Goal: Complete application form: Complete application form

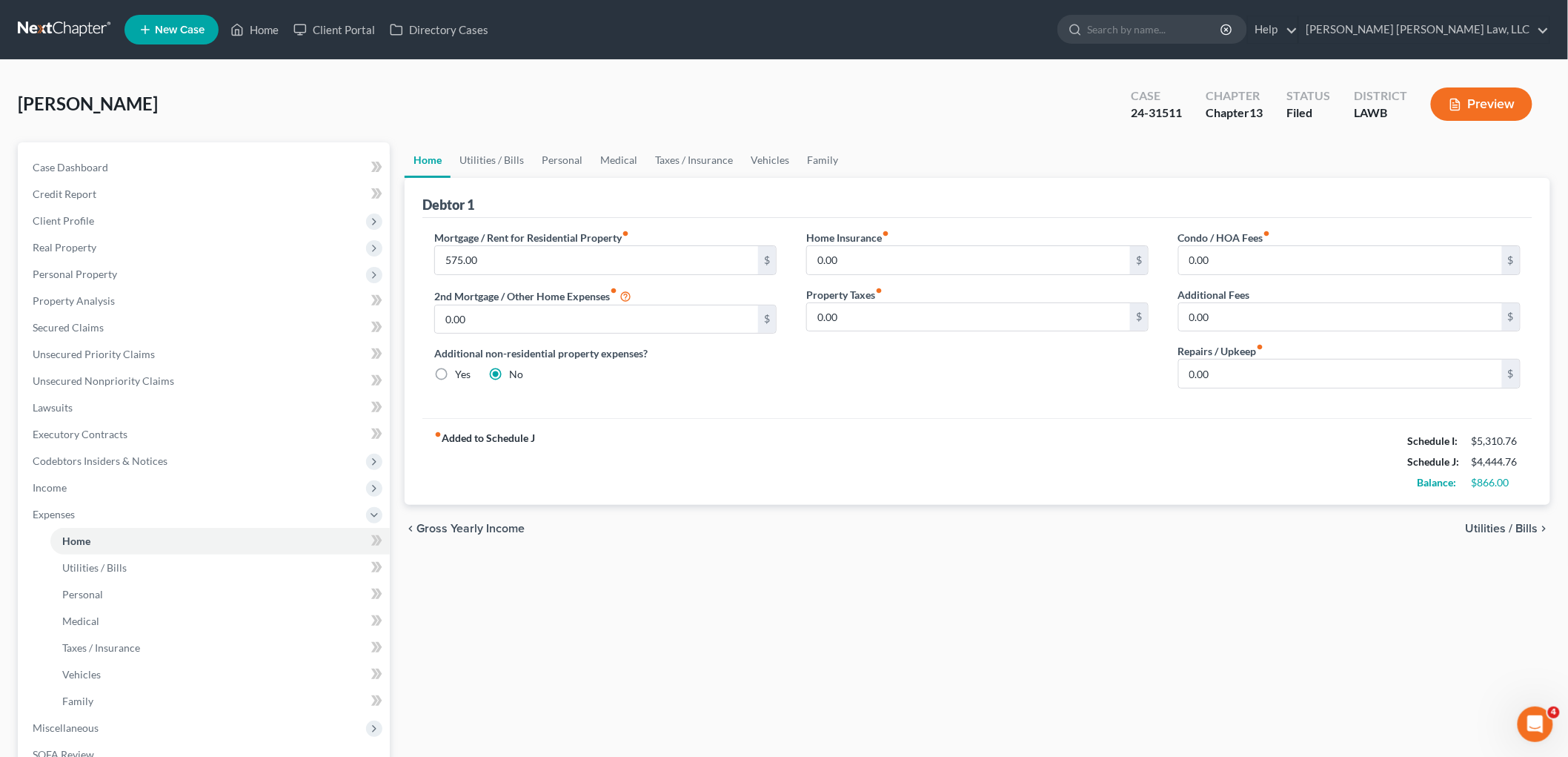
click at [91, 23] on link at bounding box center [65, 29] width 95 height 27
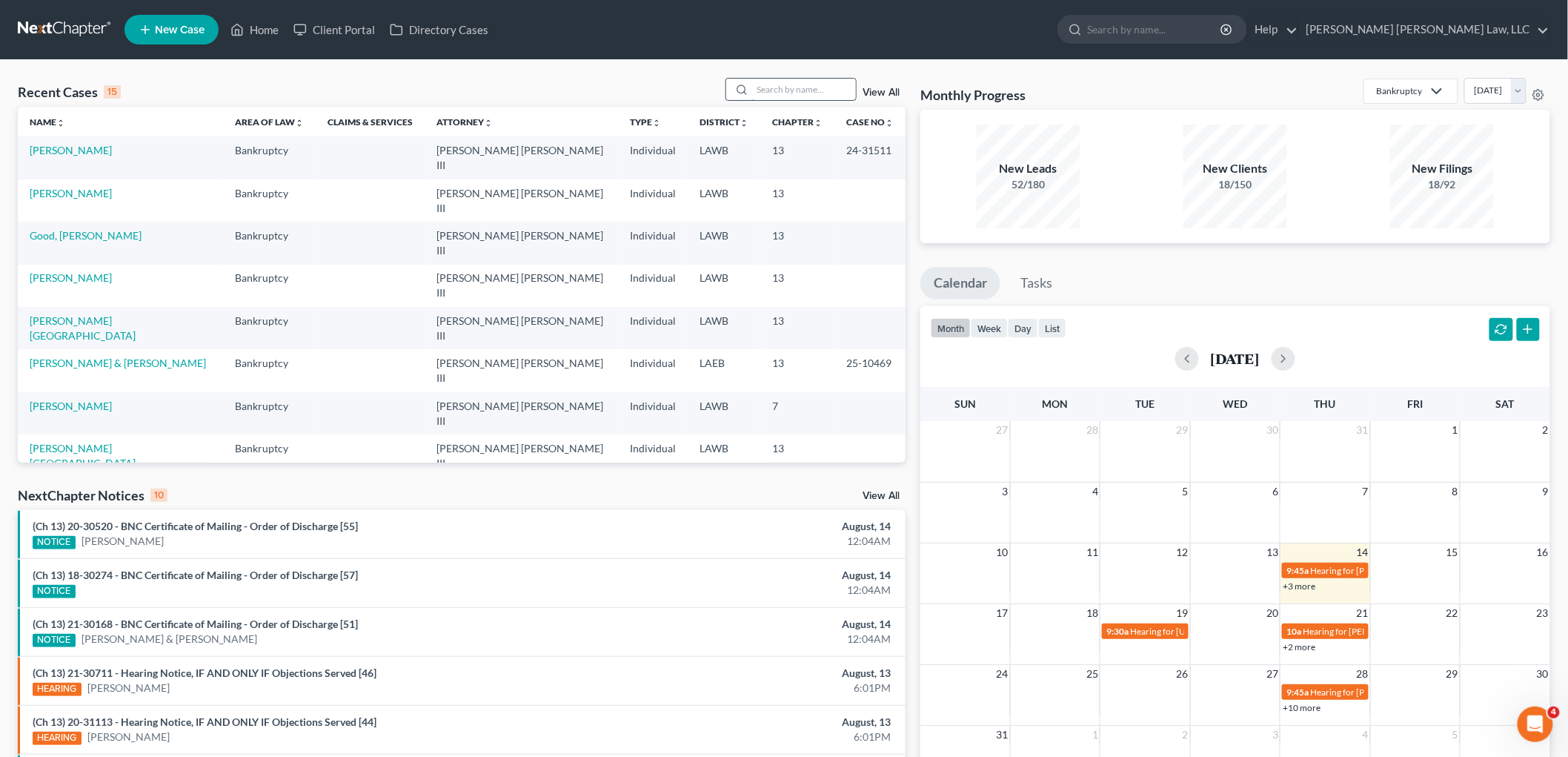
click at [774, 86] on input "search" at bounding box center [804, 89] width 103 height 22
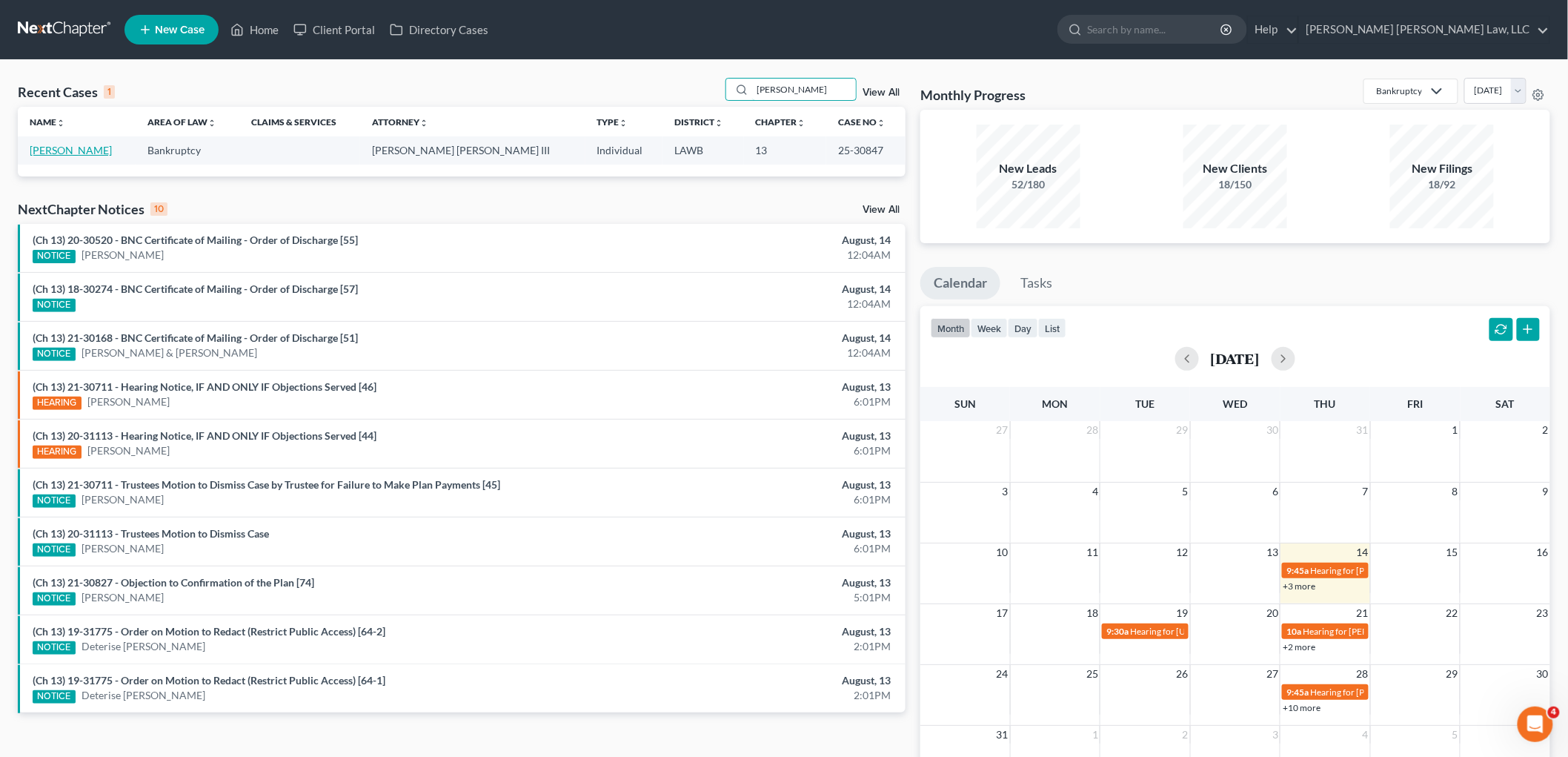
type input "tyasia wilson"
click at [79, 149] on link "[PERSON_NAME]" at bounding box center [71, 150] width 82 height 13
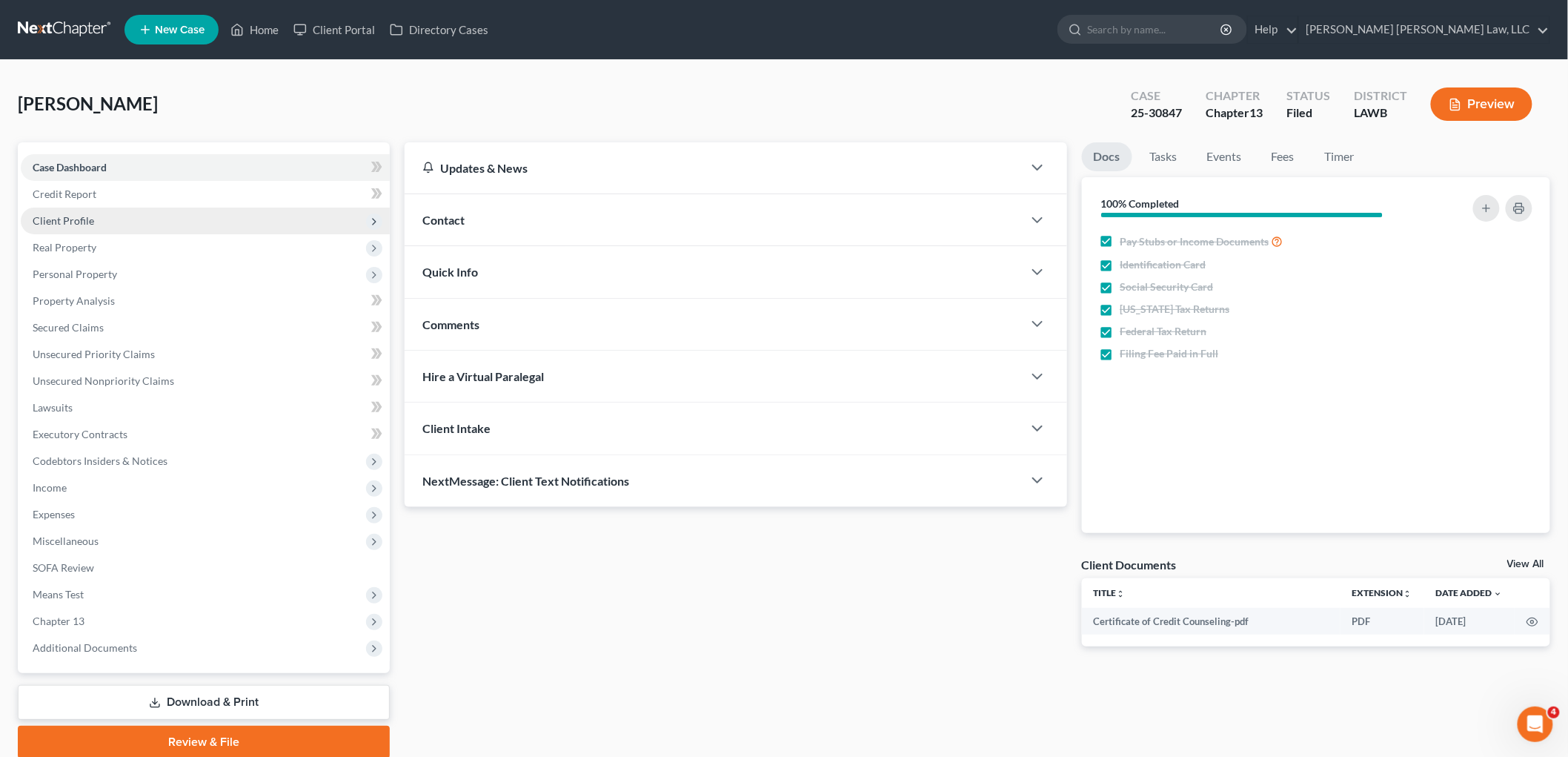
click at [91, 220] on span "Client Profile" at bounding box center [63, 221] width 61 height 13
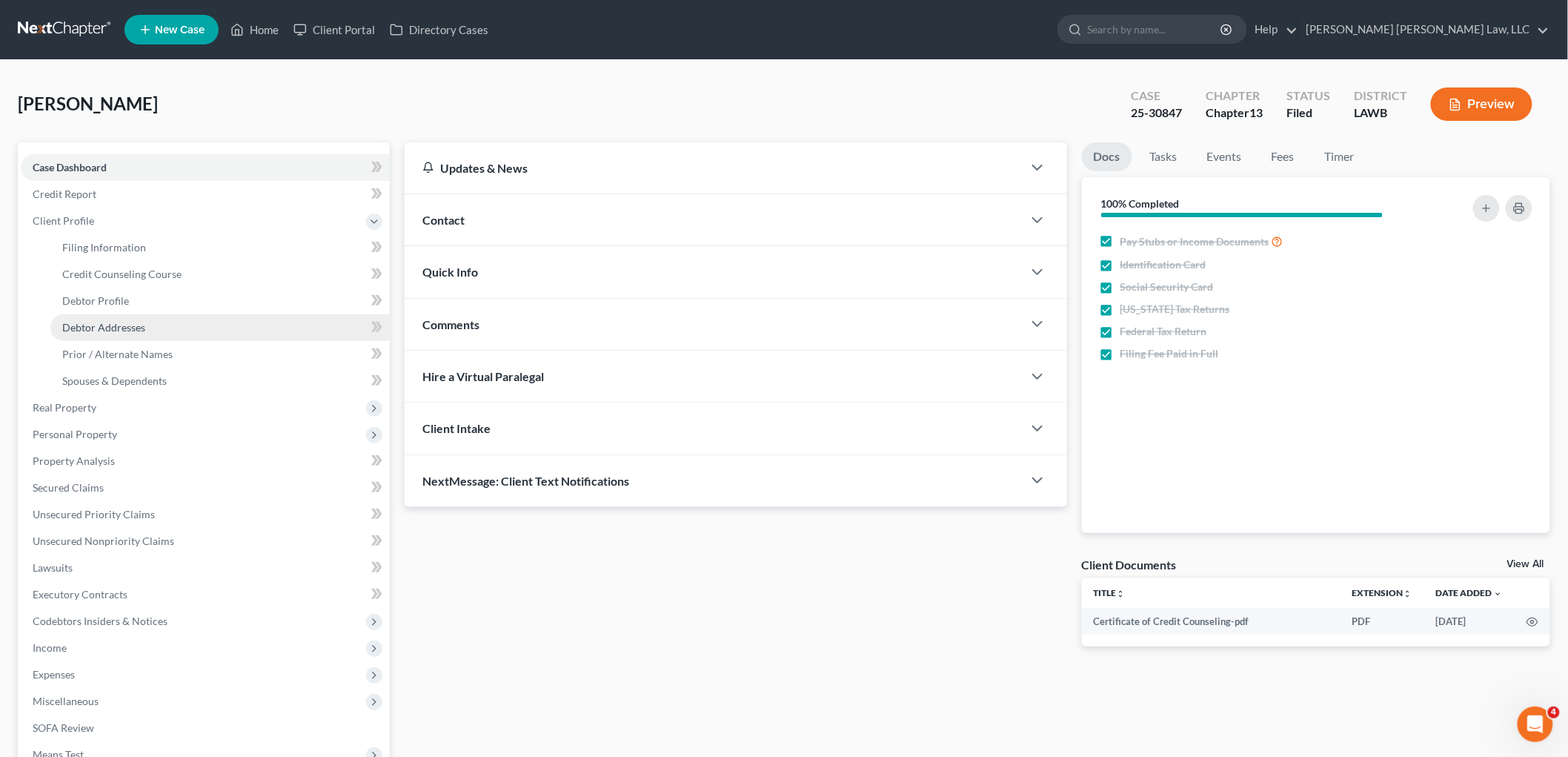
click at [115, 332] on span "Debtor Addresses" at bounding box center [103, 328] width 83 height 13
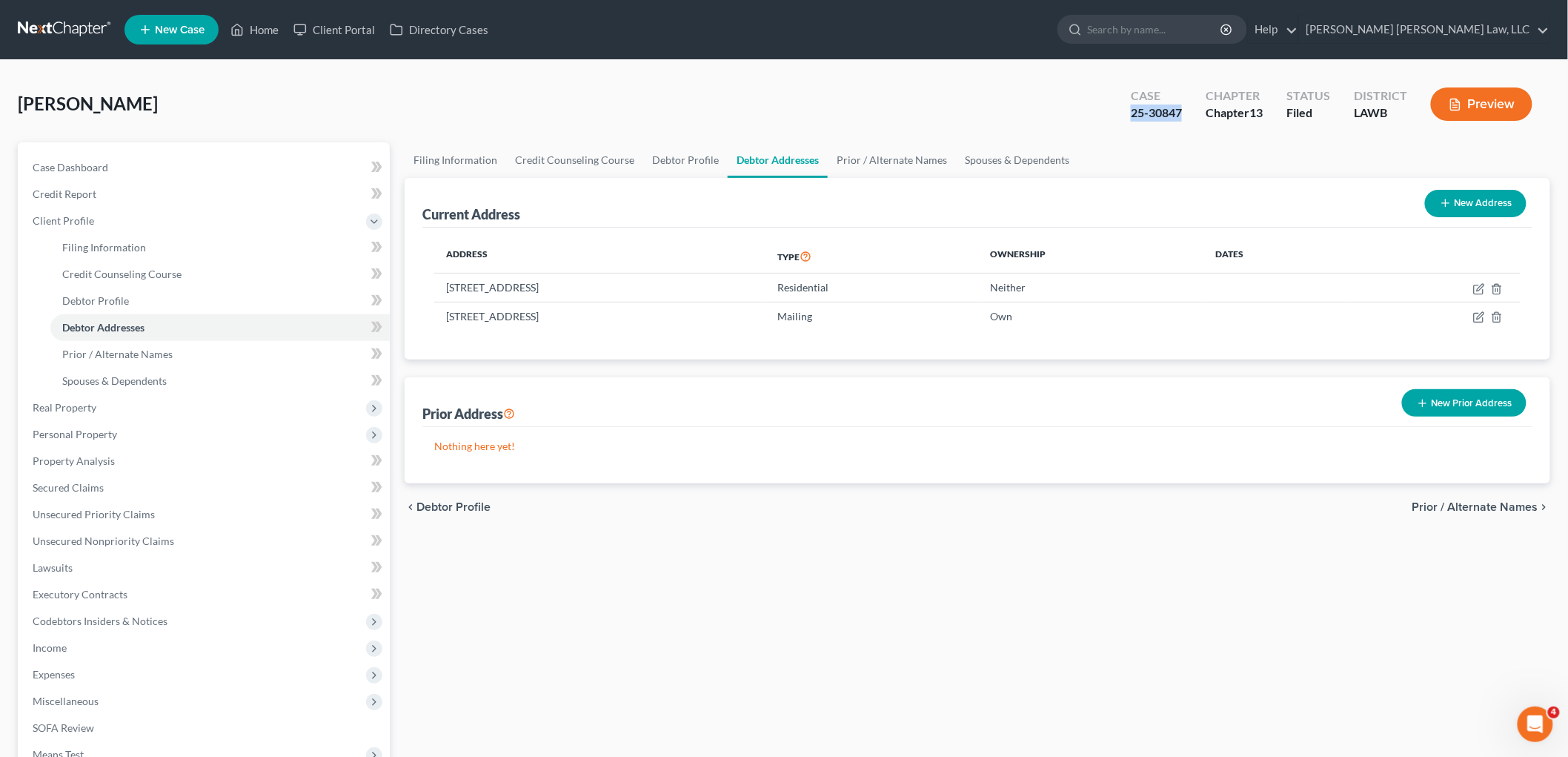
drag, startPoint x: 1184, startPoint y: 108, endPoint x: 1130, endPoint y: 116, distance: 54.6
click at [1130, 116] on div "Case 25-30847" at bounding box center [1156, 106] width 75 height 44
copy div "25-30847"
click at [70, 564] on span "Lawsuits" at bounding box center [53, 568] width 40 height 13
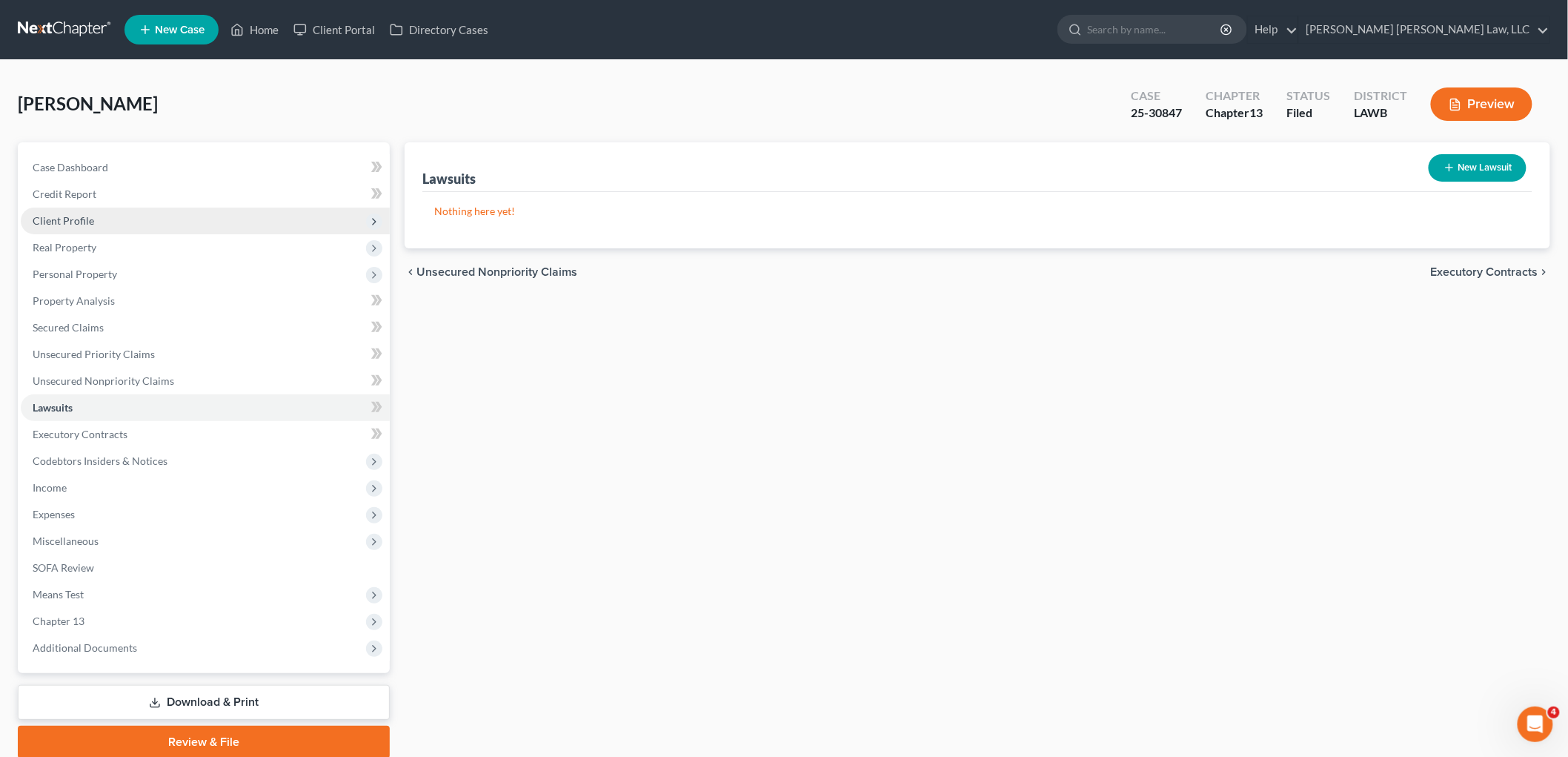
click at [90, 214] on span "Client Profile" at bounding box center [63, 221] width 61 height 13
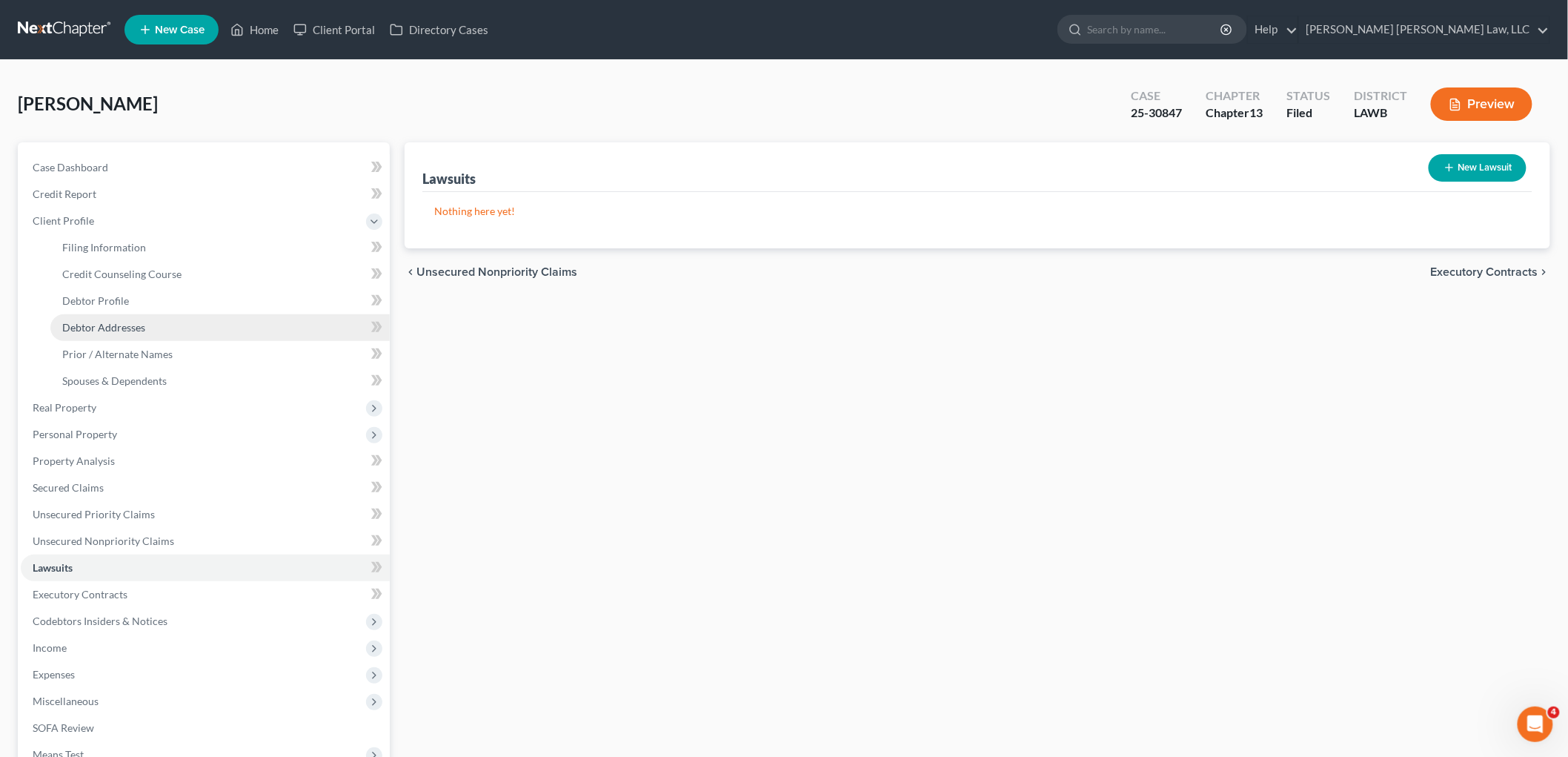
click at [114, 324] on span "Debtor Addresses" at bounding box center [103, 328] width 83 height 13
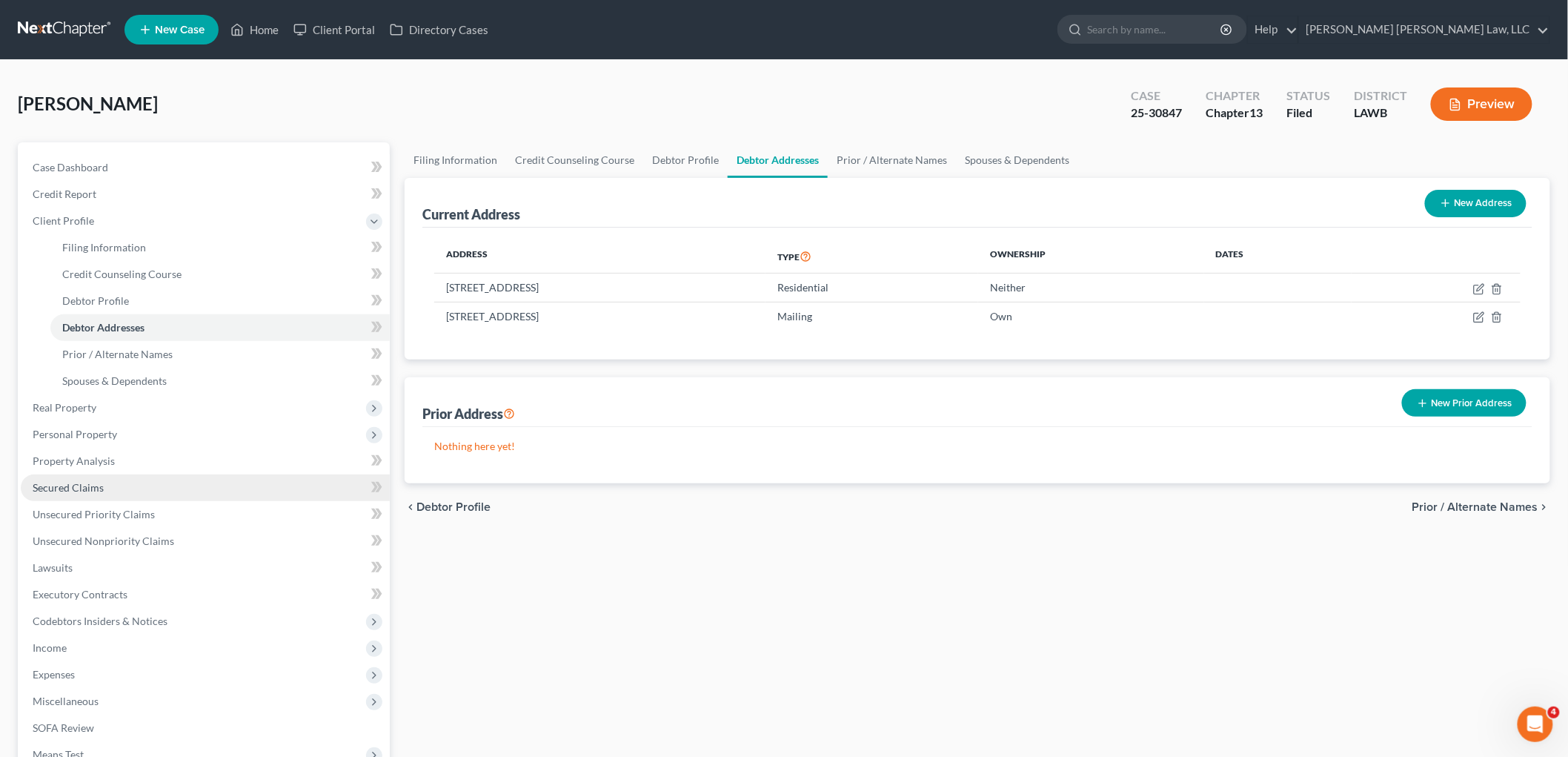
click at [93, 481] on span "Secured Claims" at bounding box center [68, 488] width 71 height 13
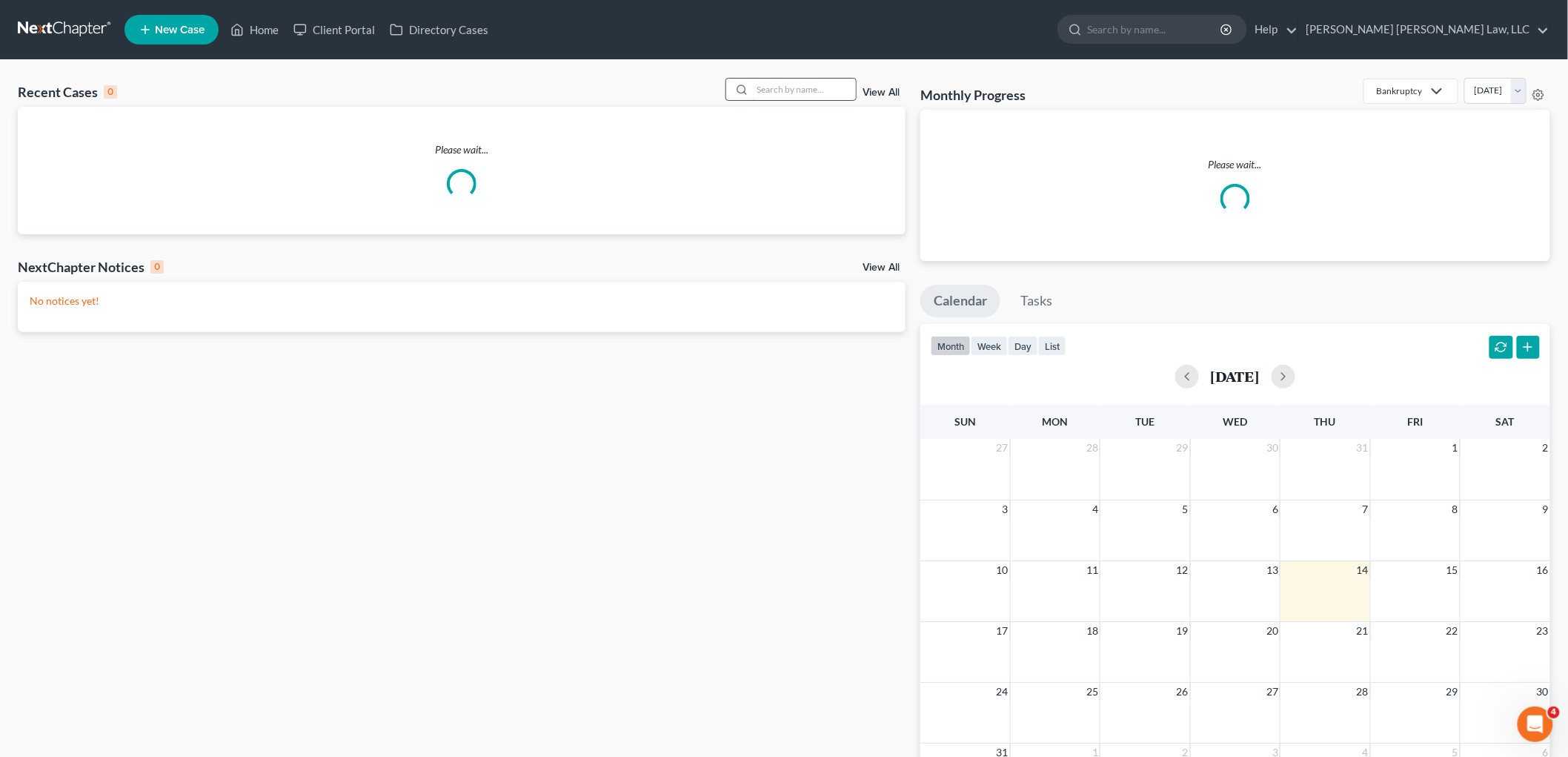
click at [769, 92] on input "search" at bounding box center [804, 89] width 103 height 22
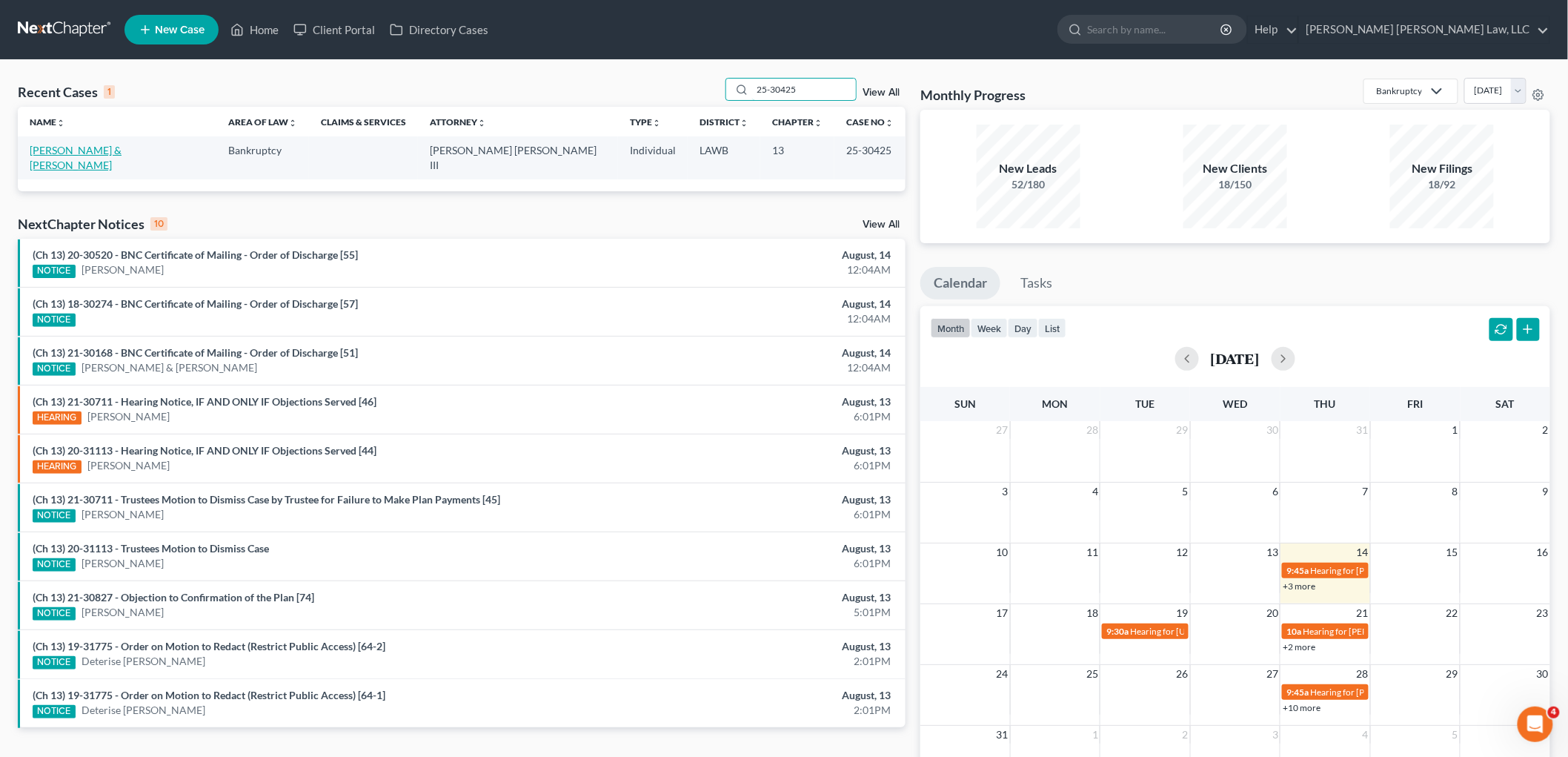
type input "25-30425"
click at [121, 150] on link "Williams, Clyde & Shenequa" at bounding box center [76, 158] width 92 height 27
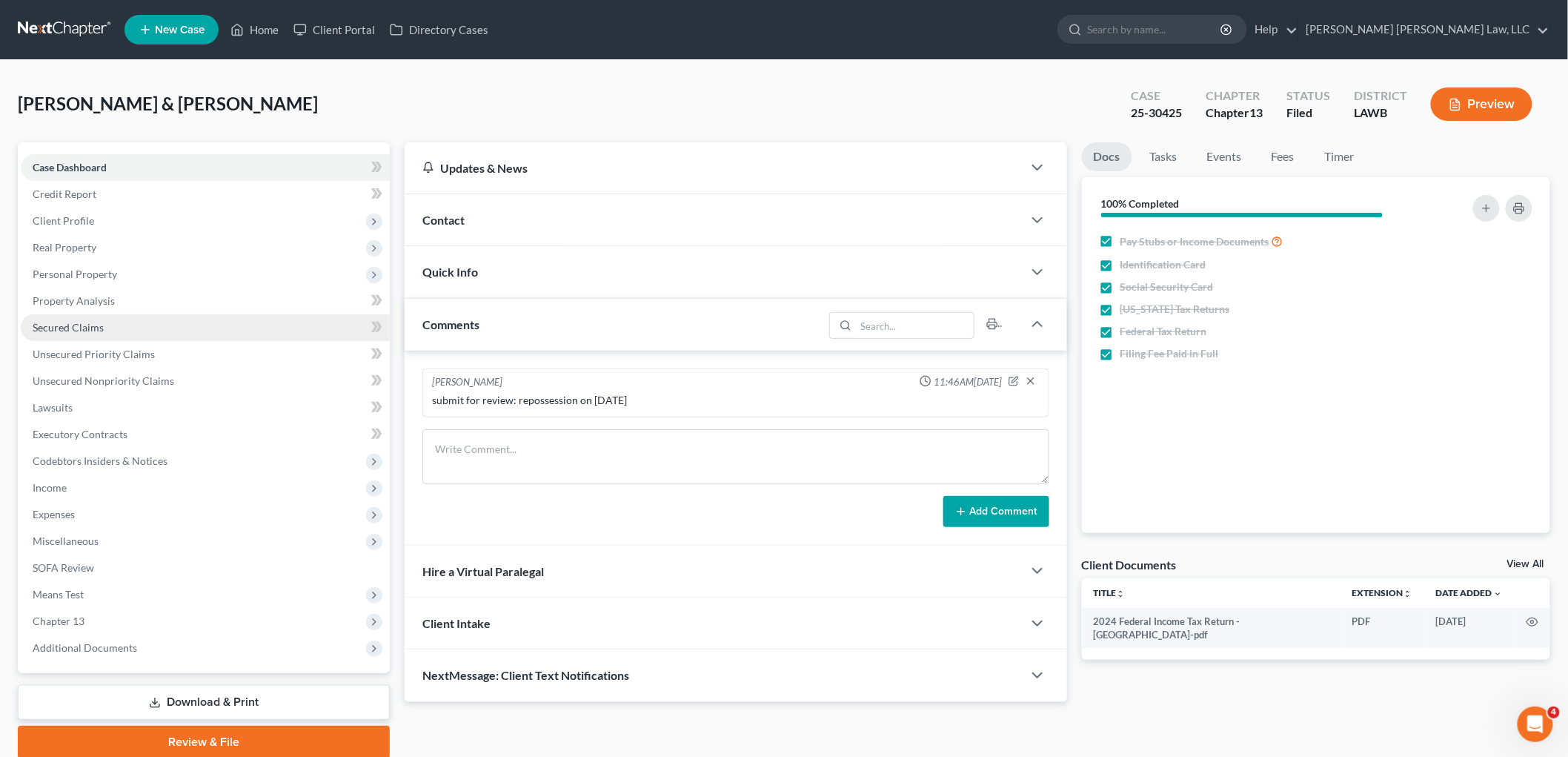
click at [107, 328] on link "Secured Claims" at bounding box center [205, 328] width 369 height 27
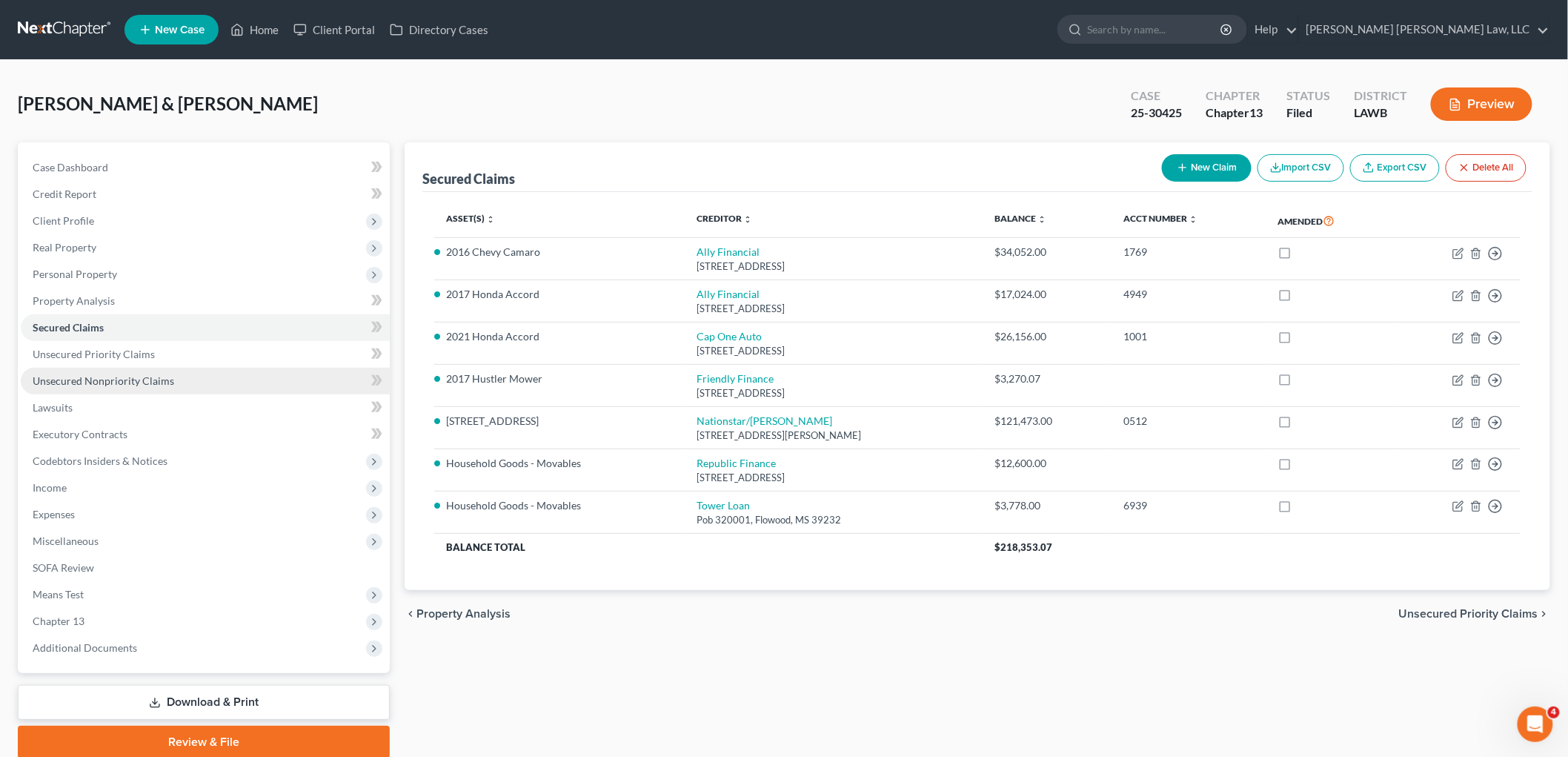
click at [126, 374] on span "Unsecured Nonpriority Claims" at bounding box center [103, 381] width 141 height 13
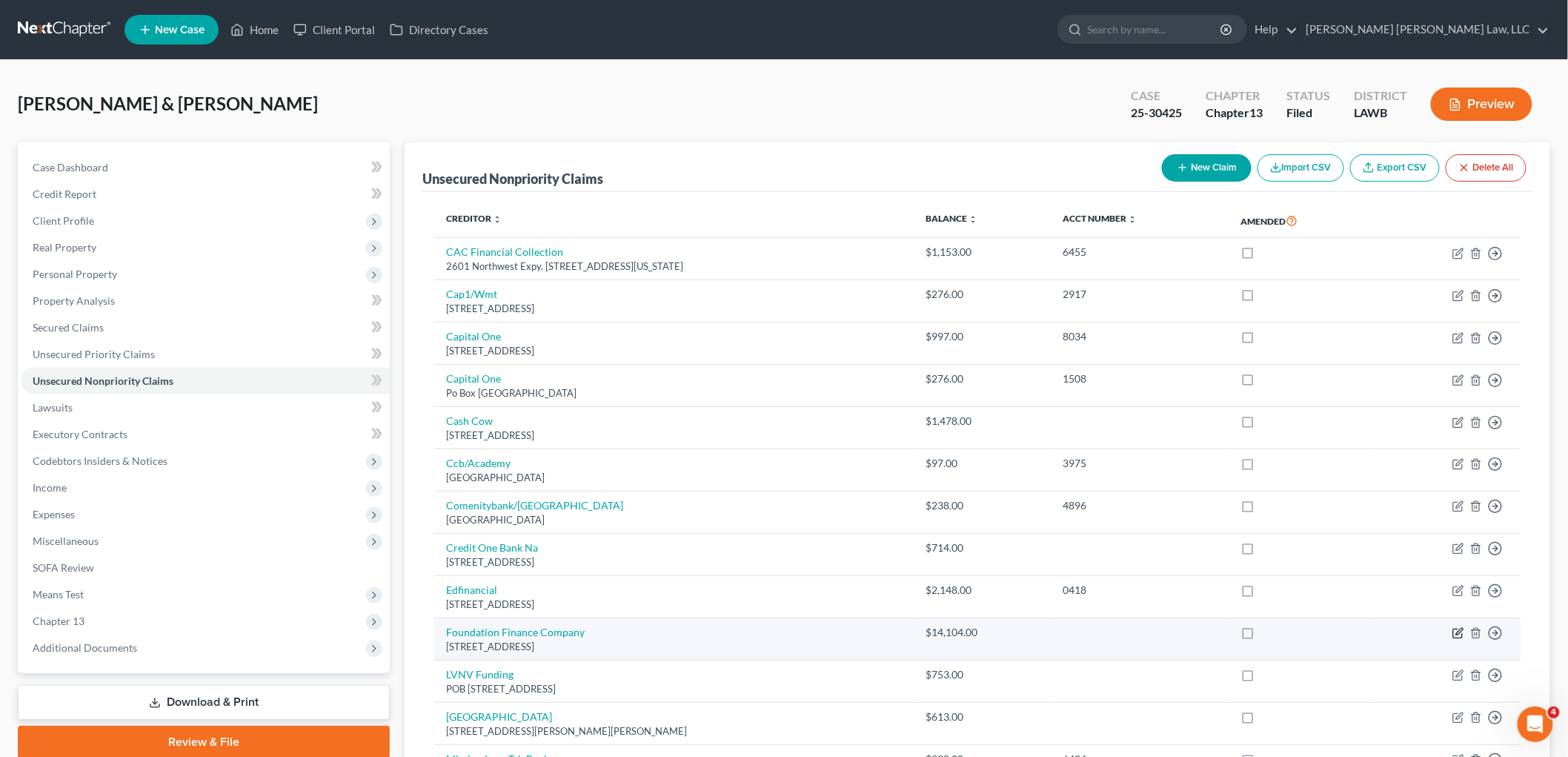
click at [1461, 636] on icon "button" at bounding box center [1458, 633] width 12 height 12
select select "52"
select select "2"
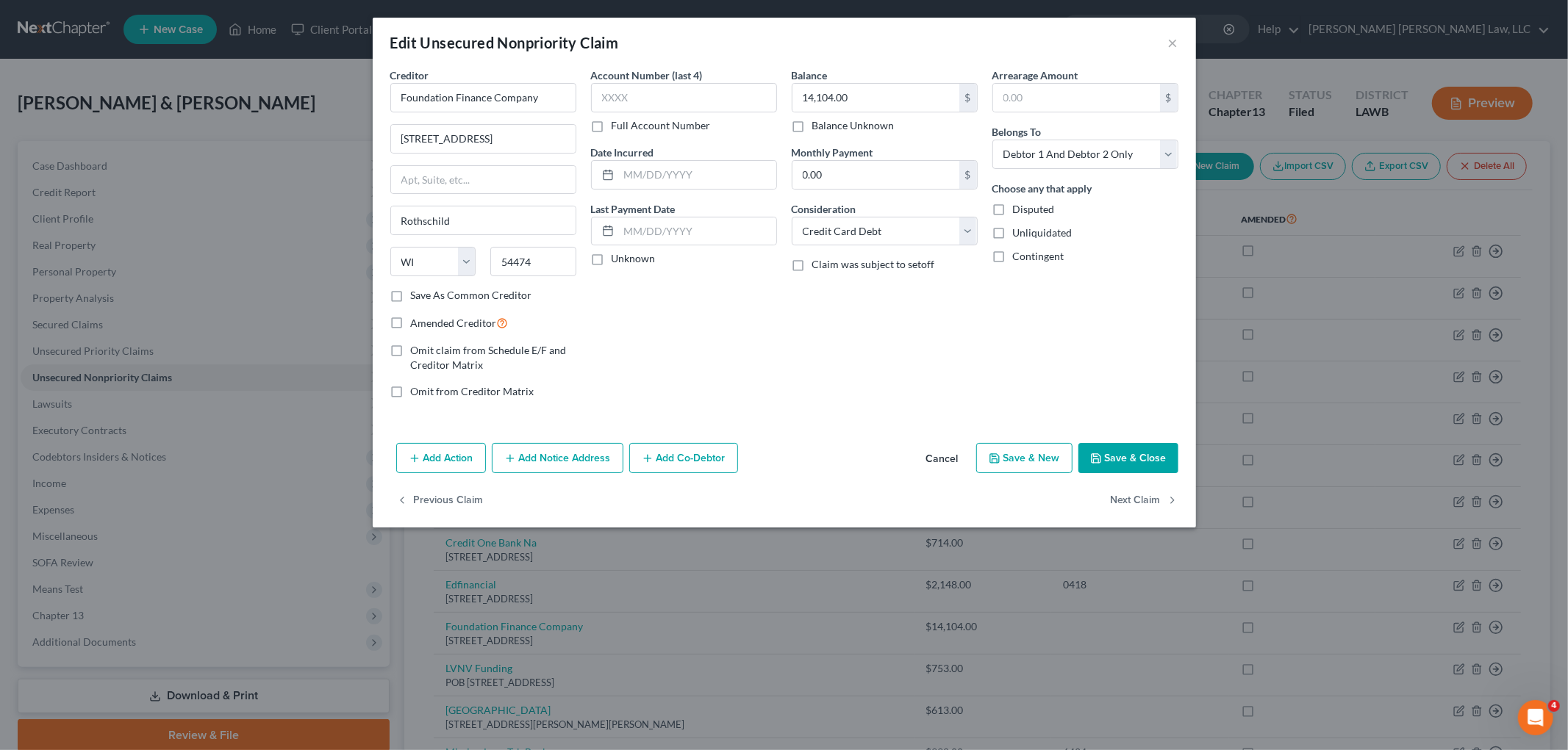
click at [1116, 455] on button "Save & Close" at bounding box center [1128, 458] width 100 height 31
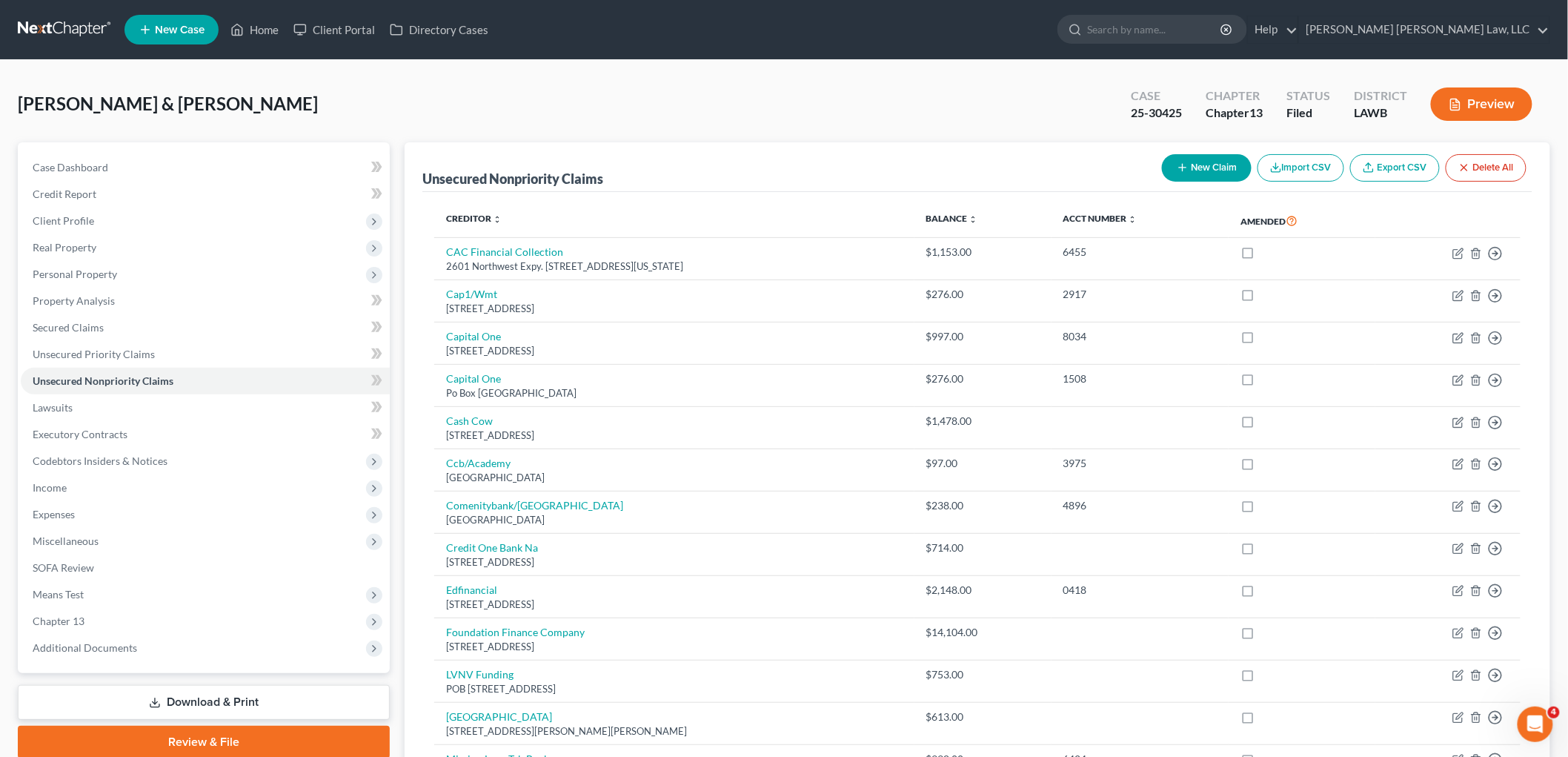
click at [63, 27] on link at bounding box center [65, 29] width 95 height 27
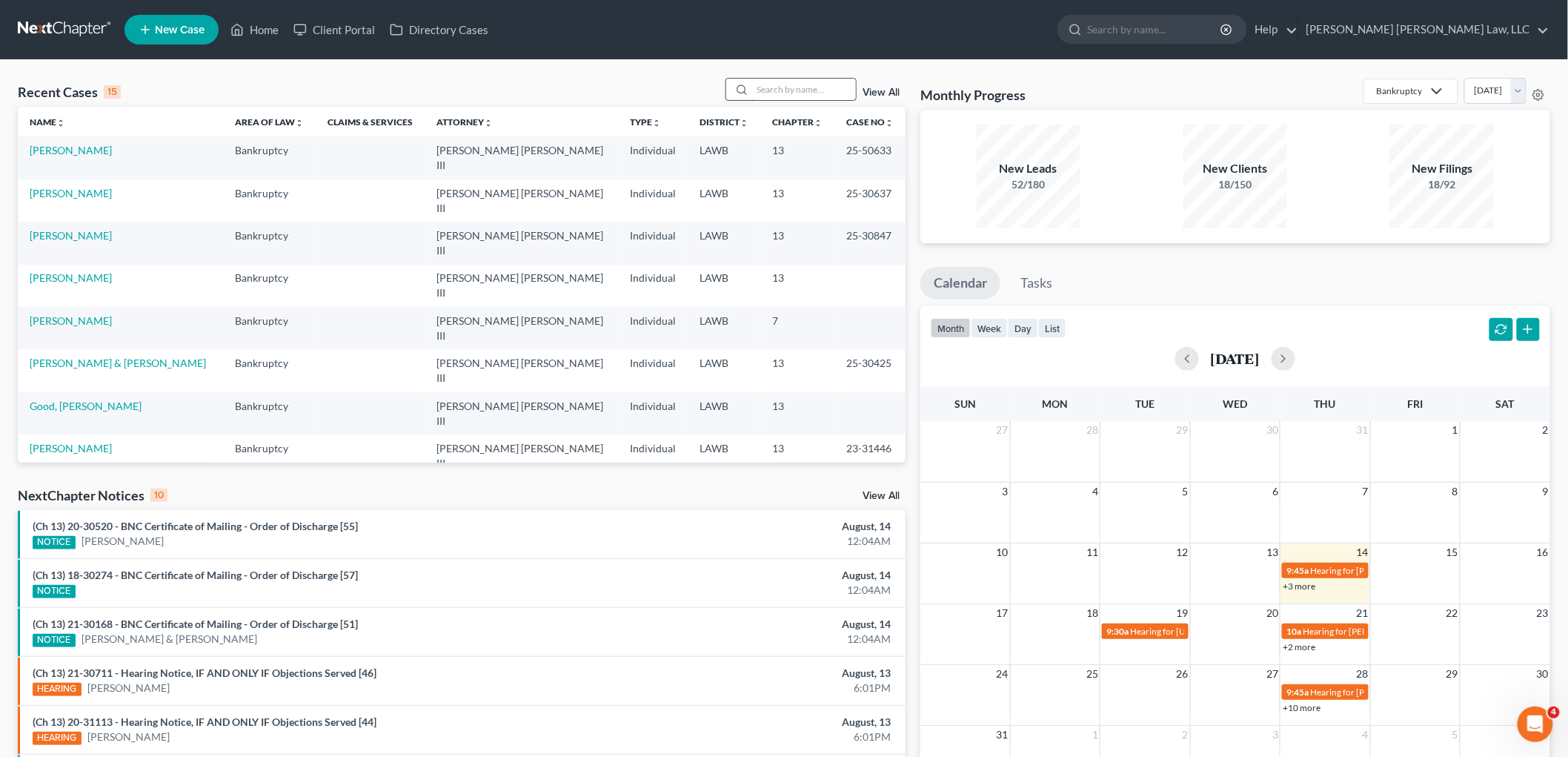
click at [780, 86] on input "search" at bounding box center [804, 89] width 103 height 22
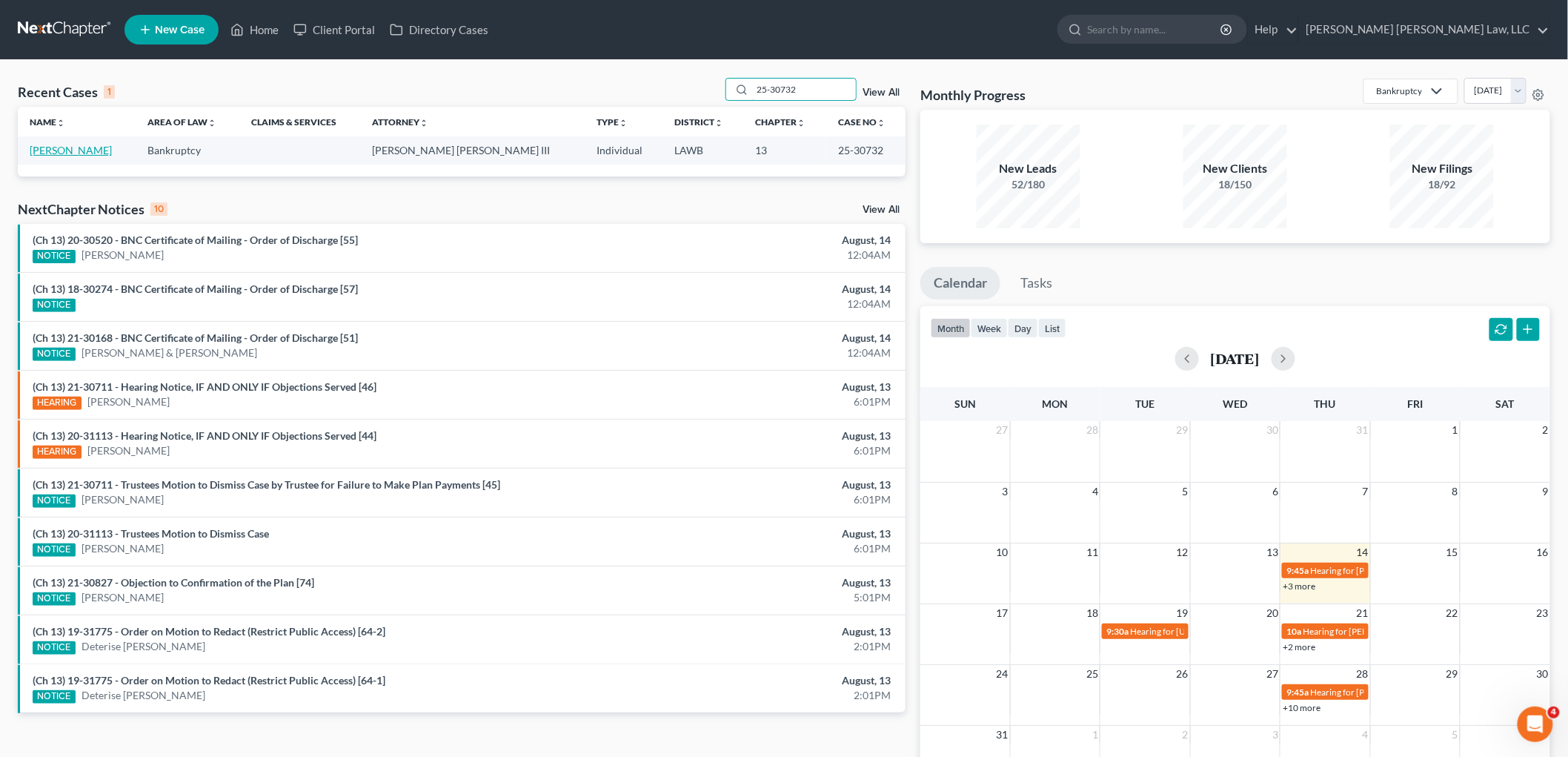
type input "25-30732"
click at [61, 154] on link "Gray, Boyce" at bounding box center [71, 150] width 82 height 13
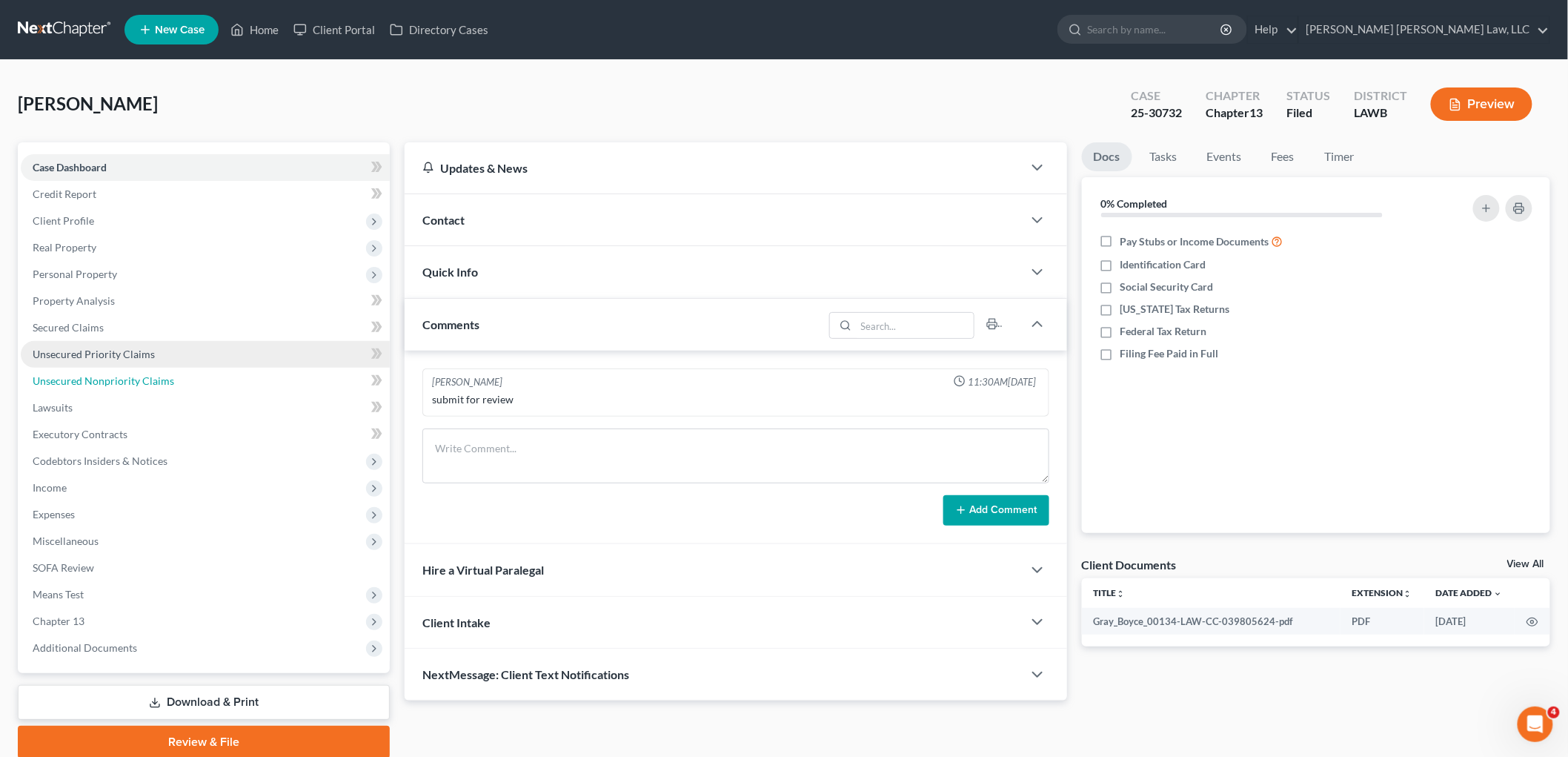
drag, startPoint x: 152, startPoint y: 383, endPoint x: 137, endPoint y: 362, distance: 25.8
click at [150, 383] on span "Unsecured Nonpriority Claims" at bounding box center [103, 381] width 141 height 13
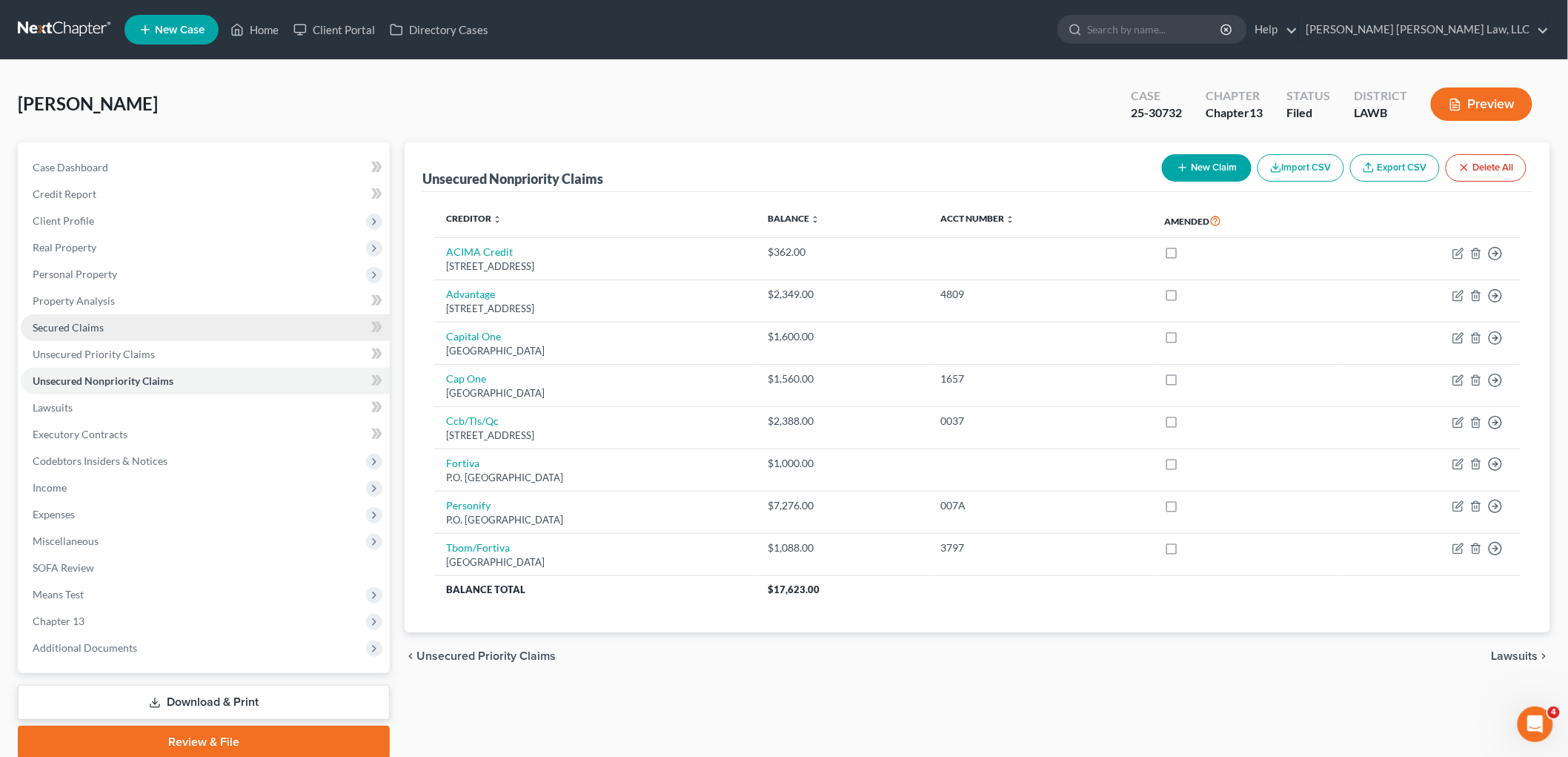
click at [124, 327] on link "Secured Claims" at bounding box center [205, 328] width 369 height 27
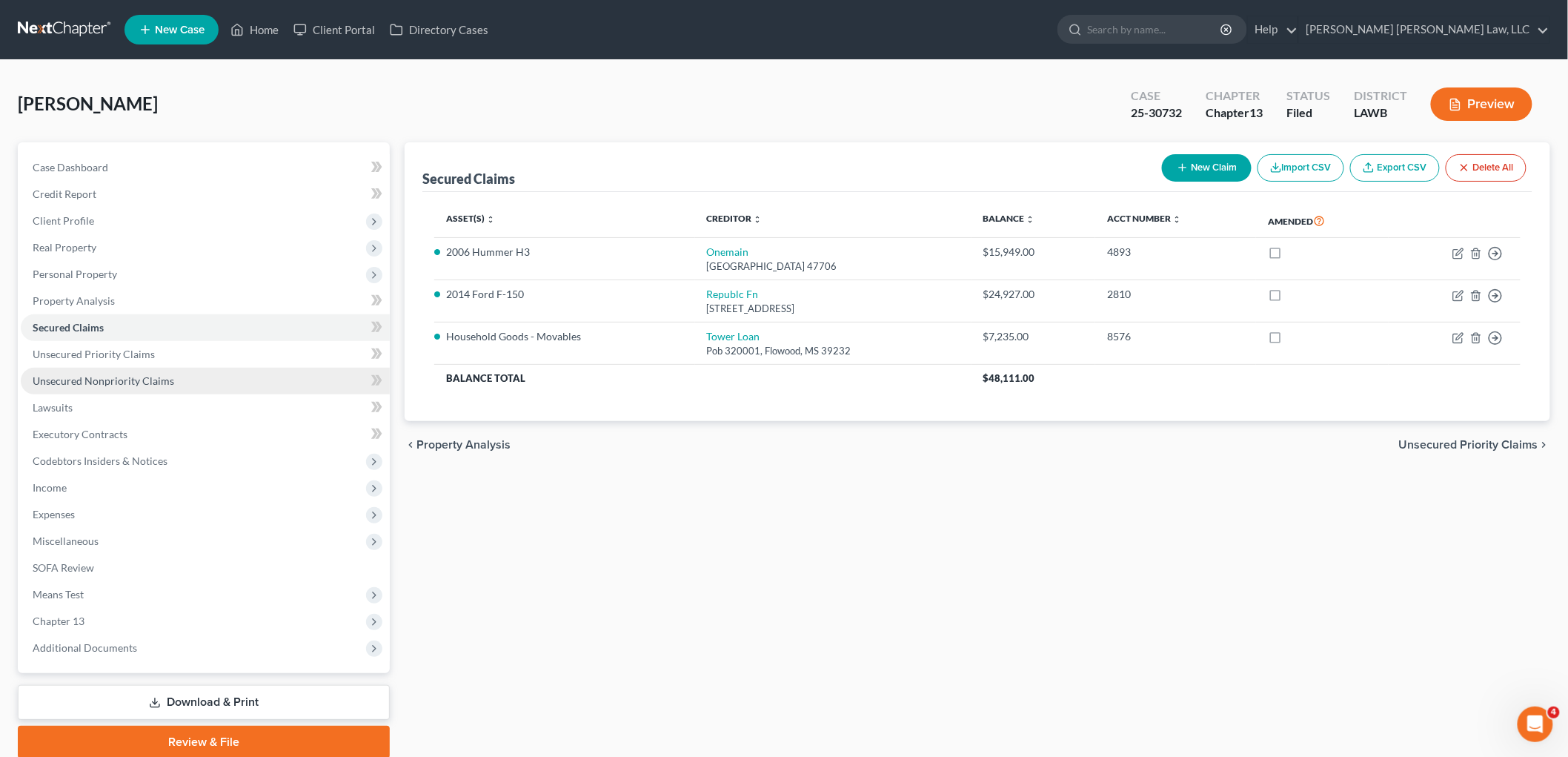
click at [94, 379] on span "Unsecured Nonpriority Claims" at bounding box center [103, 381] width 141 height 13
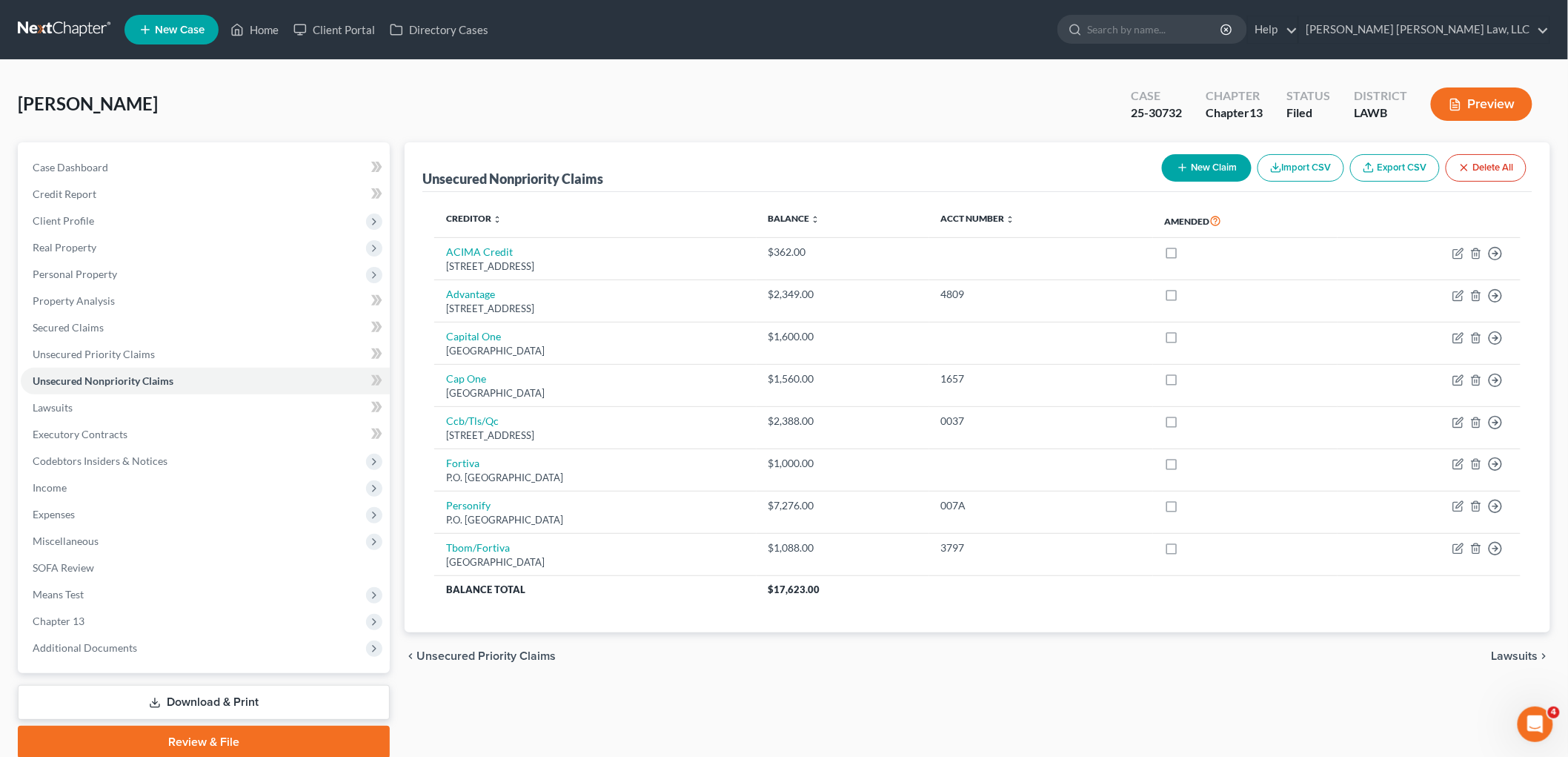
click at [1203, 165] on button "New Claim" at bounding box center [1207, 168] width 90 height 27
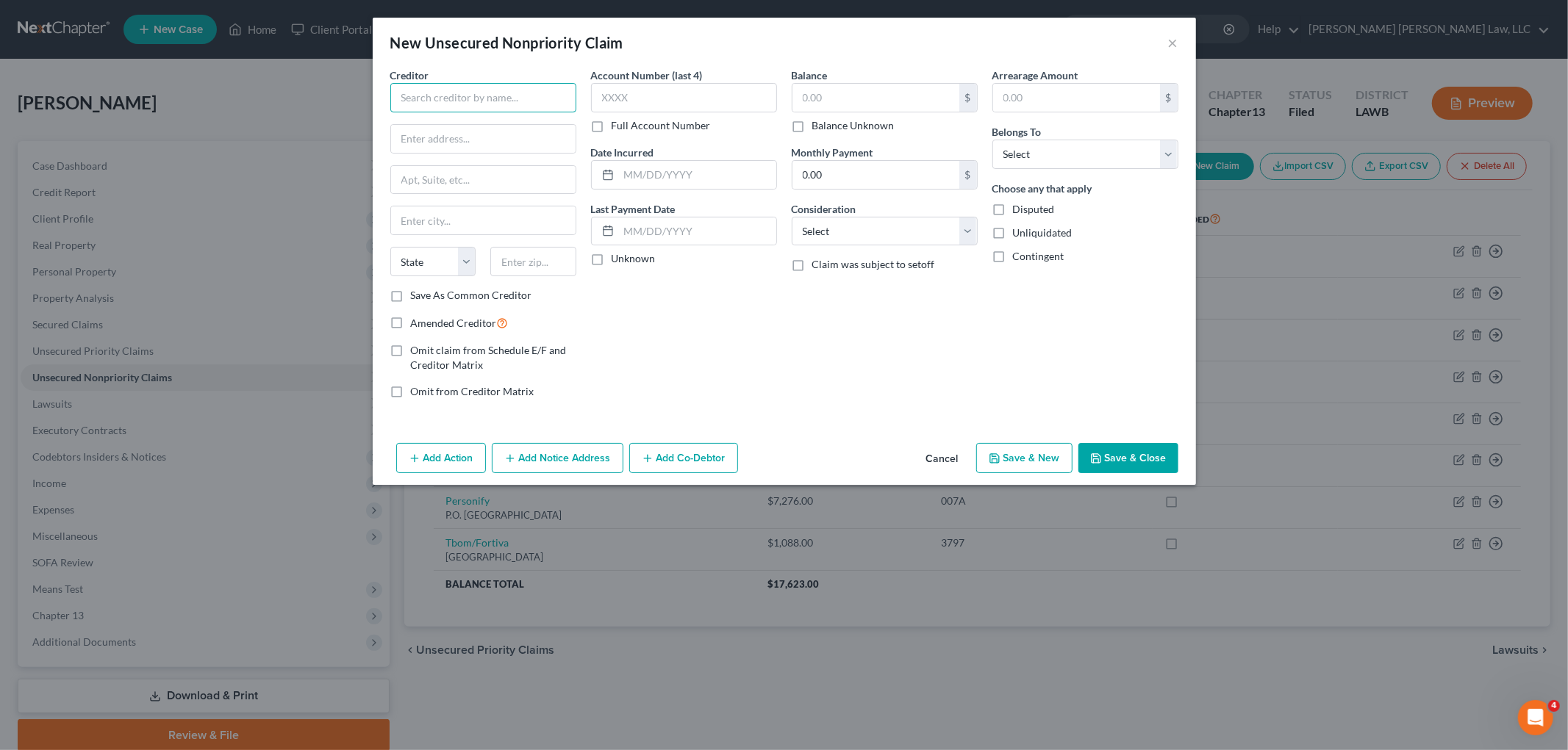
click at [483, 97] on input "text" at bounding box center [483, 98] width 186 height 30
type input "Advance Financial"
click at [546, 97] on input "Advance Financial" at bounding box center [483, 98] width 186 height 30
click at [936, 454] on button "Cancel" at bounding box center [943, 459] width 56 height 30
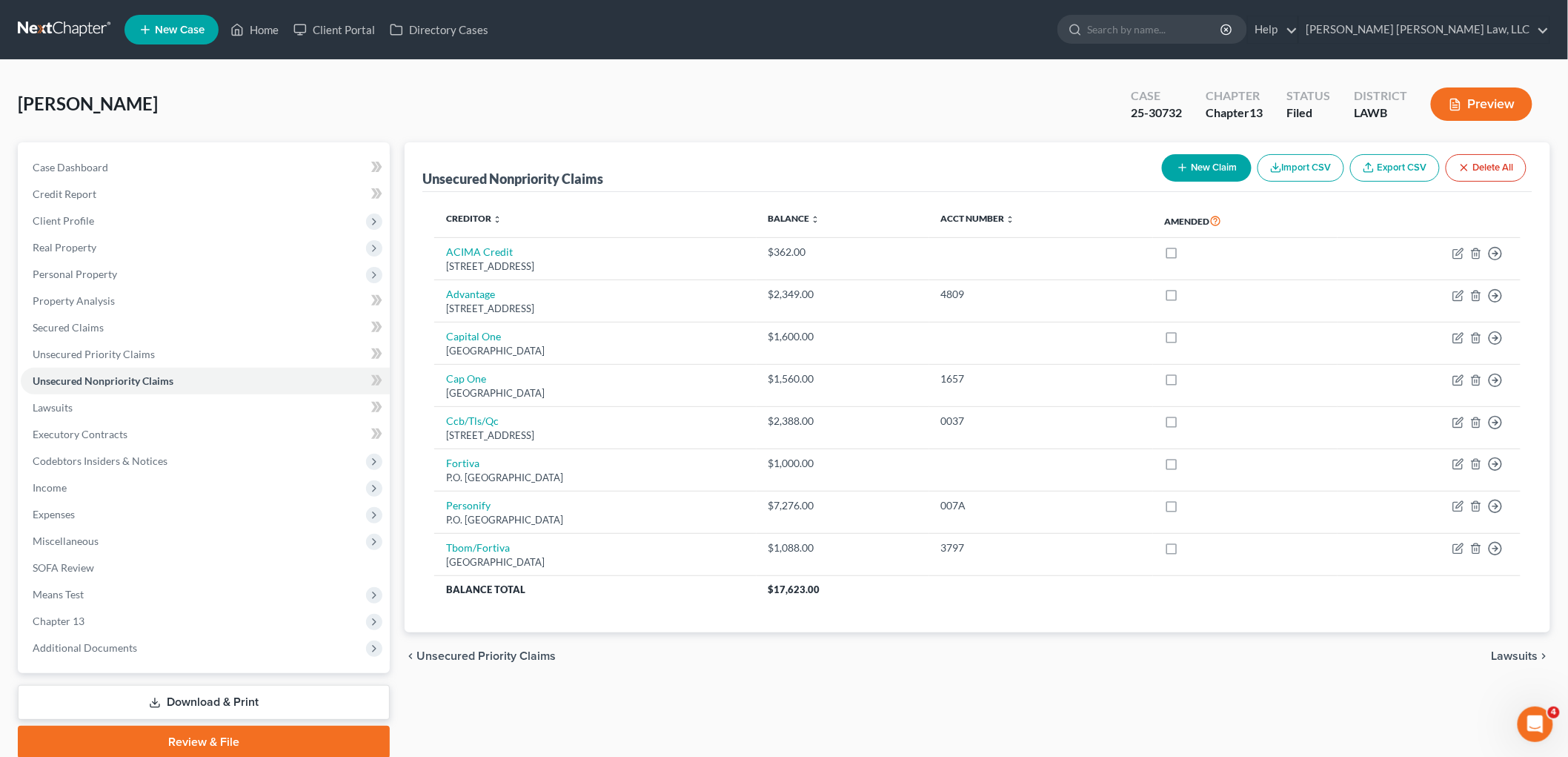
click at [57, 31] on link at bounding box center [65, 29] width 95 height 27
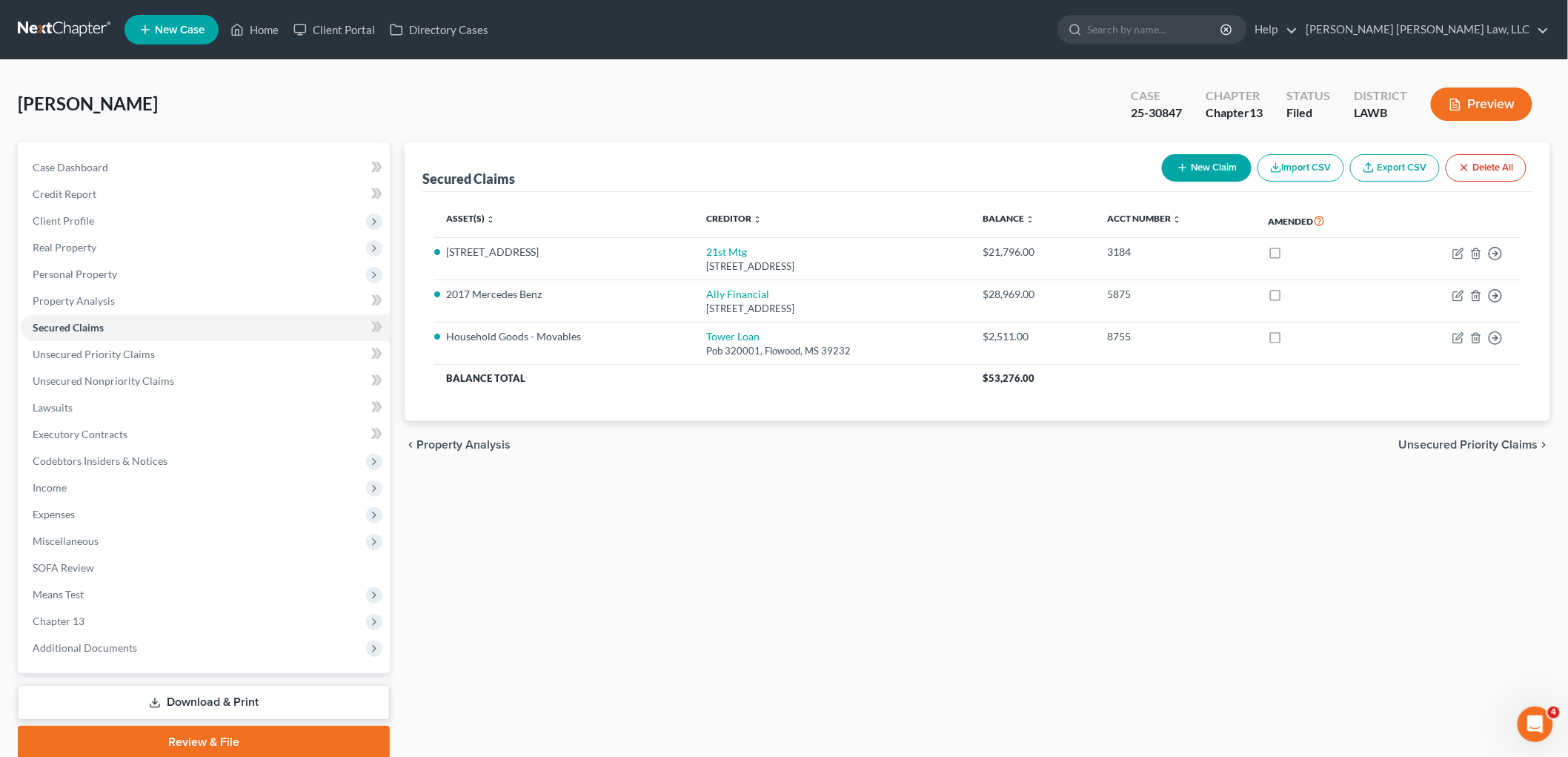
click at [64, 20] on link at bounding box center [65, 29] width 95 height 27
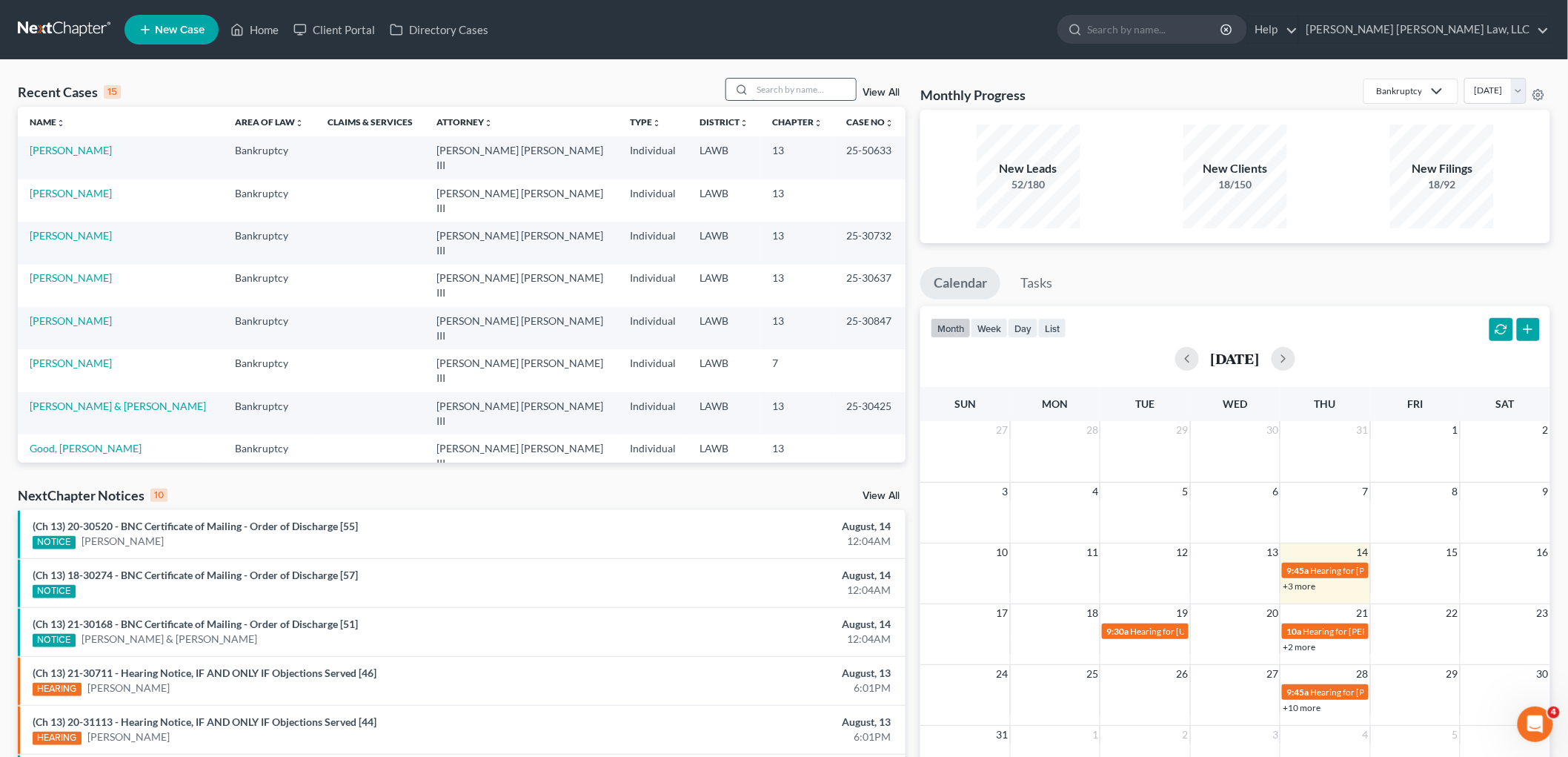
drag, startPoint x: 794, startPoint y: 92, endPoint x: 793, endPoint y: 78, distance: 14.0
click at [794, 91] on input "search" at bounding box center [804, 89] width 103 height 22
type input "[PERSON_NAME]"
click at [117, 148] on link "[PERSON_NAME], [PERSON_NAME]" at bounding box center [114, 150] width 169 height 13
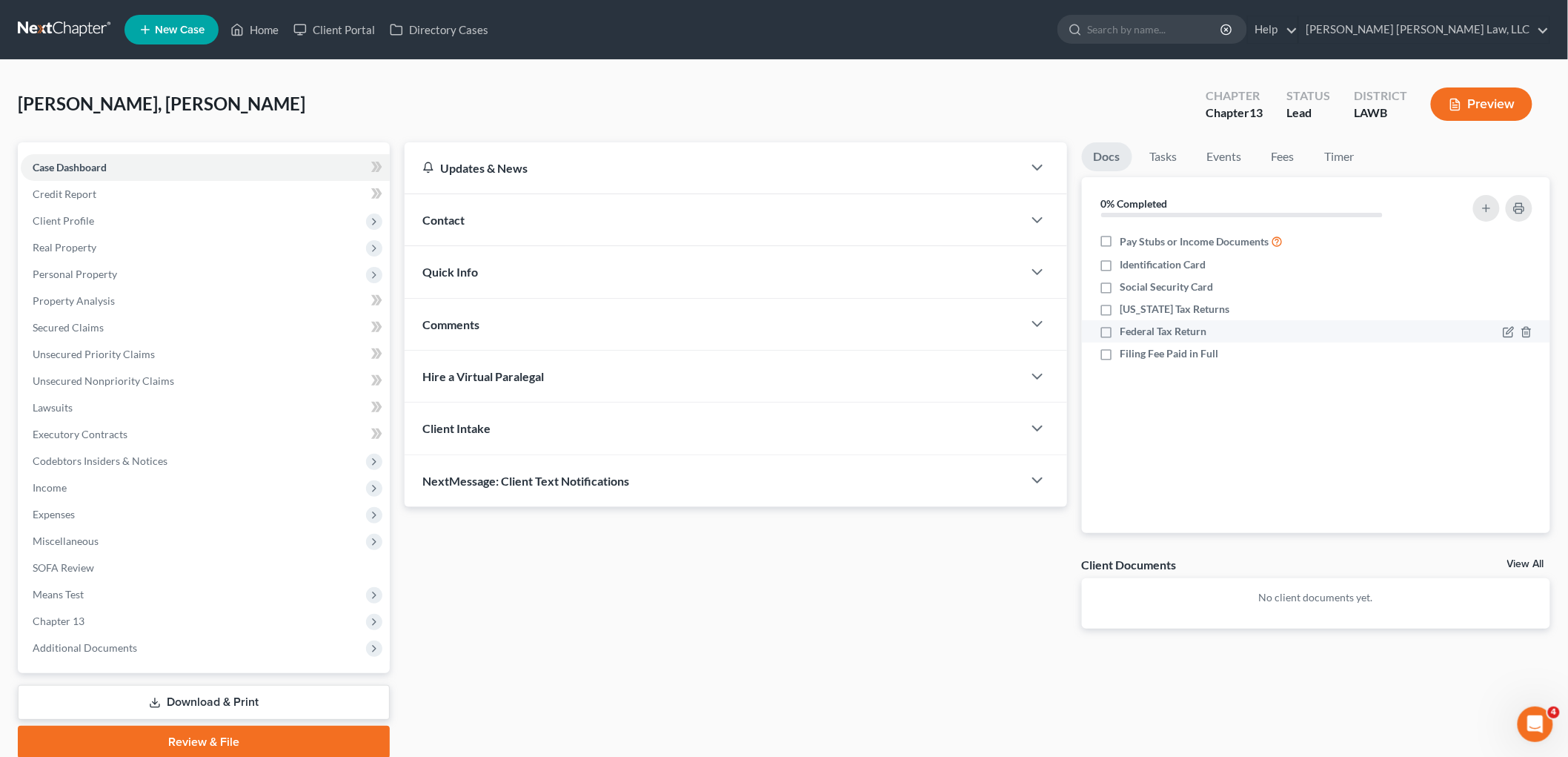
click at [1120, 325] on label "Federal Tax Return" at bounding box center [1163, 332] width 86 height 15
click at [1127, 325] on input "Federal Tax Return" at bounding box center [1132, 329] width 10 height 10
checkbox input "true"
click at [1120, 310] on label "[US_STATE] Tax Returns" at bounding box center [1175, 309] width 110 height 15
click at [1127, 310] on input "[US_STATE] Tax Returns" at bounding box center [1132, 307] width 10 height 10
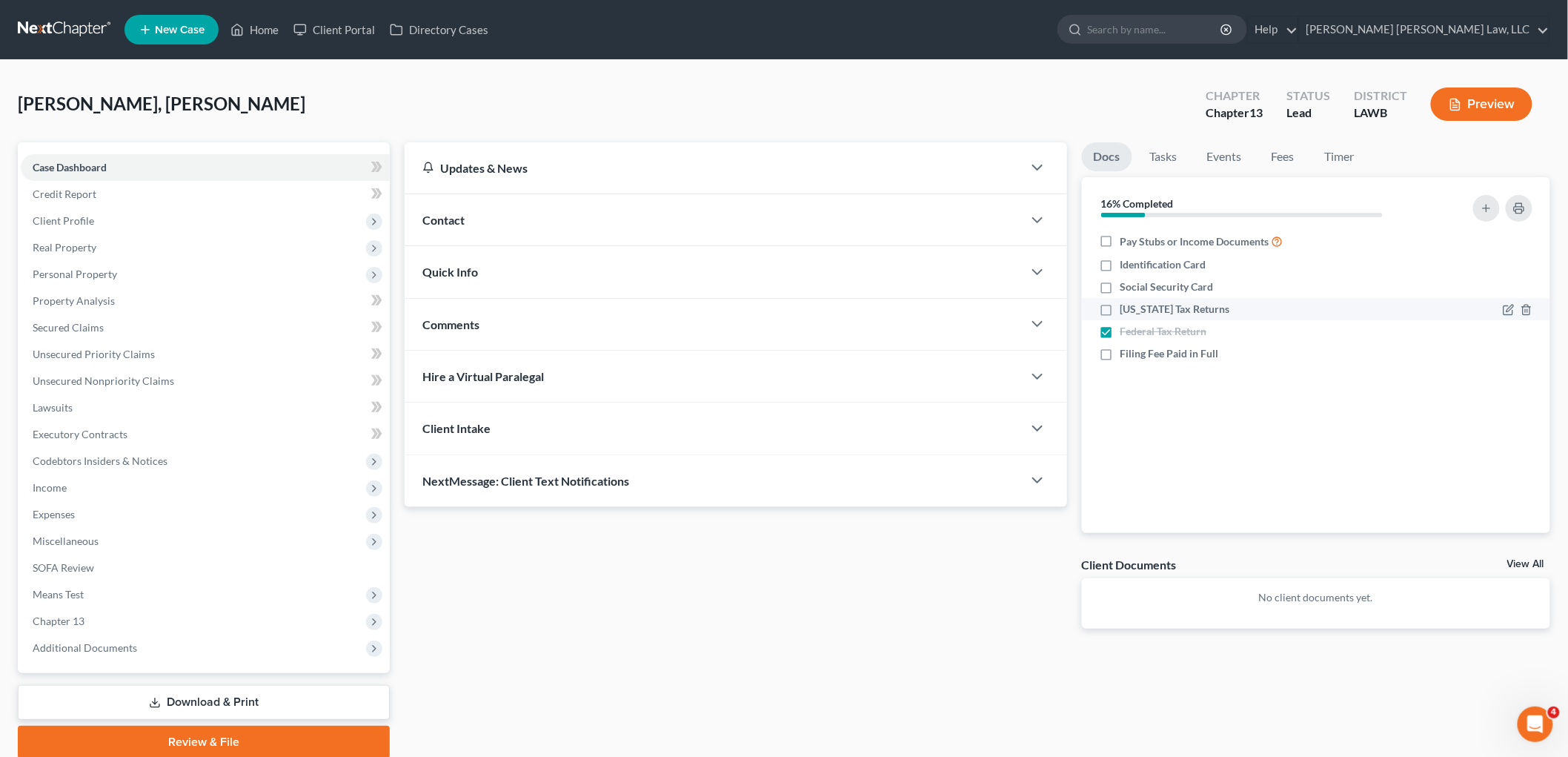
checkbox input "true"
click at [1120, 284] on label "Social Security Card" at bounding box center [1167, 287] width 94 height 15
click at [1127, 284] on input "Social Security Card" at bounding box center [1132, 285] width 10 height 10
checkbox input "true"
click at [1120, 264] on label "Identification Card" at bounding box center [1163, 264] width 86 height 15
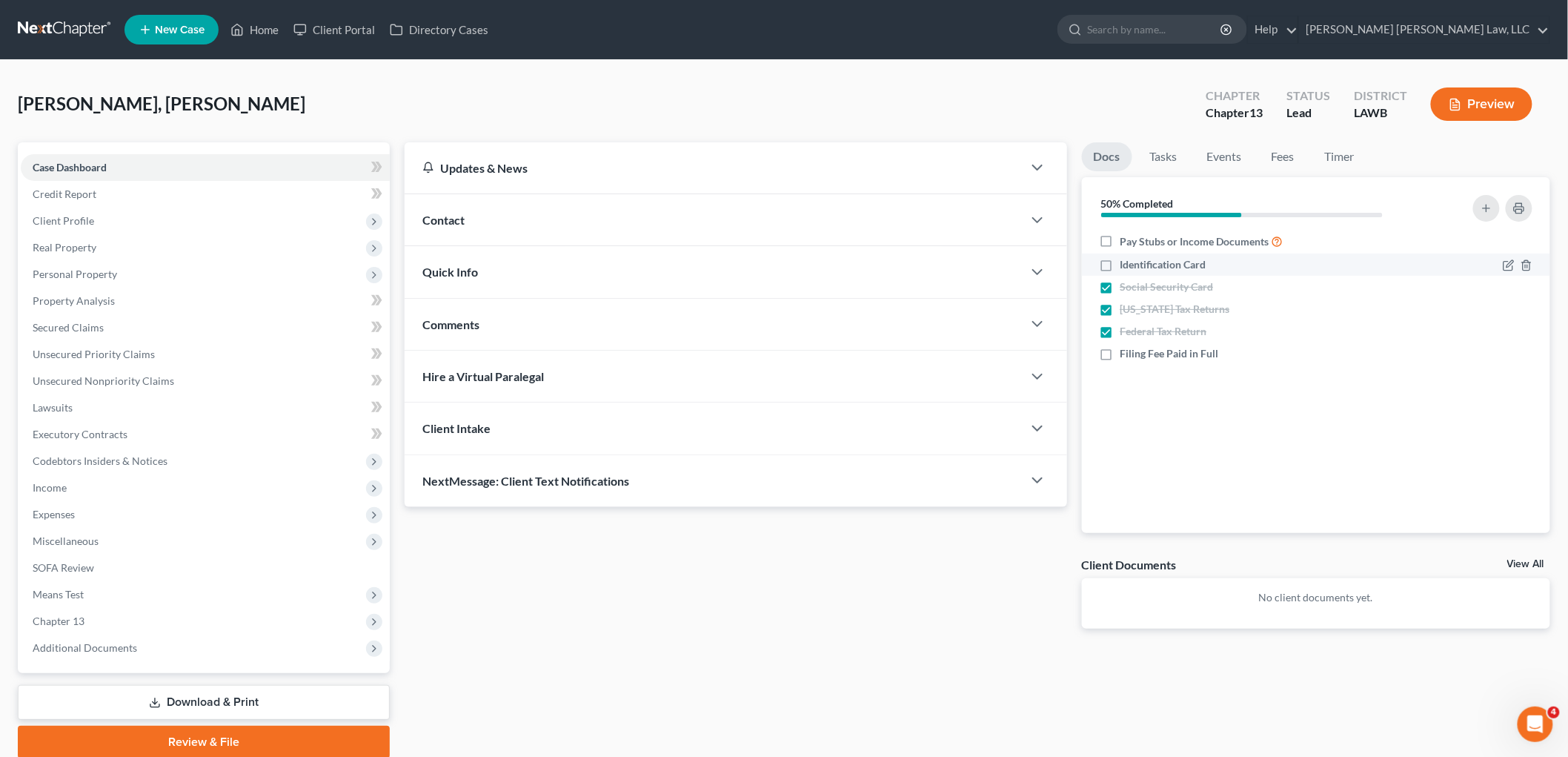
click at [1127, 264] on input "Identification Card" at bounding box center [1132, 262] width 10 height 10
checkbox input "true"
click at [1120, 235] on label "Pay Stubs or Income Documents" at bounding box center [1202, 241] width 163 height 17
click at [1127, 235] on input "Pay Stubs or Income Documents" at bounding box center [1132, 238] width 10 height 10
checkbox input "true"
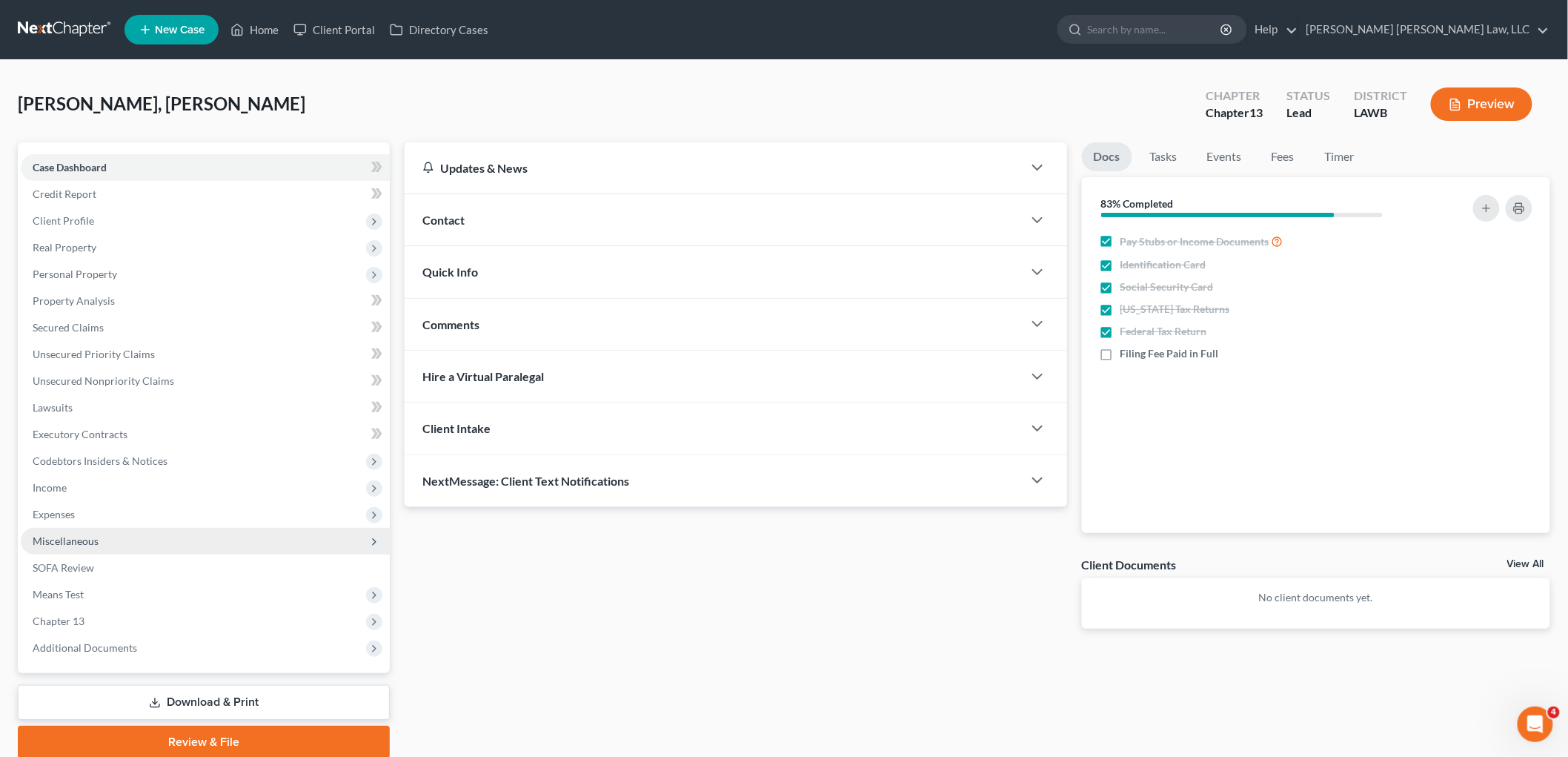
click at [90, 543] on span "Miscellaneous" at bounding box center [65, 541] width 66 height 13
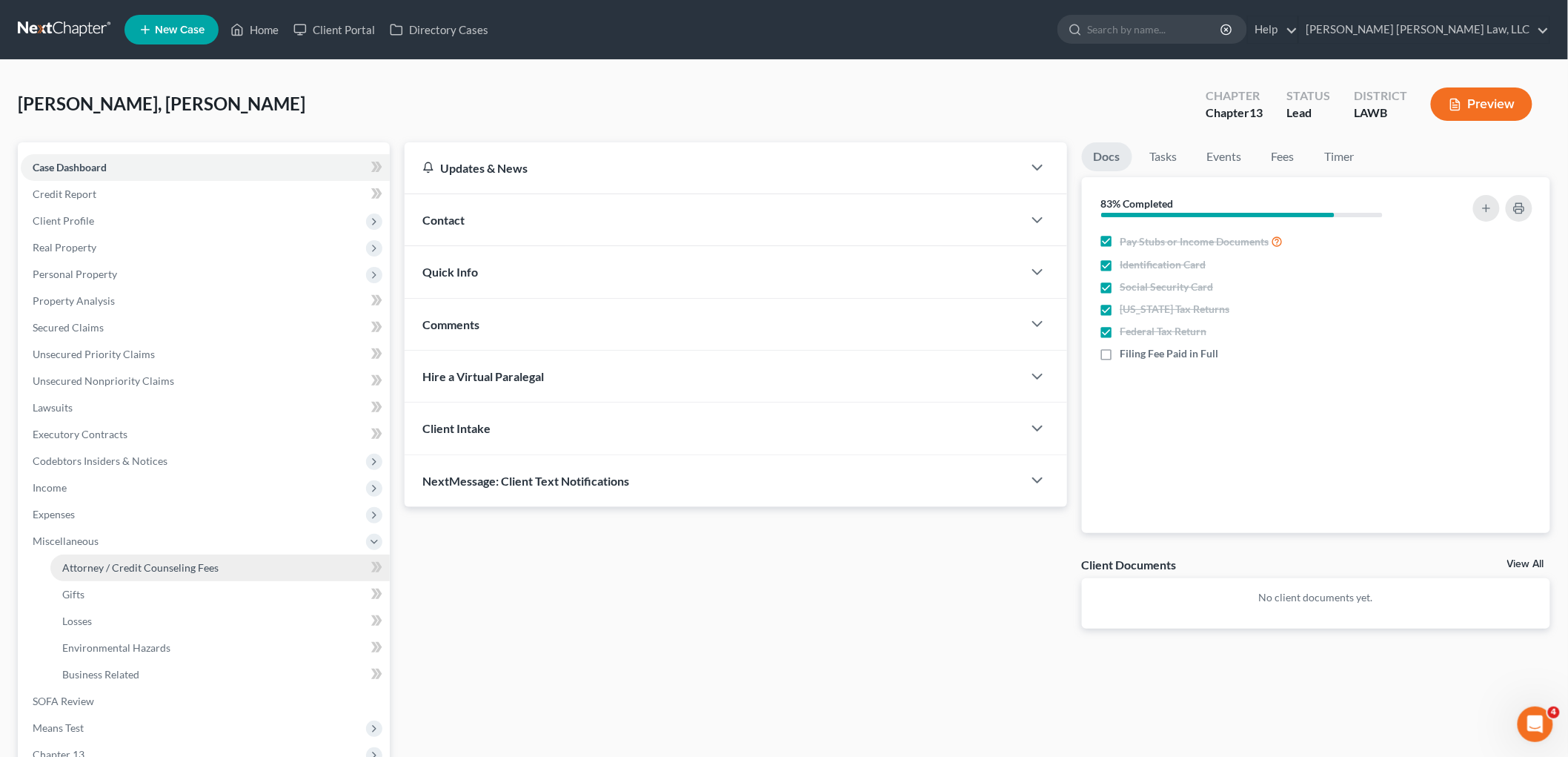
click at [103, 566] on span "Attorney / Credit Counseling Fees" at bounding box center [140, 568] width 156 height 13
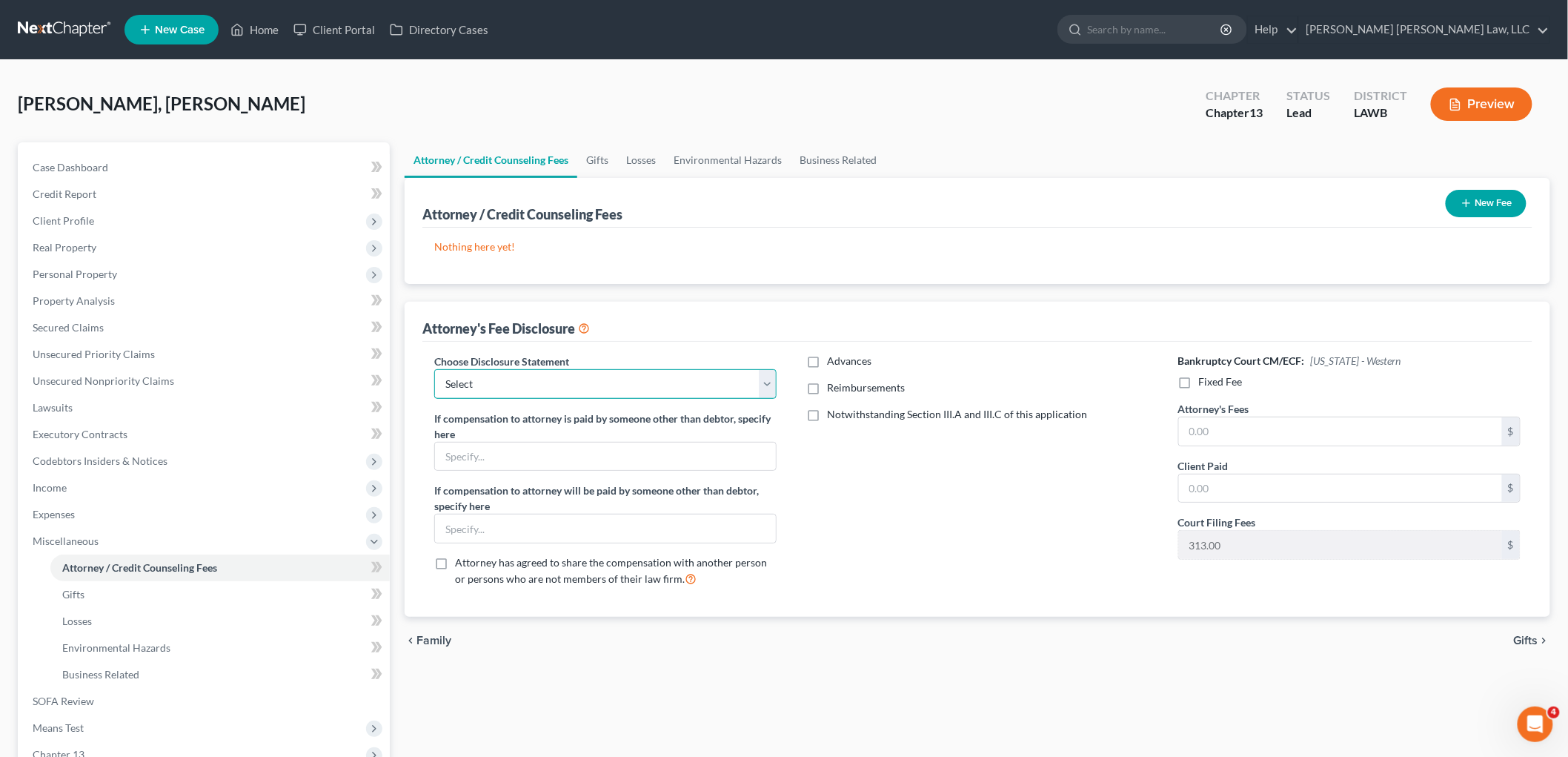
drag, startPoint x: 601, startPoint y: 374, endPoint x: 601, endPoint y: 393, distance: 19.0
click at [601, 374] on select "Select LAEB 2016 Bankruptcy Rule 2016(B) Disclosure and Application for Approva…" at bounding box center [605, 384] width 343 height 30
select select "1"
click at [434, 370] on select "Select LAEB 2016 Bankruptcy Rule 2016(B) Disclosure and Application for Approva…" at bounding box center [605, 384] width 343 height 30
click at [827, 388] on label "Reimbursements" at bounding box center [866, 387] width 78 height 15
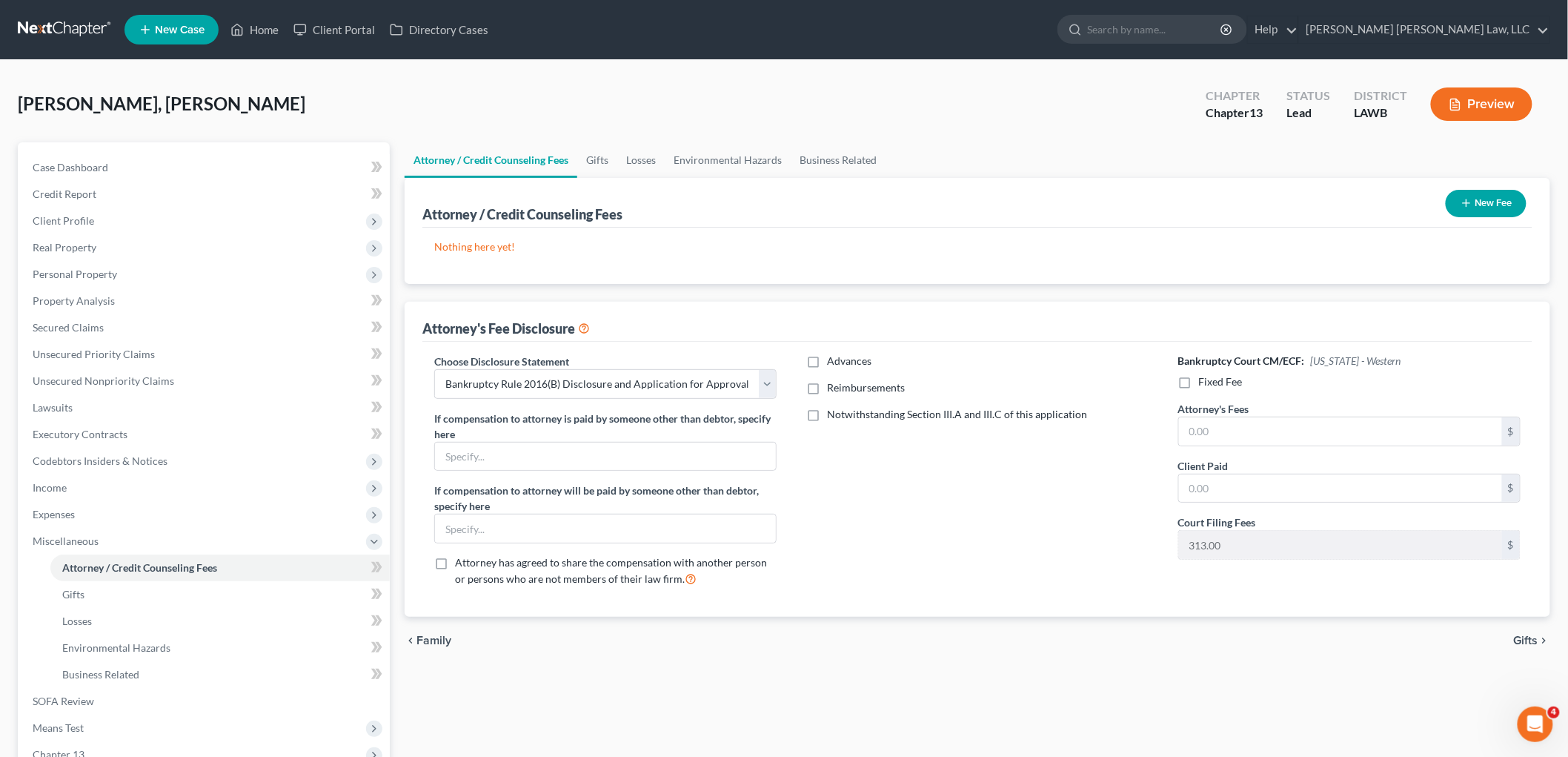
click at [833, 388] on input "Reimbursements" at bounding box center [838, 385] width 10 height 10
checkbox input "true"
click at [867, 432] on input "text" at bounding box center [968, 438] width 323 height 28
type input "250.00"
click at [1199, 387] on label "Fixed Fee" at bounding box center [1220, 382] width 44 height 15
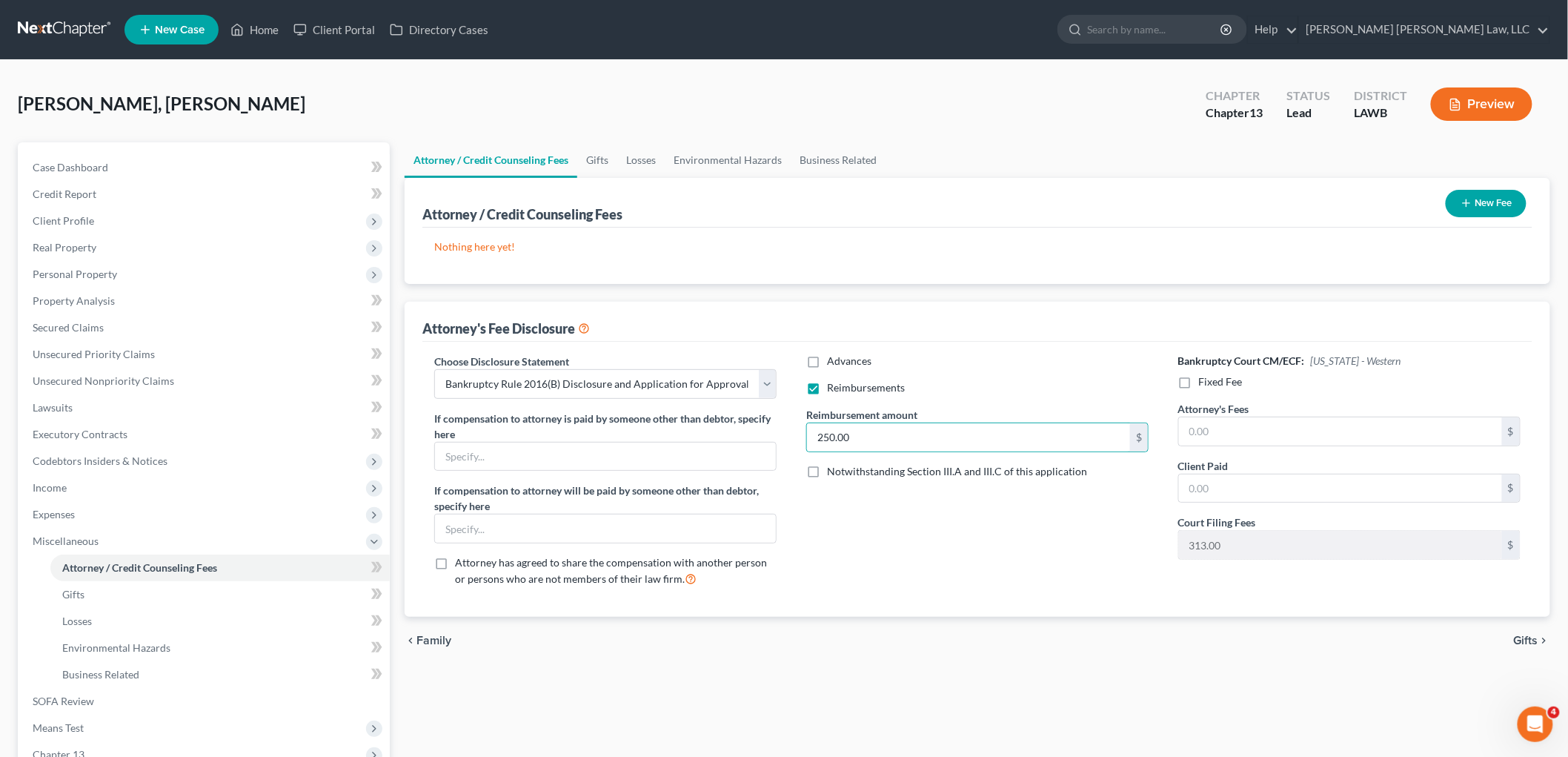
click at [1205, 384] on input "Fixed Fee" at bounding box center [1210, 379] width 10 height 10
checkbox input "true"
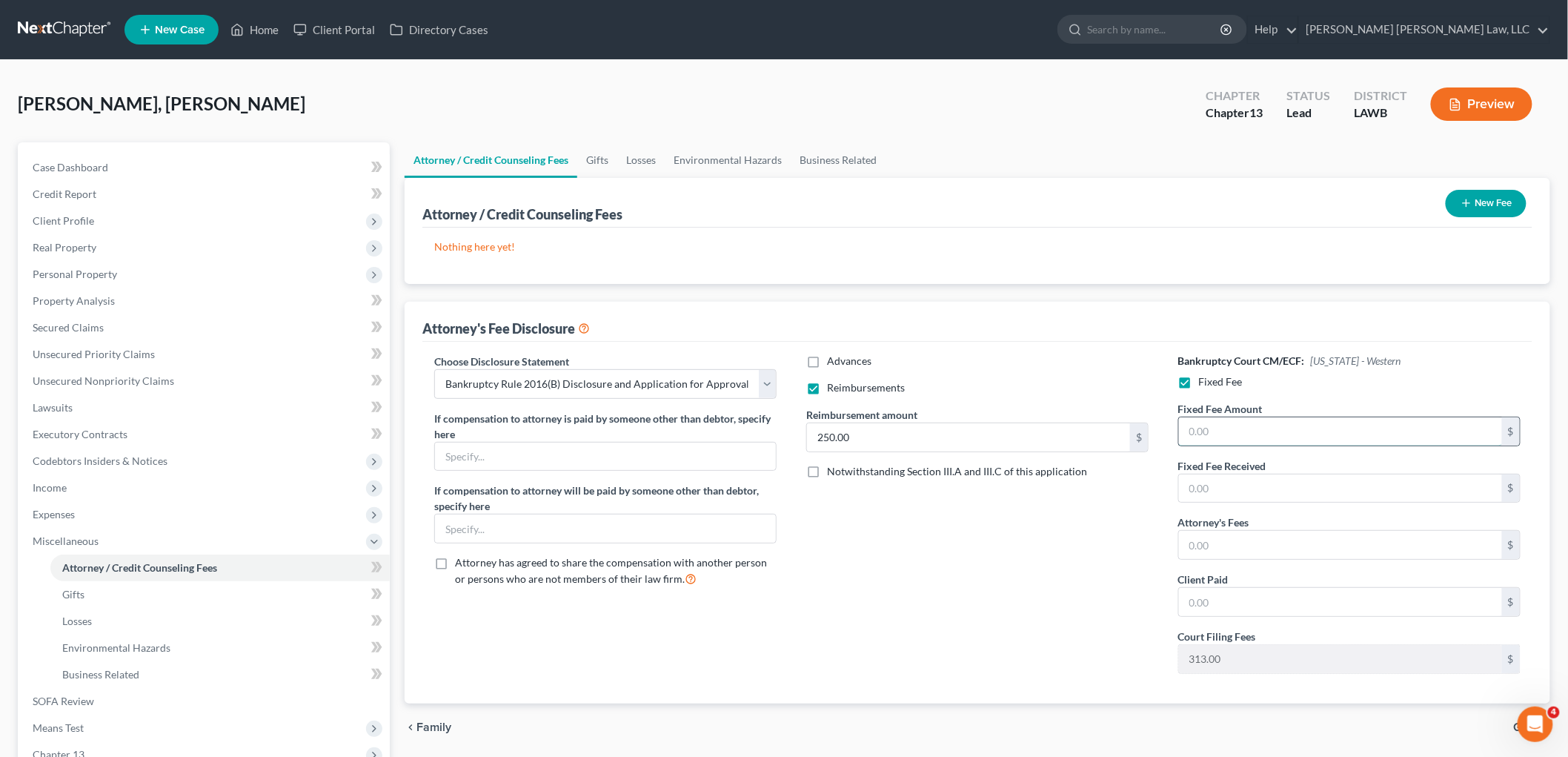
click at [1204, 438] on input "text" at bounding box center [1341, 431] width 323 height 28
type input "5,025.00"
drag, startPoint x: 1265, startPoint y: 537, endPoint x: 1261, endPoint y: 523, distance: 14.6
click at [1265, 536] on input "text" at bounding box center [1341, 544] width 323 height 28
type input "5,025.00"
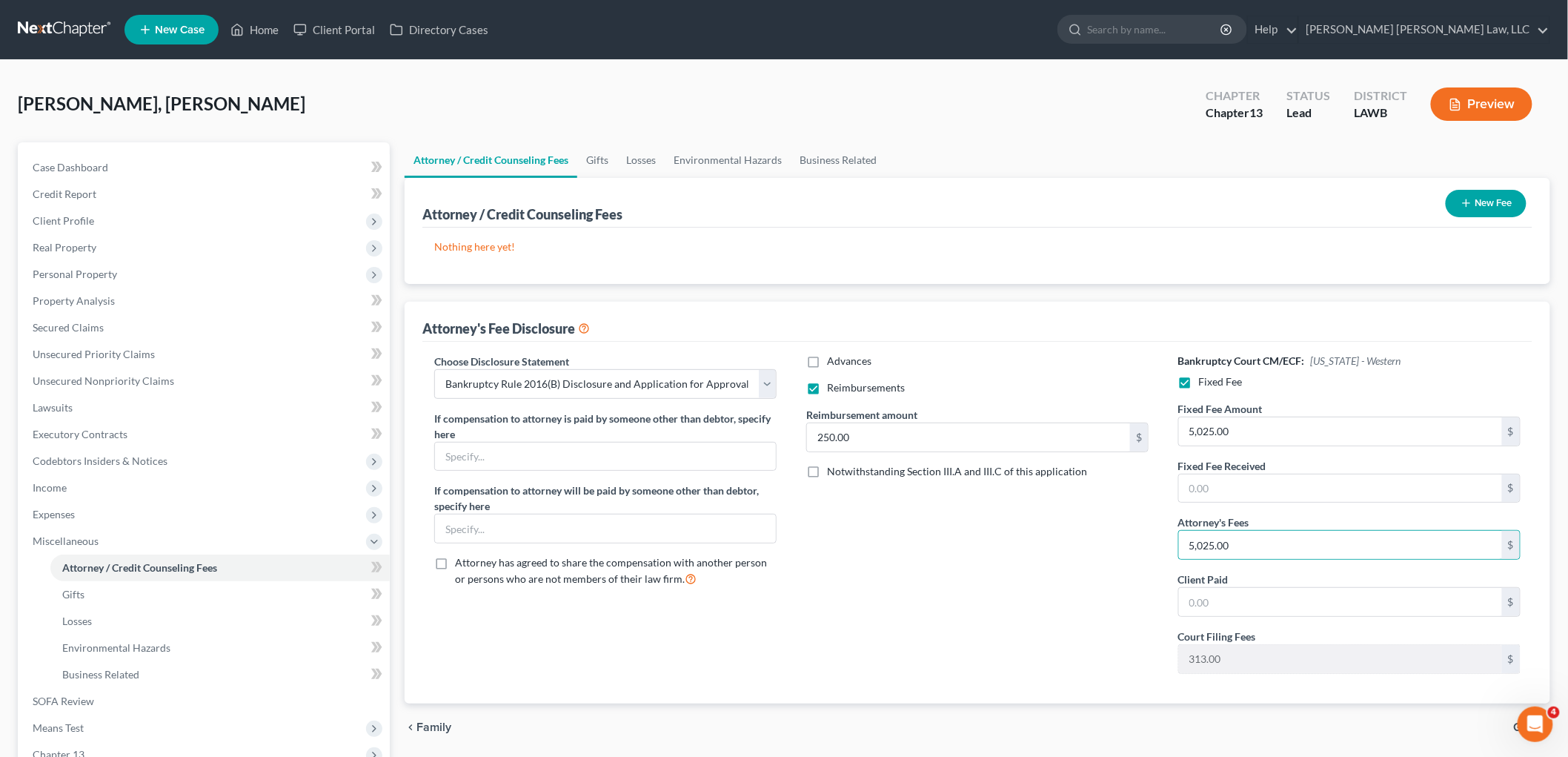
click at [1479, 208] on button "New Fee" at bounding box center [1486, 204] width 81 height 27
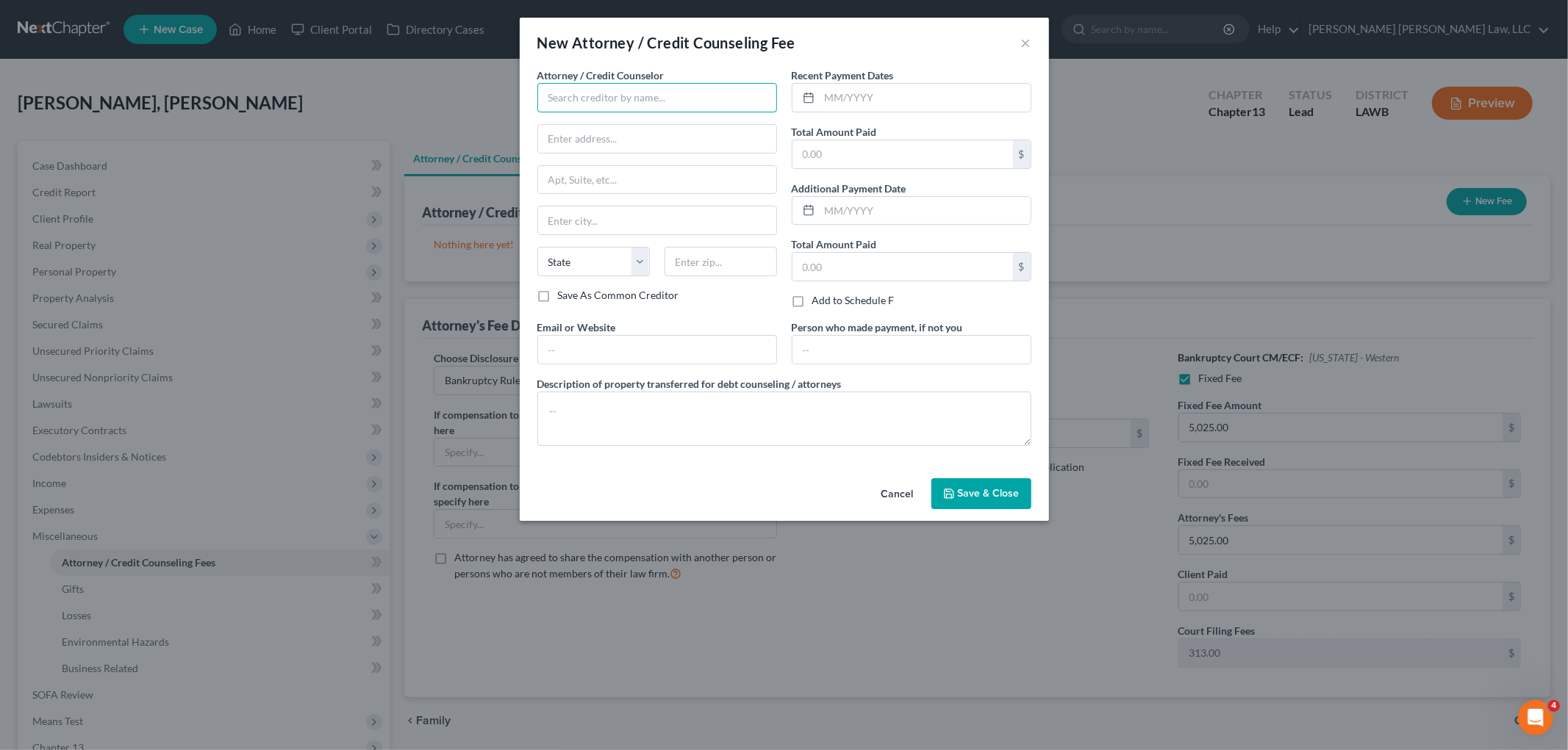
click at [597, 101] on input "text" at bounding box center [657, 98] width 240 height 30
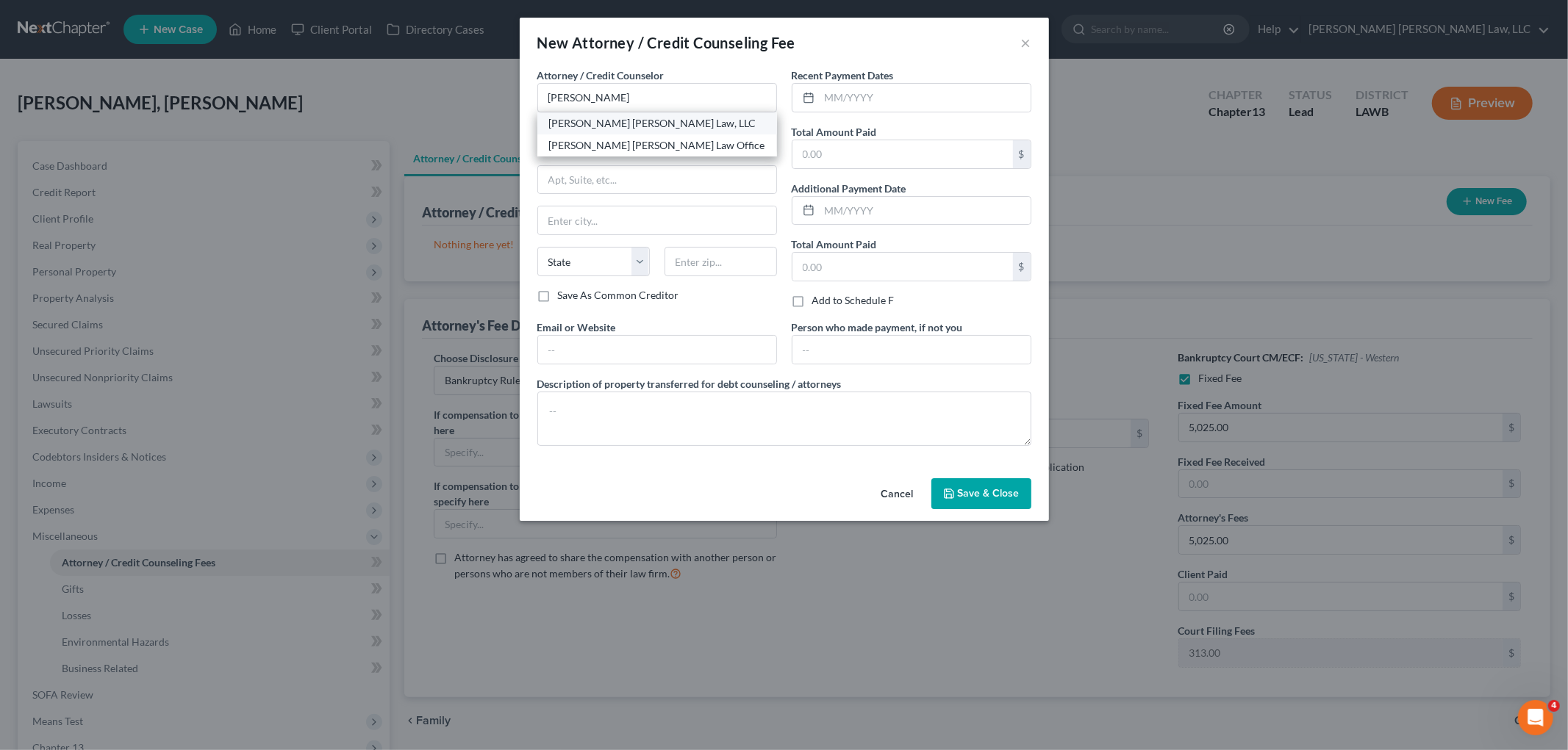
click at [582, 116] on div "[PERSON_NAME] [PERSON_NAME] Law, LLC" at bounding box center [657, 123] width 216 height 14
type input "[PERSON_NAME] [PERSON_NAME] Law, LLC"
type input "[STREET_ADDRESS][US_STATE]"
type input "Monroe"
select select "19"
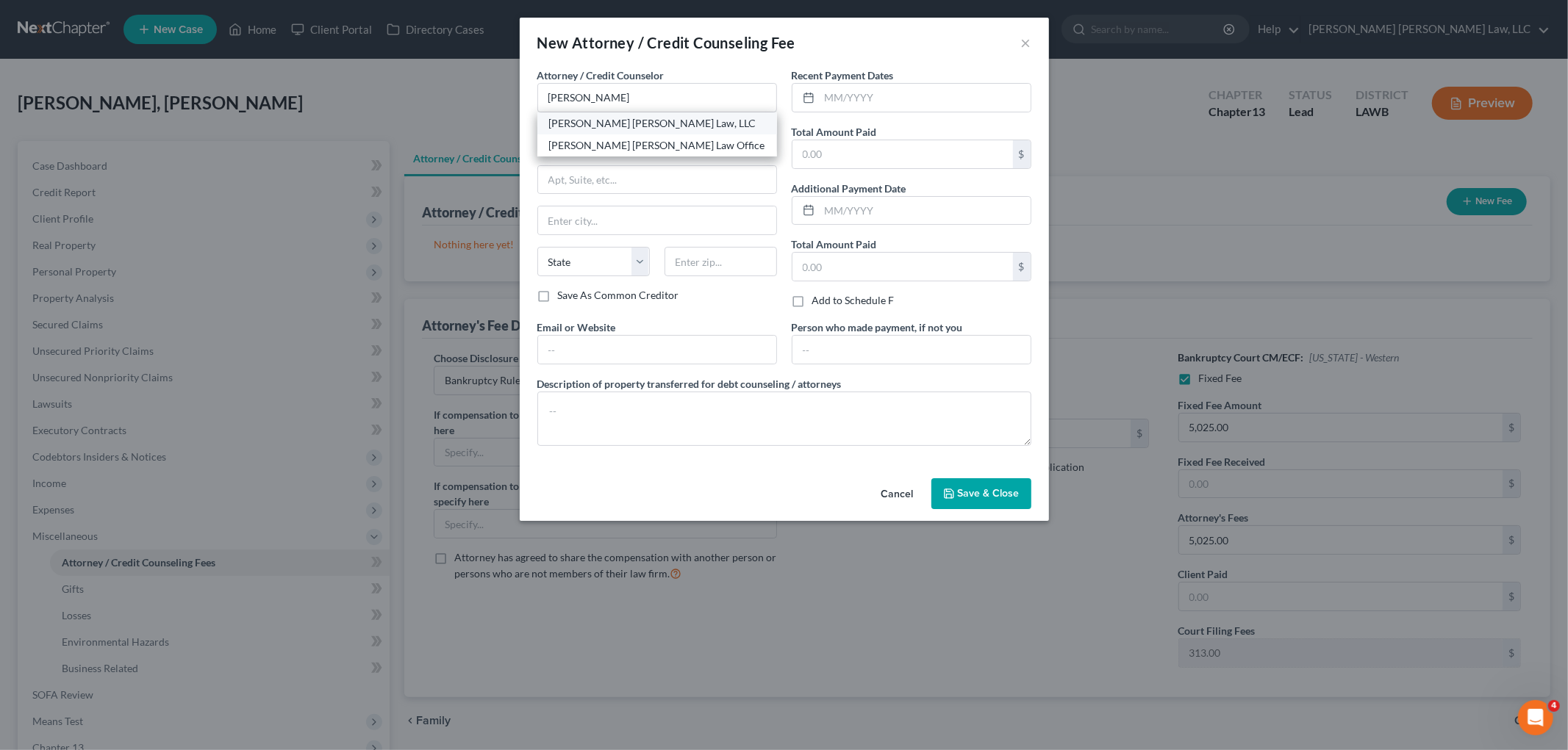
type input "71201"
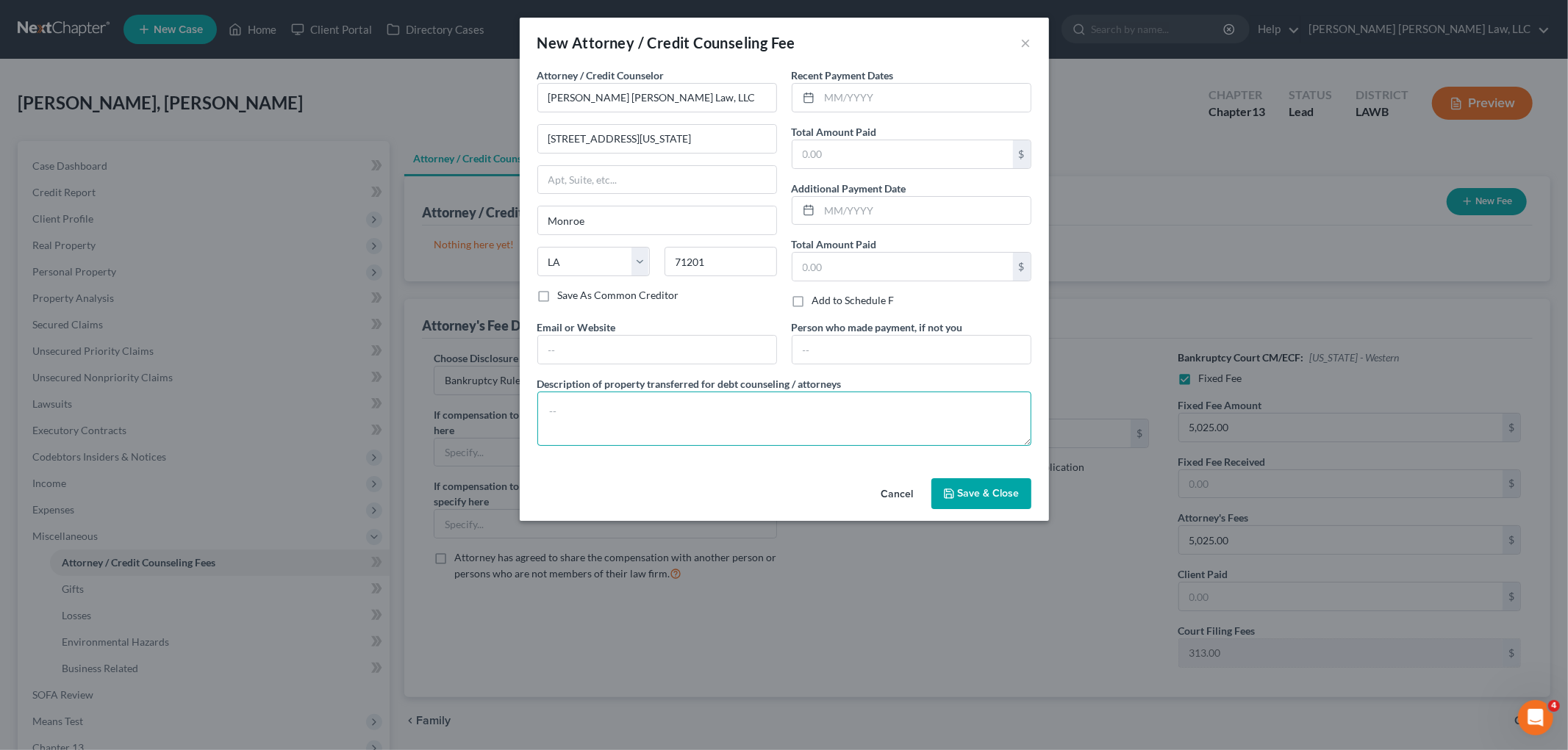
drag, startPoint x: 581, startPoint y: 399, endPoint x: 530, endPoint y: 372, distance: 57.7
click at [581, 401] on textarea at bounding box center [784, 419] width 494 height 54
type textarea "filing fee, credit report, counseling"
click at [972, 495] on span "Save & Close" at bounding box center [988, 494] width 62 height 13
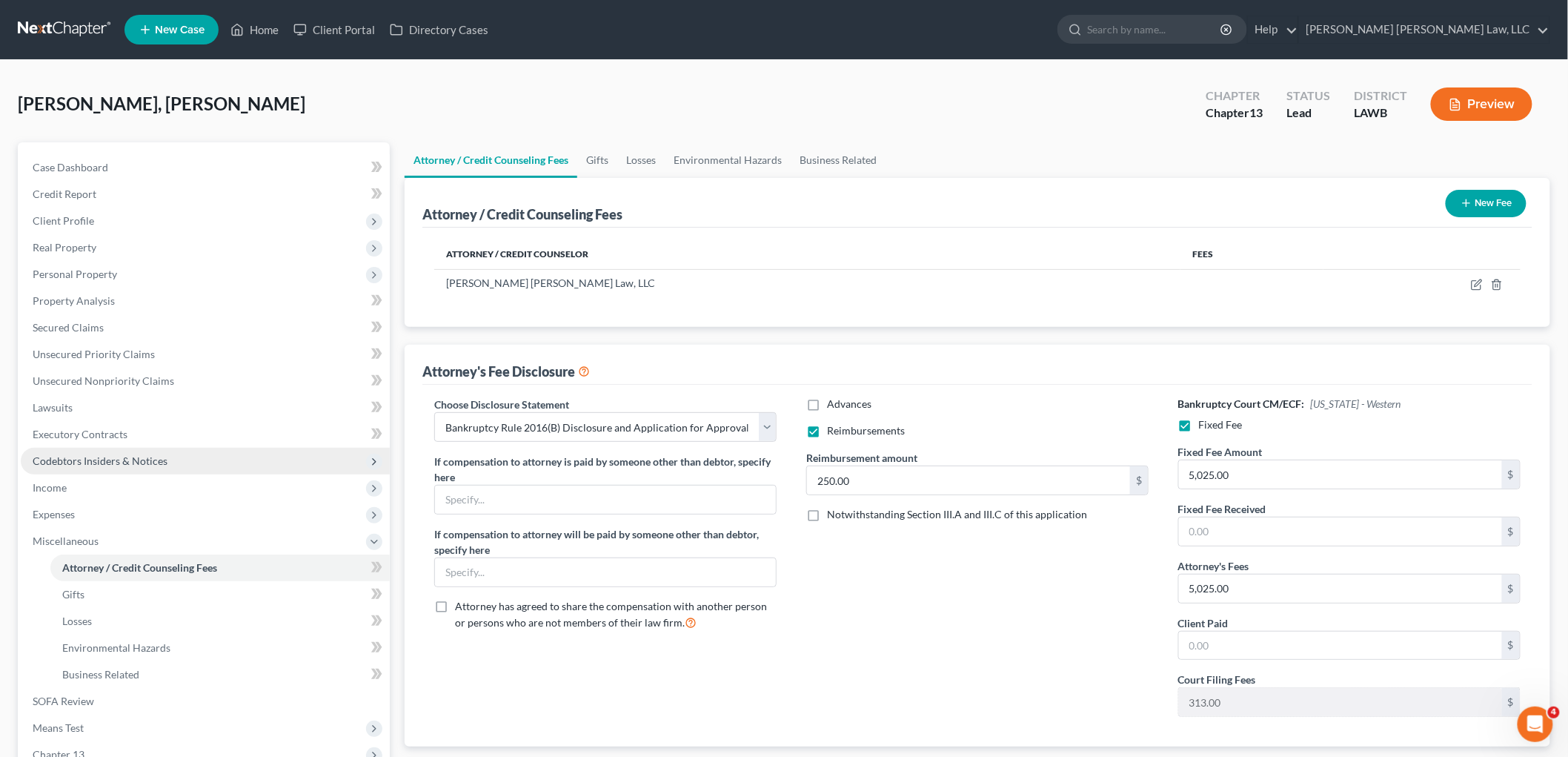
click at [124, 459] on span "Codebtors Insiders & Notices" at bounding box center [99, 461] width 135 height 13
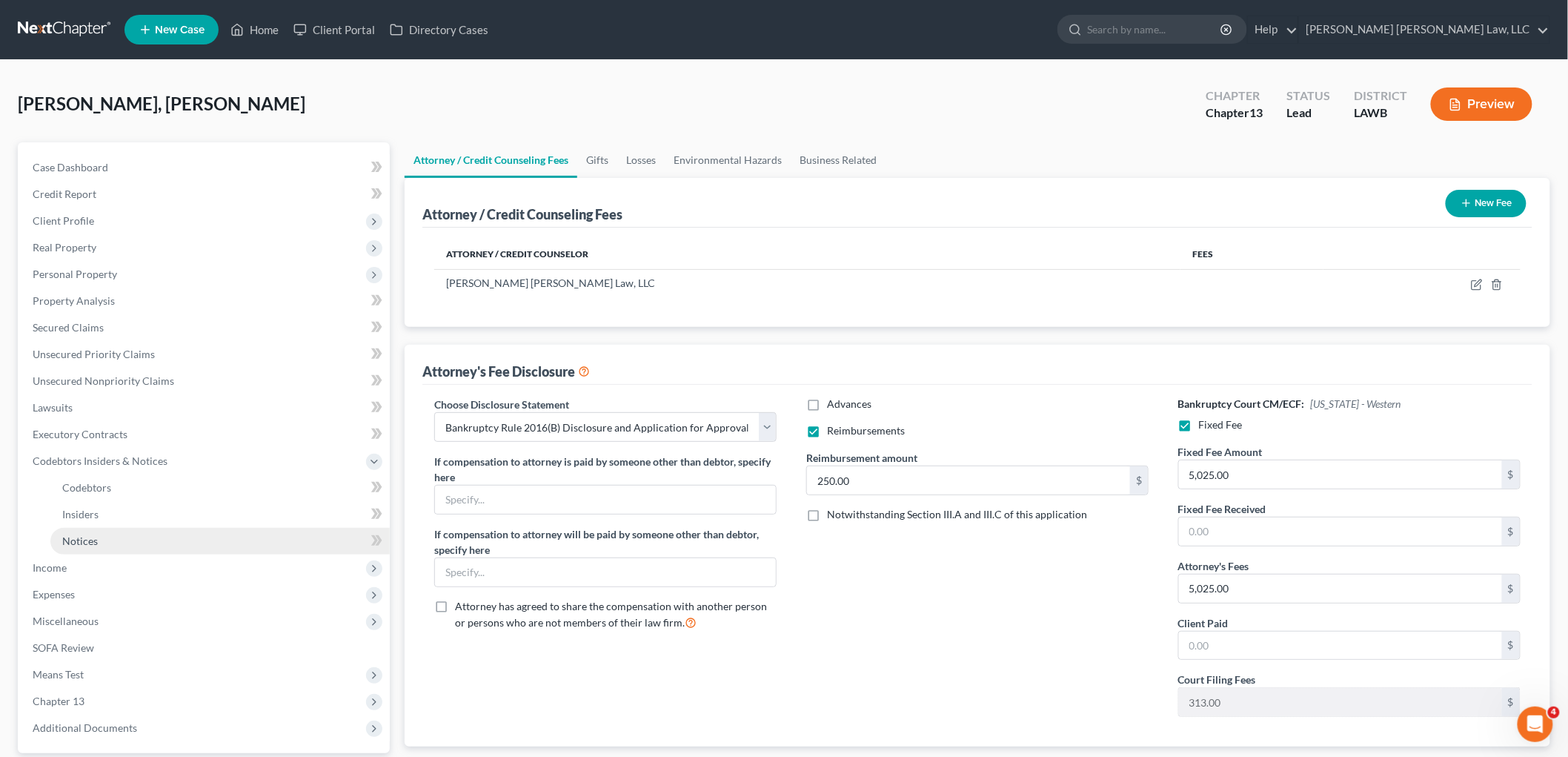
click at [138, 534] on link "Notices" at bounding box center [220, 541] width 339 height 27
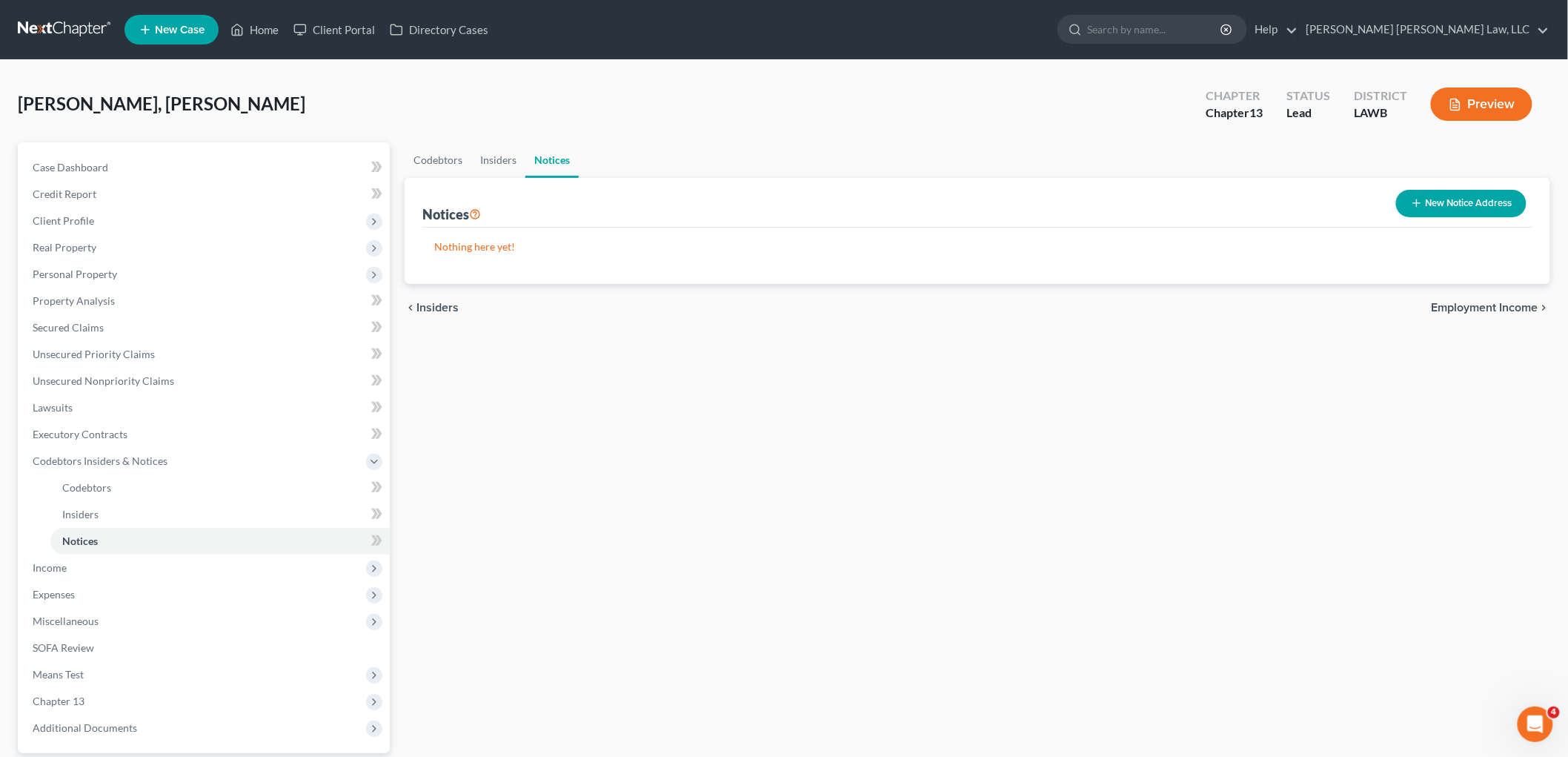
click at [1448, 210] on button "New Notice Address" at bounding box center [1461, 204] width 130 height 27
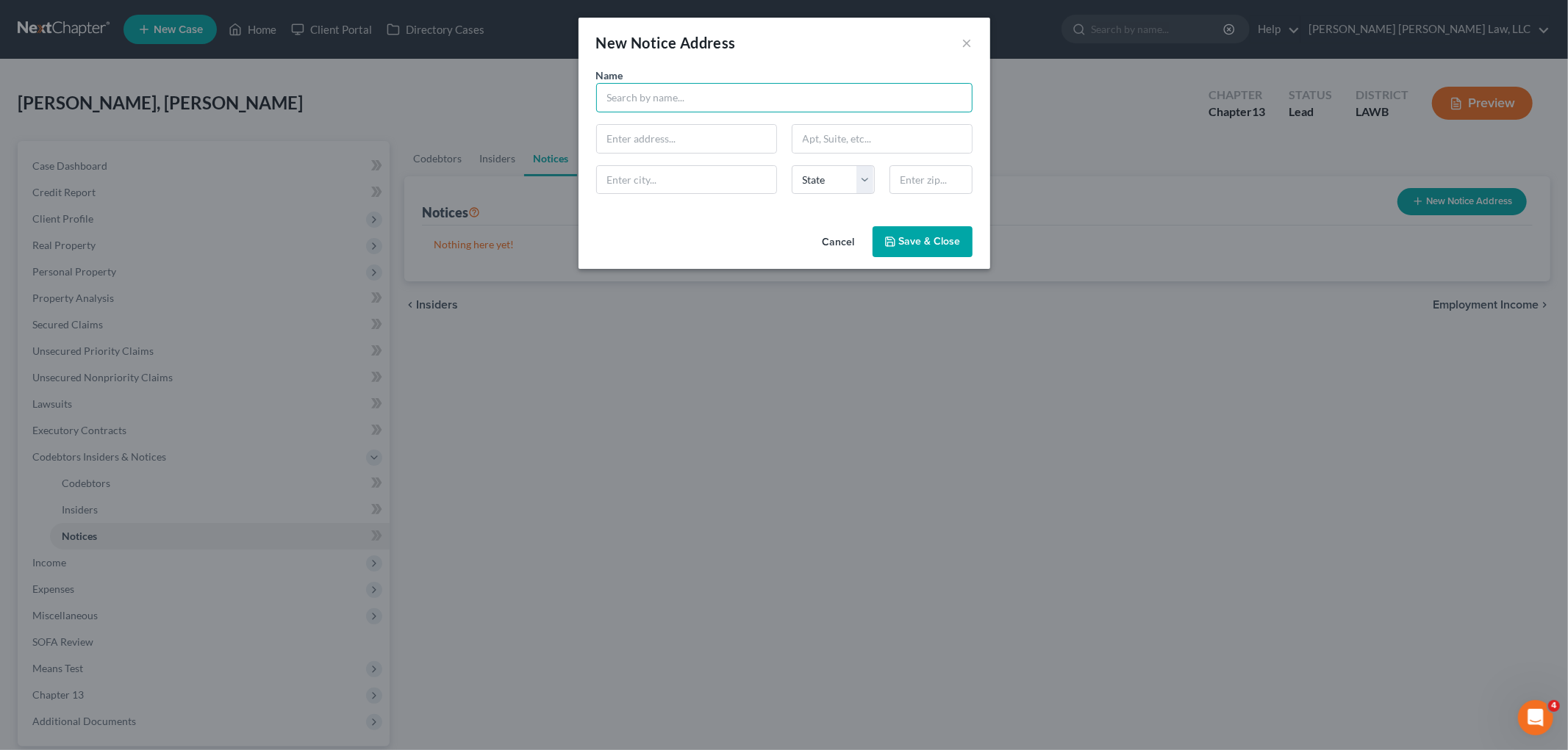
click at [652, 102] on input "text" at bounding box center [784, 98] width 376 height 30
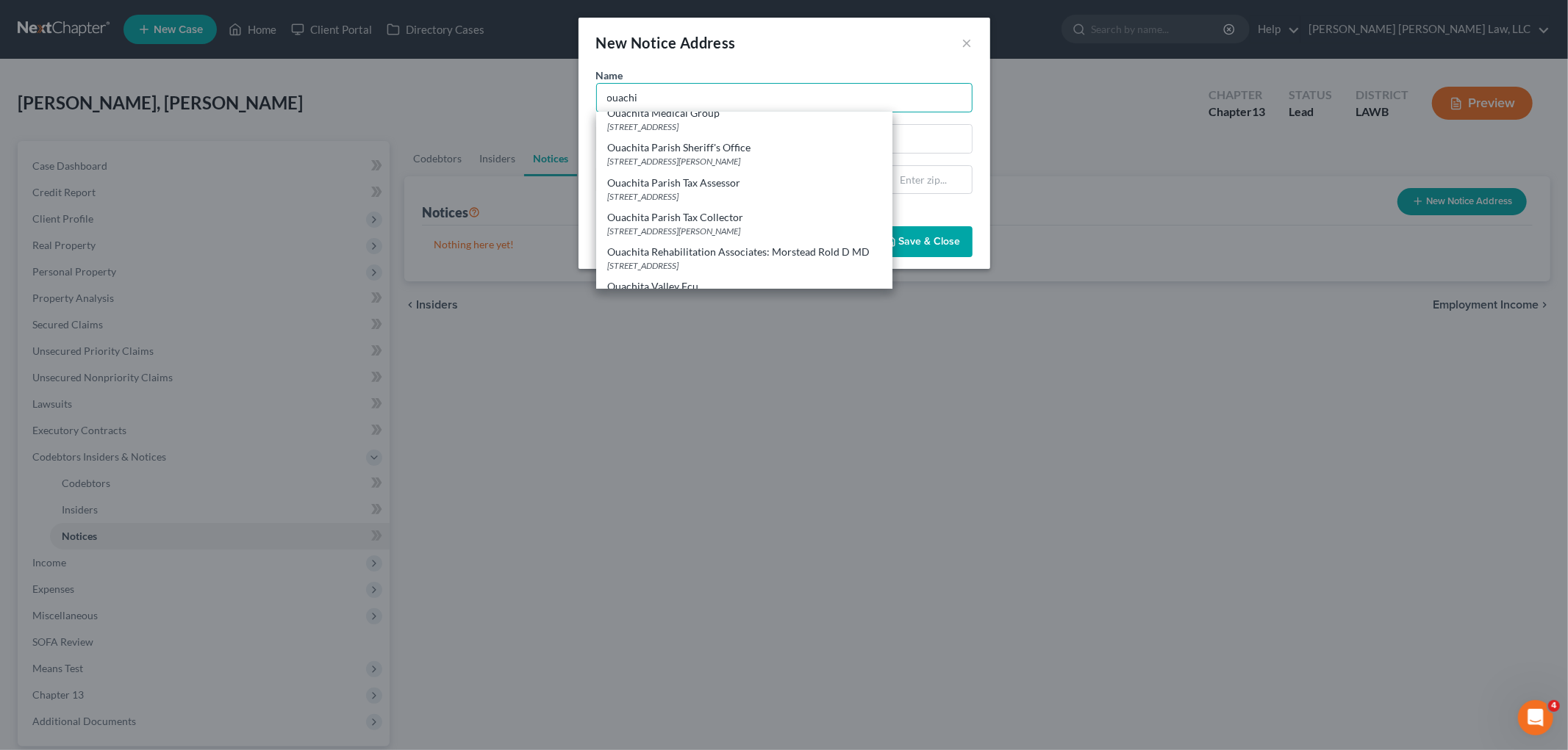
scroll to position [163, 0]
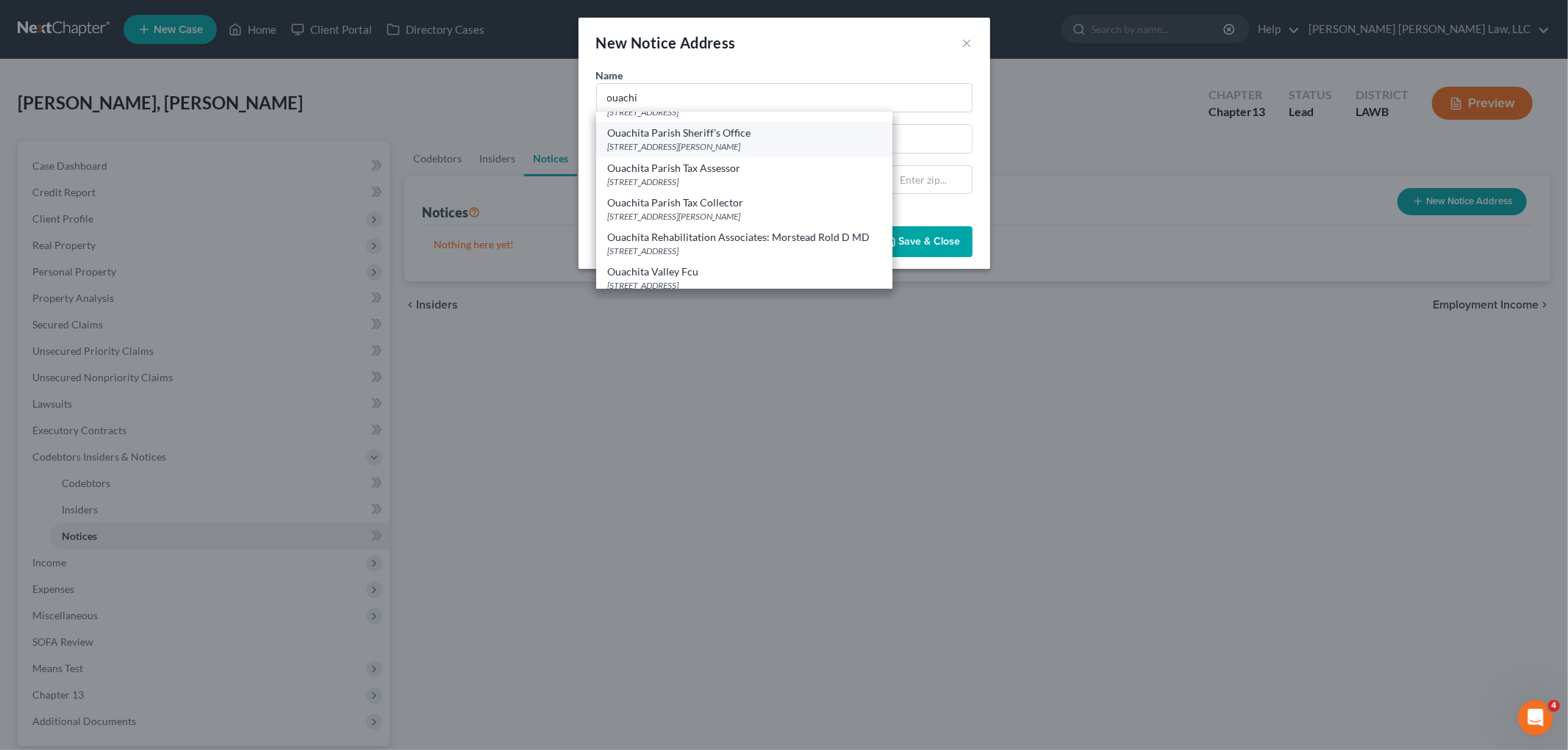
click at [736, 136] on div "Ouachita Parish Sheriff's Office" at bounding box center [744, 133] width 273 height 14
type input "Ouachita Parish Sheriff's Office"
type input "400 St. John Street"
type input "Suite 301"
type input "Monroe"
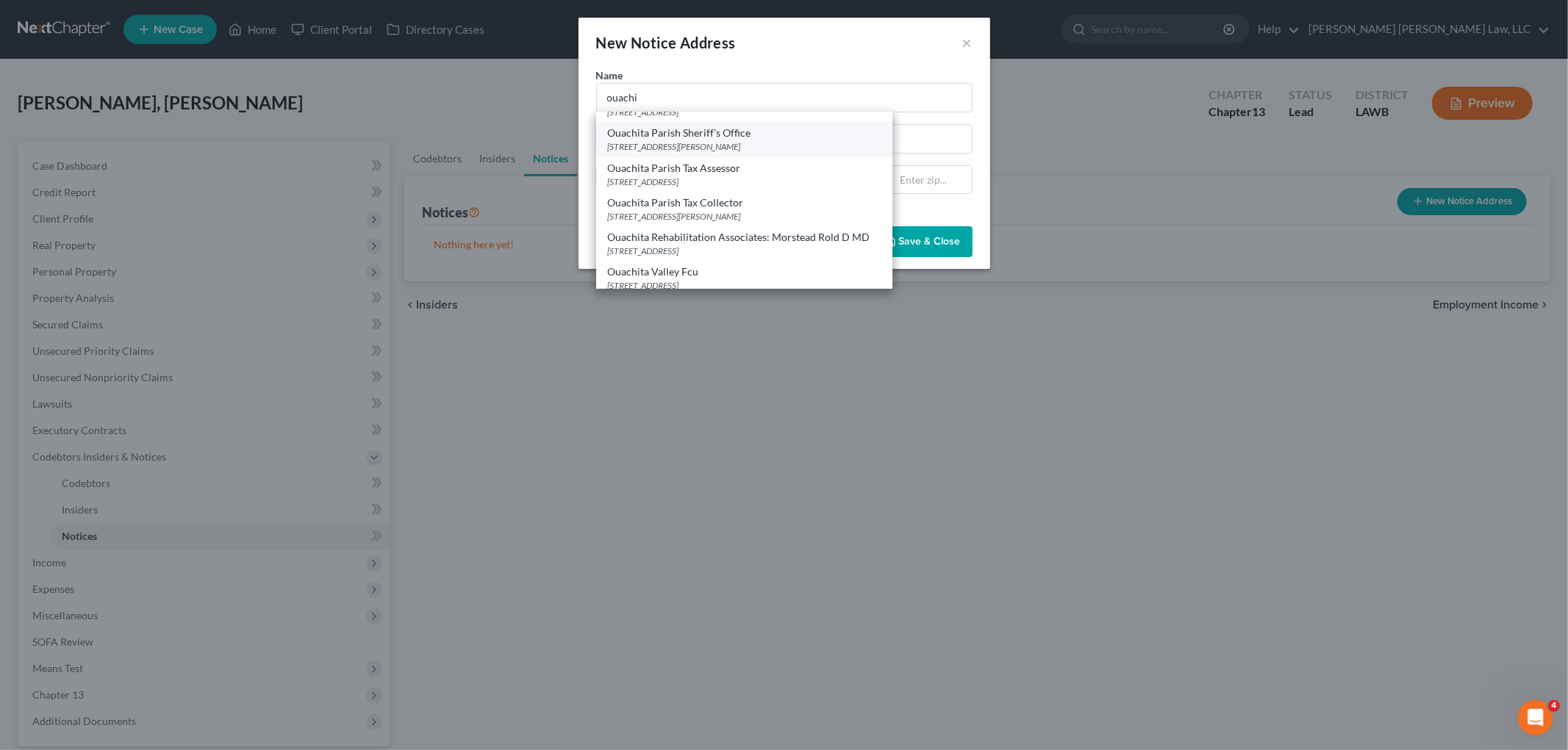
select select "19"
type input "71201"
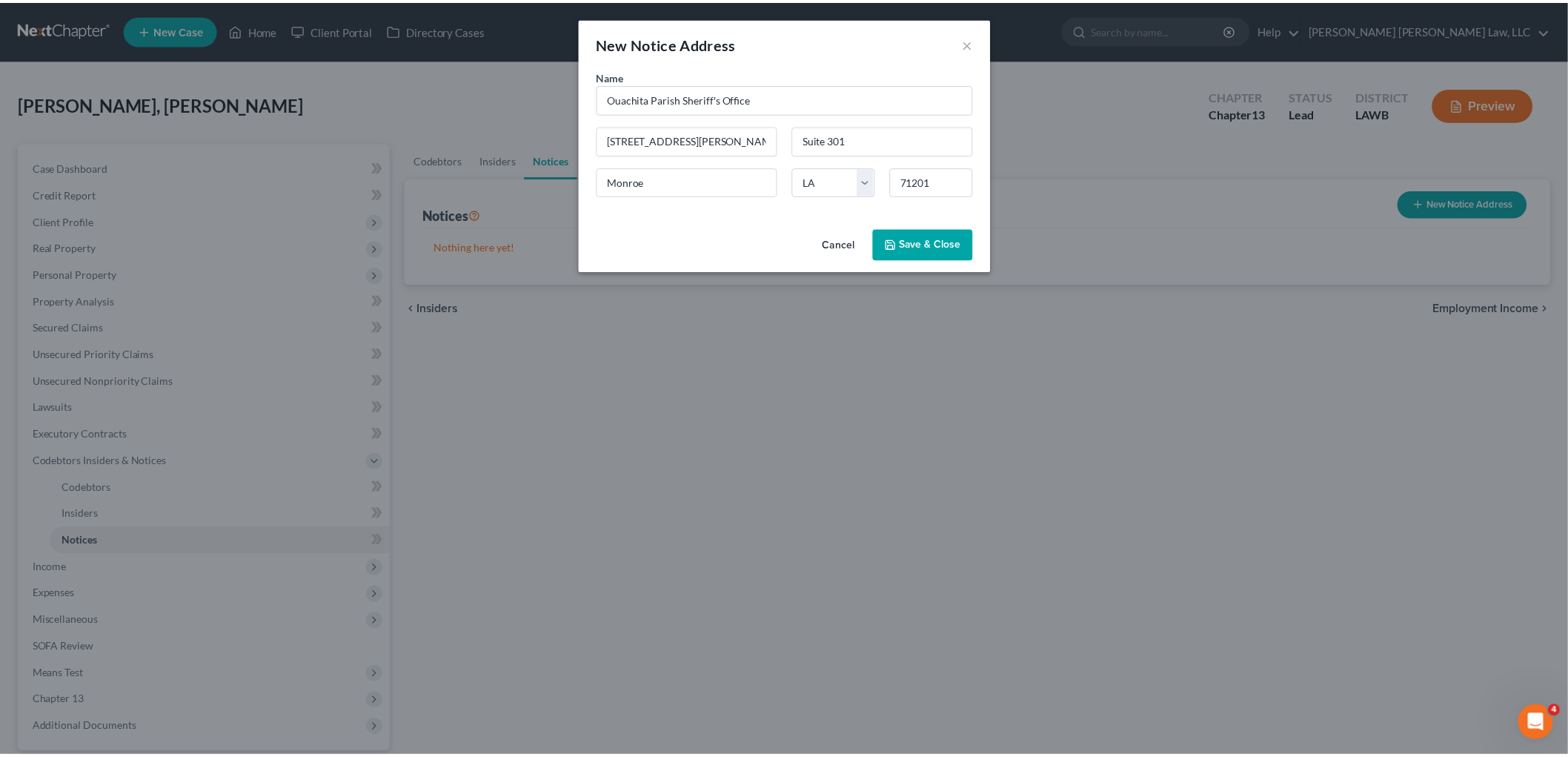
scroll to position [0, 0]
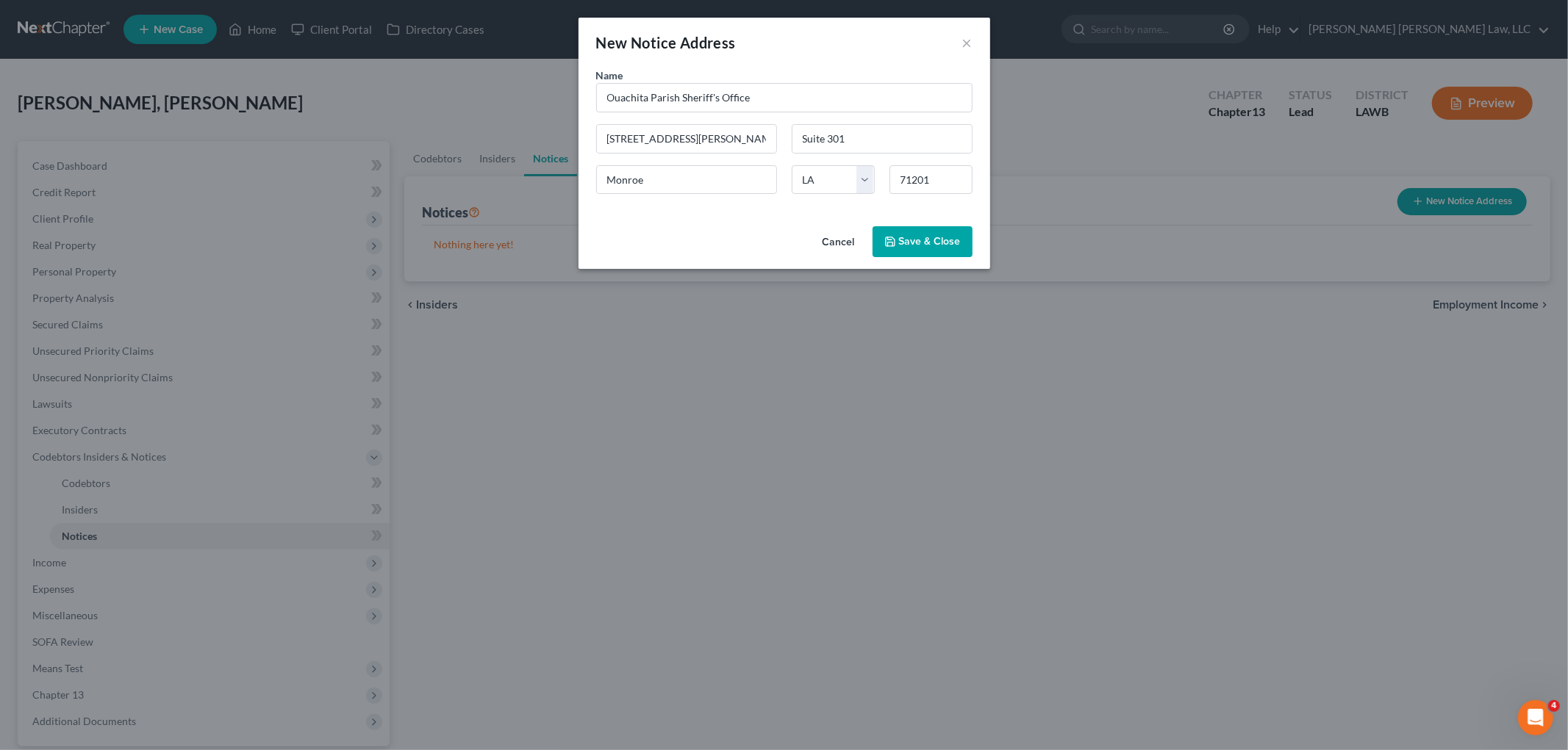
click at [907, 241] on span "Save & Close" at bounding box center [929, 241] width 62 height 13
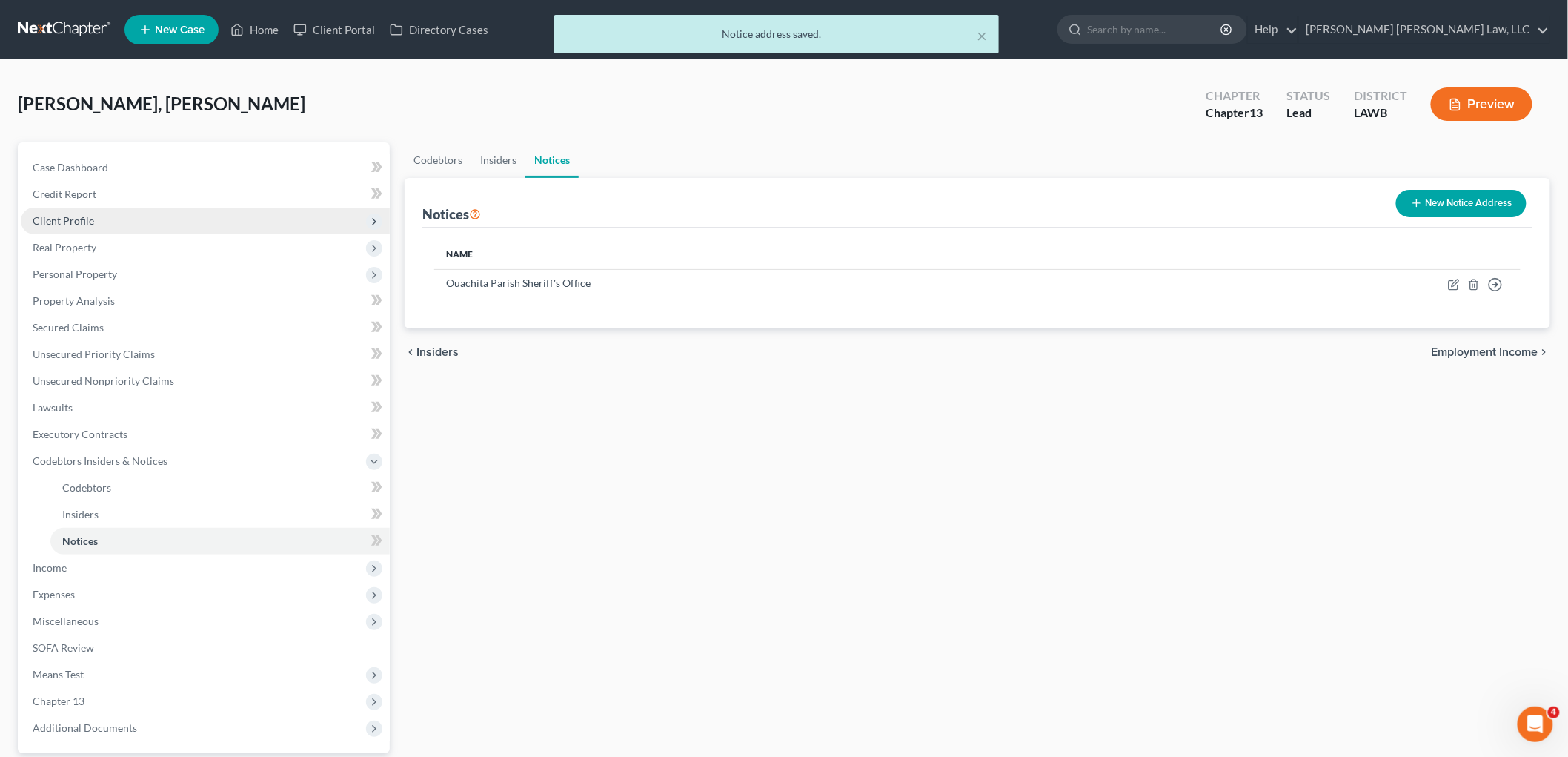
click at [89, 211] on span "Client Profile" at bounding box center [205, 221] width 369 height 27
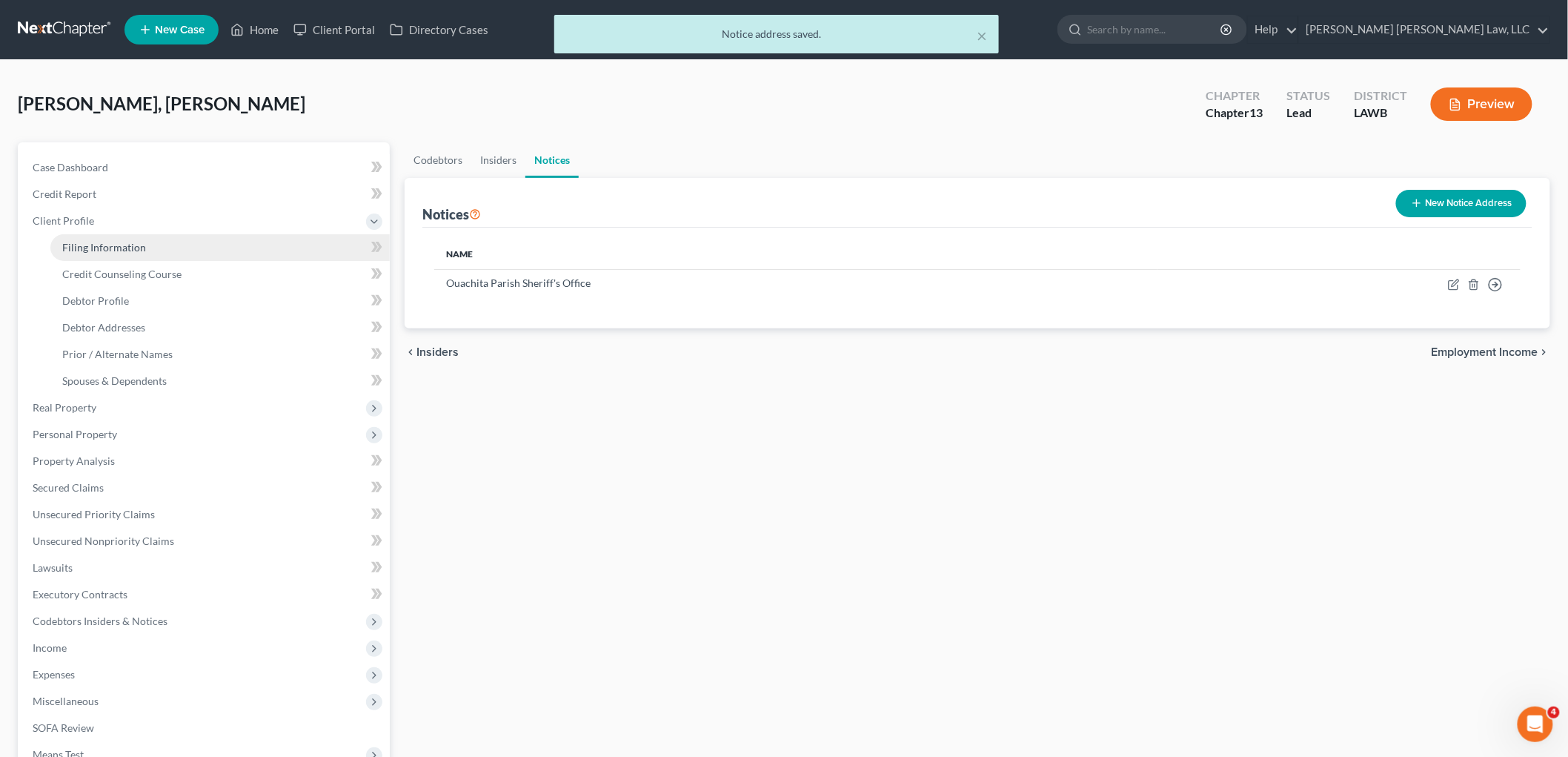
click at [108, 246] on span "Filing Information" at bounding box center [104, 247] width 84 height 13
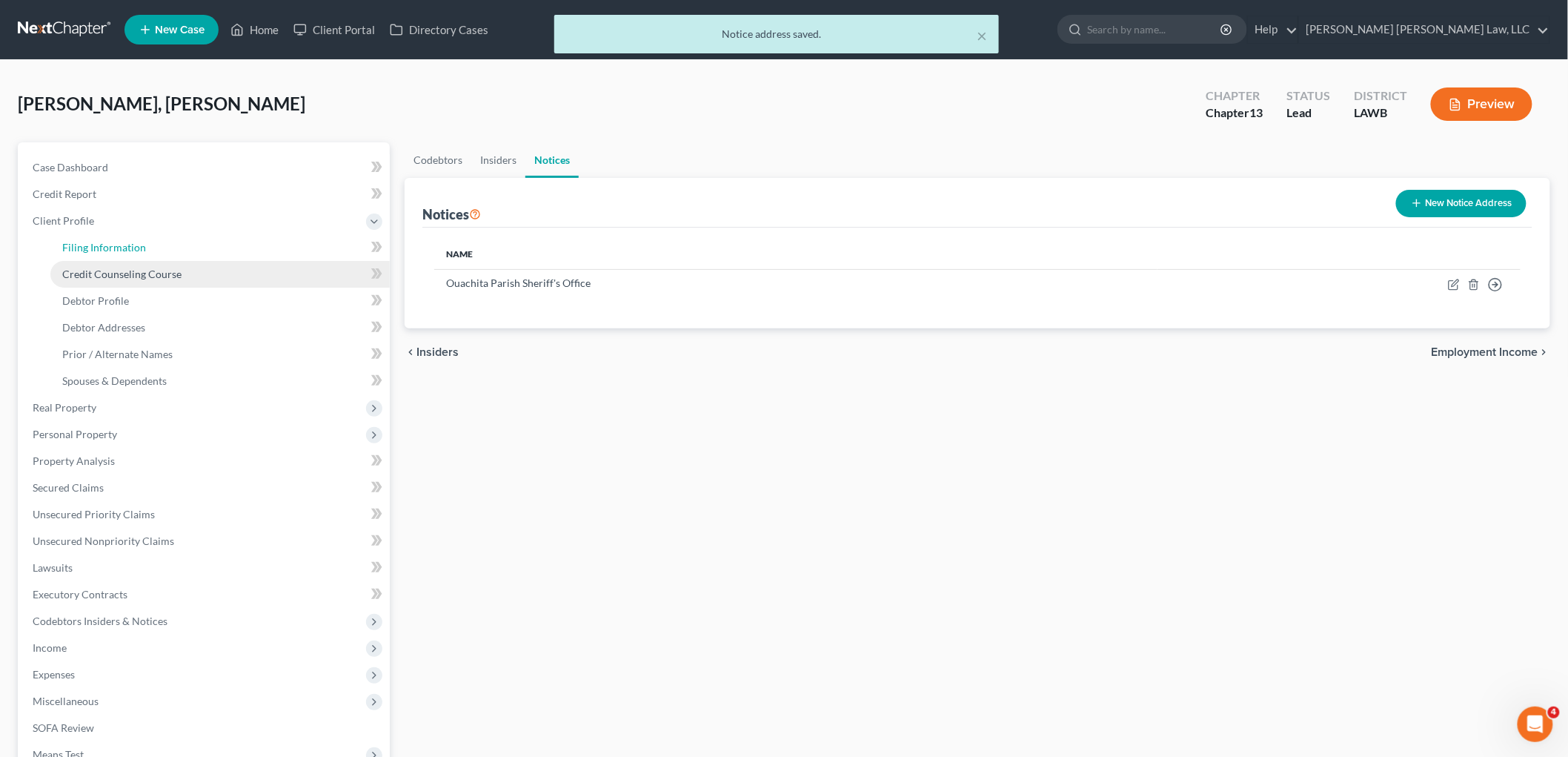
select select "1"
select select "0"
select select "3"
select select "19"
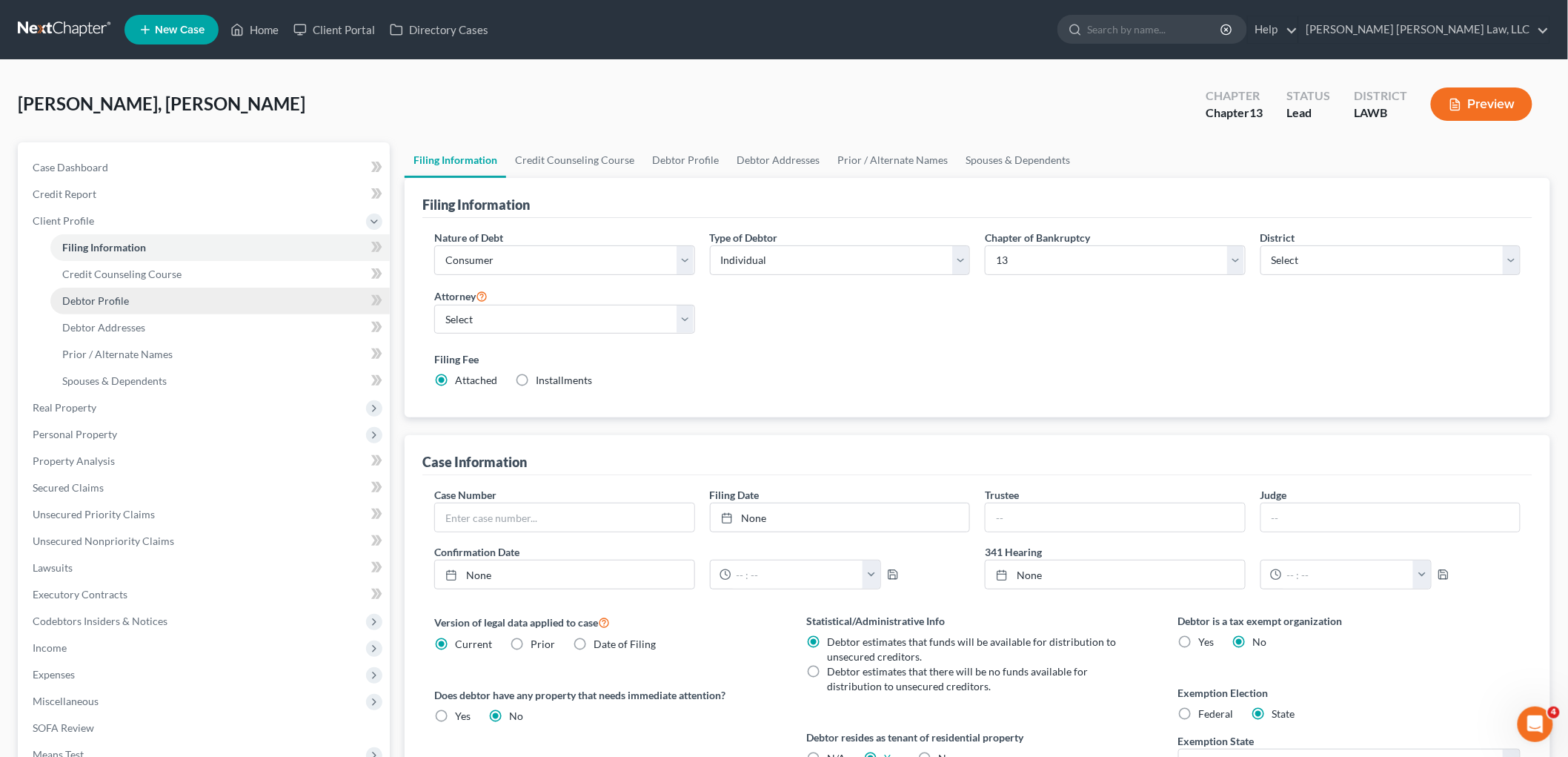
click at [120, 294] on span "Debtor Profile" at bounding box center [95, 301] width 67 height 13
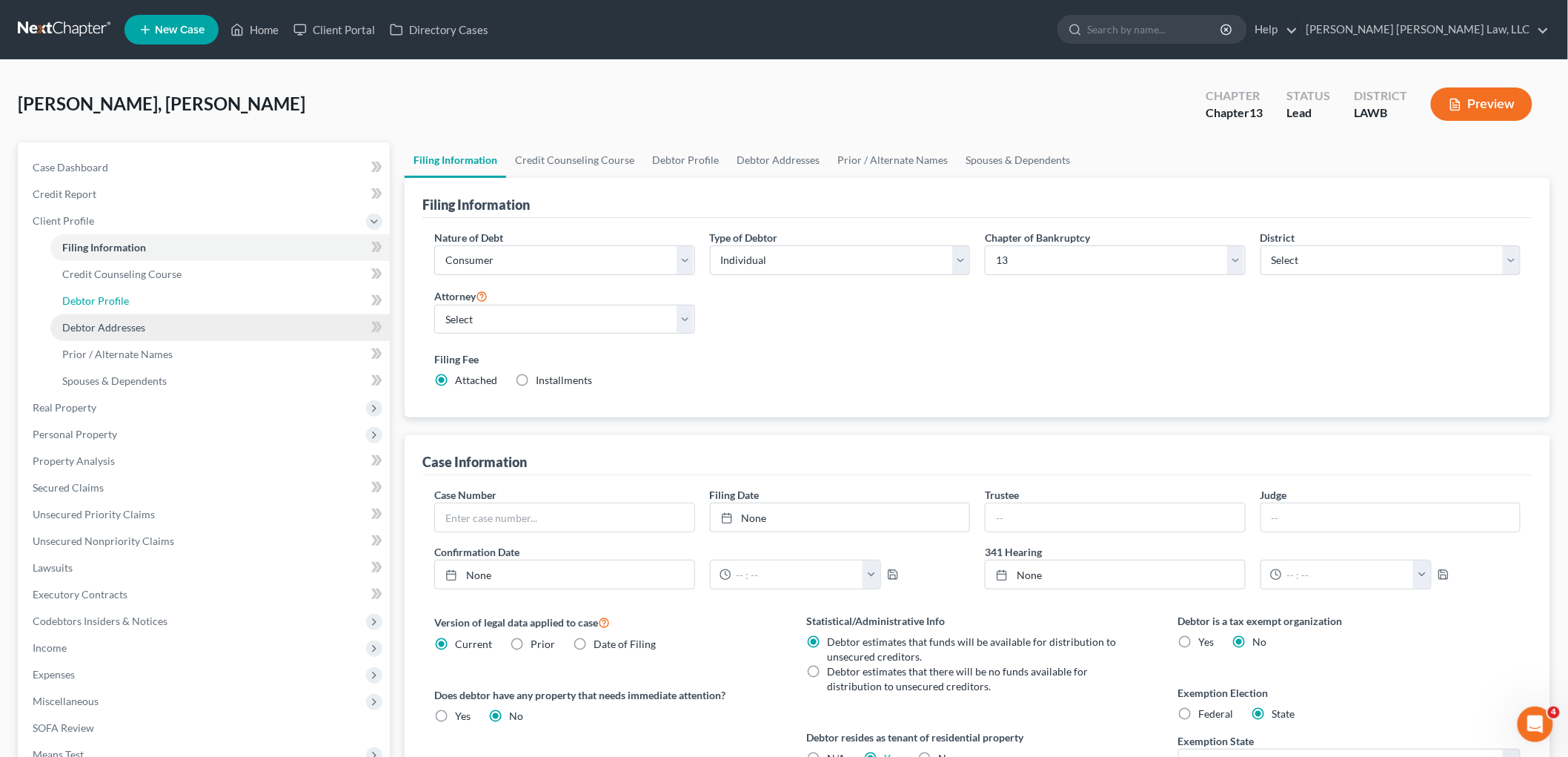
select select "4"
select select "1"
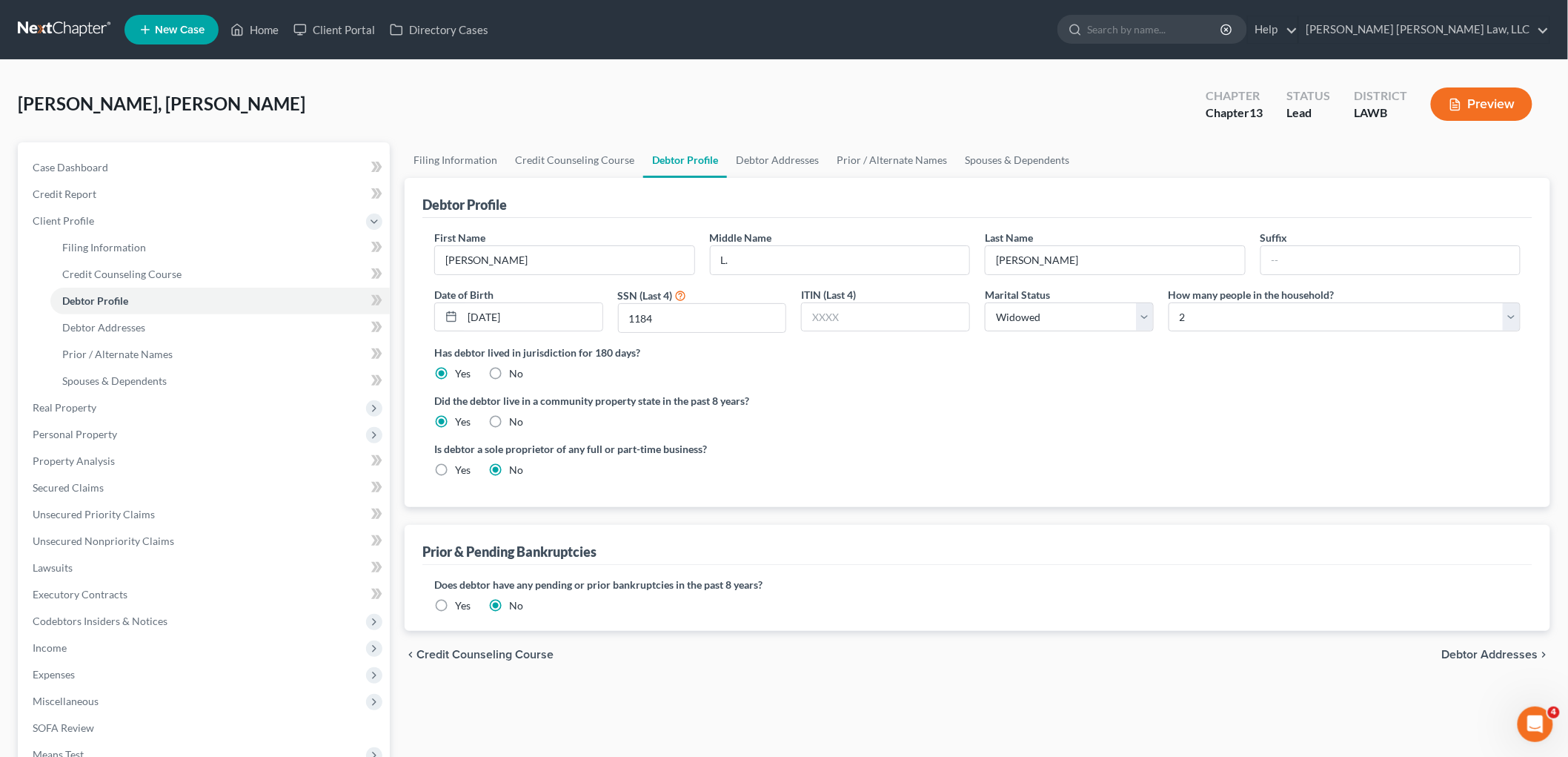
click at [455, 604] on label "Yes" at bounding box center [462, 606] width 15 height 15
click at [461, 604] on input "Yes" at bounding box center [466, 603] width 10 height 10
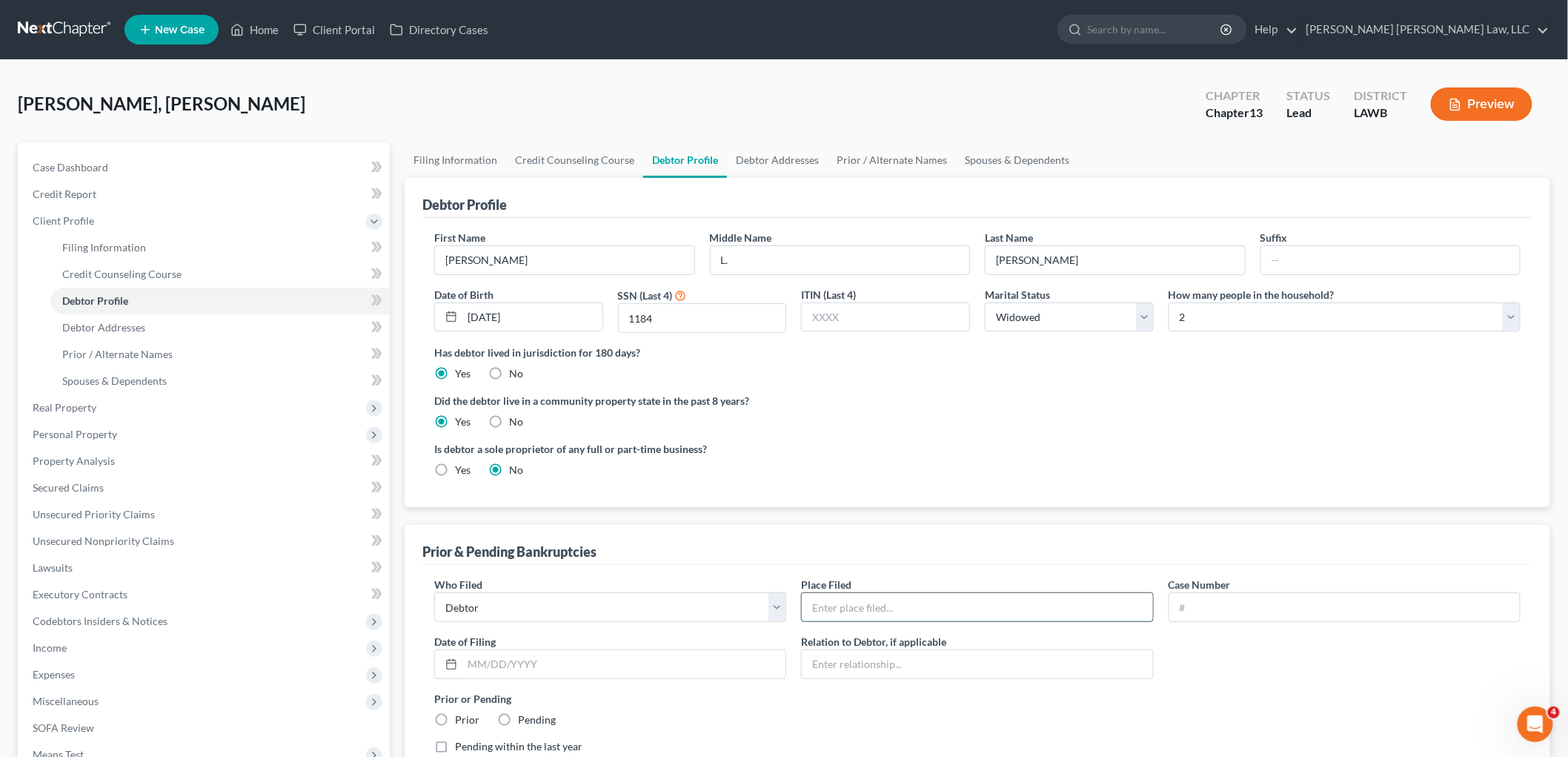
click at [870, 603] on input "text" at bounding box center [977, 607] width 351 height 28
type input "Western District of Louisiana"
drag, startPoint x: 1213, startPoint y: 602, endPoint x: 1216, endPoint y: 594, distance: 8.5
click at [1213, 602] on input "text" at bounding box center [1345, 607] width 351 height 28
type input "23-30569"
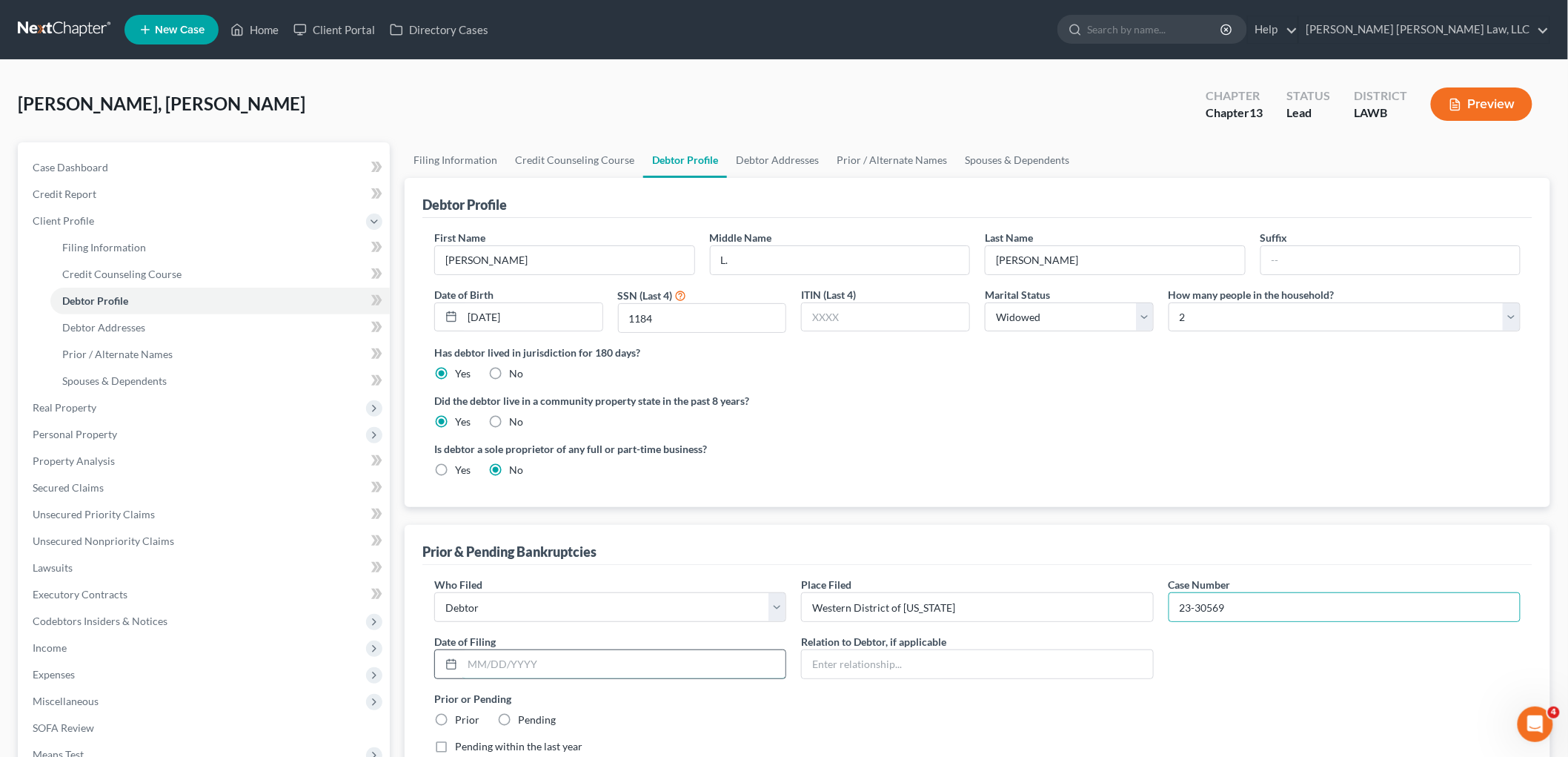
drag, startPoint x: 548, startPoint y: 661, endPoint x: 543, endPoint y: 653, distance: 9.4
click at [548, 661] on input "text" at bounding box center [624, 664] width 323 height 28
type input "05/19/2023"
click at [455, 716] on label "Prior" at bounding box center [467, 720] width 24 height 15
click at [461, 716] on input "Prior" at bounding box center [466, 717] width 10 height 10
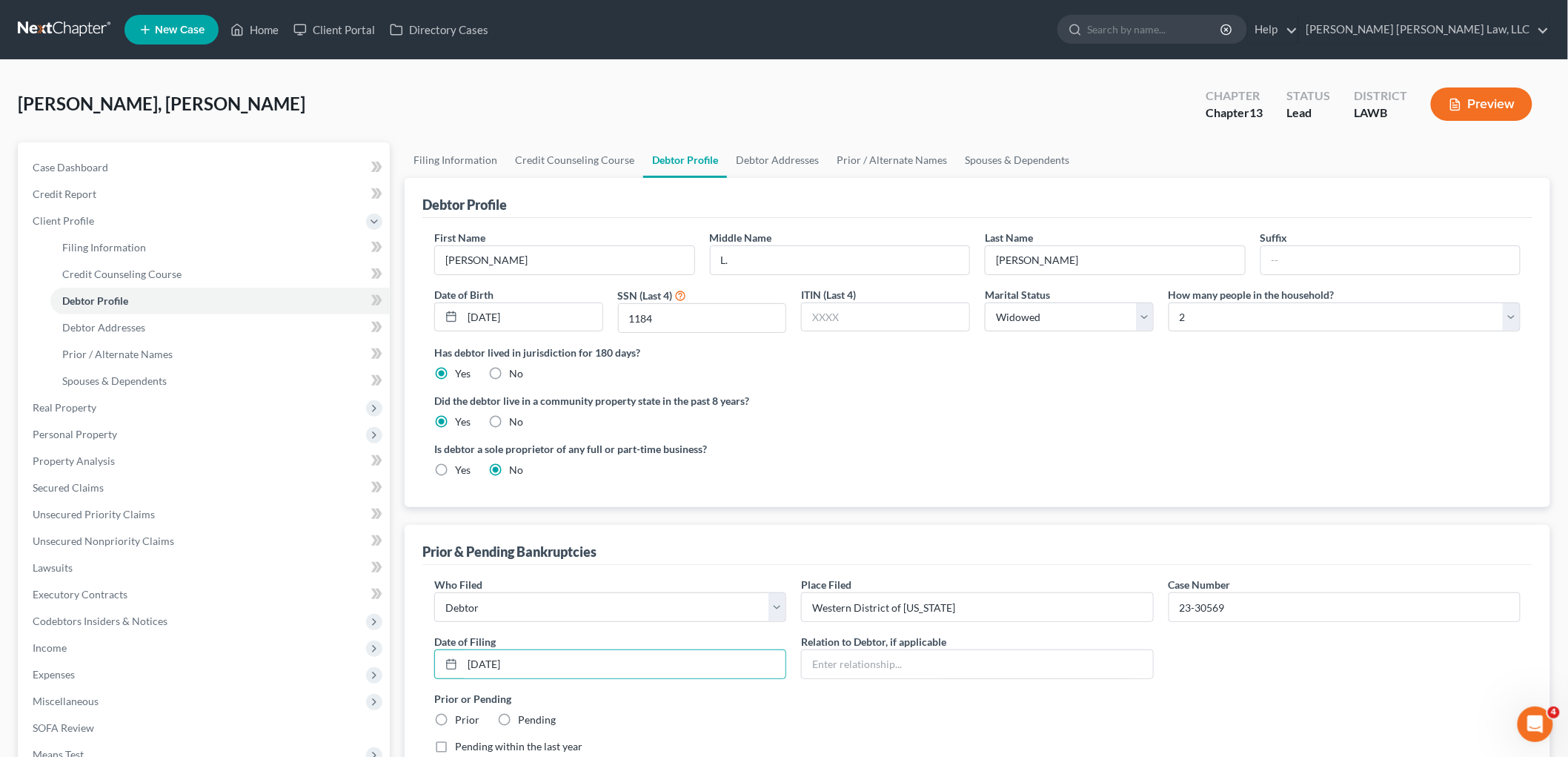
radio input "true"
click at [910, 666] on input "text" at bounding box center [977, 664] width 351 height 28
drag, startPoint x: 765, startPoint y: 715, endPoint x: 946, endPoint y: 717, distance: 181.0
click at [765, 716] on div "Prior or Pending Prior Pending" at bounding box center [977, 709] width 1101 height 36
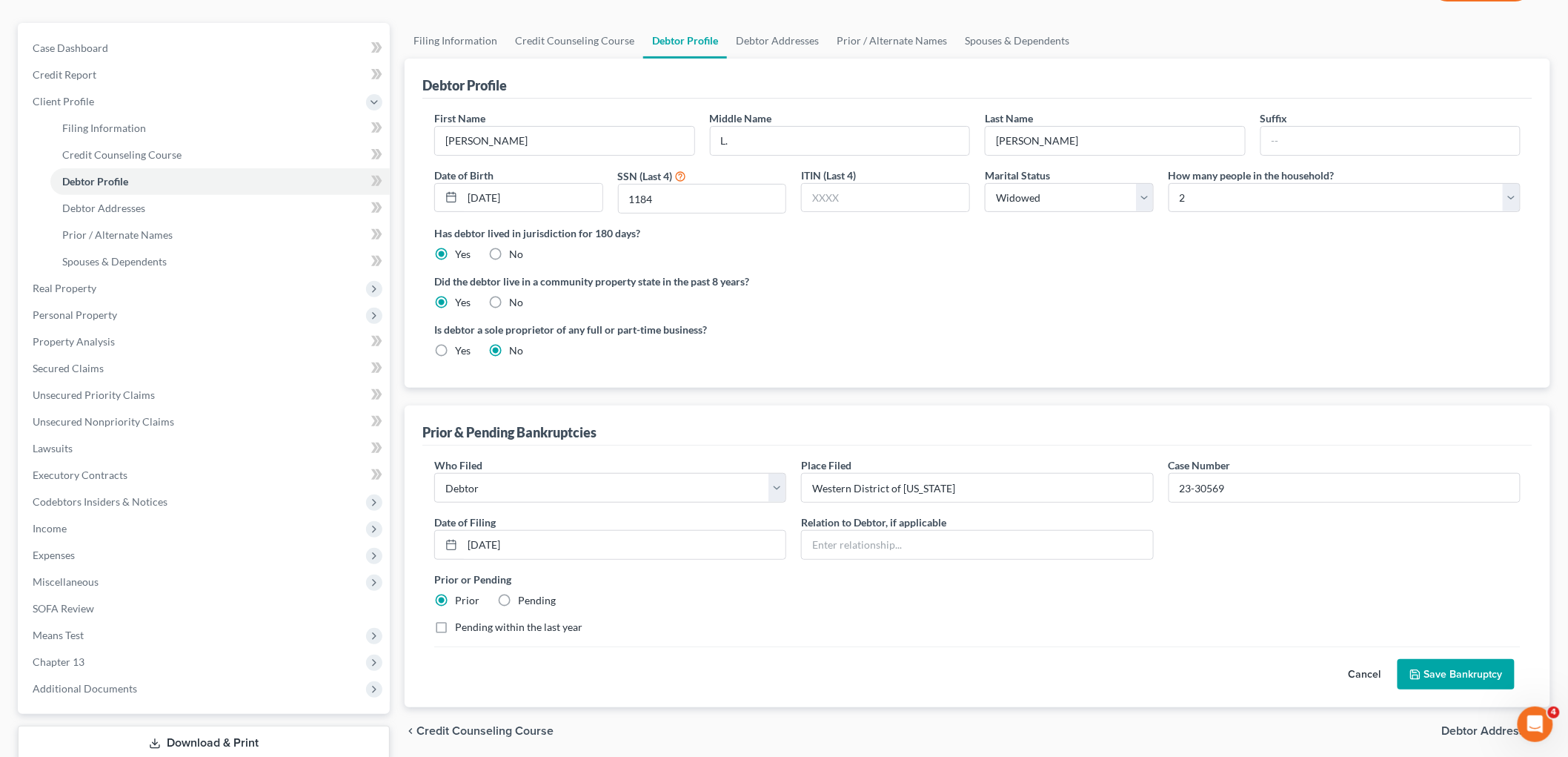
scroll to position [217, 0]
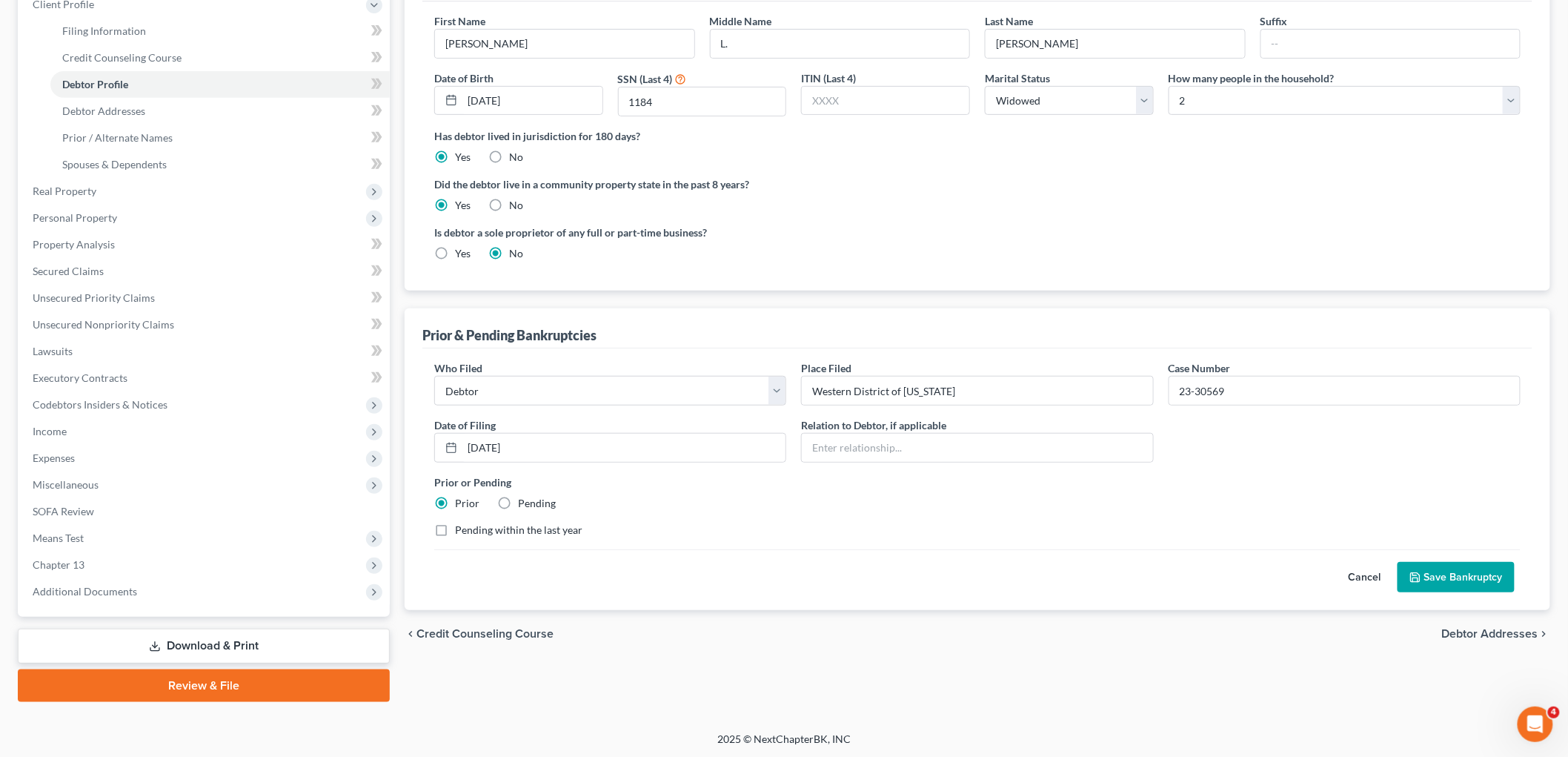
click at [1436, 576] on button "Save Bankruptcy" at bounding box center [1456, 577] width 117 height 32
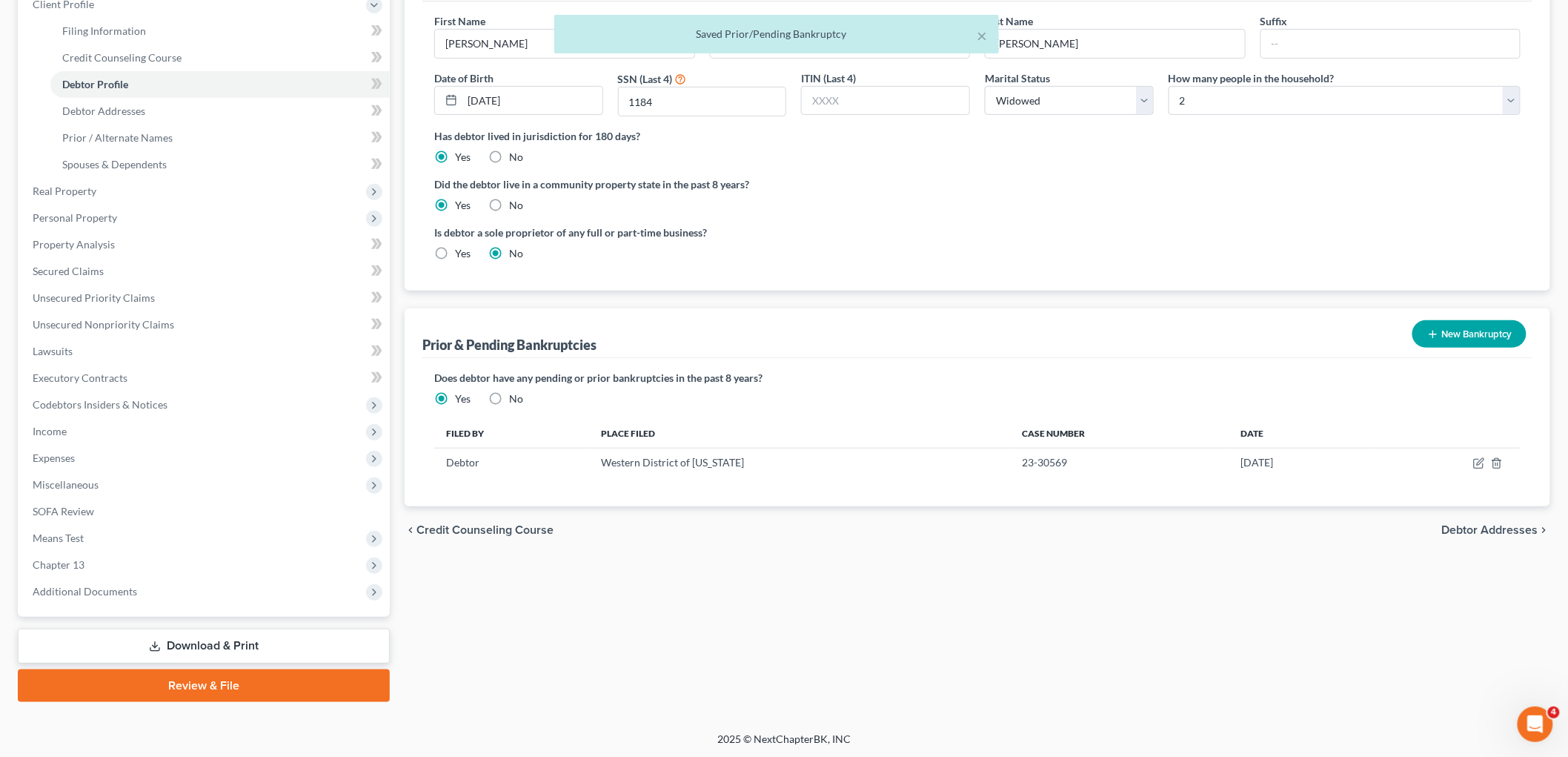
click at [1464, 331] on button "New Bankruptcy" at bounding box center [1469, 334] width 114 height 27
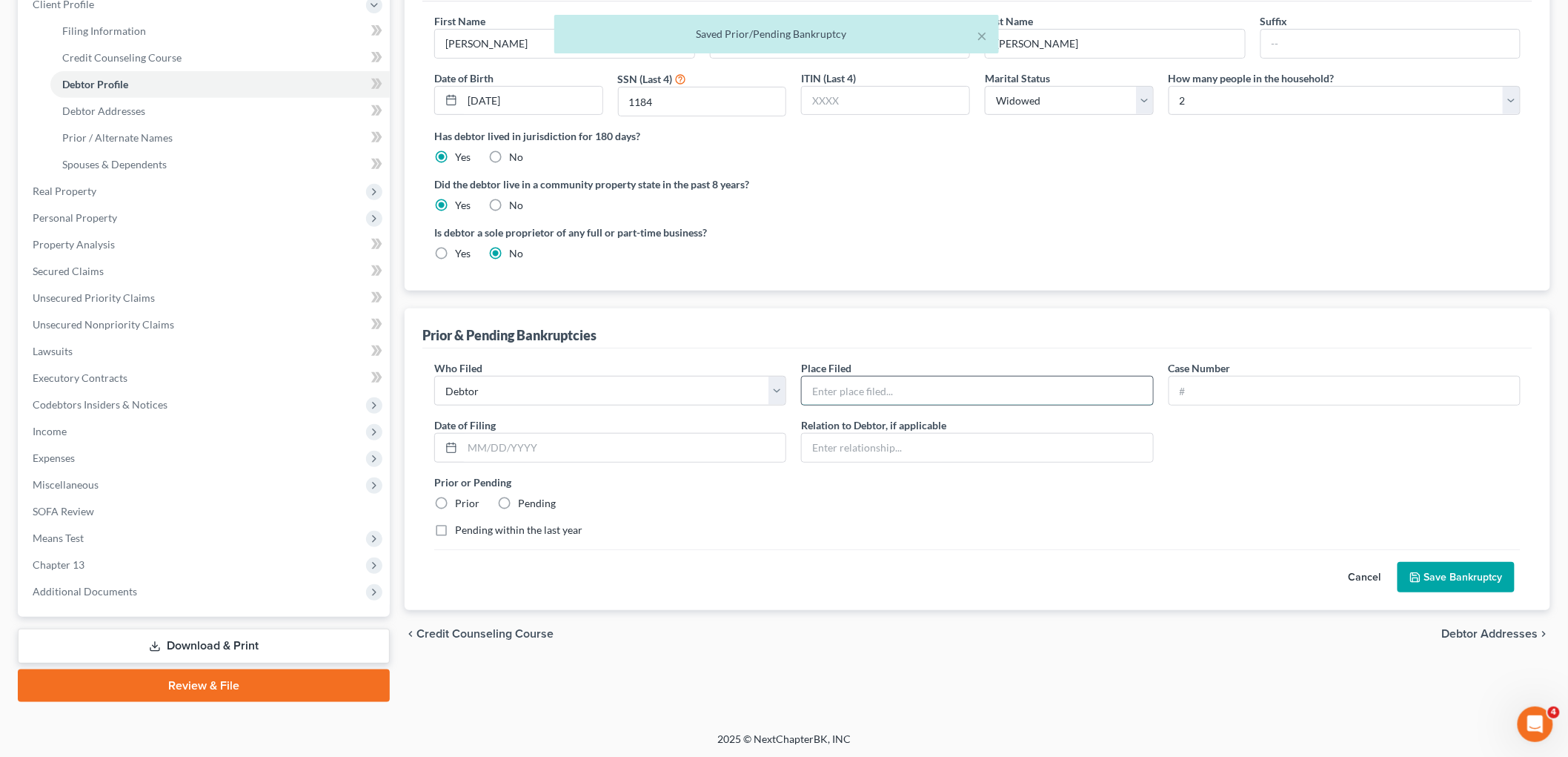
click at [887, 384] on input "text" at bounding box center [977, 391] width 351 height 28
type input "Western District of [US_STATE]"
drag, startPoint x: 1193, startPoint y: 389, endPoint x: 1207, endPoint y: 389, distance: 14.0
click at [1193, 389] on input "text" at bounding box center [1345, 391] width 351 height 28
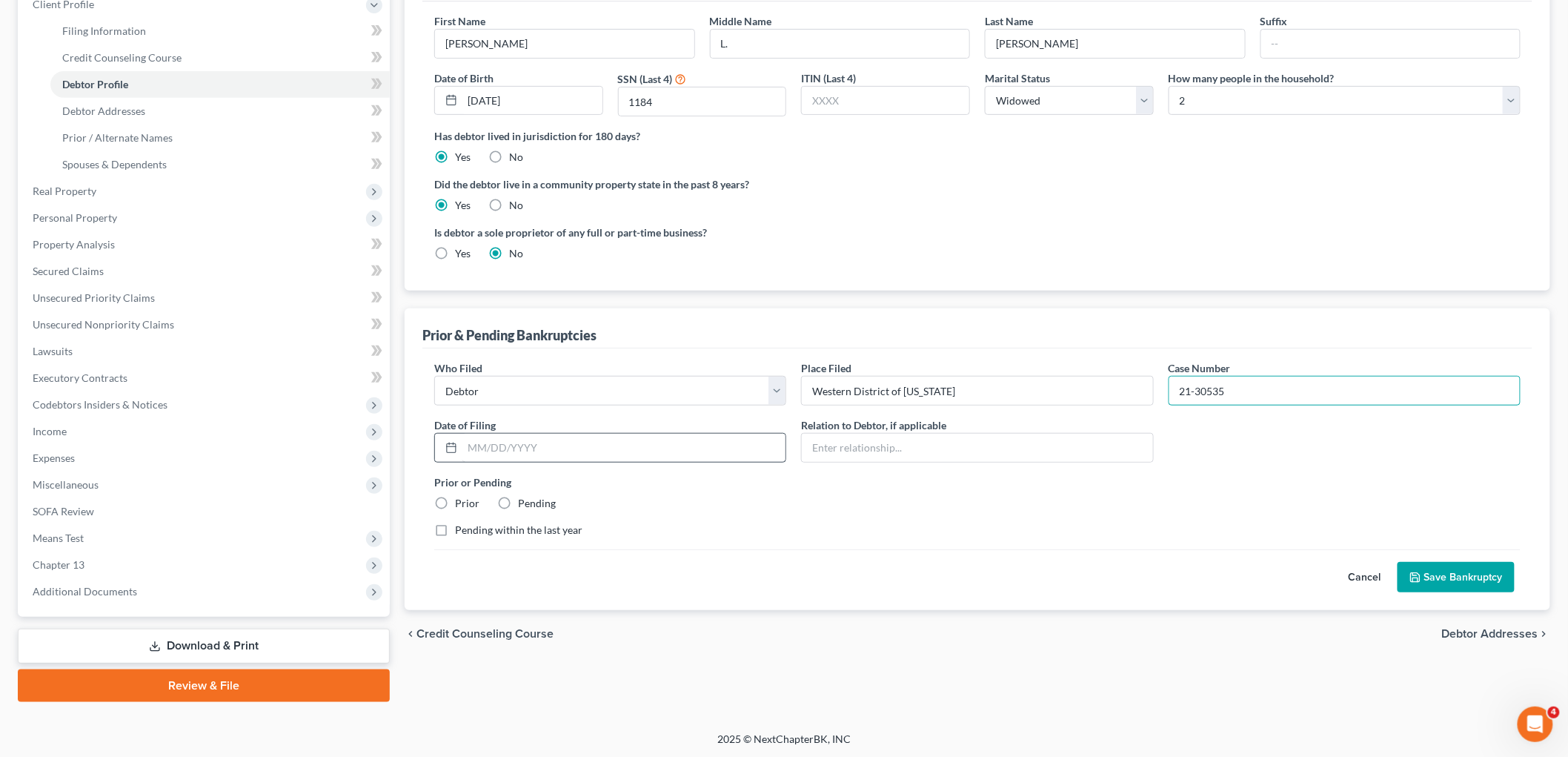
type input "21-30535"
click at [647, 454] on input "text" at bounding box center [624, 447] width 323 height 28
type input "08/03/2021"
click at [455, 506] on label "Prior" at bounding box center [467, 503] width 24 height 15
click at [461, 505] on input "Prior" at bounding box center [466, 501] width 10 height 10
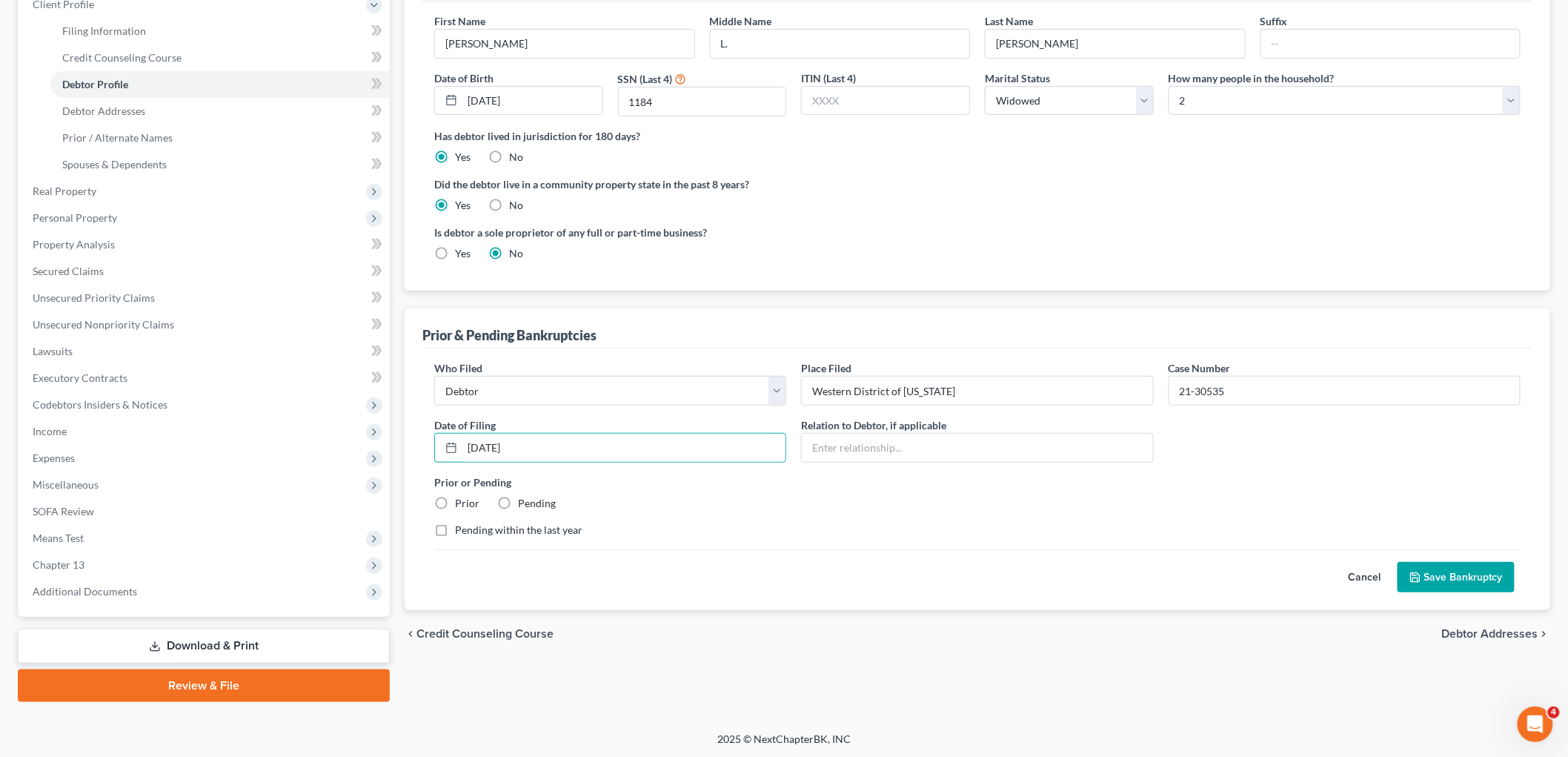
radio input "true"
click at [1425, 569] on button "Save Bankruptcy" at bounding box center [1456, 577] width 117 height 32
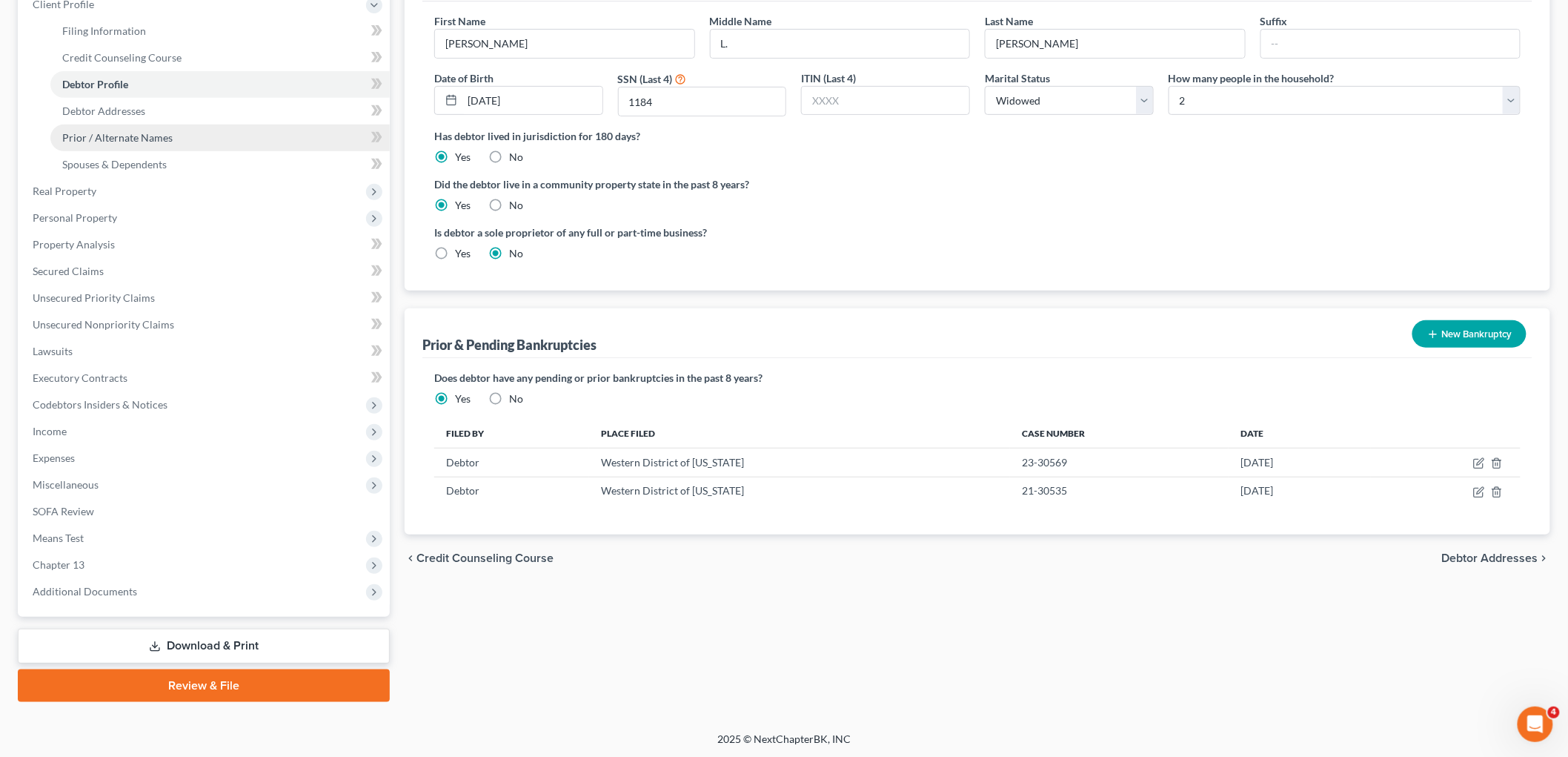
click at [115, 135] on span "Prior / Alternate Names" at bounding box center [117, 137] width 111 height 13
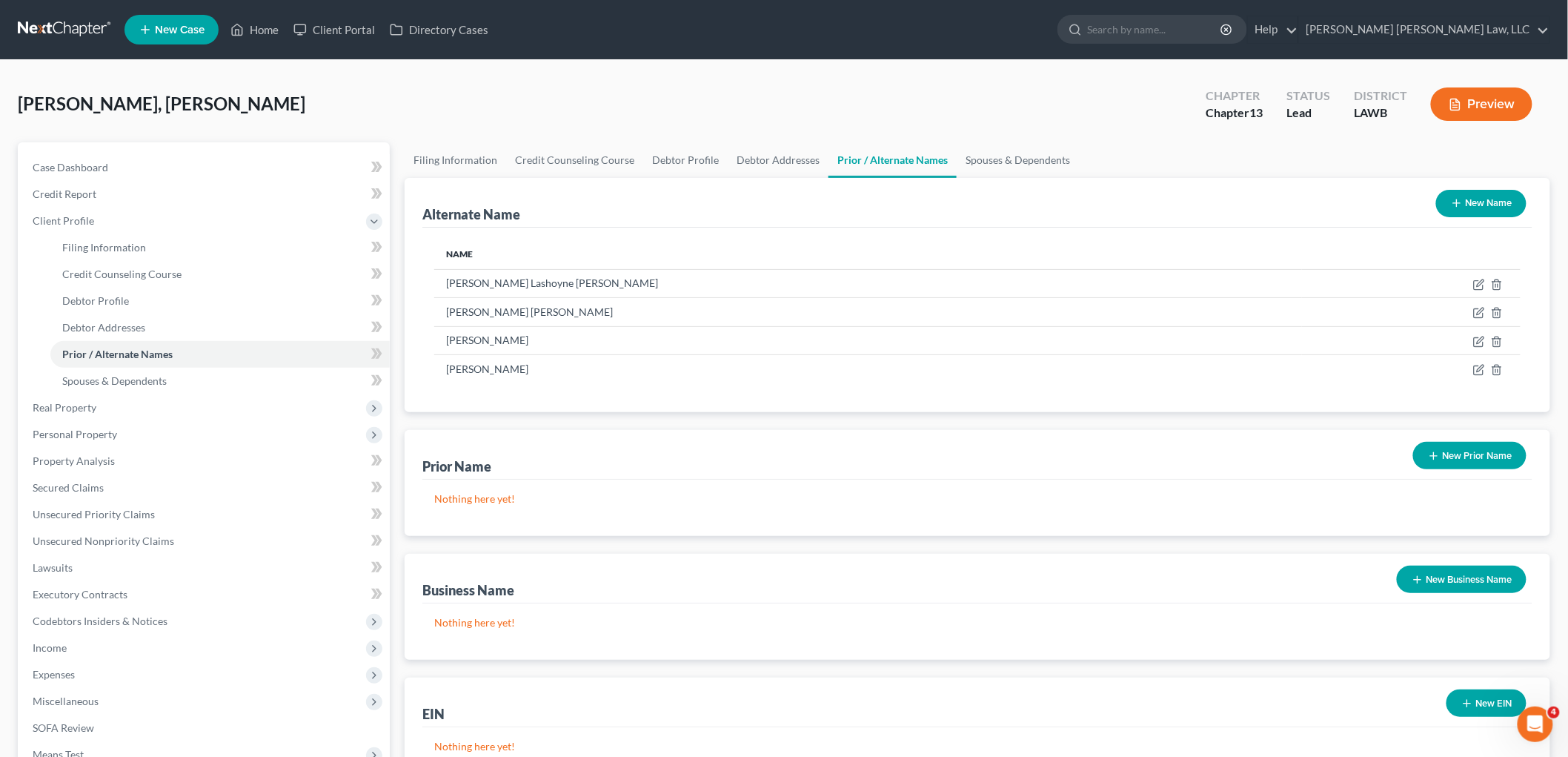
click at [1456, 457] on button "New Prior Name" at bounding box center [1469, 455] width 113 height 27
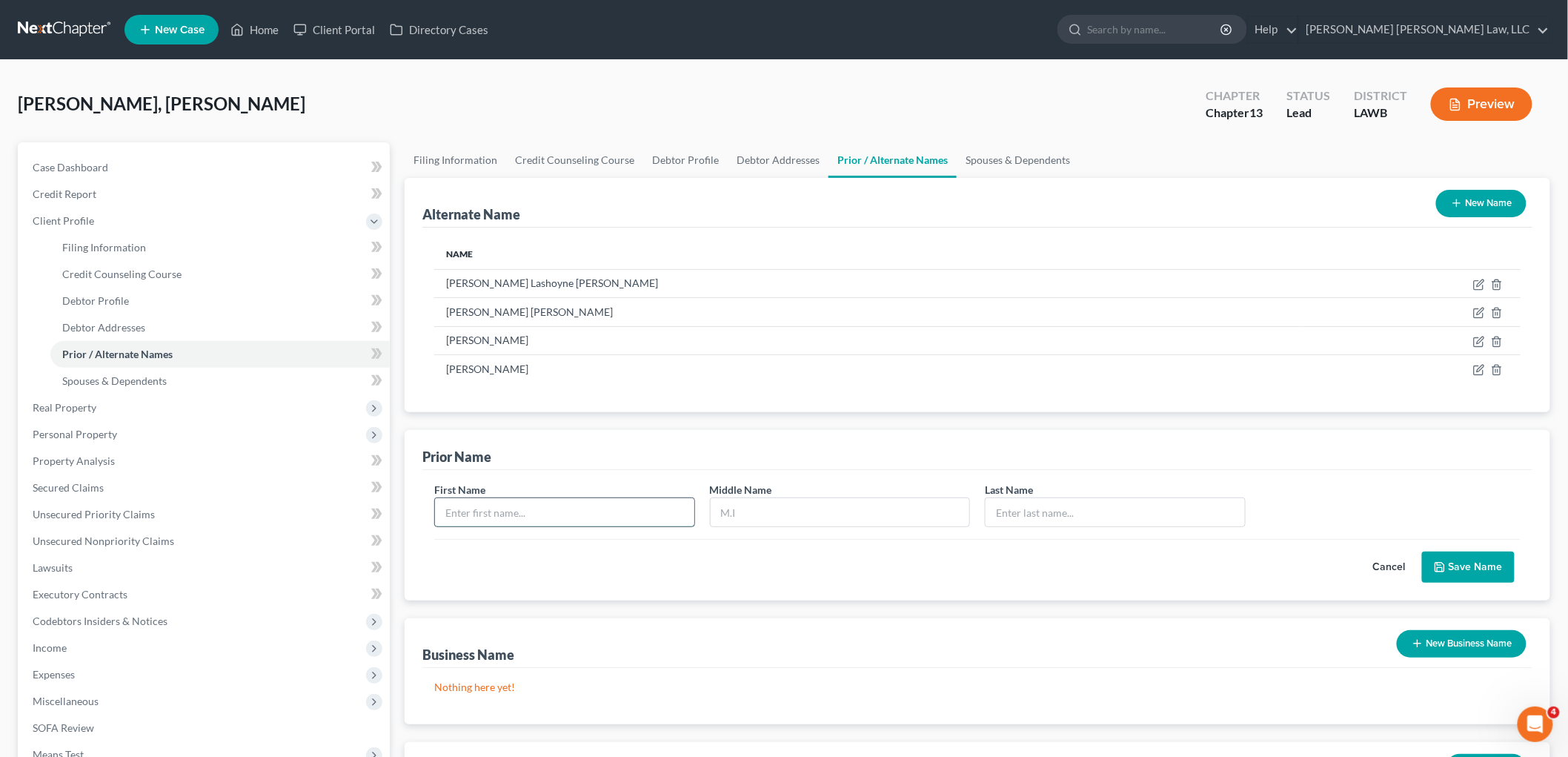
click at [641, 516] on input "text" at bounding box center [564, 512] width 259 height 28
type input "Stephanie"
type input "Lashoyne"
type input "Woods"
click at [1453, 566] on button "Save Name" at bounding box center [1468, 567] width 93 height 32
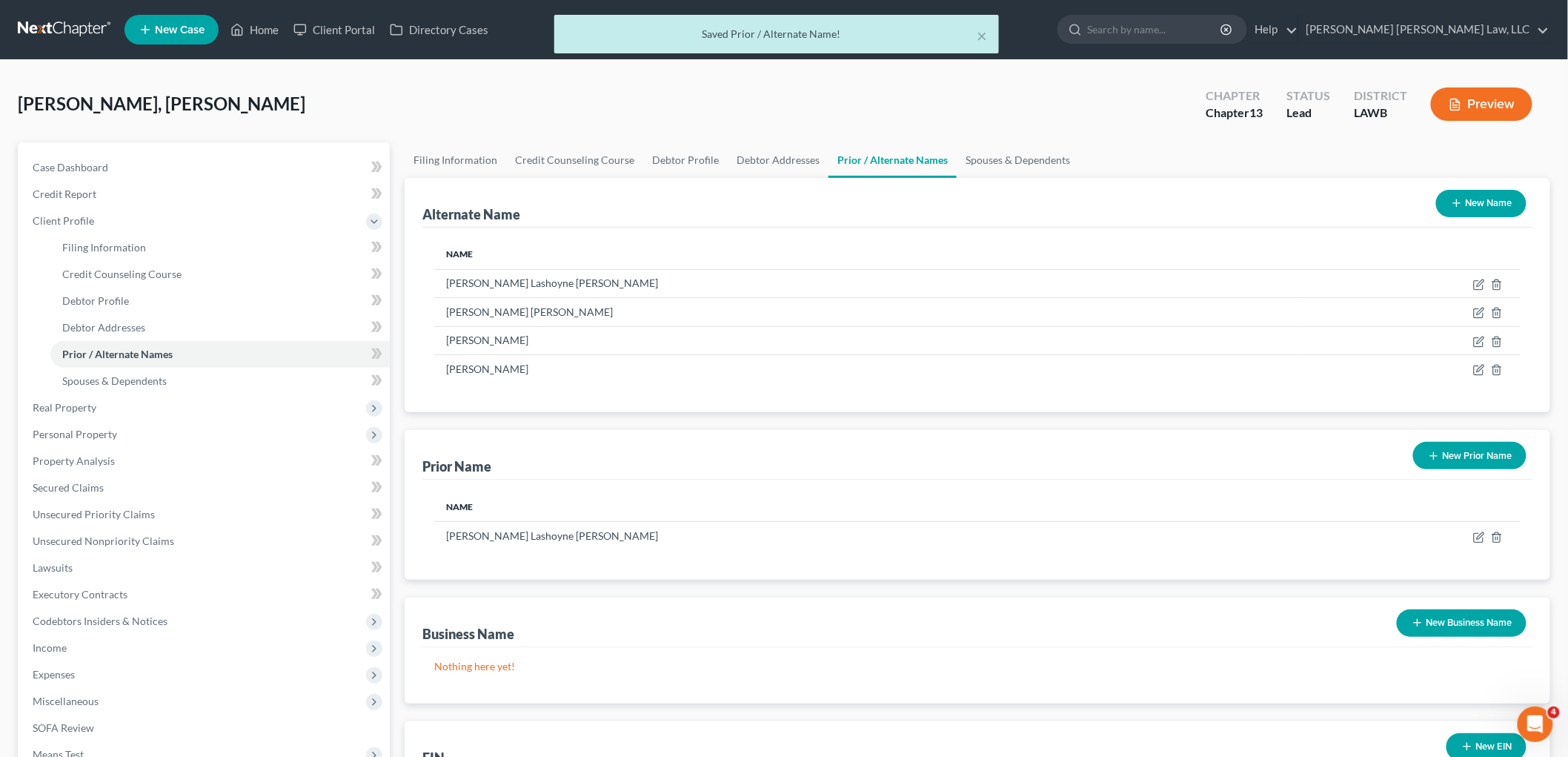
click at [1484, 459] on button "New Prior Name" at bounding box center [1469, 455] width 113 height 27
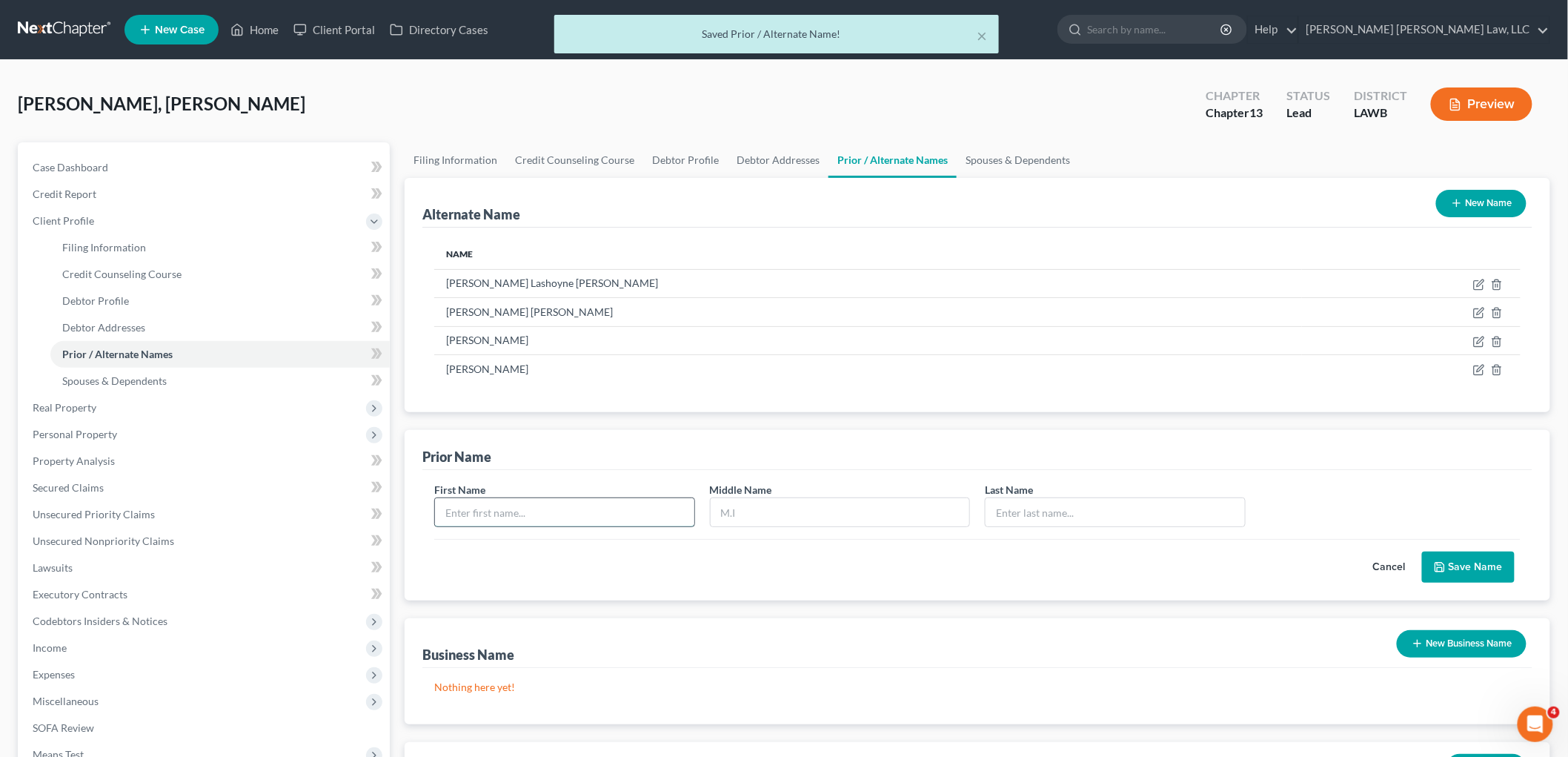
click at [660, 521] on input "text" at bounding box center [564, 512] width 259 height 28
type input "Stephanie"
type input "L."
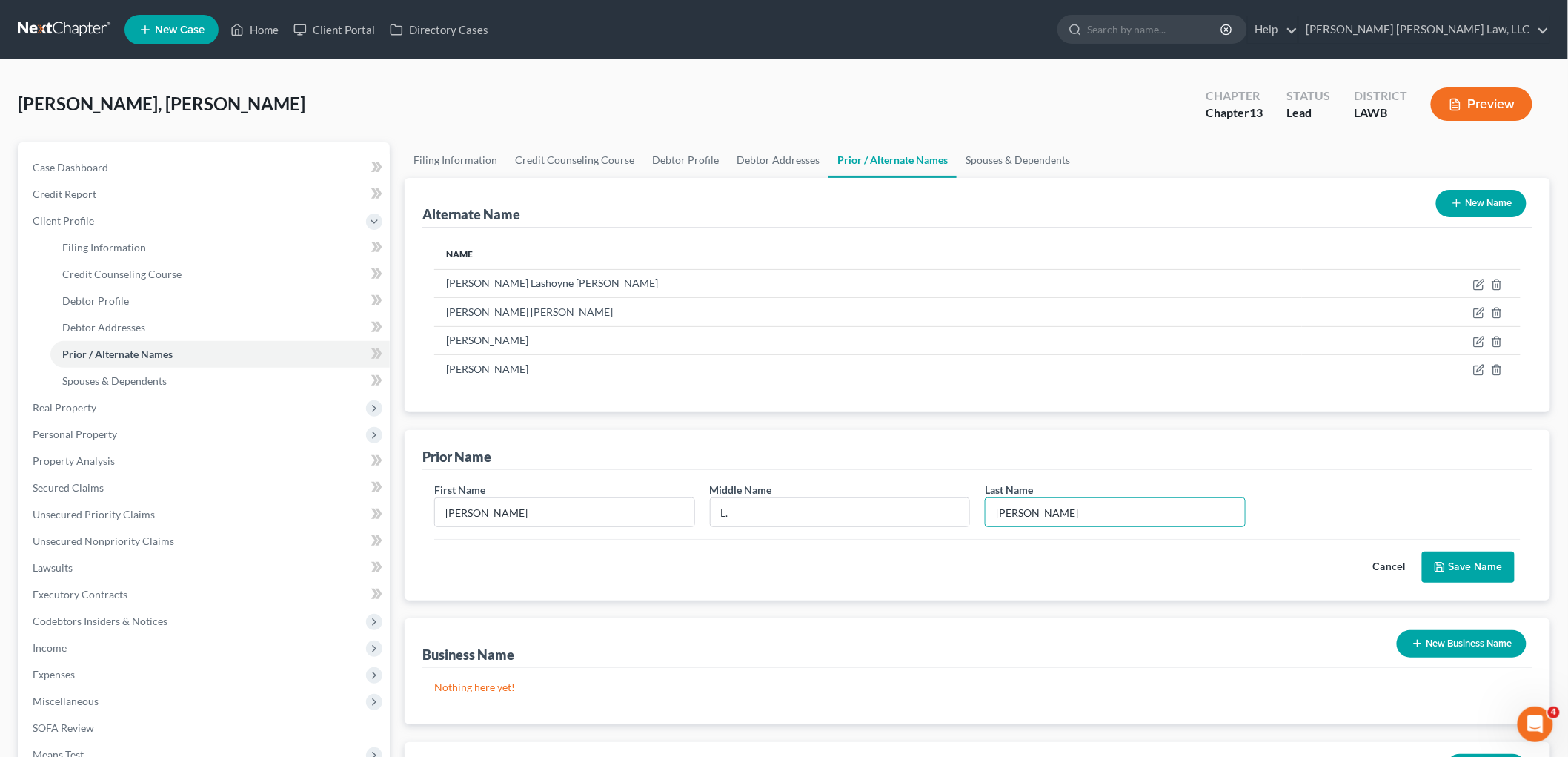
type input "Woods"
click at [1451, 558] on button "Save Name" at bounding box center [1468, 567] width 93 height 32
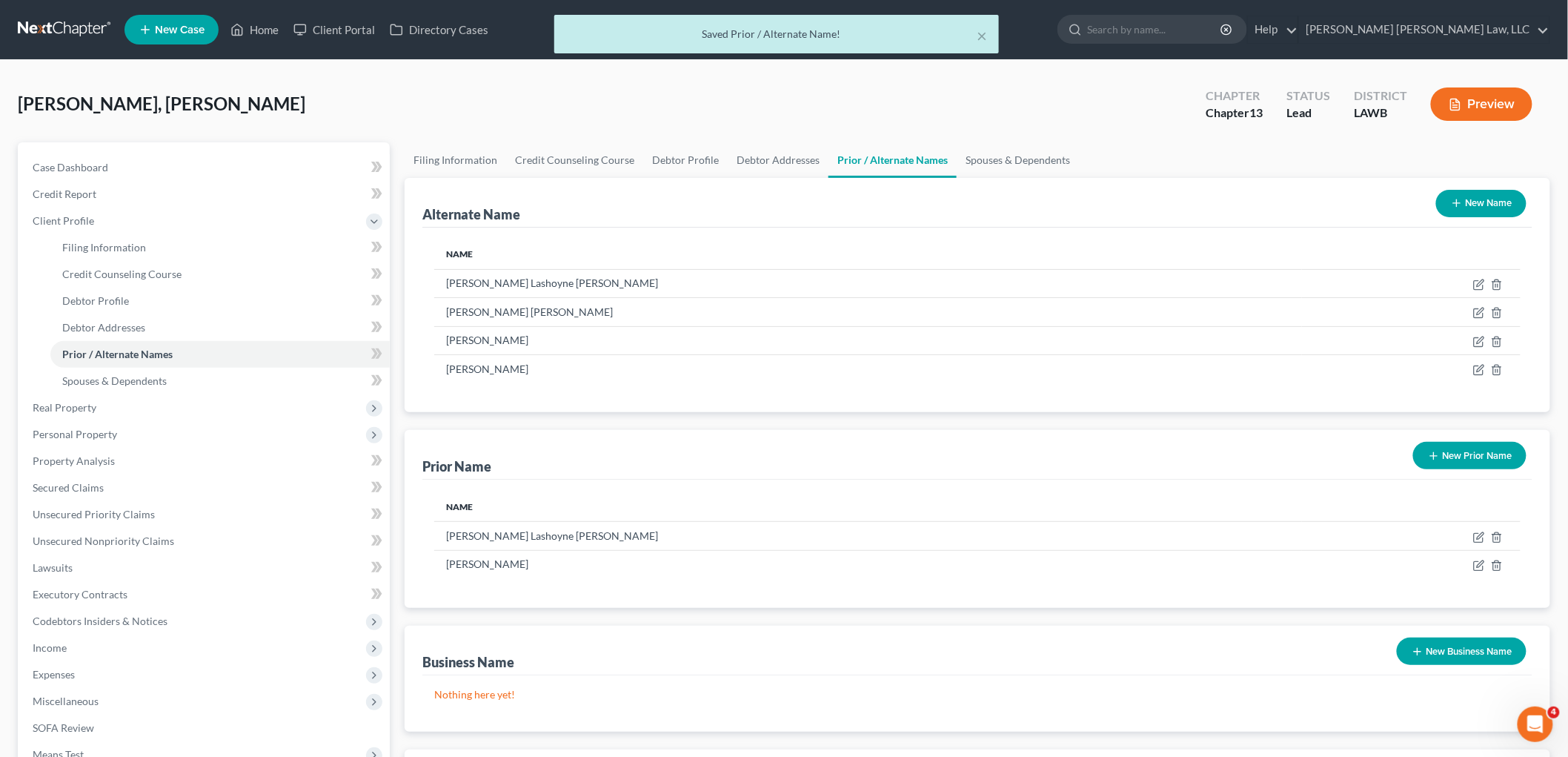
click at [1487, 450] on button "New Prior Name" at bounding box center [1469, 455] width 113 height 27
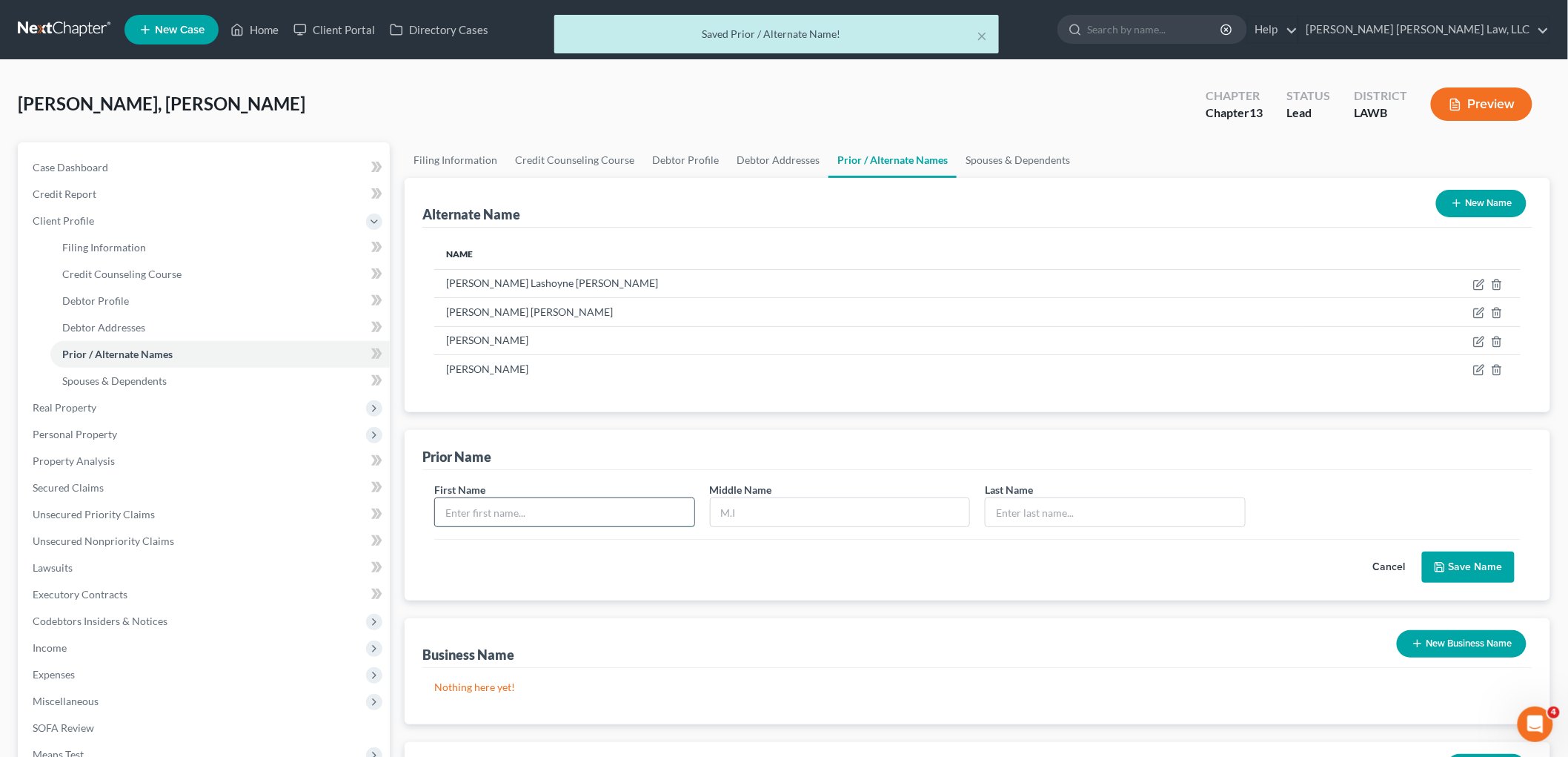
click at [625, 514] on input "text" at bounding box center [564, 512] width 259 height 28
type input "Stephanie"
type input "S"
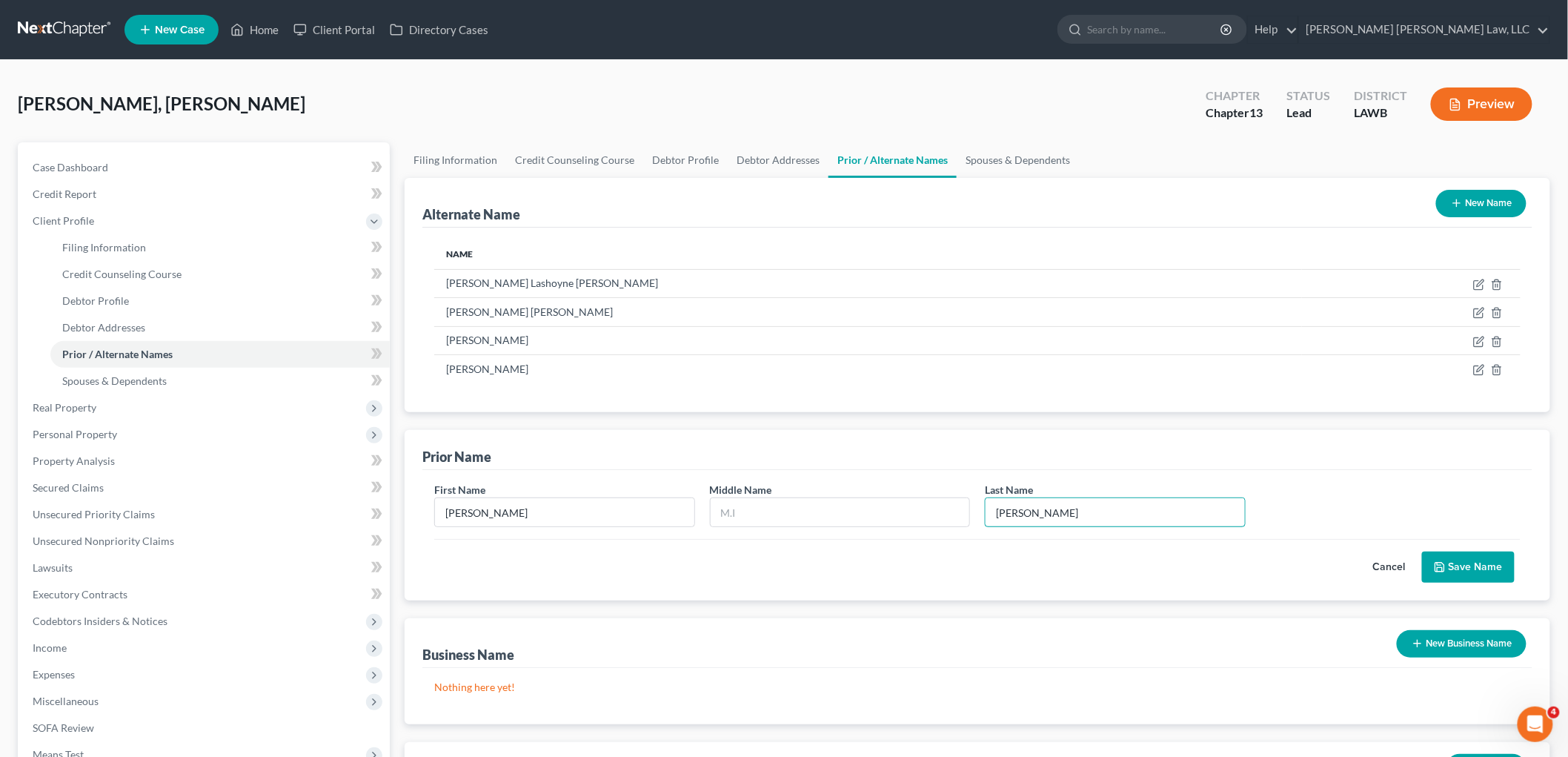
type input "Woods"
click at [1481, 565] on button "Save Name" at bounding box center [1468, 567] width 93 height 32
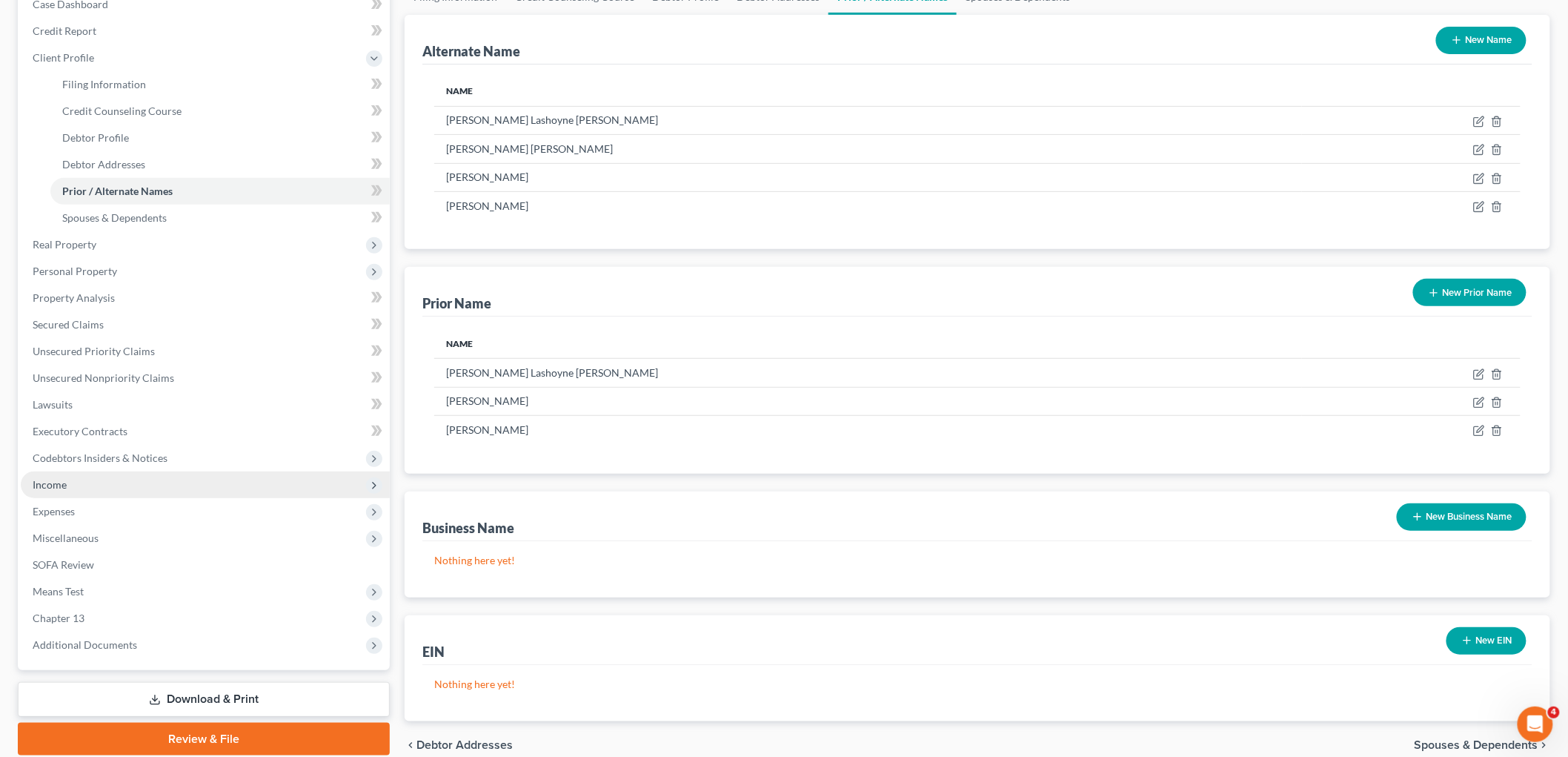
scroll to position [165, 0]
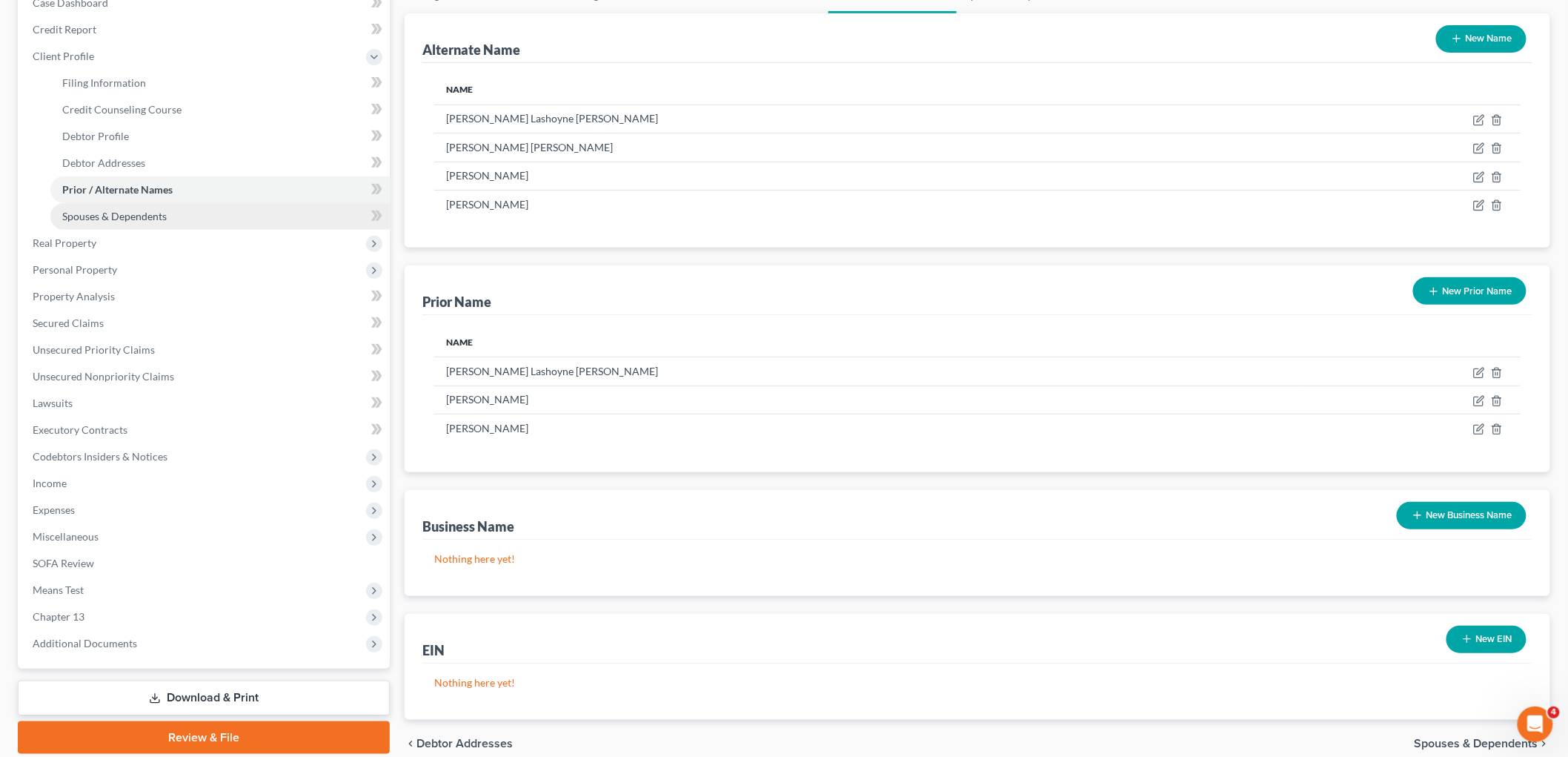
click at [139, 222] on link "Spouses & Dependents" at bounding box center [220, 216] width 339 height 27
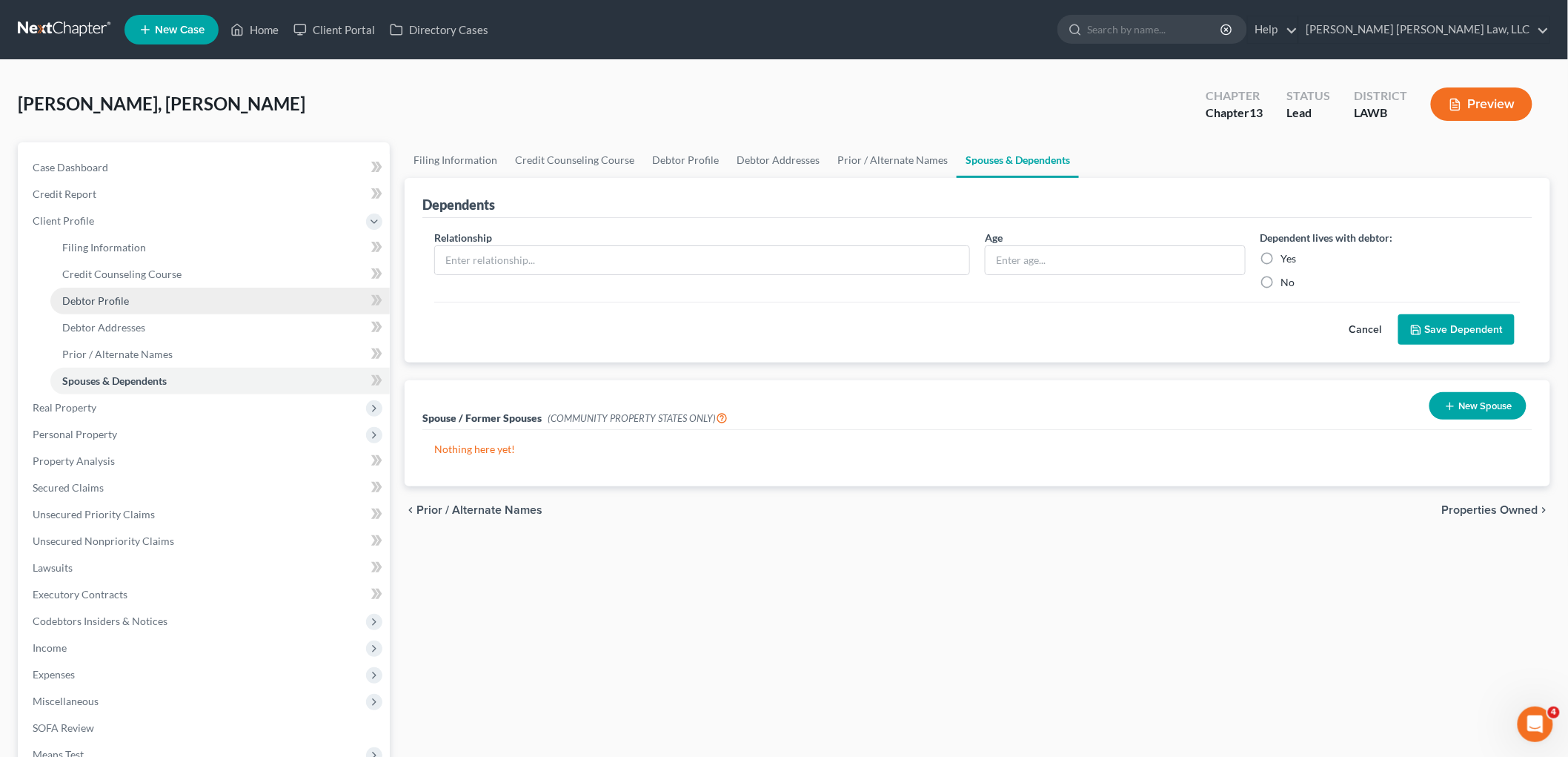
click at [129, 299] on link "Debtor Profile" at bounding box center [220, 301] width 339 height 27
select select "4"
select select "1"
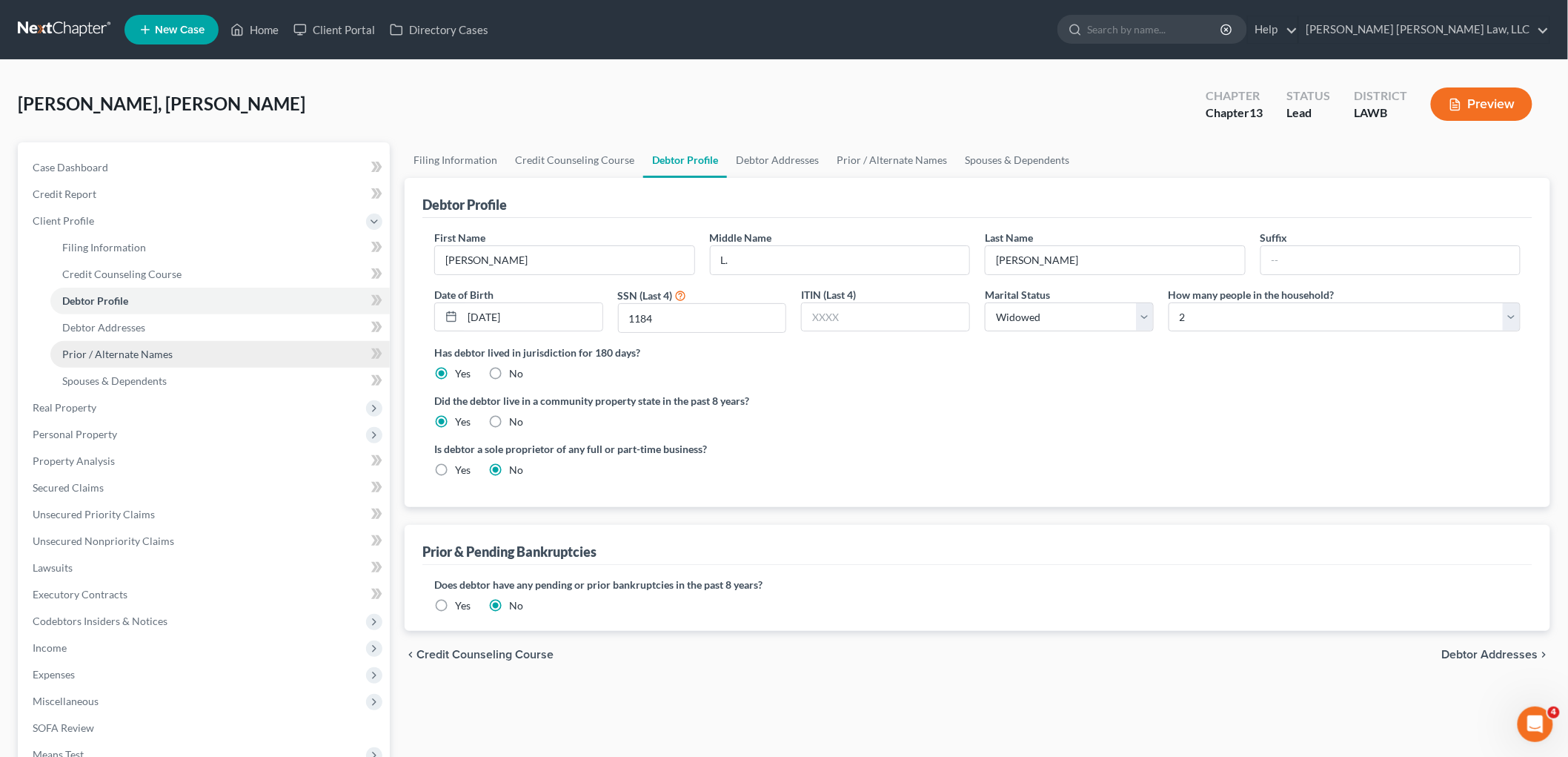
radio input "true"
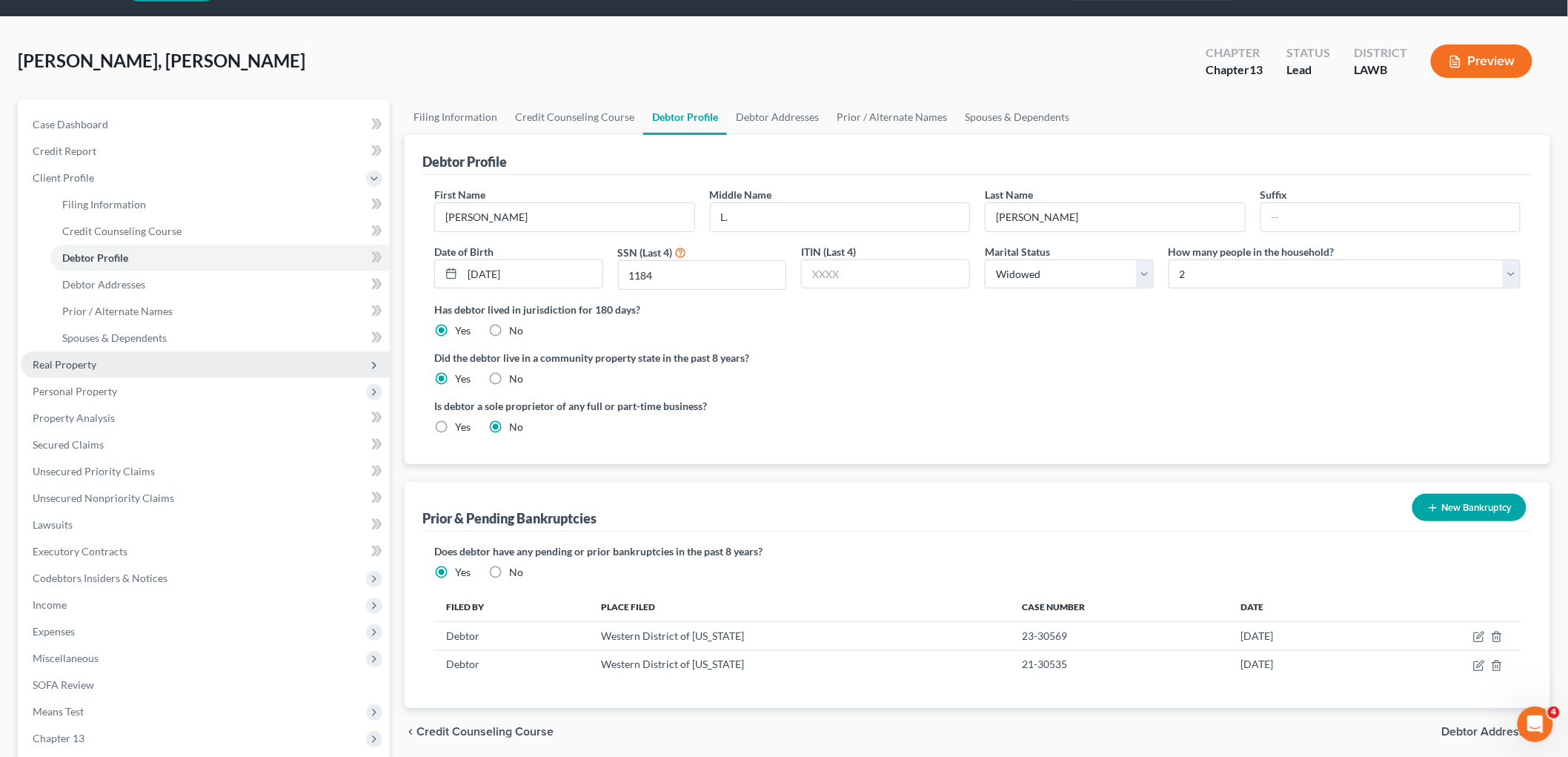
scroll to position [82, 0]
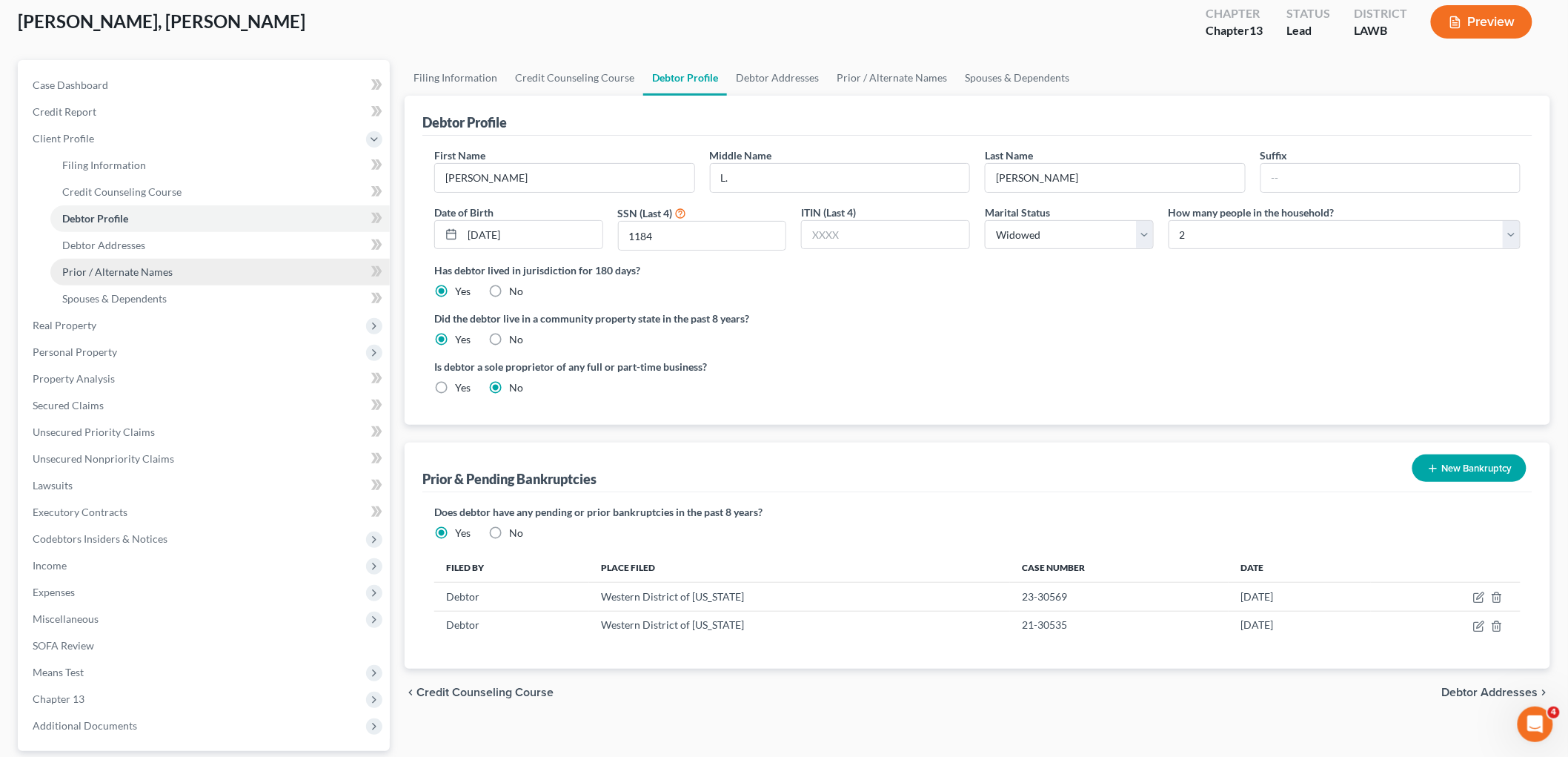
click at [137, 273] on span "Prior / Alternate Names" at bounding box center [117, 272] width 111 height 13
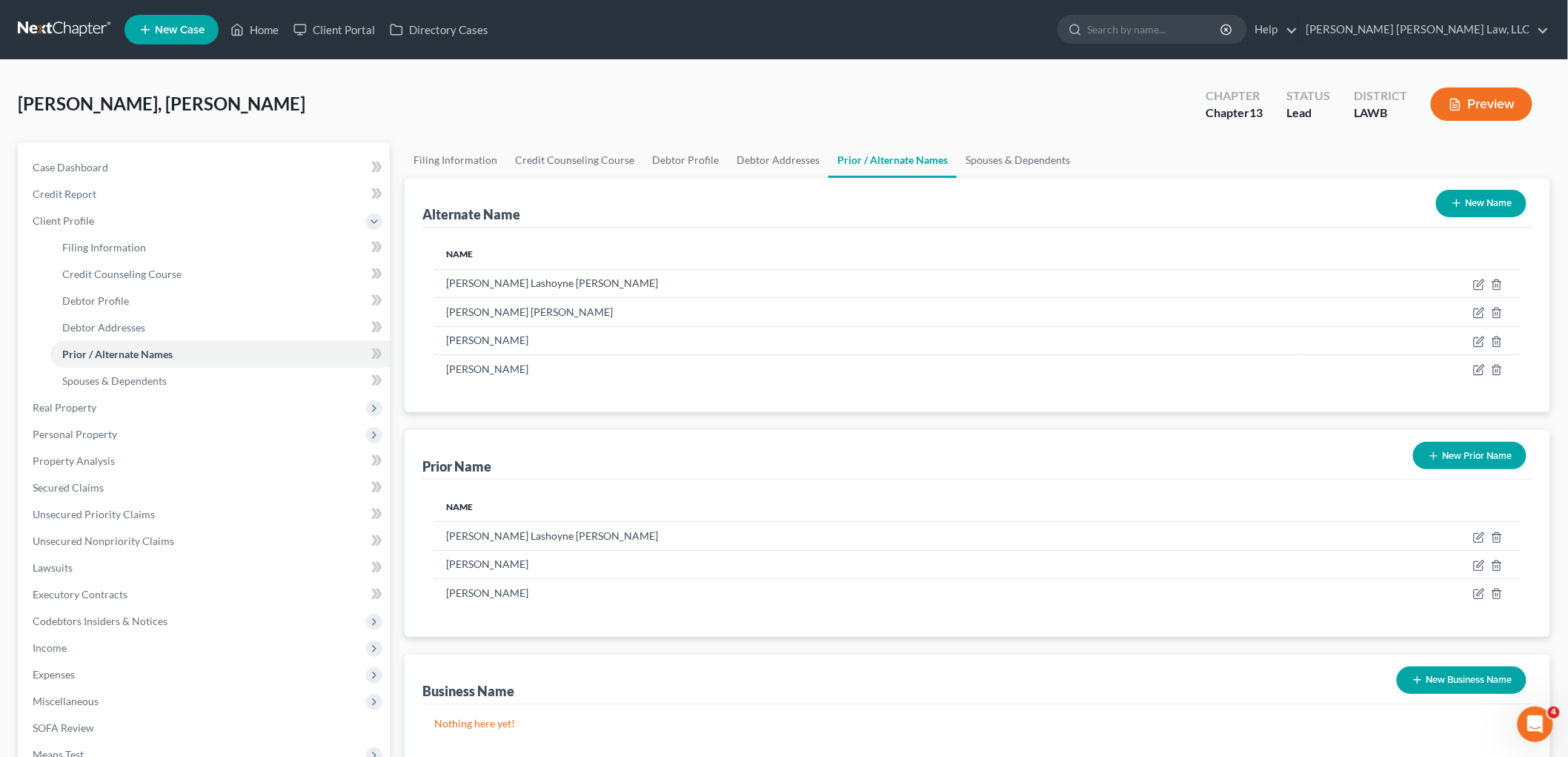
click at [1501, 463] on button "New Prior Name" at bounding box center [1469, 455] width 113 height 27
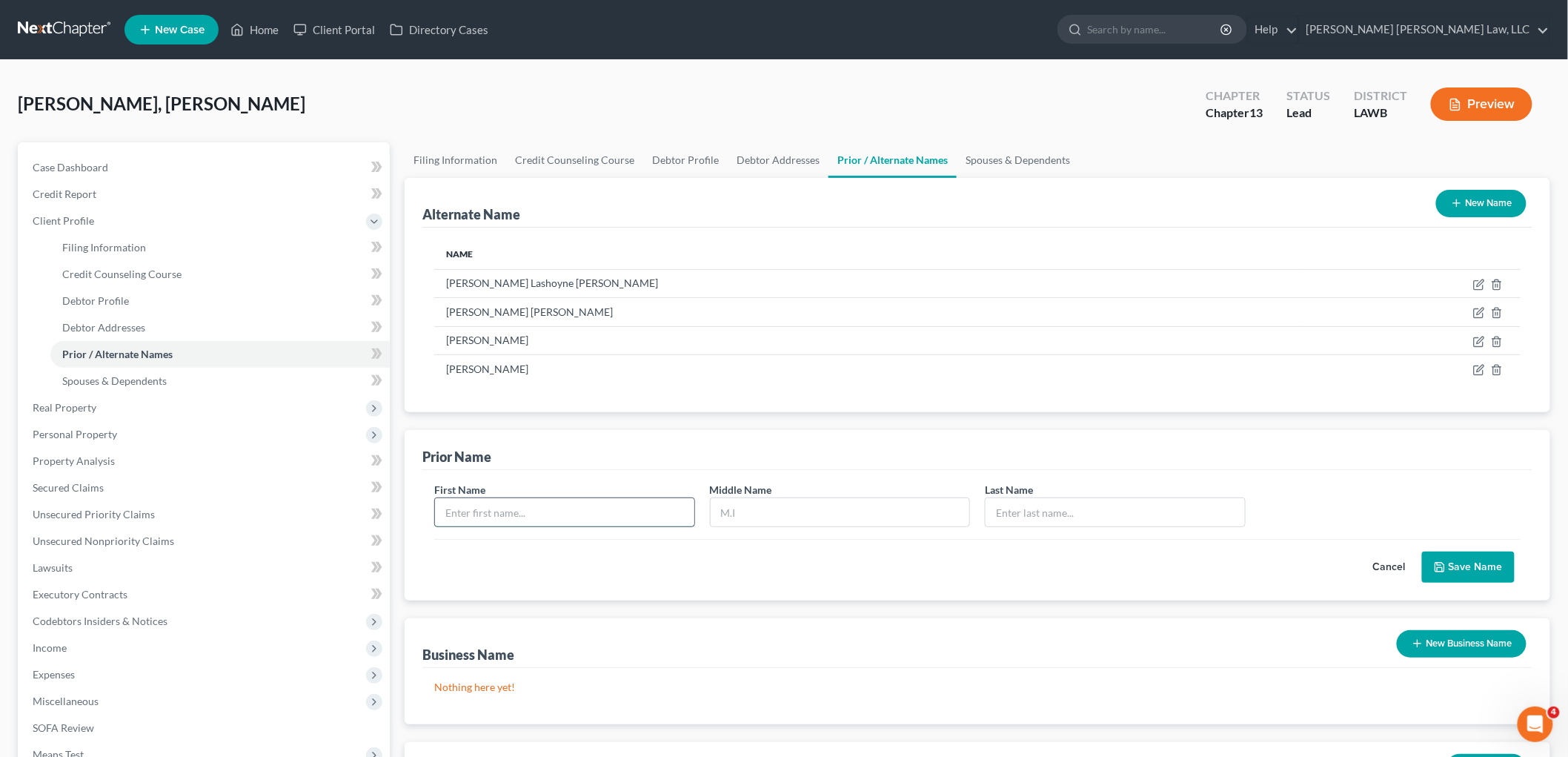
click at [583, 509] on input "text" at bounding box center [564, 512] width 259 height 28
type input "Stephanie"
type input "L."
type input "Singleton"
click at [1498, 573] on button "Save Name" at bounding box center [1468, 567] width 93 height 32
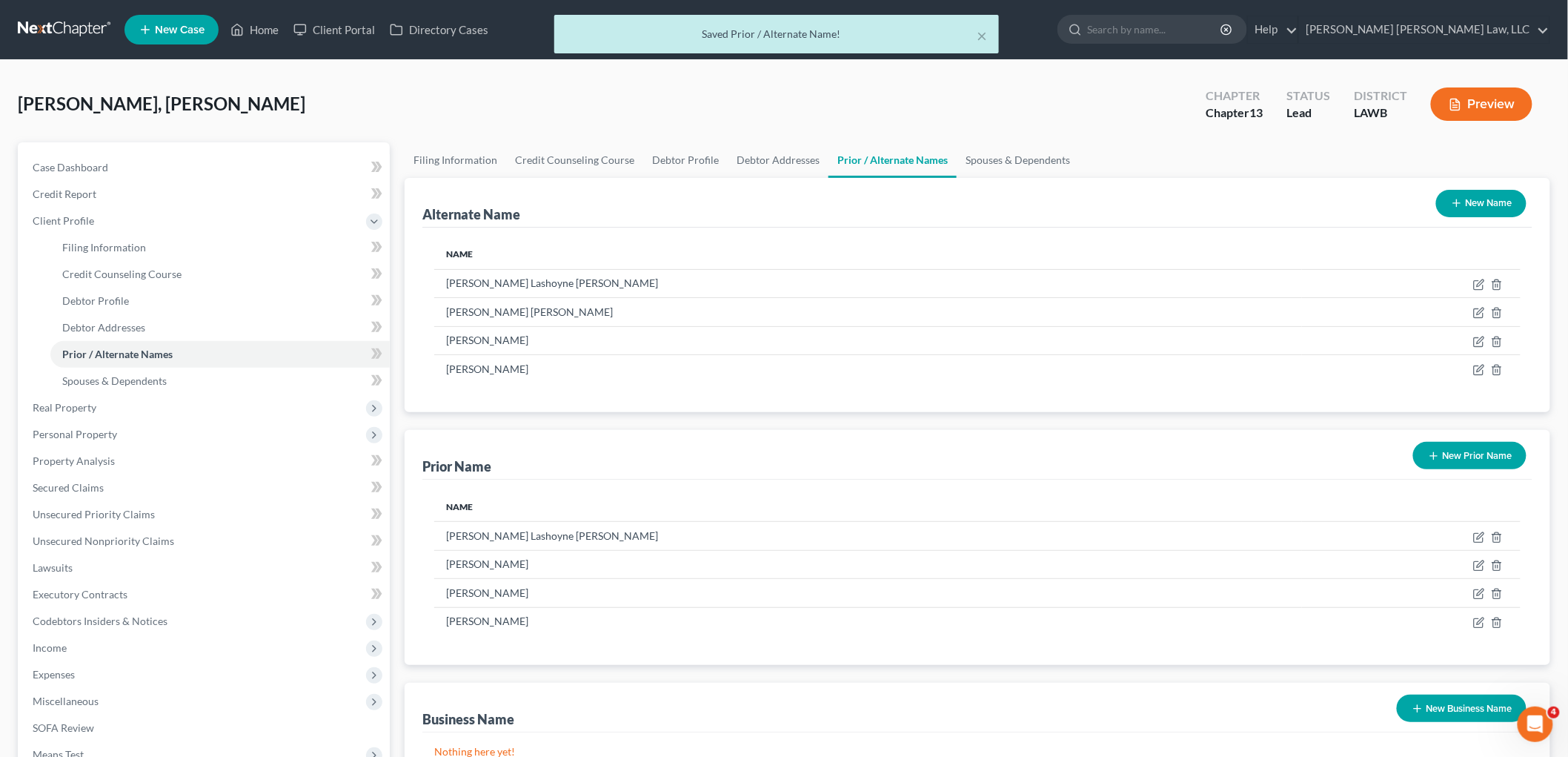
click at [1460, 433] on div "Prior Name New Prior Name" at bounding box center [977, 455] width 1110 height 49
click at [1447, 462] on button "New Prior Name" at bounding box center [1469, 455] width 113 height 27
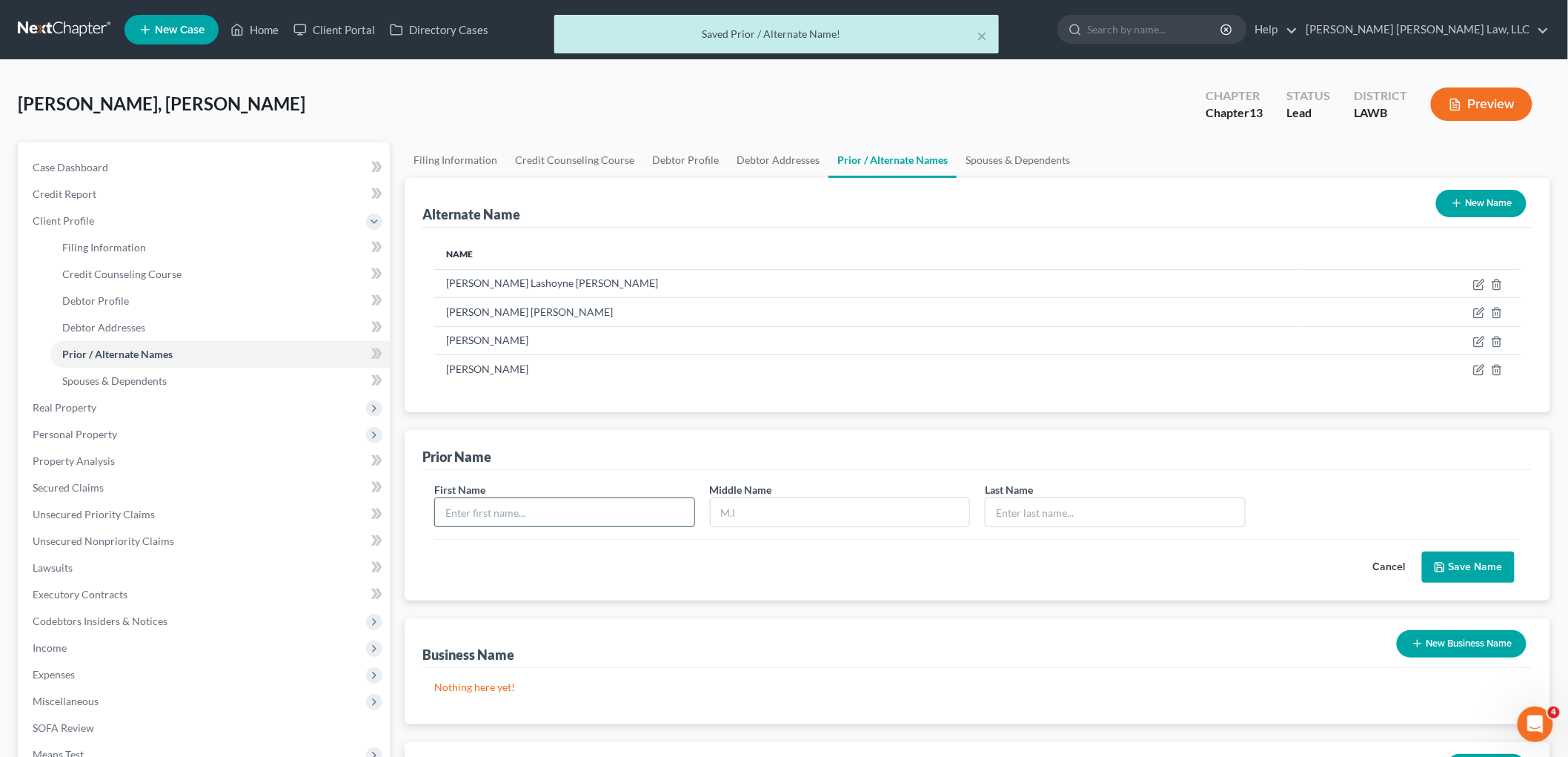
drag, startPoint x: 639, startPoint y: 518, endPoint x: 655, endPoint y: 510, distance: 17.9
click at [639, 516] on input "text" at bounding box center [564, 512] width 259 height 28
type input "Stephanie"
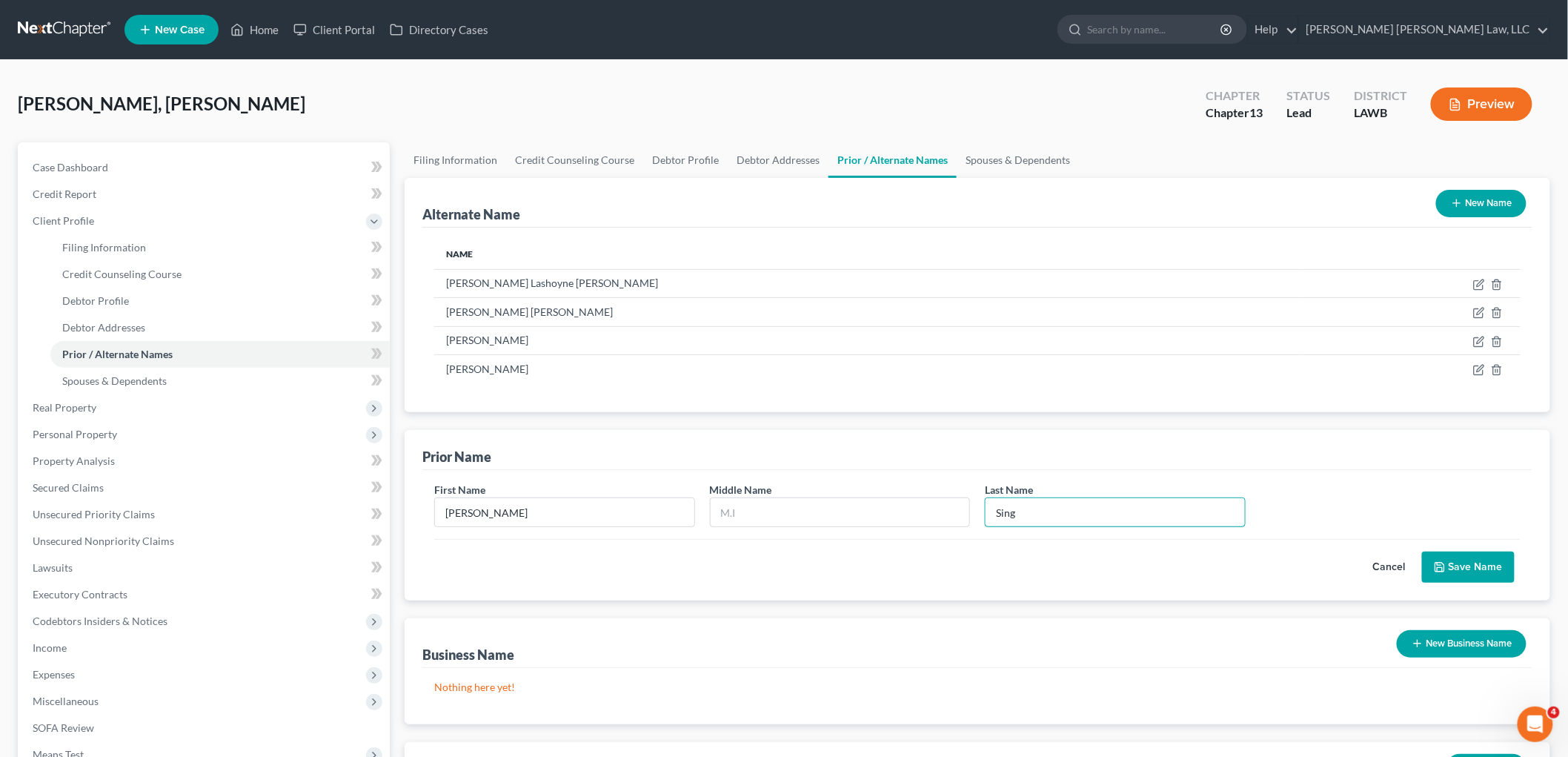
type input "Singleton"
click at [1448, 565] on button "Save Name" at bounding box center [1468, 567] width 93 height 32
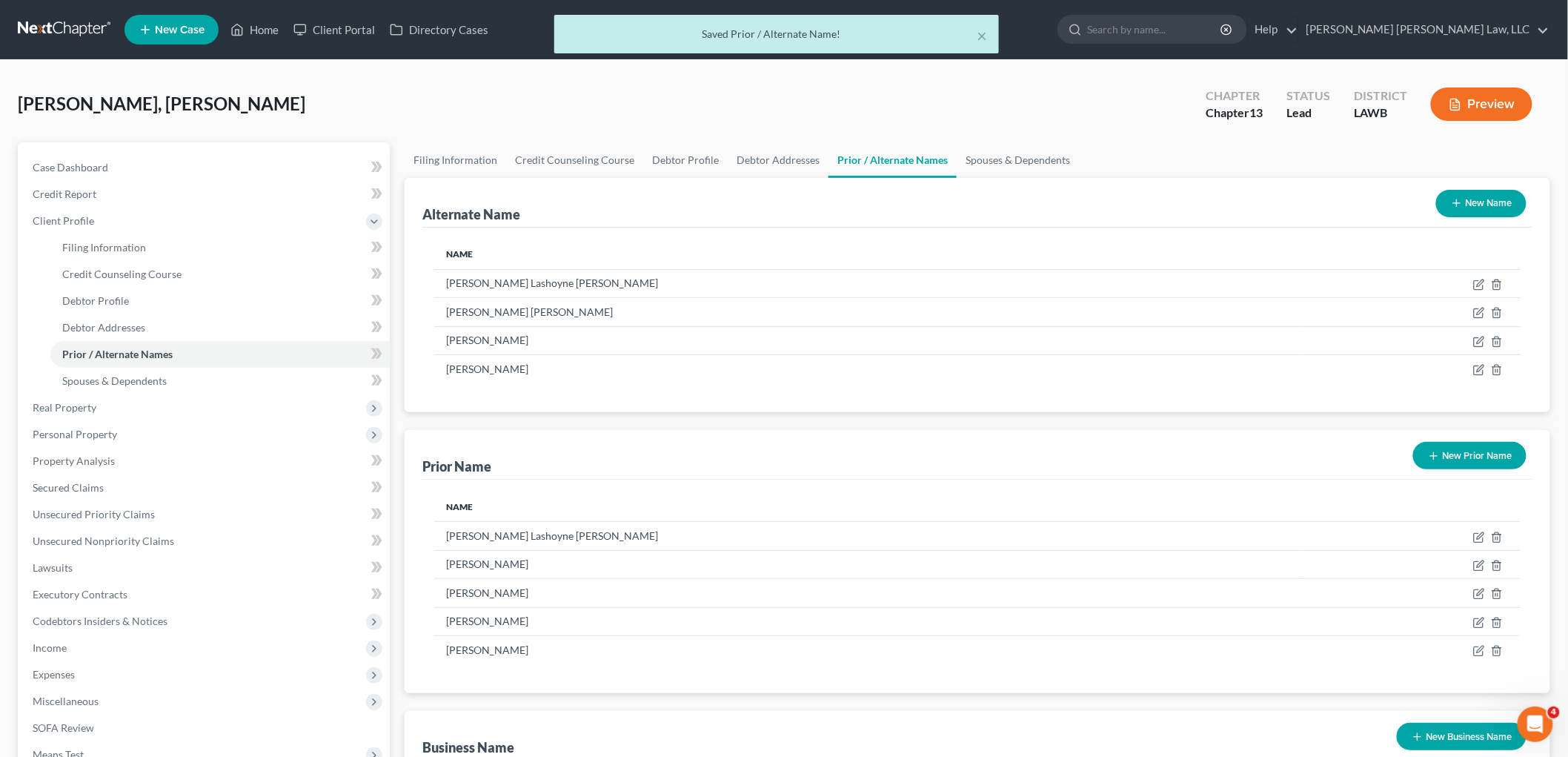
click at [1486, 454] on button "New Prior Name" at bounding box center [1469, 455] width 113 height 27
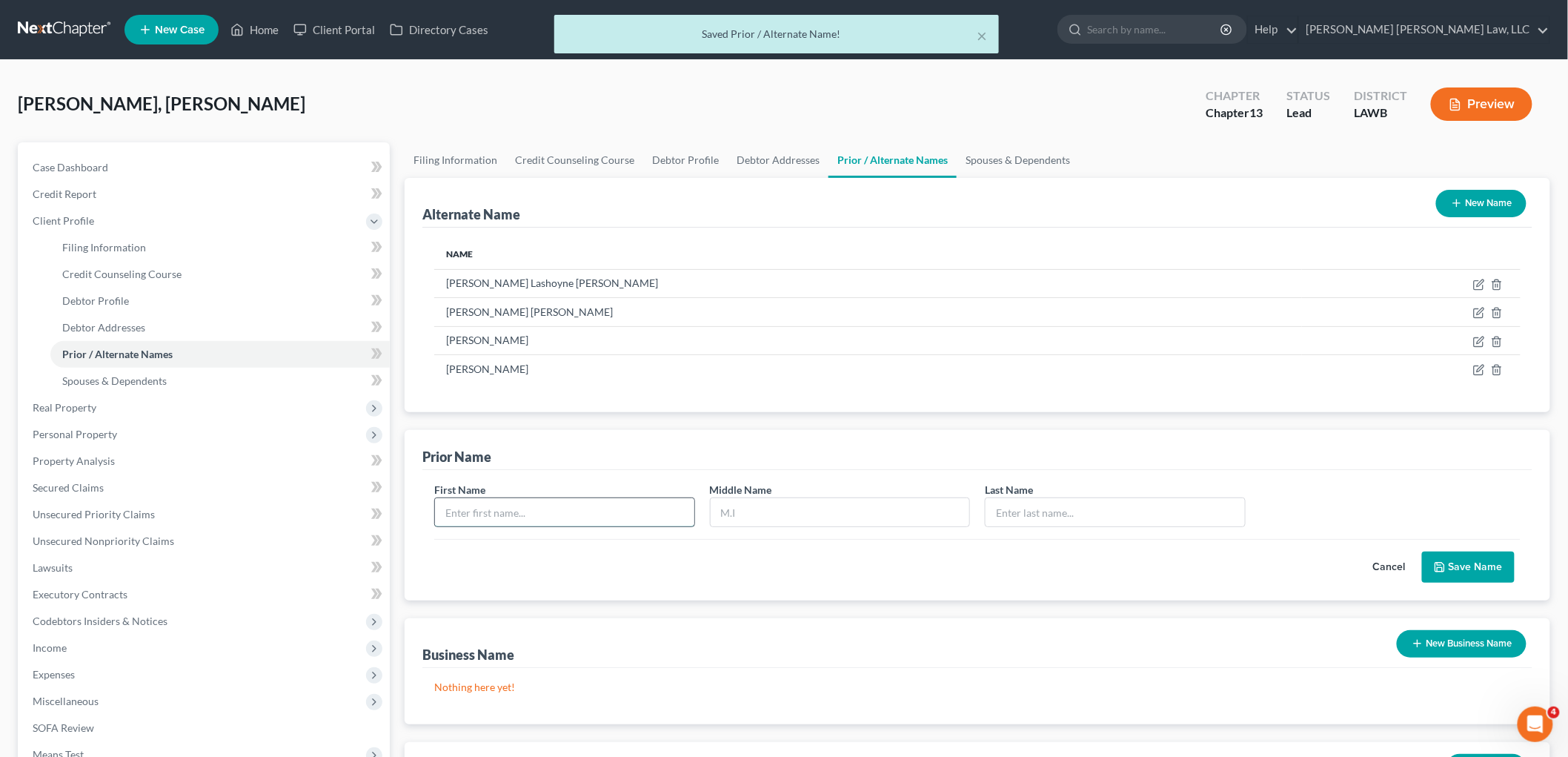
click at [601, 505] on input "text" at bounding box center [564, 512] width 259 height 28
type input "Stephanie"
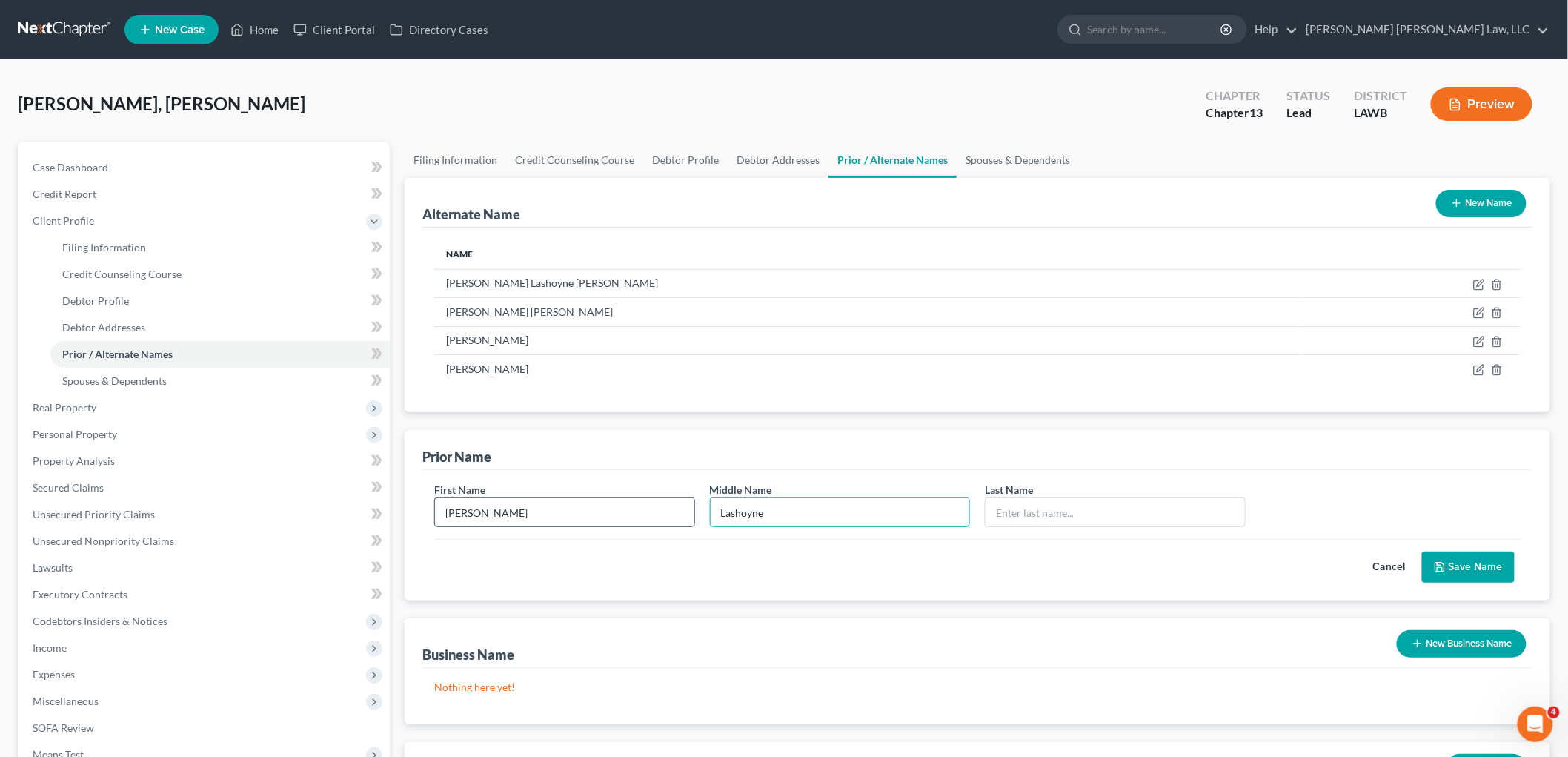
type input "Lashoyne"
type input "Singleton"
click at [1491, 574] on button "Save Name" at bounding box center [1468, 567] width 93 height 32
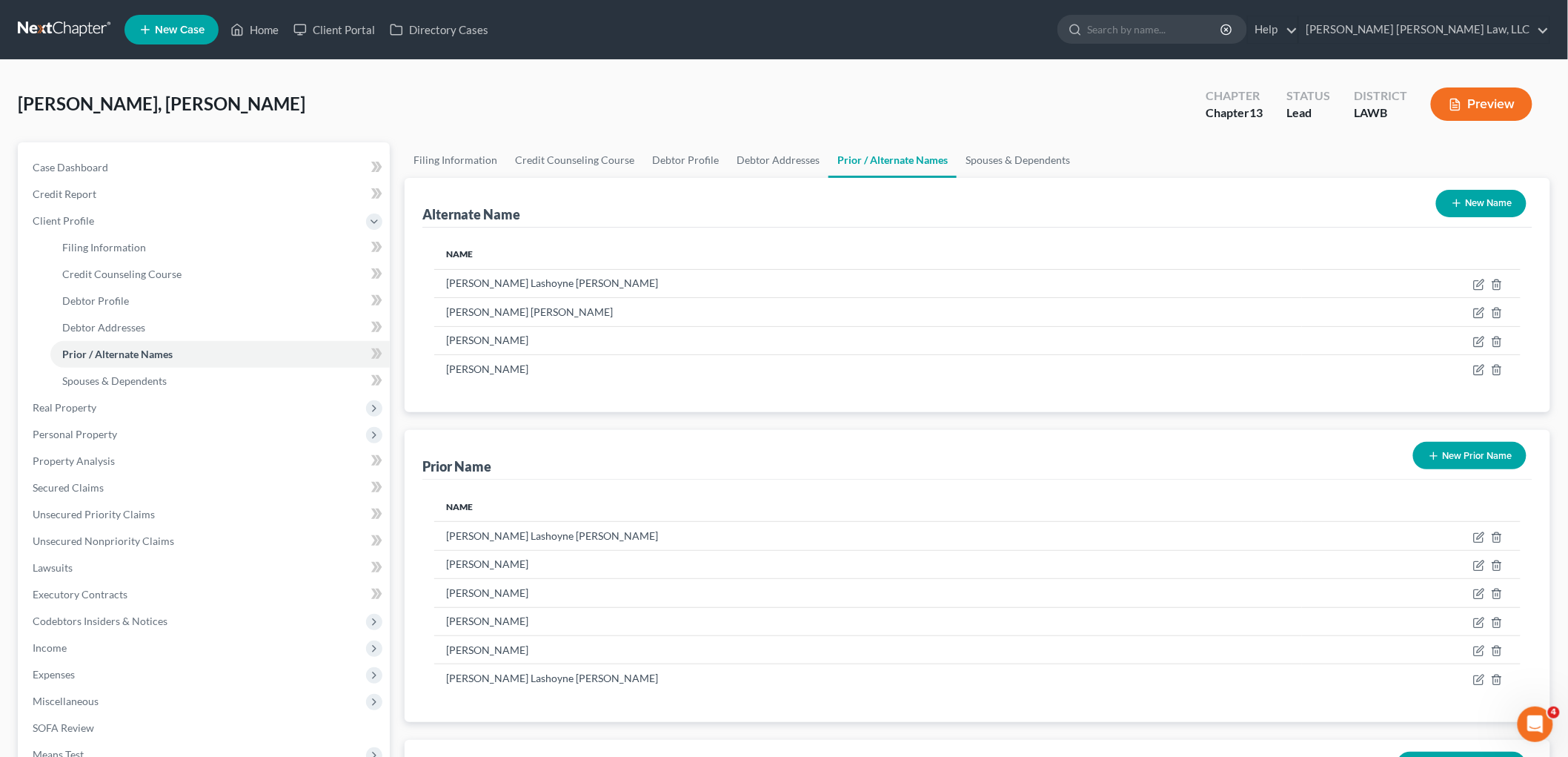
click at [1469, 201] on button "New Name" at bounding box center [1482, 204] width 91 height 27
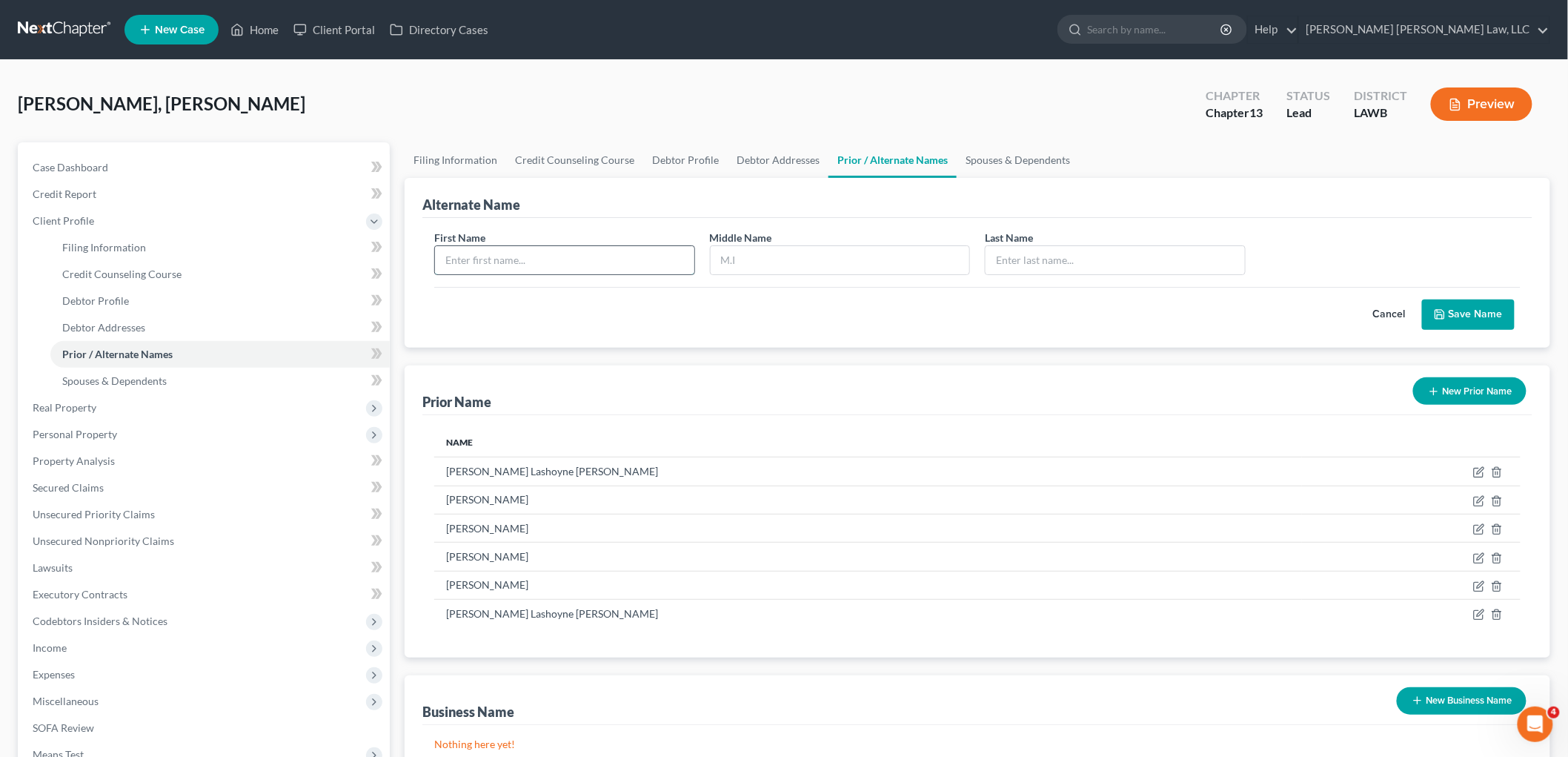
click at [612, 249] on input "text" at bounding box center [564, 260] width 259 height 28
type input "Stephanie"
type input "L."
type input "Clark"
click at [1486, 322] on button "Save Name" at bounding box center [1468, 315] width 93 height 32
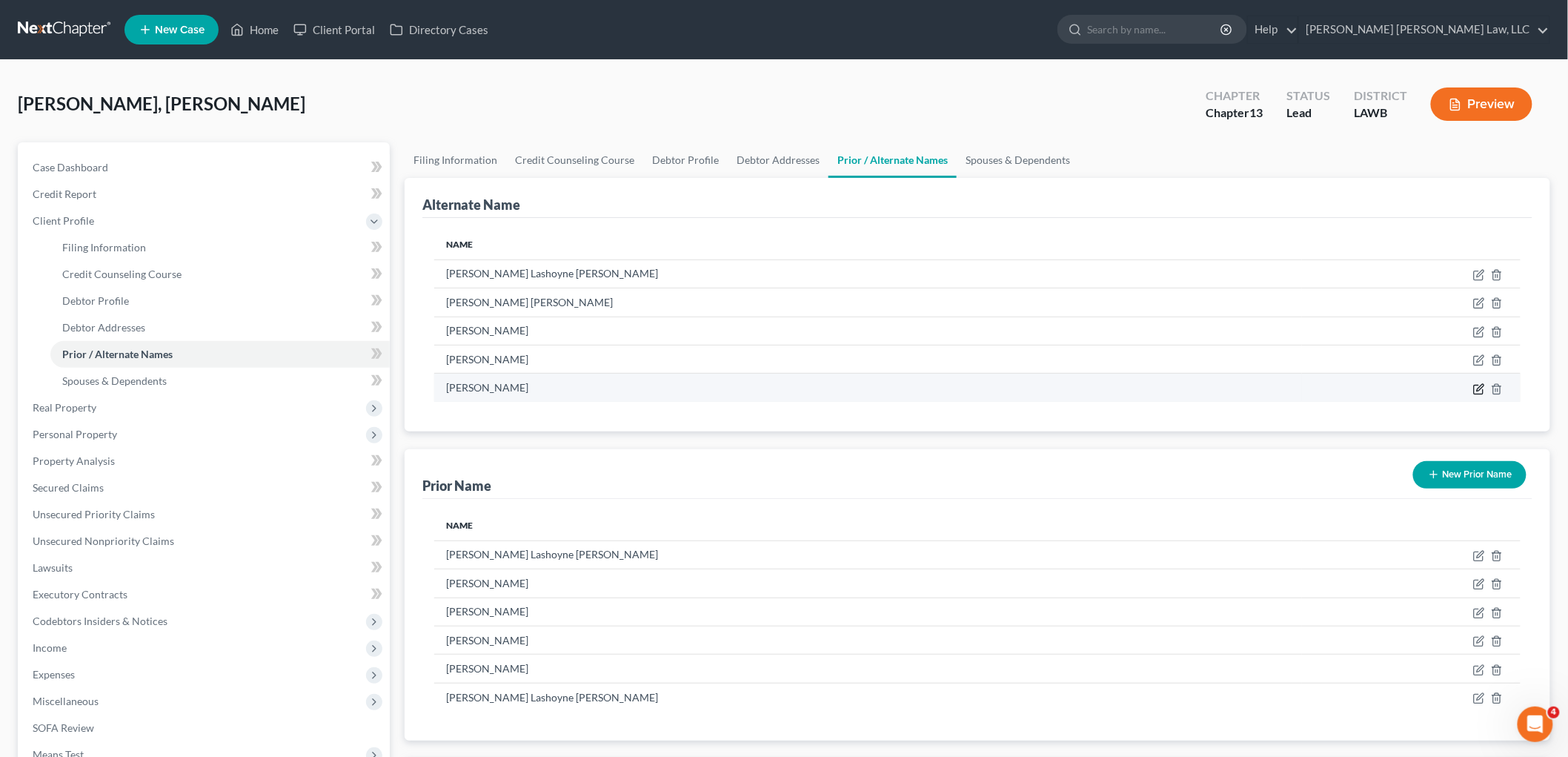
click at [1478, 390] on icon at bounding box center [1480, 387] width 6 height 6
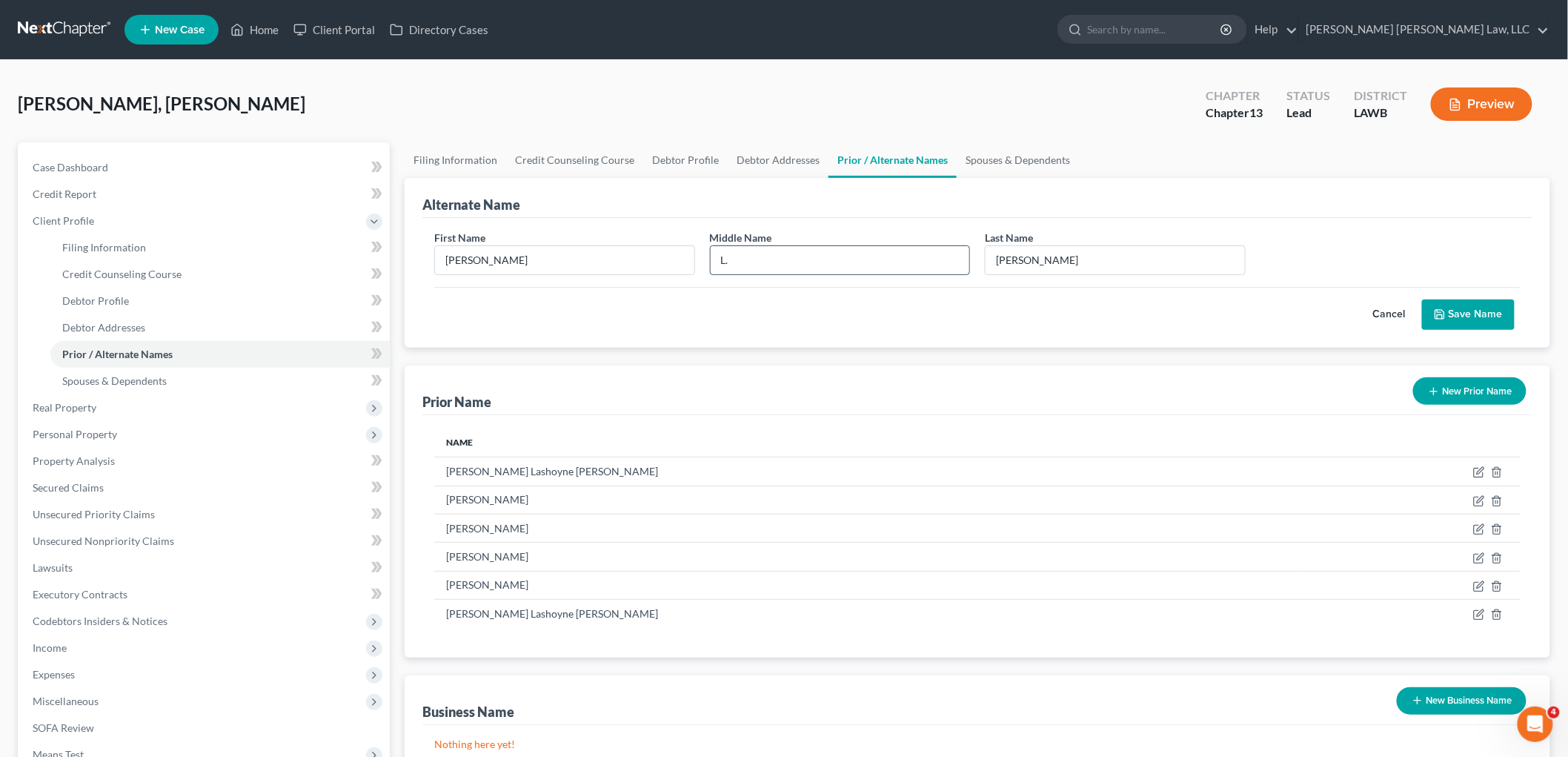
click at [746, 264] on input "L." at bounding box center [840, 260] width 259 height 28
click at [753, 260] on input "L." at bounding box center [840, 260] width 259 height 28
type input "L"
click at [1477, 319] on button "Save Name" at bounding box center [1468, 315] width 93 height 32
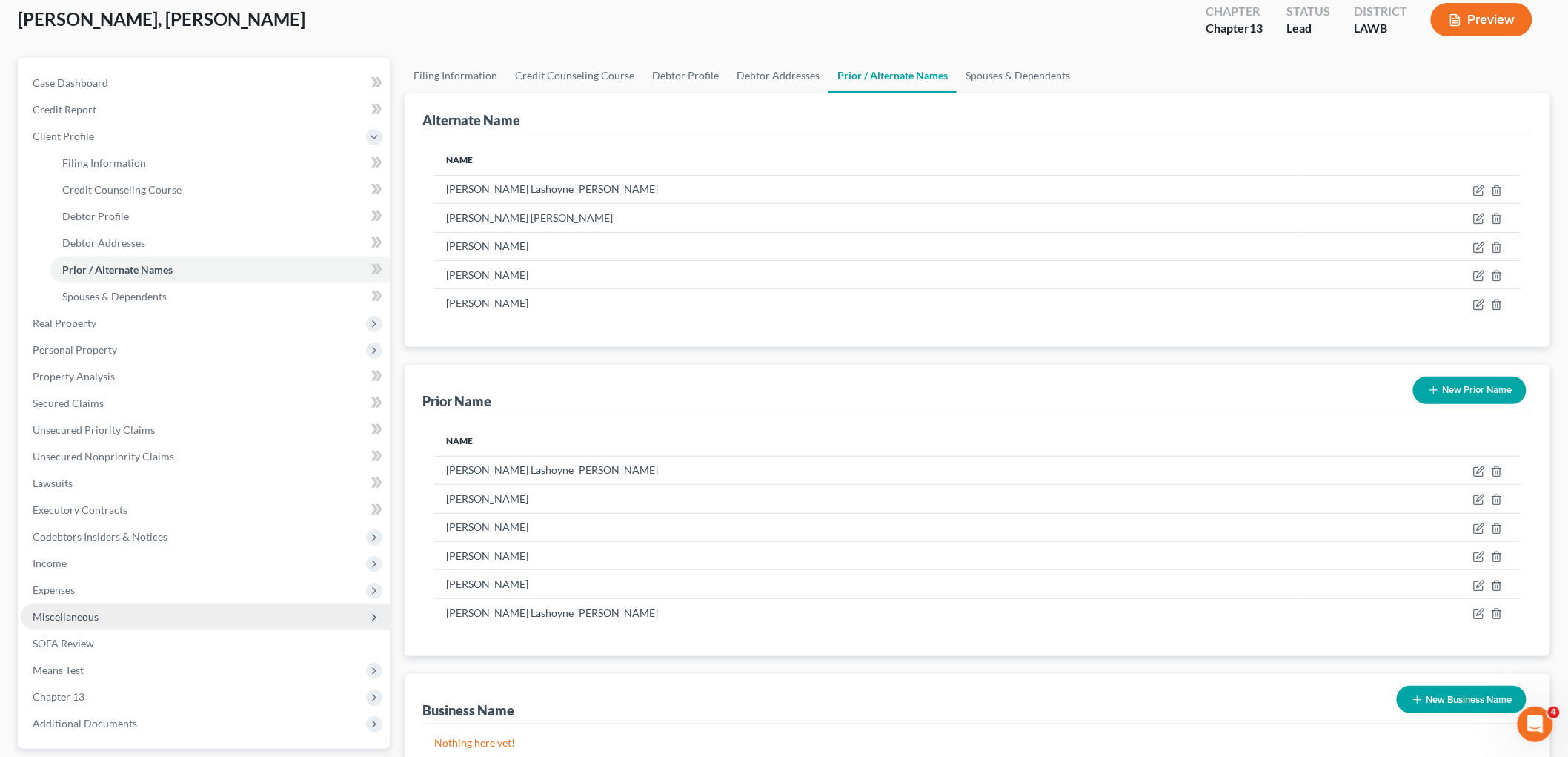
scroll to position [165, 0]
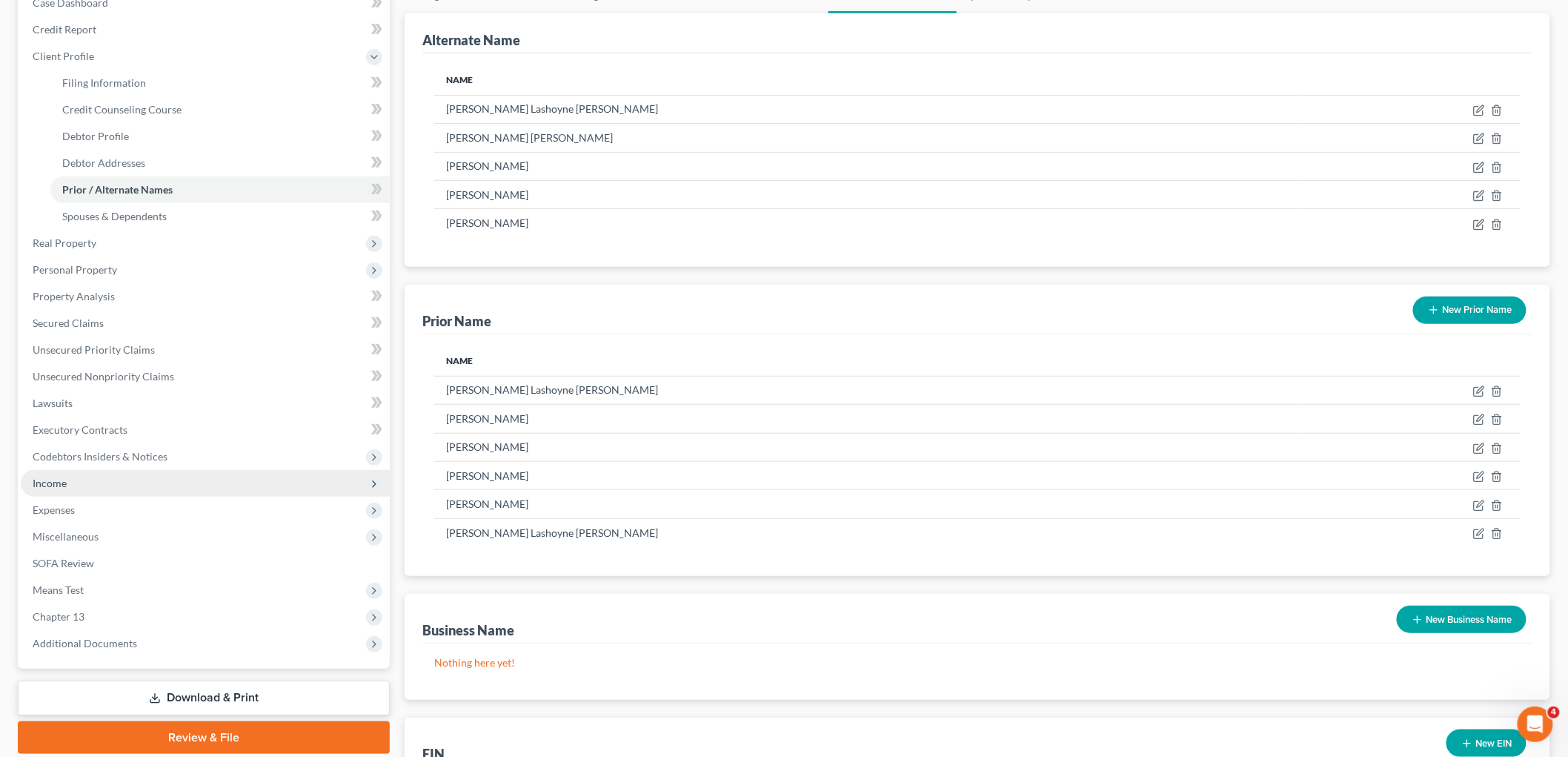
click at [100, 480] on span "Income" at bounding box center [205, 483] width 369 height 27
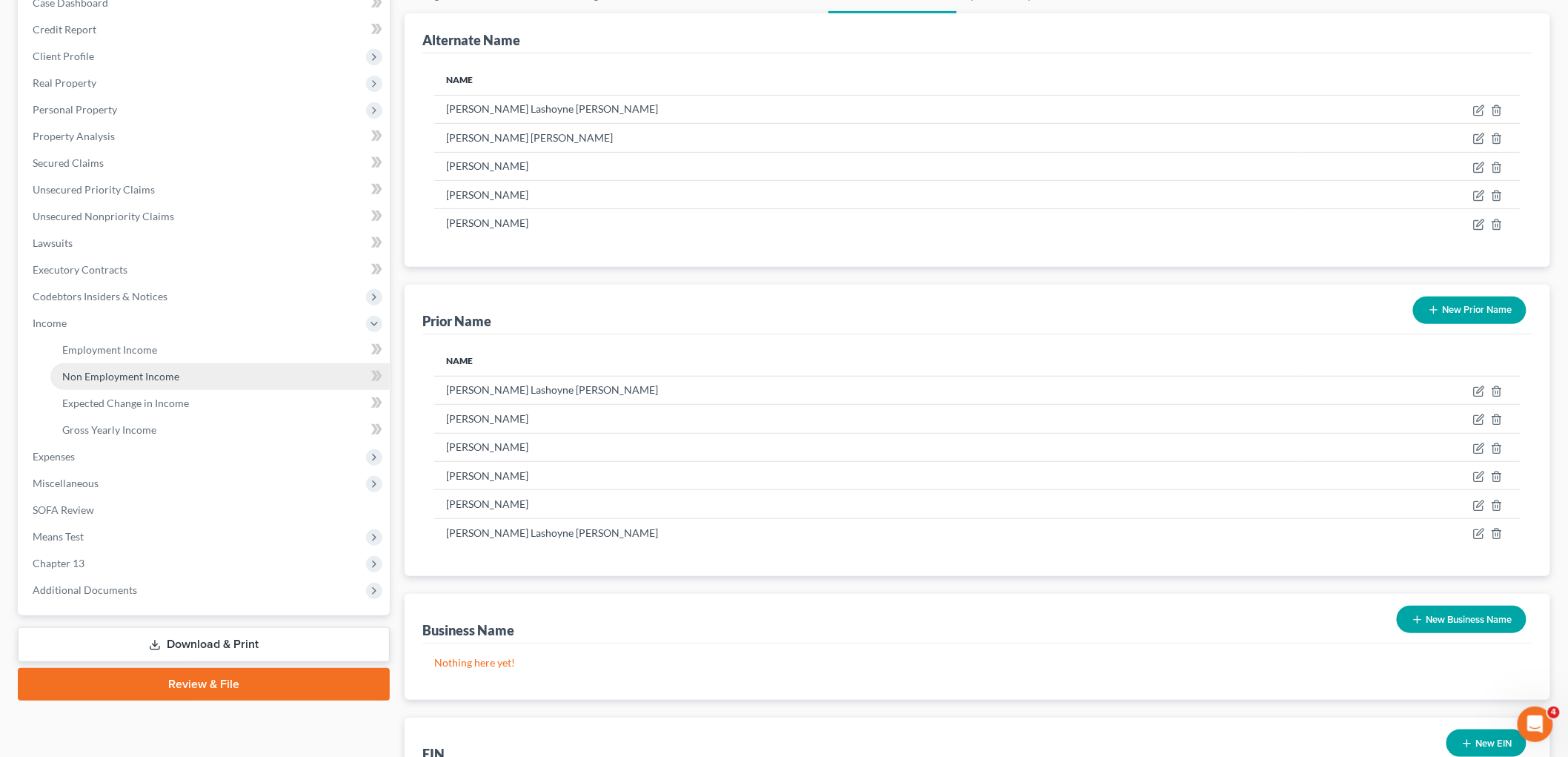
click at [134, 370] on span "Non Employment Income" at bounding box center [120, 377] width 117 height 13
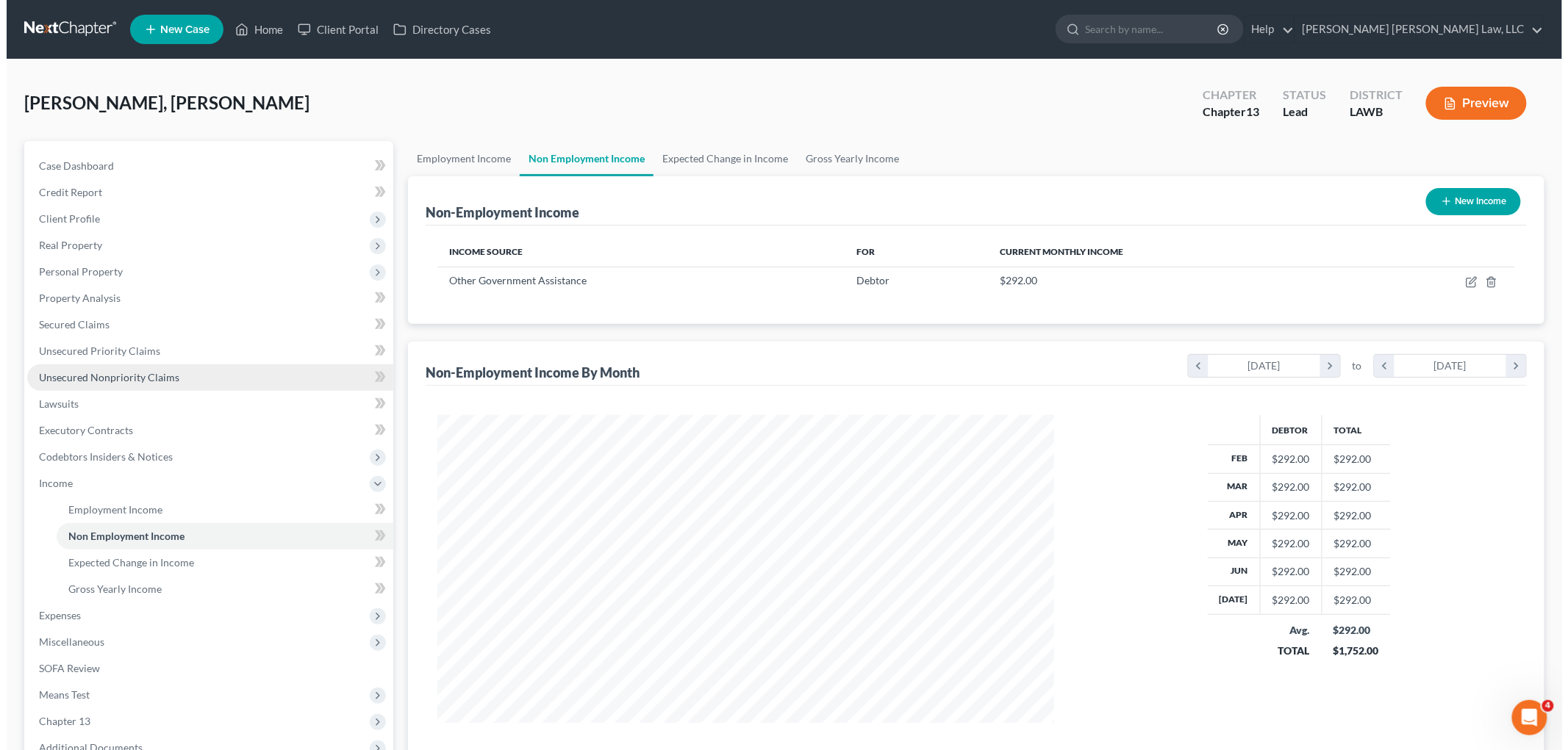
scroll to position [307, 645]
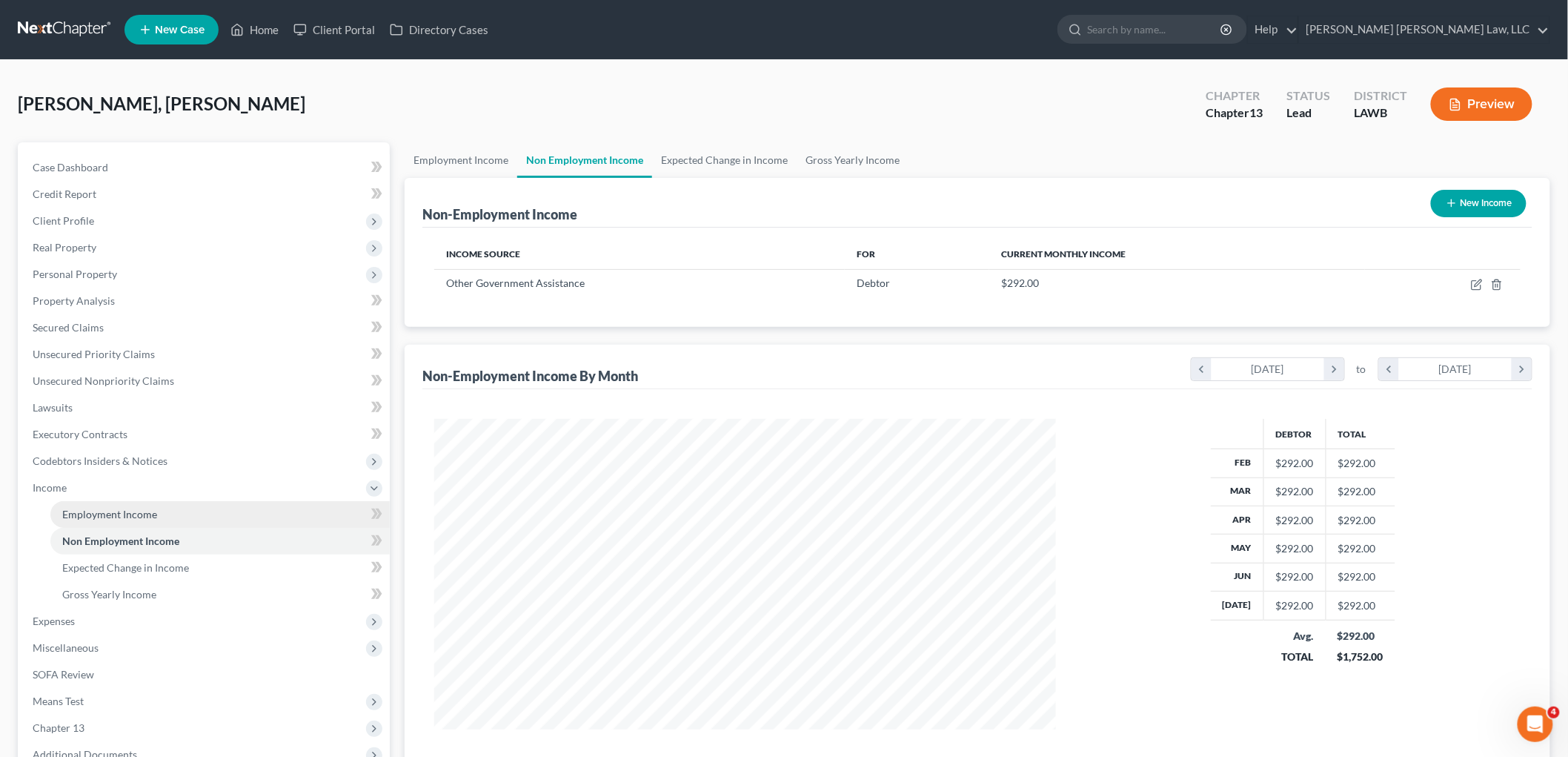
click at [132, 514] on span "Employment Income" at bounding box center [109, 514] width 95 height 13
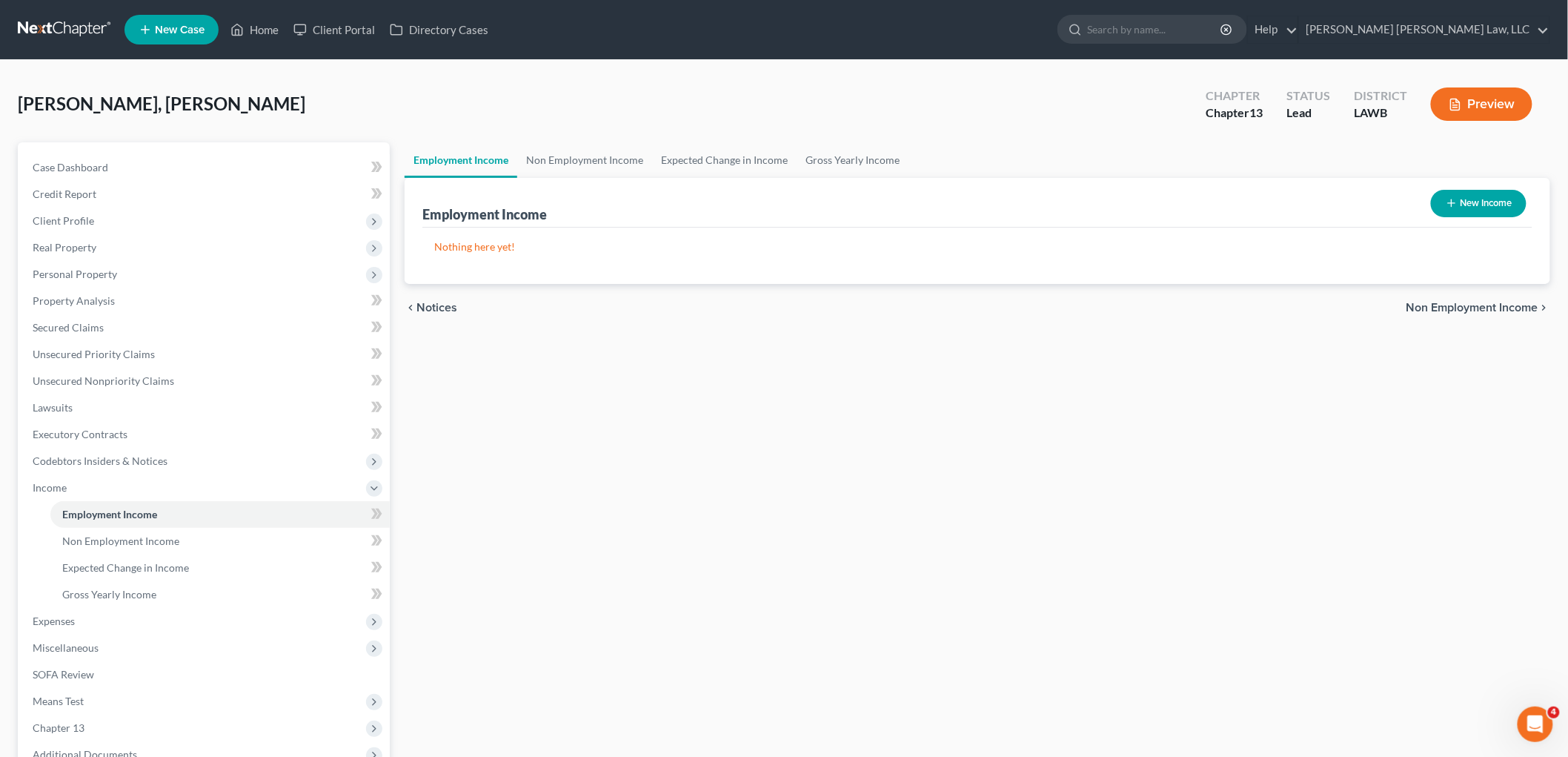
click at [1492, 203] on button "New Income" at bounding box center [1478, 204] width 95 height 27
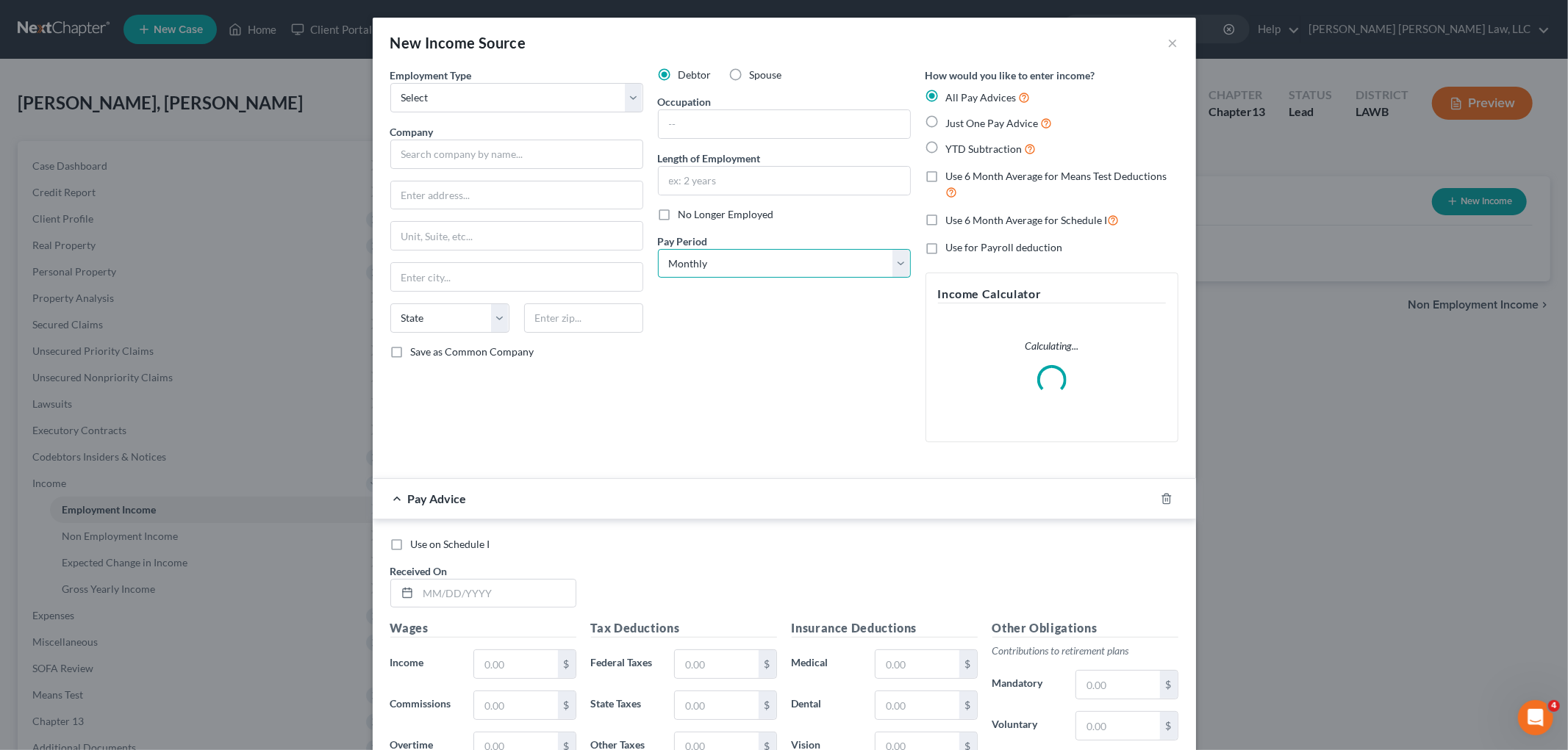
click at [729, 265] on select "Select Monthly Twice Monthly Every Other Week Weekly" at bounding box center [784, 264] width 253 height 30
select select "2"
click at [658, 249] on select "Select Monthly Twice Monthly Every Other Week Weekly" at bounding box center [784, 264] width 253 height 30
drag, startPoint x: 929, startPoint y: 122, endPoint x: 795, endPoint y: 182, distance: 146.8
click at [946, 121] on label "Just One Pay Advice" at bounding box center [999, 123] width 107 height 17
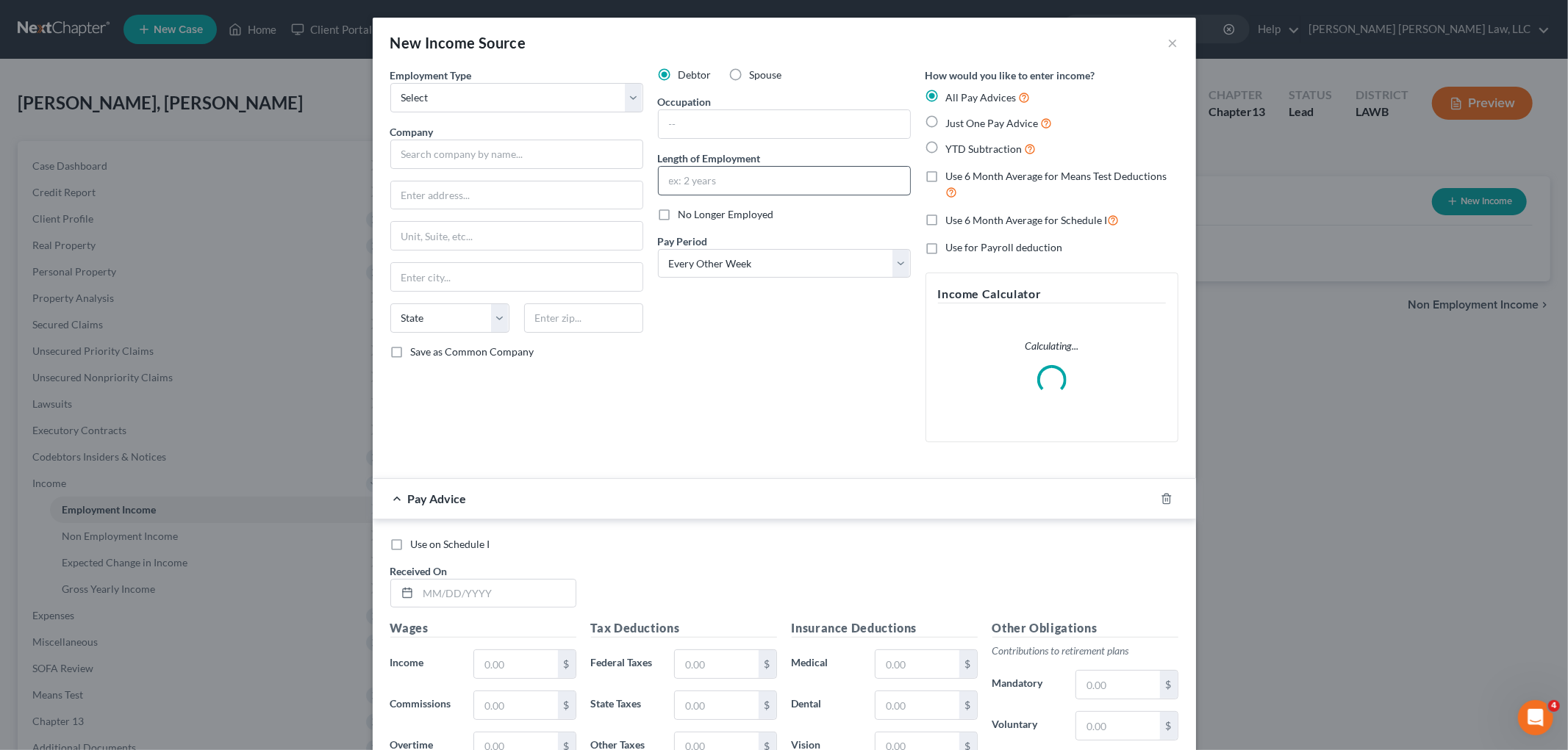
click at [952, 121] on input "Just One Pay Advice" at bounding box center [956, 119] width 10 height 10
radio input "true"
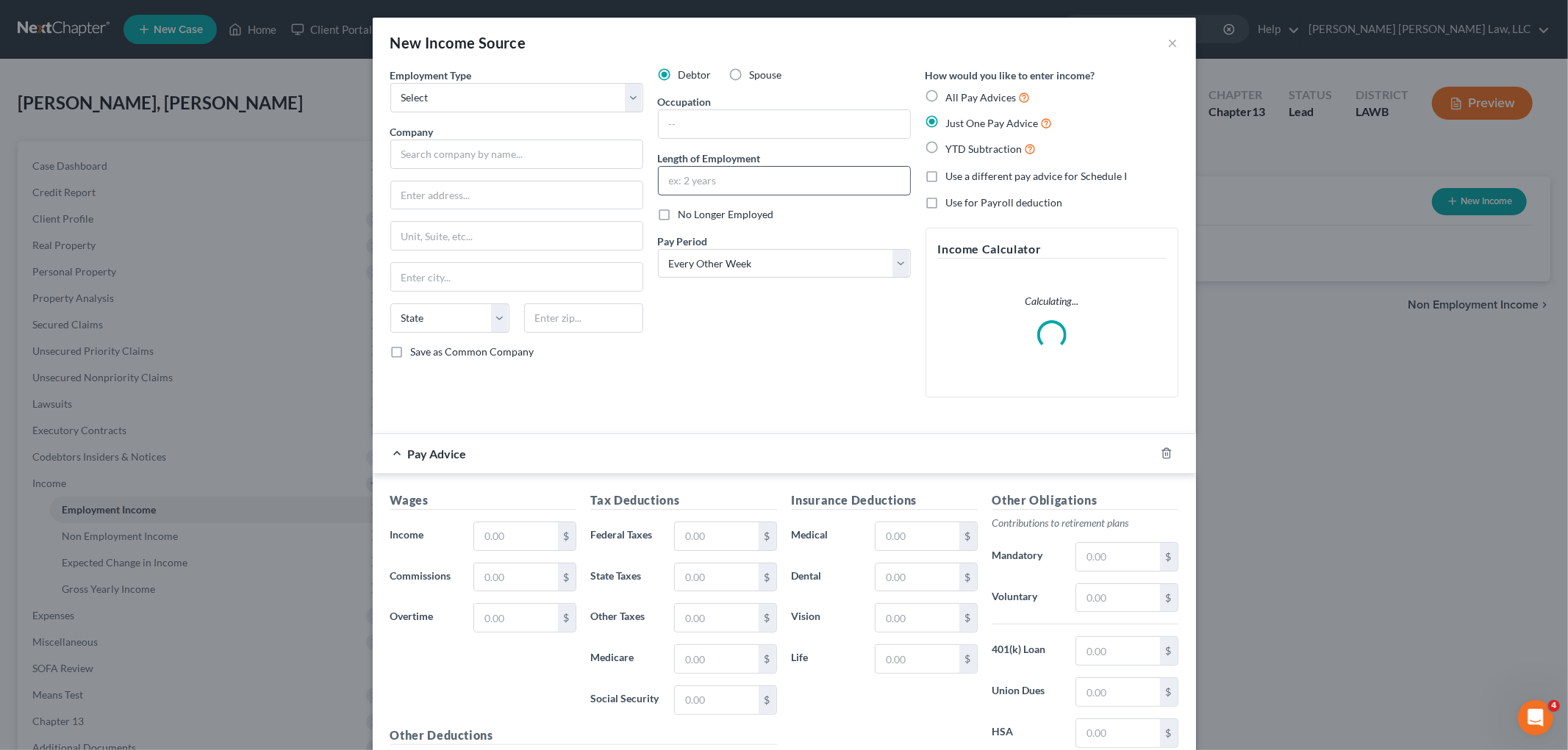
drag, startPoint x: 773, startPoint y: 185, endPoint x: 774, endPoint y: 177, distance: 8.1
click at [773, 185] on input "text" at bounding box center [785, 180] width 252 height 28
type input "10 years"
click at [761, 127] on input "text" at bounding box center [785, 124] width 252 height 28
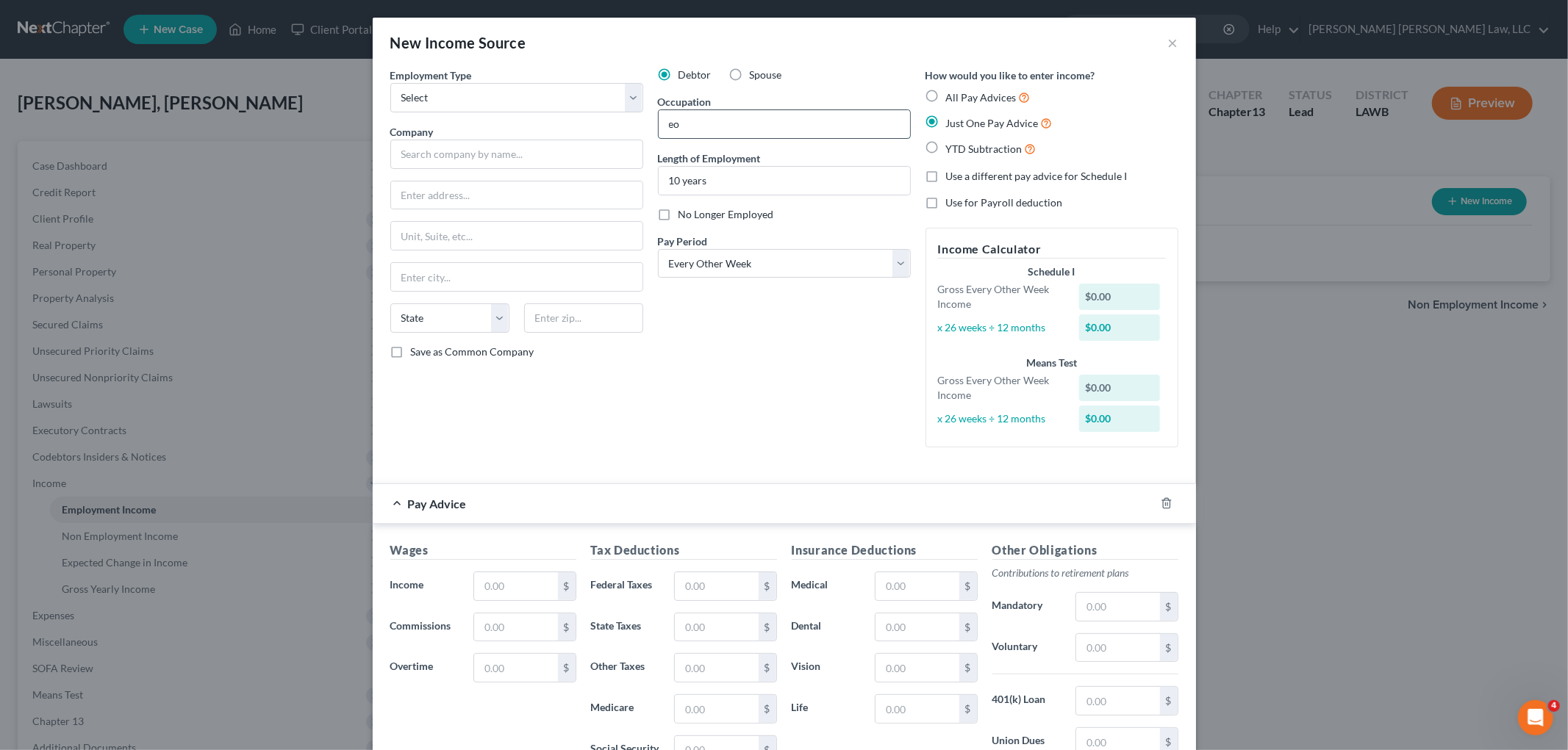
type input "e"
type input "worker"
drag, startPoint x: 517, startPoint y: 94, endPoint x: 515, endPoint y: 104, distance: 10.2
click at [517, 94] on select "Select Full or Part Time Employment Self Employment" at bounding box center [516, 98] width 253 height 30
select select "0"
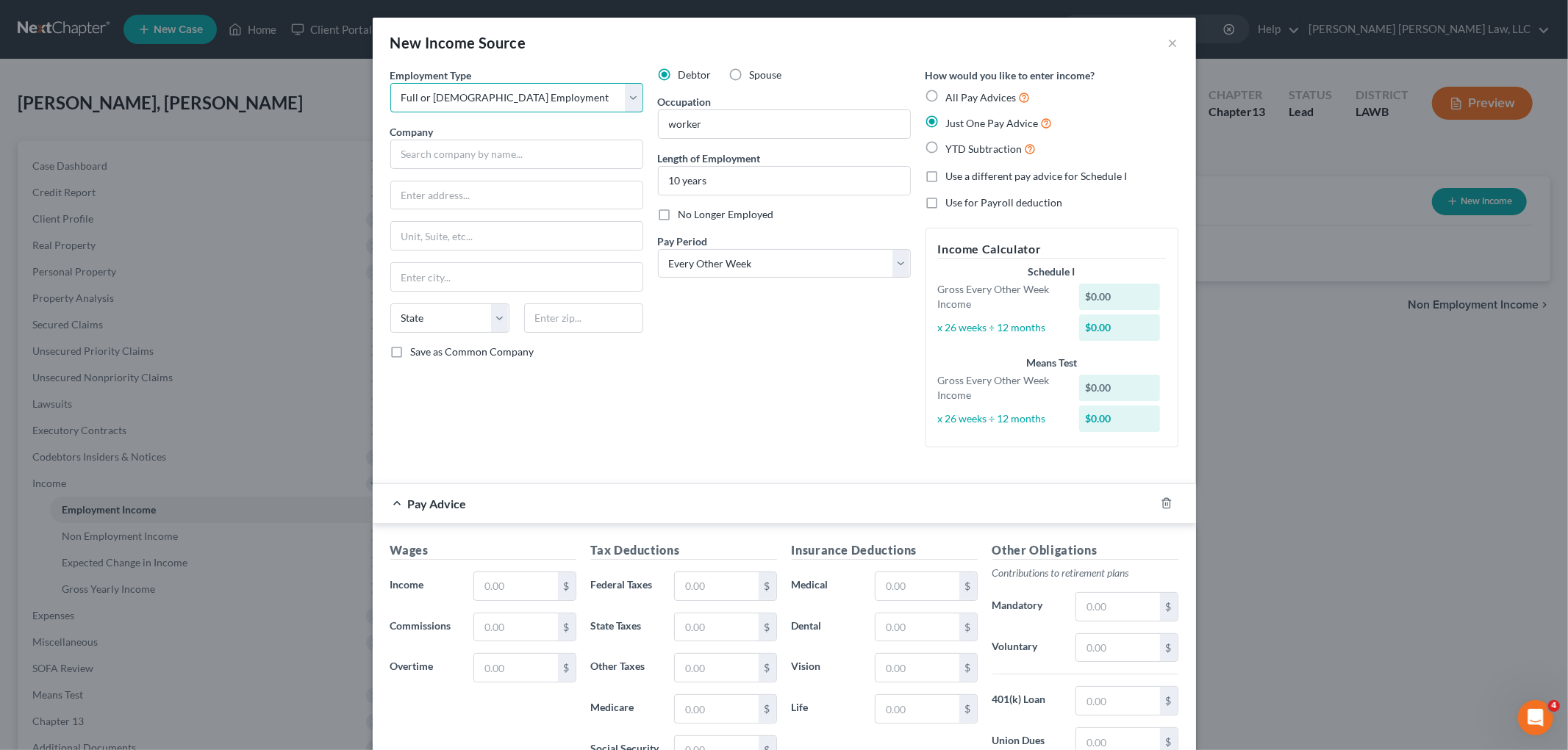
click at [390, 83] on select "Select Full or Part Time Employment Self Employment" at bounding box center [516, 98] width 253 height 30
click at [493, 153] on input "text" at bounding box center [516, 154] width 253 height 30
click at [522, 149] on input "text" at bounding box center [516, 154] width 253 height 30
click at [474, 182] on div "Wal-Mart Associates, Inc." at bounding box center [479, 179] width 153 height 14
type input "Wal-Mart Associates, Inc."
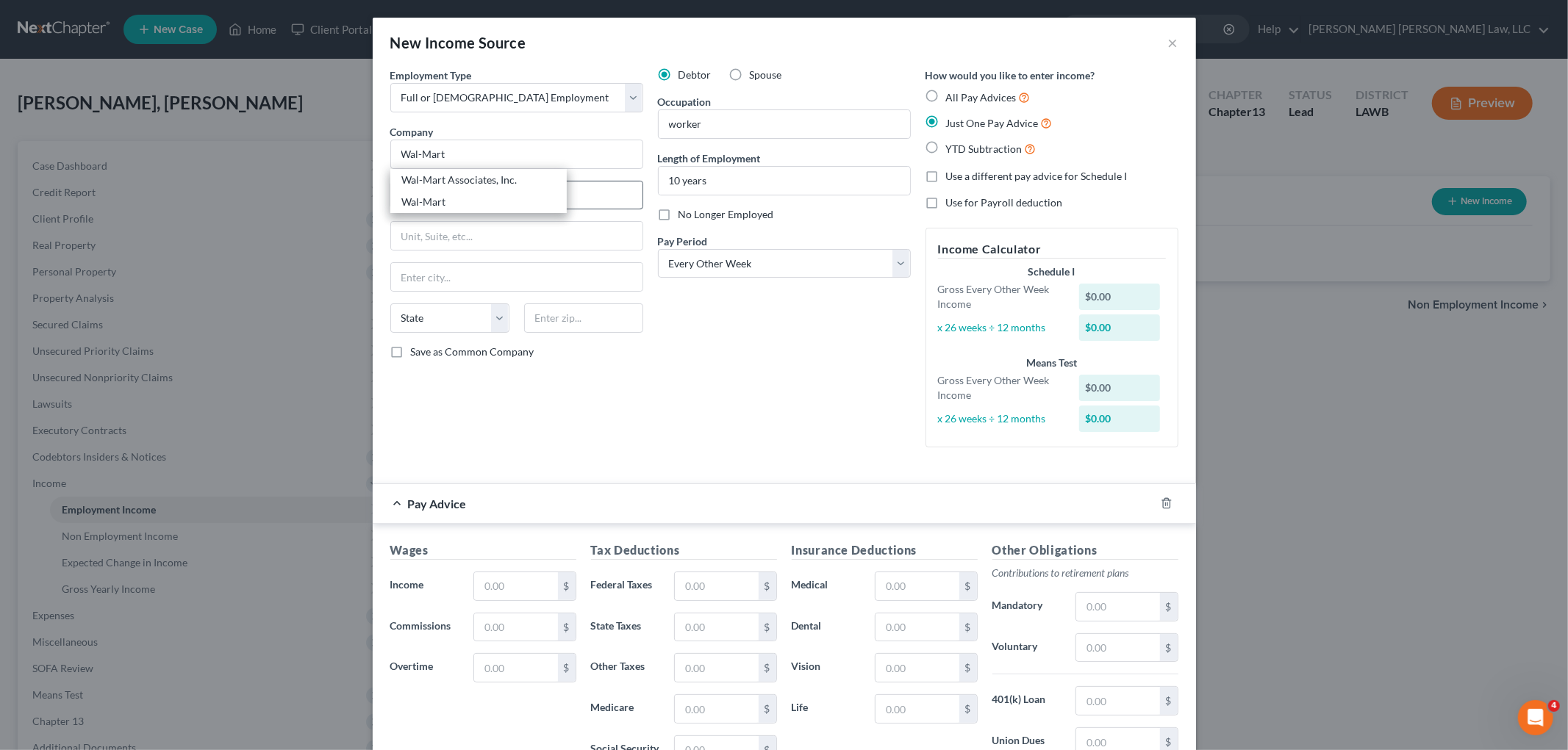
type input "702 S. W 8th St."
type input "Bentonville"
select select "2"
type input "72716"
click at [756, 363] on div "Debtor Spouse Occupation worker Length of Employment 10 years No Longer Employe…" at bounding box center [784, 263] width 268 height 392
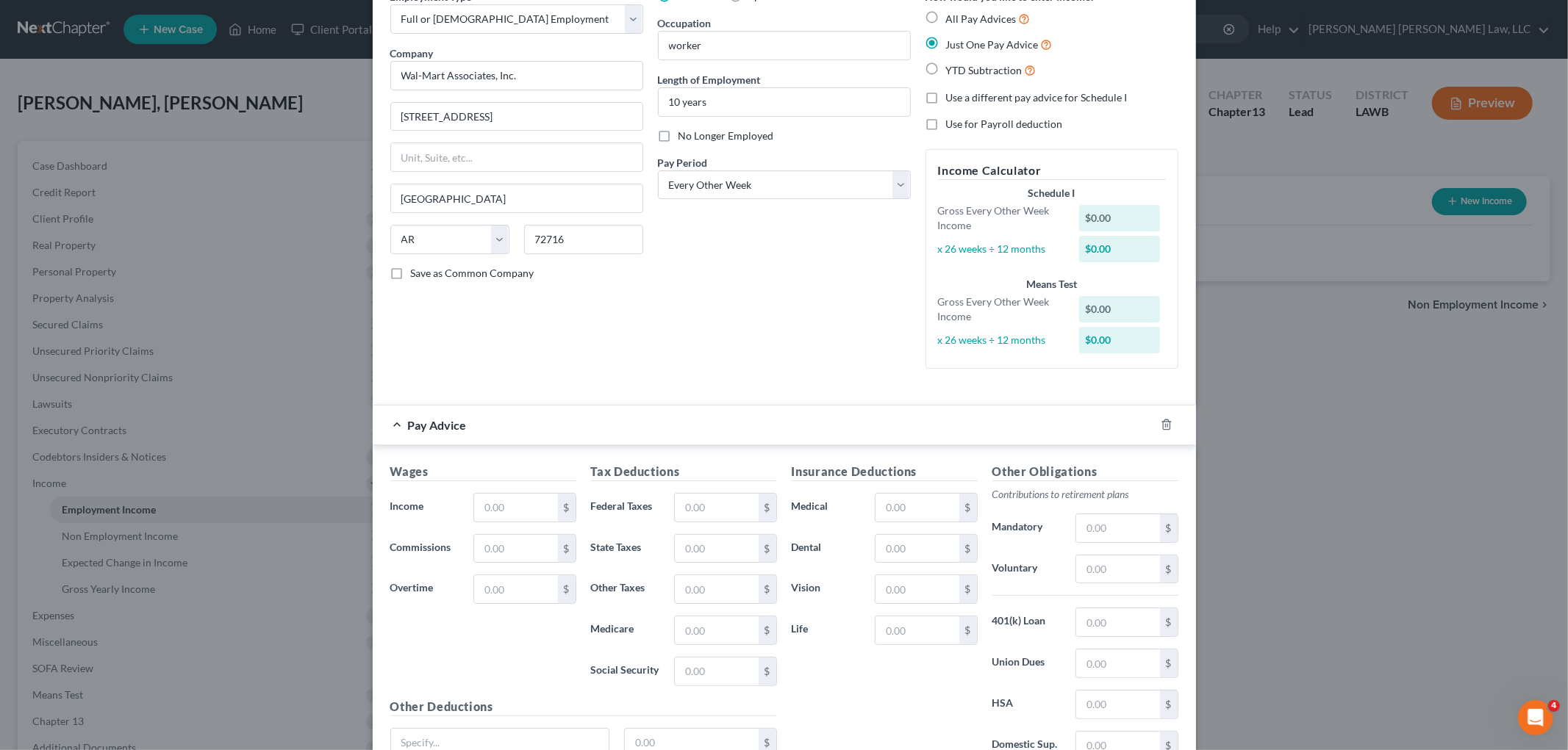
scroll to position [214, 0]
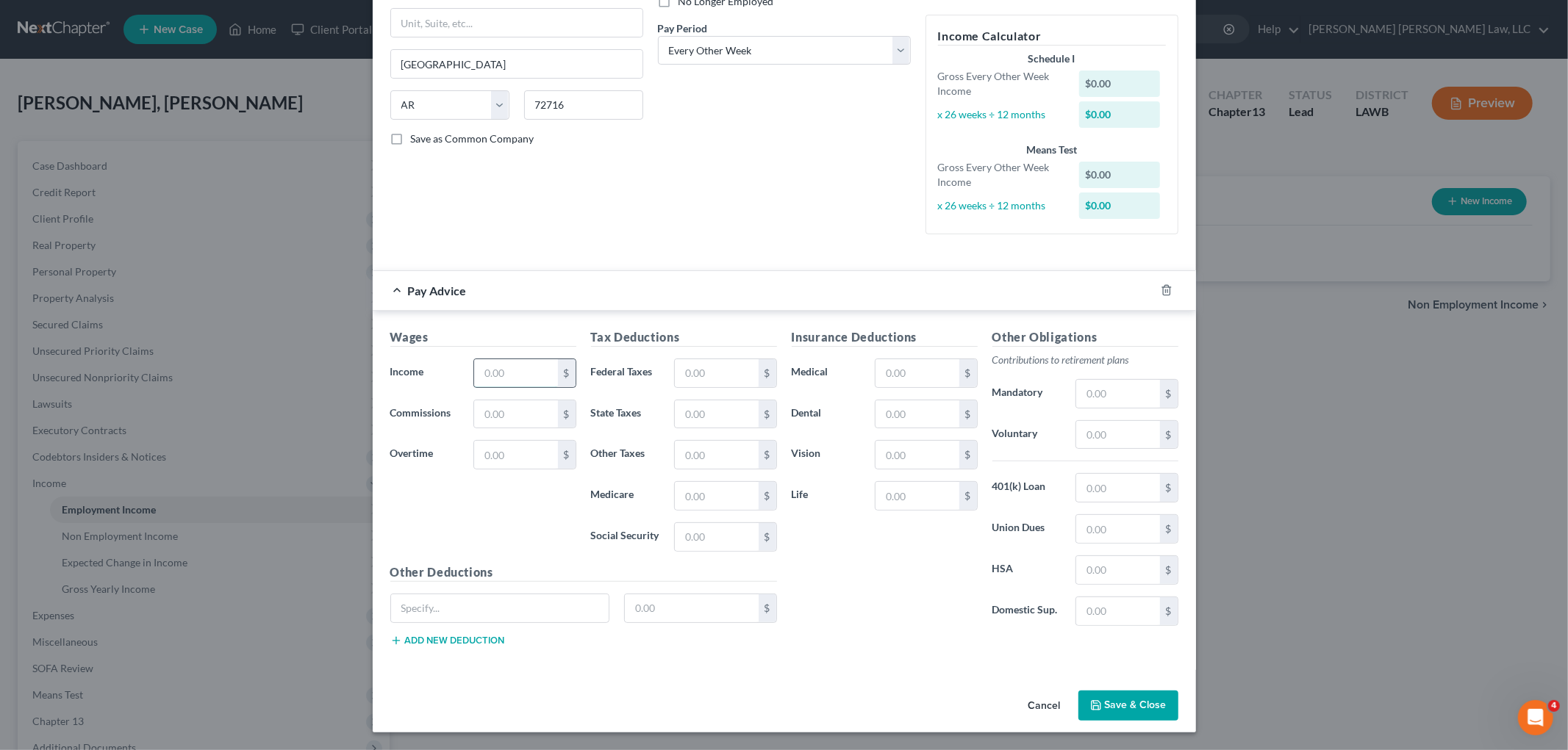
click at [523, 370] on input "text" at bounding box center [515, 373] width 83 height 28
click at [525, 372] on input "text" at bounding box center [515, 373] width 83 height 28
click at [542, 376] on input "0" at bounding box center [515, 373] width 83 height 28
click at [545, 369] on input "0" at bounding box center [515, 373] width 83 height 28
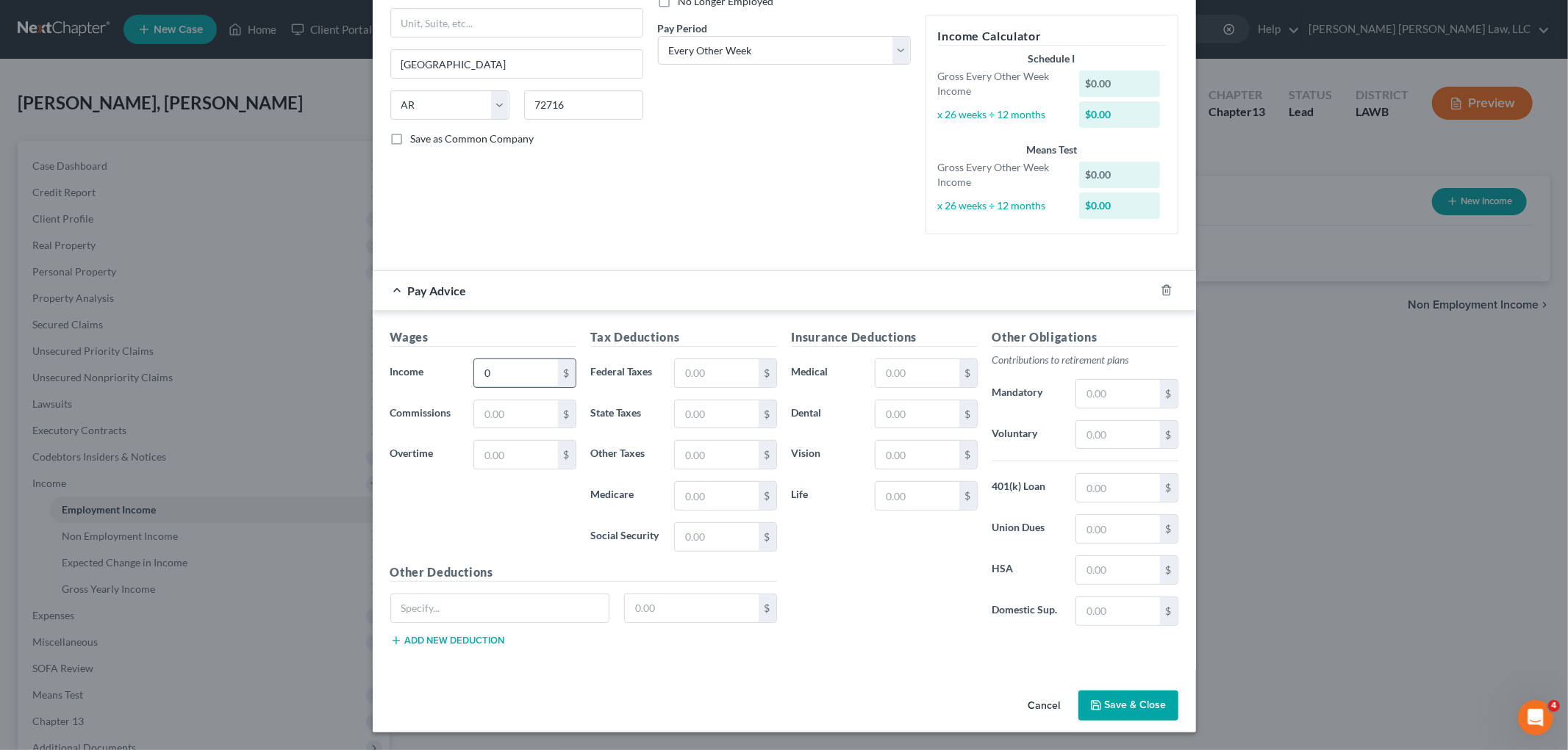
click at [545, 369] on input "0" at bounding box center [515, 373] width 83 height 28
type input "1,422.72"
type input "0.00"
type input "19.78"
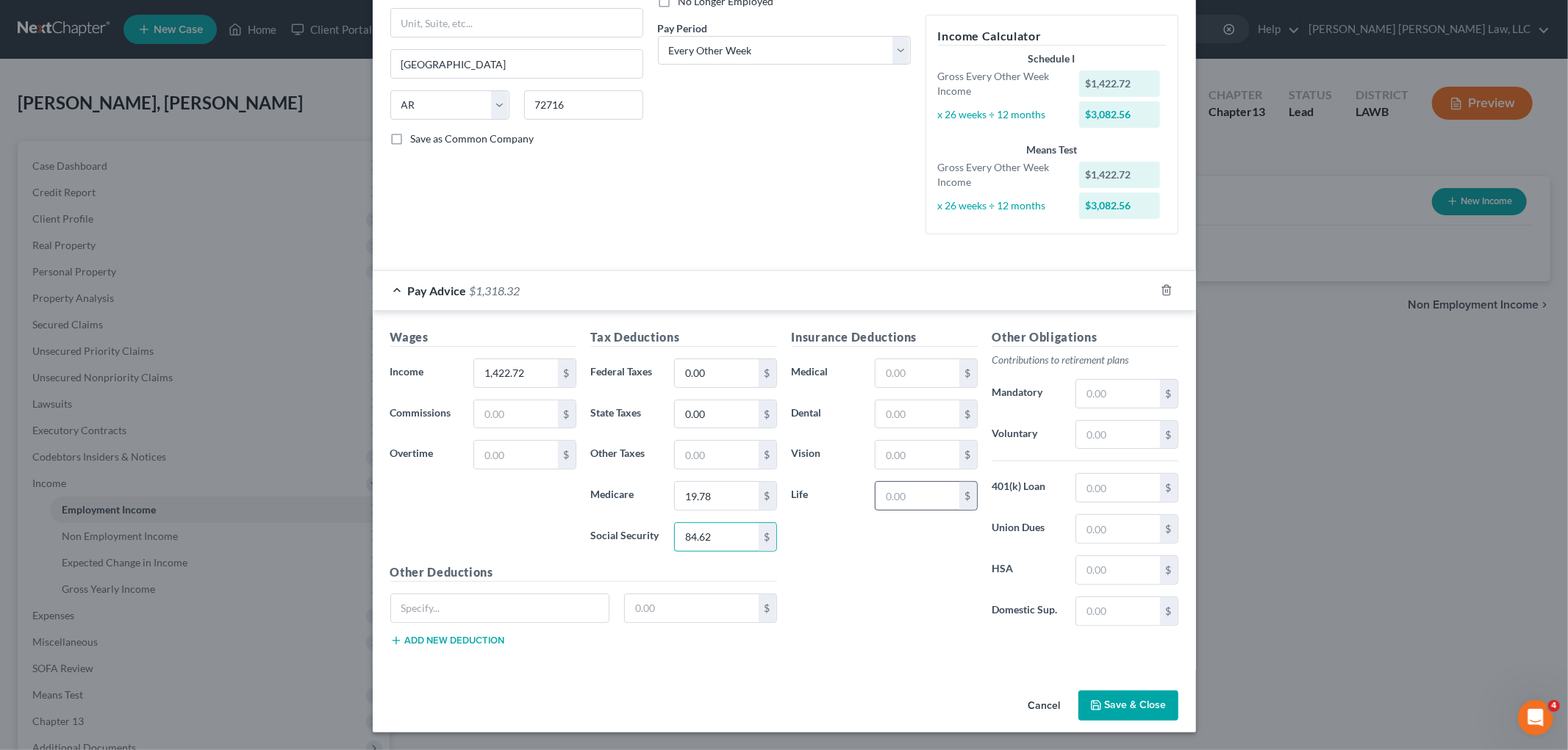
type input "84.62"
click at [884, 494] on input "text" at bounding box center [917, 495] width 83 height 28
type input "0.66"
click at [928, 368] on input "text" at bounding box center [917, 373] width 83 height 28
type input "36.10"
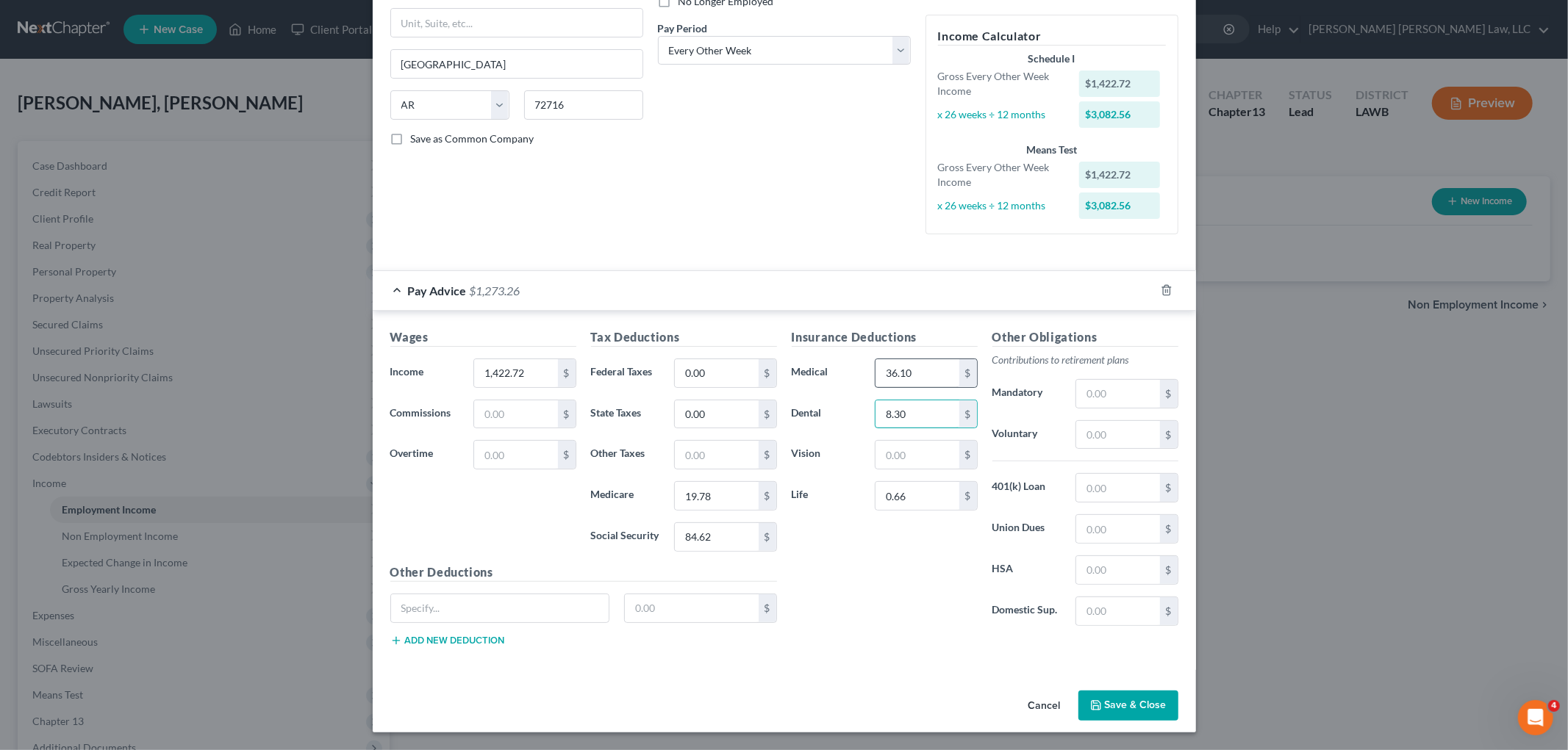
type input "8.30"
type input "2.75"
click at [717, 452] on input "text" at bounding box center [717, 454] width 83 height 28
type input "34.35"
click at [916, 452] on input "2.75" at bounding box center [917, 454] width 83 height 28
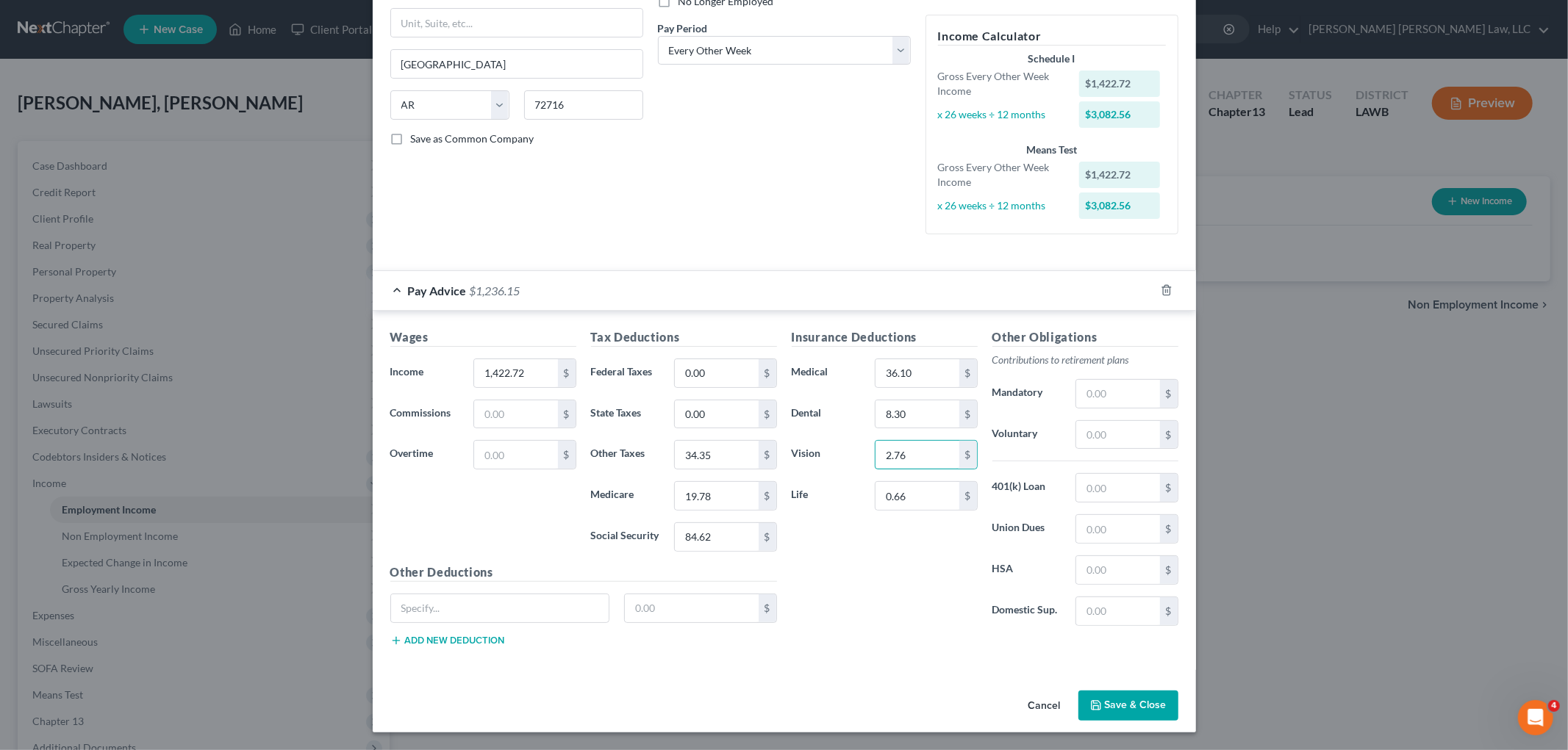
type input "2.76"
click at [871, 703] on div "Cancel Save & Close" at bounding box center [784, 709] width 823 height 49
click at [1119, 701] on button "Save & Close" at bounding box center [1128, 706] width 100 height 31
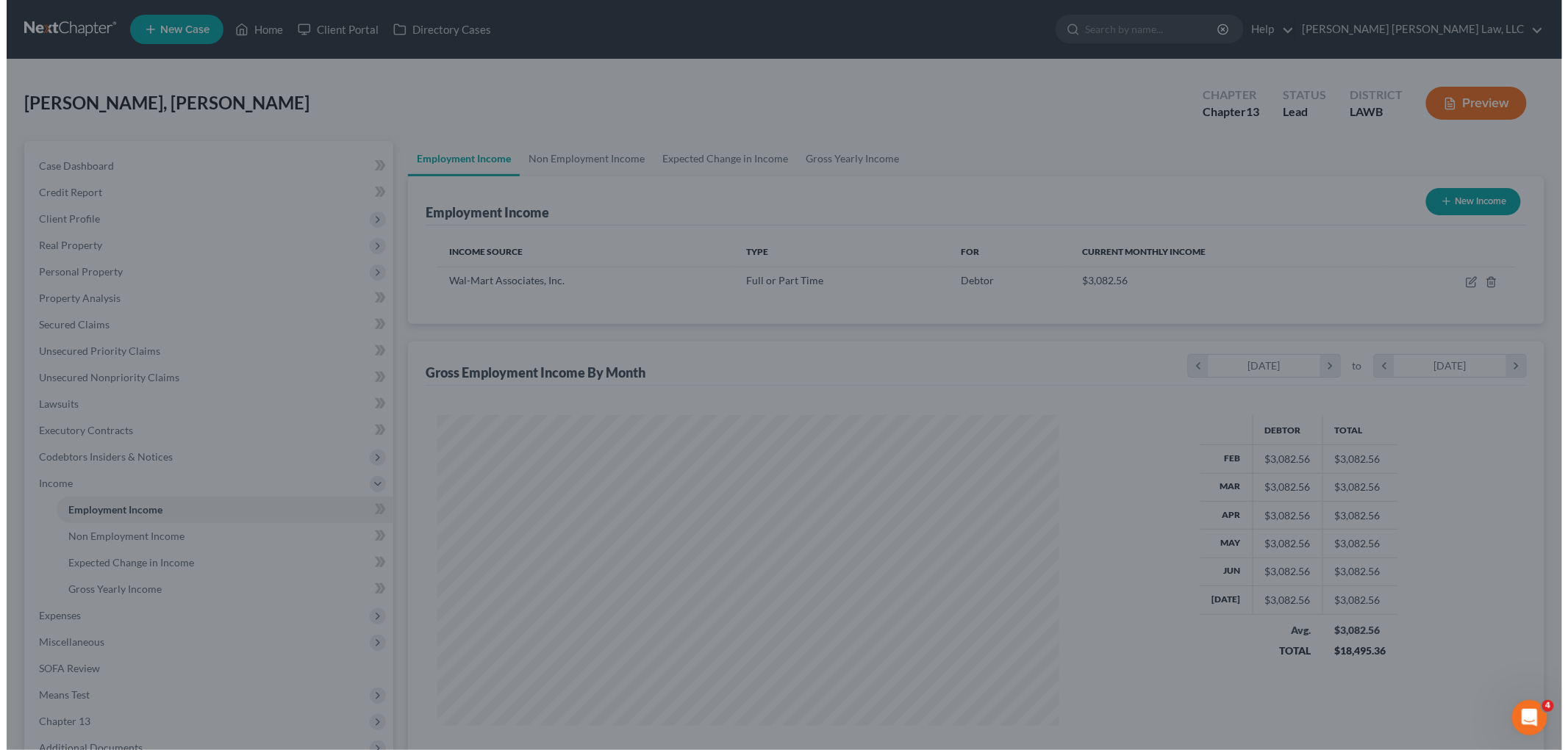
scroll to position [734353, 734339]
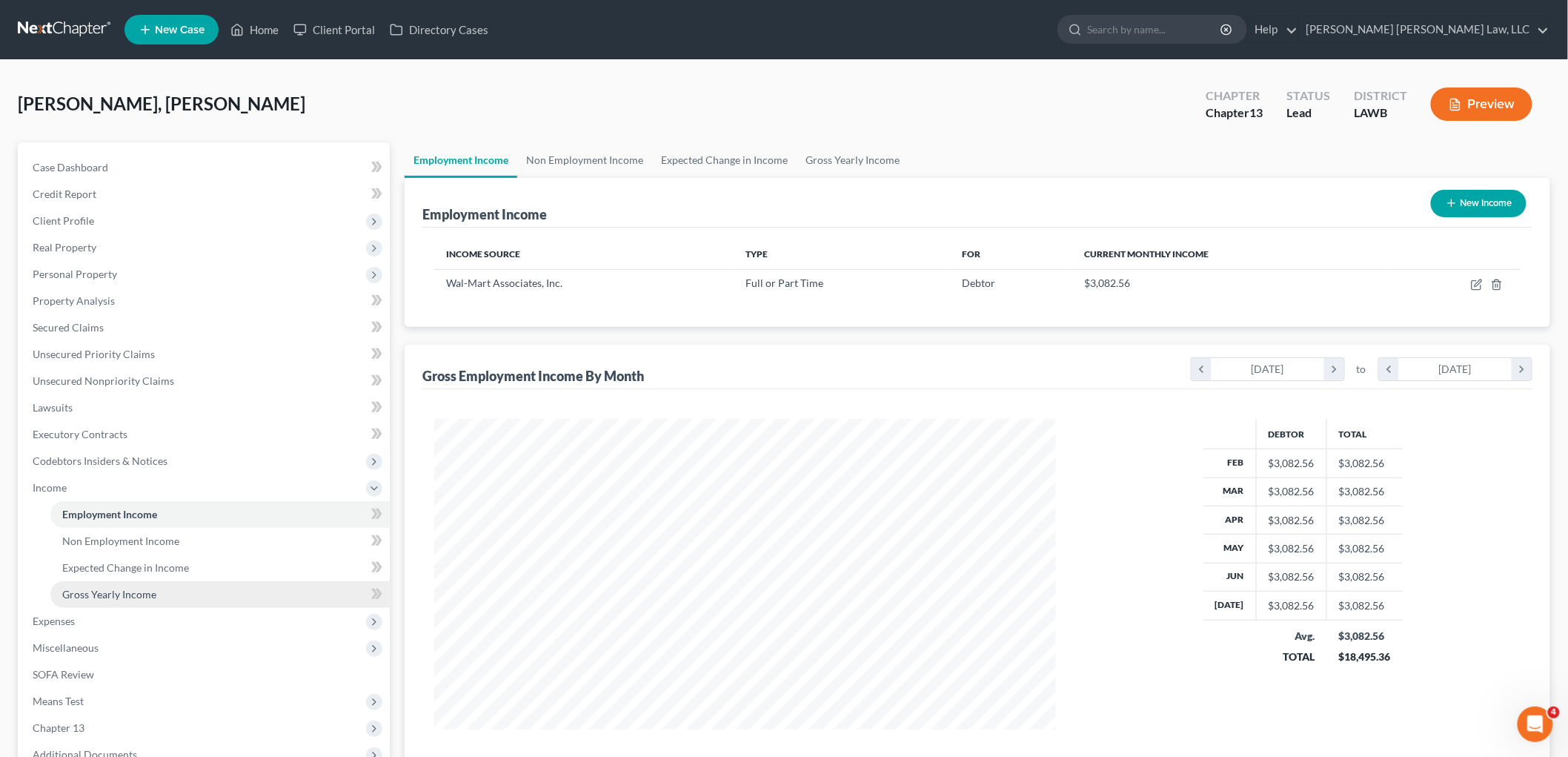
click at [192, 589] on link "Gross Yearly Income" at bounding box center [220, 594] width 339 height 27
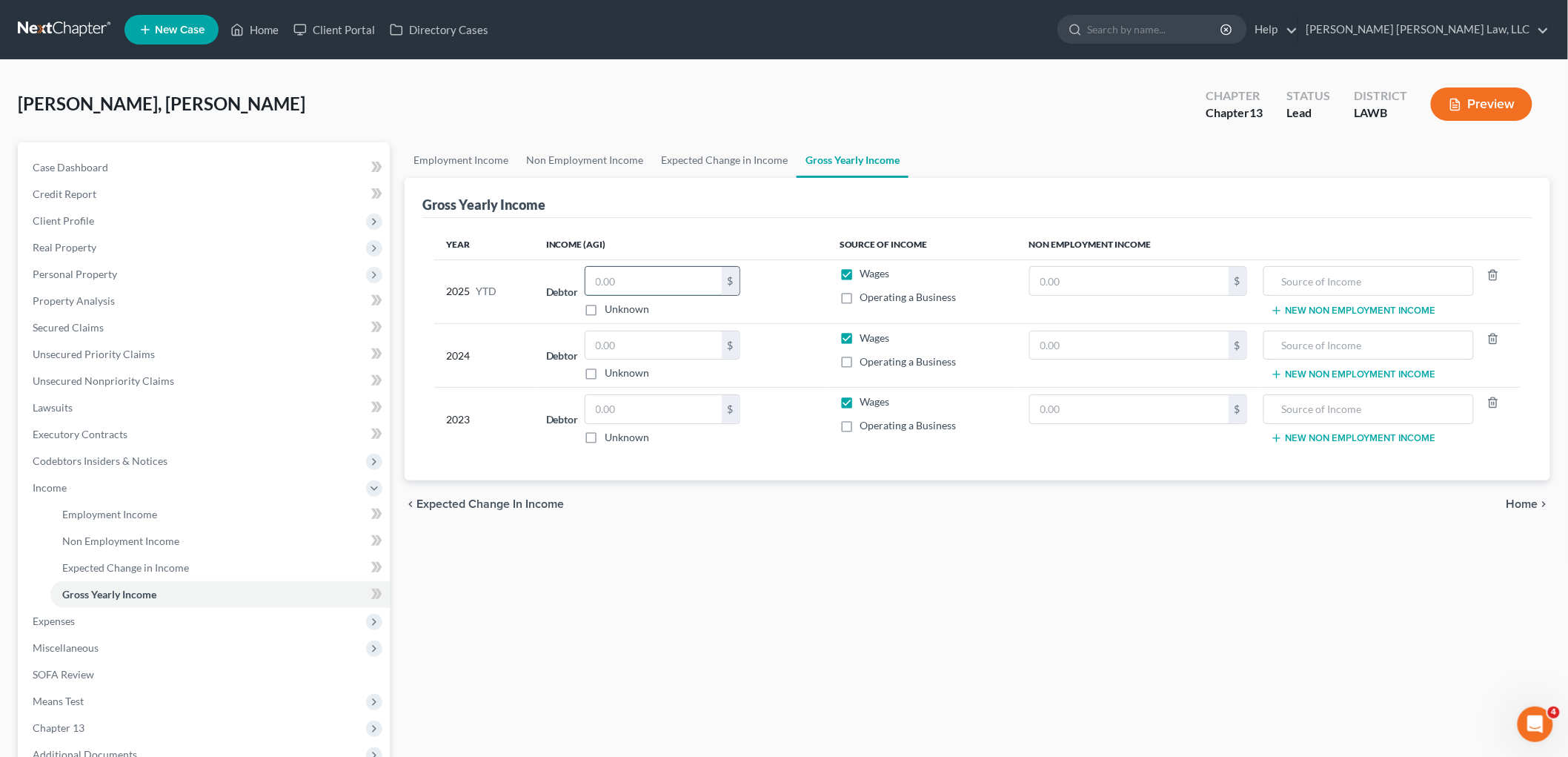
click at [618, 280] on input "text" at bounding box center [653, 281] width 137 height 28
click at [664, 280] on input "text" at bounding box center [653, 281] width 137 height 28
type input "23,479.60"
click at [668, 343] on input "text" at bounding box center [653, 345] width 137 height 28
type input "36,669.00"
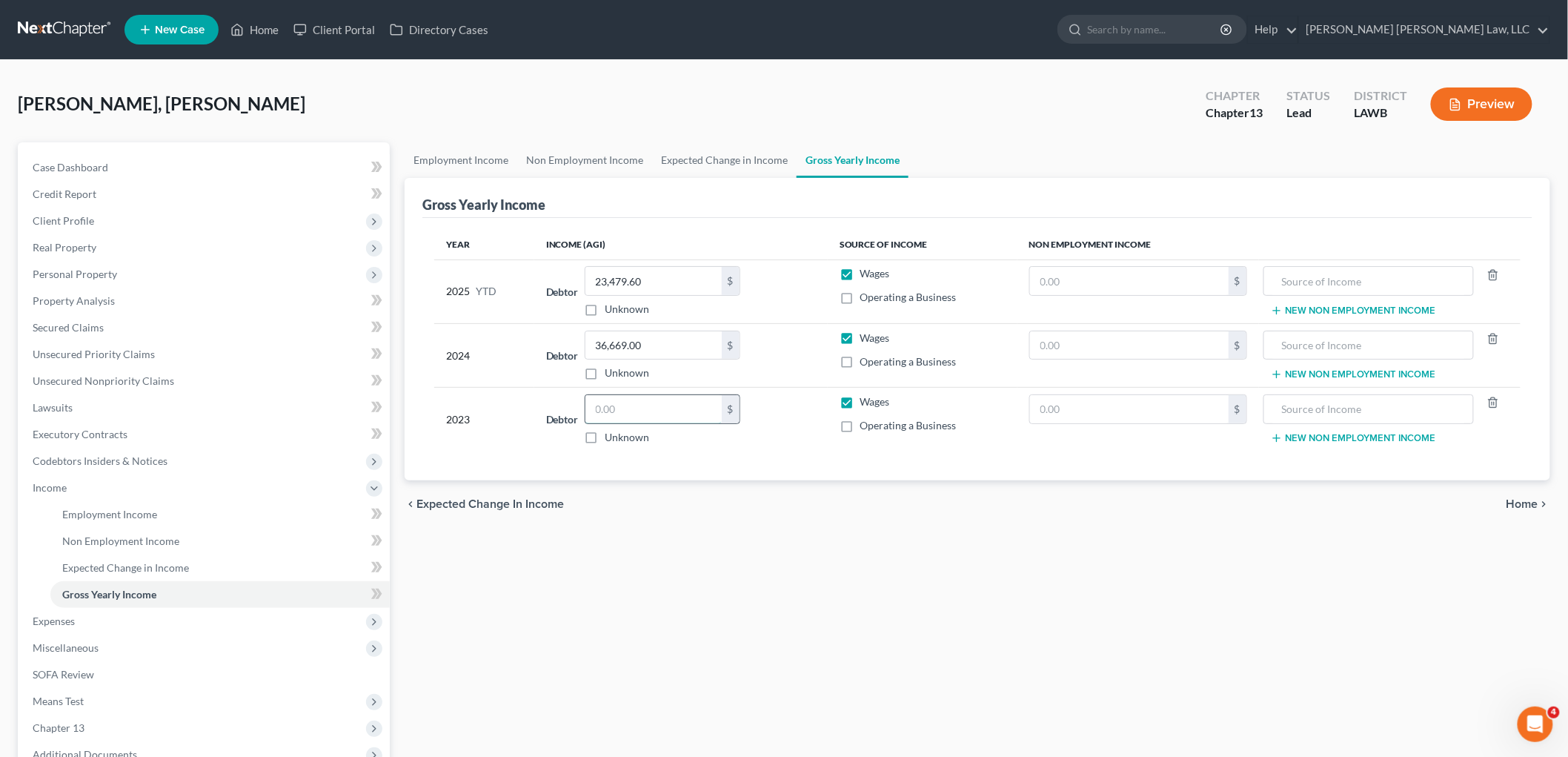
click at [671, 405] on input "text" at bounding box center [653, 409] width 137 height 28
type input "31,009.00"
click at [98, 264] on span "Personal Property" at bounding box center [205, 274] width 369 height 27
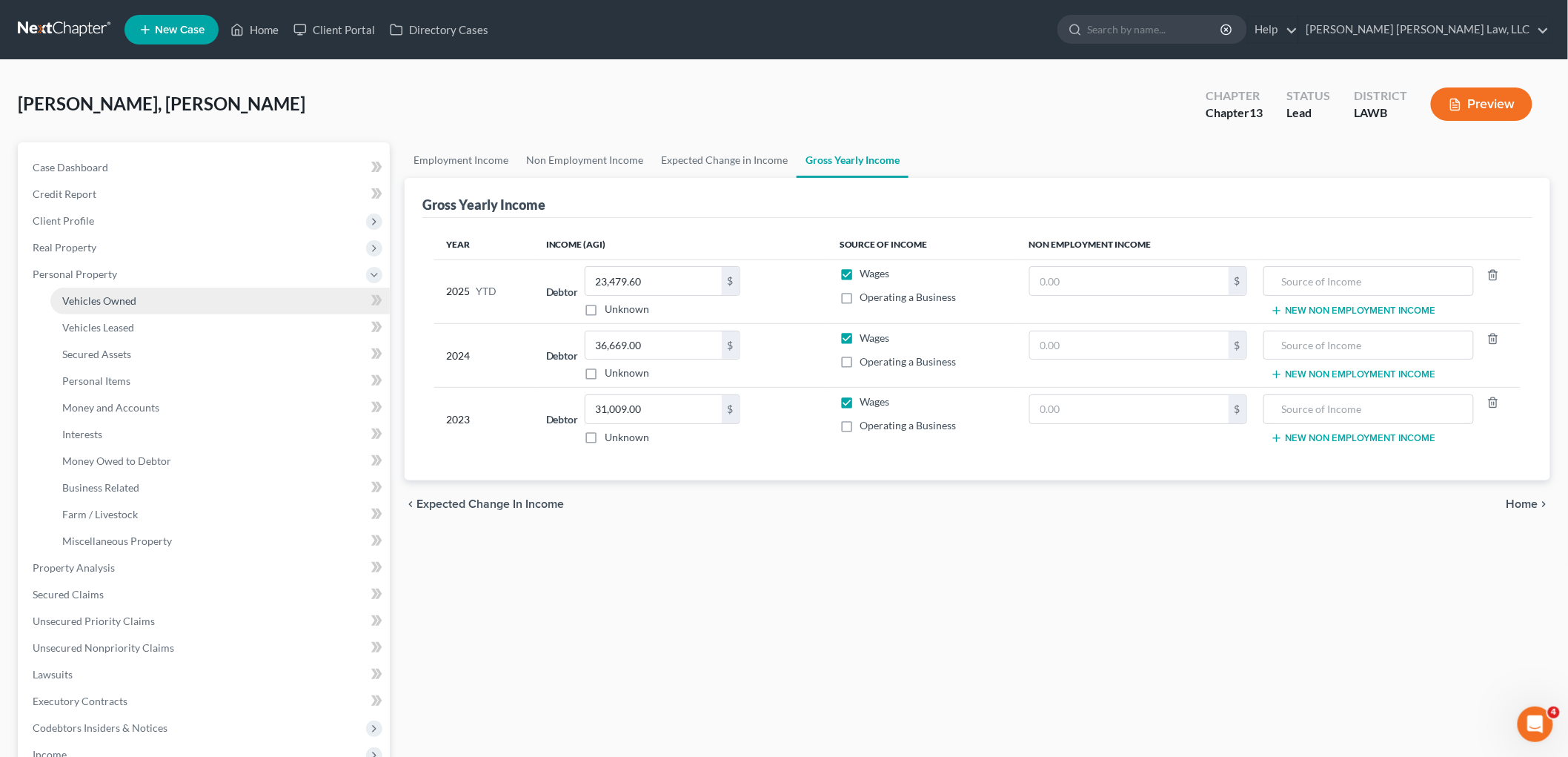
click at [116, 294] on span "Vehicles Owned" at bounding box center [99, 301] width 74 height 13
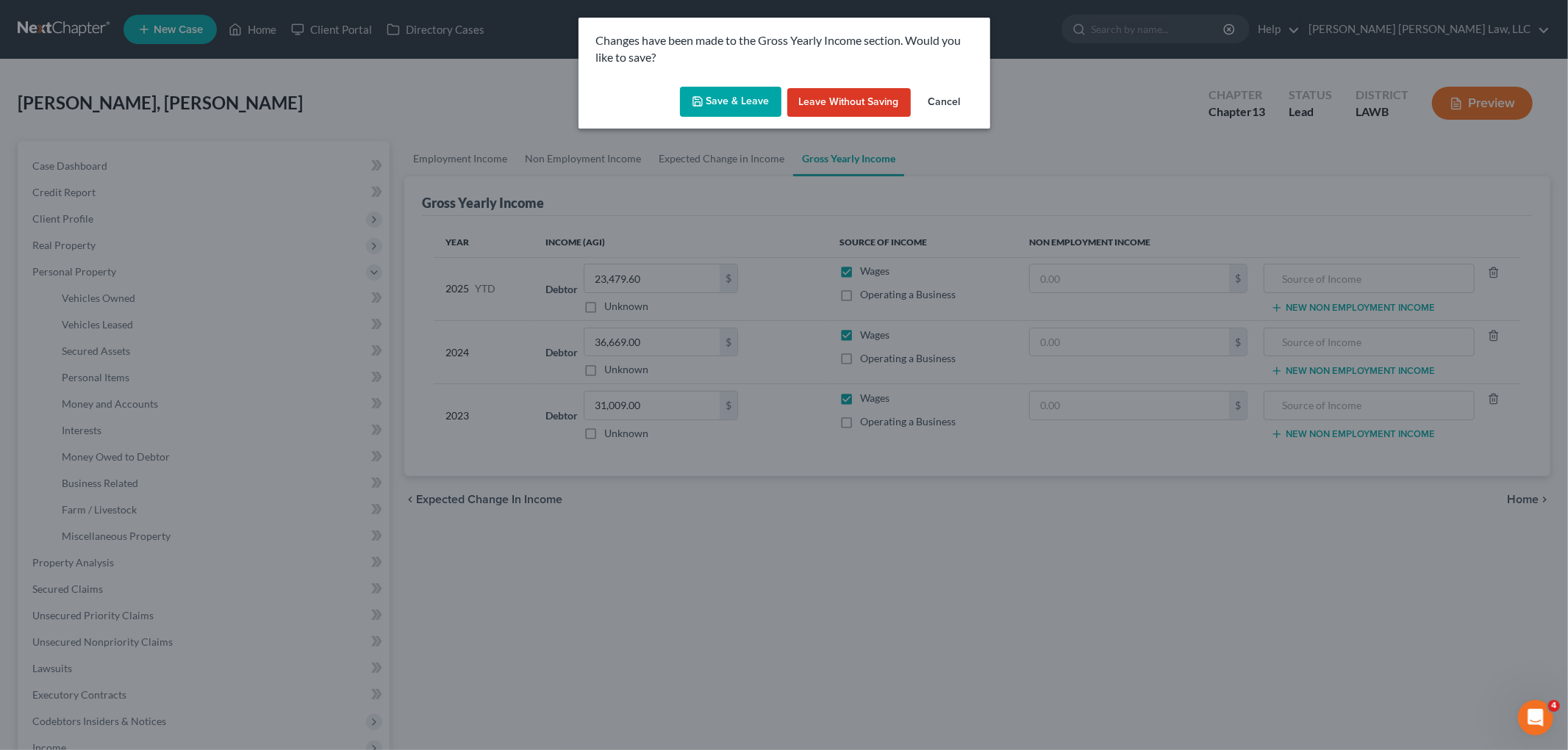
click at [740, 102] on button "Save & Leave" at bounding box center [730, 102] width 102 height 31
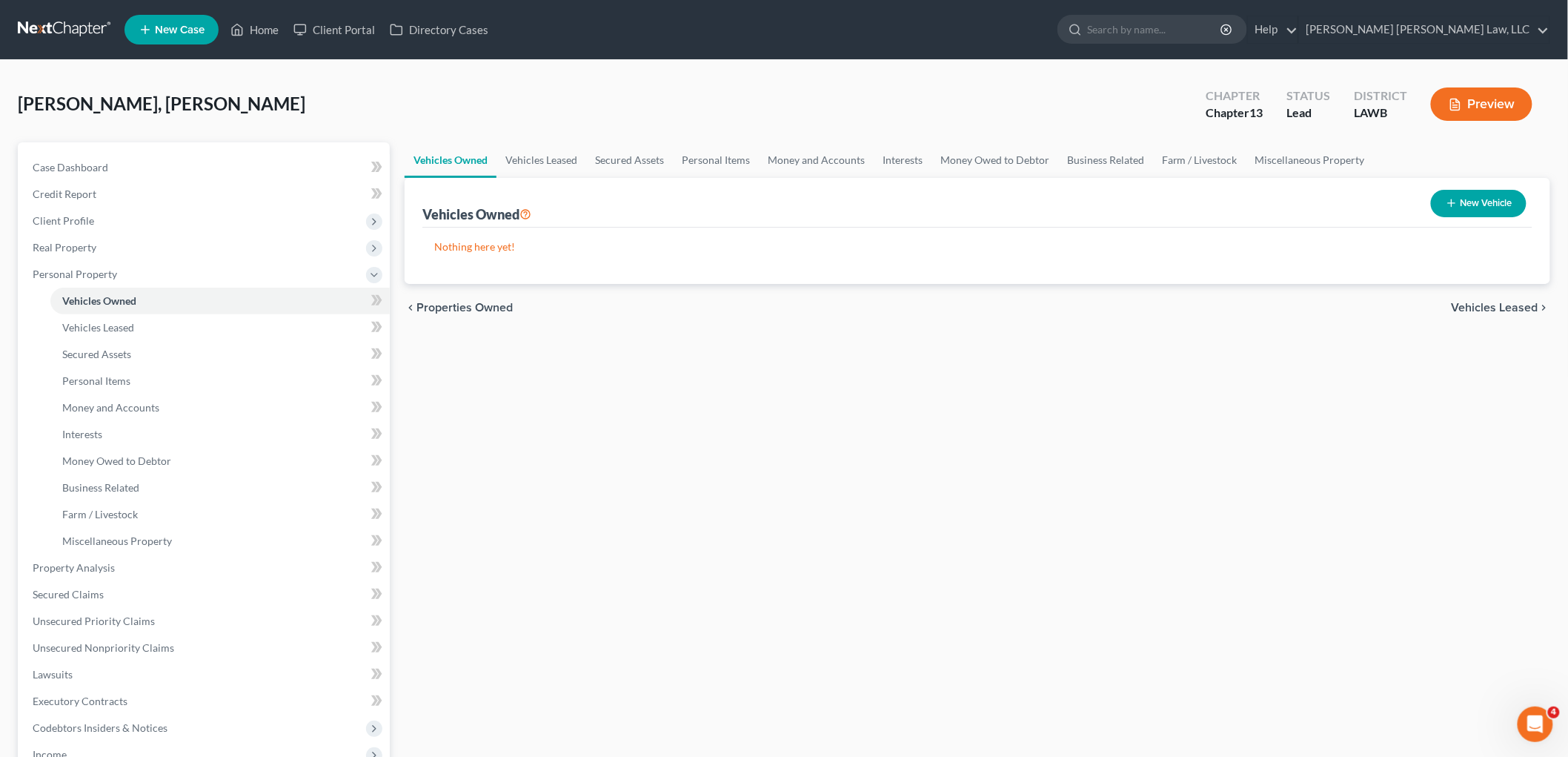
click at [1473, 203] on button "New Vehicle" at bounding box center [1478, 204] width 95 height 27
select select "0"
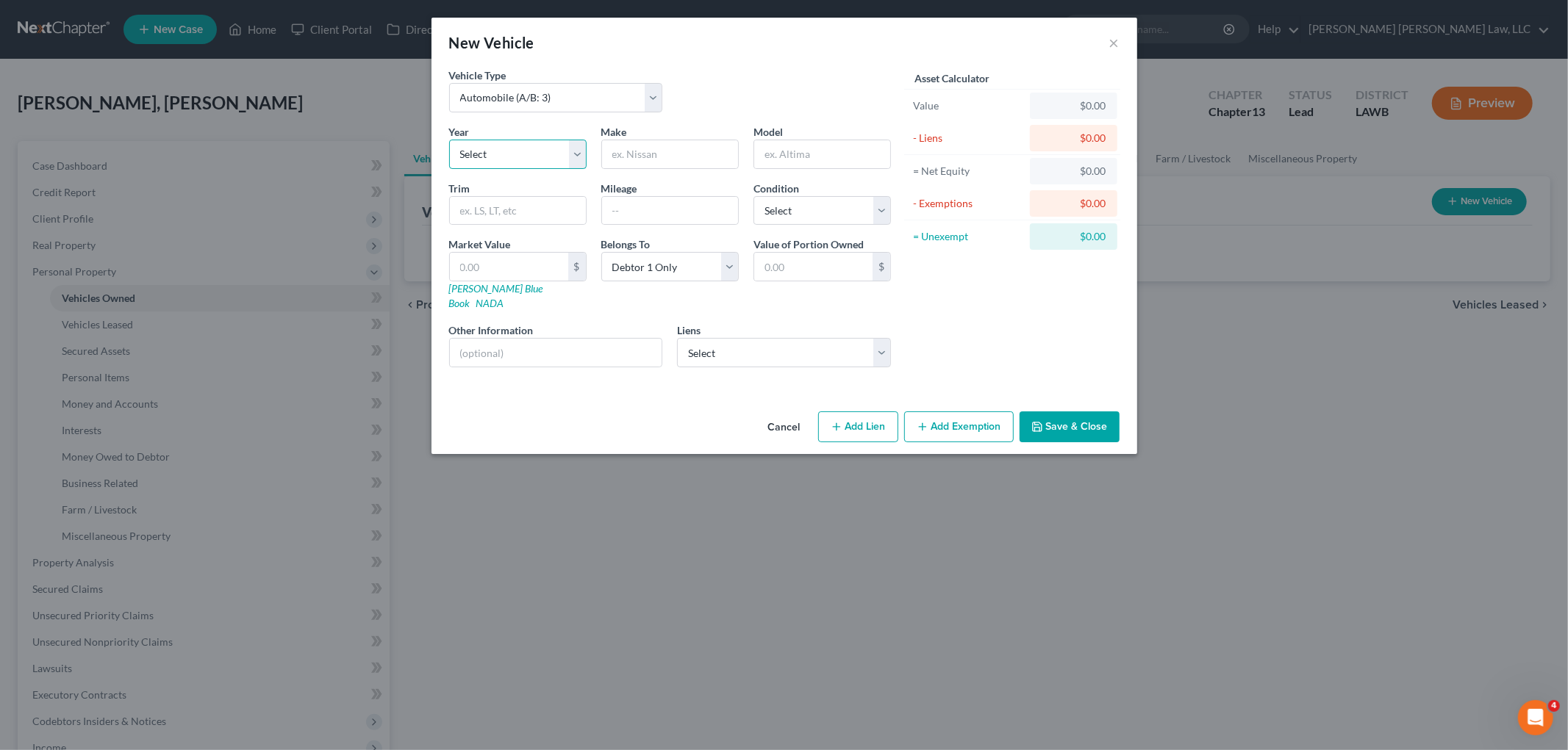
click at [556, 147] on select "Select 2026 2025 2024 2023 2022 2021 2020 2019 2018 2017 2016 2015 2014 2013 20…" at bounding box center [517, 154] width 137 height 30
select select "9"
click at [449, 139] on select "Select 2026 2025 2024 2023 2022 2021 2020 2019 2018 2017 2016 2015 2014 2013 20…" at bounding box center [517, 154] width 137 height 30
click at [615, 155] on input "text" at bounding box center [670, 154] width 136 height 28
type input "Grand"
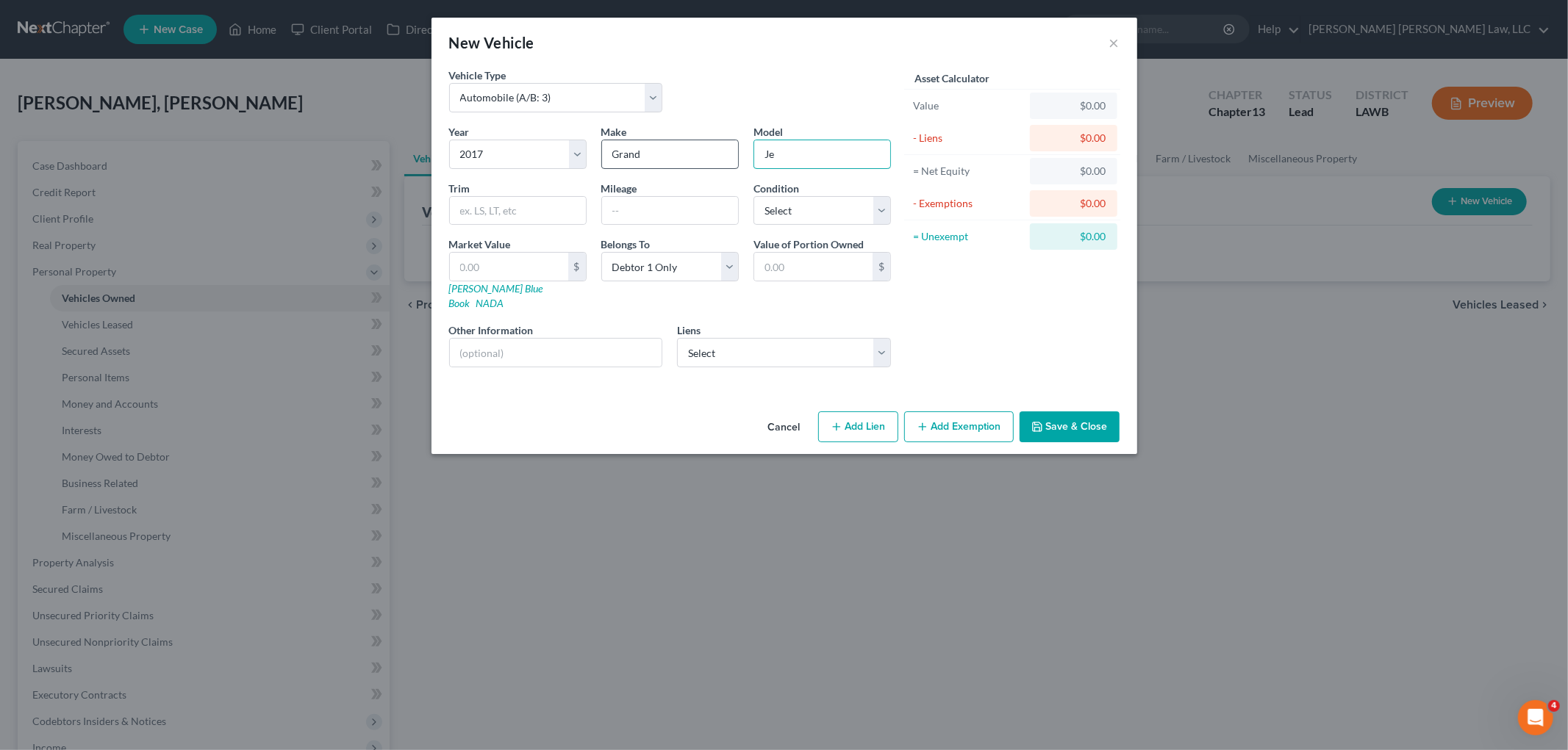
type input "J"
click at [673, 147] on input "Grand" at bounding box center [670, 154] width 136 height 28
click at [673, 147] on input "Grand jeep" at bounding box center [670, 154] width 136 height 28
type input "Grand Jeep"
type input "Cherokee"
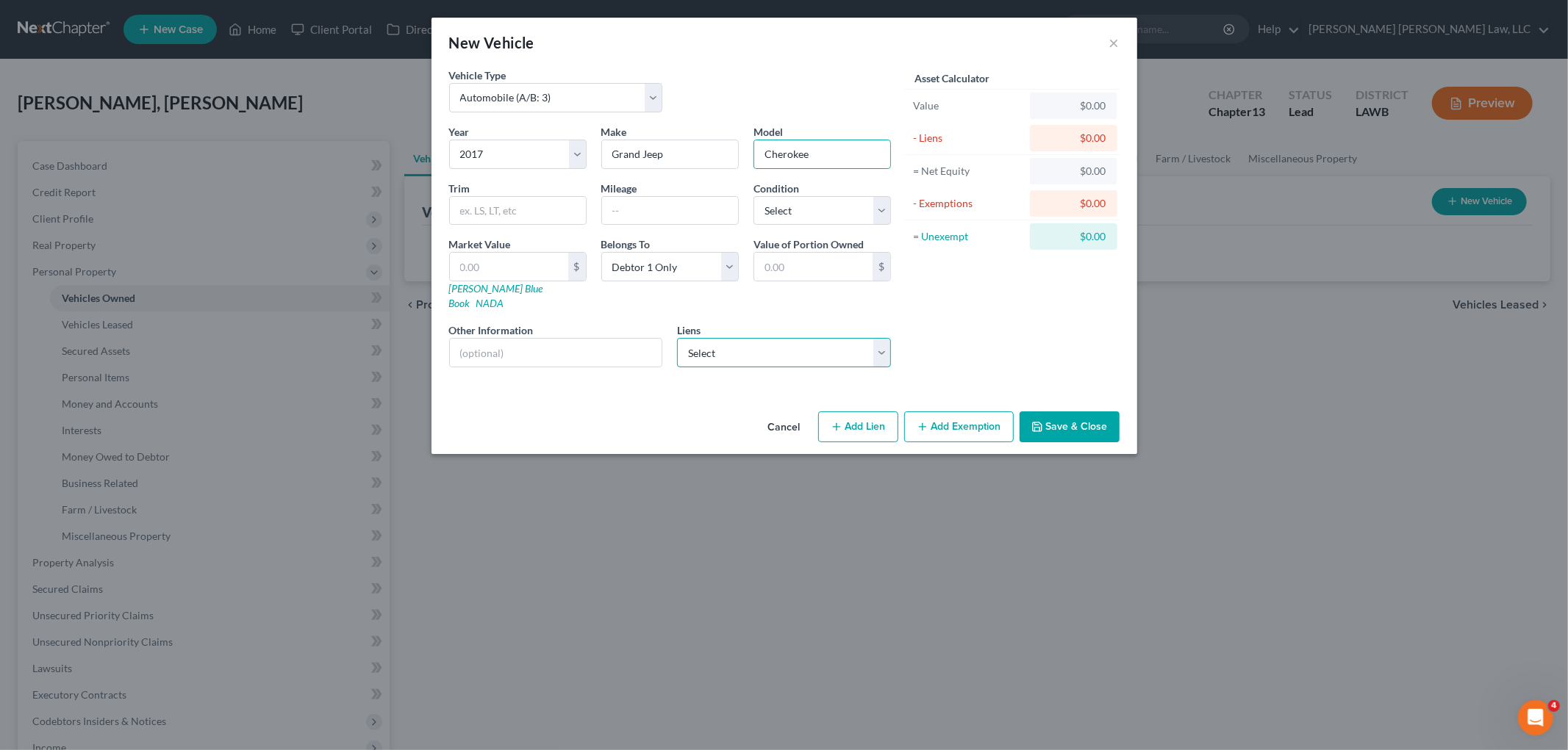
click at [754, 338] on select "Select Creditacpt - $14,282.00" at bounding box center [783, 353] width 214 height 30
select select "23"
select select "0"
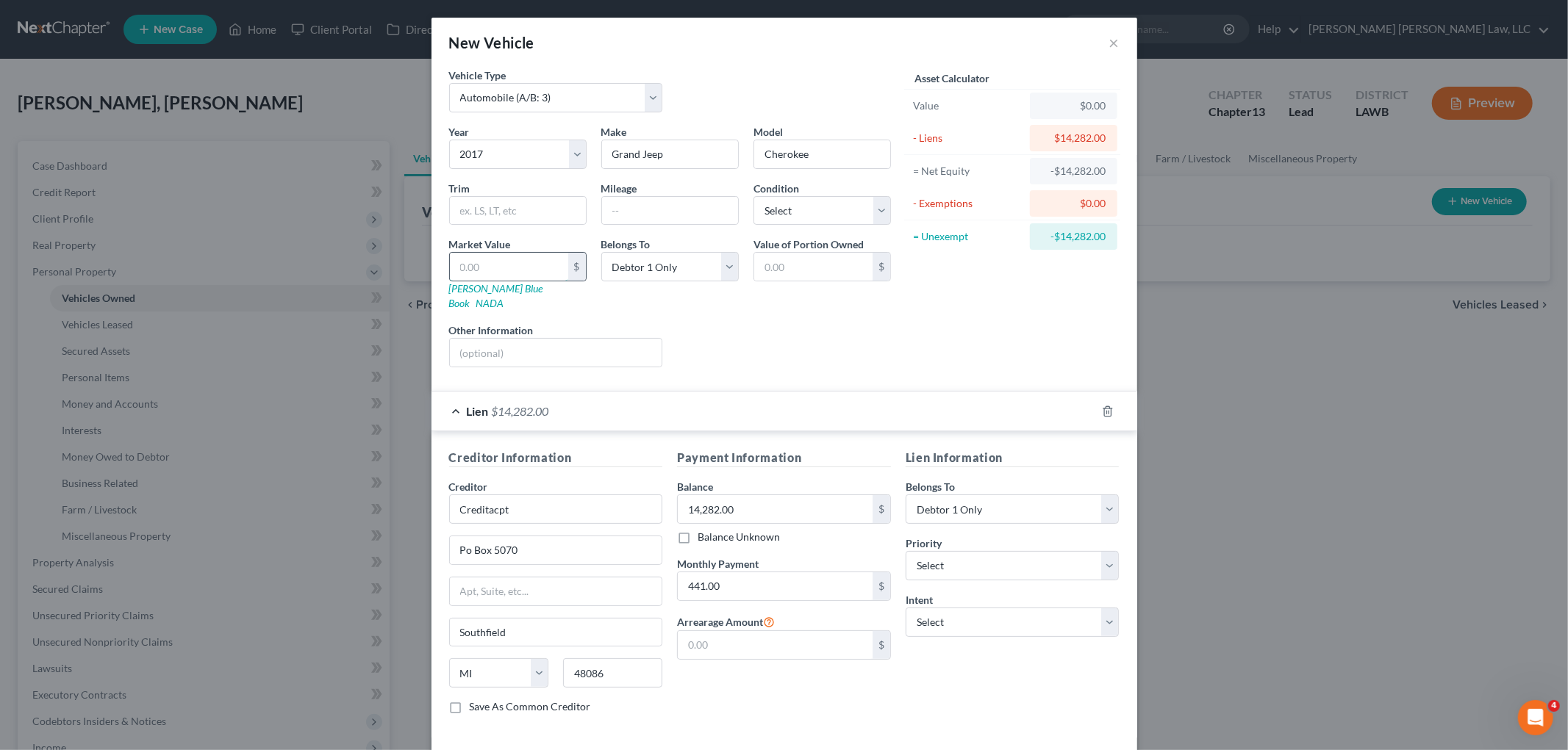
drag, startPoint x: 523, startPoint y: 260, endPoint x: 516, endPoint y: 265, distance: 8.6
click at [523, 260] on input "text" at bounding box center [509, 266] width 119 height 28
type input "1"
type input "1.00"
type input "14"
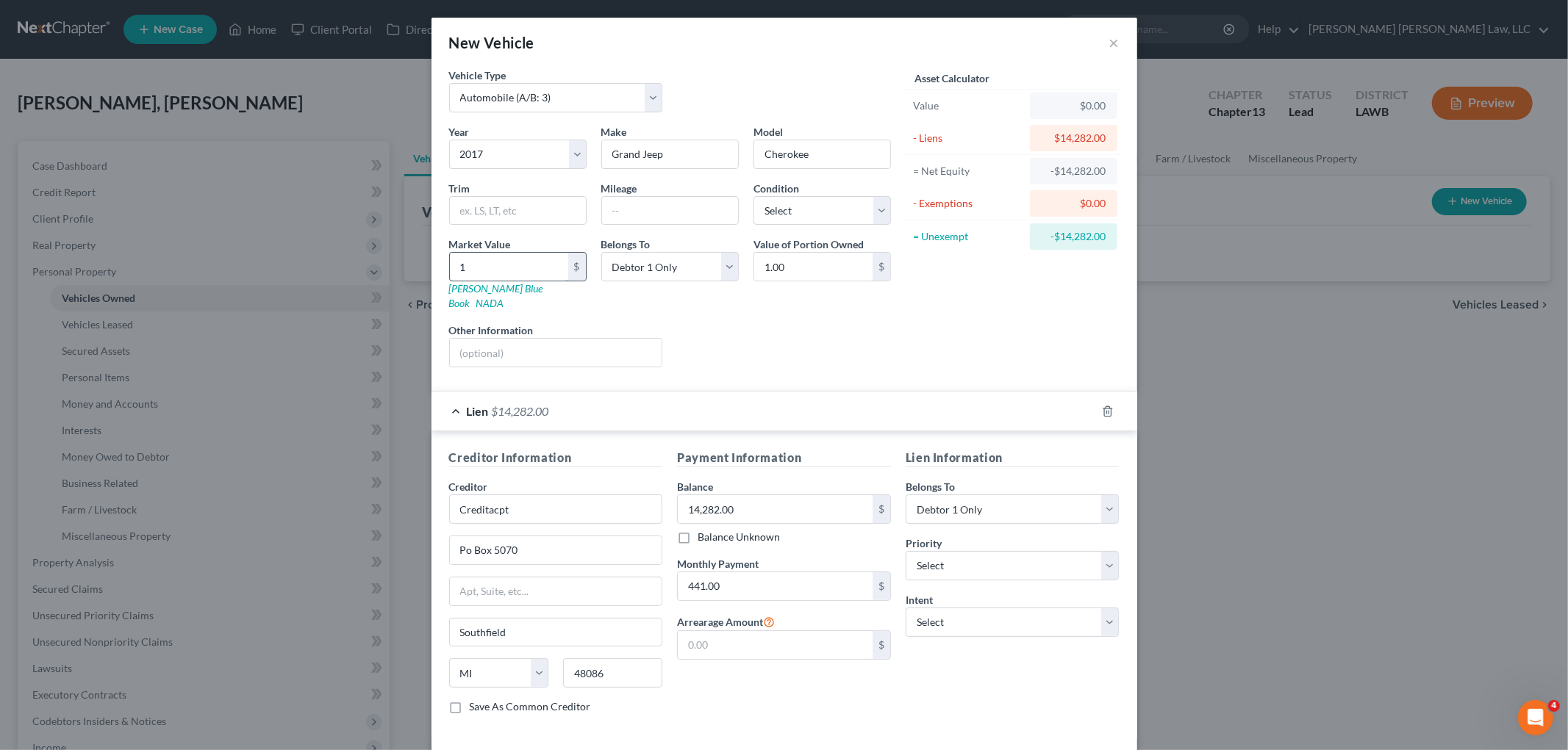
type input "14.00"
type input "142"
type input "142.00"
type input "1428"
type input "1,428.00"
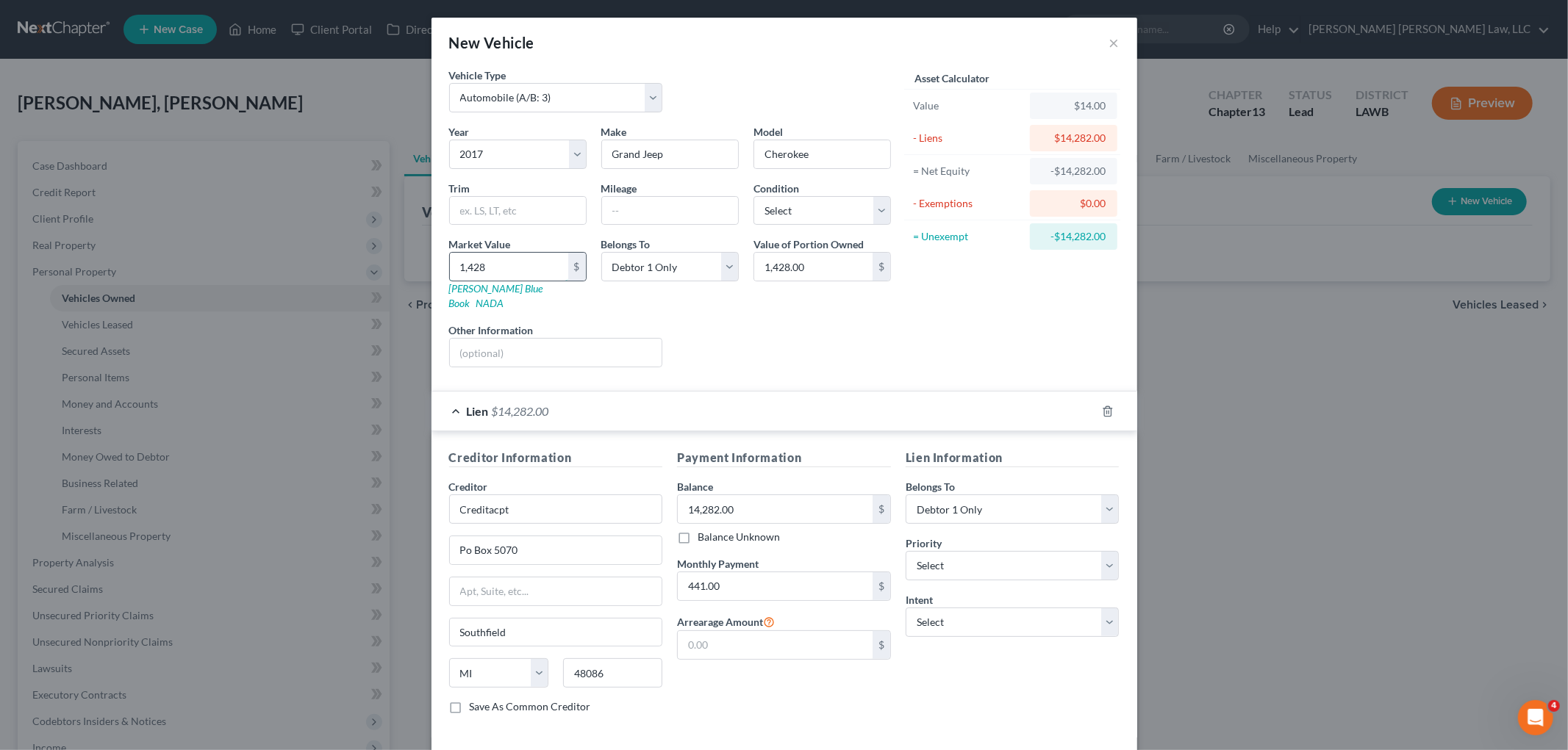
type input "1,4282"
type input "14,282.00"
click at [831, 208] on select "Select Excellent Very Good Good Fair Poor" at bounding box center [822, 211] width 137 height 30
select select "2"
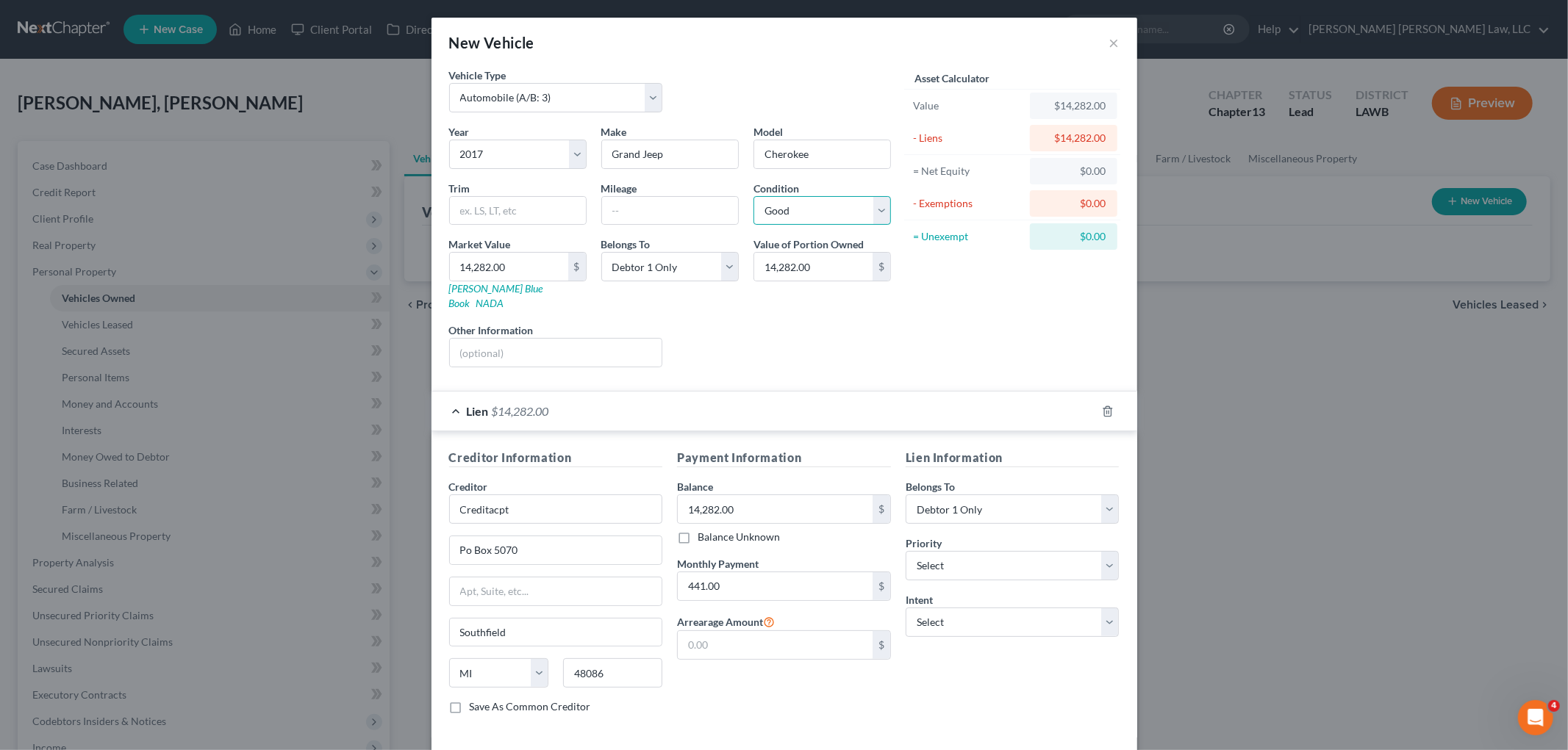
click at [754, 196] on select "Select Excellent Very Good Good Fair Poor" at bounding box center [822, 211] width 137 height 30
click at [794, 340] on div "Liens Select" at bounding box center [783, 345] width 228 height 45
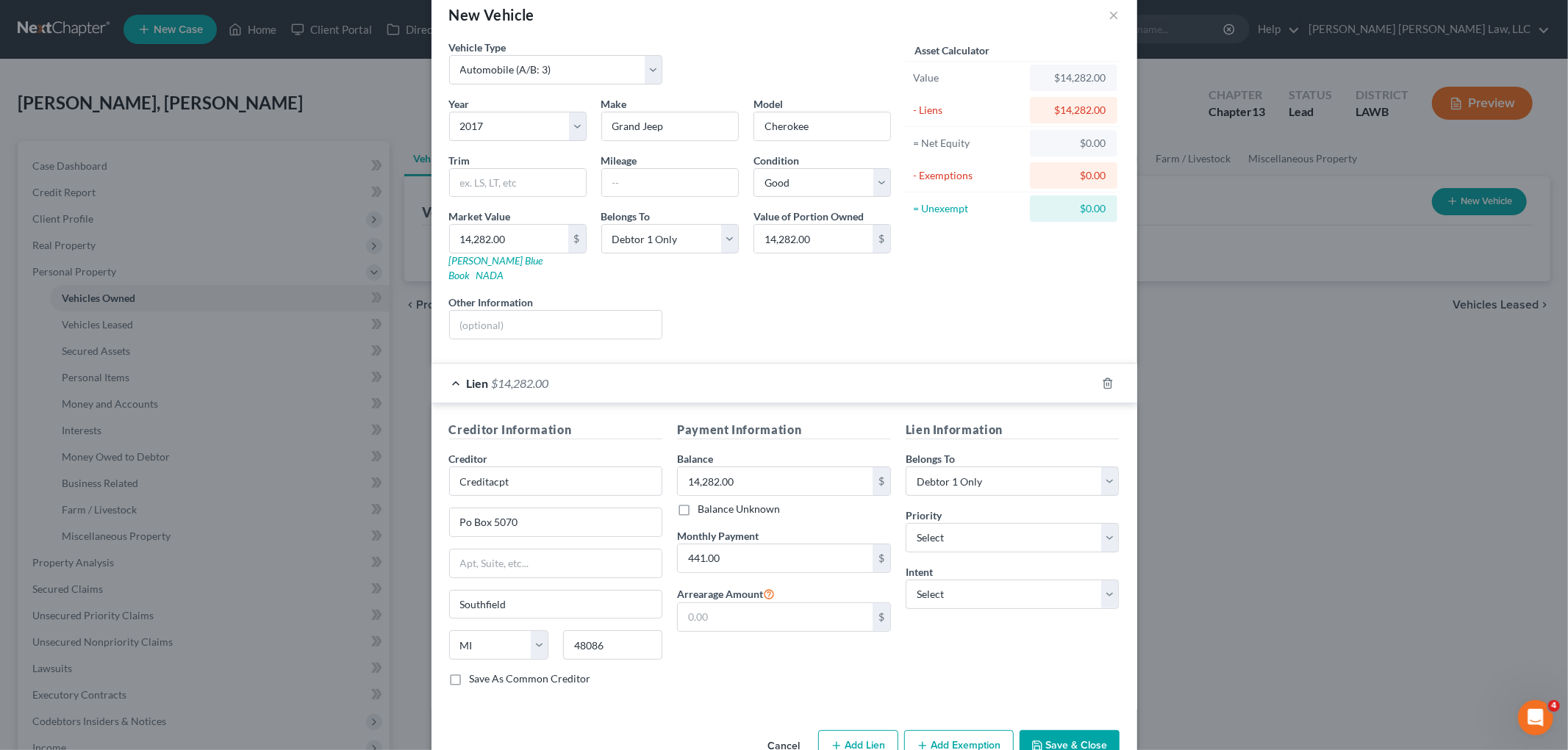
scroll to position [54, 0]
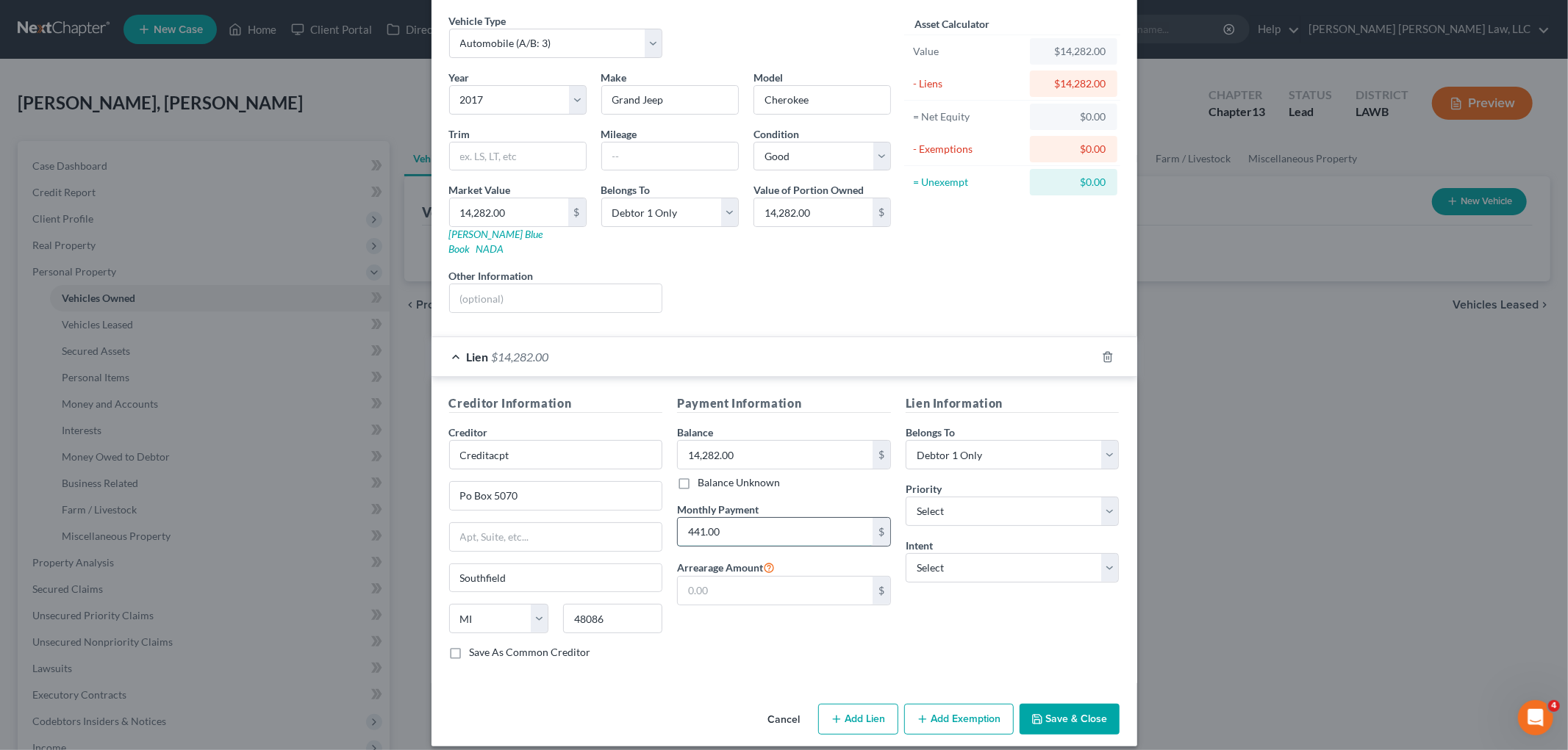
click at [767, 518] on input "441.00" at bounding box center [774, 531] width 195 height 28
click at [905, 706] on button "Add Exemption" at bounding box center [959, 719] width 110 height 31
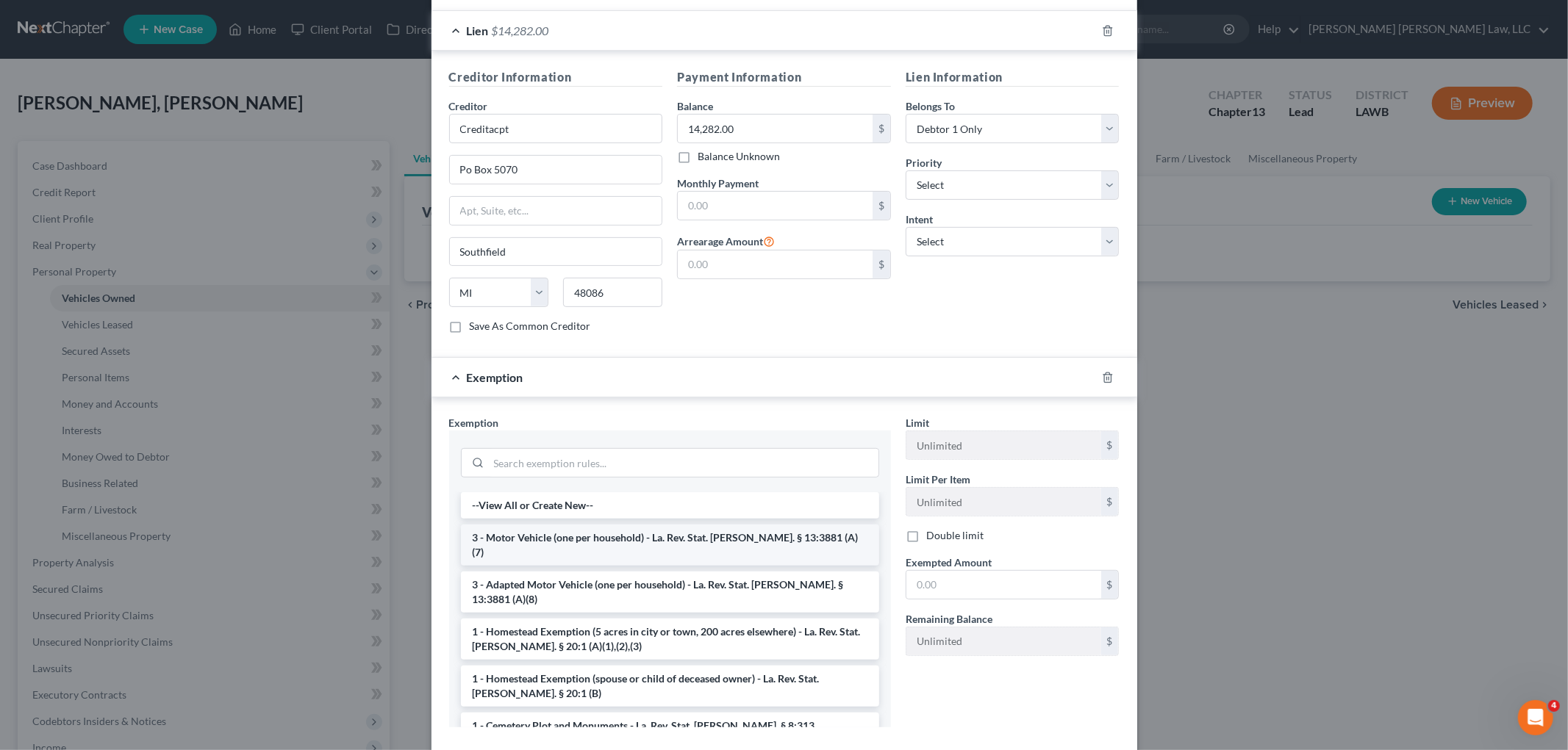
click at [645, 527] on li "3 - Motor Vehicle (one per household) - La. Rev. Stat. Ann. § 13:3881 (A)(7)" at bounding box center [670, 545] width 418 height 41
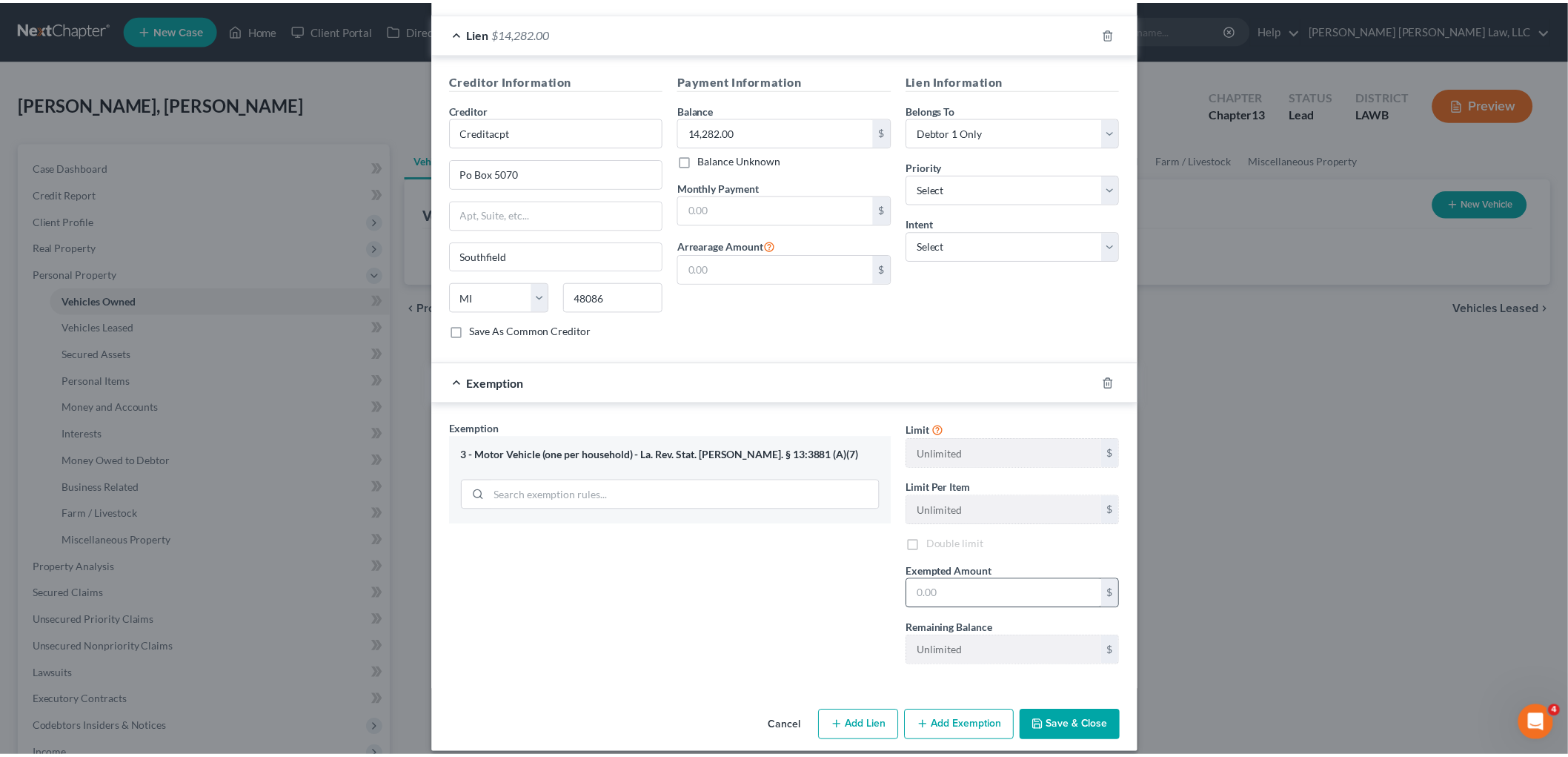
scroll to position [384, 0]
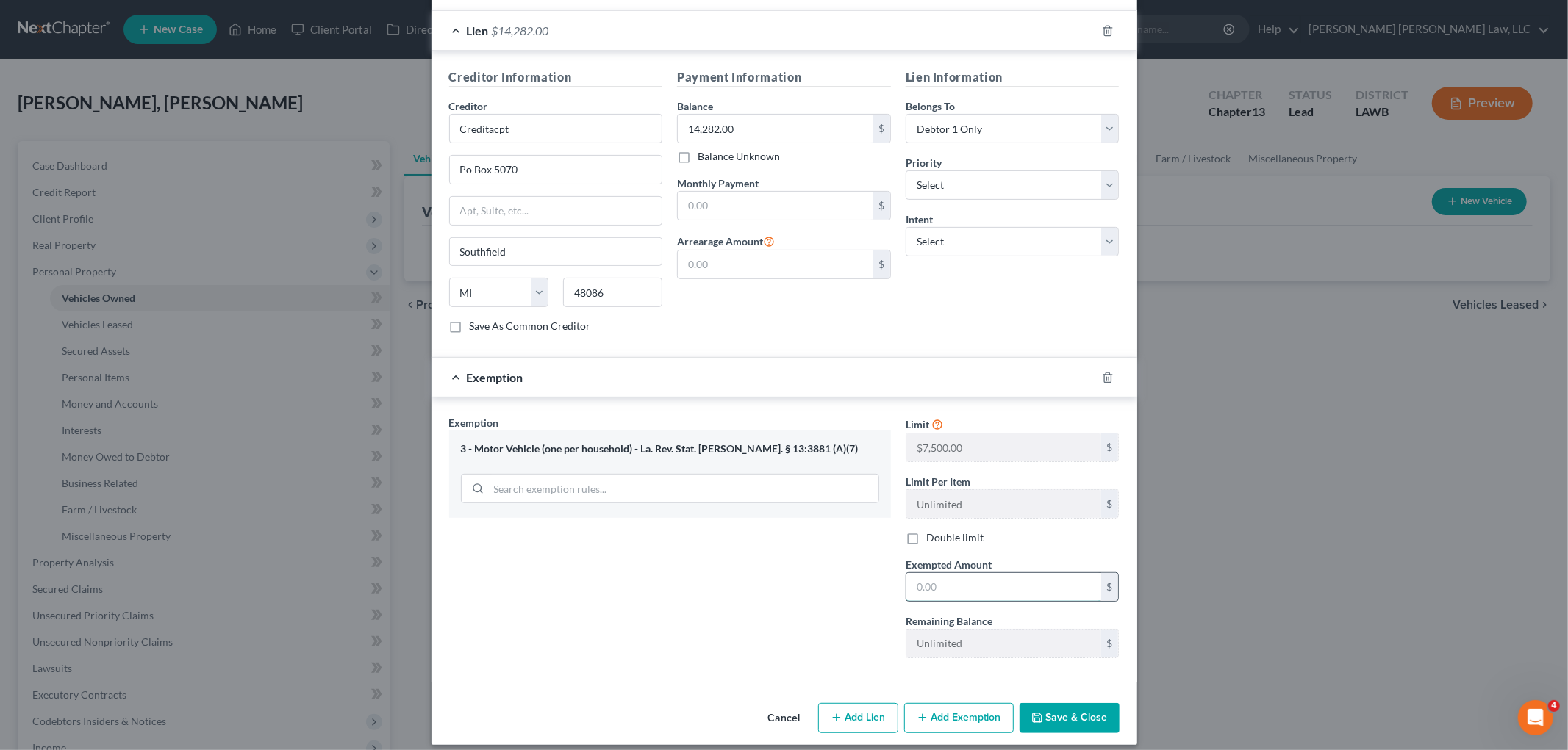
click at [1024, 585] on input "text" at bounding box center [1003, 587] width 195 height 28
type input "7,500.00"
click at [1060, 710] on button "Save & Close" at bounding box center [1069, 718] width 100 height 31
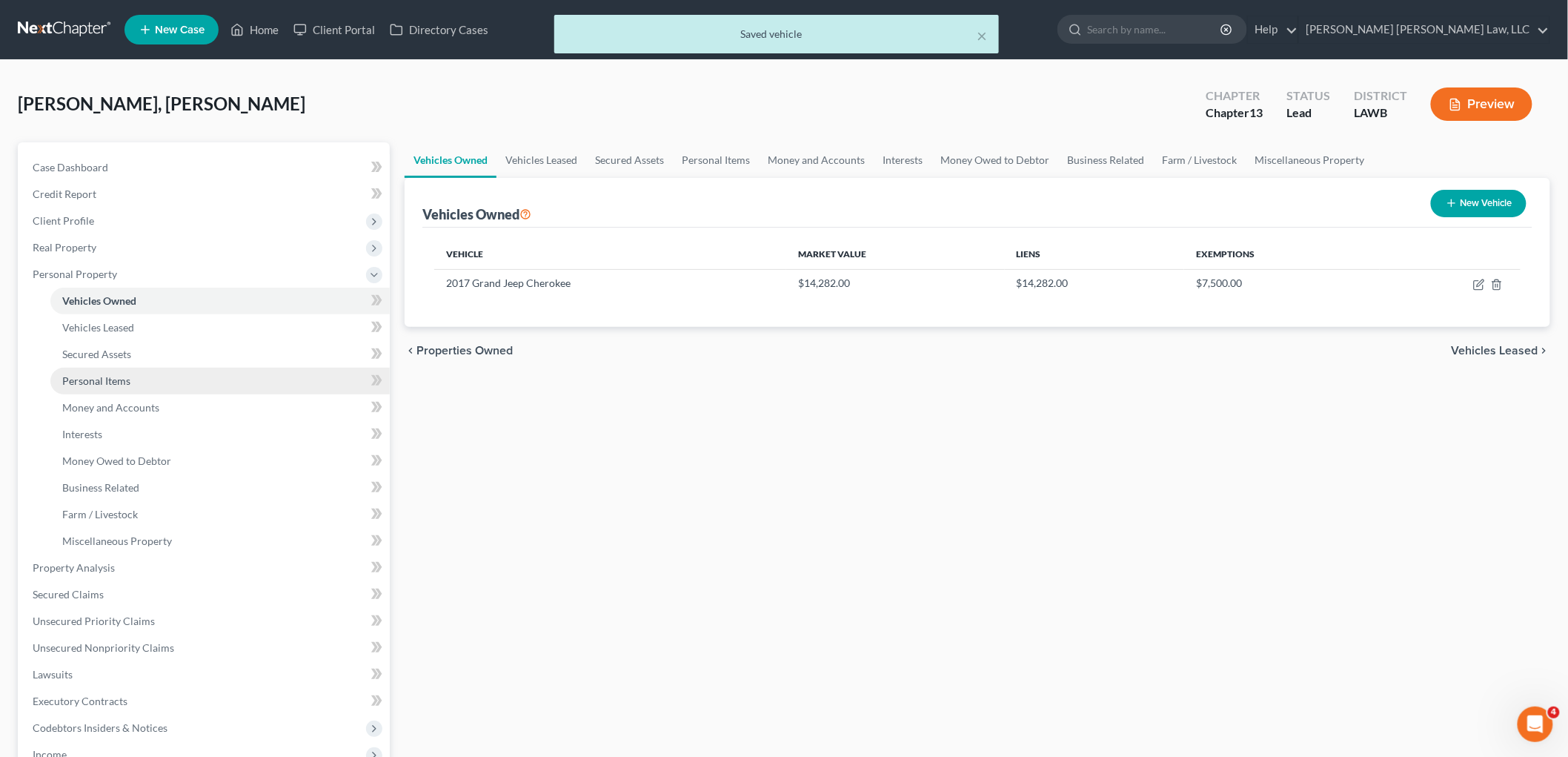
click at [169, 383] on link "Personal Items" at bounding box center [220, 381] width 339 height 27
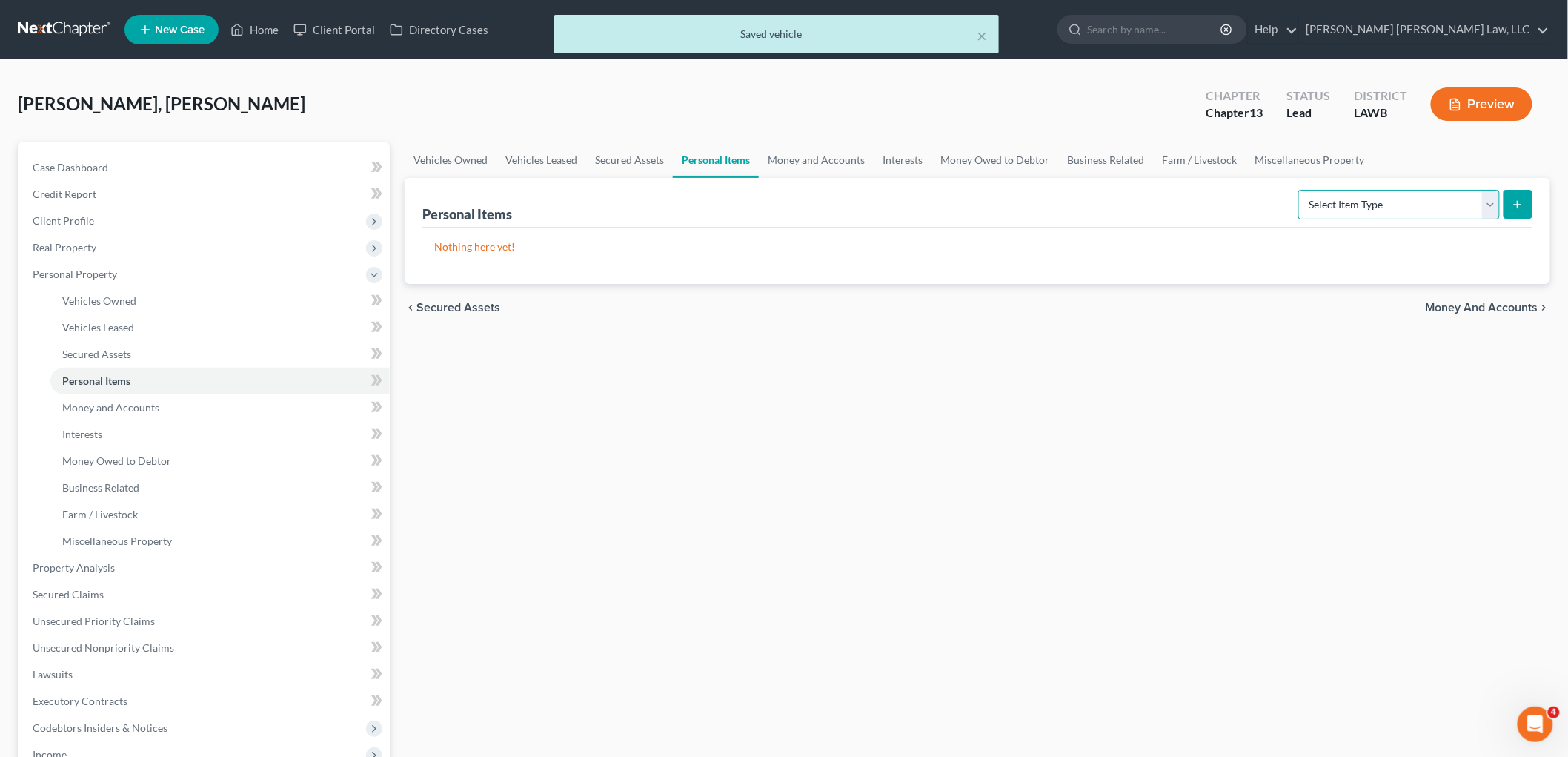
click at [1338, 209] on select "Select Item Type Clothing (A/B: 11) Collectibles Of Value (A/B: 8) Electronics …" at bounding box center [1398, 205] width 201 height 30
select select "clothing"
click at [1300, 190] on select "Select Item Type Clothing (A/B: 11) Collectibles Of Value (A/B: 8) Electronics …" at bounding box center [1398, 205] width 201 height 30
click at [1511, 208] on button "submit" at bounding box center [1518, 205] width 29 height 29
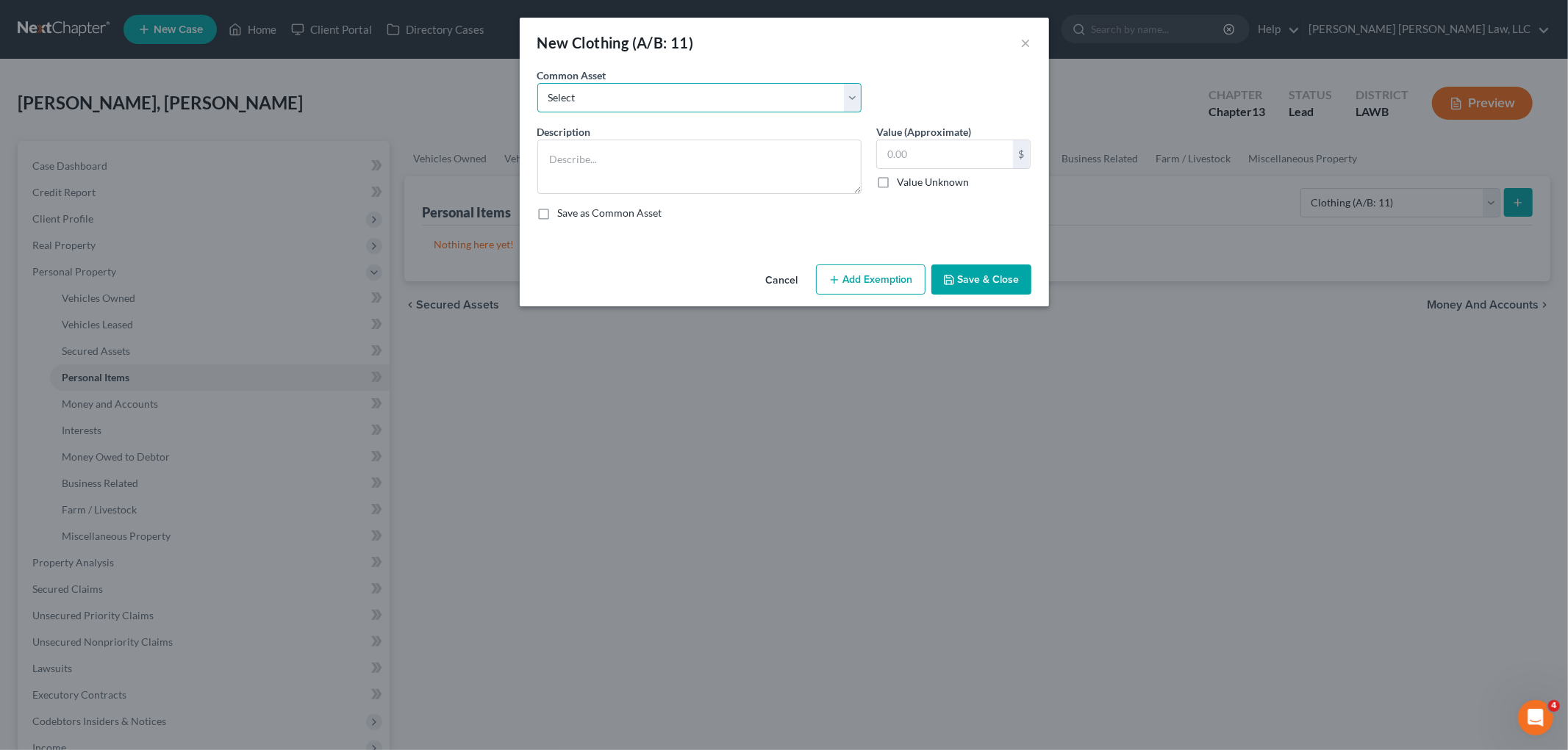
drag, startPoint x: 738, startPoint y: 99, endPoint x: 692, endPoint y: 105, distance: 46.4
click at [738, 99] on select "Select Clothes Clothes" at bounding box center [699, 98] width 324 height 30
select select "0"
click at [537, 83] on select "Select Clothes Clothes" at bounding box center [699, 98] width 324 height 30
type textarea "Clothes"
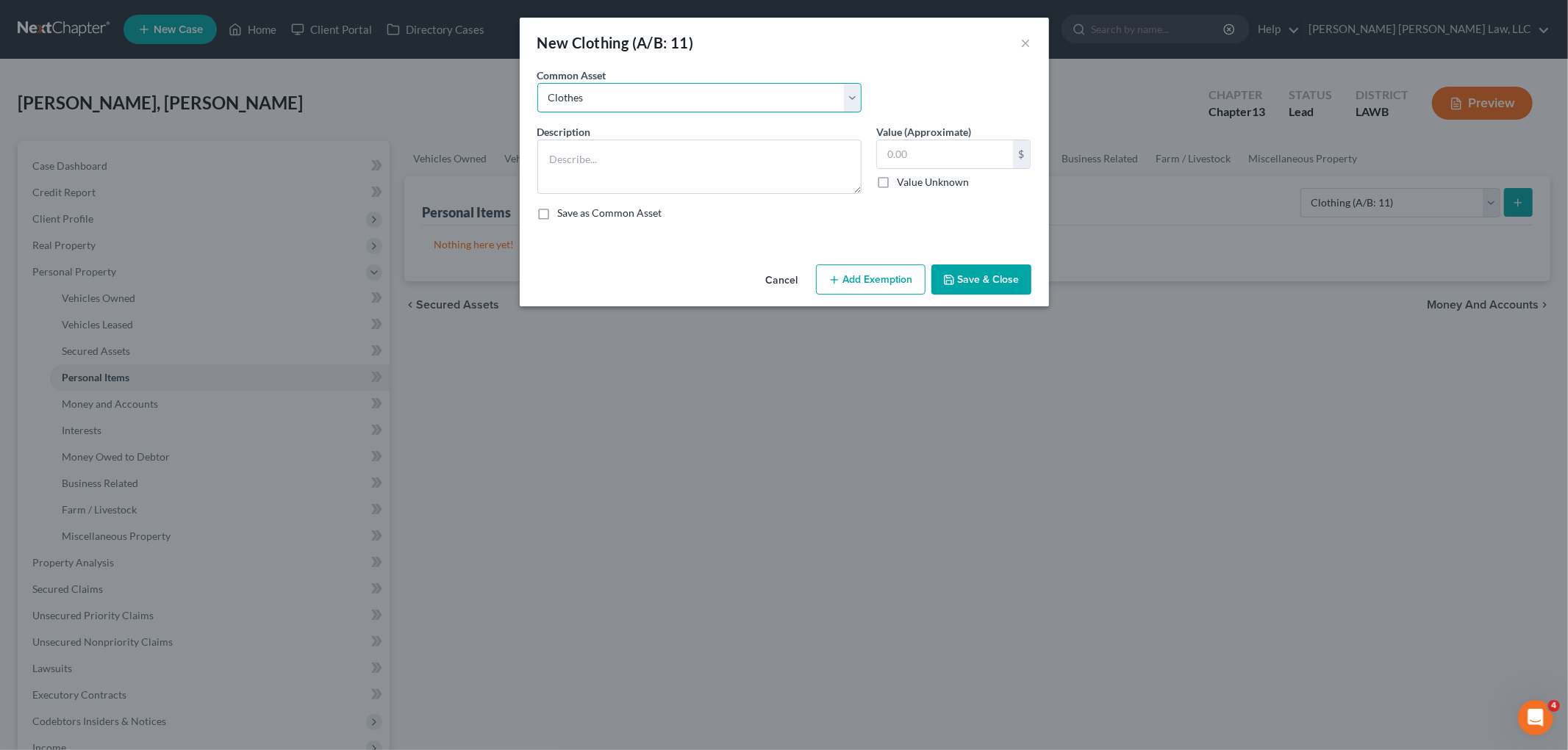
type input "300.00"
drag, startPoint x: 849, startPoint y: 284, endPoint x: 839, endPoint y: 300, distance: 18.9
click at [849, 284] on button "Add Exemption" at bounding box center [871, 280] width 110 height 31
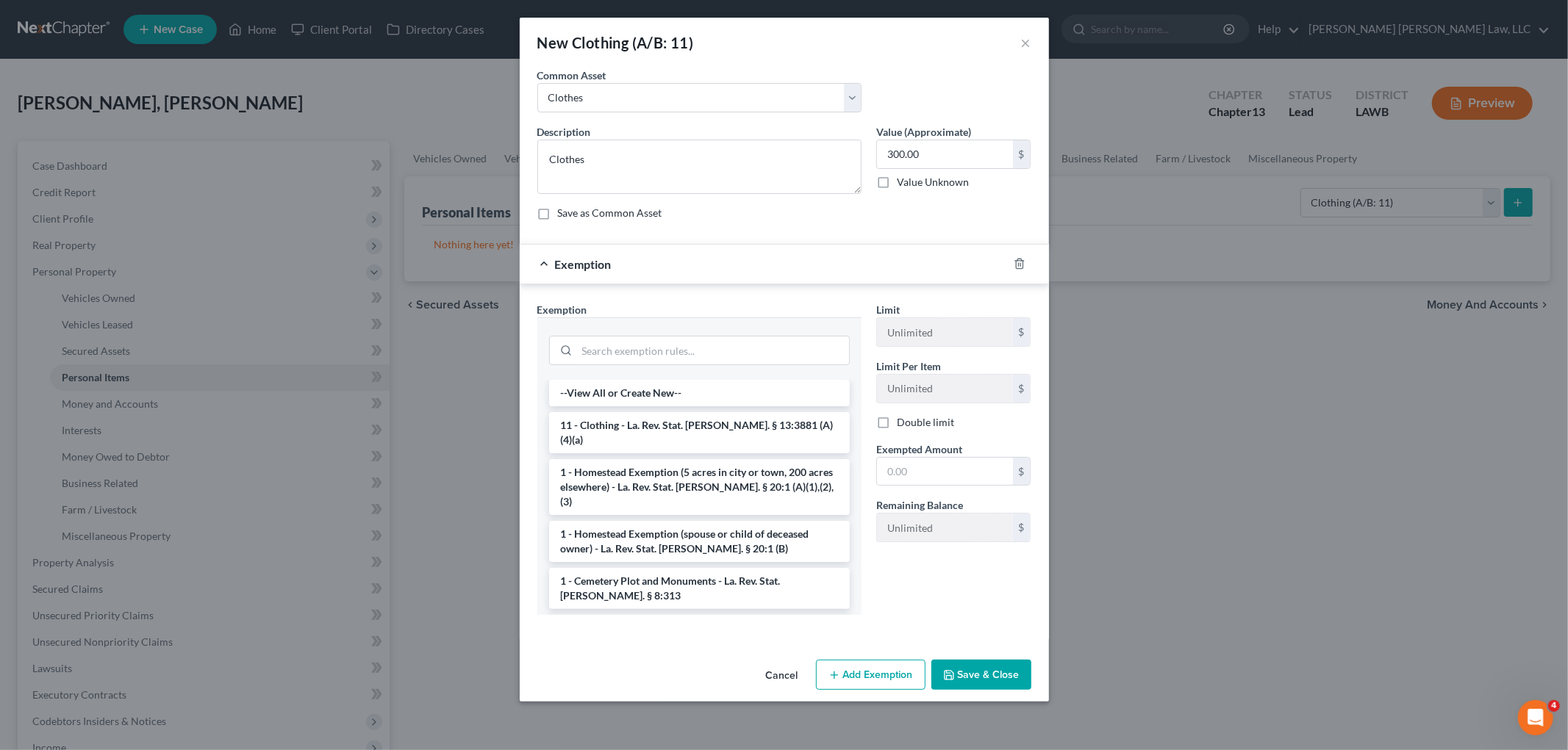
drag, startPoint x: 645, startPoint y: 422, endPoint x: 729, endPoint y: 434, distance: 84.9
click at [645, 422] on li "11 - Clothing - La. Rev. Stat. Ann. § 13:3881 (A)(4)(a)" at bounding box center [699, 432] width 301 height 41
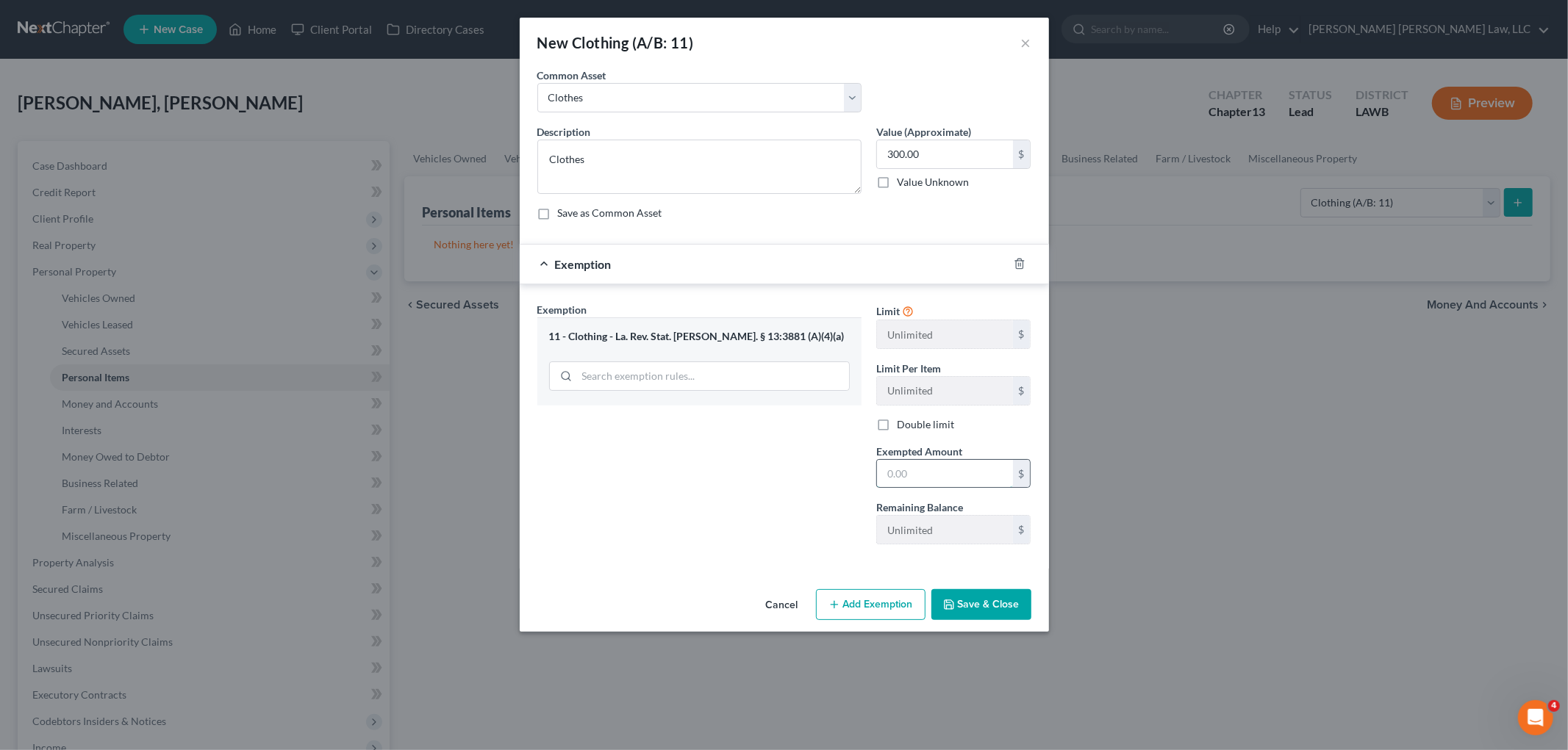
click at [921, 466] on input "text" at bounding box center [945, 474] width 136 height 28
type input "300.00"
click at [1010, 605] on button "Save & Close" at bounding box center [981, 604] width 100 height 31
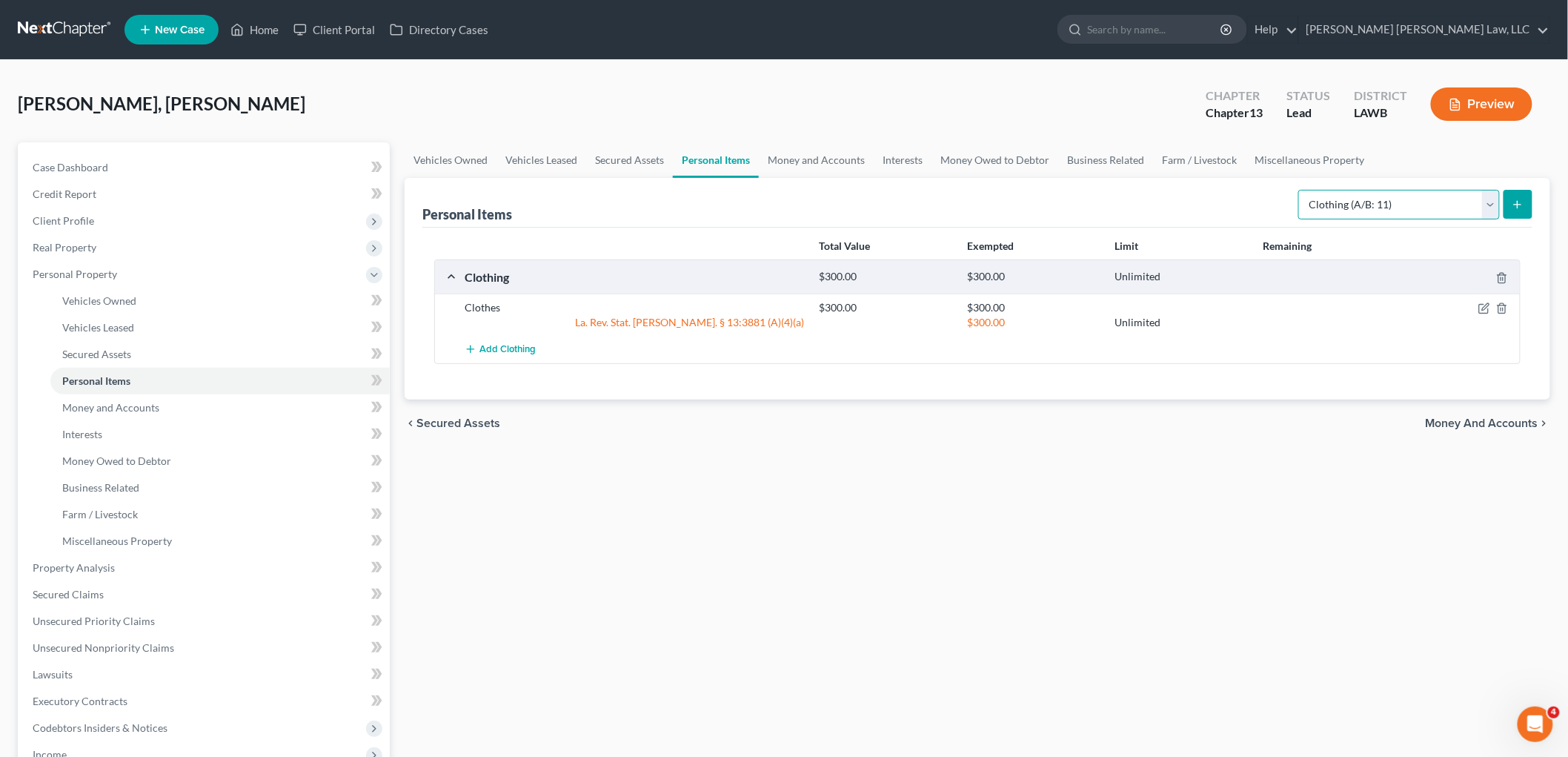
click at [1436, 209] on select "Select Item Type Clothing (A/B: 11) Collectibles Of Value (A/B: 8) Electronics …" at bounding box center [1398, 205] width 201 height 30
select select "household_goods"
click at [1300, 190] on select "Select Item Type Clothing (A/B: 11) Collectibles Of Value (A/B: 8) Electronics …" at bounding box center [1398, 205] width 201 height 30
click at [1518, 214] on button "submit" at bounding box center [1518, 205] width 29 height 29
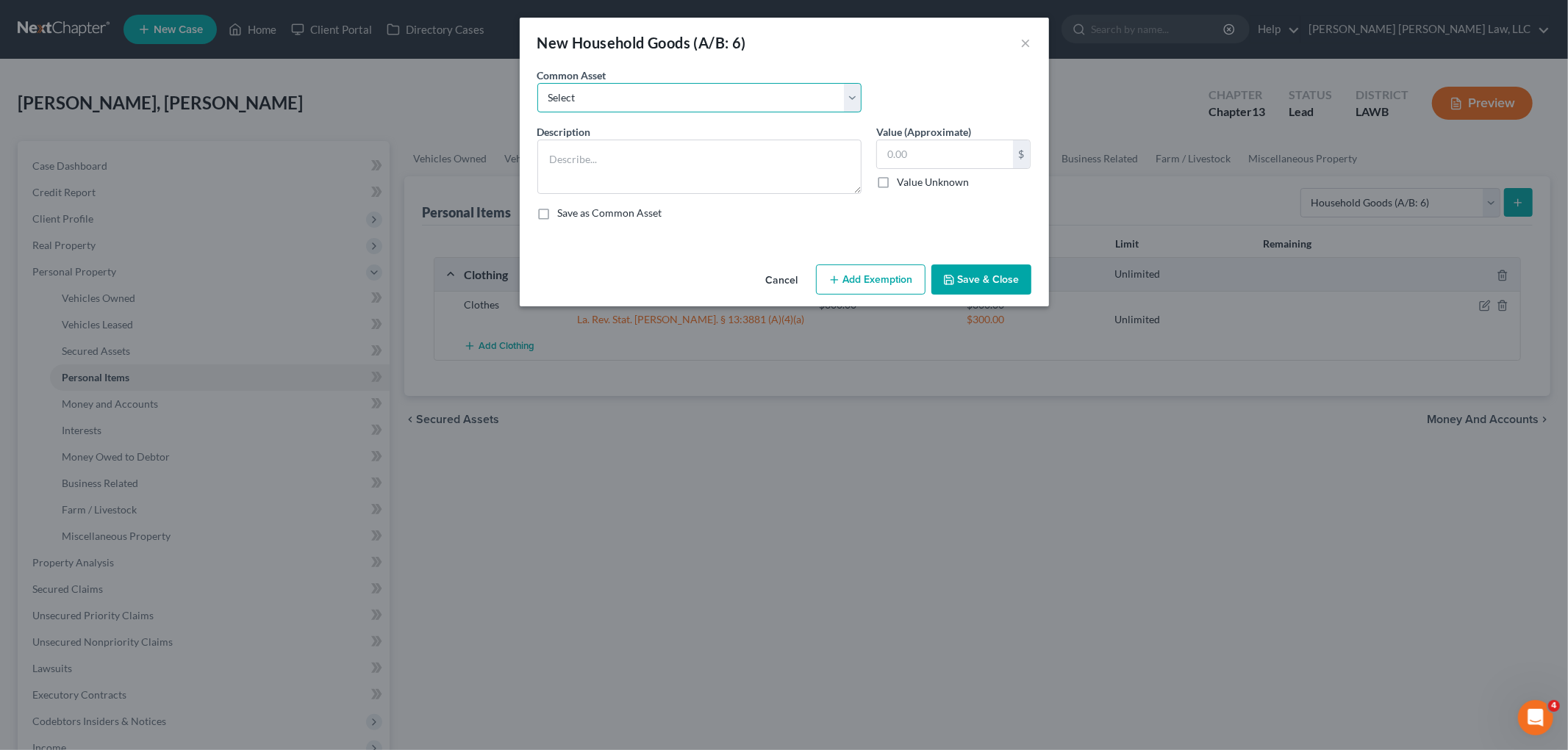
drag, startPoint x: 693, startPoint y: 106, endPoint x: 677, endPoint y: 107, distance: 16.0
click at [693, 106] on select "Select Furniture Movables 2002 Chevy Tahoe 231,000 miles Movables Movables Mova…" at bounding box center [699, 98] width 324 height 30
select select "0"
click at [537, 83] on select "Select Furniture Movables 2002 Chevy Tahoe 231,000 miles Movables Movables Mova…" at bounding box center [699, 98] width 324 height 30
type textarea "Furniture"
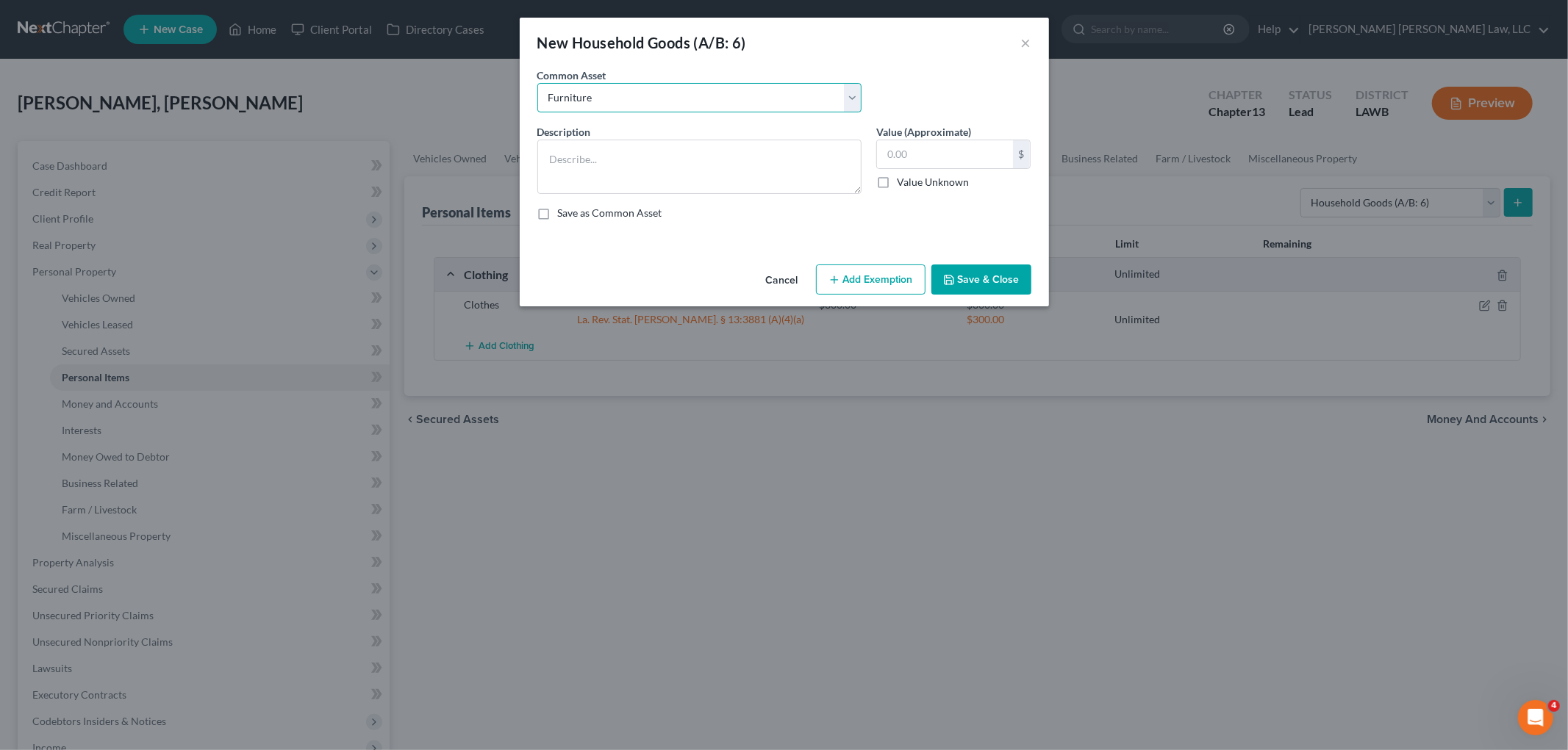
type input "1,200.00"
click at [871, 284] on button "Add Exemption" at bounding box center [871, 280] width 110 height 31
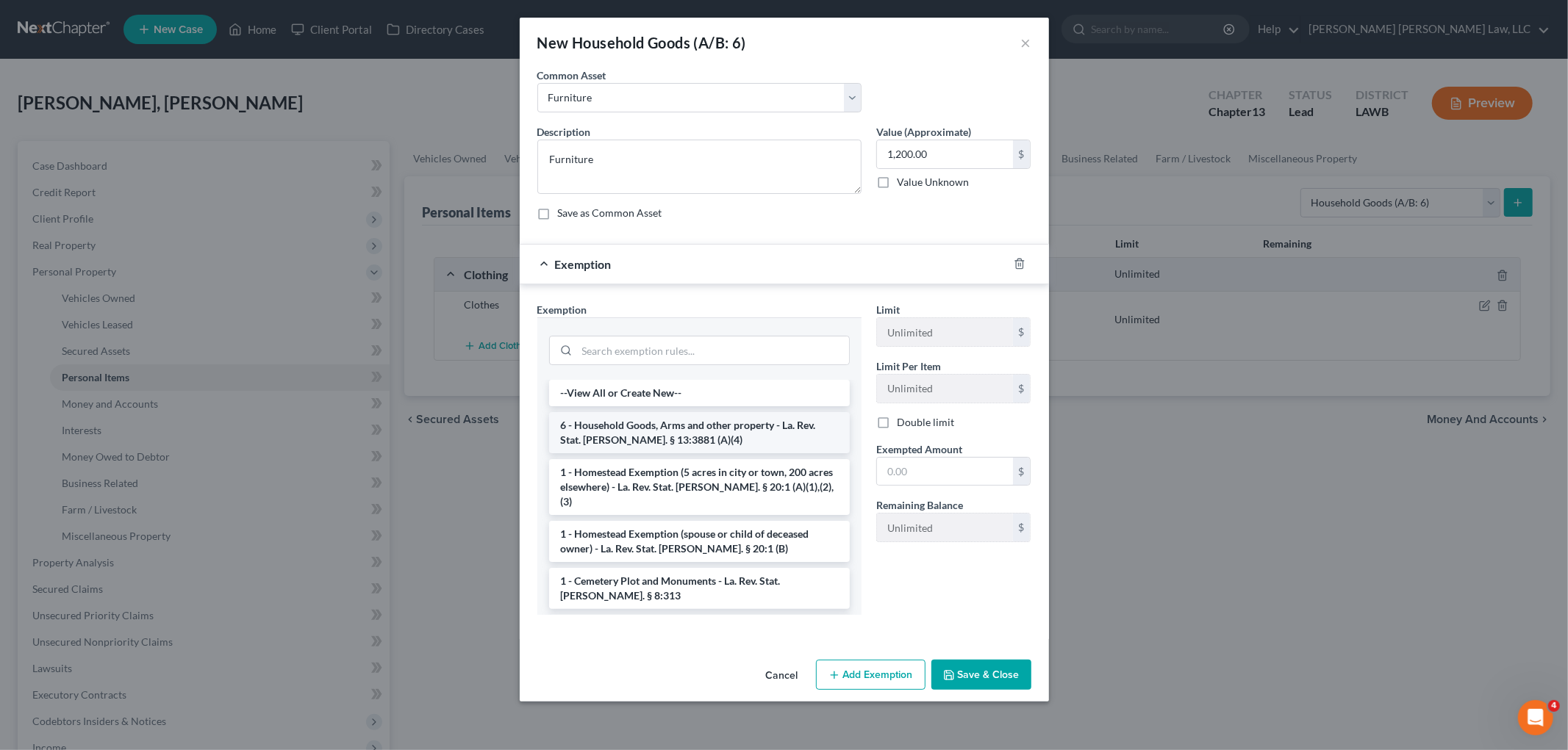
click at [650, 430] on li "6 - Household Goods, Arms and other property - La. Rev. Stat. Ann. § 13:3881 (A…" at bounding box center [699, 432] width 301 height 41
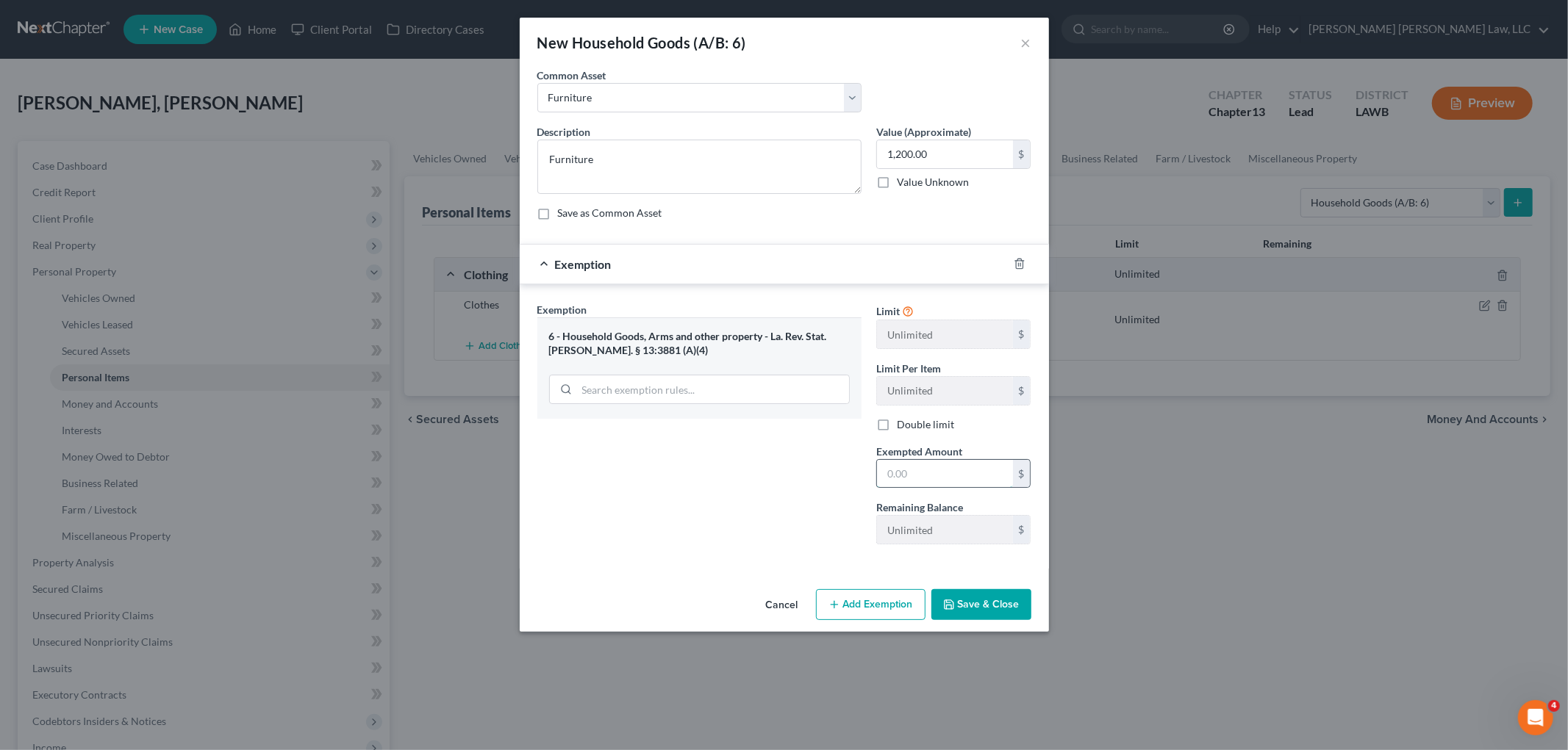
click at [936, 486] on input "text" at bounding box center [945, 474] width 136 height 28
type input "1,200.00"
click at [971, 606] on button "Save & Close" at bounding box center [981, 604] width 100 height 31
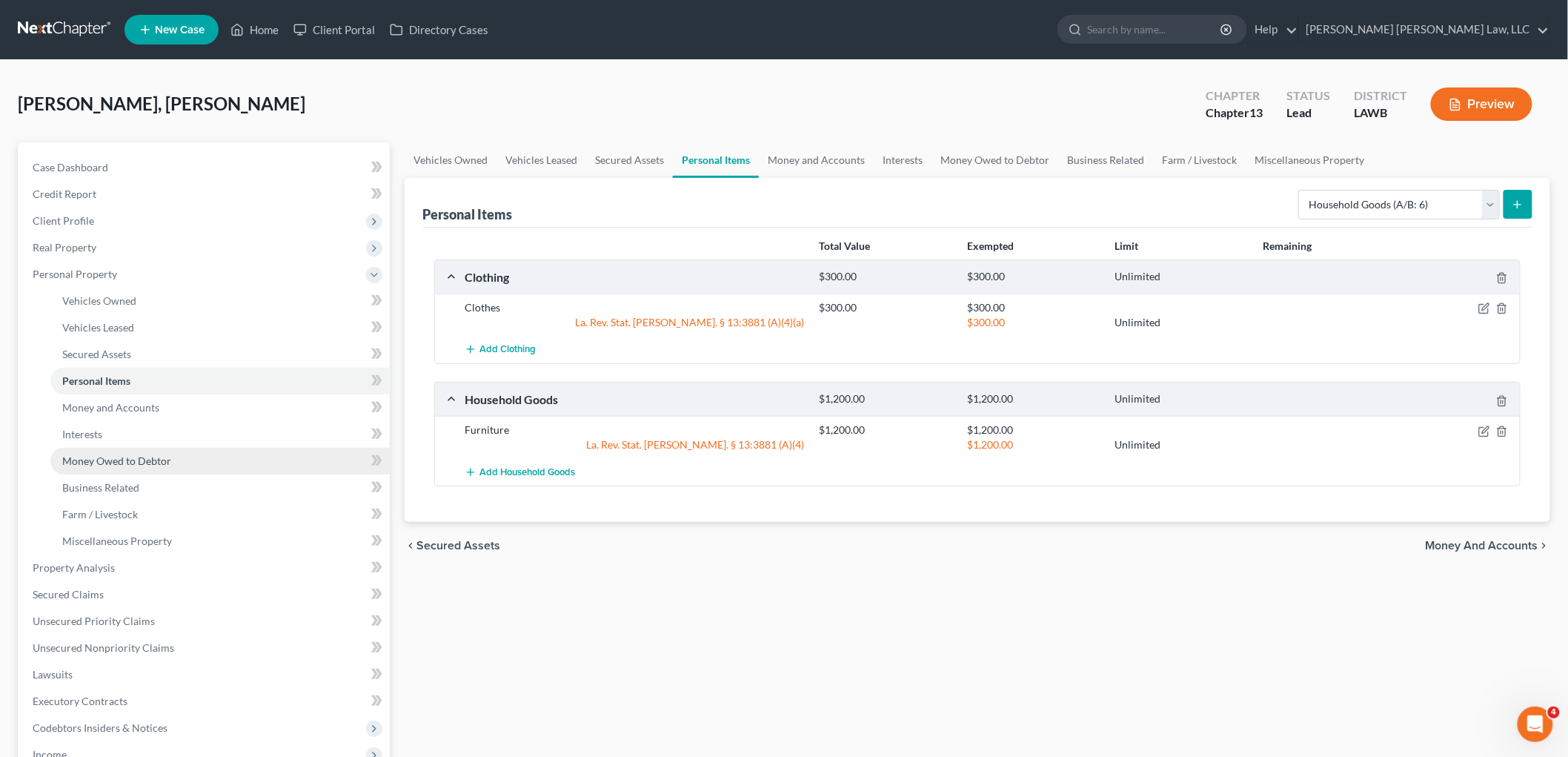
click at [169, 459] on span "Money Owed to Debtor" at bounding box center [116, 461] width 109 height 13
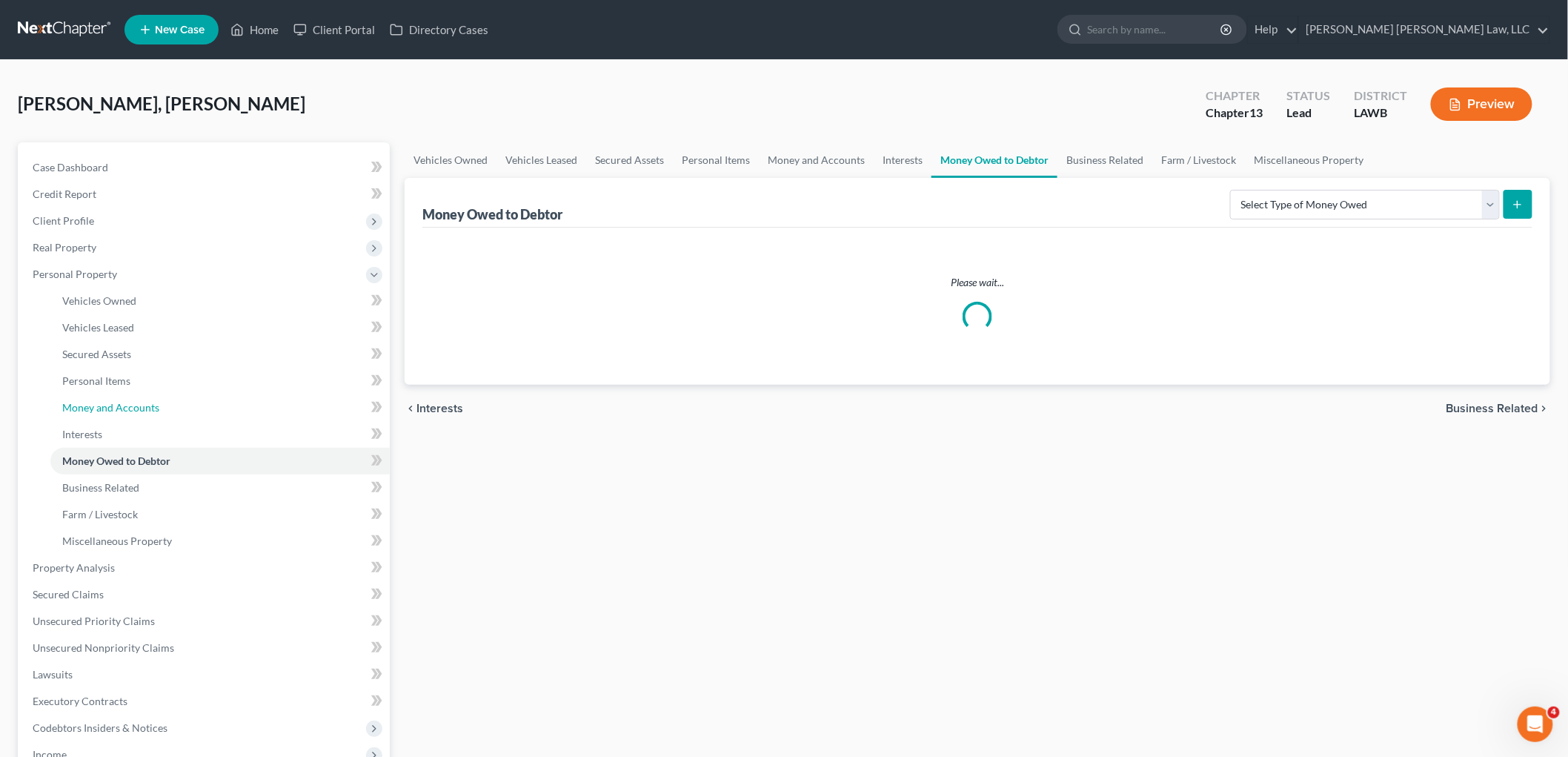
click at [240, 409] on link "Money and Accounts" at bounding box center [220, 408] width 339 height 27
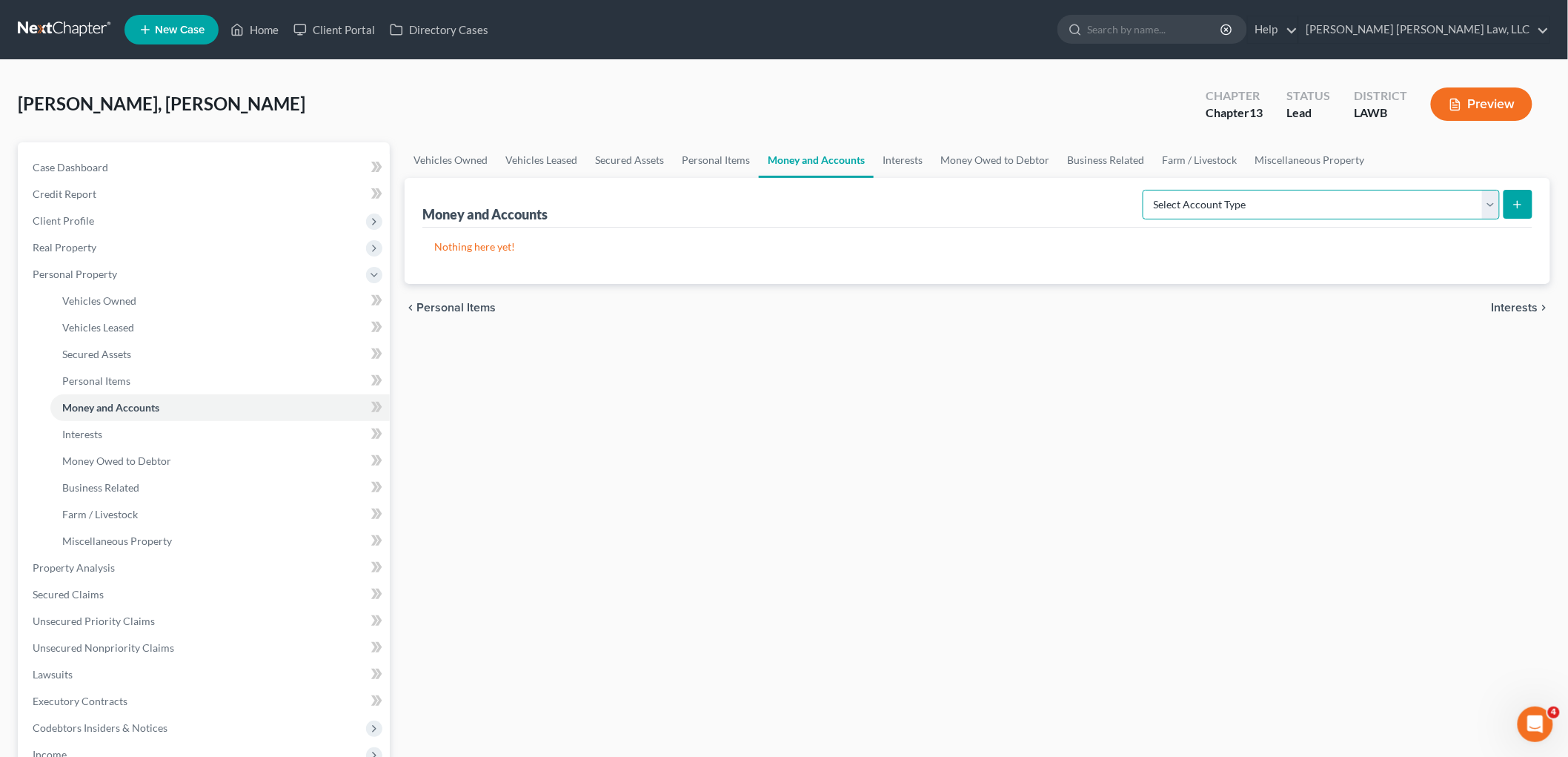
click at [1313, 201] on select "Select Account Type Brokerage (A/B: 18, SOFA: 20) Cash on Hand (A/B: 16) Certif…" at bounding box center [1321, 205] width 357 height 30
select select "checking"
click at [1146, 190] on select "Select Account Type Brokerage (A/B: 18, SOFA: 20) Cash on Hand (A/B: 16) Certif…" at bounding box center [1321, 205] width 357 height 30
click at [1528, 202] on button "submit" at bounding box center [1518, 205] width 29 height 29
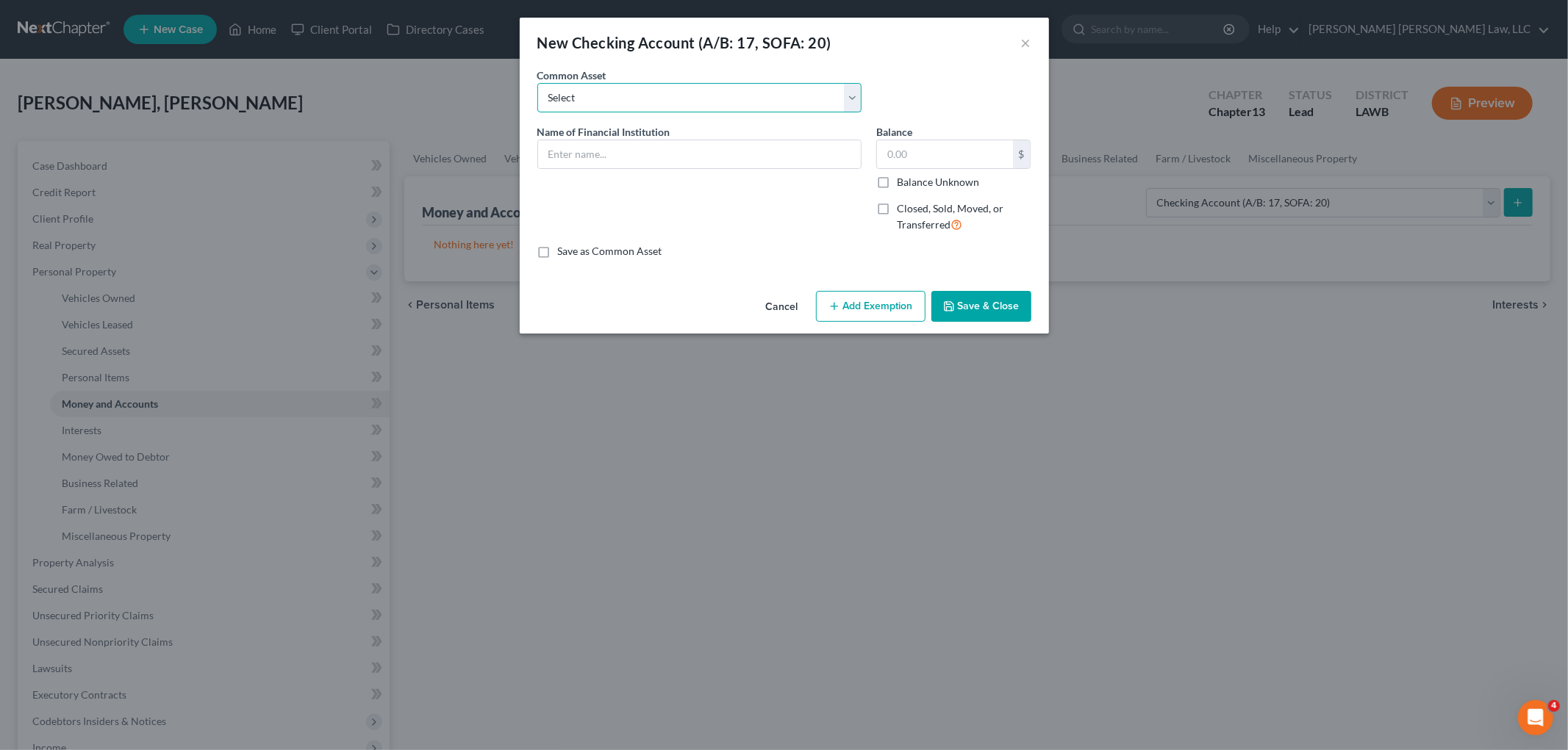
click at [618, 86] on select "Select Current Bank Sevenfold Credit Union Apple Cash First Horizon Bank Centri…" at bounding box center [699, 98] width 324 height 30
select select "15"
click at [537, 83] on select "Select Current Bank Sevenfold Credit Union Apple Cash First Horizon Bank Centri…" at bounding box center [699, 98] width 324 height 30
type input "Chase"
click at [930, 158] on input "text" at bounding box center [945, 154] width 136 height 28
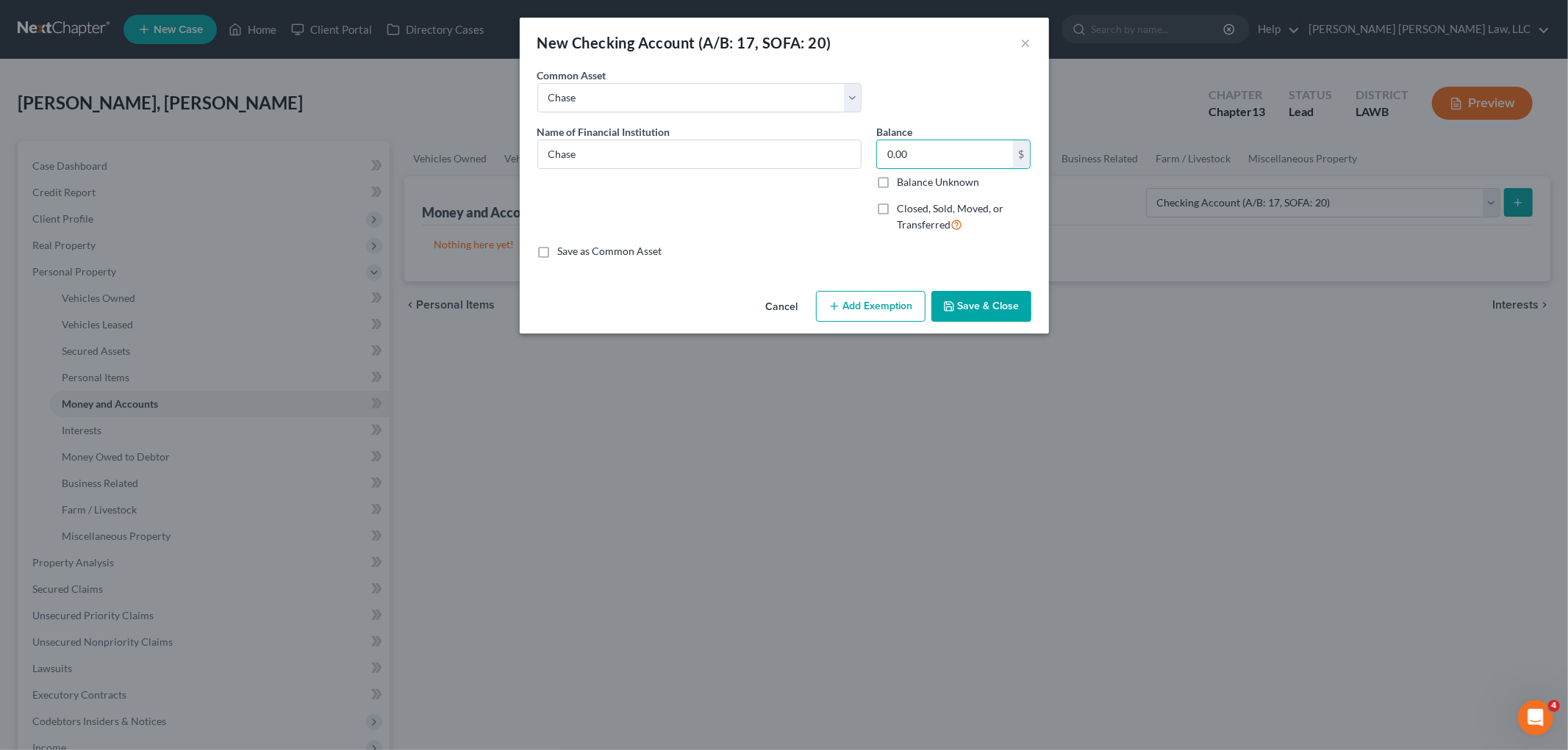
type input "0.00"
click at [944, 304] on icon "button" at bounding box center [948, 306] width 12 height 12
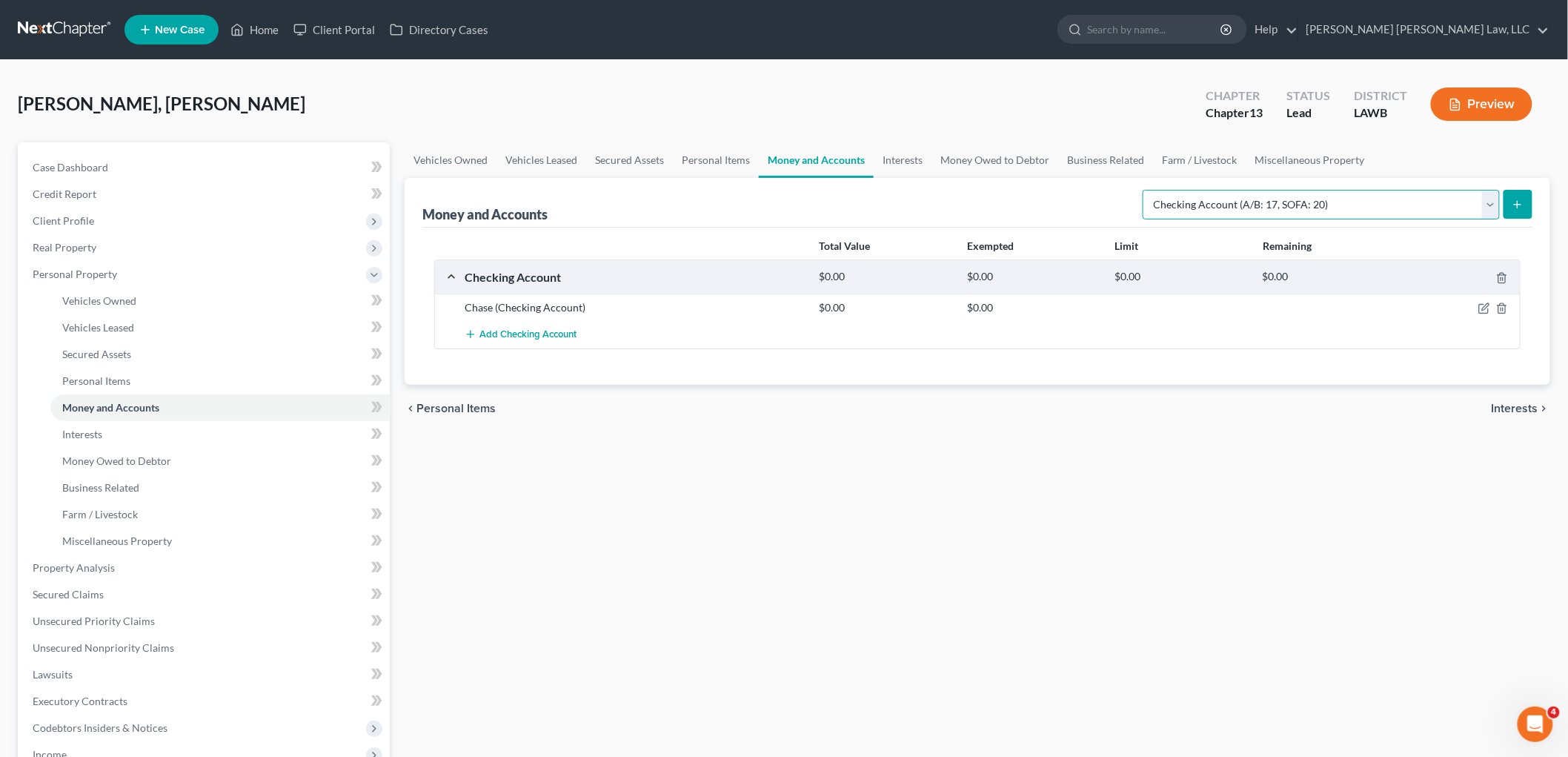
click at [1387, 209] on select "Select Account Type Brokerage (A/B: 18, SOFA: 20) Cash on Hand (A/B: 16) Certif…" at bounding box center [1321, 205] width 357 height 30
select select "savings"
click at [1146, 190] on select "Select Account Type Brokerage (A/B: 18, SOFA: 20) Cash on Hand (A/B: 16) Certif…" at bounding box center [1321, 205] width 357 height 30
click at [1525, 209] on button "submit" at bounding box center [1518, 205] width 29 height 29
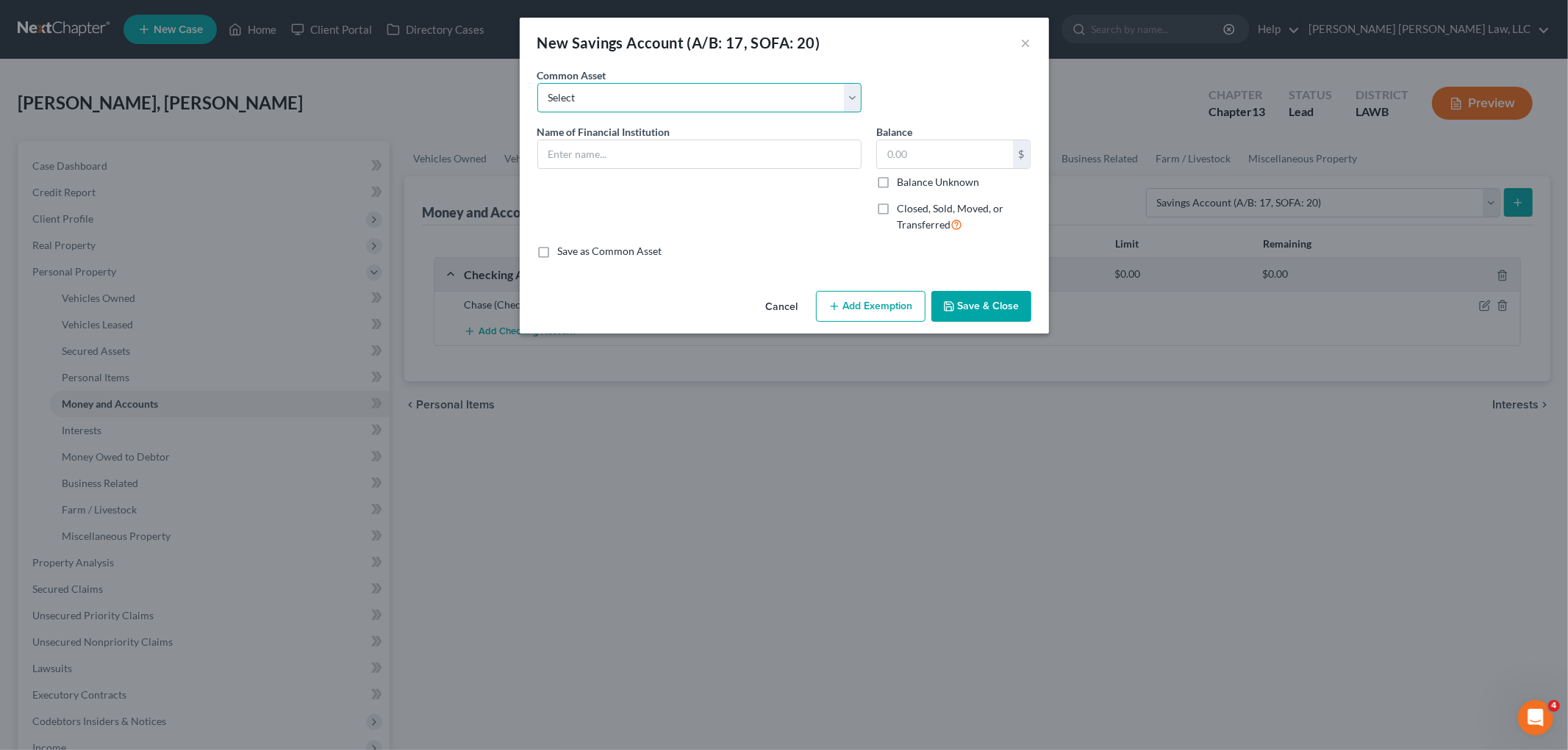
drag, startPoint x: 697, startPoint y: 86, endPoint x: 694, endPoint y: 93, distance: 7.6
click at [697, 86] on select "Select Woodforest Bank Centric Federal Credit Union Capital One Citizens Progre…" at bounding box center [699, 98] width 324 height 30
select select "9"
click at [537, 83] on select "Select Woodforest Bank Centric Federal Credit Union Capital One Citizens Progre…" at bounding box center [699, 98] width 324 height 30
type input "Chase"
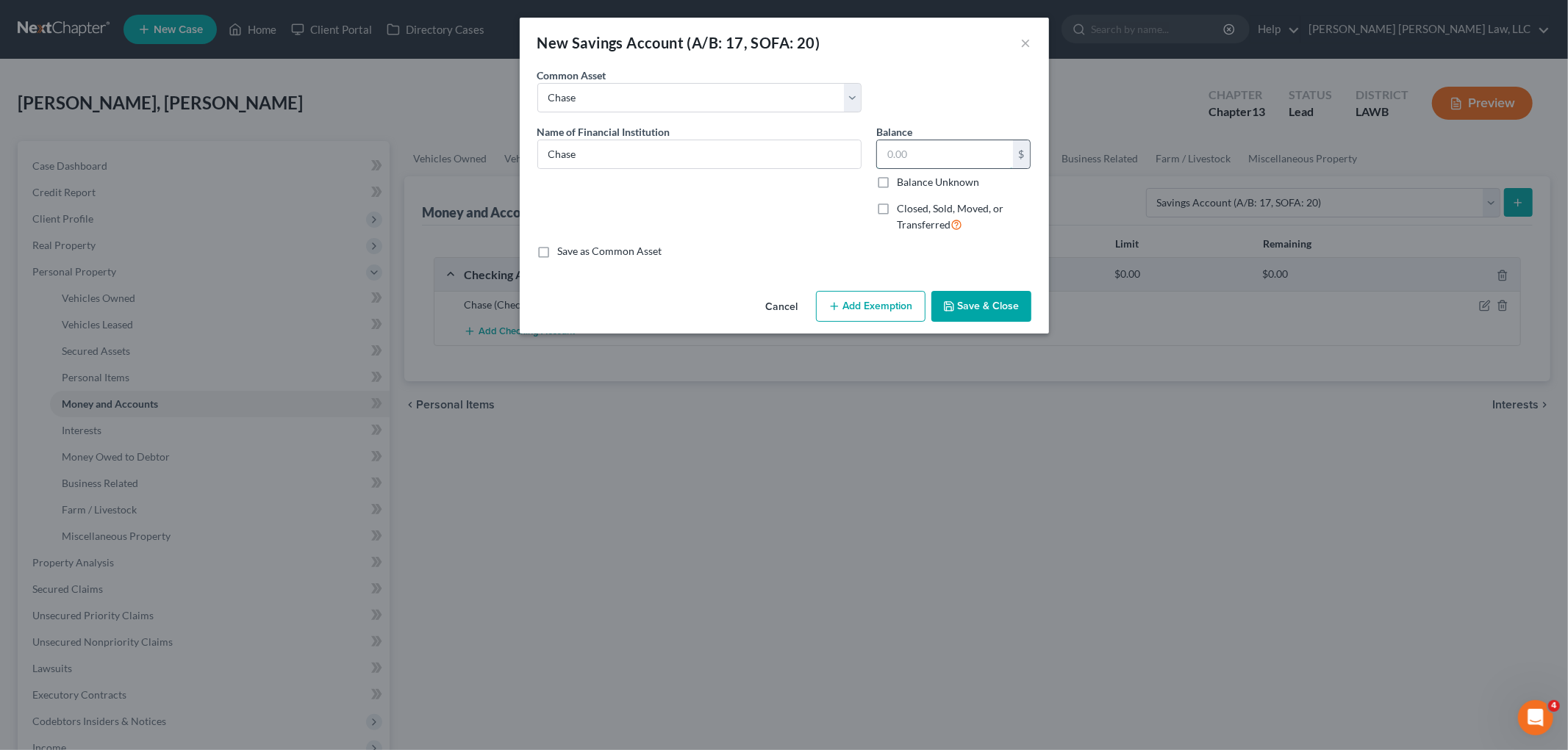
click at [907, 165] on input "text" at bounding box center [945, 154] width 136 height 28
type input "0.00"
click at [996, 308] on button "Save & Close" at bounding box center [981, 306] width 100 height 31
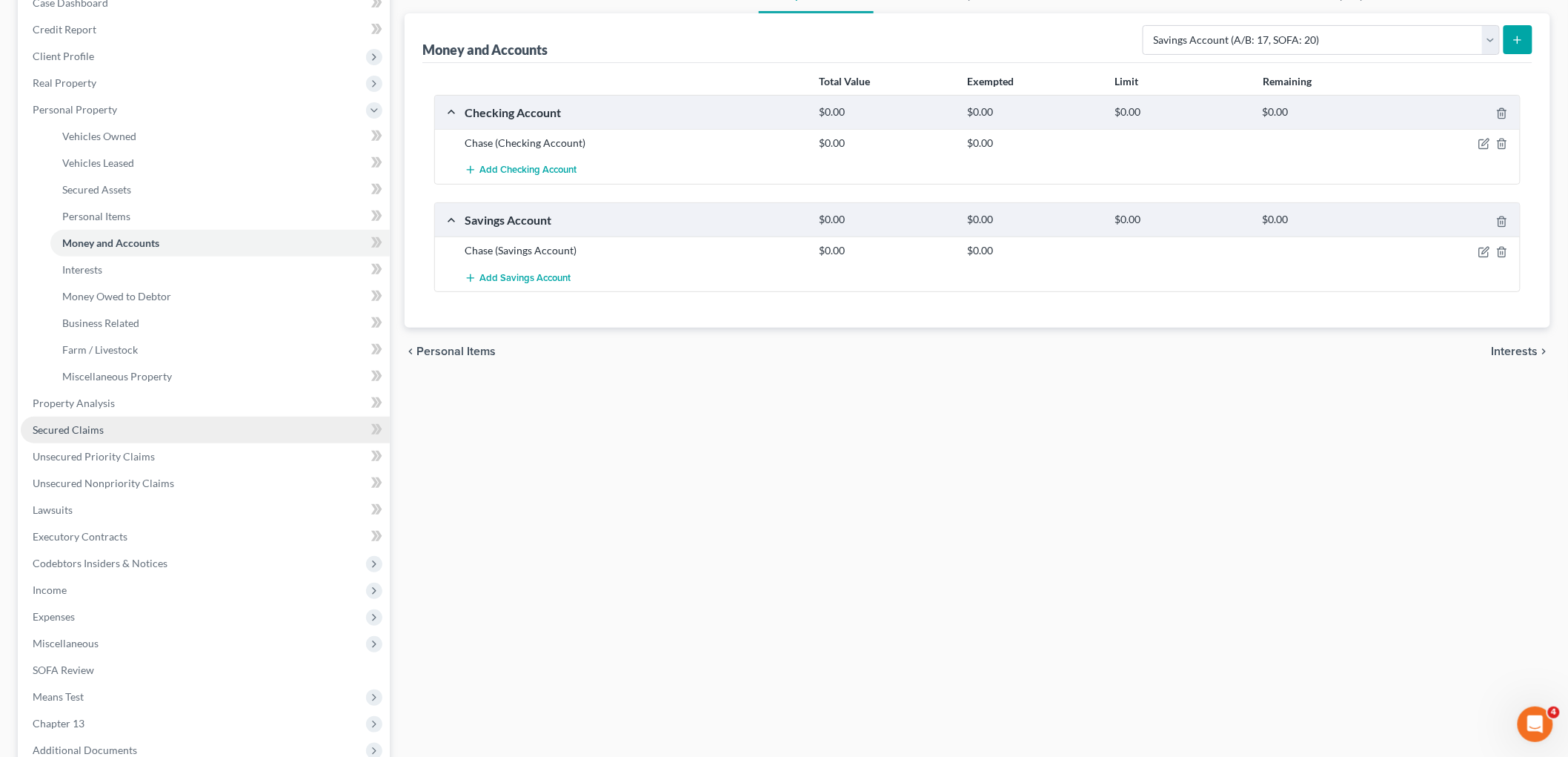
click at [124, 433] on link "Secured Claims" at bounding box center [205, 429] width 369 height 27
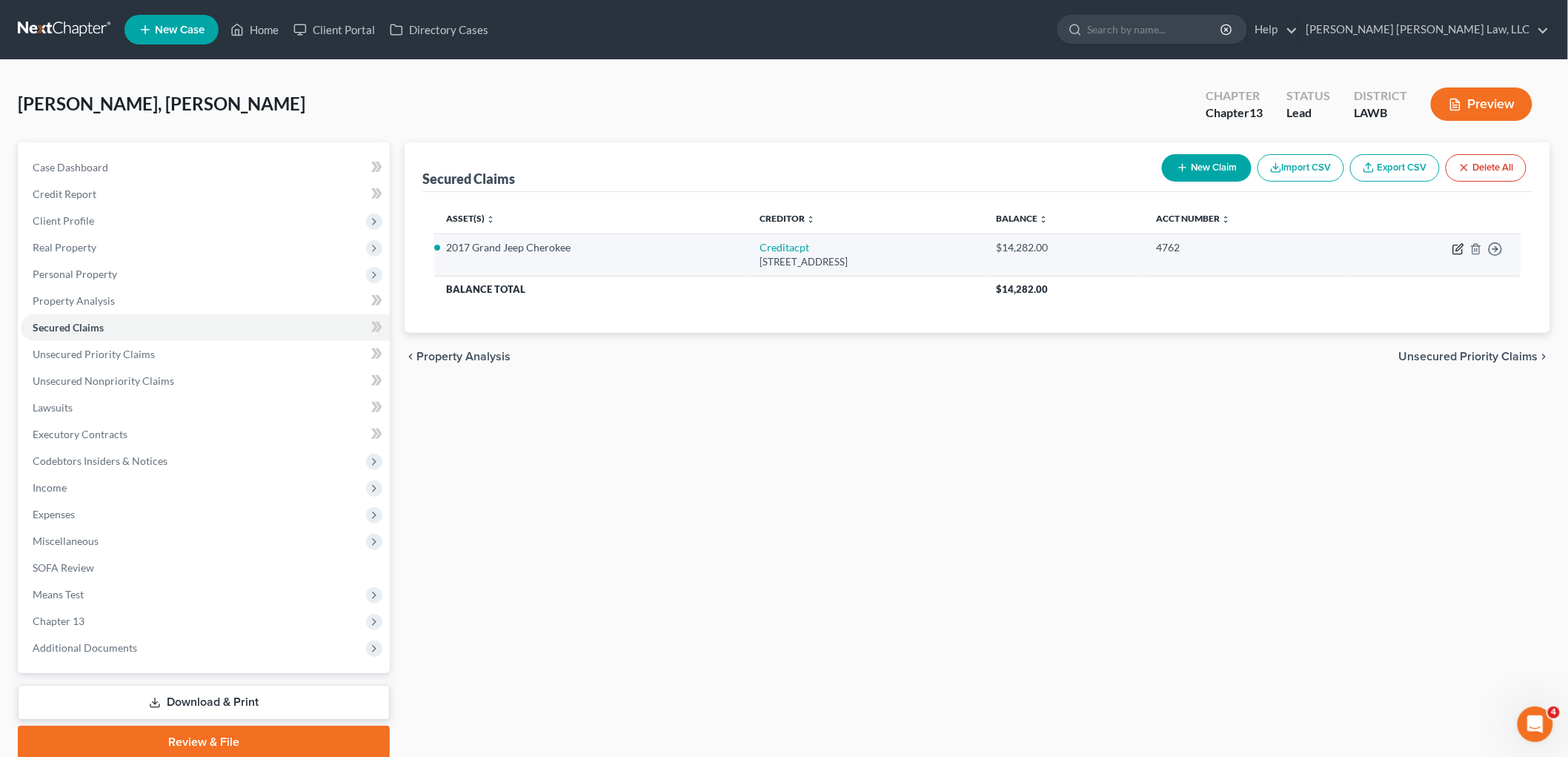
click at [1454, 248] on icon "button" at bounding box center [1457, 249] width 9 height 9
select select "23"
select select "0"
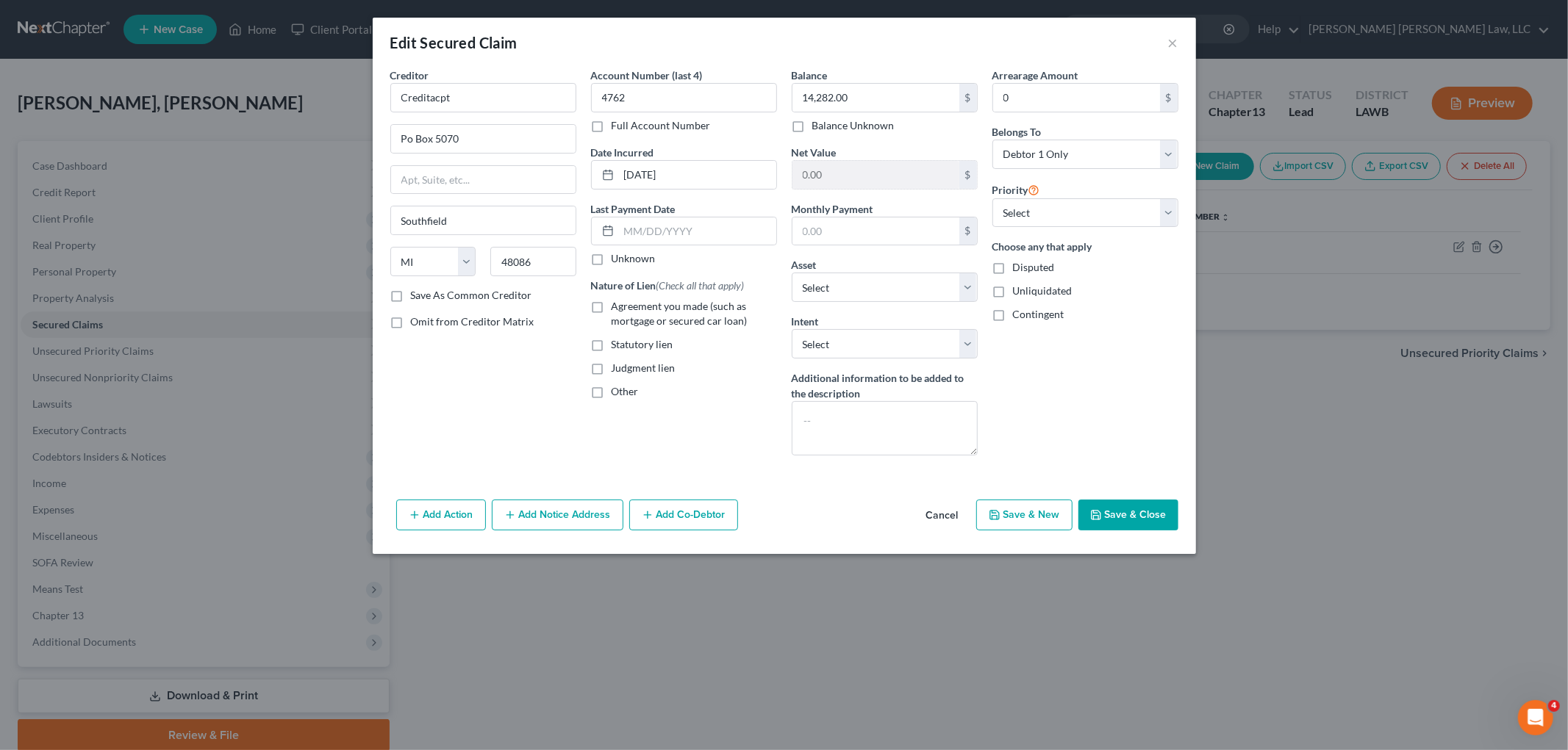
click at [612, 306] on label "Agreement you made (such as mortgage or secured car loan)" at bounding box center [694, 313] width 165 height 30
click at [617, 306] on input "Agreement you made (such as mortgage or secured car loan)" at bounding box center [622, 304] width 10 height 10
checkbox input "true"
click at [515, 107] on input "Creditacpt" at bounding box center [483, 98] width 186 height 30
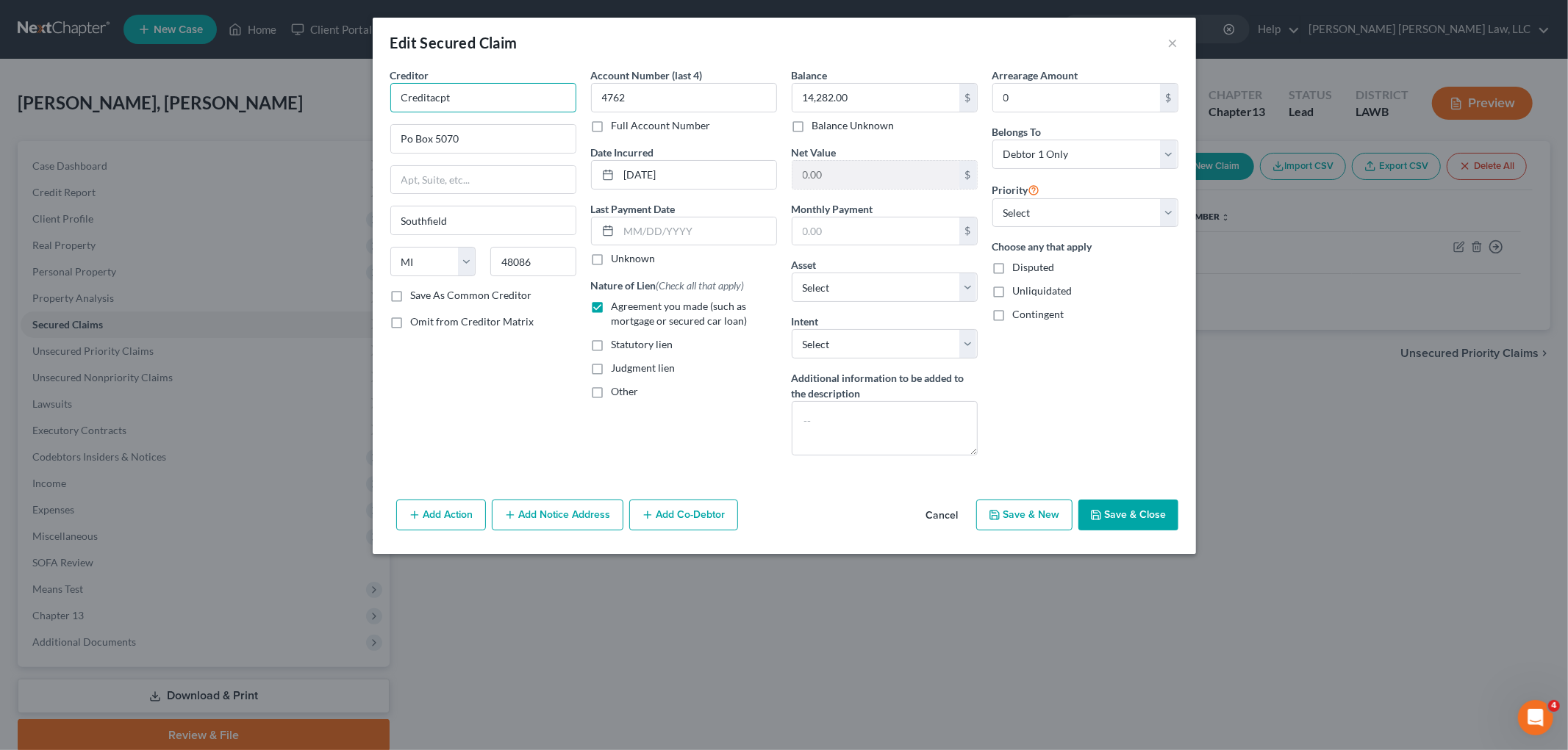
click at [515, 107] on input "Creditacpt" at bounding box center [483, 98] width 186 height 30
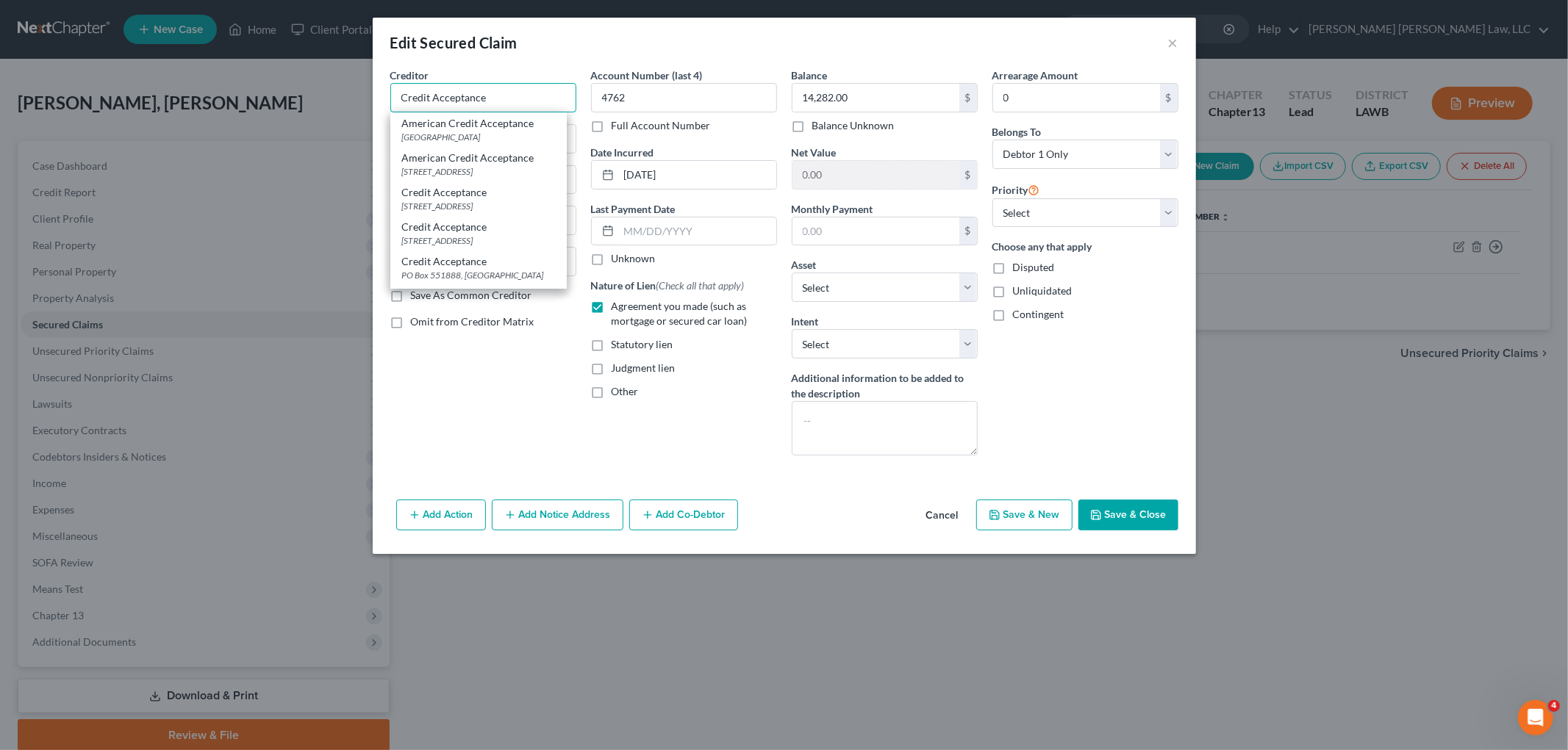
type input "Credit Acceptance"
click at [1129, 511] on button "Save & Close" at bounding box center [1128, 514] width 100 height 31
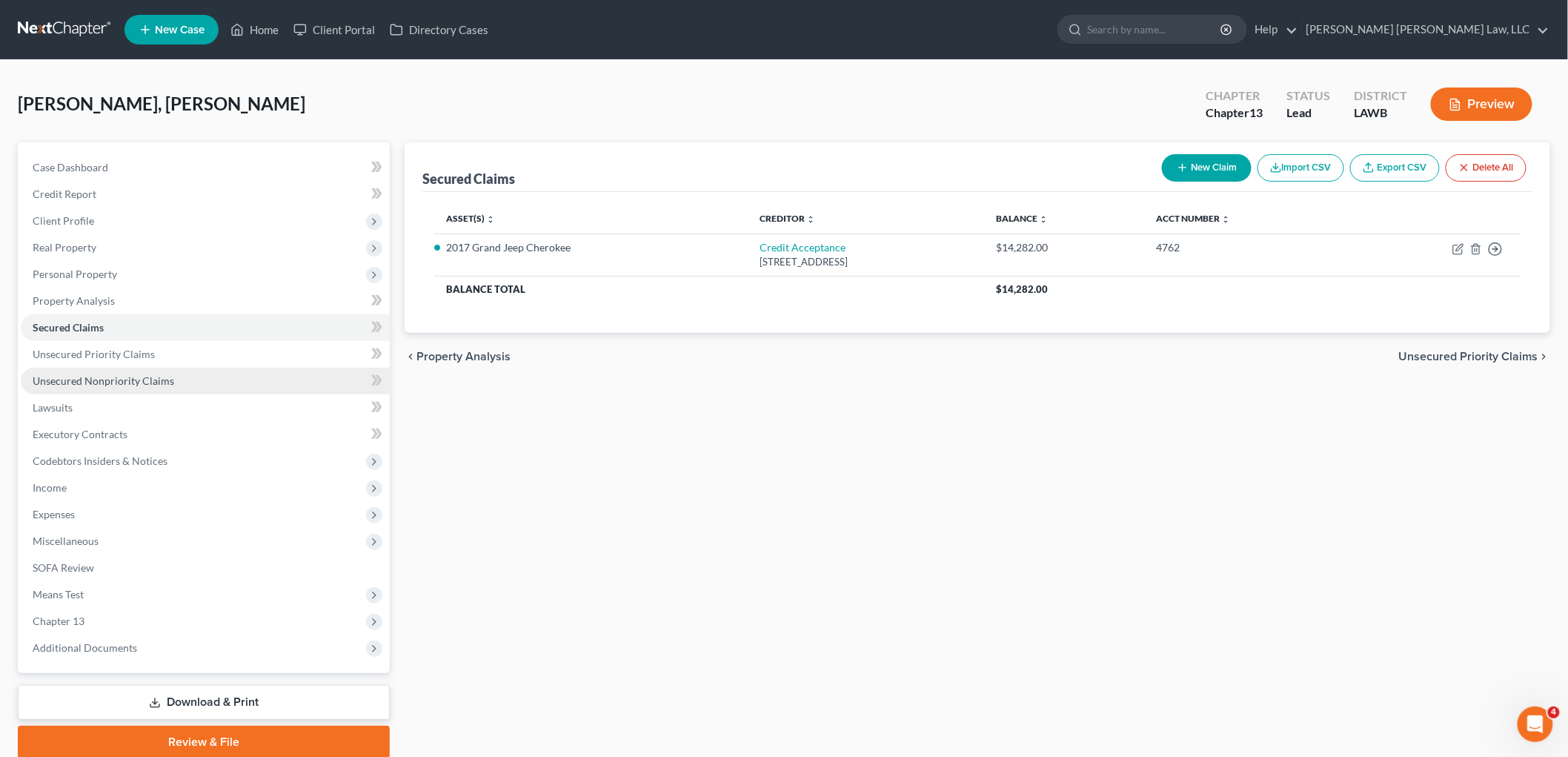
click at [181, 374] on link "Unsecured Nonpriority Claims" at bounding box center [205, 381] width 369 height 27
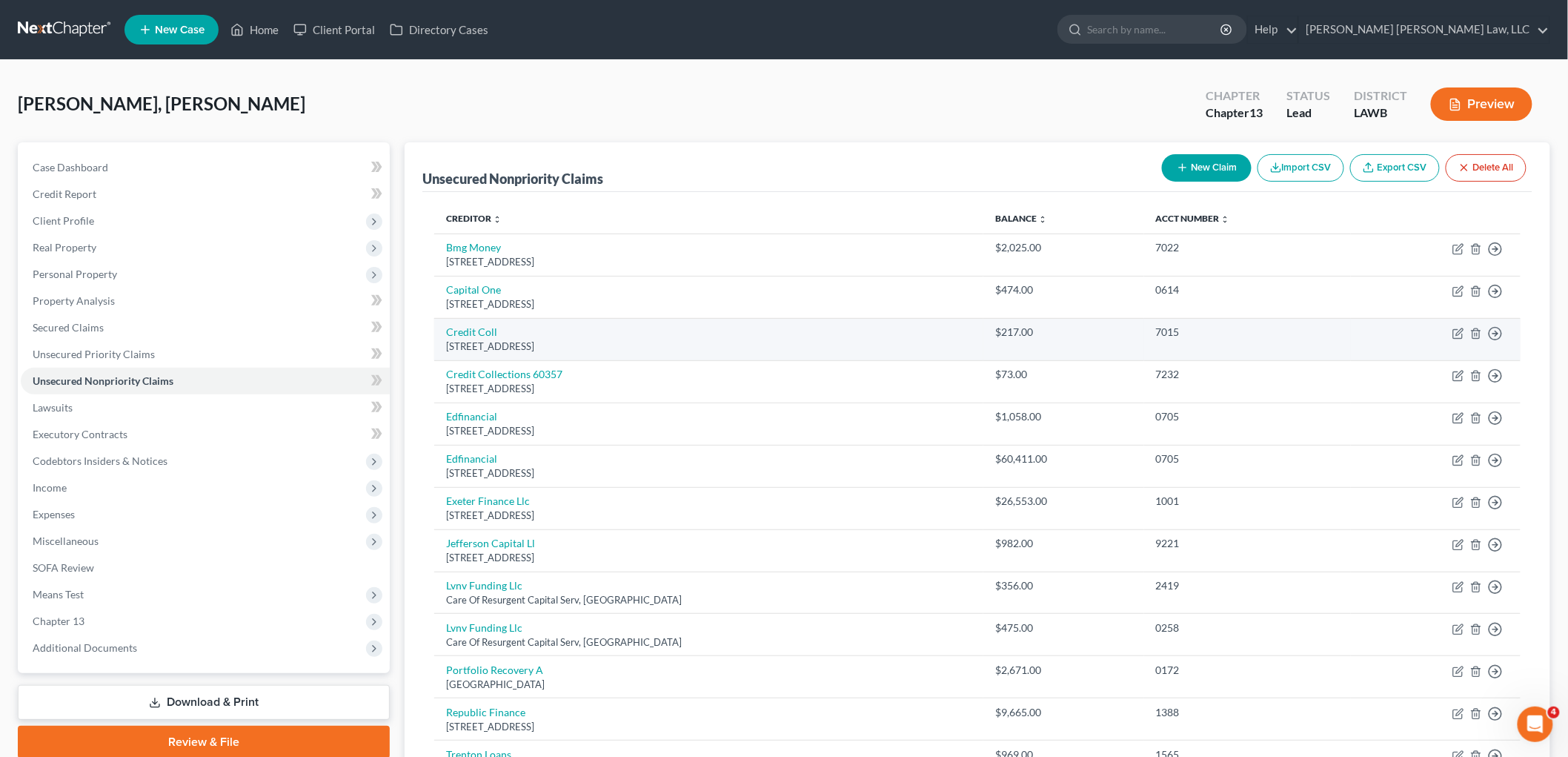
click at [1129, 351] on td "$217.00" at bounding box center [1064, 339] width 160 height 42
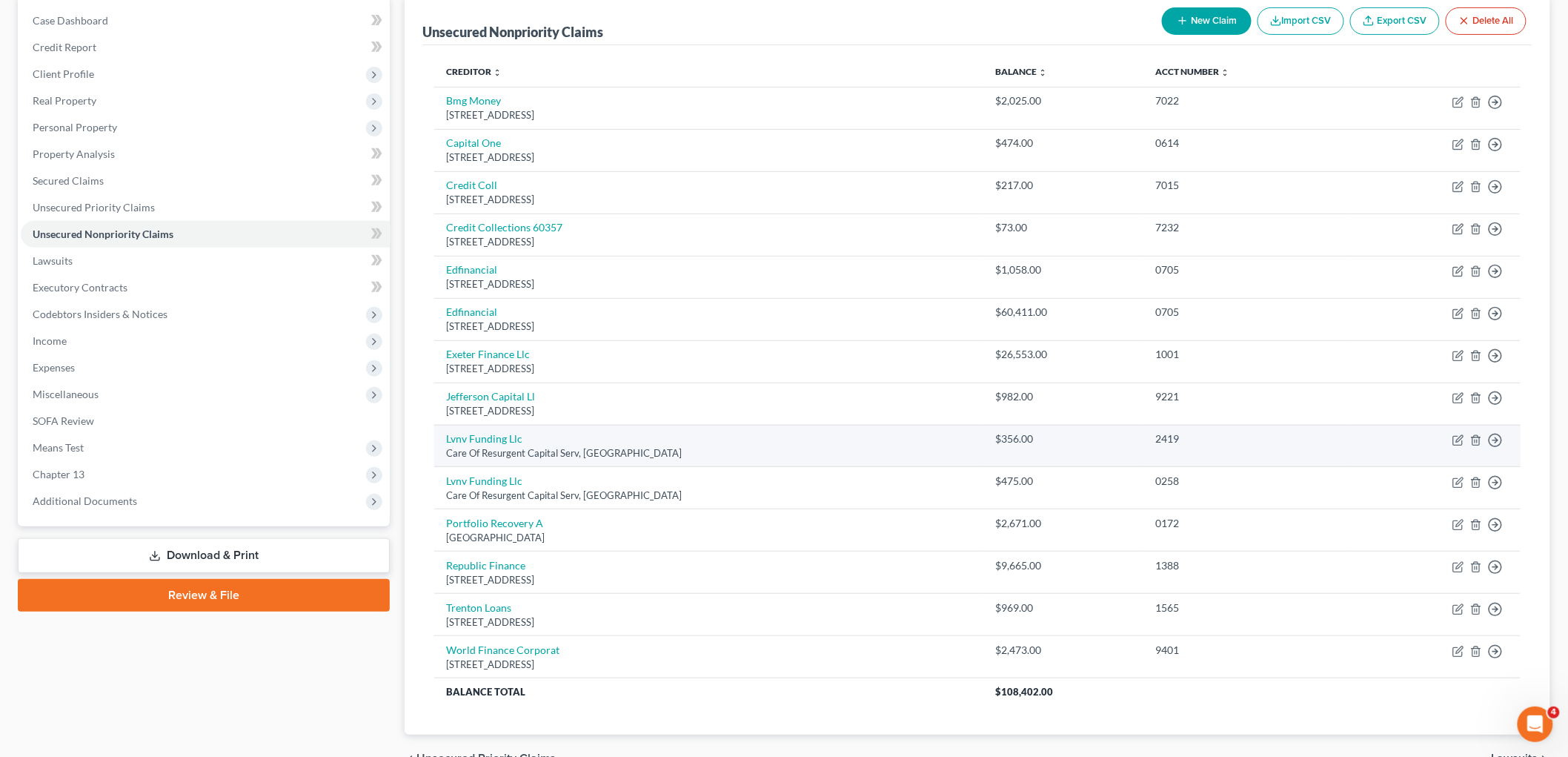
scroll to position [228, 0]
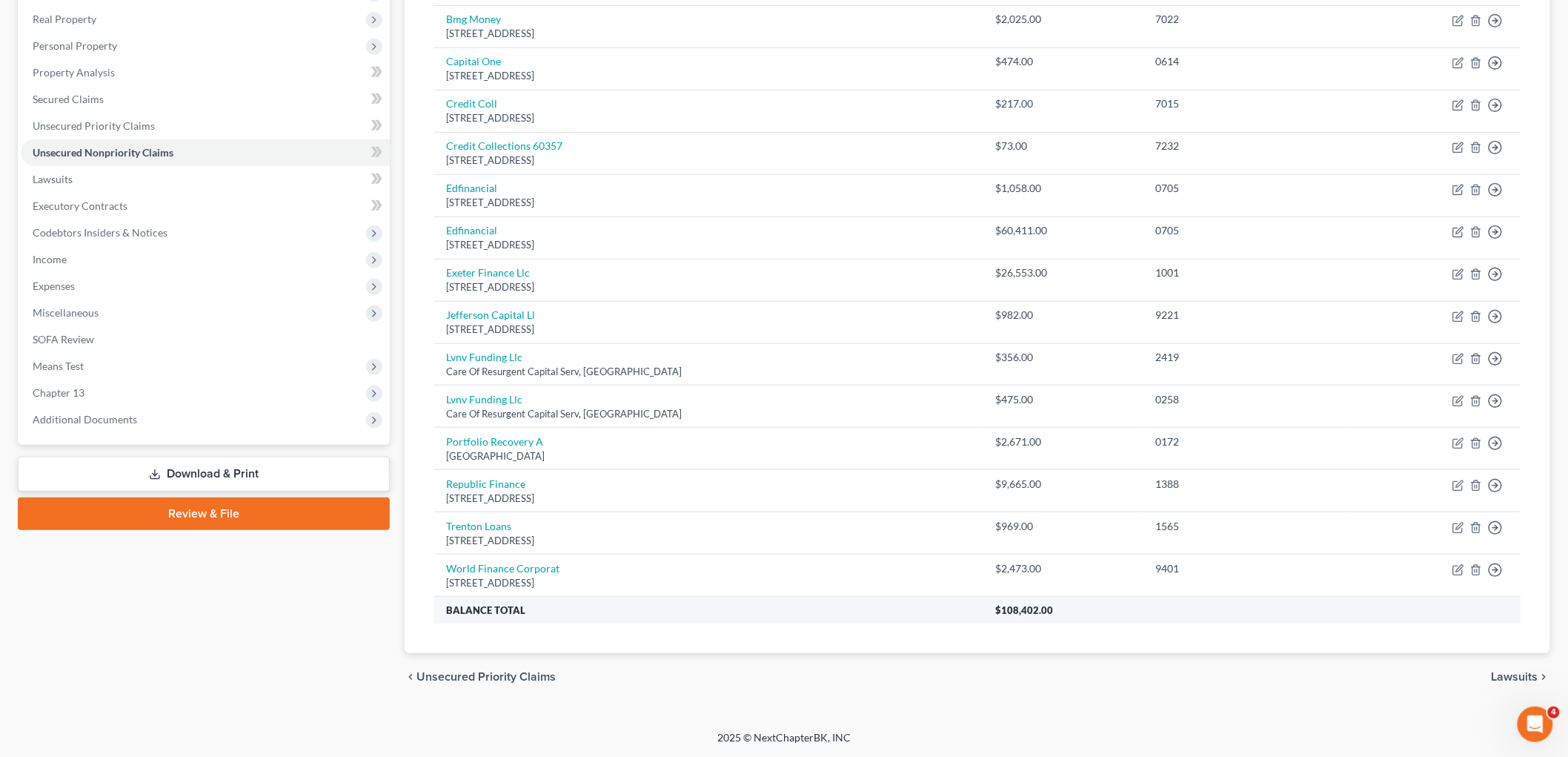
click at [769, 615] on th "Balance Total" at bounding box center [708, 610] width 549 height 27
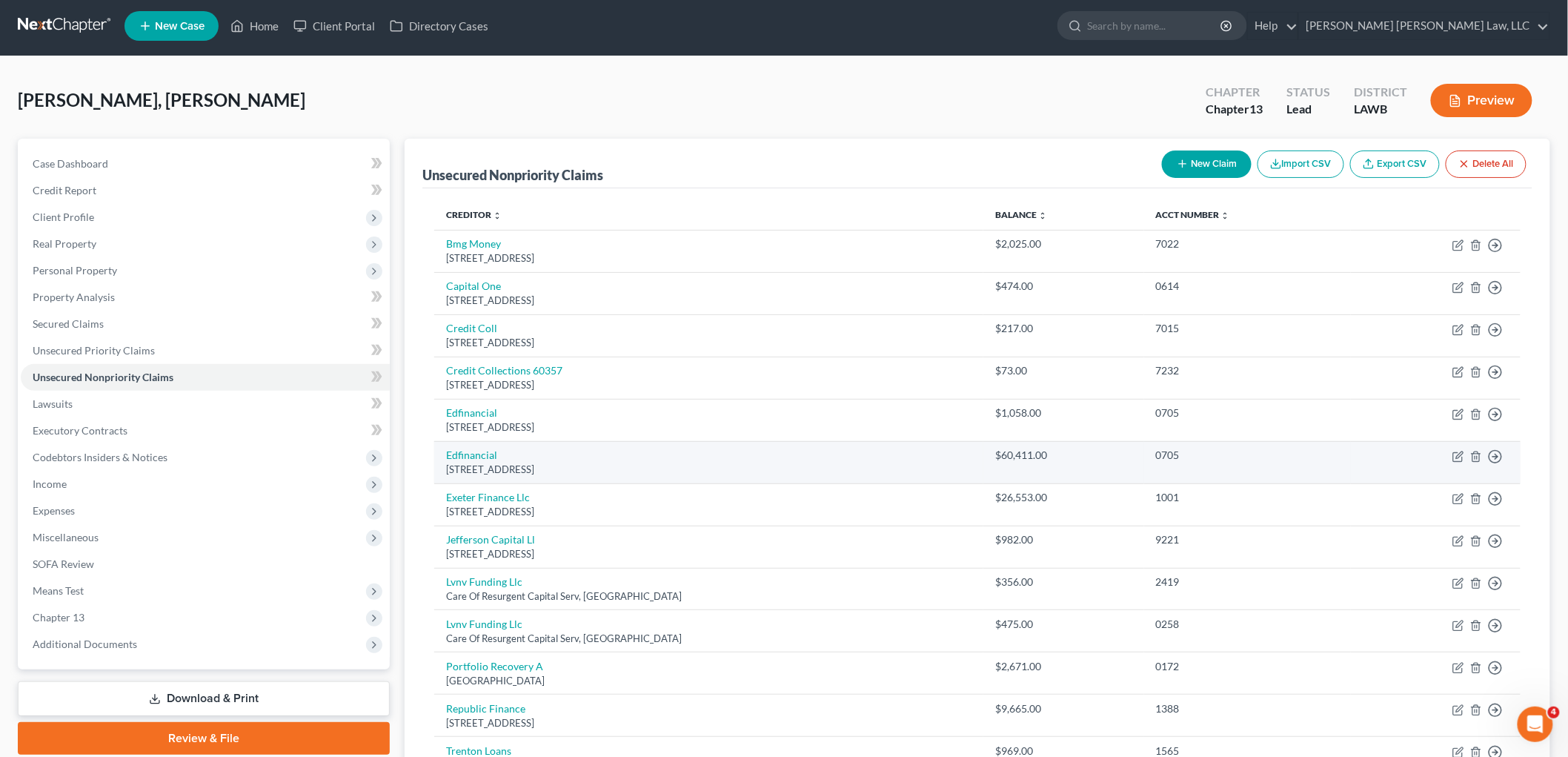
scroll to position [0, 0]
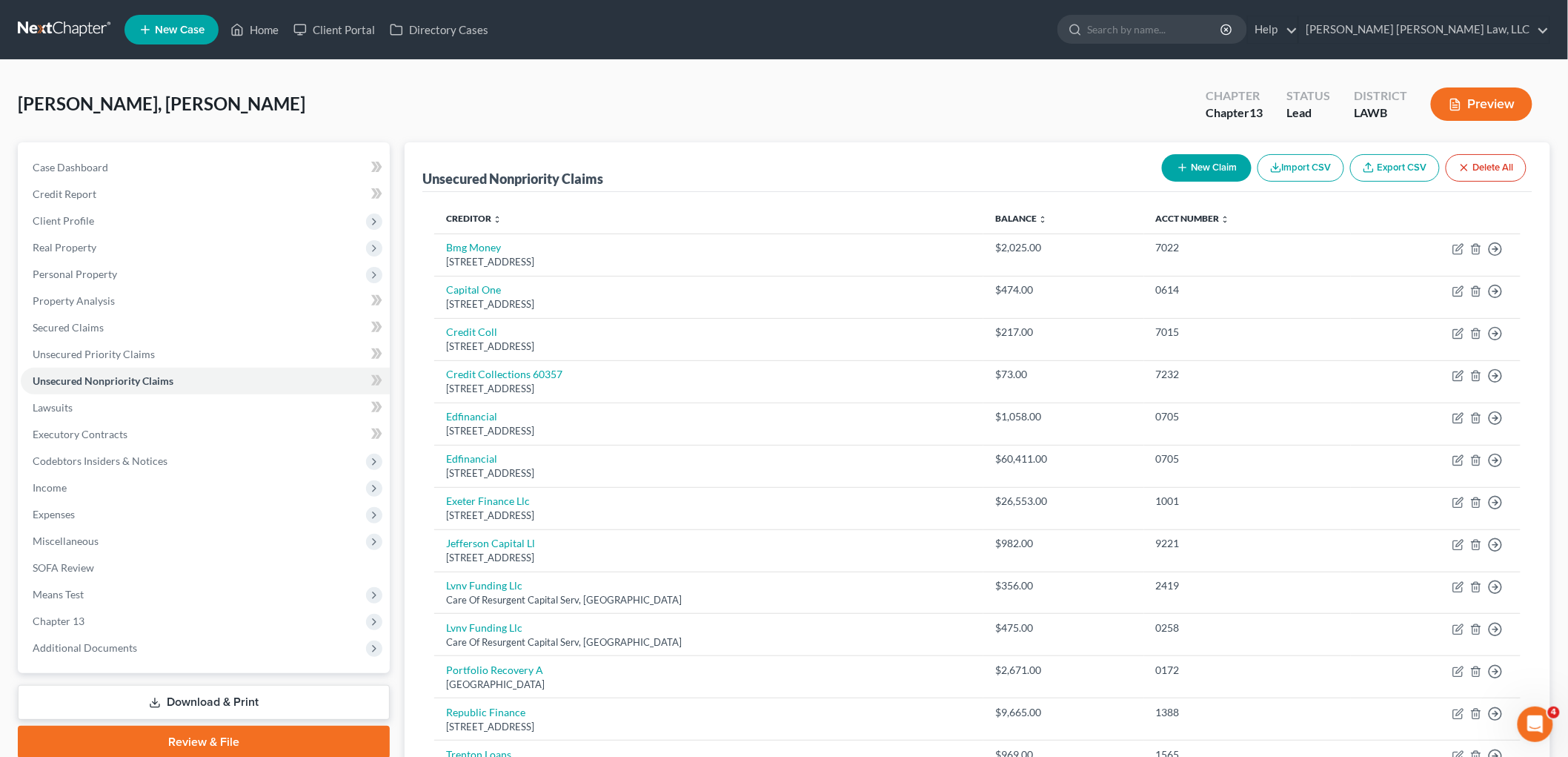
click at [1206, 169] on button "New Claim" at bounding box center [1207, 168] width 90 height 27
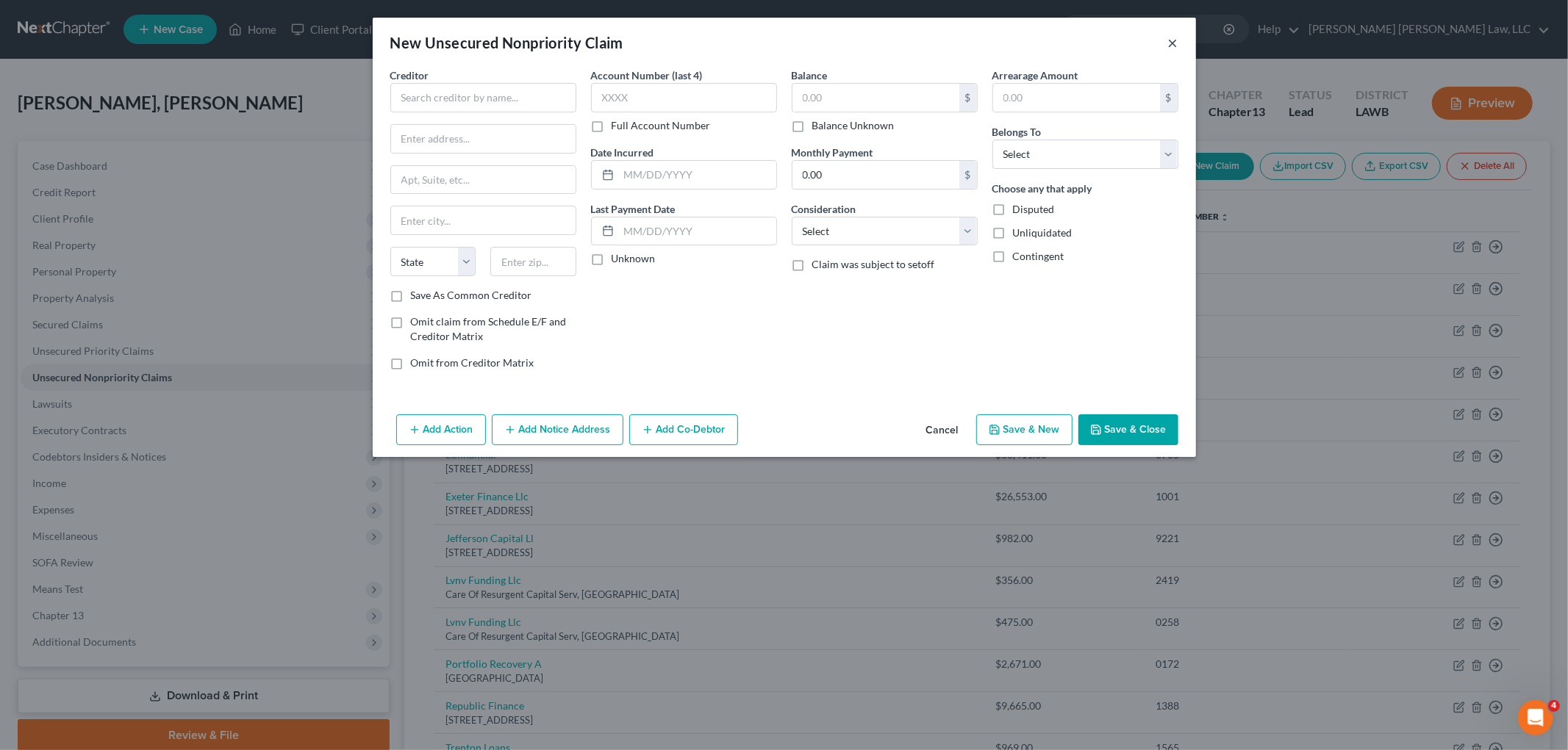
click at [1172, 45] on button "×" at bounding box center [1173, 42] width 10 height 18
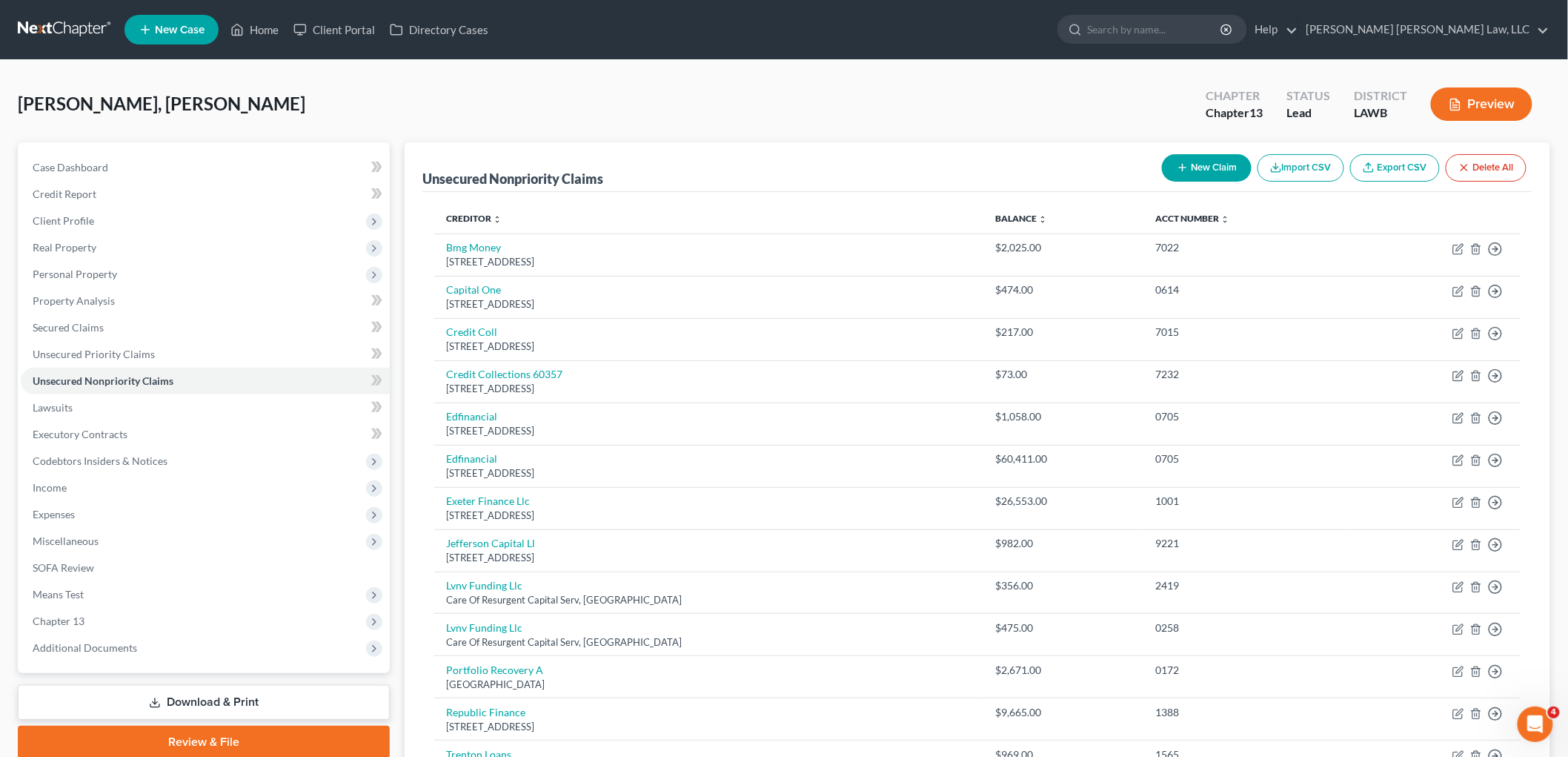
click at [1194, 165] on button "New Claim" at bounding box center [1207, 168] width 90 height 27
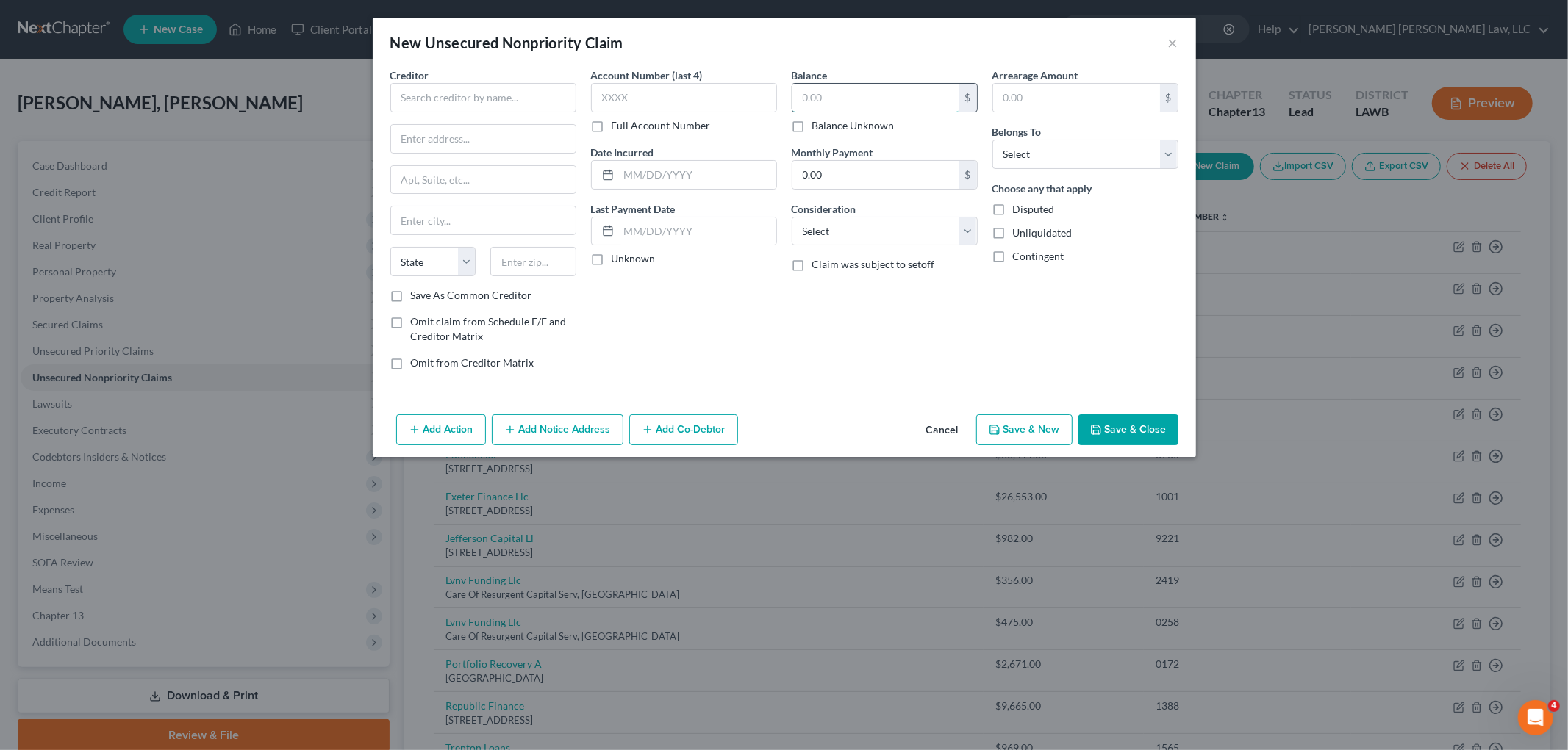
click at [863, 86] on input "text" at bounding box center [875, 98] width 167 height 28
type input "487.35"
click at [1024, 149] on select "Select Debtor 1 Only Debtor 2 Only Debtor 1 And Debtor 2 Only At Least One Of T…" at bounding box center [1085, 154] width 186 height 30
select select "0"
click at [992, 139] on select "Select Debtor 1 Only Debtor 2 Only Debtor 1 And Debtor 2 Only At Least One Of T…" at bounding box center [1085, 154] width 186 height 30
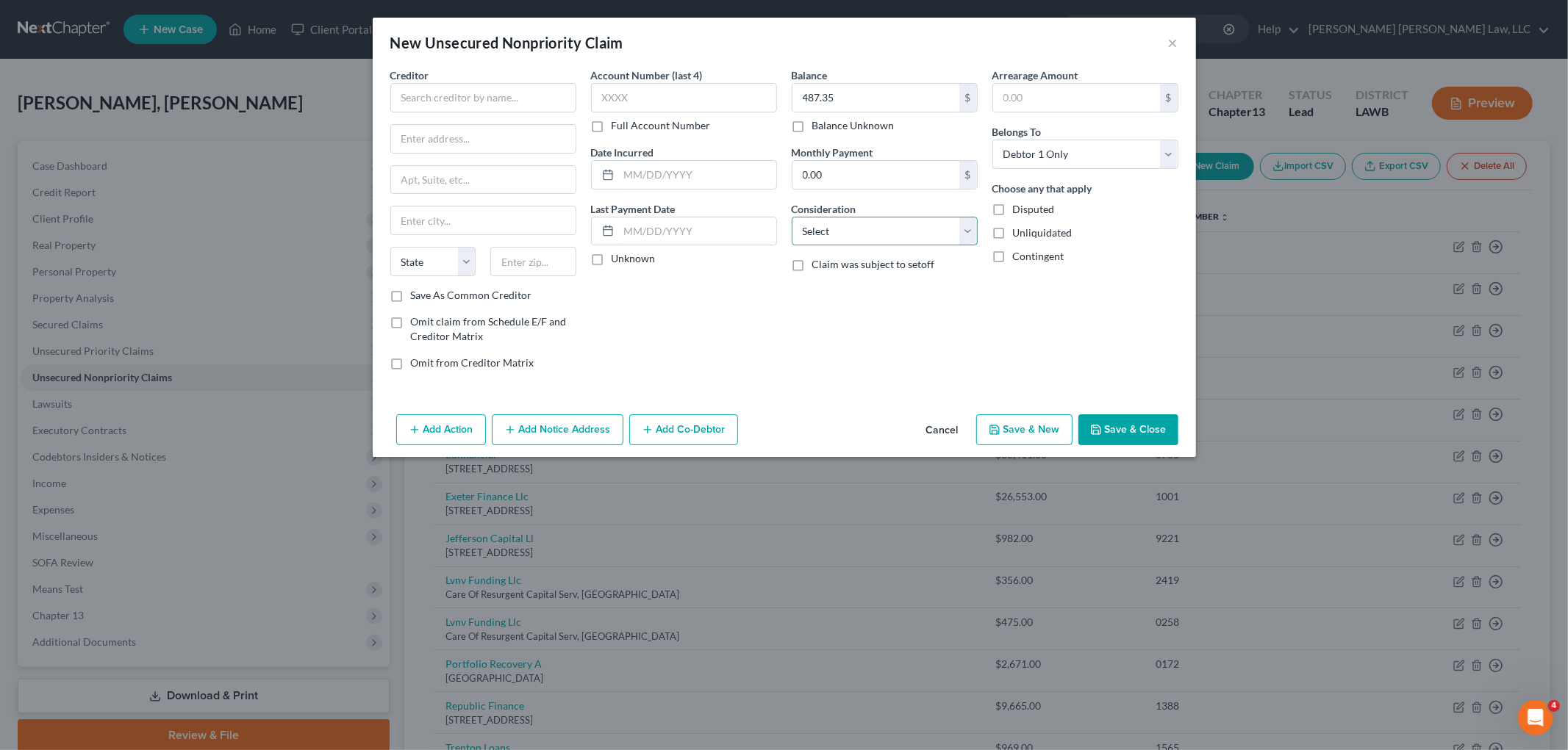
click at [835, 234] on select "Select Cable / Satellite Services Collection Agency Credit Card Debt Debt Couns…" at bounding box center [884, 231] width 186 height 30
select select "1"
click at [791, 216] on select "Select Cable / Satellite Services Collection Agency Credit Card Debt Debt Couns…" at bounding box center [884, 231] width 186 height 30
click at [487, 109] on input "text" at bounding box center [483, 98] width 186 height 30
click at [460, 79] on div "Creditor *" at bounding box center [483, 90] width 186 height 45
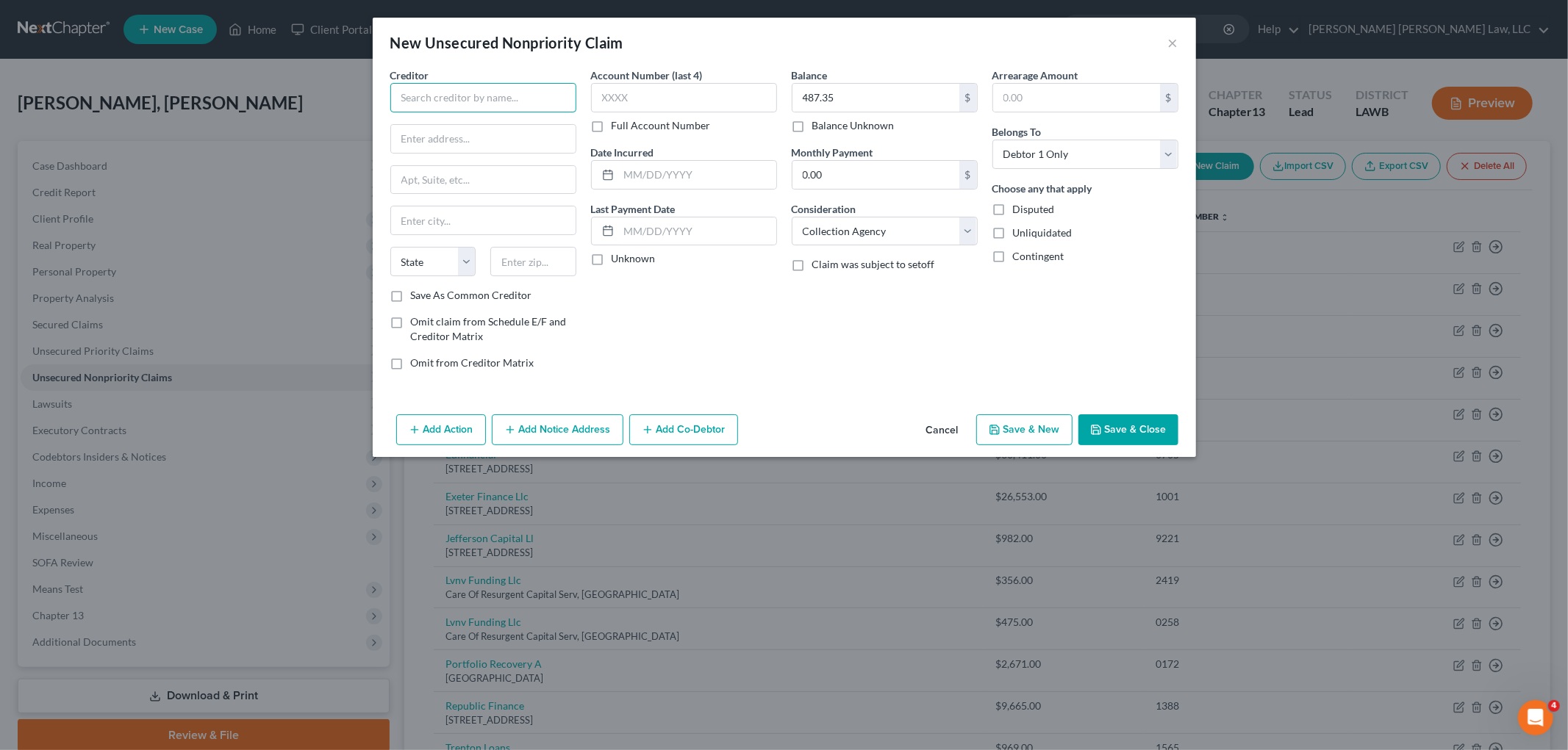
click at [462, 97] on input "text" at bounding box center [483, 98] width 186 height 30
click at [436, 131] on div "4408 Milestrip Rd. # 247, Blasdell, NY 14219" at bounding box center [479, 137] width 153 height 13
type input "Pinnacle Service Solutions"
type input "4408 Milestrip Rd."
type input "# 247"
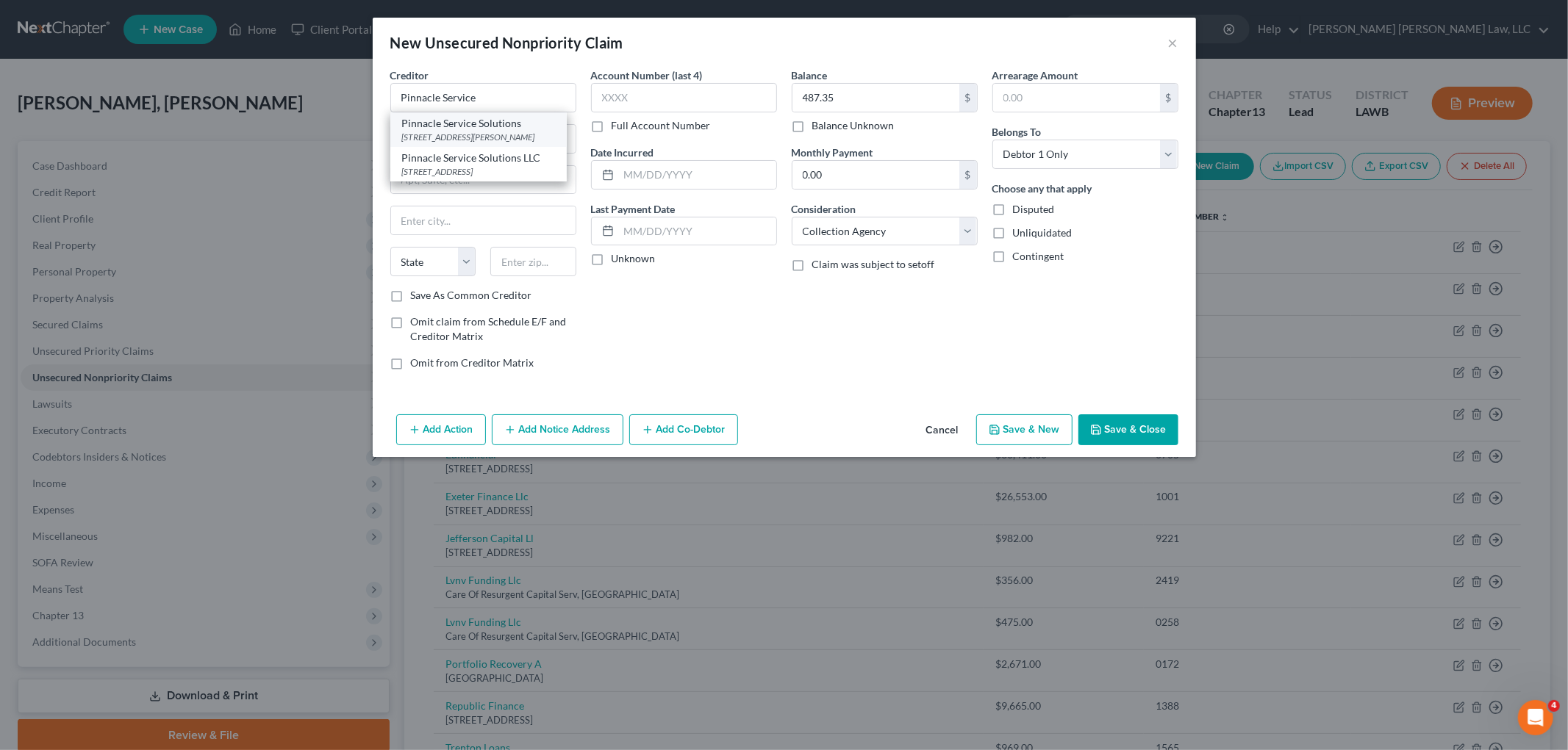
type input "Blasdell"
select select "35"
type input "14219"
click at [1012, 421] on button "Save & New" at bounding box center [1024, 429] width 96 height 31
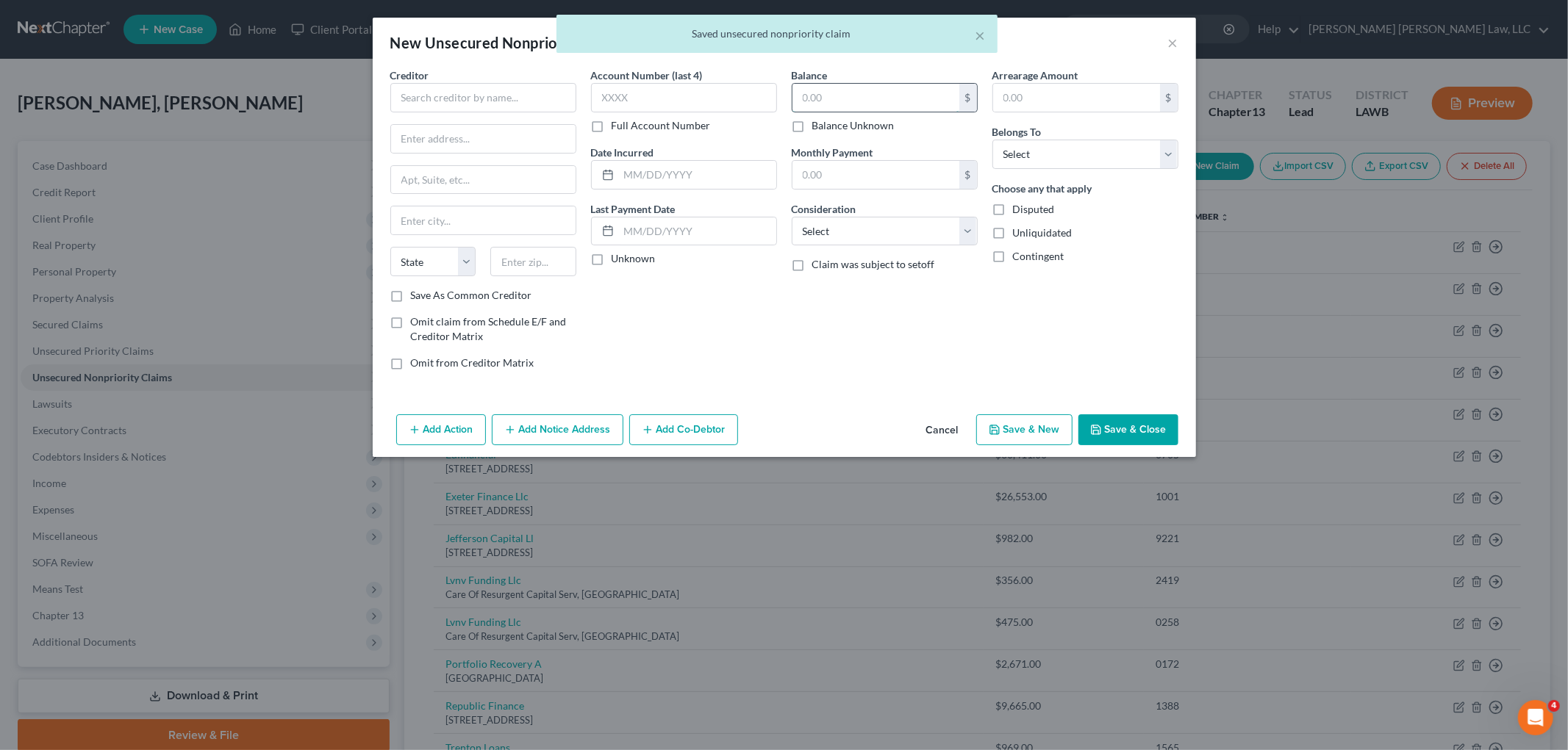
click at [834, 99] on input "text" at bounding box center [875, 98] width 167 height 28
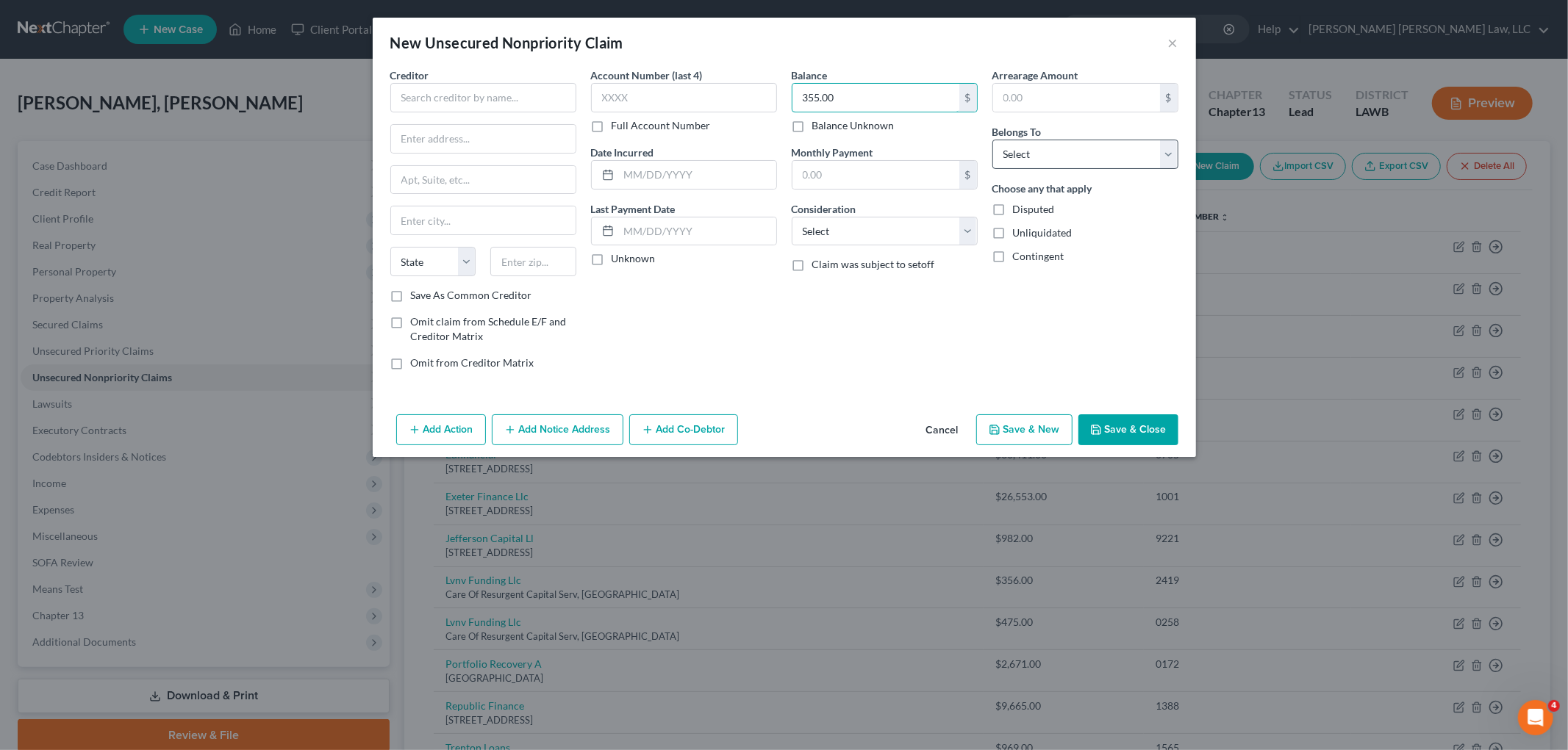
type input "355.00"
drag, startPoint x: 1089, startPoint y: 156, endPoint x: 1081, endPoint y: 165, distance: 12.0
click at [1089, 156] on select "Select Debtor 1 Only Debtor 2 Only Debtor 1 And Debtor 2 Only At Least One Of T…" at bounding box center [1085, 154] width 186 height 30
select select "0"
click at [992, 139] on select "Select Debtor 1 Only Debtor 2 Only Debtor 1 And Debtor 2 Only At Least One Of T…" at bounding box center [1085, 154] width 186 height 30
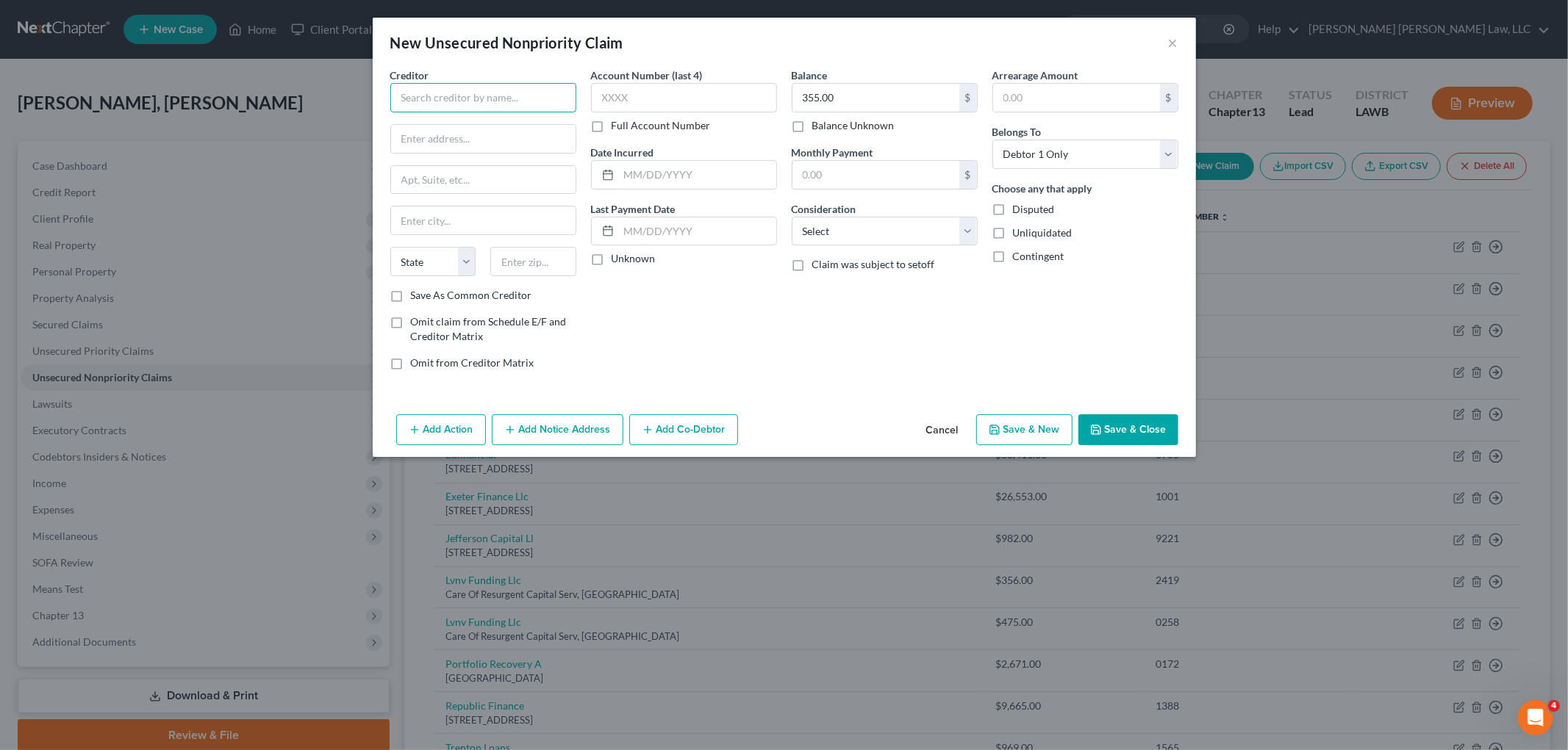
click at [430, 88] on input "text" at bounding box center [483, 98] width 186 height 30
type input "Scolopax, LLC"
click at [447, 126] on div "Scolopax, LLC" at bounding box center [479, 123] width 153 height 14
type input "1415 Western Avenue, Suite 700"
type input "Seattle"
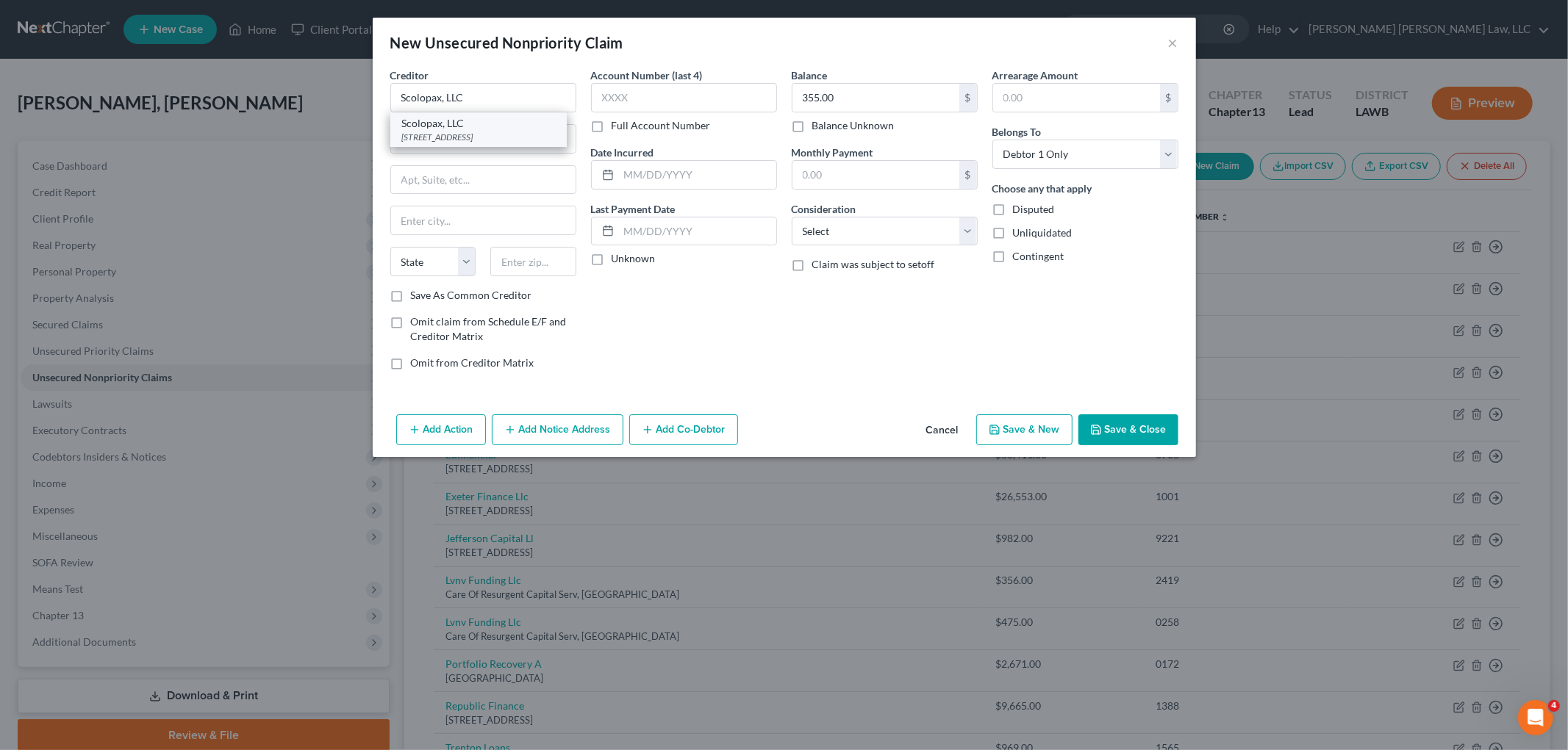
select select "50"
type input "98101"
click at [1004, 428] on button "Save & New" at bounding box center [1024, 429] width 96 height 31
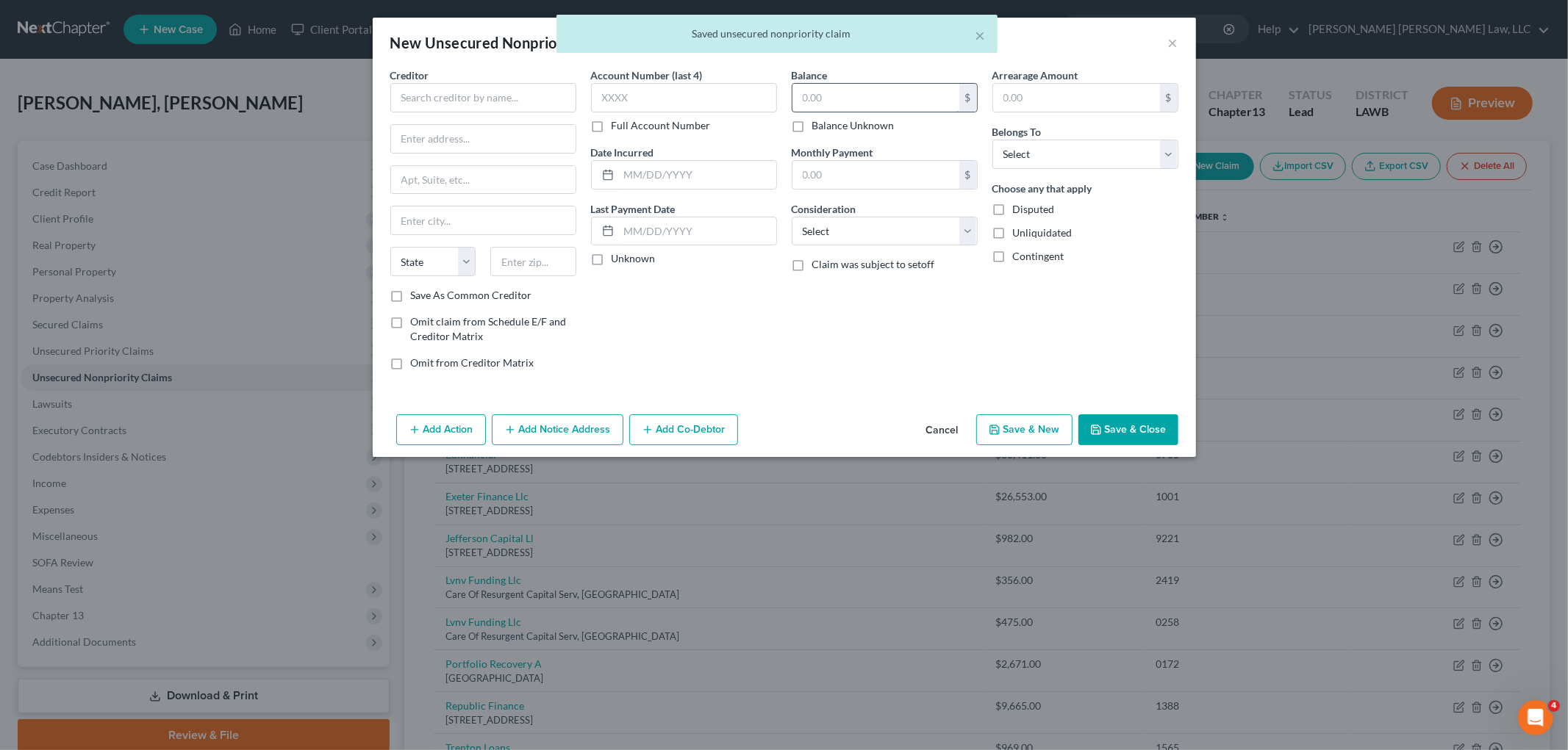
drag, startPoint x: 879, startPoint y: 101, endPoint x: 887, endPoint y: 101, distance: 8.0
click at [879, 101] on input "text" at bounding box center [875, 98] width 167 height 28
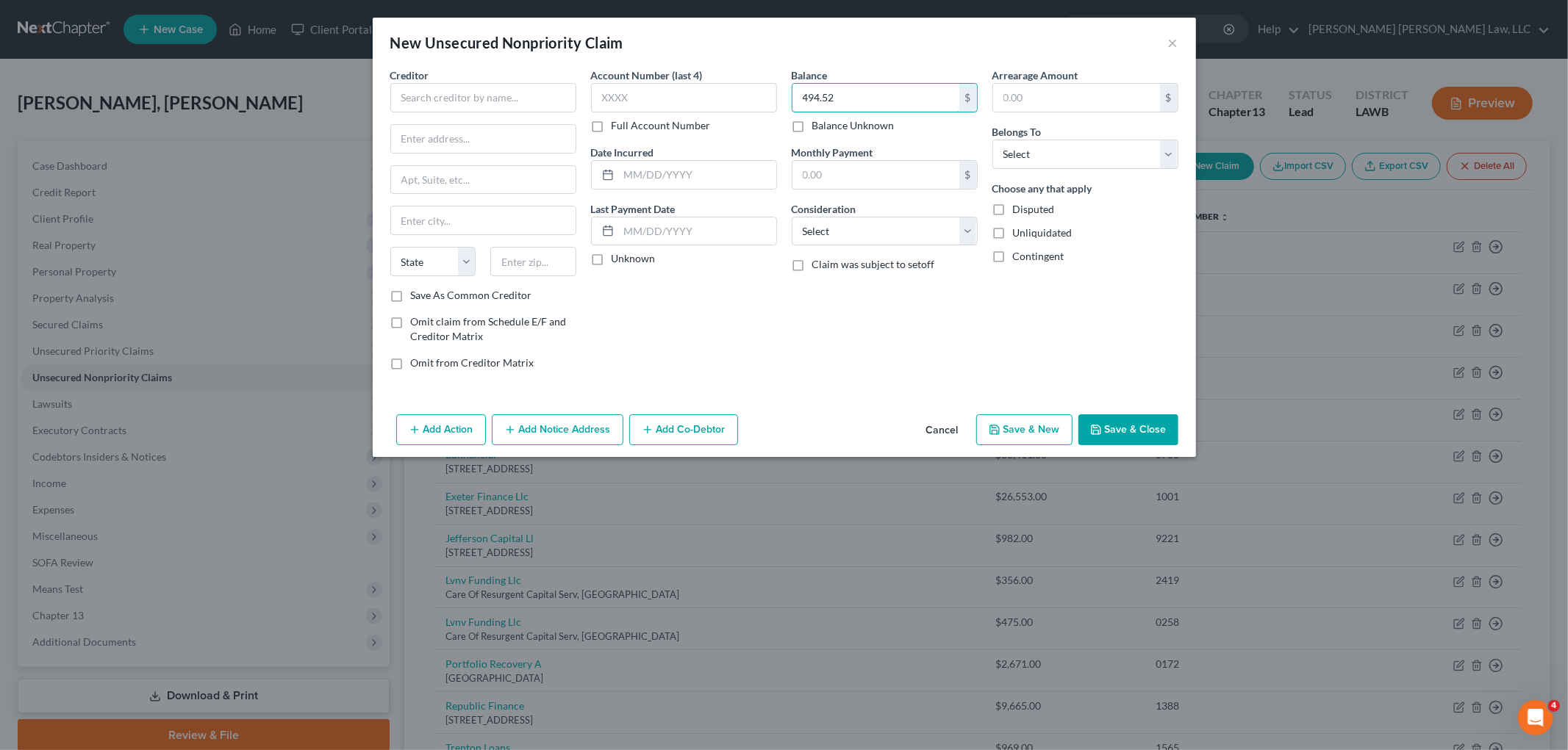
type input "494.52"
click at [1135, 132] on div "Belongs To * Select Debtor 1 Only Debtor 2 Only Debtor 1 And Debtor 2 Only At L…" at bounding box center [1085, 147] width 186 height 45
drag, startPoint x: 1127, startPoint y: 153, endPoint x: 1118, endPoint y: 164, distance: 14.2
click at [1127, 153] on select "Select Debtor 1 Only Debtor 2 Only Debtor 1 And Debtor 2 Only At Least One Of T…" at bounding box center [1085, 154] width 186 height 30
select select "0"
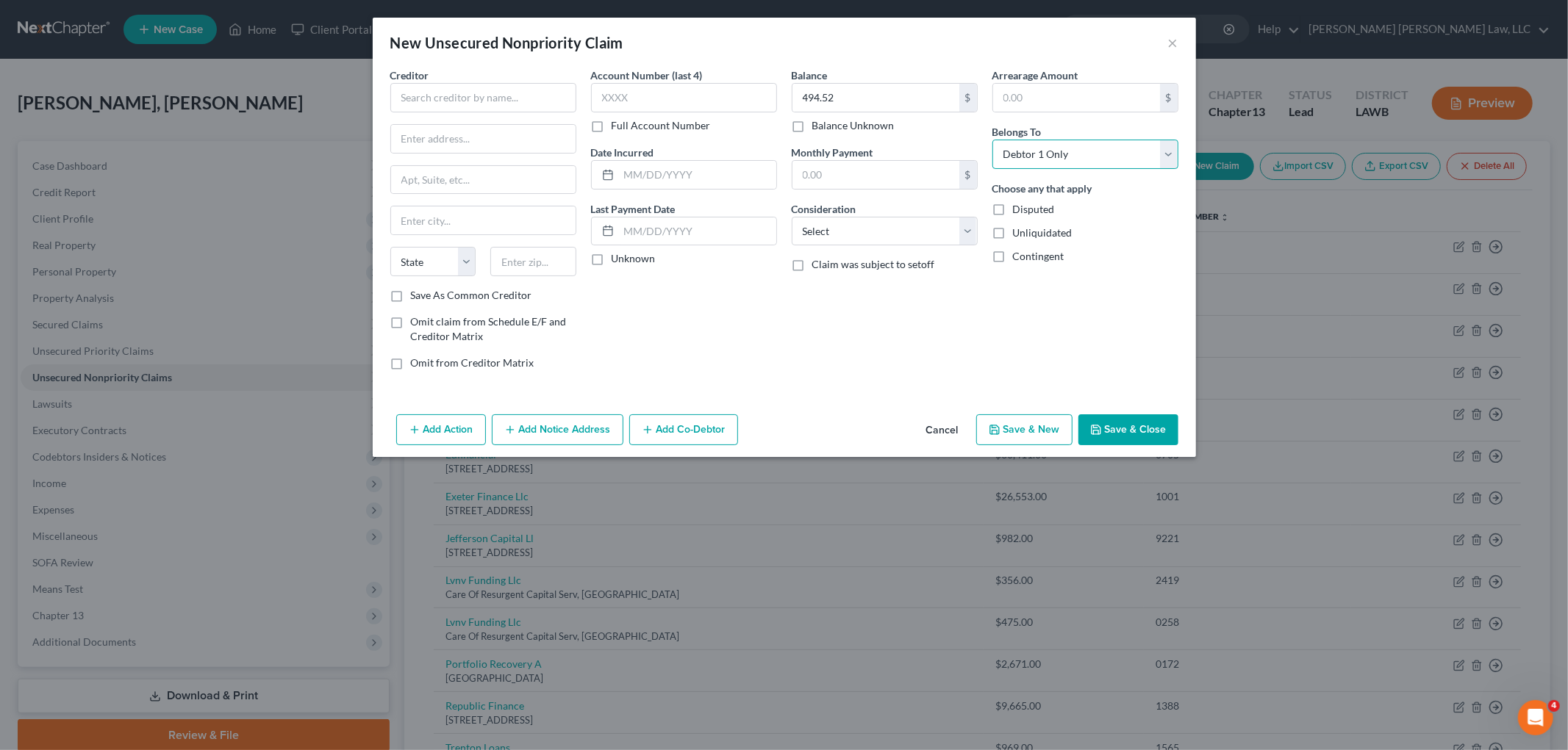
click at [992, 139] on select "Select Debtor 1 Only Debtor 2 Only Debtor 1 And Debtor 2 Only At Least One Of T…" at bounding box center [1085, 154] width 186 height 30
drag, startPoint x: 893, startPoint y: 229, endPoint x: 885, endPoint y: 244, distance: 17.0
click at [891, 229] on select "Select Cable / Satellite Services Collection Agency Credit Card Debt Debt Couns…" at bounding box center [884, 231] width 186 height 30
select select "1"
click at [791, 216] on select "Select Cable / Satellite Services Collection Agency Credit Card Debt Debt Couns…" at bounding box center [884, 231] width 186 height 30
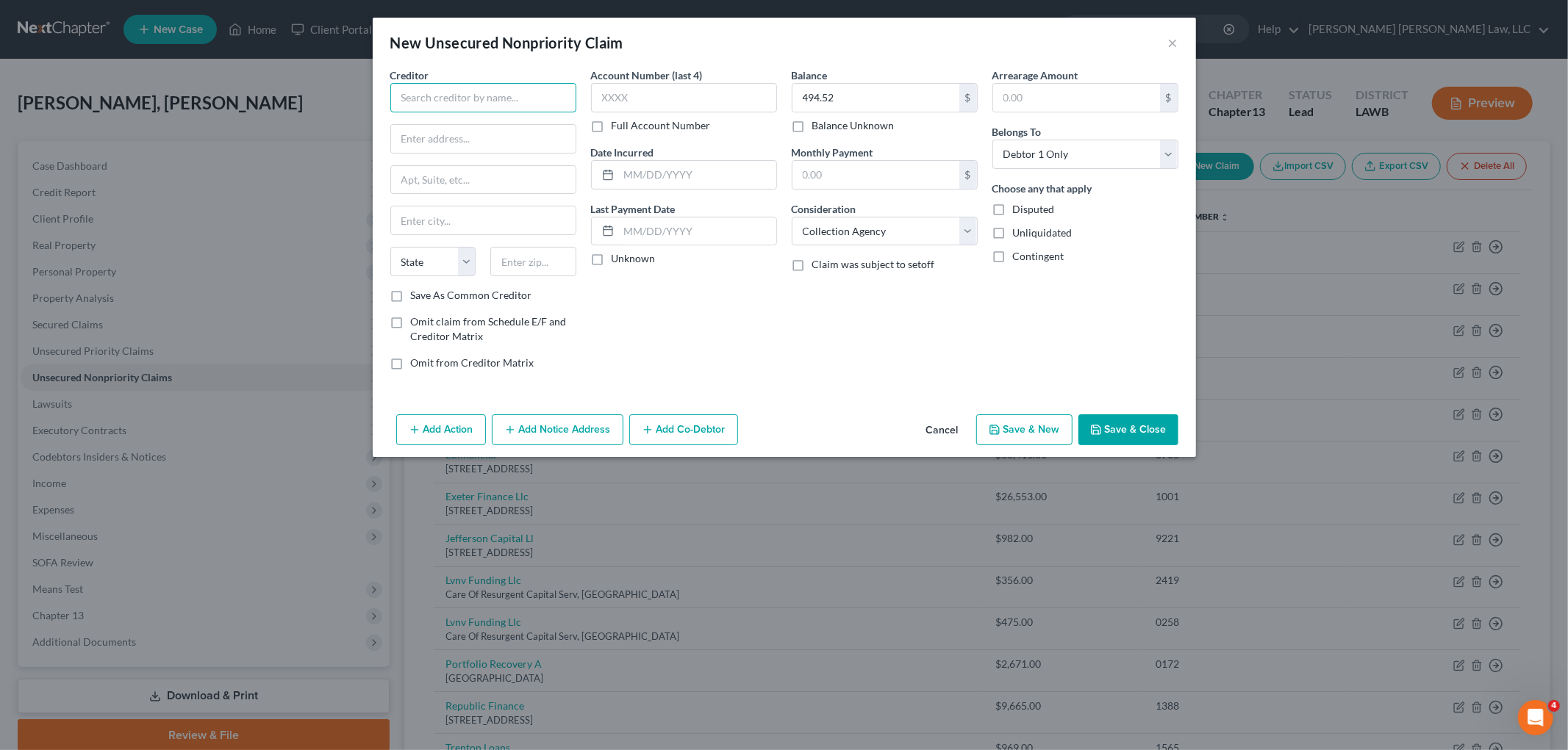
click at [473, 103] on input "text" at bounding box center [483, 98] width 186 height 30
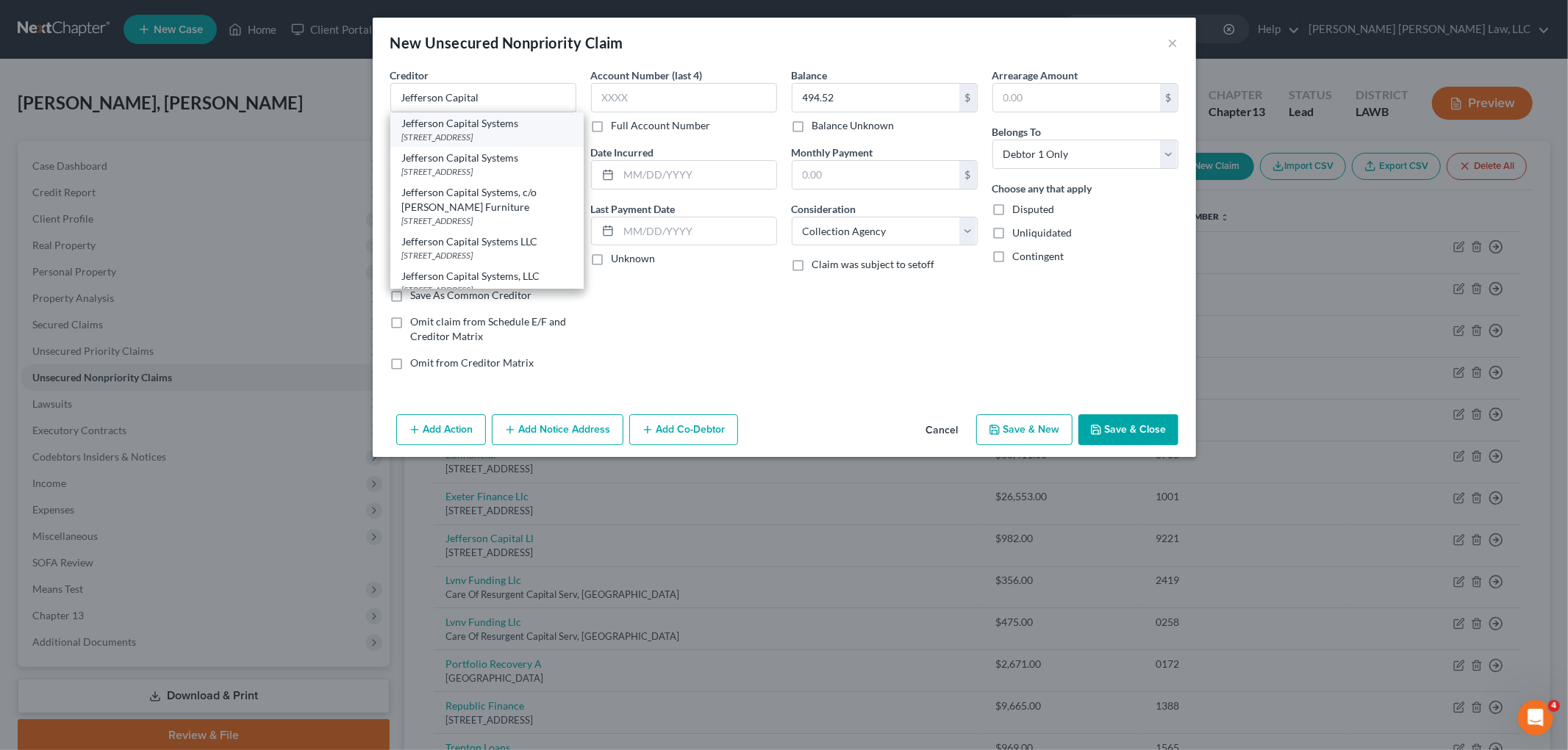
click at [447, 131] on div "PO Box 7999, Saint Cloud, MN 56302" at bounding box center [487, 137] width 170 height 13
type input "Jefferson Capital Systems"
type input "PO Box 7999"
type input "Saint Cloud"
select select "24"
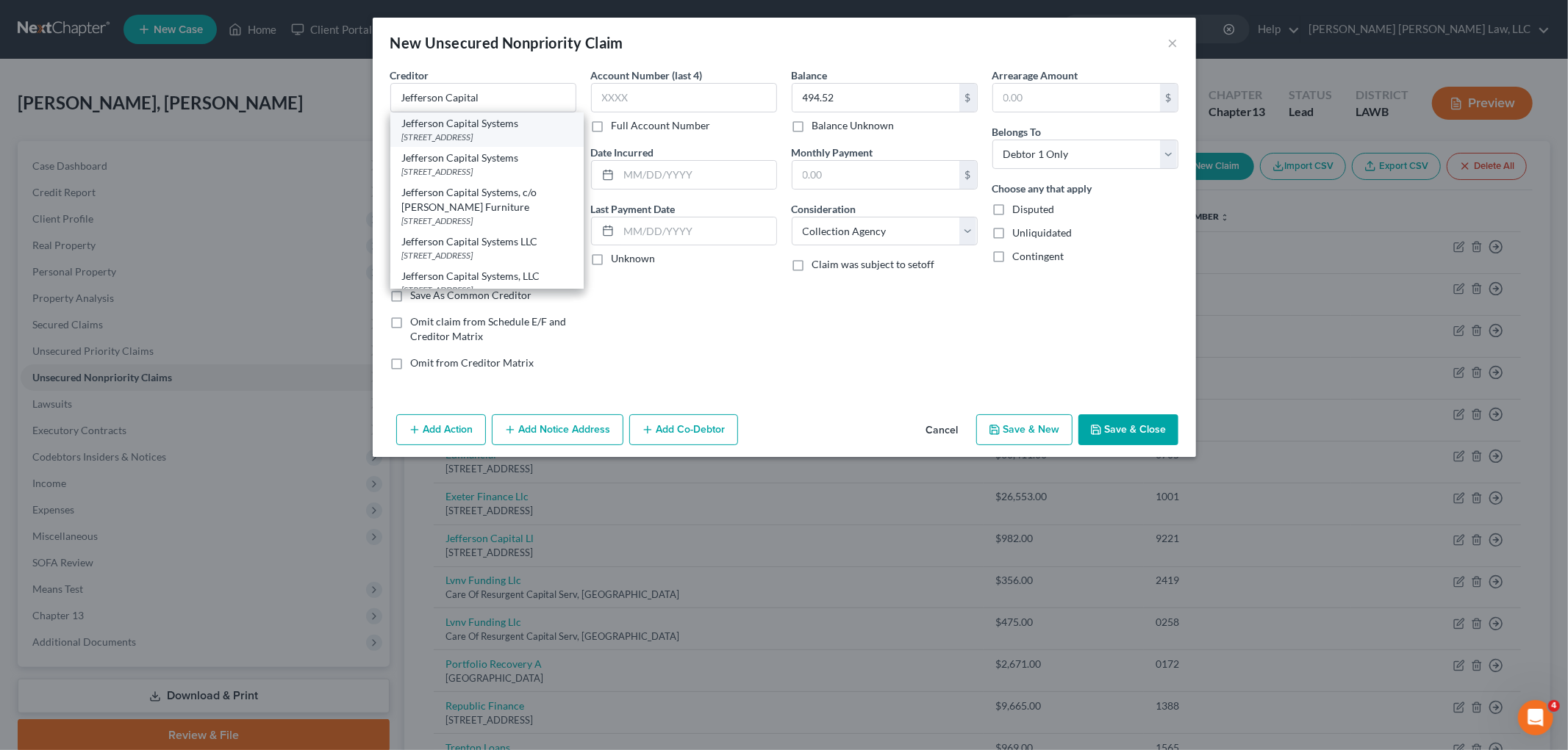
type input "56302"
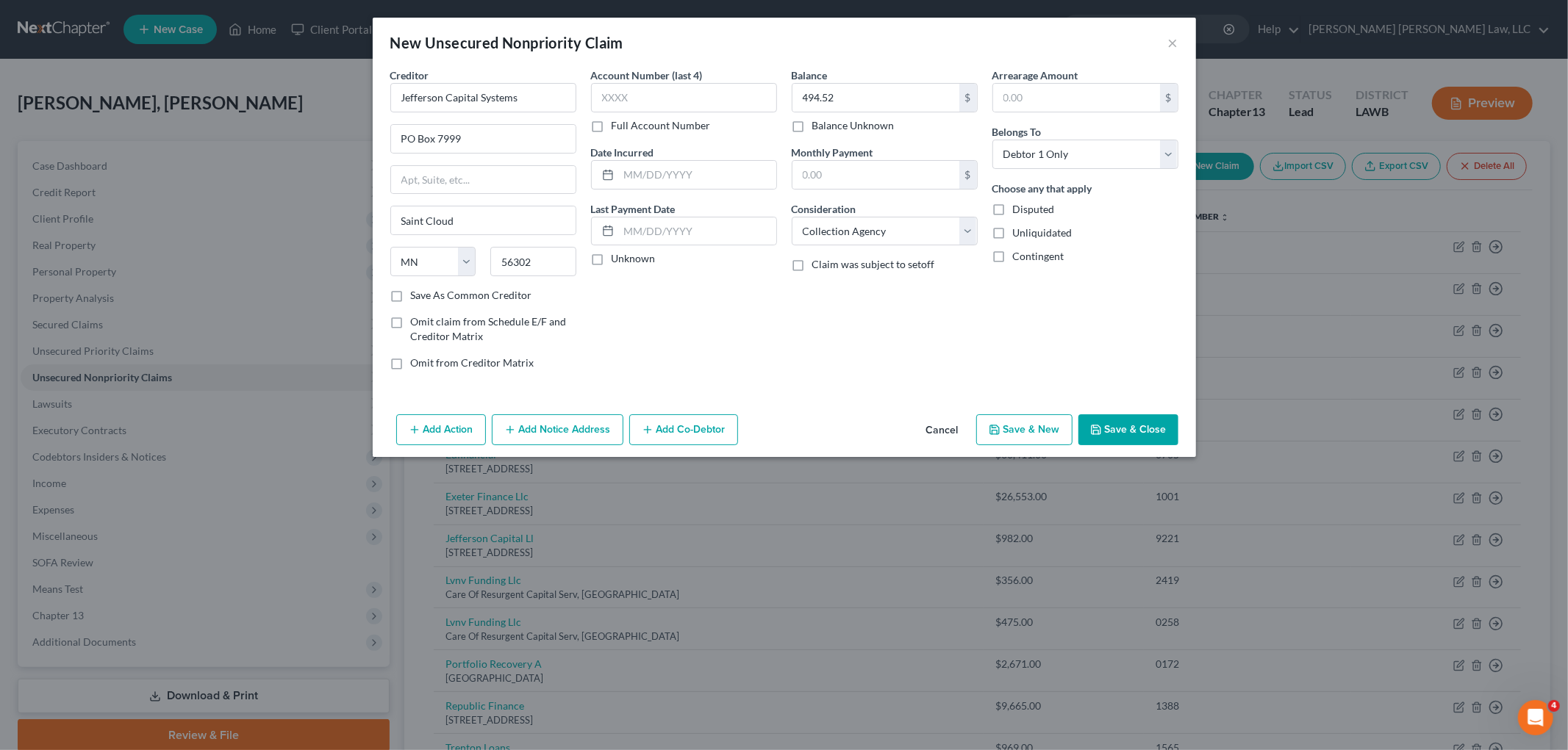
click at [1004, 432] on button "Save & New" at bounding box center [1024, 429] width 96 height 31
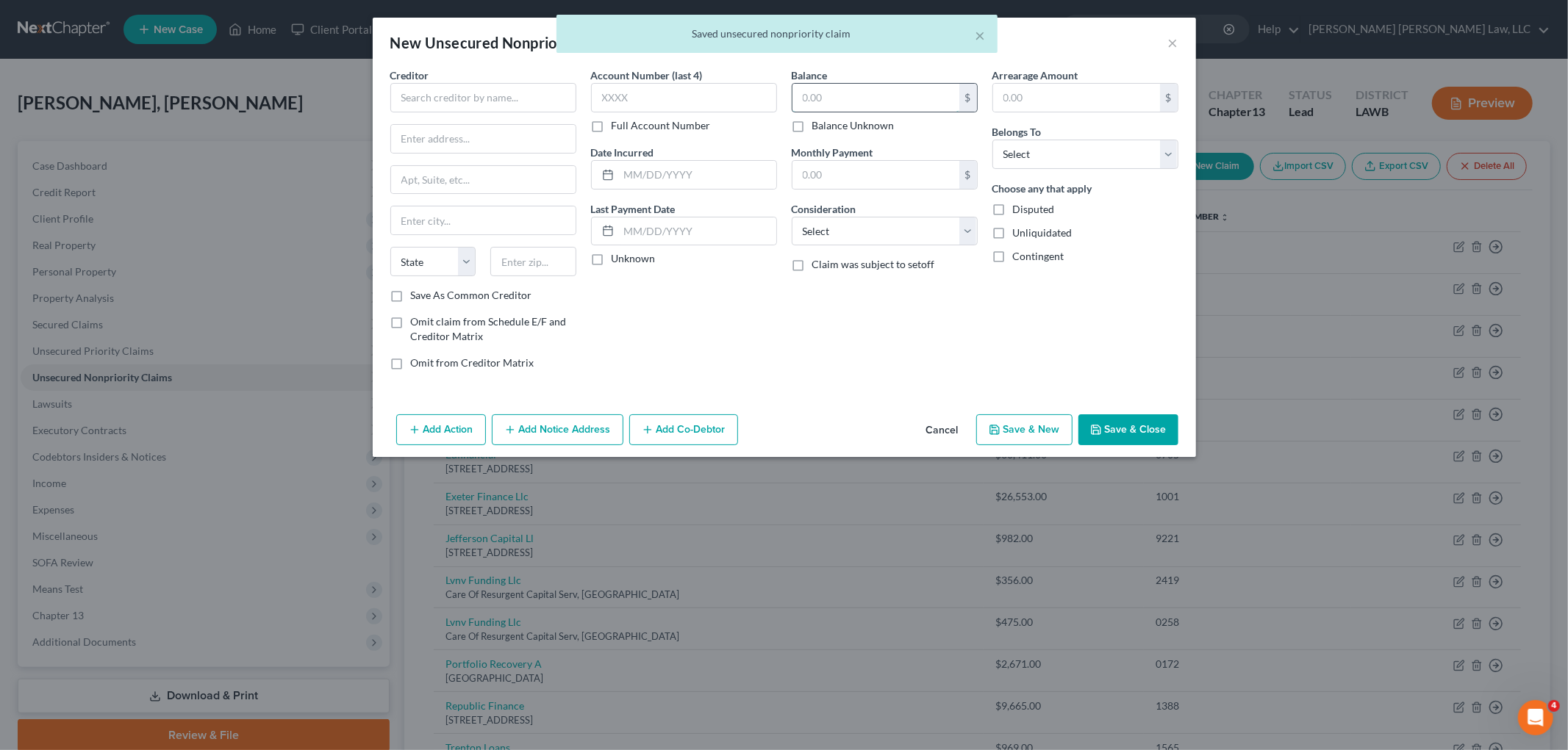
click at [851, 107] on input "text" at bounding box center [875, 98] width 167 height 28
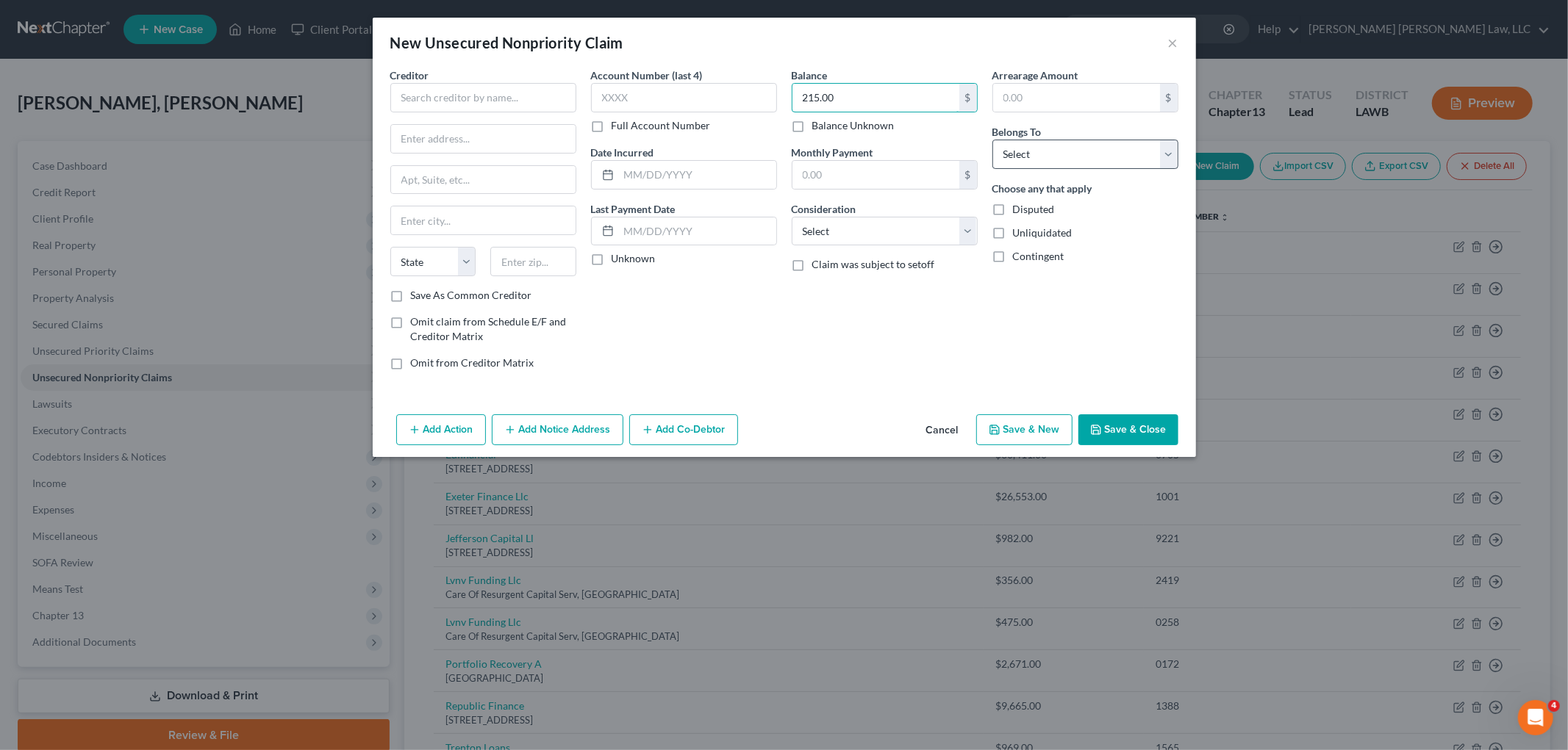
type input "215.00"
drag, startPoint x: 1007, startPoint y: 159, endPoint x: 1010, endPoint y: 167, distance: 8.5
click at [1008, 159] on select "Select Debtor 1 Only Debtor 2 Only Debtor 1 And Debtor 2 Only At Least One Of T…" at bounding box center [1085, 154] width 186 height 30
select select "0"
click at [992, 139] on select "Select Debtor 1 Only Debtor 2 Only Debtor 1 And Debtor 2 Only At Least One Of T…" at bounding box center [1085, 154] width 186 height 30
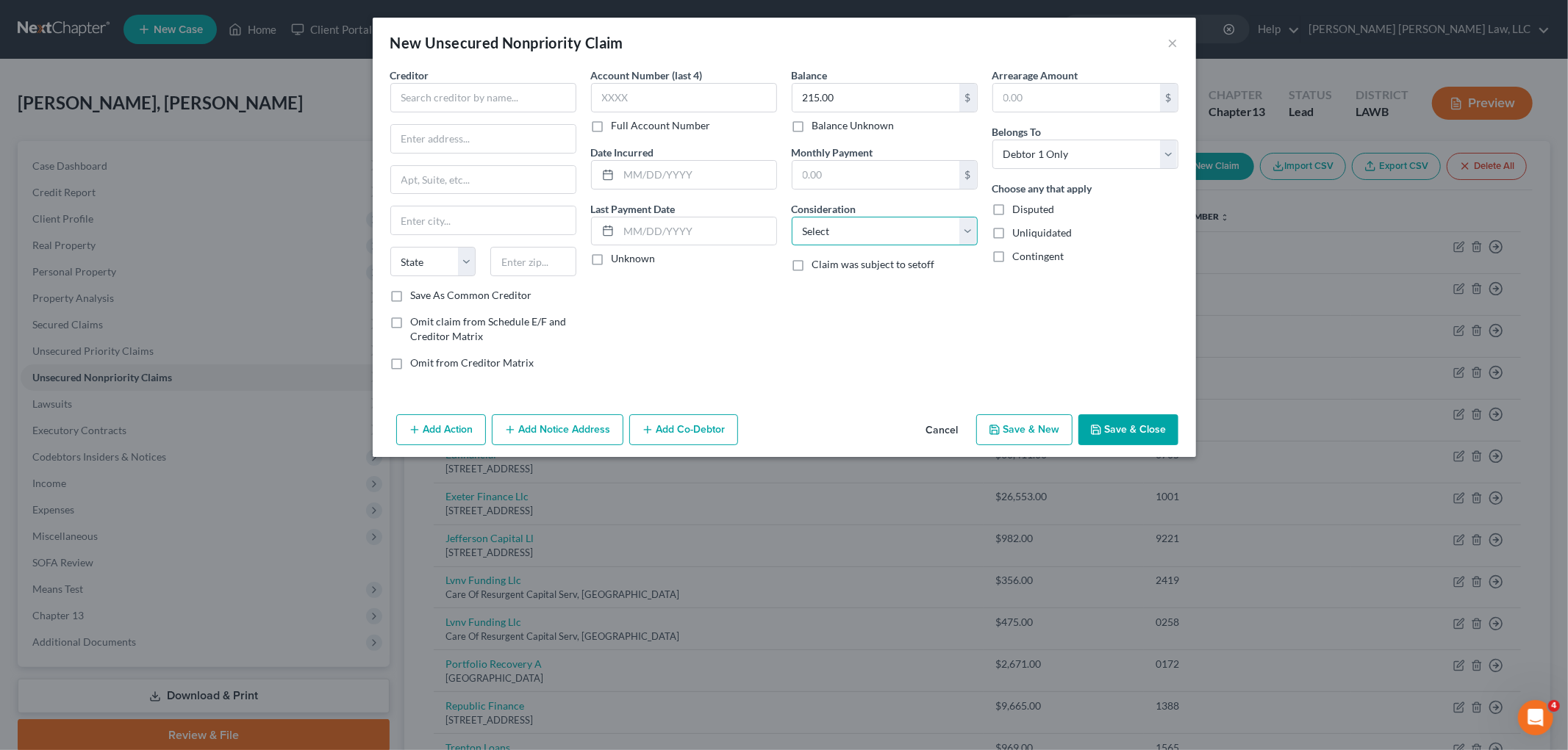
drag, startPoint x: 905, startPoint y: 219, endPoint x: 893, endPoint y: 239, distance: 23.3
click at [905, 219] on select "Select Cable / Satellite Services Collection Agency Credit Card Debt Debt Couns…" at bounding box center [884, 231] width 186 height 30
select select "10"
click at [791, 216] on select "Select Cable / Satellite Services Collection Agency Credit Card Debt Debt Couns…" at bounding box center [884, 231] width 186 height 30
click at [487, 104] on input "text" at bounding box center [483, 98] width 186 height 30
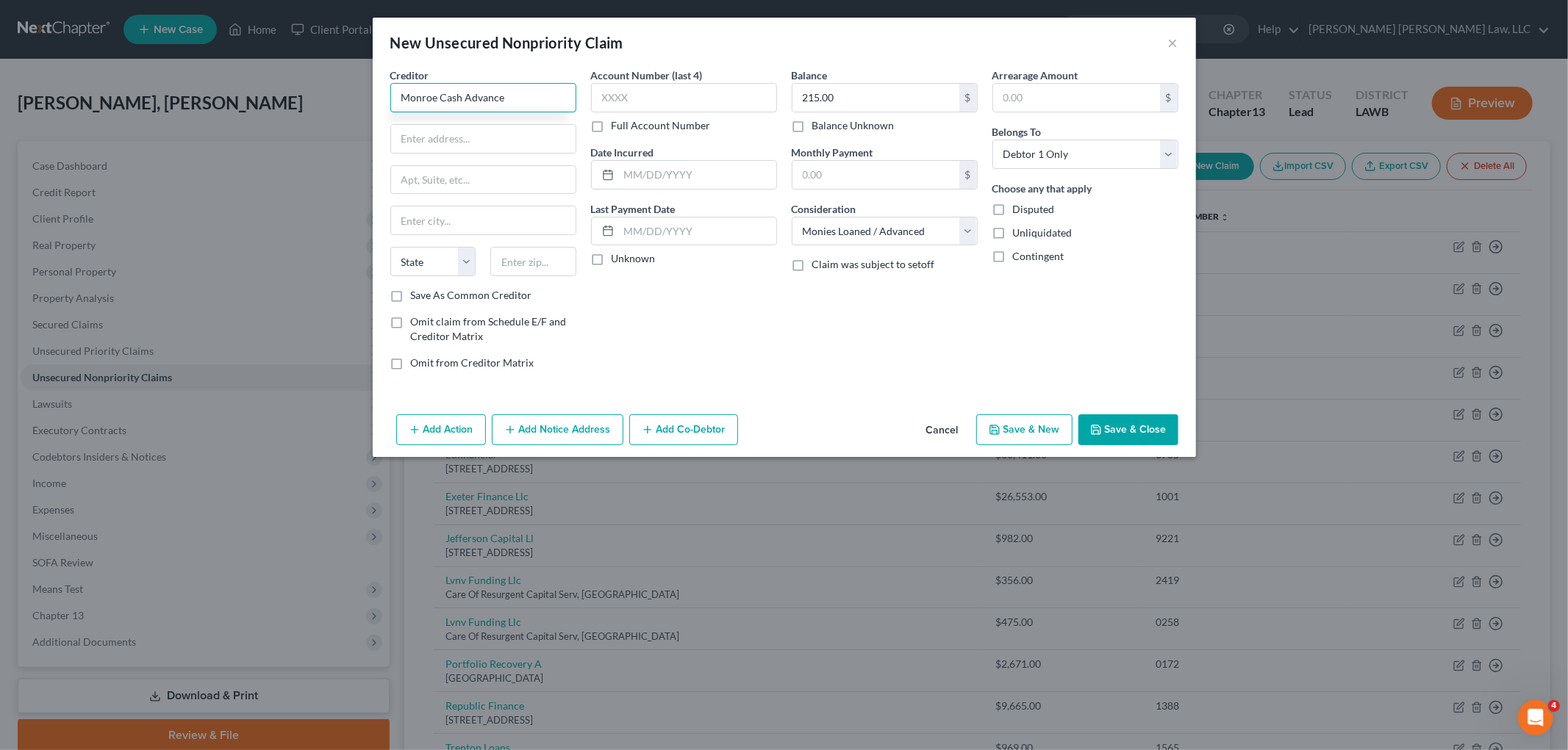
type input "Monroe Cash Advance"
type input "PO Box 800849"
type input "75380"
type input "Dallas"
select select "45"
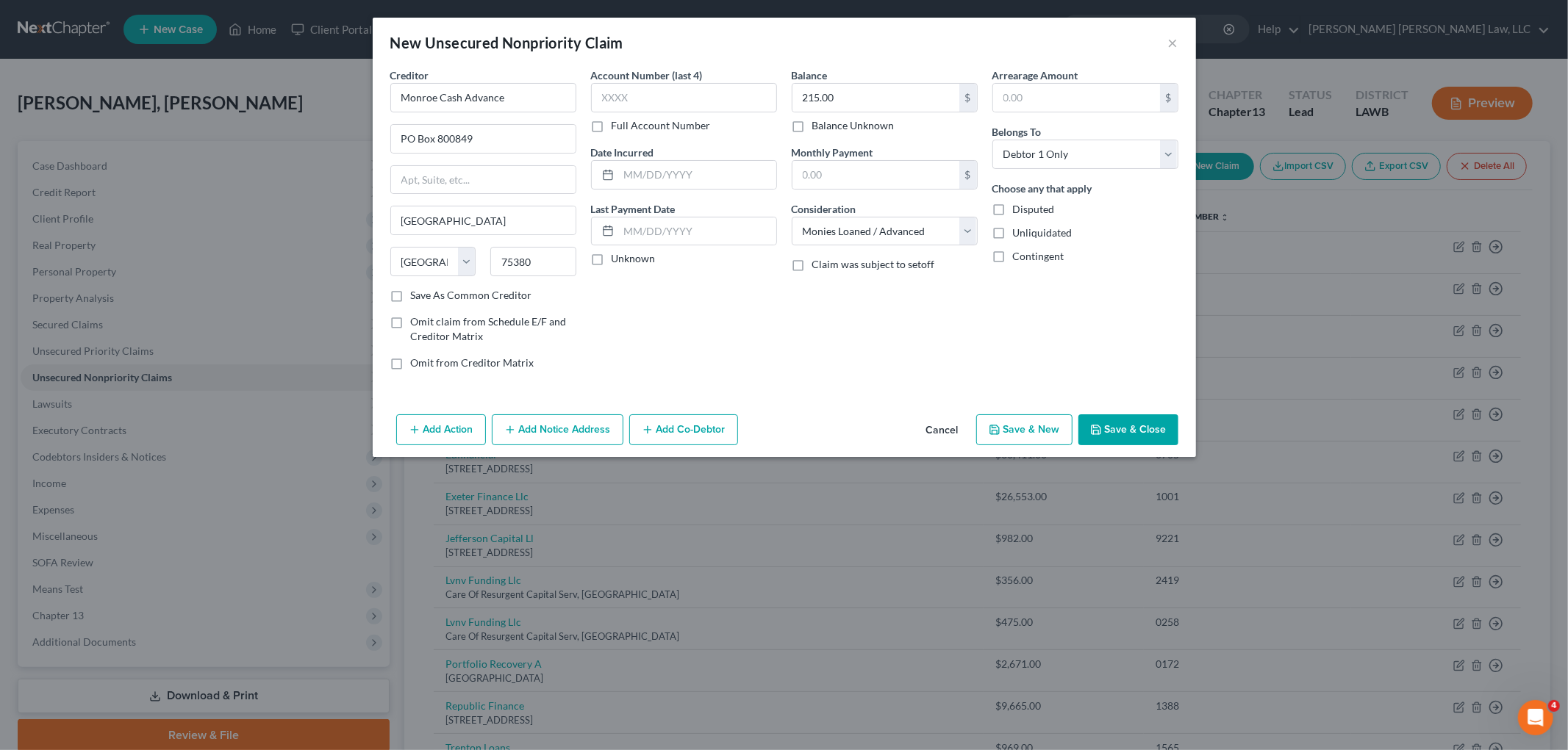
click at [1009, 420] on button "Save & New" at bounding box center [1024, 429] width 96 height 31
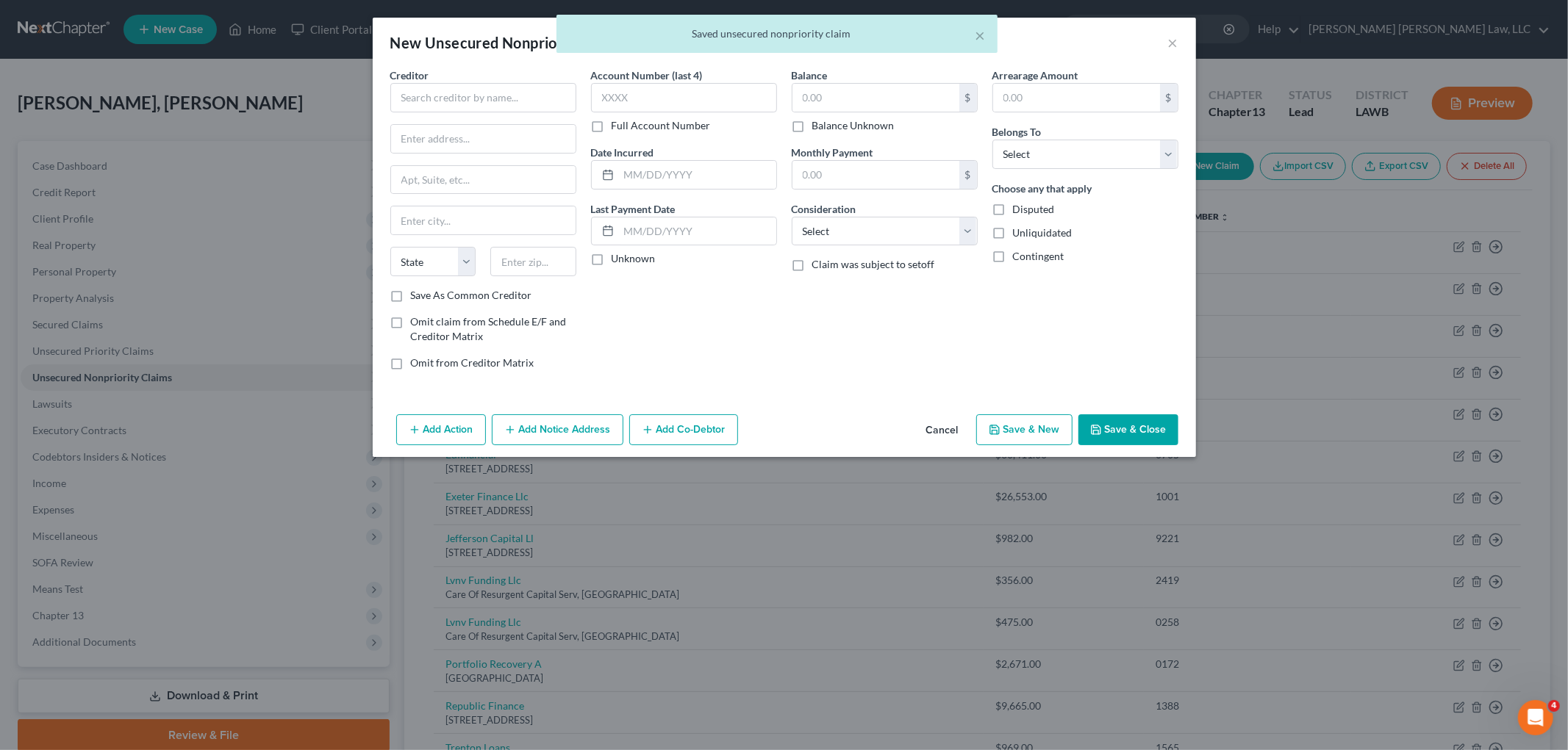
click at [1037, 171] on div "Arrearage Amount $ Belongs To * Select Debtor 1 Only Debtor 2 Only Debtor 1 And…" at bounding box center [1085, 224] width 200 height 314
click at [1045, 167] on select "Select Debtor 1 Only Debtor 2 Only Debtor 1 And Debtor 2 Only At Least One Of T…" at bounding box center [1085, 154] width 186 height 30
select select "0"
click at [992, 139] on select "Select Debtor 1 Only Debtor 2 Only Debtor 1 And Debtor 2 Only At Least One Of T…" at bounding box center [1085, 154] width 186 height 30
click at [894, 236] on select "Select Cable / Satellite Services Collection Agency Credit Card Debt Debt Couns…" at bounding box center [884, 231] width 186 height 30
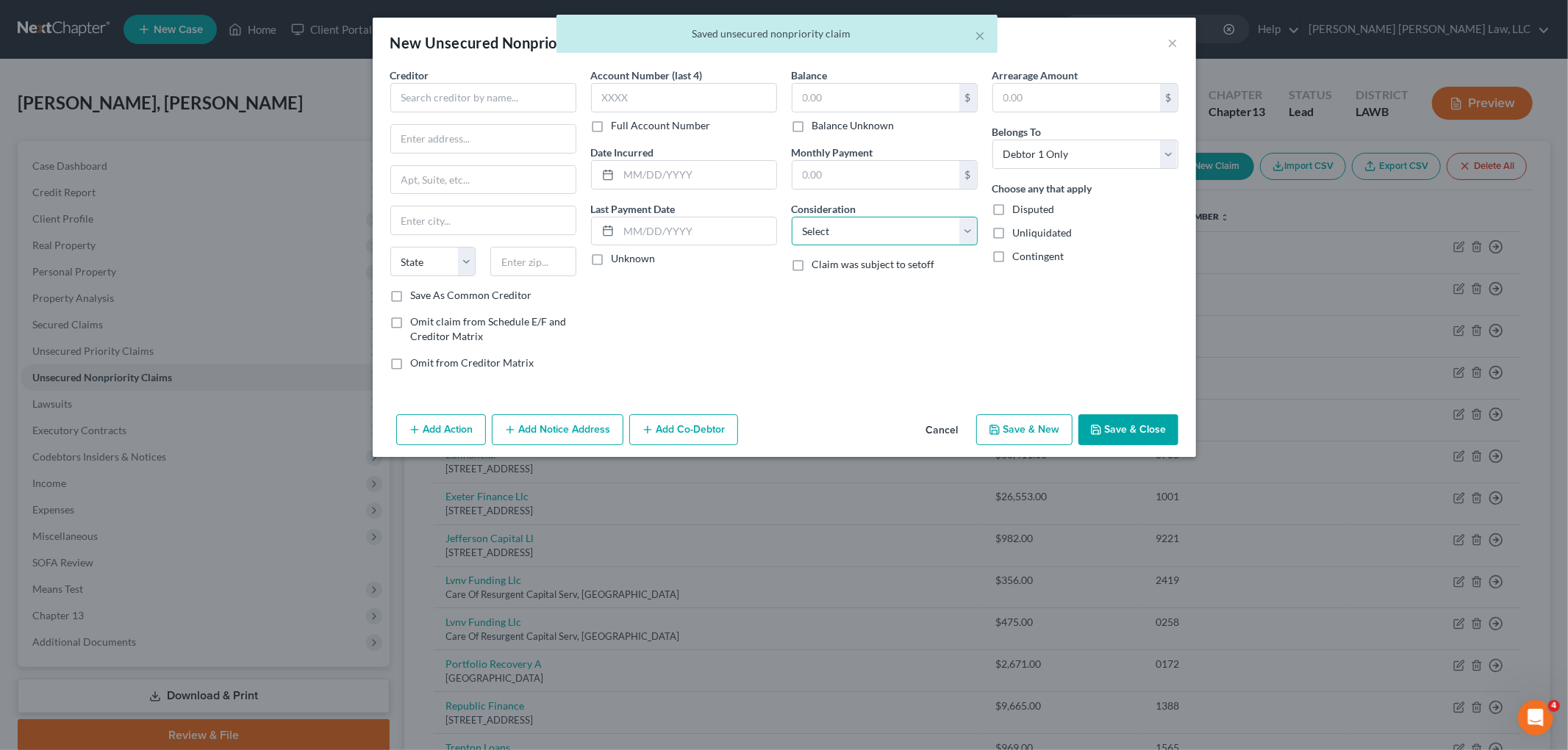
select select "10"
click at [791, 216] on select "Select Cable / Satellite Services Collection Agency Credit Card Debt Debt Couns…" at bounding box center [884, 231] width 186 height 30
click at [853, 89] on input "text" at bounding box center [875, 98] width 167 height 28
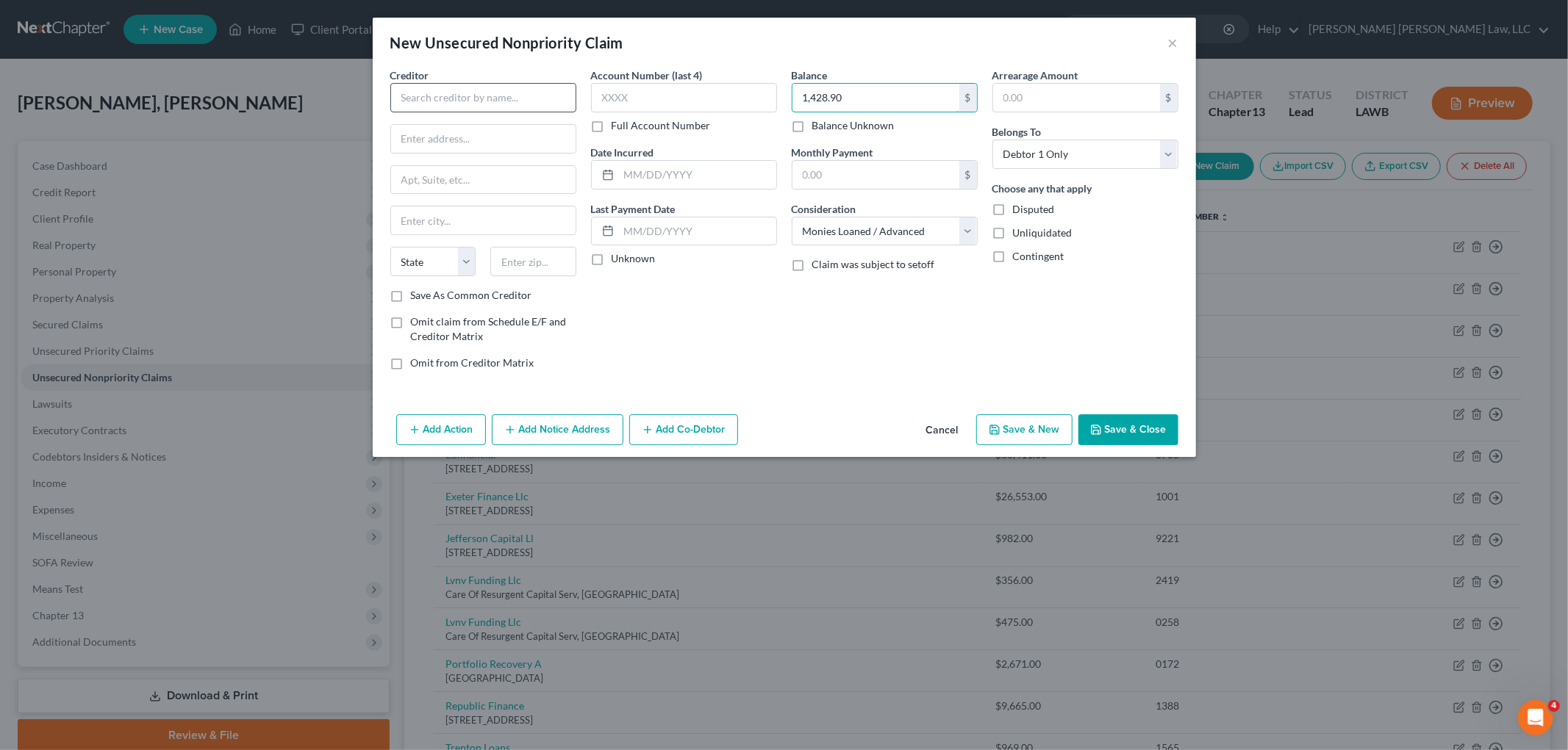
type input "1,428.90"
click at [410, 93] on input "text" at bounding box center [483, 98] width 186 height 30
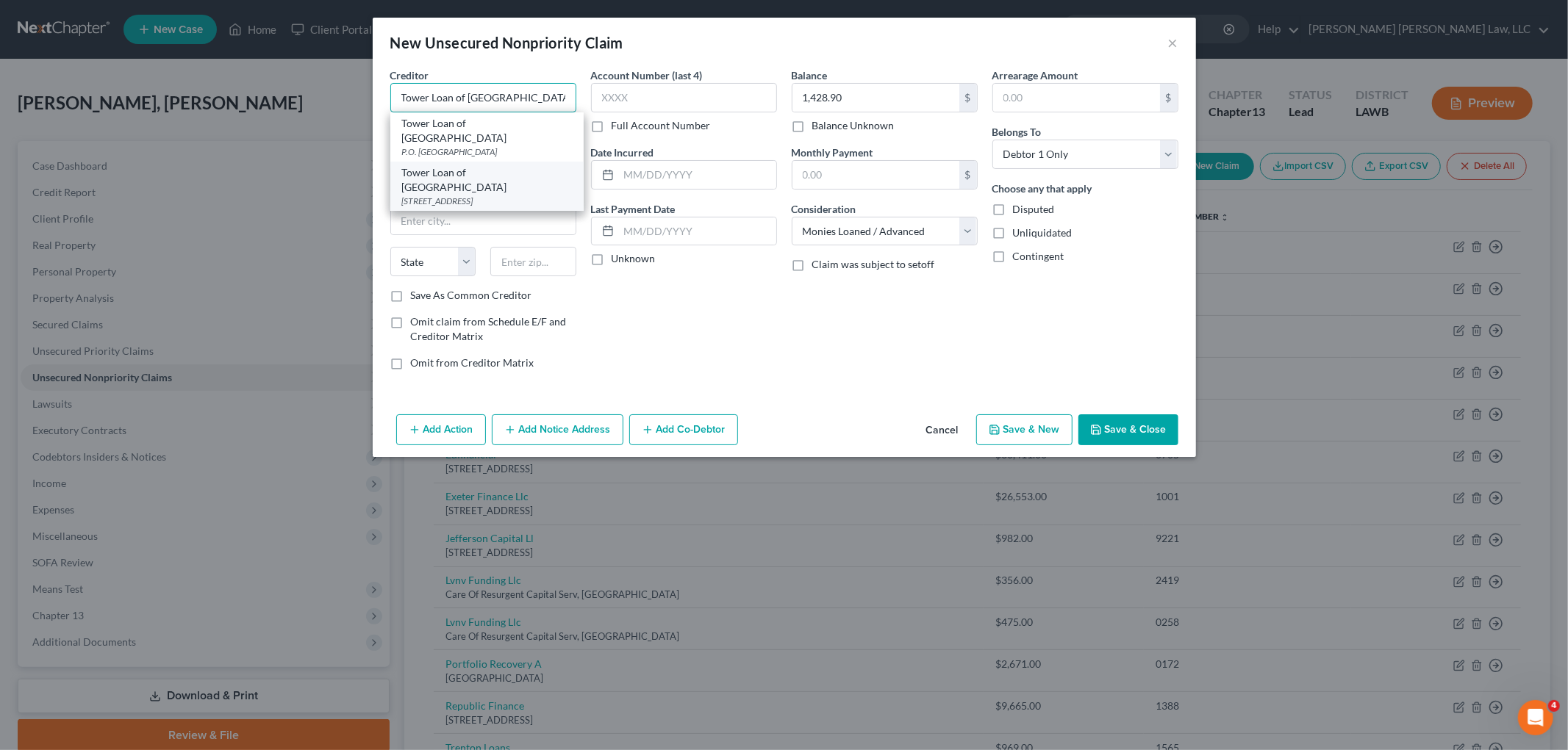
type input "Tower Loan of Monroe"
click at [414, 165] on div "Tower Loan of Monroe" at bounding box center [487, 179] width 170 height 30
type input "PO Box 7203"
type input "Monroe"
select select "19"
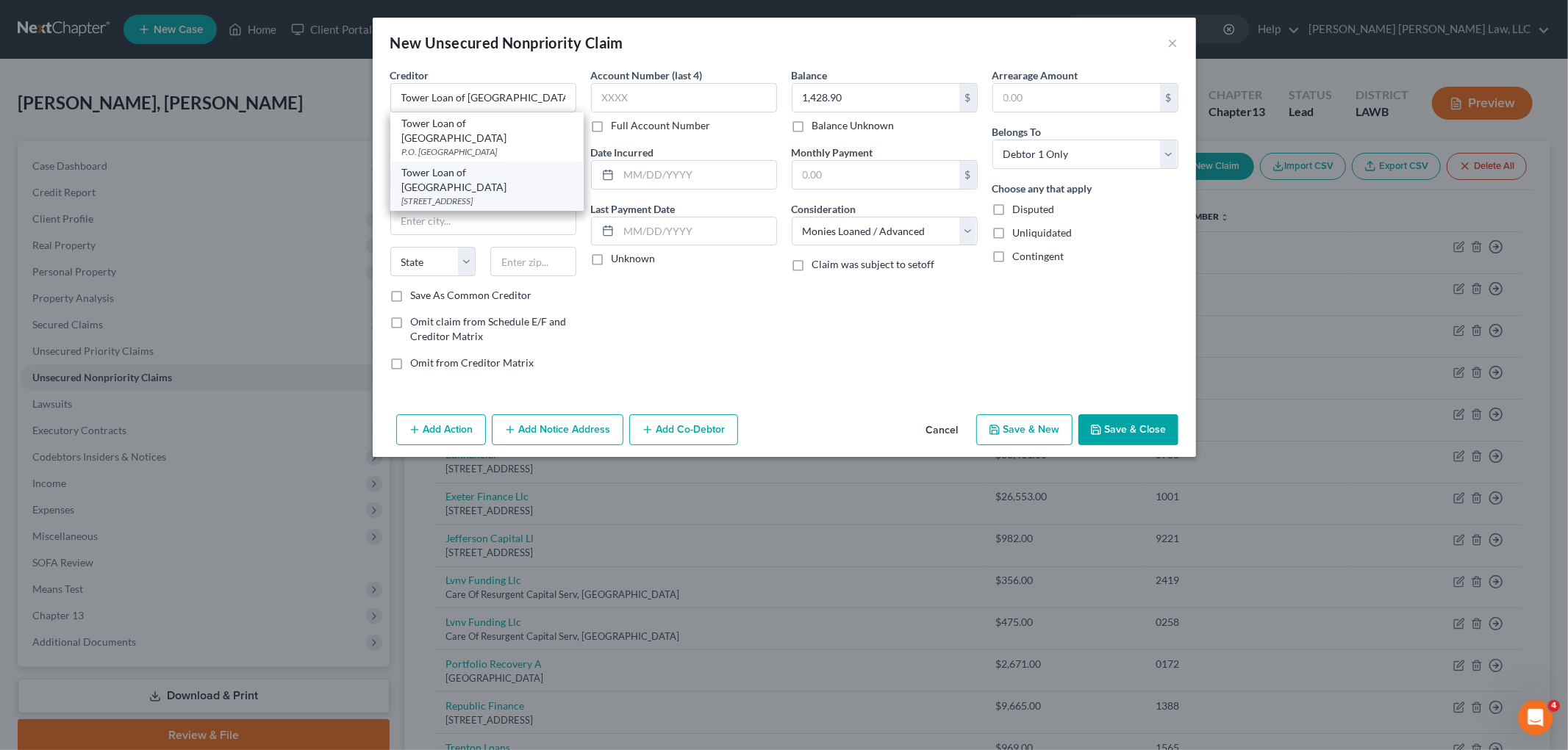
type input "71211"
click at [1012, 430] on button "Save & New" at bounding box center [1024, 429] width 96 height 31
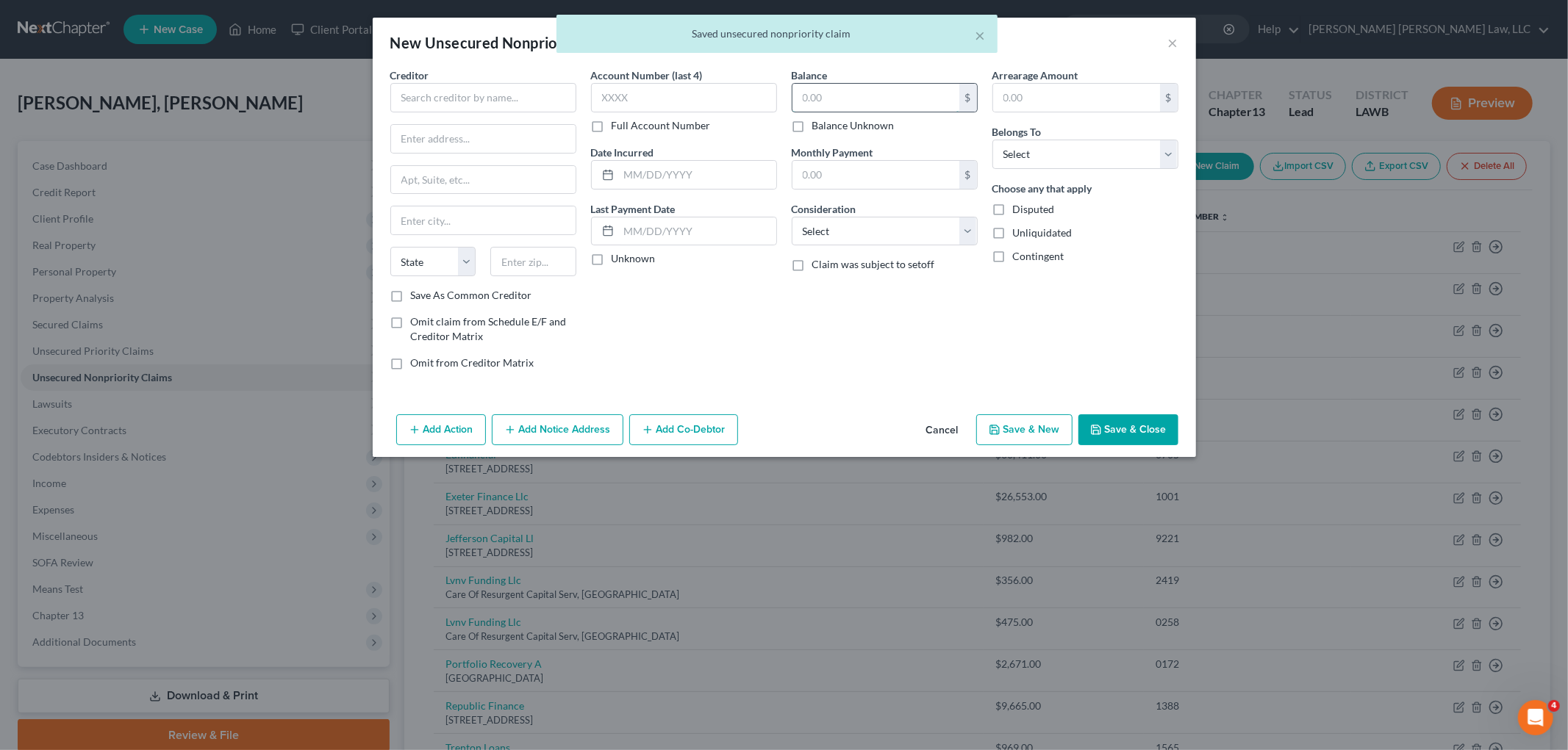
click at [839, 99] on input "text" at bounding box center [875, 98] width 167 height 28
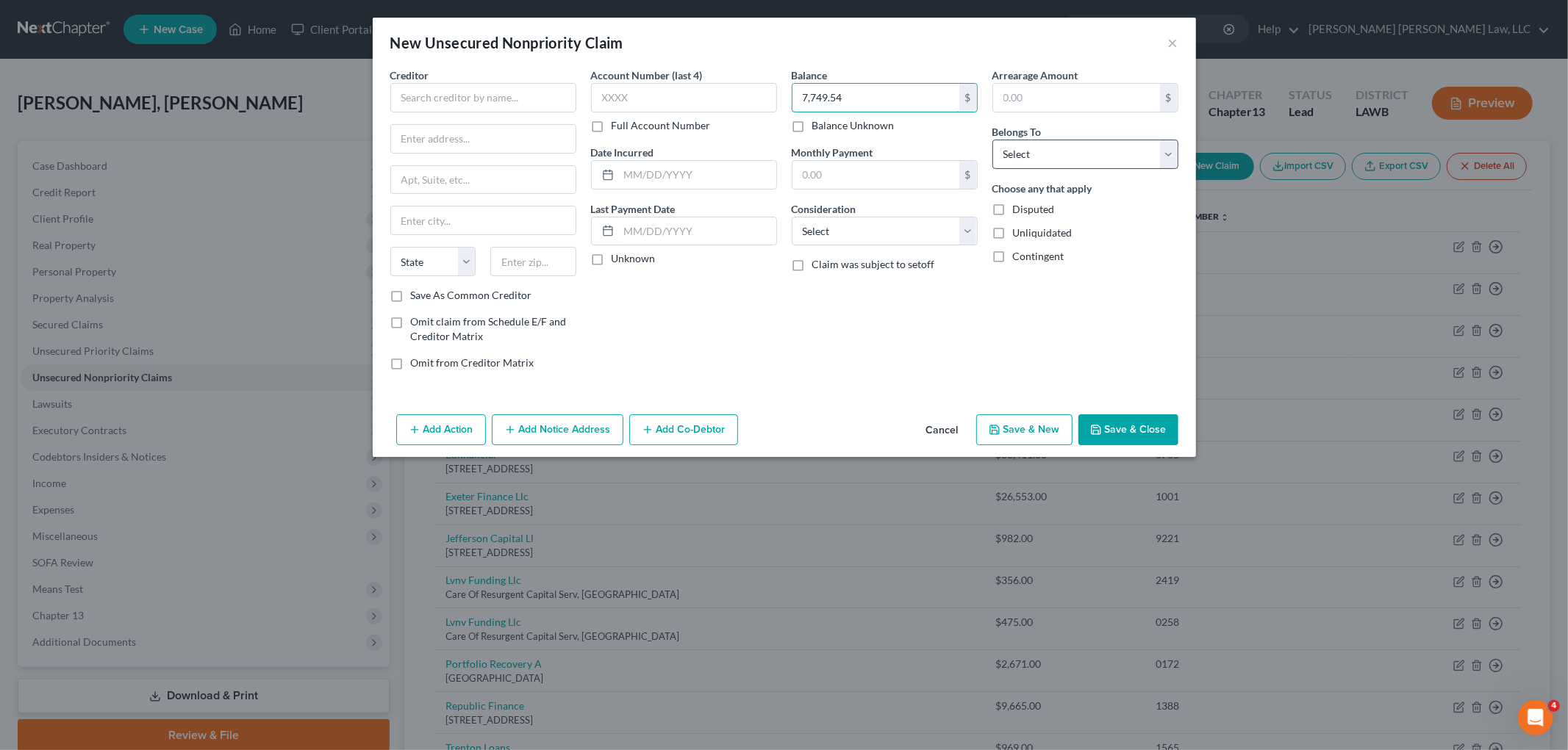
type input "7,749.54"
click at [1033, 163] on select "Select Debtor 1 Only Debtor 2 Only Debtor 1 And Debtor 2 Only At Least One Of T…" at bounding box center [1085, 154] width 186 height 30
select select "0"
click at [992, 139] on select "Select Debtor 1 Only Debtor 2 Only Debtor 1 And Debtor 2 Only At Least One Of T…" at bounding box center [1085, 154] width 186 height 30
click at [907, 225] on select "Select Cable / Satellite Services Collection Agency Credit Card Debt Debt Couns…" at bounding box center [884, 231] width 186 height 30
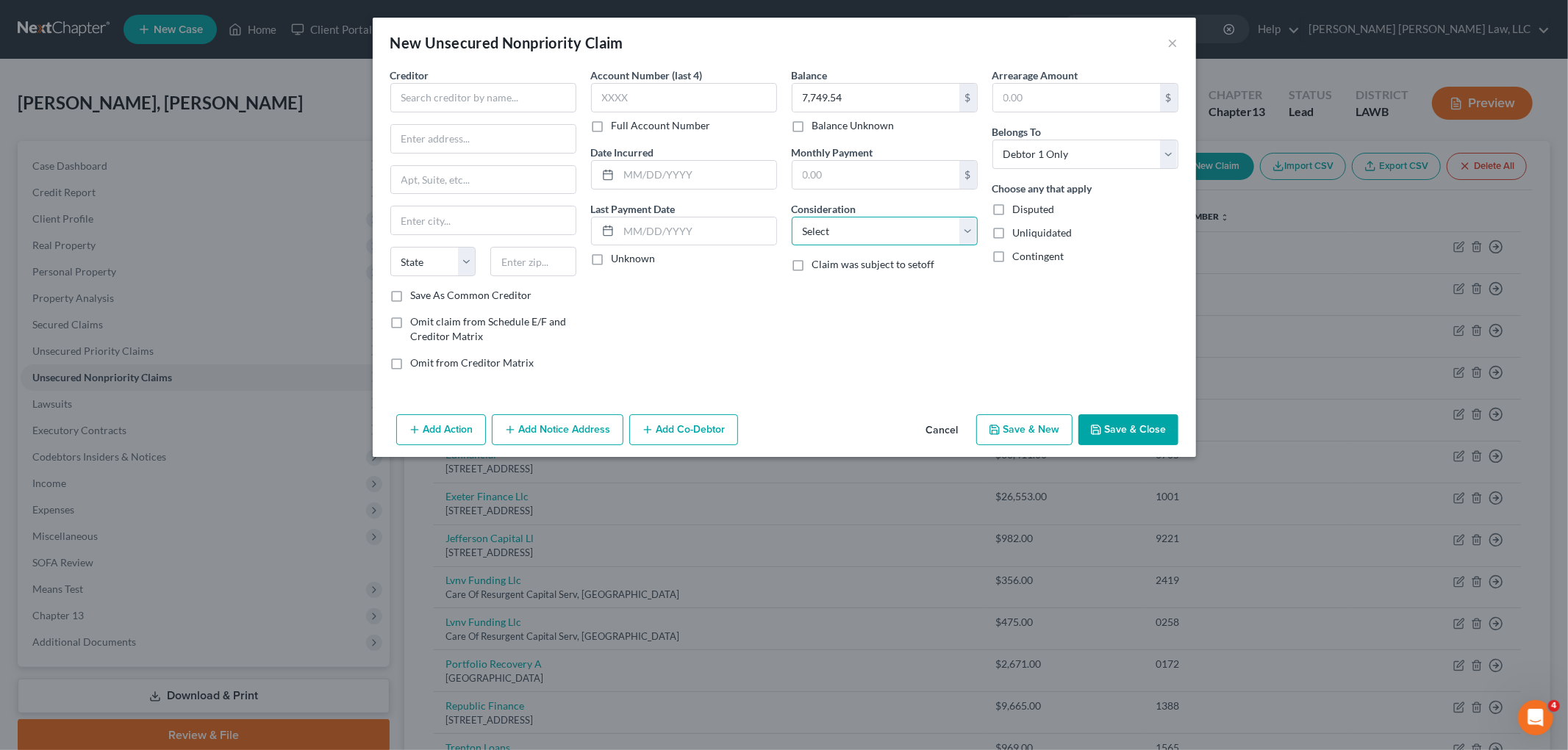
select select "10"
click at [791, 216] on select "Select Cable / Satellite Services Collection Agency Credit Card Debt Debt Couns…" at bounding box center [884, 231] width 186 height 30
click at [443, 112] on div "Creditor * State AL AK AR AZ CA CO CT DE DC FL GA GU HI ID IL IN IA KS KY LA ME…" at bounding box center [483, 177] width 186 height 220
click at [447, 101] on input "text" at bounding box center [483, 98] width 186 height 30
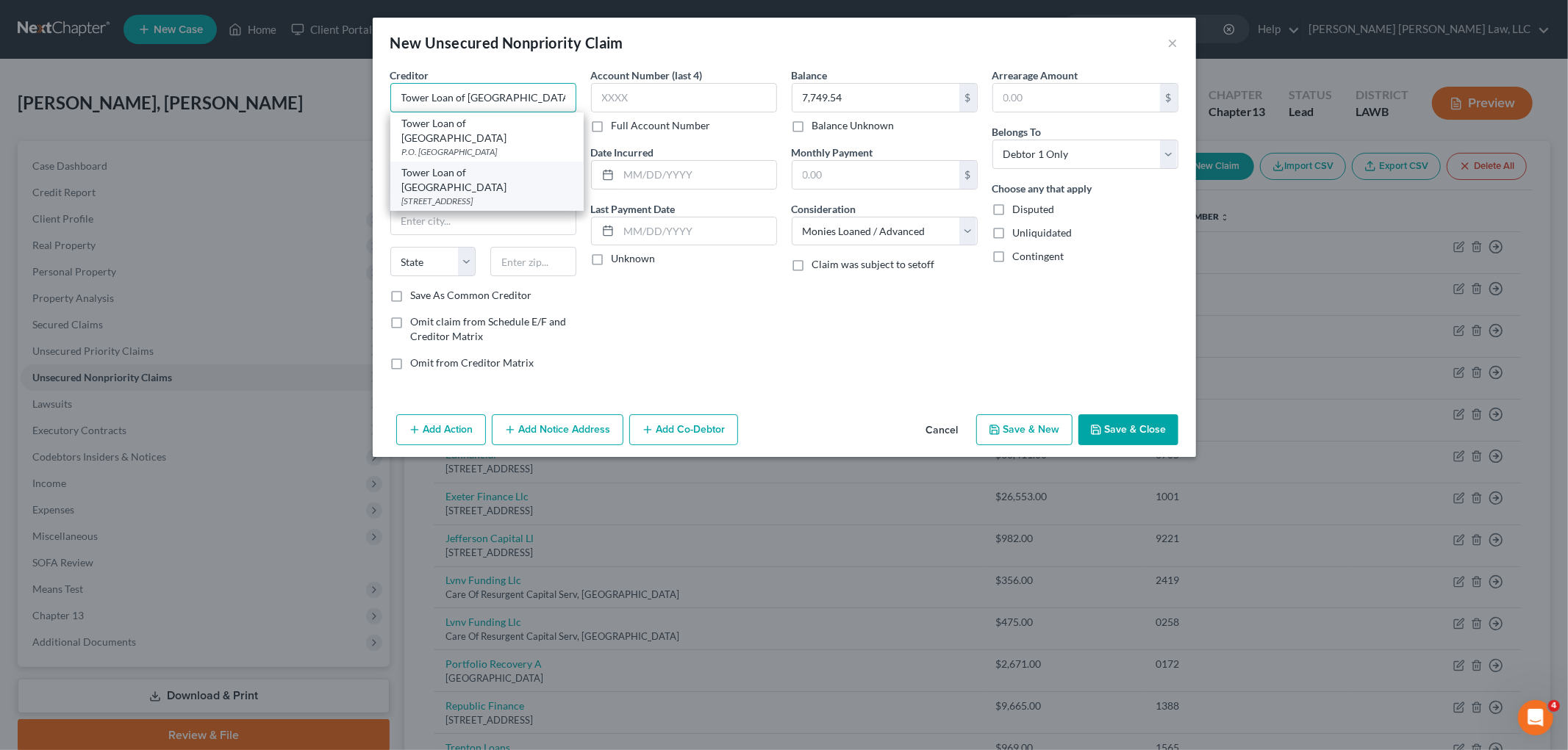
type input "Tower Loan of Monroe"
click at [473, 165] on div "Tower Loan of Monroe" at bounding box center [487, 179] width 170 height 30
type input "PO Box 7203"
type input "Monroe"
select select "19"
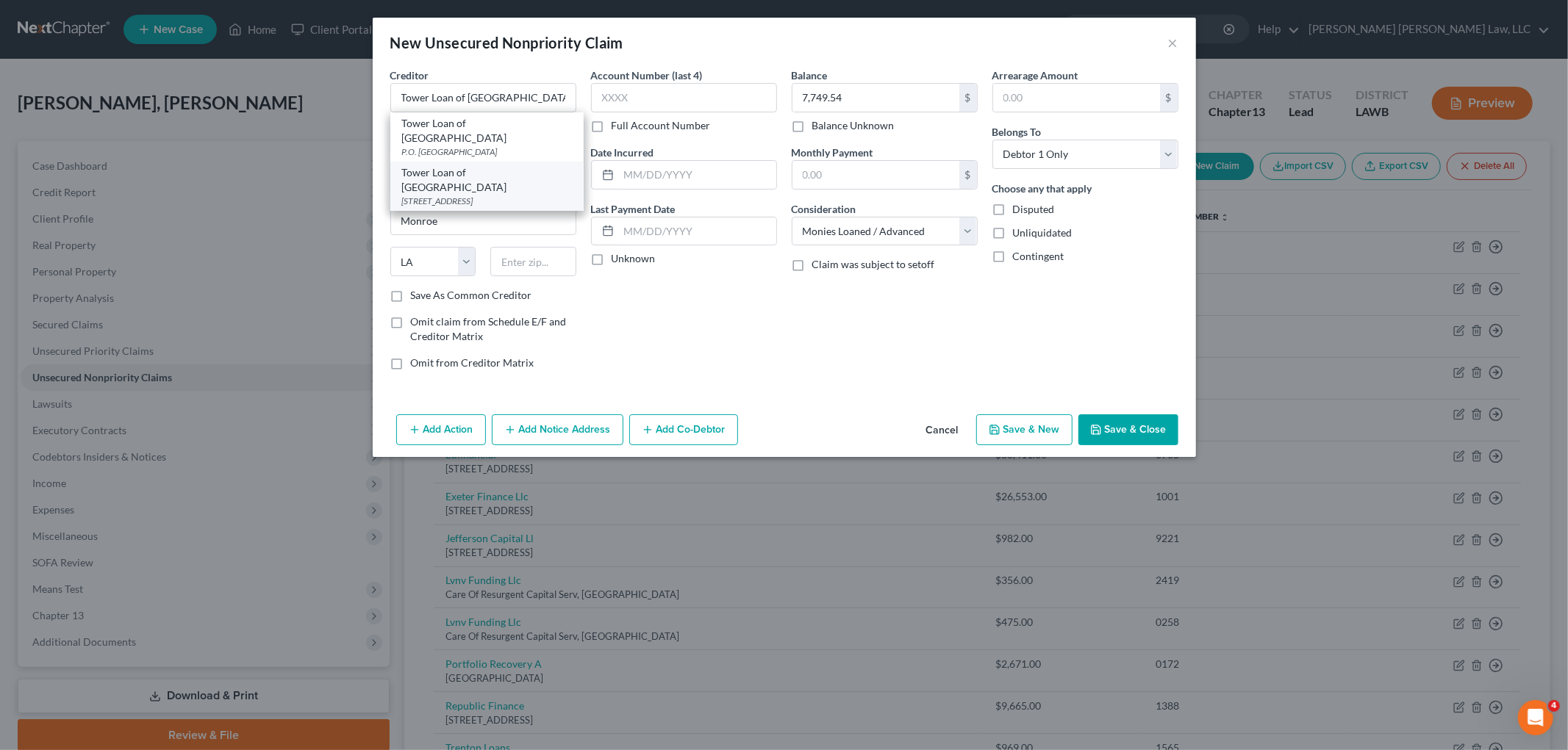
type input "71211"
click at [1150, 426] on button "Save & Close" at bounding box center [1128, 429] width 100 height 31
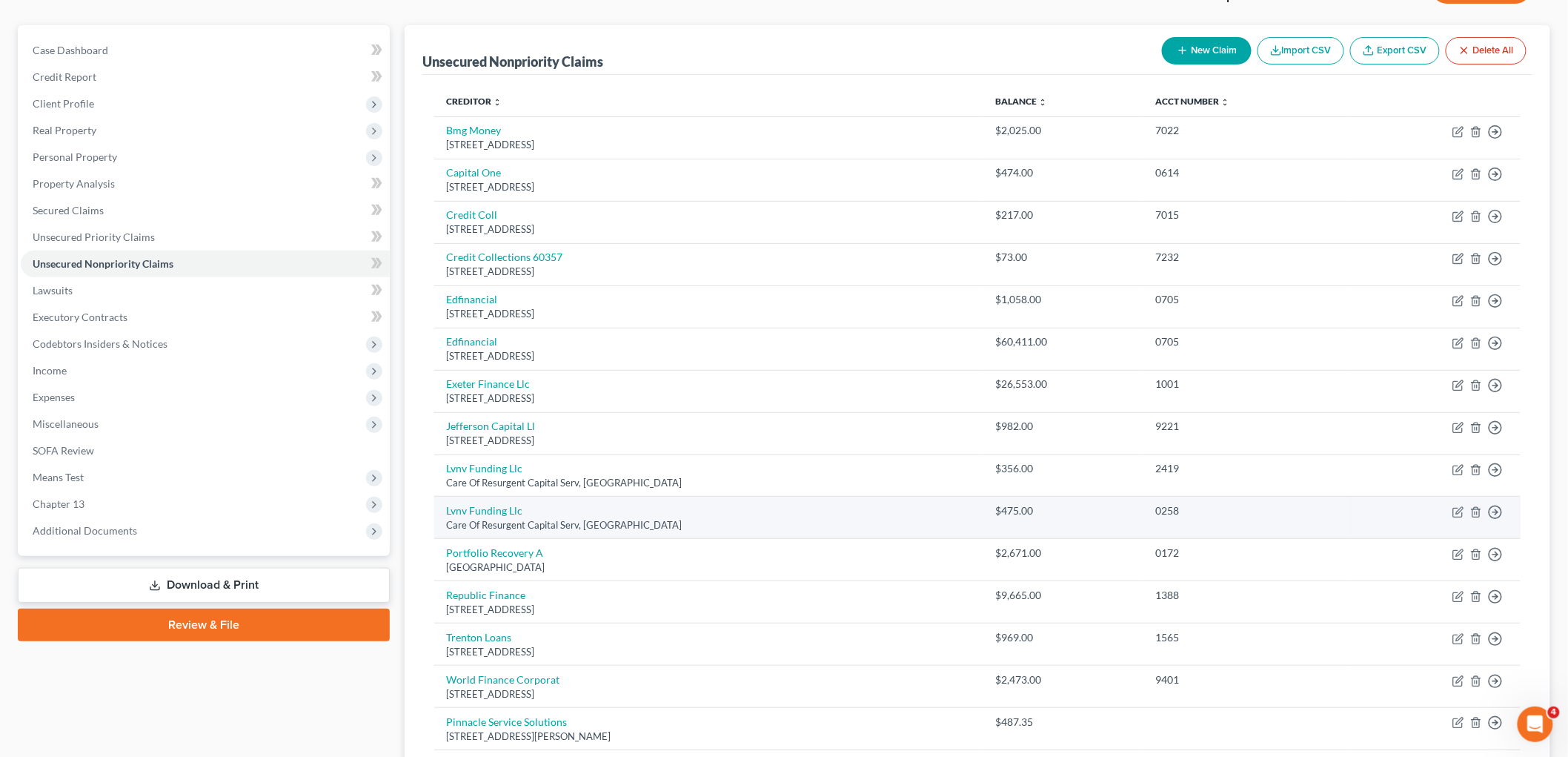
scroll to position [71, 0]
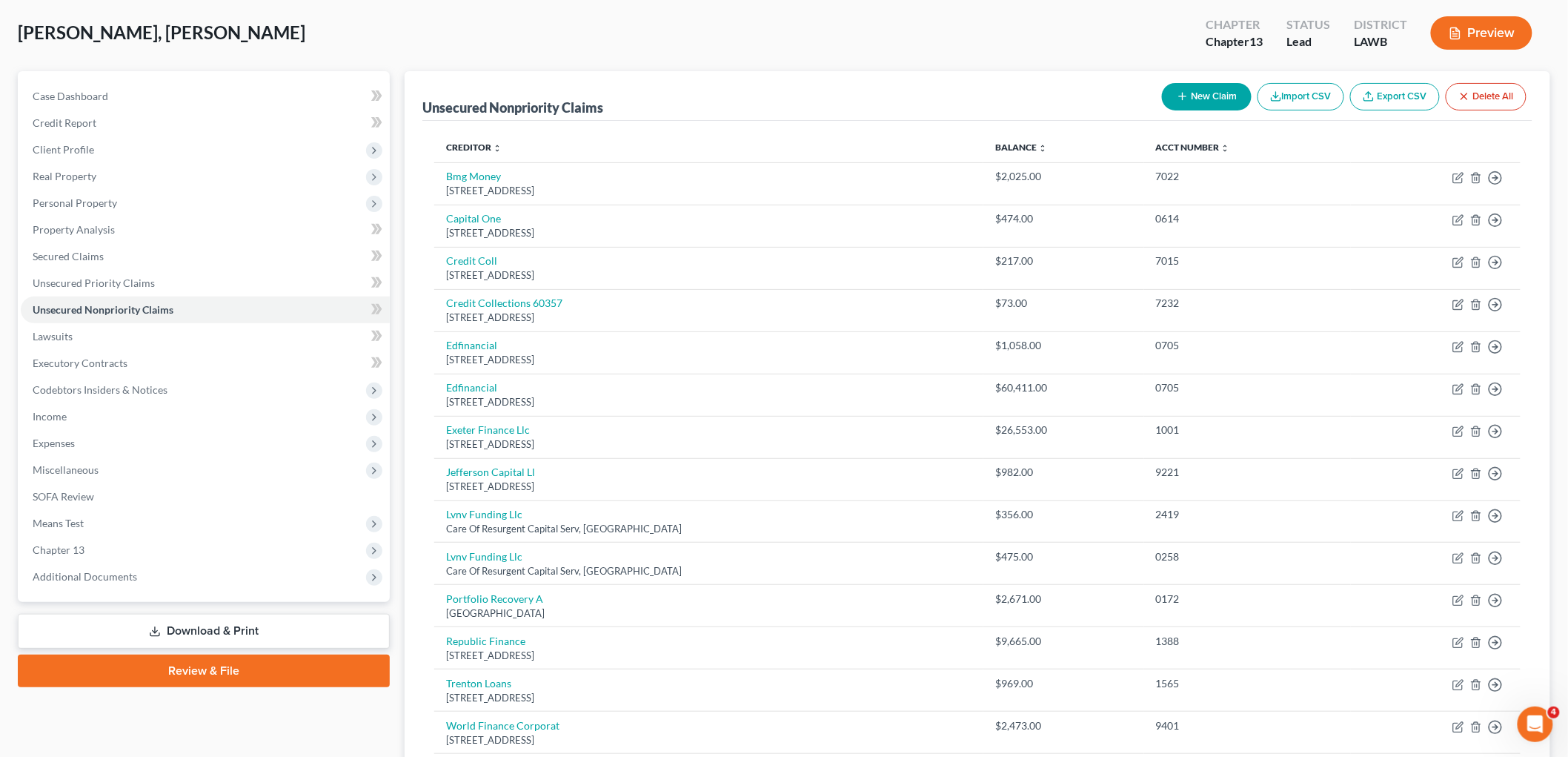
click at [1217, 94] on button "New Claim" at bounding box center [1207, 97] width 90 height 27
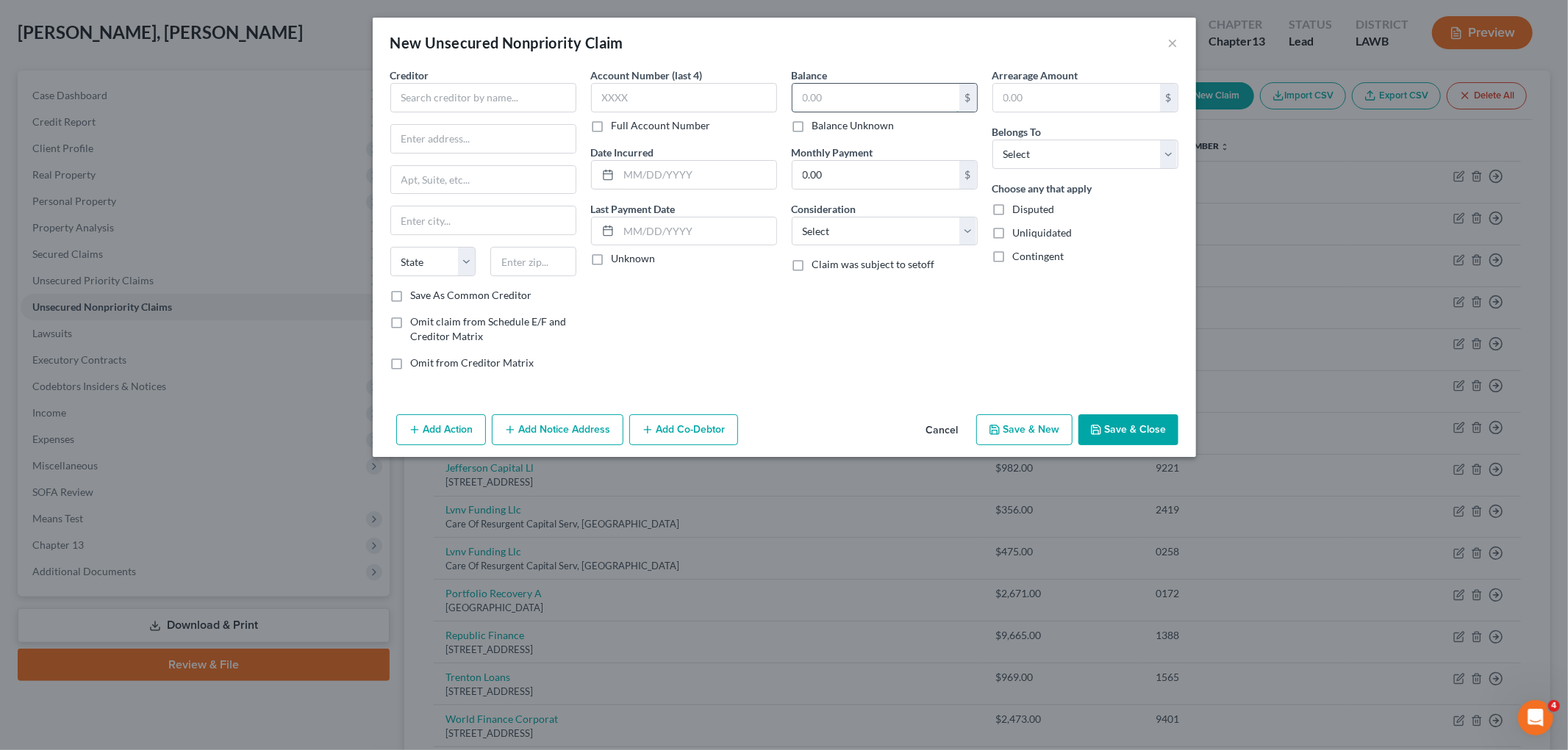
click at [872, 95] on input "text" at bounding box center [875, 98] width 167 height 28
type input "818.00"
click at [1064, 163] on select "Select Debtor 1 Only Debtor 2 Only Debtor 1 And Debtor 2 Only At Least One Of T…" at bounding box center [1085, 154] width 186 height 30
select select "0"
click at [992, 139] on select "Select Debtor 1 Only Debtor 2 Only Debtor 1 And Debtor 2 Only At Least One Of T…" at bounding box center [1085, 154] width 186 height 30
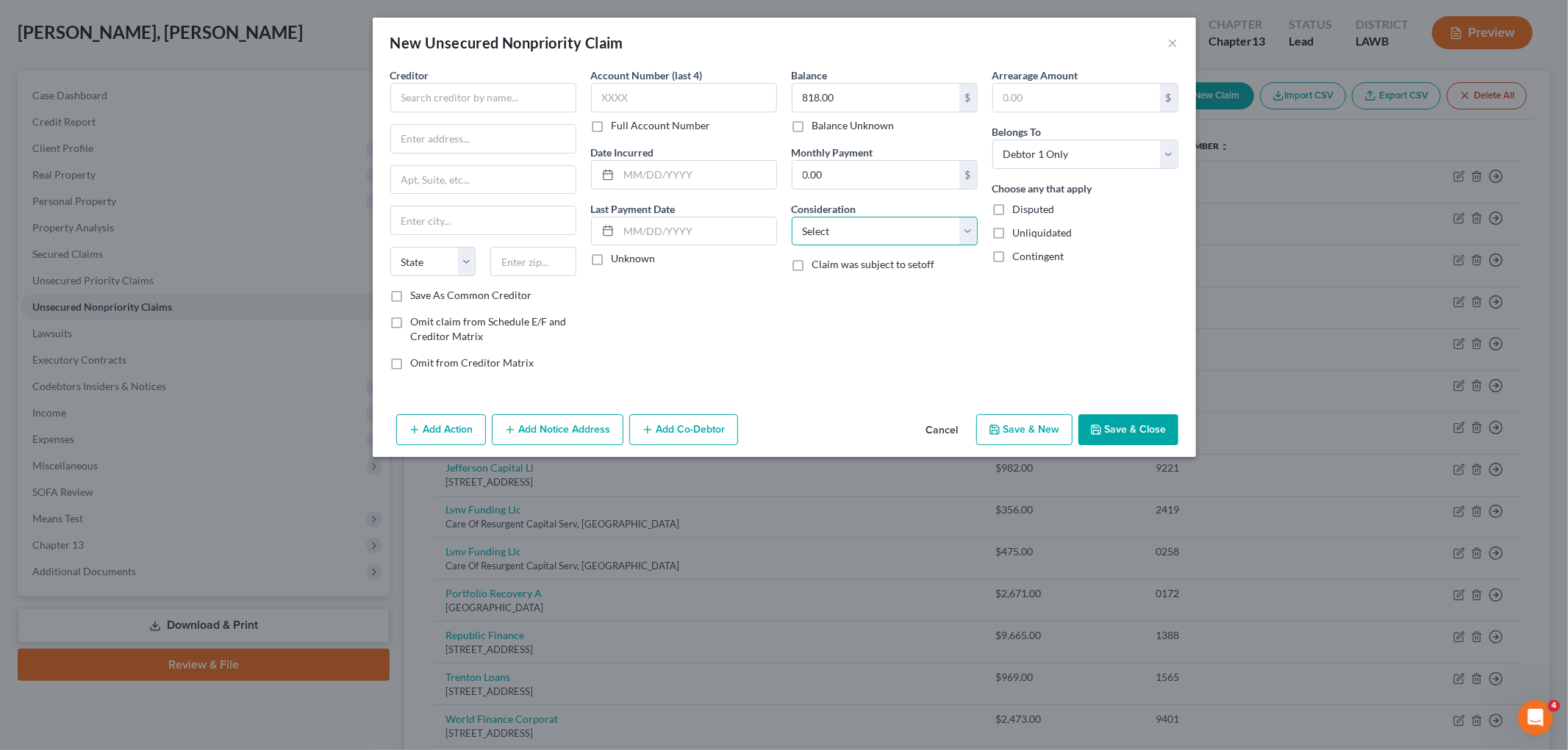
drag, startPoint x: 934, startPoint y: 228, endPoint x: 932, endPoint y: 235, distance: 7.3
click at [934, 228] on select "Select Cable / Satellite Services Collection Agency Credit Card Debt Debt Couns…" at bounding box center [884, 231] width 186 height 30
select select "2"
click at [791, 216] on select "Select Cable / Satellite Services Collection Agency Credit Card Debt Debt Couns…" at bounding box center [884, 231] width 186 height 30
click at [447, 104] on input "text" at bounding box center [483, 98] width 186 height 30
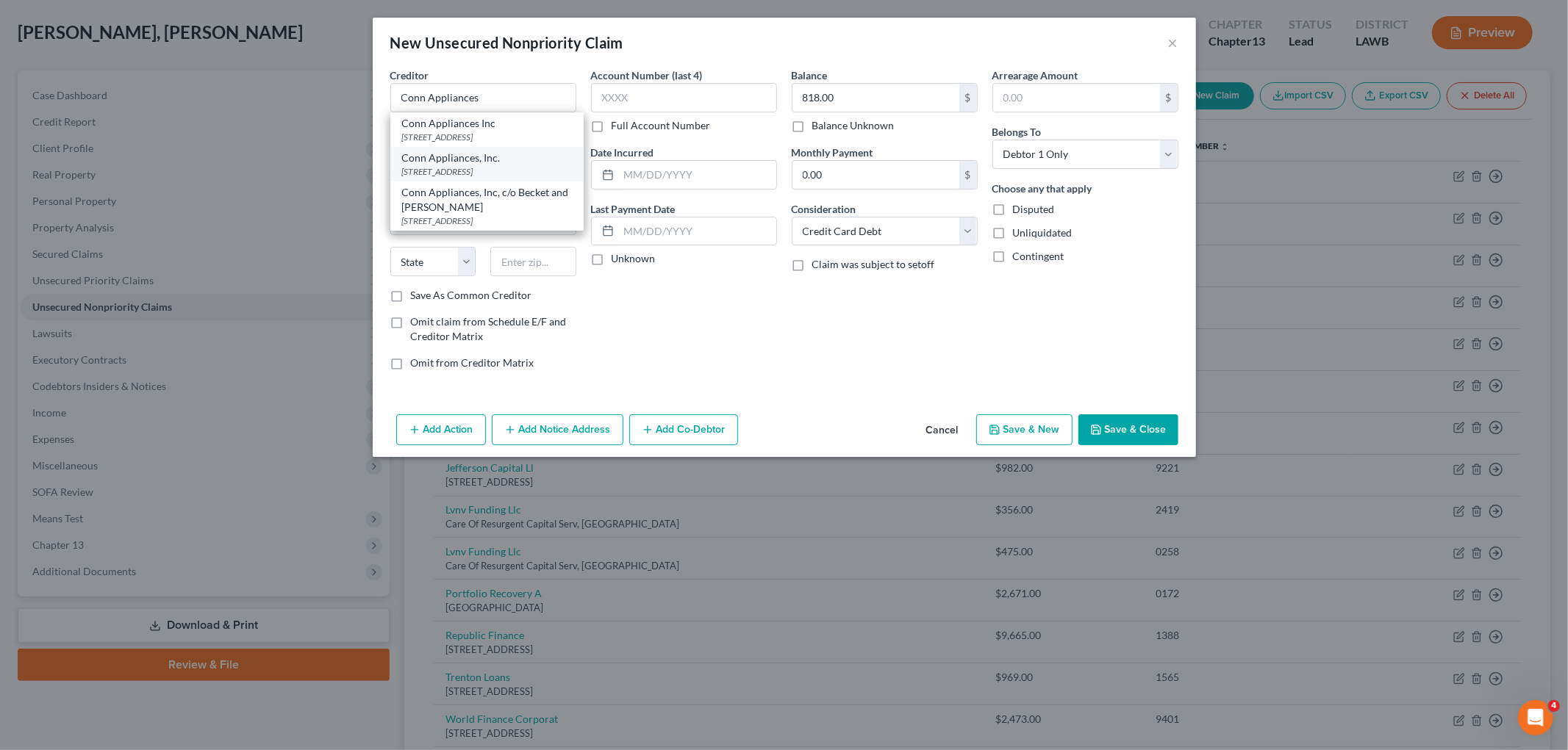
click at [453, 167] on div "PO Box 3002, Malvern, PA 19355" at bounding box center [487, 171] width 170 height 13
type input "Conn Appliances, Inc."
type input "PO Box 3002"
type input "Malvern"
select select "39"
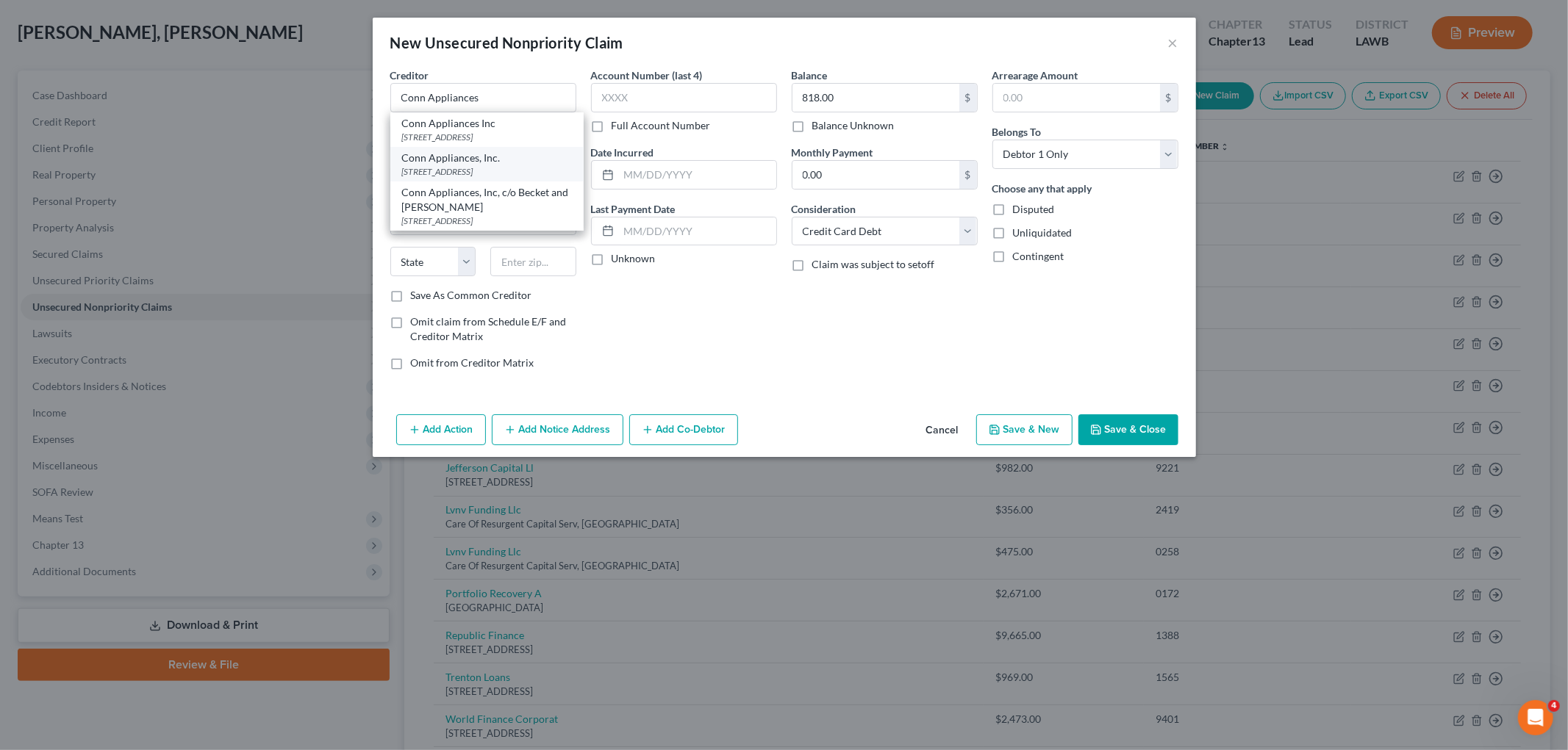
type input "19355"
click at [1005, 433] on button "Save & New" at bounding box center [1024, 429] width 96 height 31
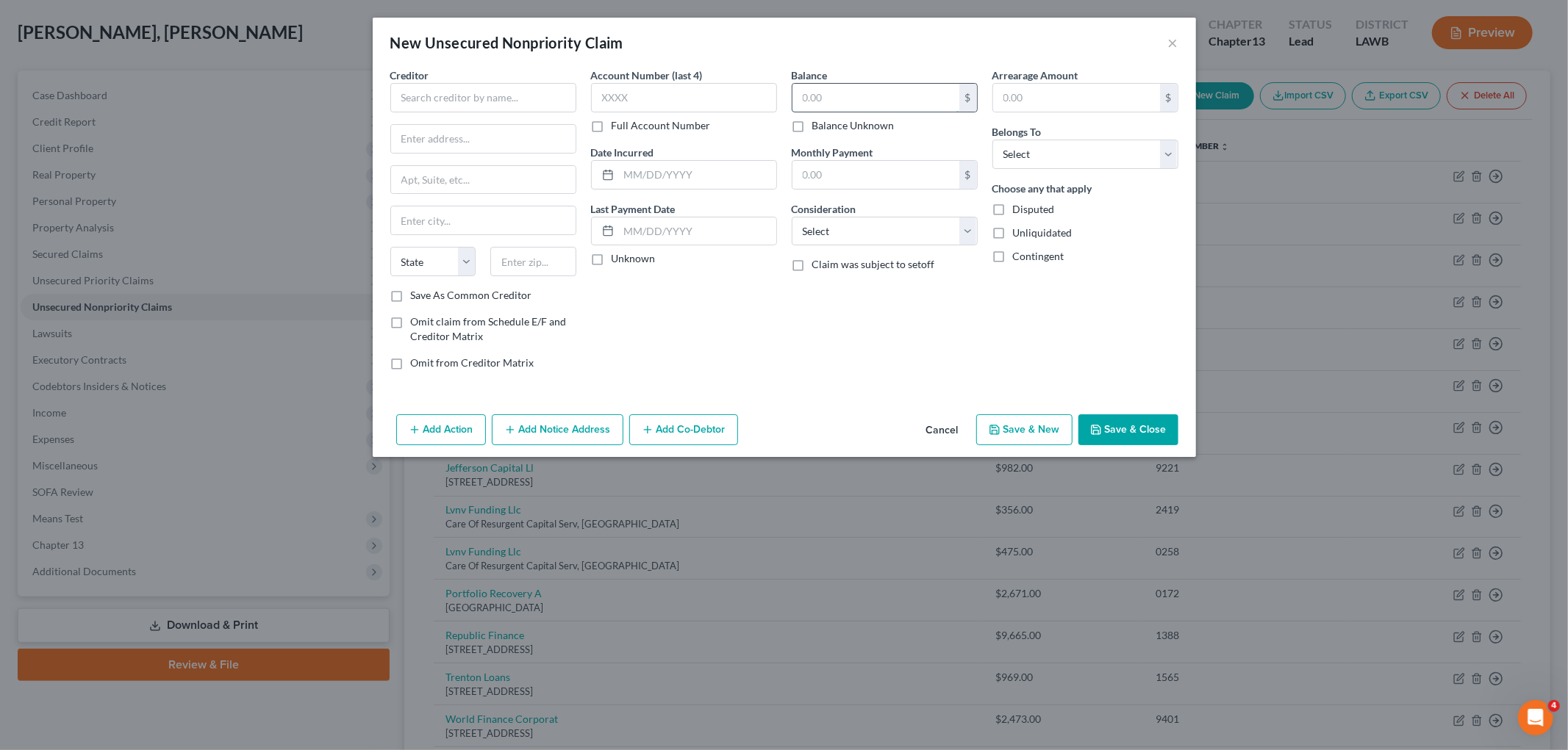
drag, startPoint x: 864, startPoint y: 103, endPoint x: 875, endPoint y: 102, distance: 11.0
click at [866, 102] on input "text" at bounding box center [875, 98] width 167 height 28
type input "303.94"
drag, startPoint x: 1035, startPoint y: 157, endPoint x: 1037, endPoint y: 167, distance: 10.2
click at [1035, 157] on select "Select Debtor 1 Only Debtor 2 Only Debtor 1 And Debtor 2 Only At Least One Of T…" at bounding box center [1085, 154] width 186 height 30
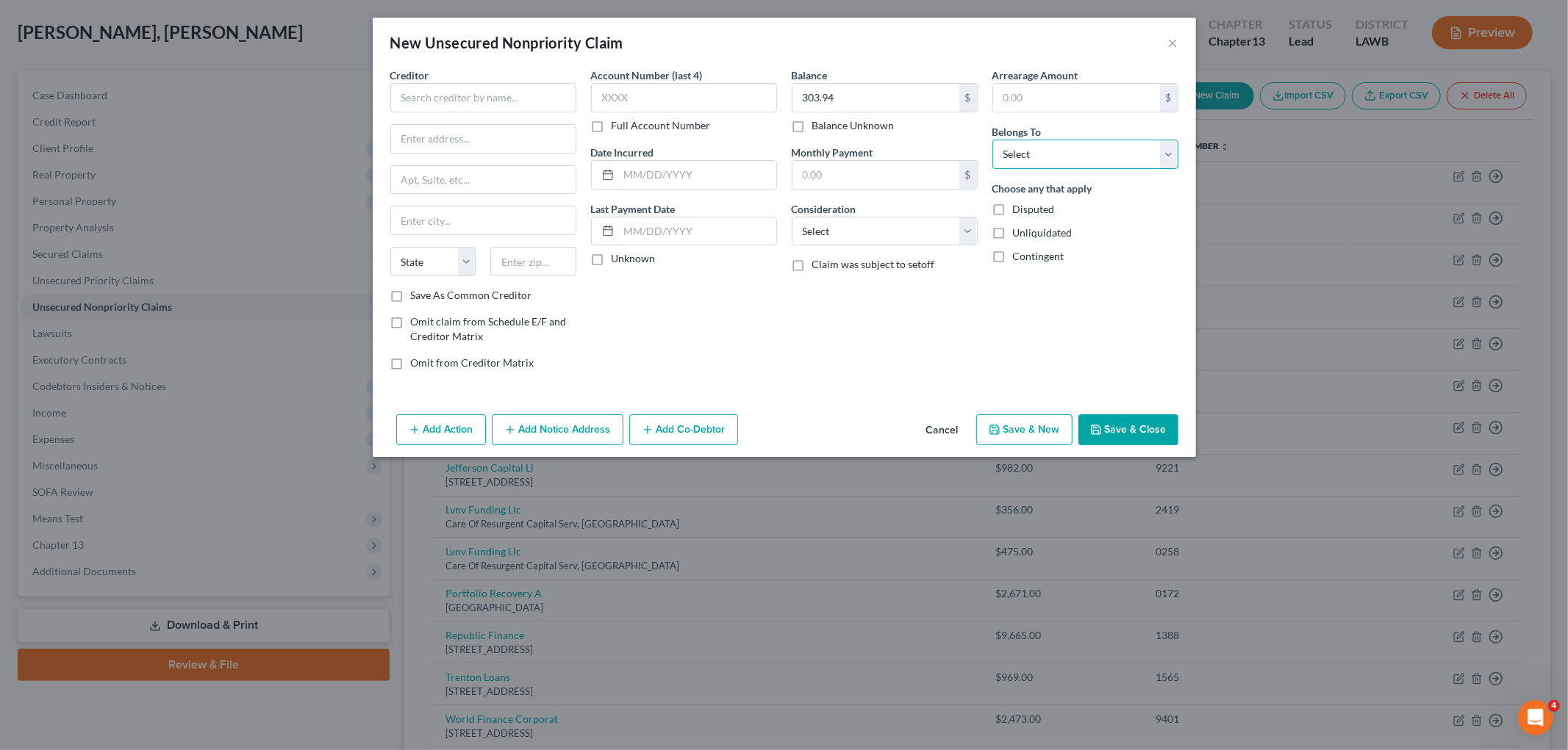
select select "0"
click at [992, 139] on select "Select Debtor 1 Only Debtor 2 Only Debtor 1 And Debtor 2 Only At Least One Of T…" at bounding box center [1085, 154] width 186 height 30
drag, startPoint x: 898, startPoint y: 230, endPoint x: 893, endPoint y: 238, distance: 9.4
click at [897, 230] on select "Select Cable / Satellite Services Collection Agency Credit Card Debt Debt Couns…" at bounding box center [884, 231] width 186 height 30
select select "1"
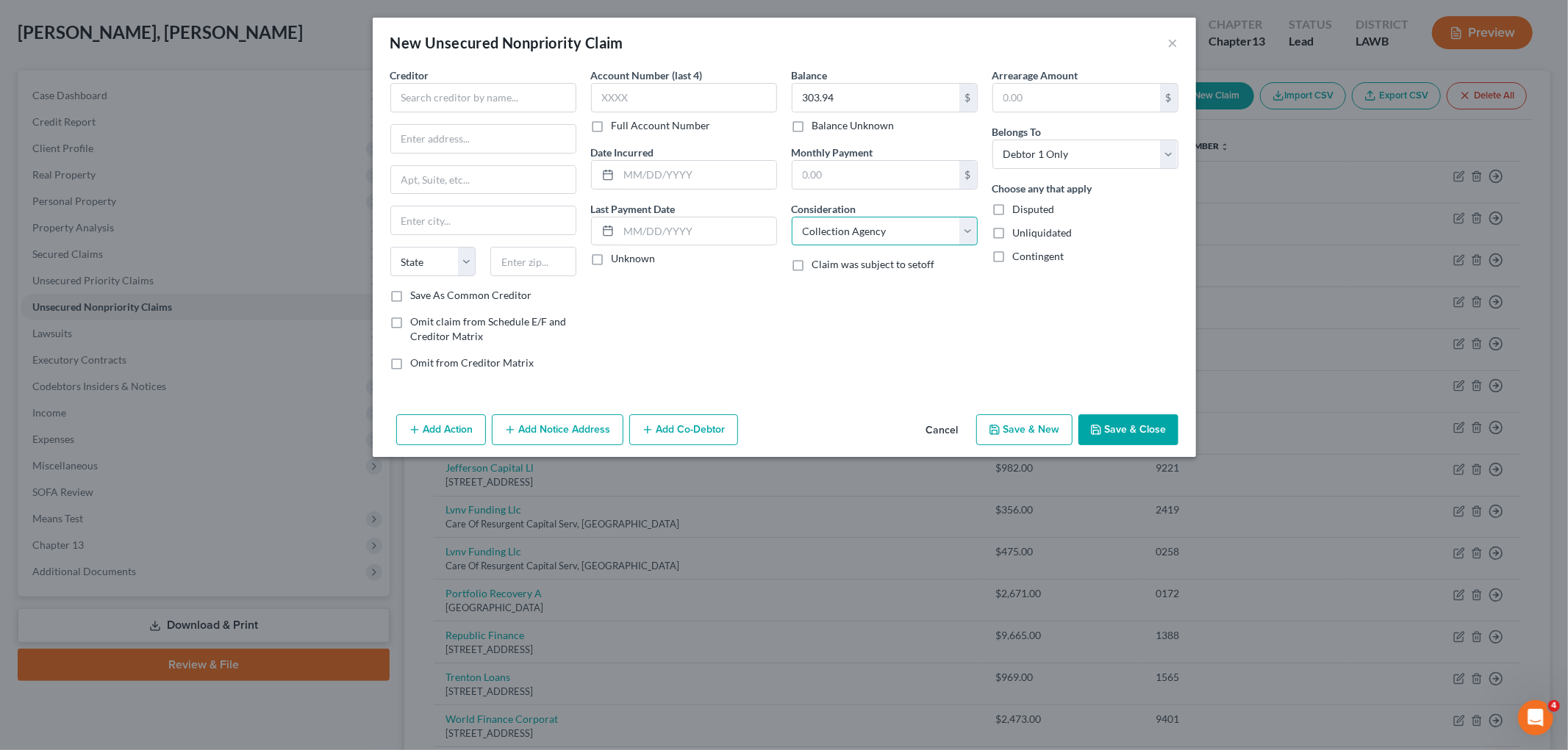
click at [791, 216] on select "Select Cable / Satellite Services Collection Agency Credit Card Debt Debt Couns…" at bounding box center [884, 231] width 186 height 30
click at [494, 114] on div "Creditor * State AL AK AR AZ CA CO CT DE DC FL GA GU HI ID IL IN IA KS KY LA ME…" at bounding box center [483, 177] width 186 height 220
click at [494, 99] on input "text" at bounding box center [483, 98] width 186 height 30
type input "MRV Banks"
click at [471, 138] on input "text" at bounding box center [483, 139] width 184 height 28
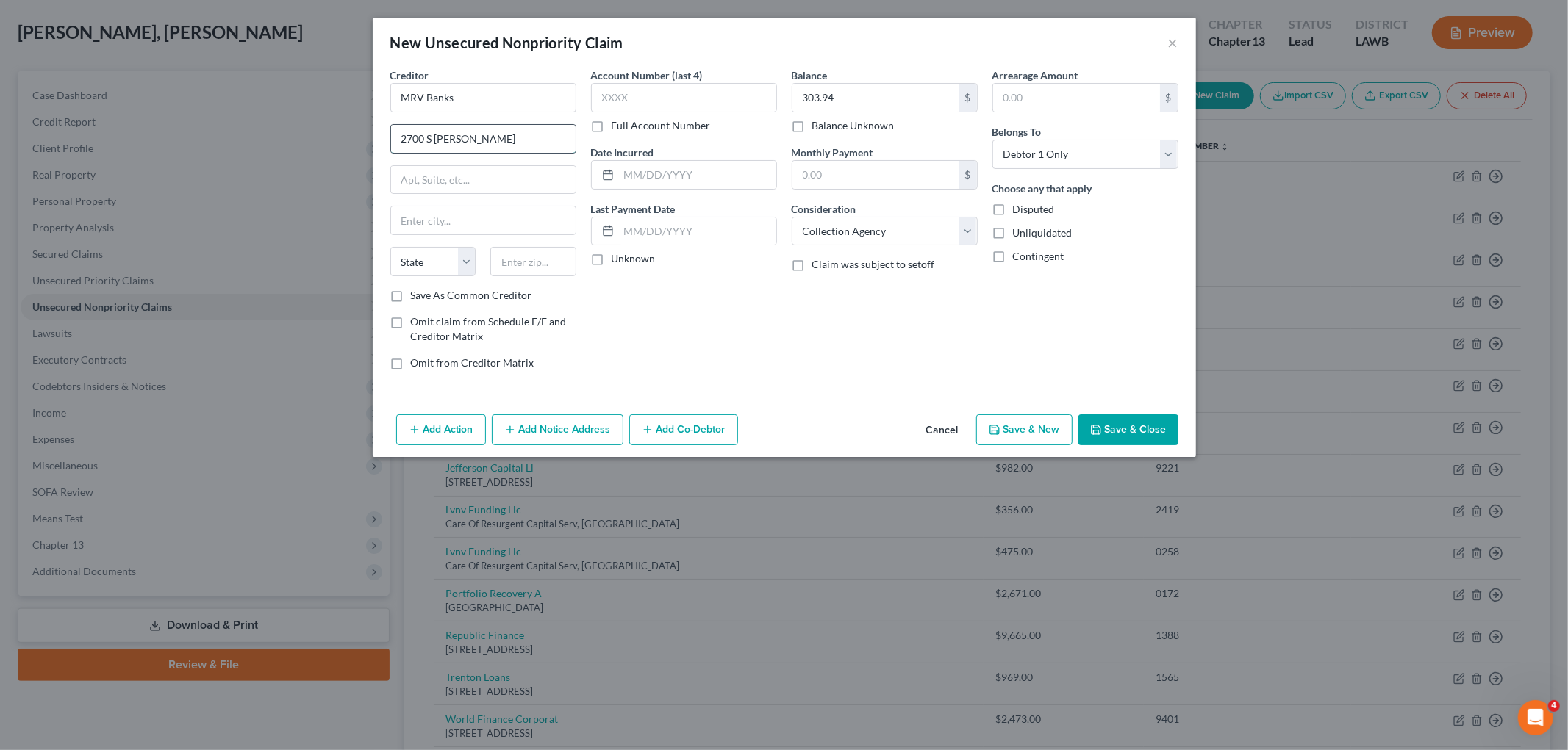
type input "2700 S Lorraine Pl"
click at [532, 259] on input "text" at bounding box center [533, 261] width 86 height 30
type input "57106"
type input "Sioux Falls"
select select "43"
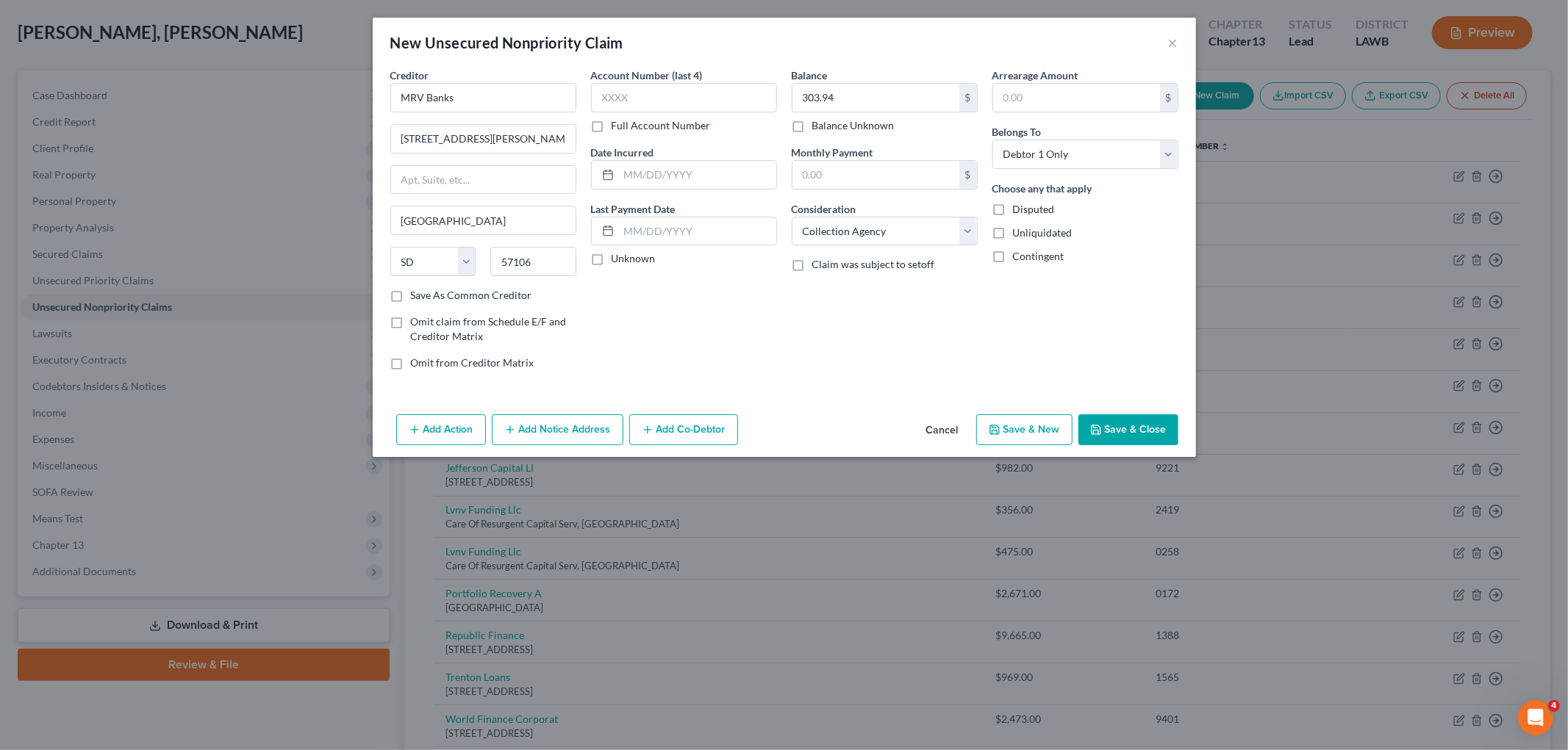
click at [411, 301] on label "Save As Common Creditor" at bounding box center [471, 295] width 121 height 14
click at [417, 297] on input "Save As Common Creditor" at bounding box center [422, 292] width 10 height 10
checkbox input "true"
click at [1008, 420] on button "Save & New" at bounding box center [1024, 429] width 96 height 31
click at [959, 434] on button "Cancel" at bounding box center [943, 430] width 56 height 30
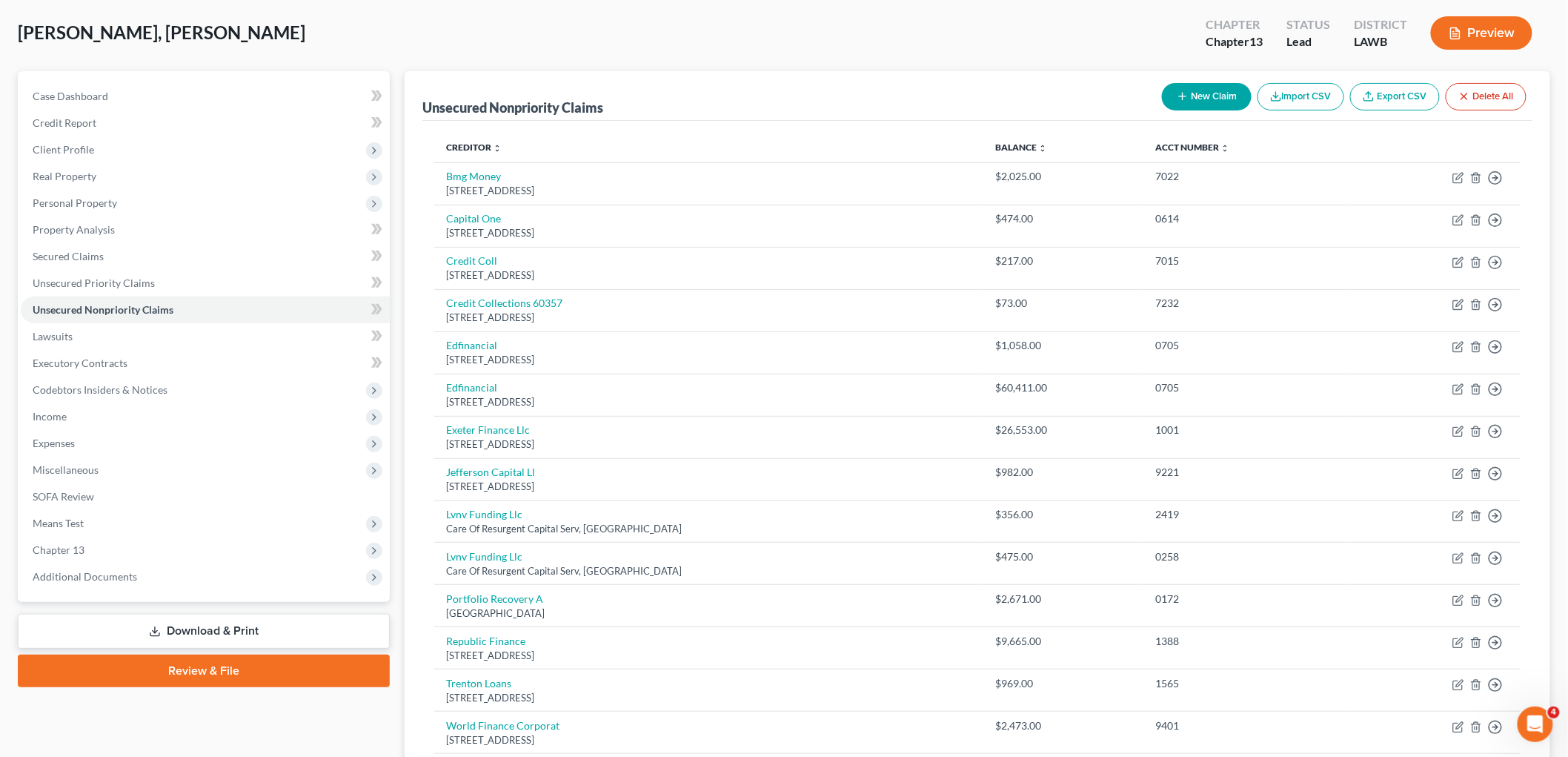
click at [1191, 104] on button "New Claim" at bounding box center [1207, 97] width 90 height 27
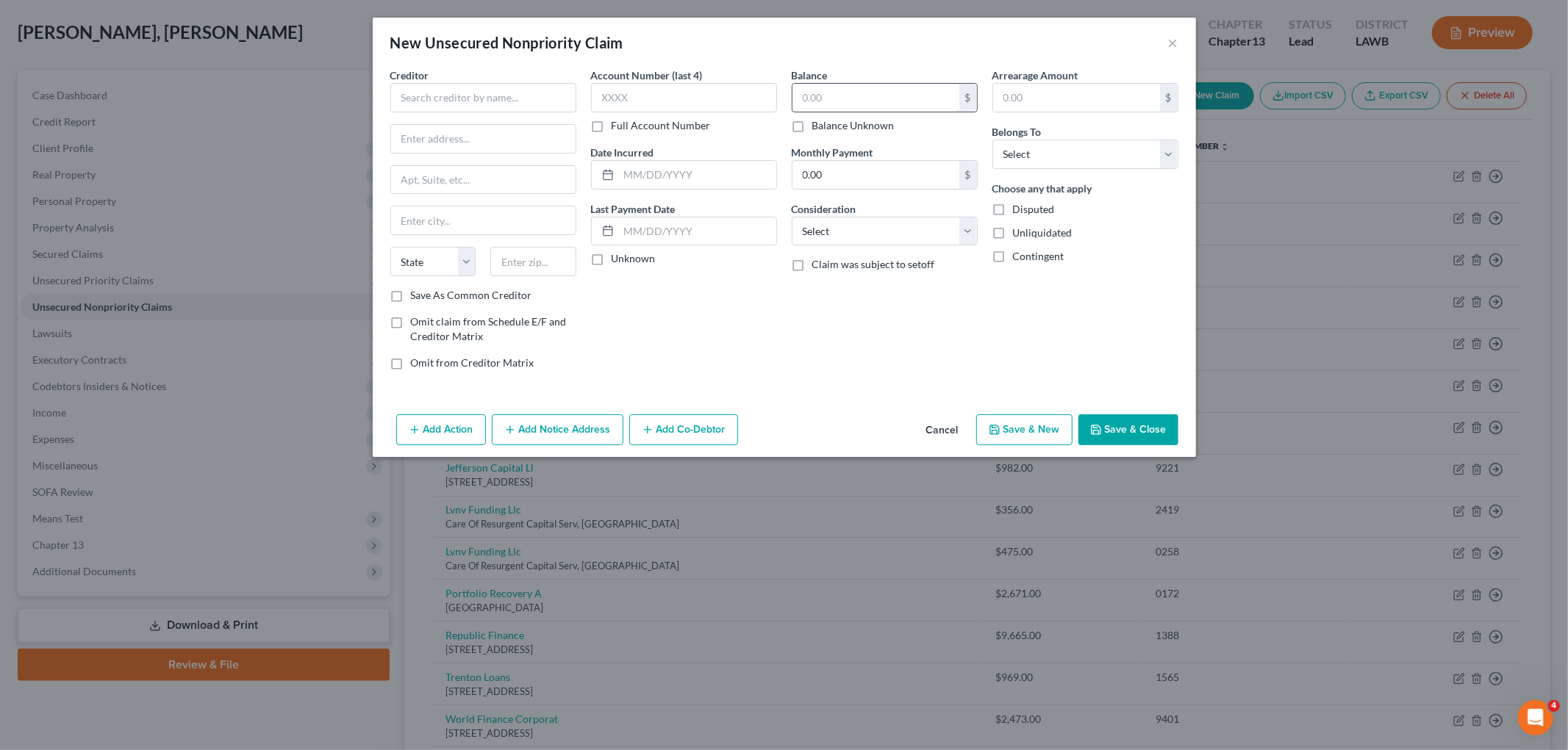
click at [841, 95] on input "text" at bounding box center [875, 98] width 167 height 28
type input "349.24"
click at [1136, 137] on div "Belongs To * Select Debtor 1 Only Debtor 2 Only Debtor 1 And Debtor 2 Only At L…" at bounding box center [1085, 147] width 186 height 45
drag, startPoint x: 1125, startPoint y: 151, endPoint x: 1111, endPoint y: 167, distance: 21.3
click at [1125, 151] on select "Select Debtor 1 Only Debtor 2 Only Debtor 1 And Debtor 2 Only At Least One Of T…" at bounding box center [1085, 154] width 186 height 30
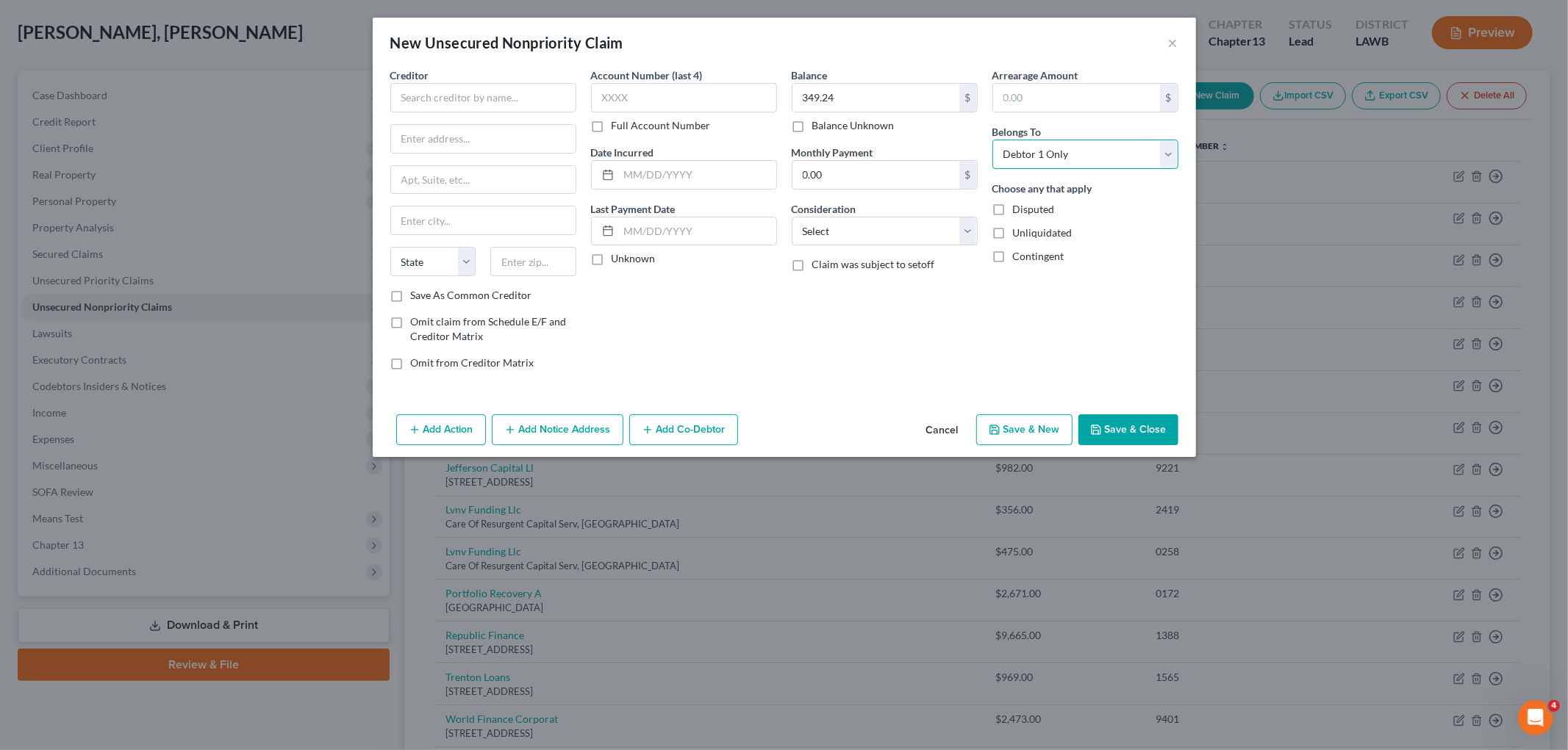
click at [992, 139] on select "Select Debtor 1 Only Debtor 2 Only Debtor 1 And Debtor 2 Only At Least One Of T…" at bounding box center [1085, 154] width 186 height 30
click at [865, 221] on select "Select Cable / Satellite Services Collection Agency Credit Card Debt Debt Couns…" at bounding box center [884, 231] width 186 height 30
click at [791, 216] on select "Select Cable / Satellite Services Collection Agency Credit Card Debt Debt Couns…" at bounding box center [884, 231] width 186 height 30
click at [510, 99] on input "text" at bounding box center [483, 98] width 186 height 30
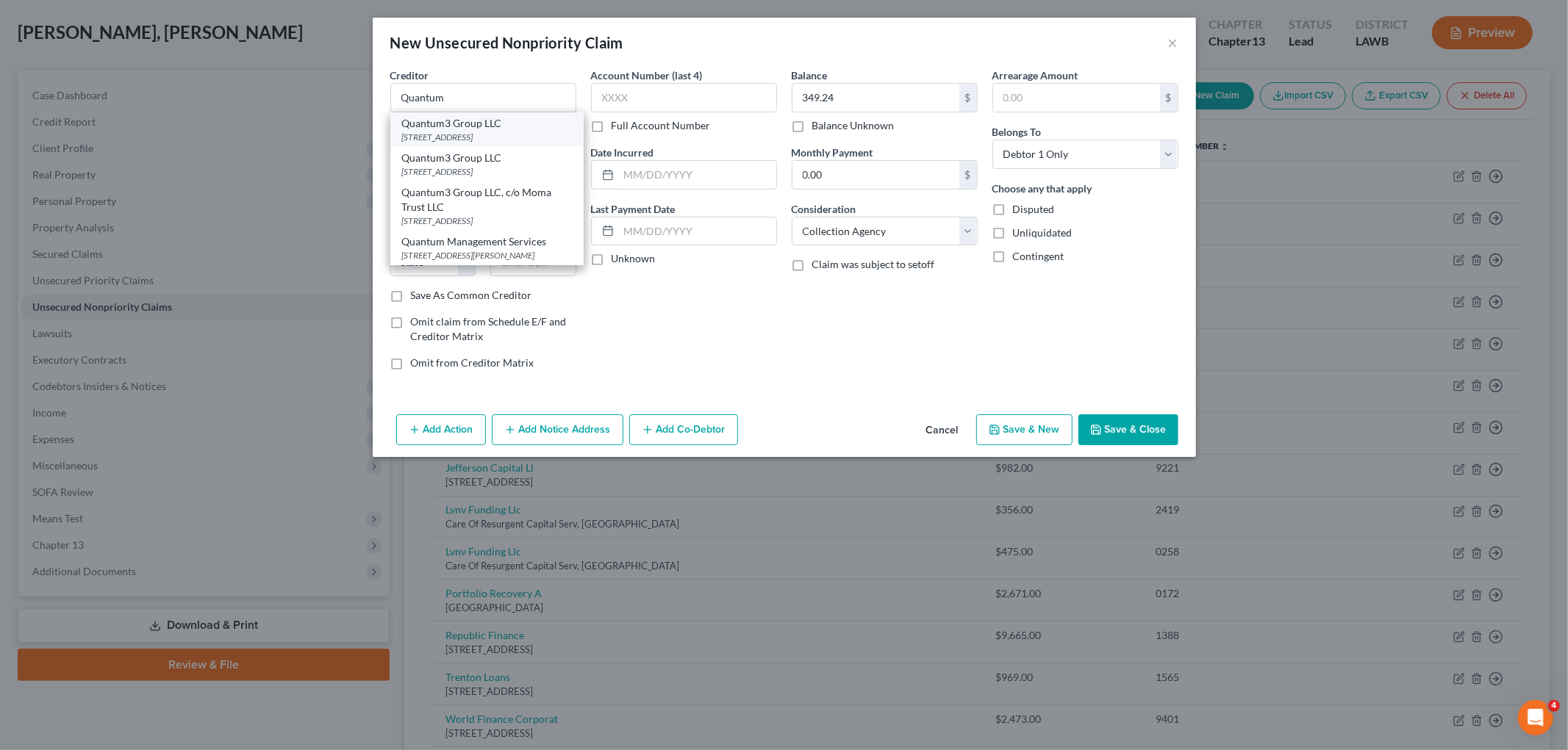
click at [475, 133] on div "PO Box 788, Kirkland, WA 98083" at bounding box center [487, 137] width 170 height 13
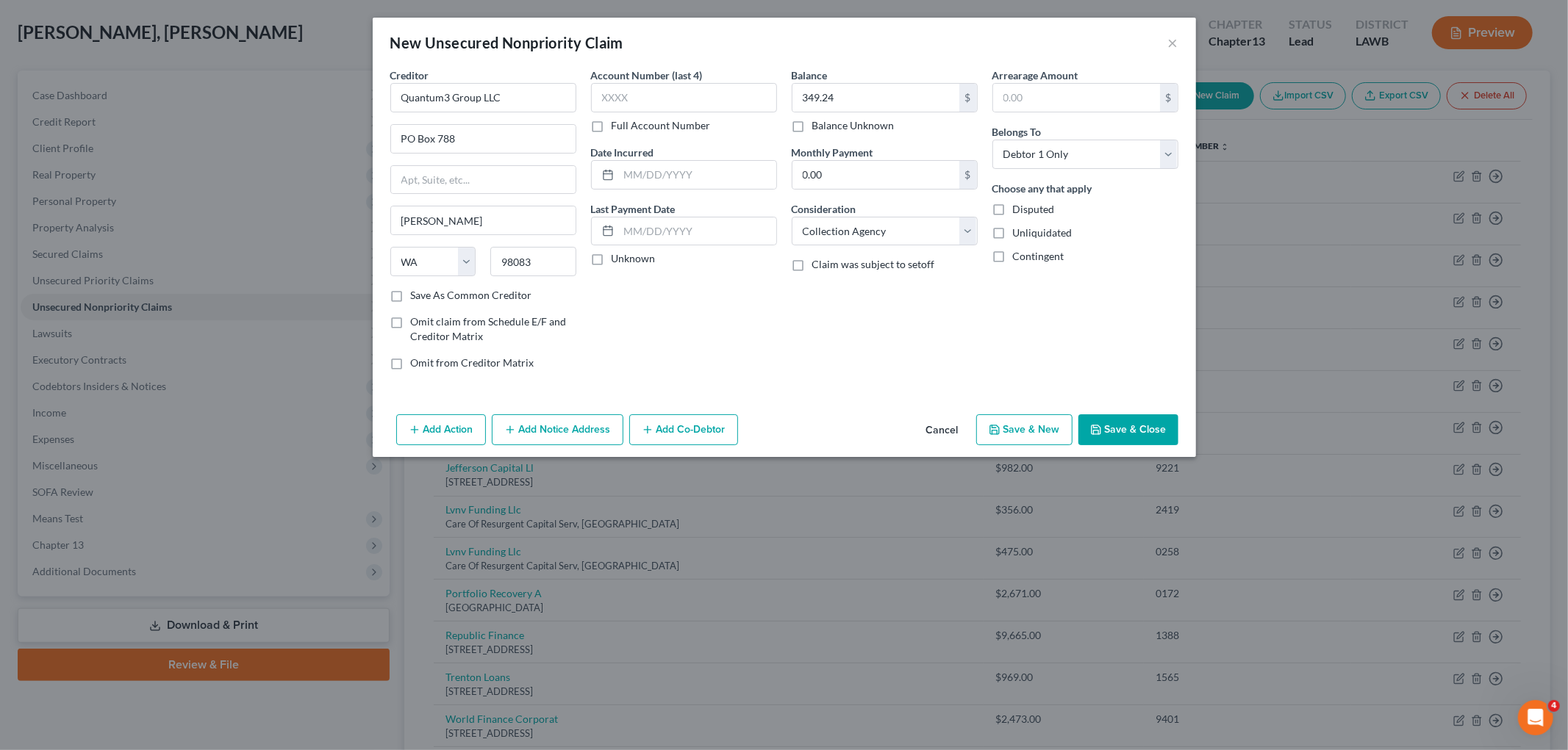
click at [1000, 429] on icon "button" at bounding box center [994, 429] width 12 height 12
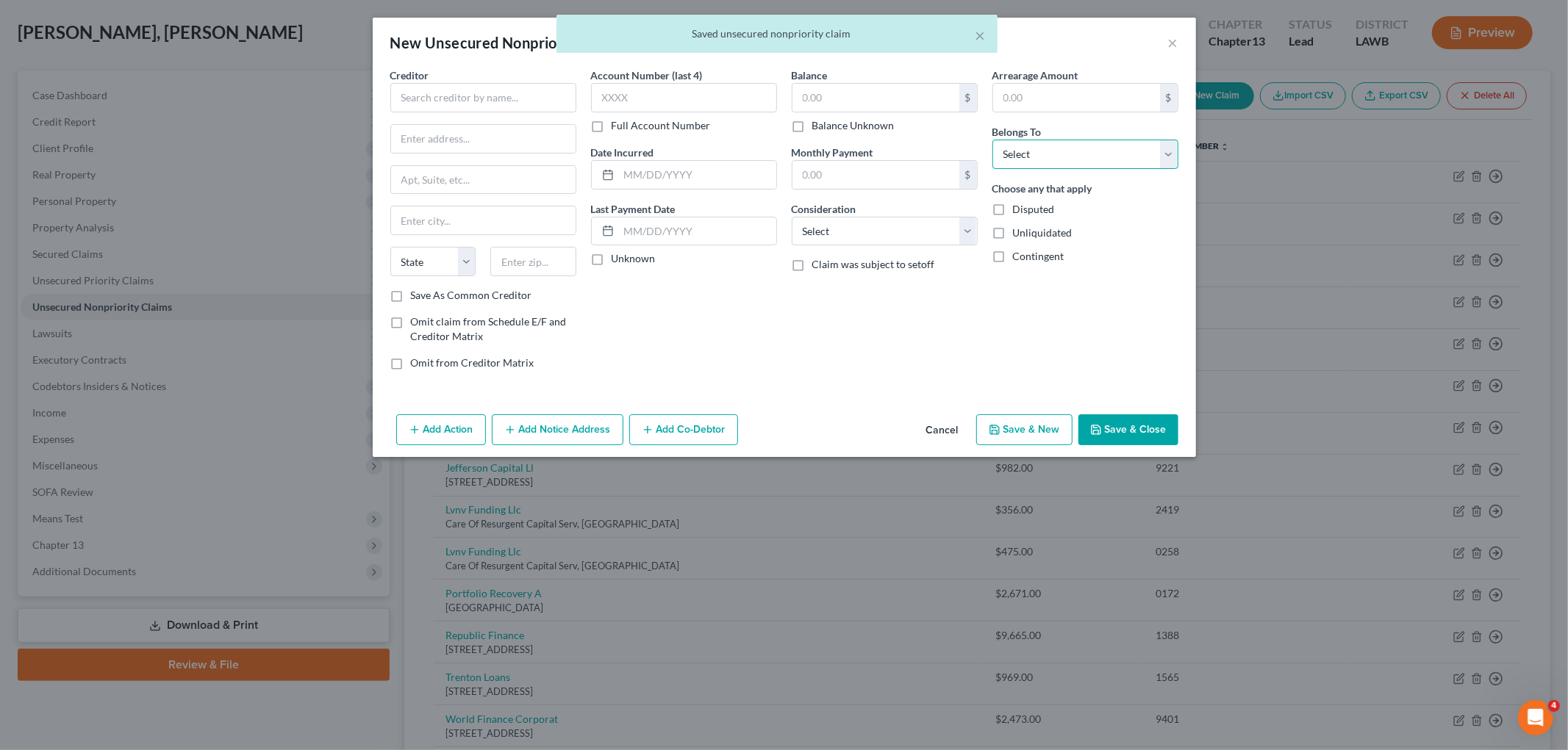
drag, startPoint x: 1029, startPoint y: 153, endPoint x: 1033, endPoint y: 165, distance: 12.6
click at [1029, 153] on select "Select Debtor 1 Only Debtor 2 Only Debtor 1 And Debtor 2 Only At Least One Of T…" at bounding box center [1085, 154] width 186 height 30
click at [992, 139] on select "Select Debtor 1 Only Debtor 2 Only Debtor 1 And Debtor 2 Only At Least One Of T…" at bounding box center [1085, 154] width 186 height 30
drag, startPoint x: 907, startPoint y: 233, endPoint x: 899, endPoint y: 241, distance: 11.3
click at [907, 233] on select "Select Cable / Satellite Services Collection Agency Credit Card Debt Debt Couns…" at bounding box center [884, 231] width 186 height 30
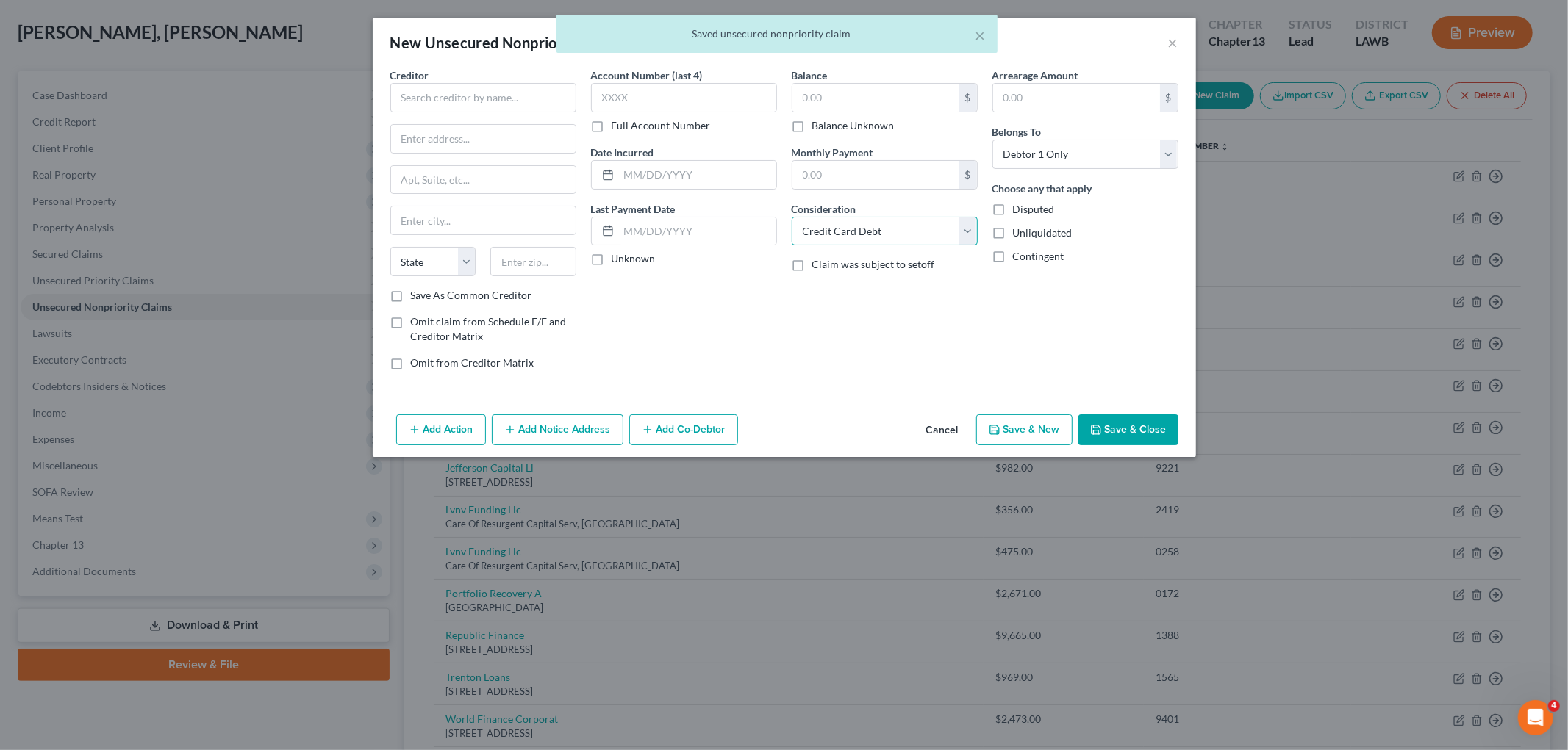
click at [791, 216] on select "Select Cable / Satellite Services Collection Agency Credit Card Debt Debt Couns…" at bounding box center [884, 231] width 186 height 30
click at [880, 225] on select "Select Cable / Satellite Services Collection Agency Credit Card Debt Debt Couns…" at bounding box center [884, 231] width 186 height 30
click at [791, 216] on select "Select Cable / Satellite Services Collection Agency Credit Card Debt Debt Couns…" at bounding box center [884, 231] width 186 height 30
click at [855, 96] on input "text" at bounding box center [875, 98] width 167 height 28
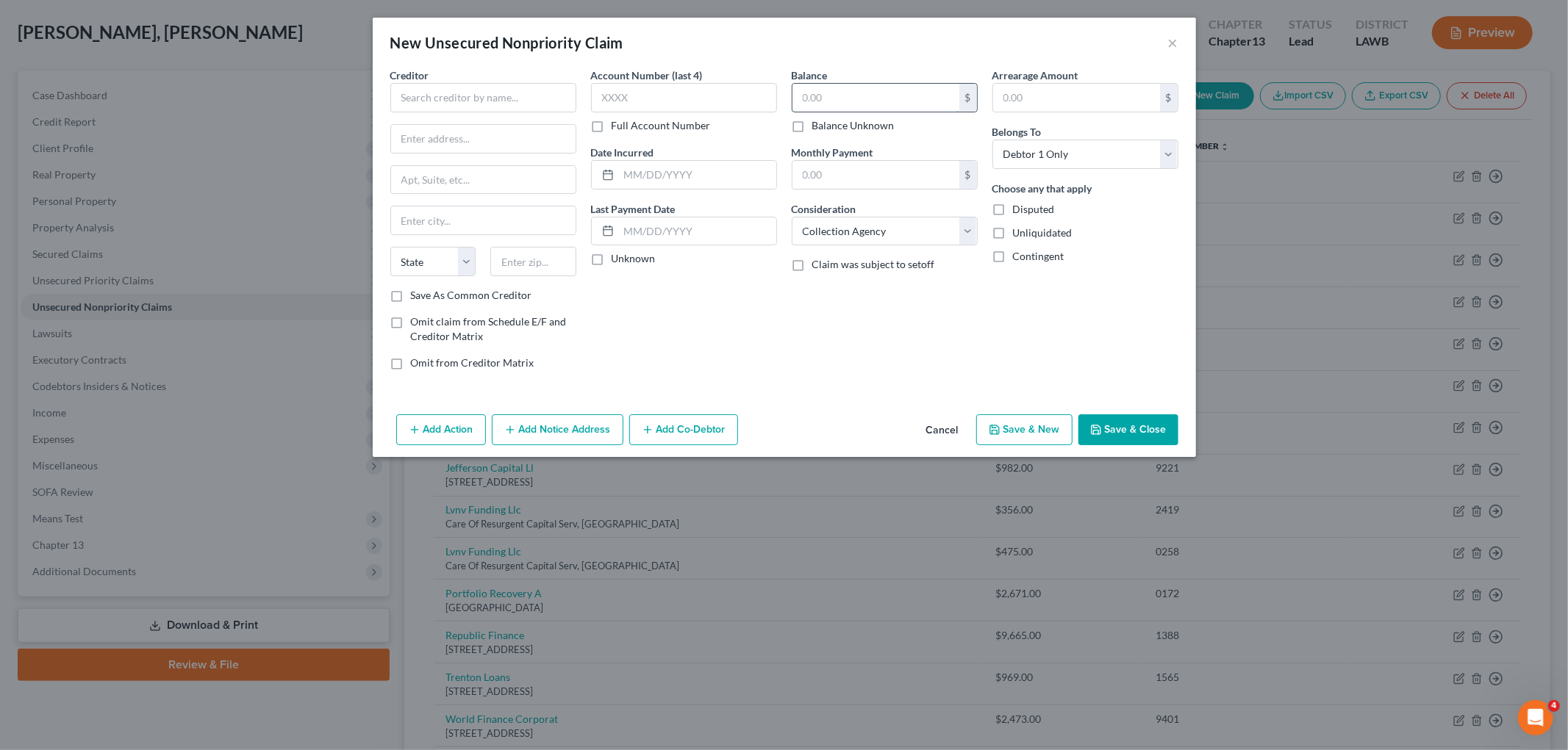
click at [907, 100] on input "text" at bounding box center [875, 98] width 167 height 28
click at [505, 106] on input "text" at bounding box center [483, 98] width 186 height 30
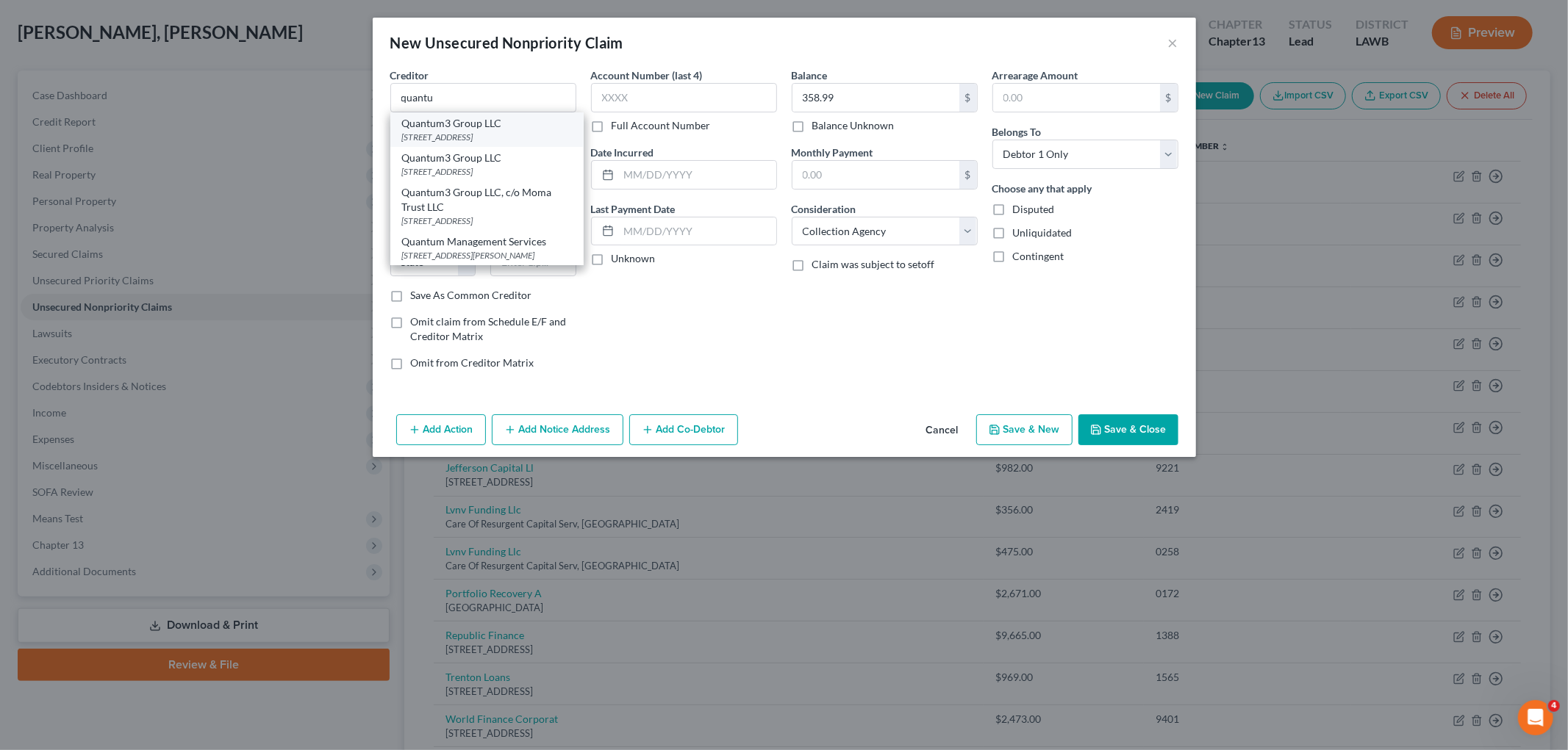
click at [488, 133] on div "PO Box 788, Kirkland, WA 98083" at bounding box center [487, 137] width 170 height 13
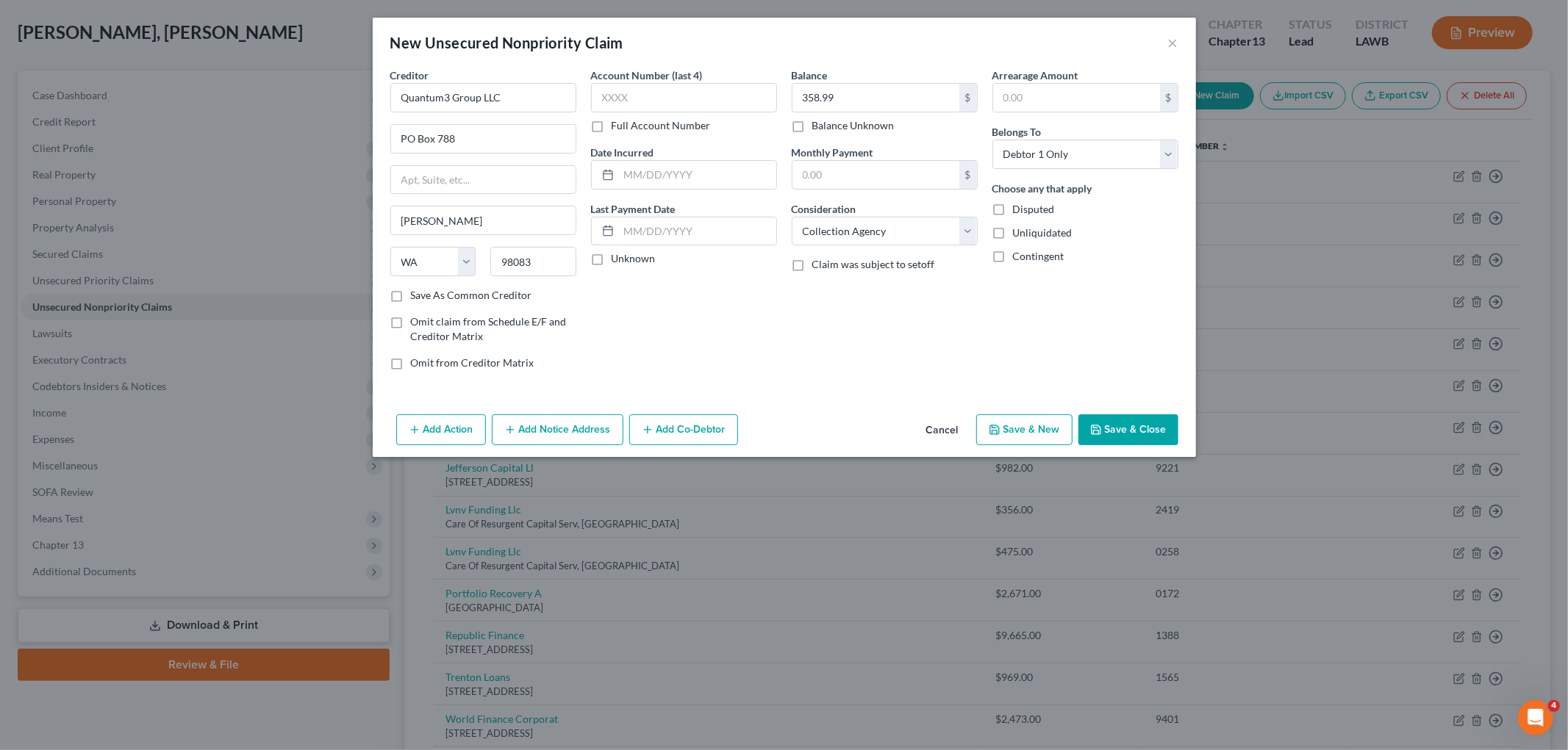
click at [1008, 428] on button "Save & New" at bounding box center [1024, 429] width 96 height 31
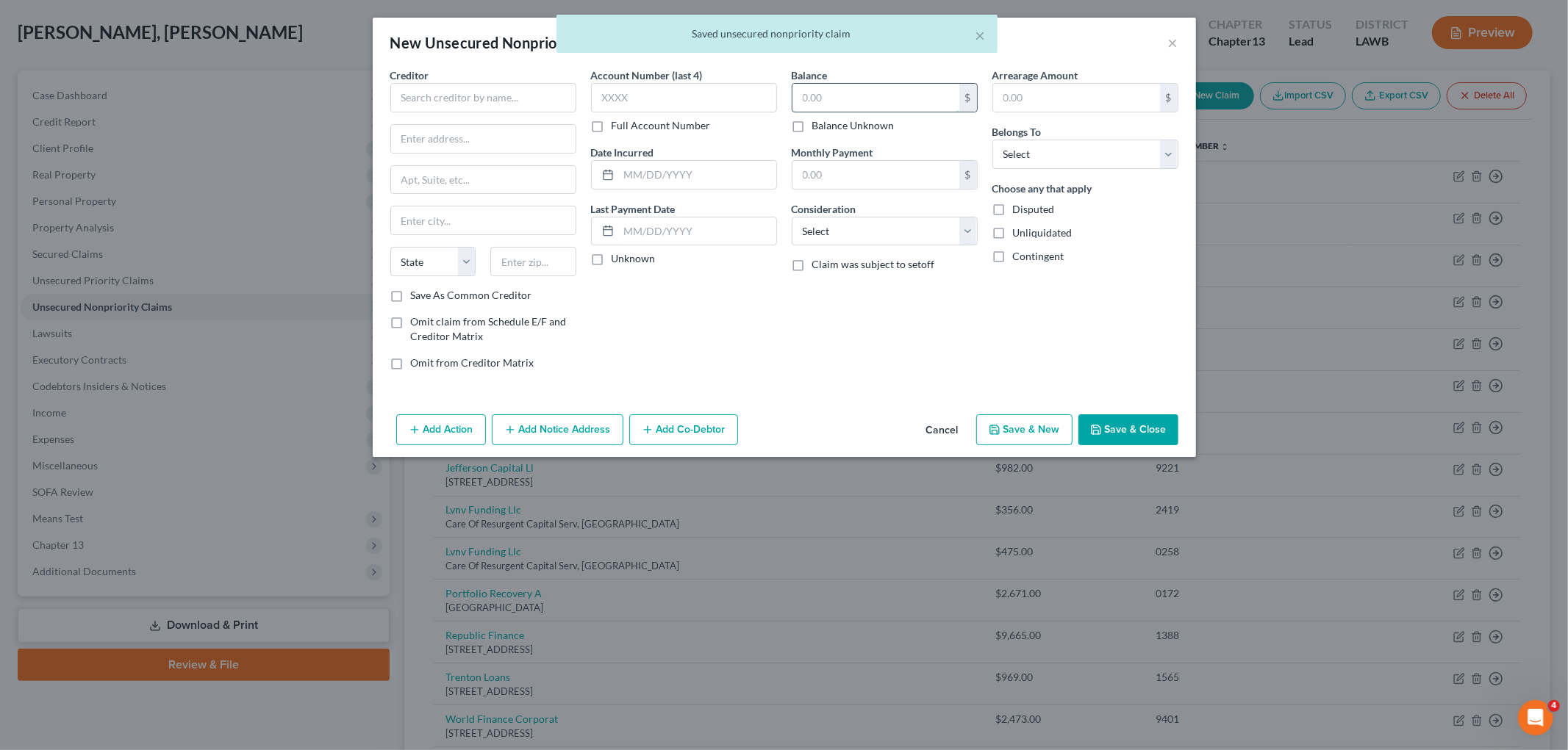
click at [851, 93] on input "text" at bounding box center [875, 98] width 167 height 28
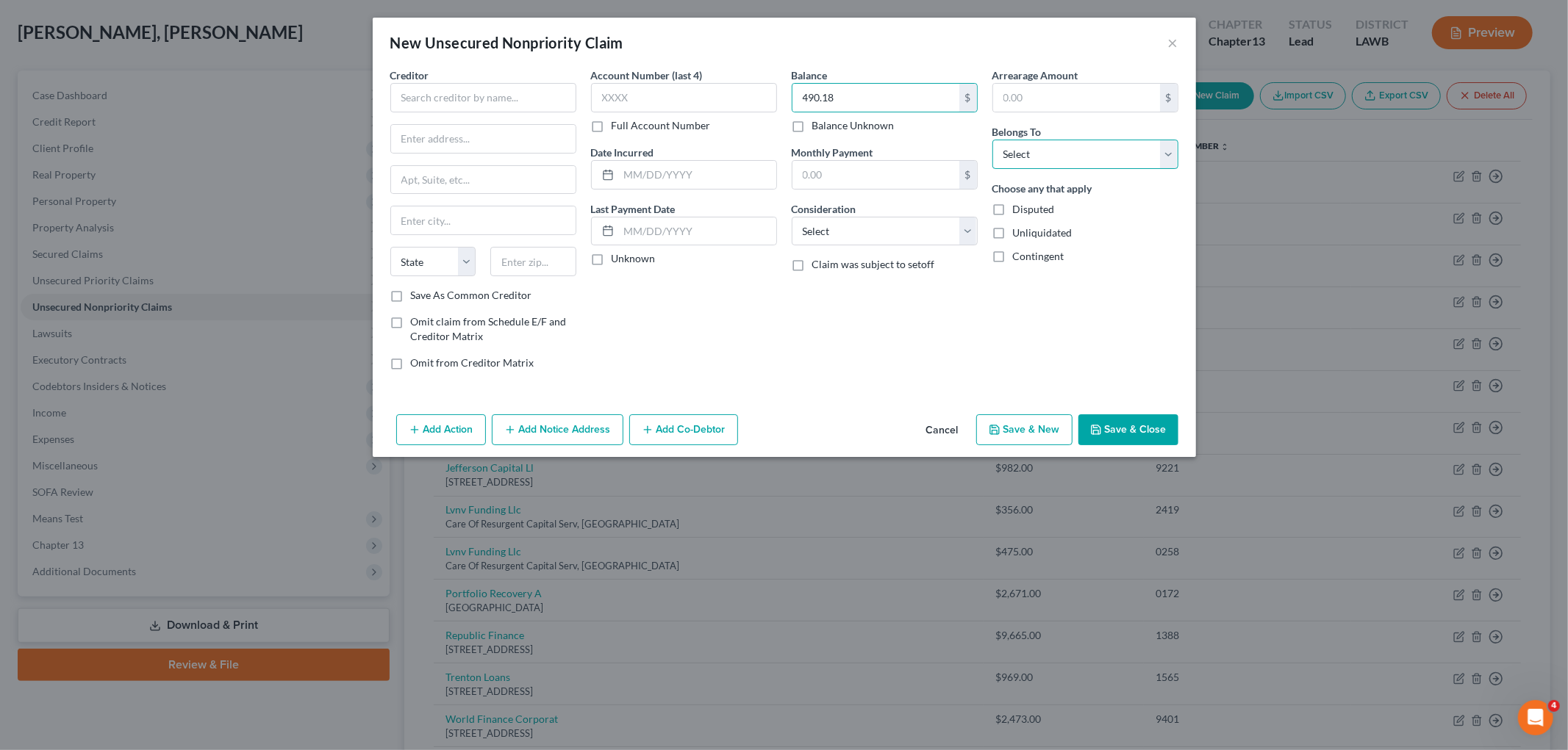
click at [1023, 163] on select "Select Debtor 1 Only Debtor 2 Only Debtor 1 And Debtor 2 Only At Least One Of T…" at bounding box center [1085, 154] width 186 height 30
click at [992, 139] on select "Select Debtor 1 Only Debtor 2 Only Debtor 1 And Debtor 2 Only At Least One Of T…" at bounding box center [1085, 154] width 186 height 30
drag, startPoint x: 909, startPoint y: 224, endPoint x: 900, endPoint y: 243, distance: 21.0
click at [907, 224] on select "Select Cable / Satellite Services Collection Agency Credit Card Debt Debt Couns…" at bounding box center [884, 231] width 186 height 30
click at [791, 216] on select "Select Cable / Satellite Services Collection Agency Credit Card Debt Debt Couns…" at bounding box center [884, 231] width 186 height 30
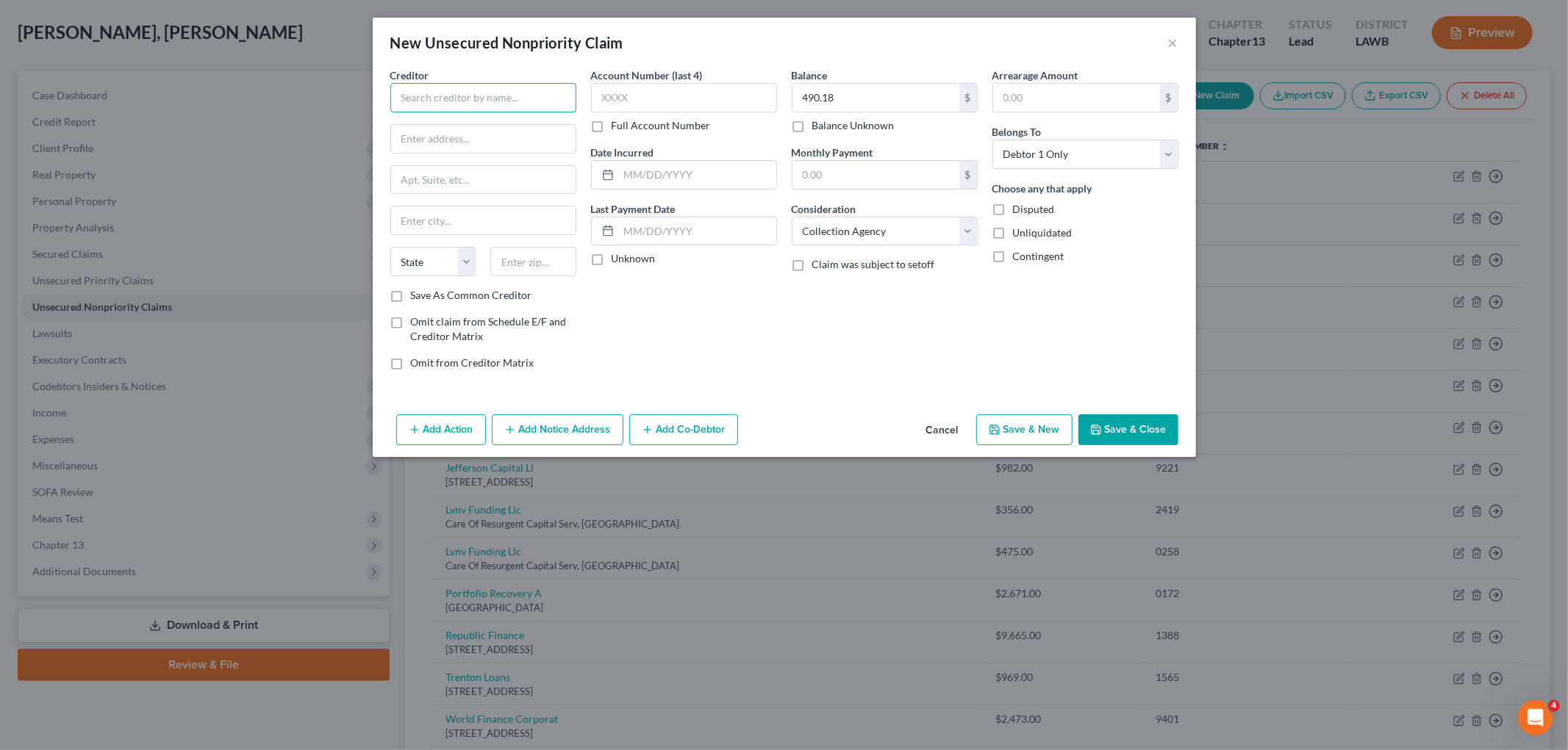
click at [464, 107] on input "text" at bounding box center [483, 98] width 186 height 30
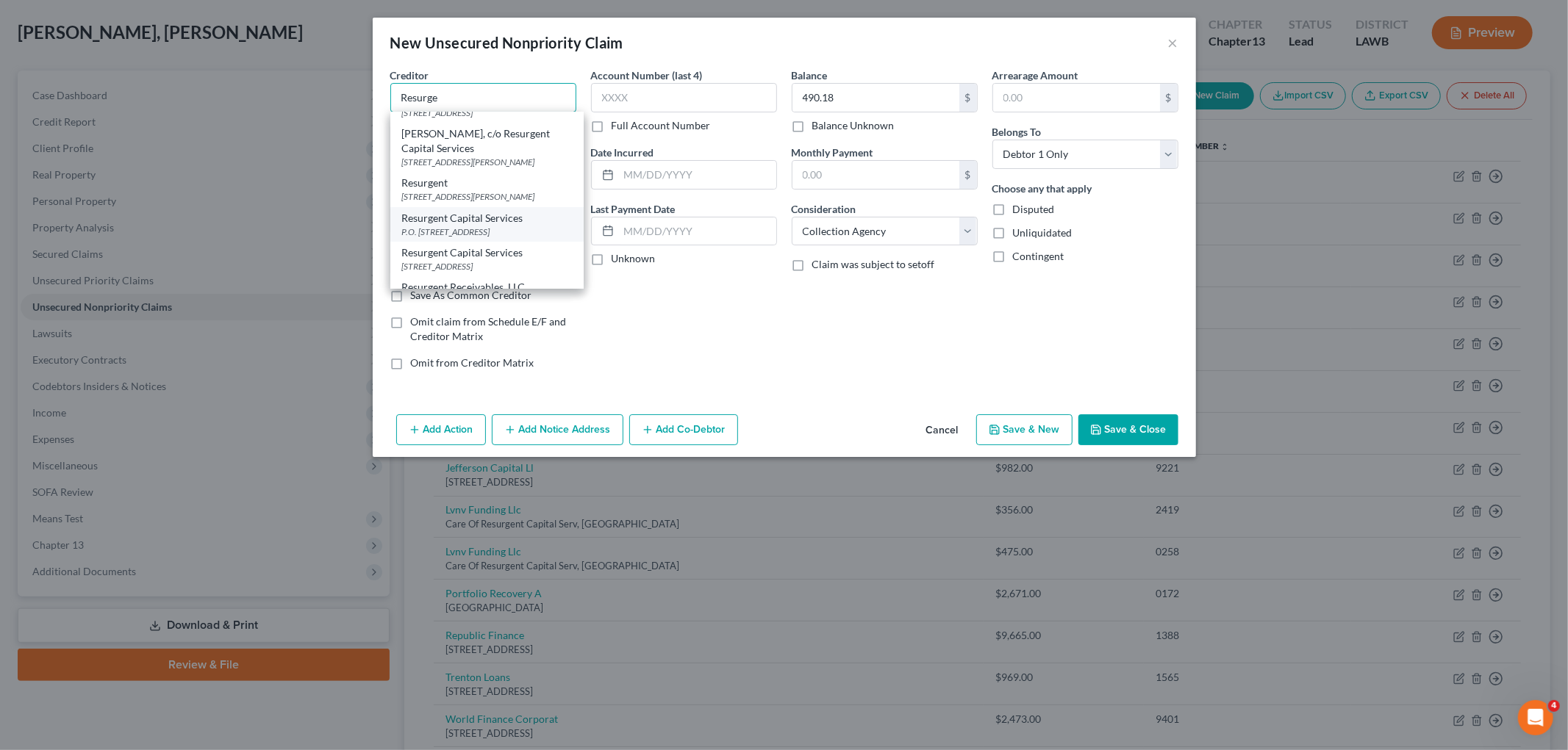
scroll to position [208, 0]
click at [473, 243] on div "PO Box 10587, Greenville, SC 29603" at bounding box center [487, 245] width 170 height 13
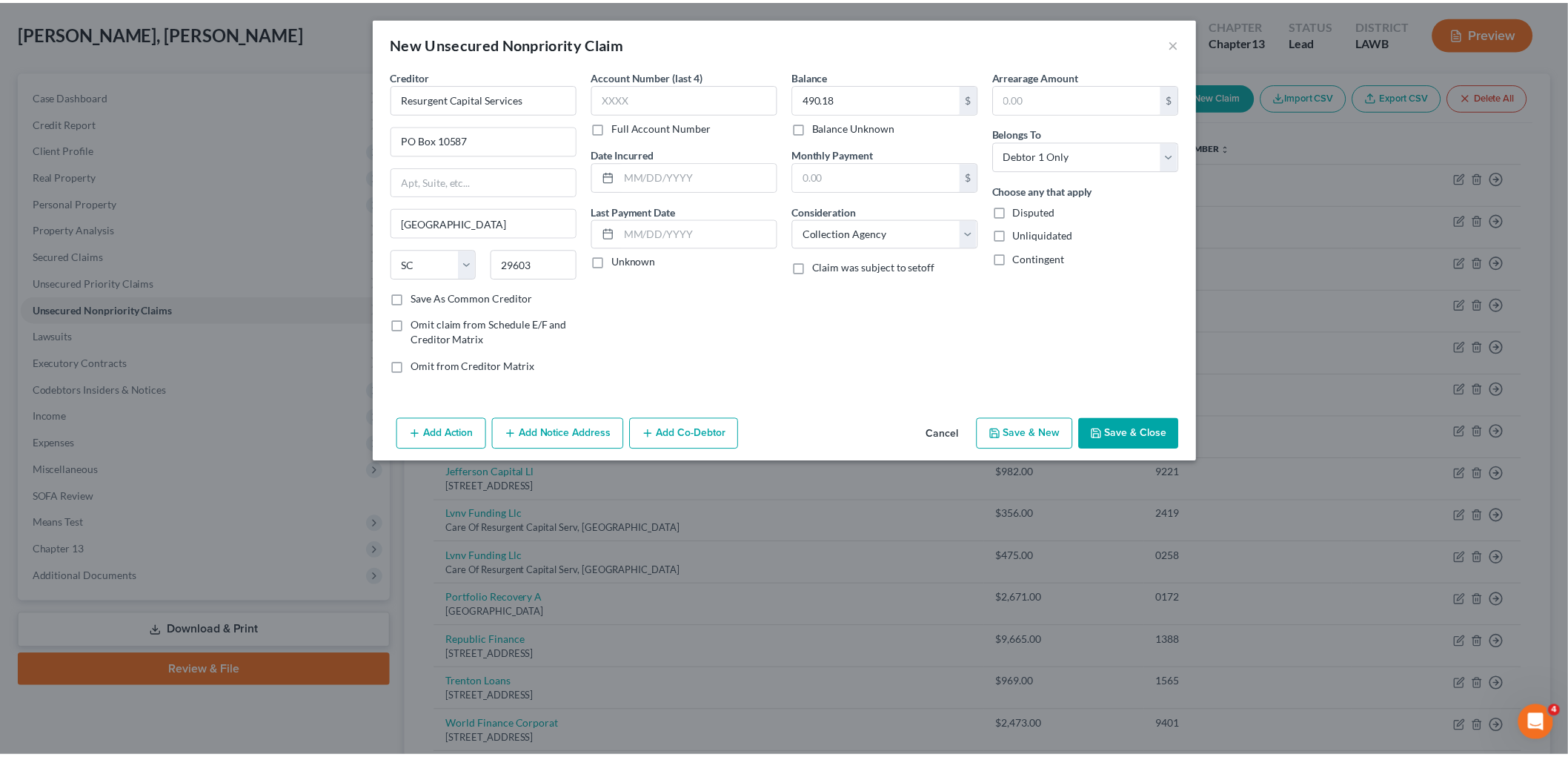
scroll to position [0, 0]
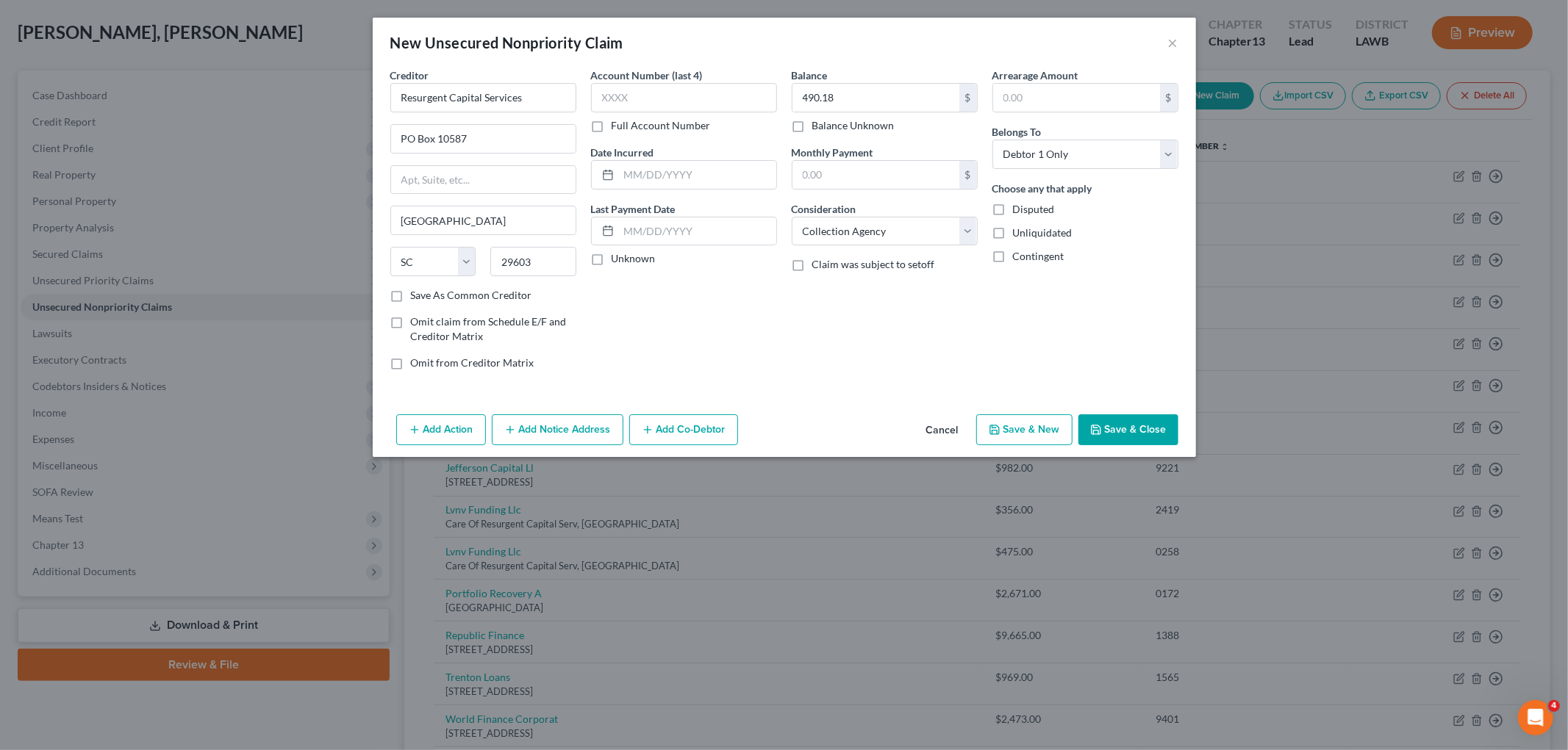
click at [1154, 438] on button "Save & Close" at bounding box center [1128, 429] width 100 height 31
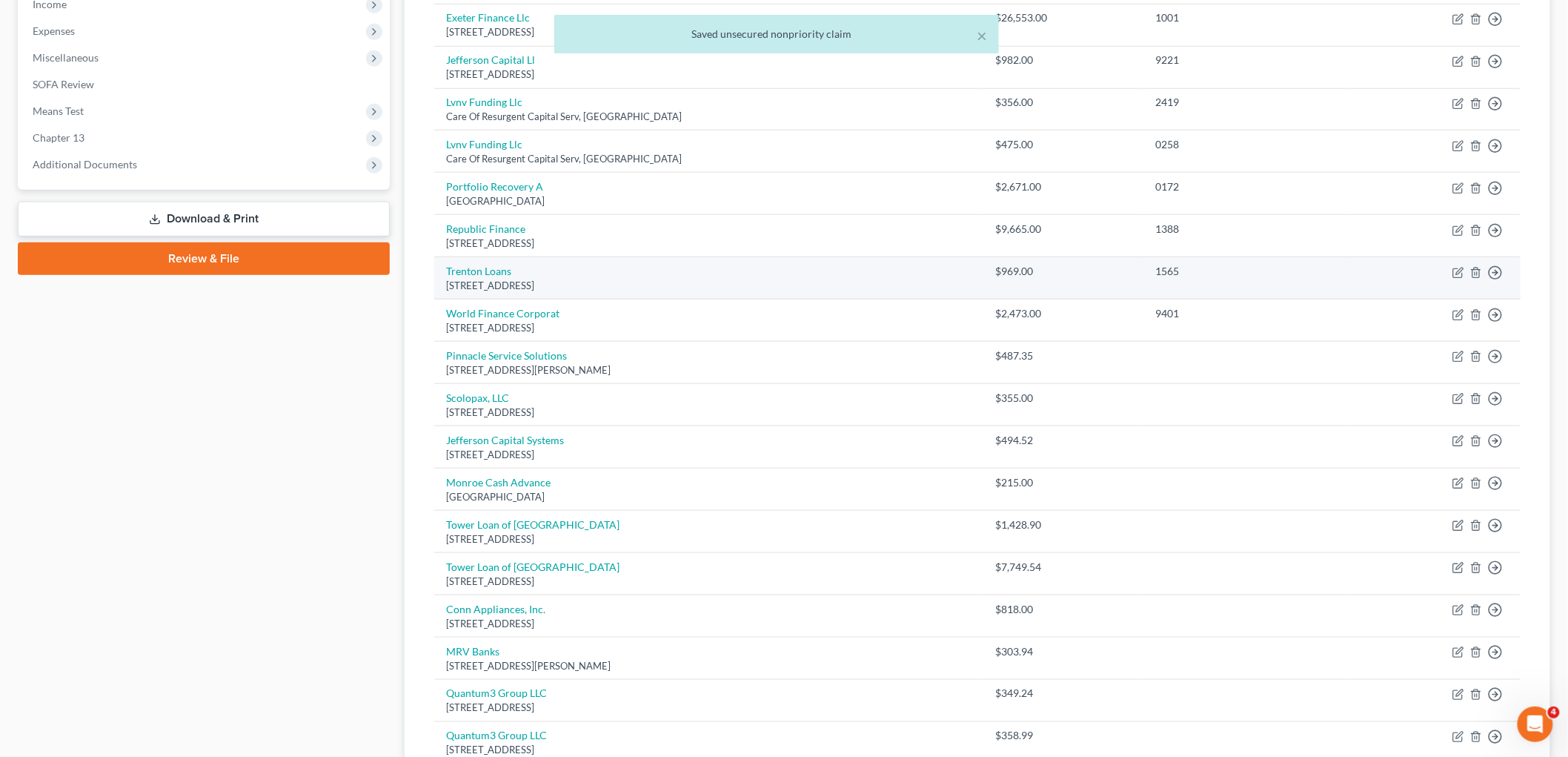
scroll to position [694, 0]
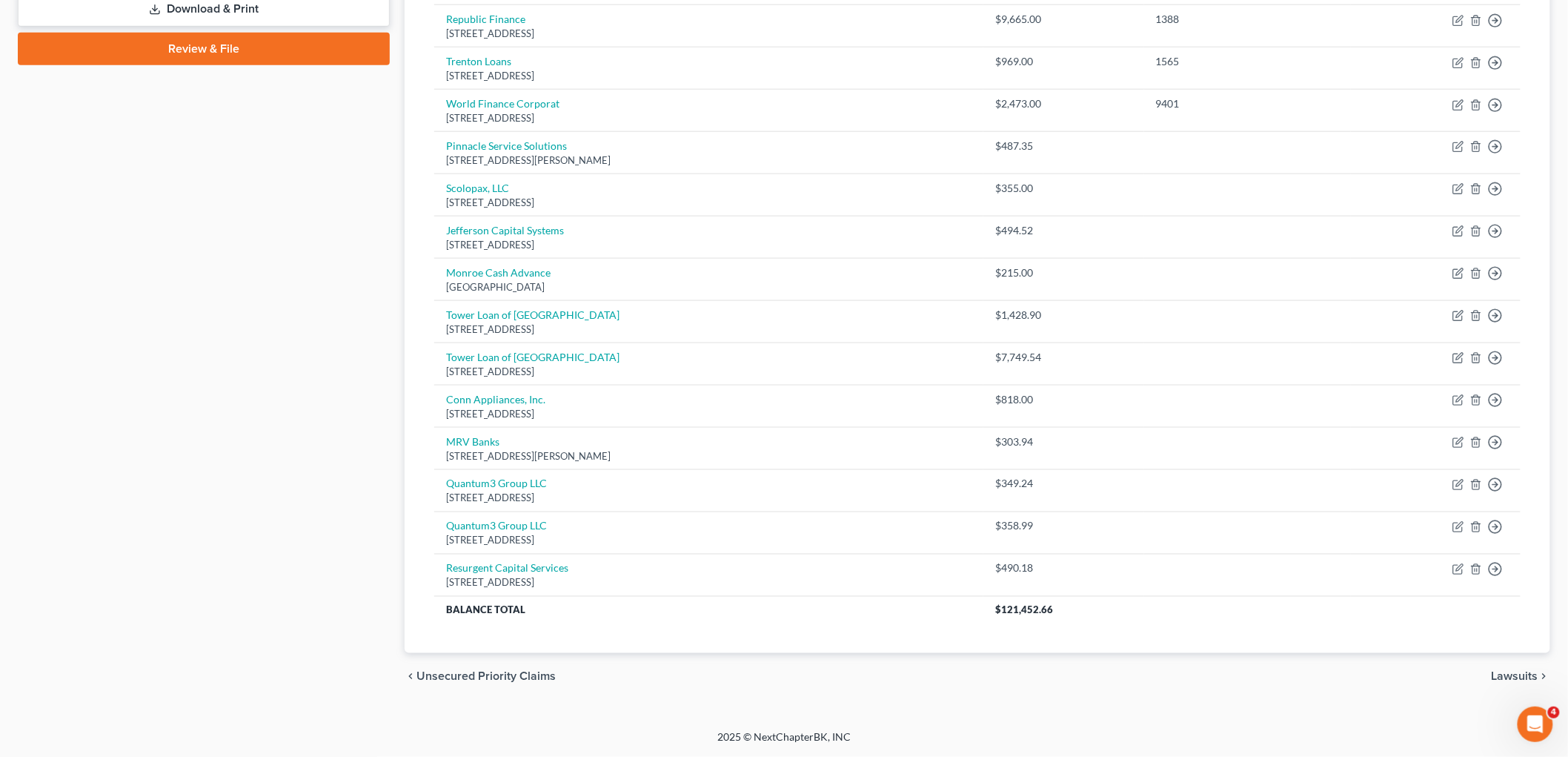
click at [306, 188] on div "Case Dashboard Payments Invoices Payments Payments Credit Report Client Profile" at bounding box center [204, 75] width 387 height 1252
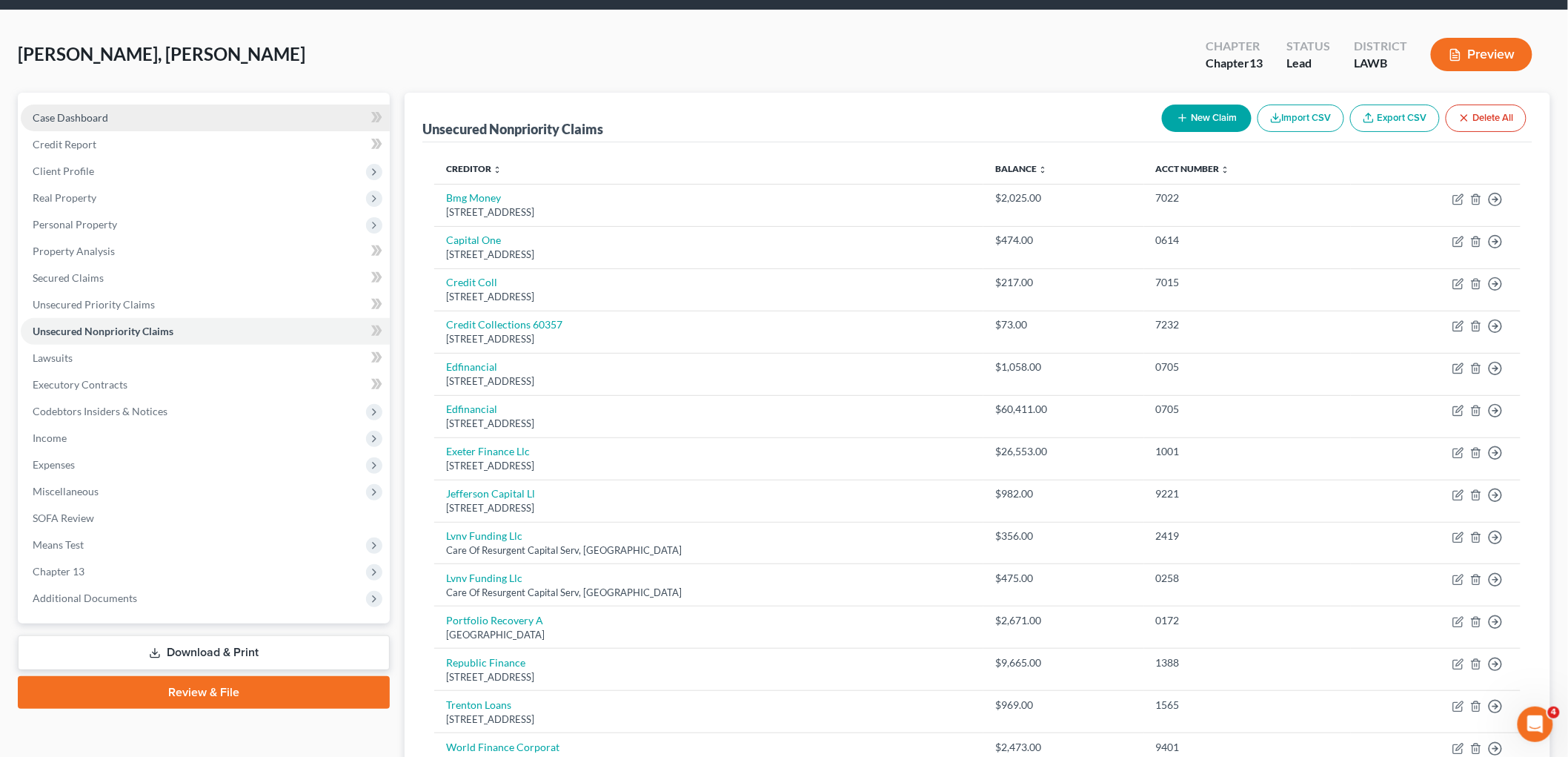
scroll to position [0, 0]
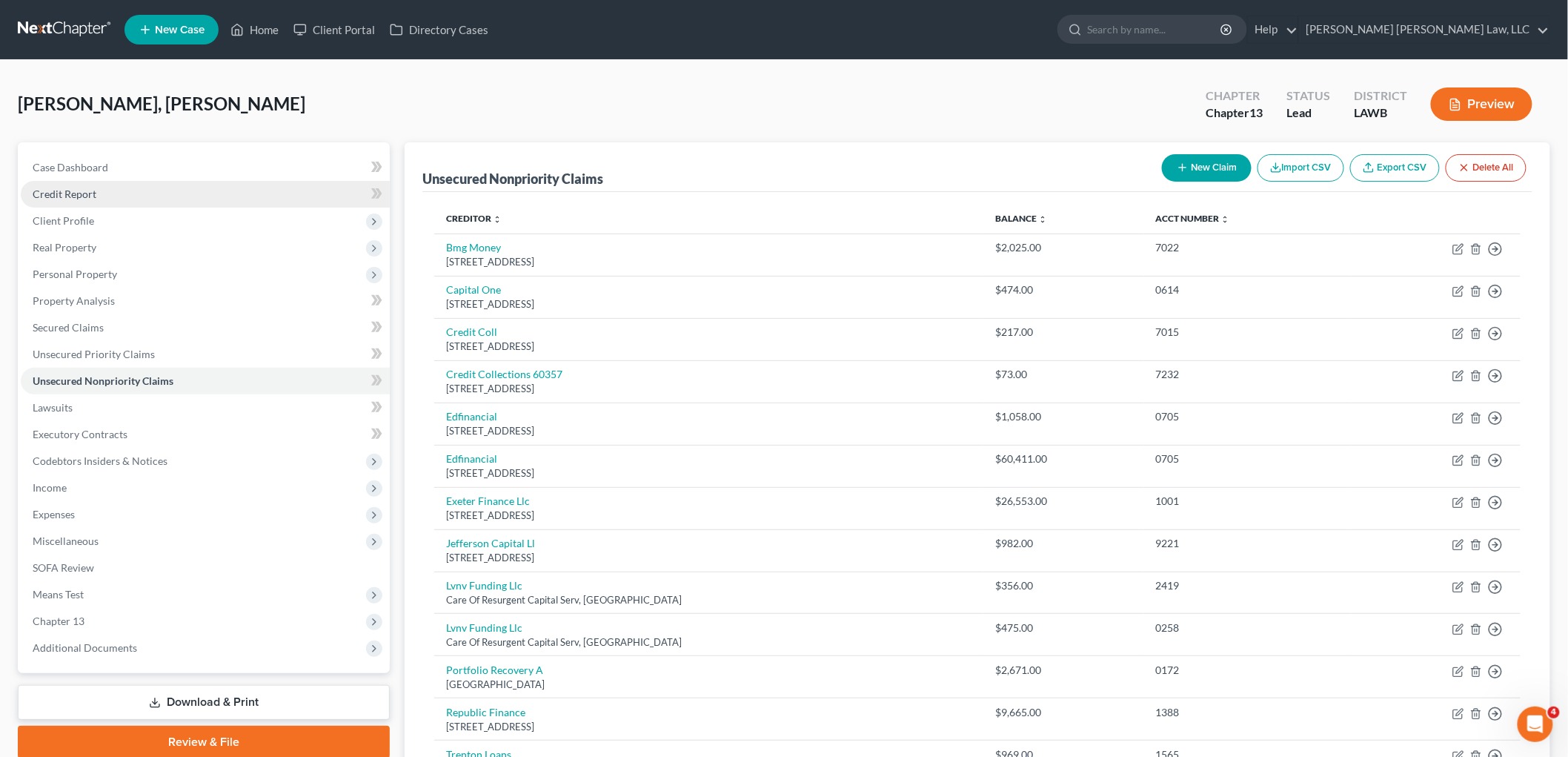
click at [117, 198] on link "Credit Report" at bounding box center [205, 194] width 369 height 27
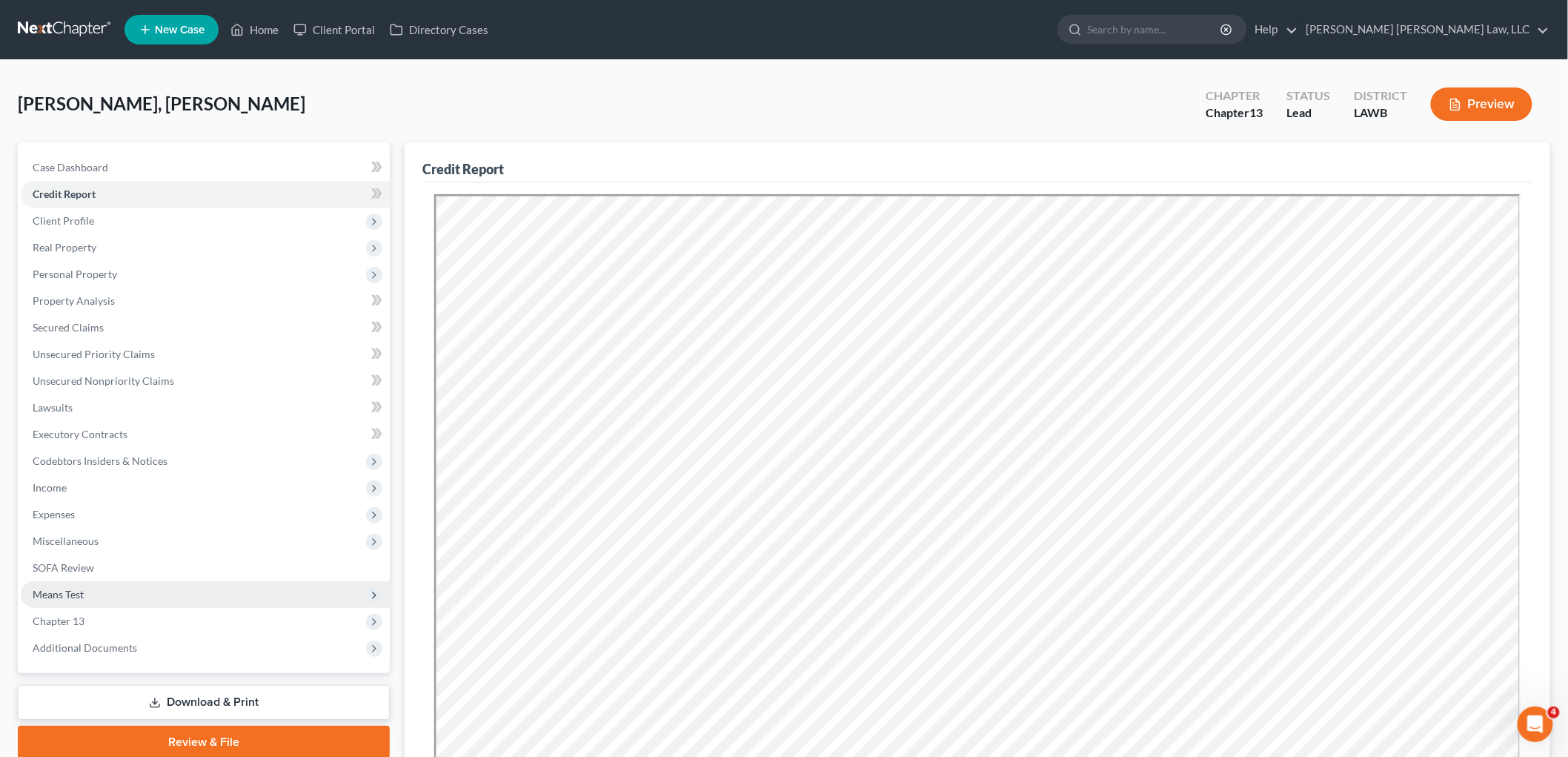
click at [72, 590] on span "Means Test" at bounding box center [57, 594] width 51 height 13
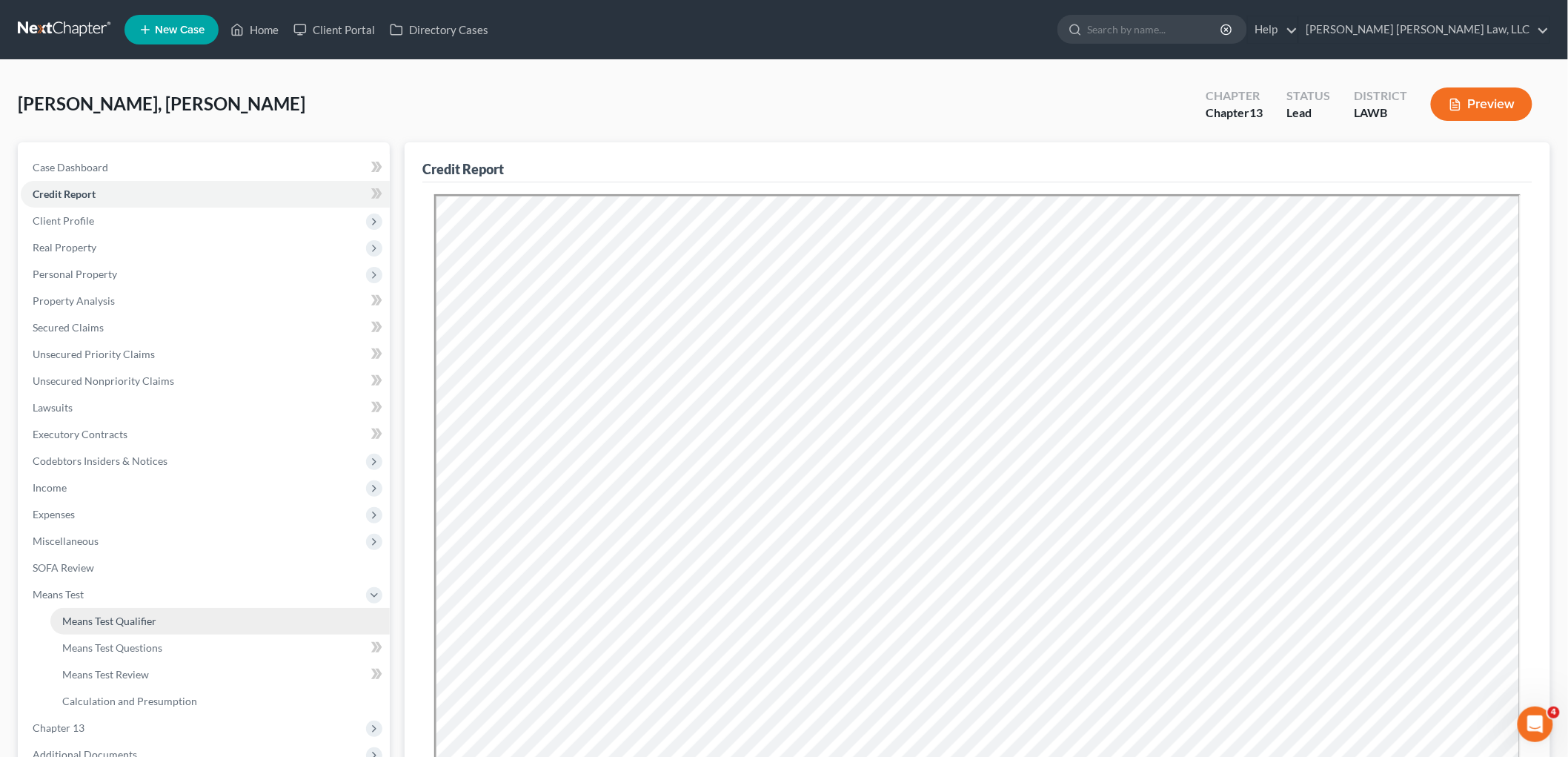
click at [86, 618] on span "Means Test Qualifier" at bounding box center [109, 621] width 94 height 13
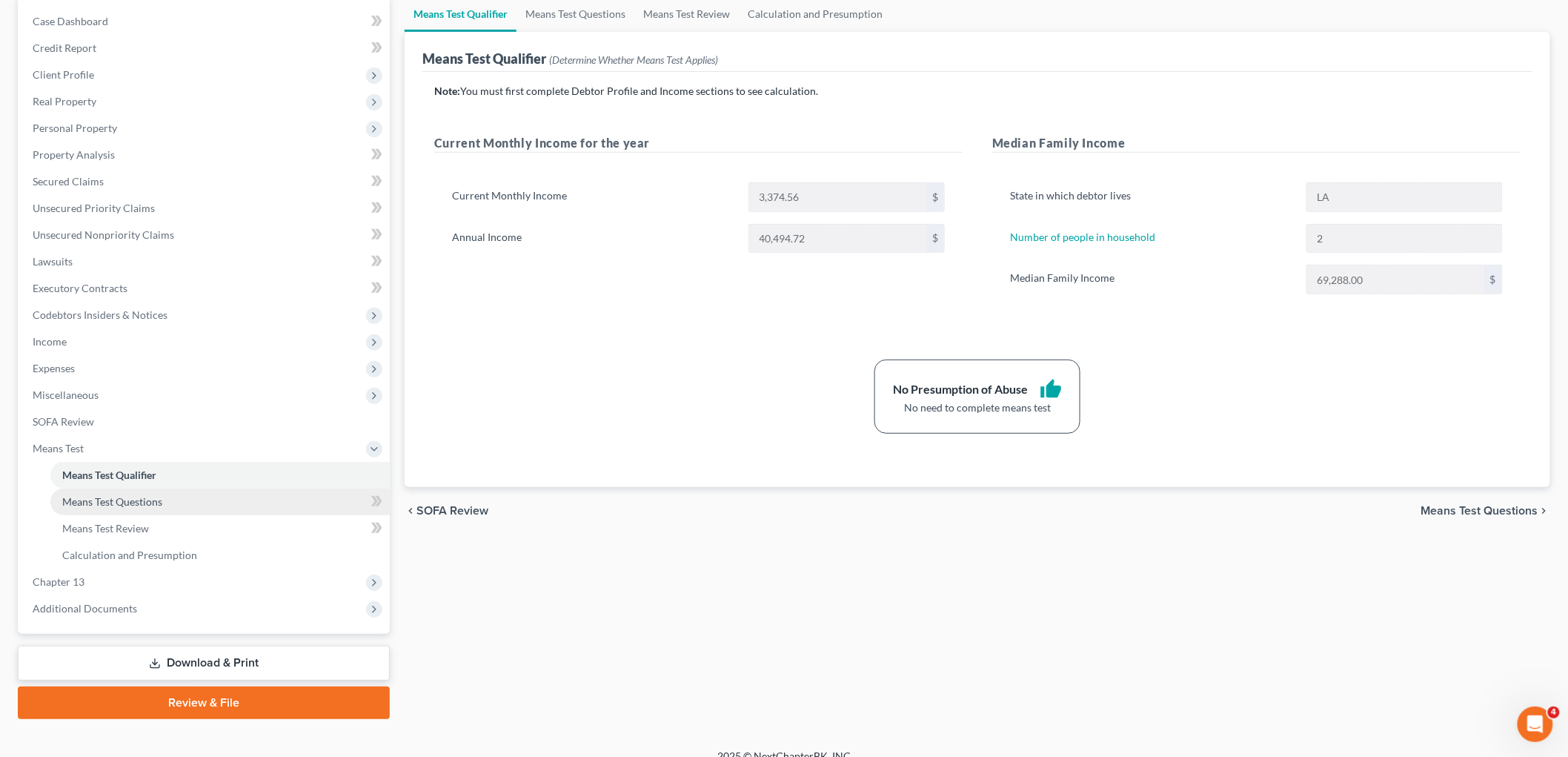
scroll to position [163, 0]
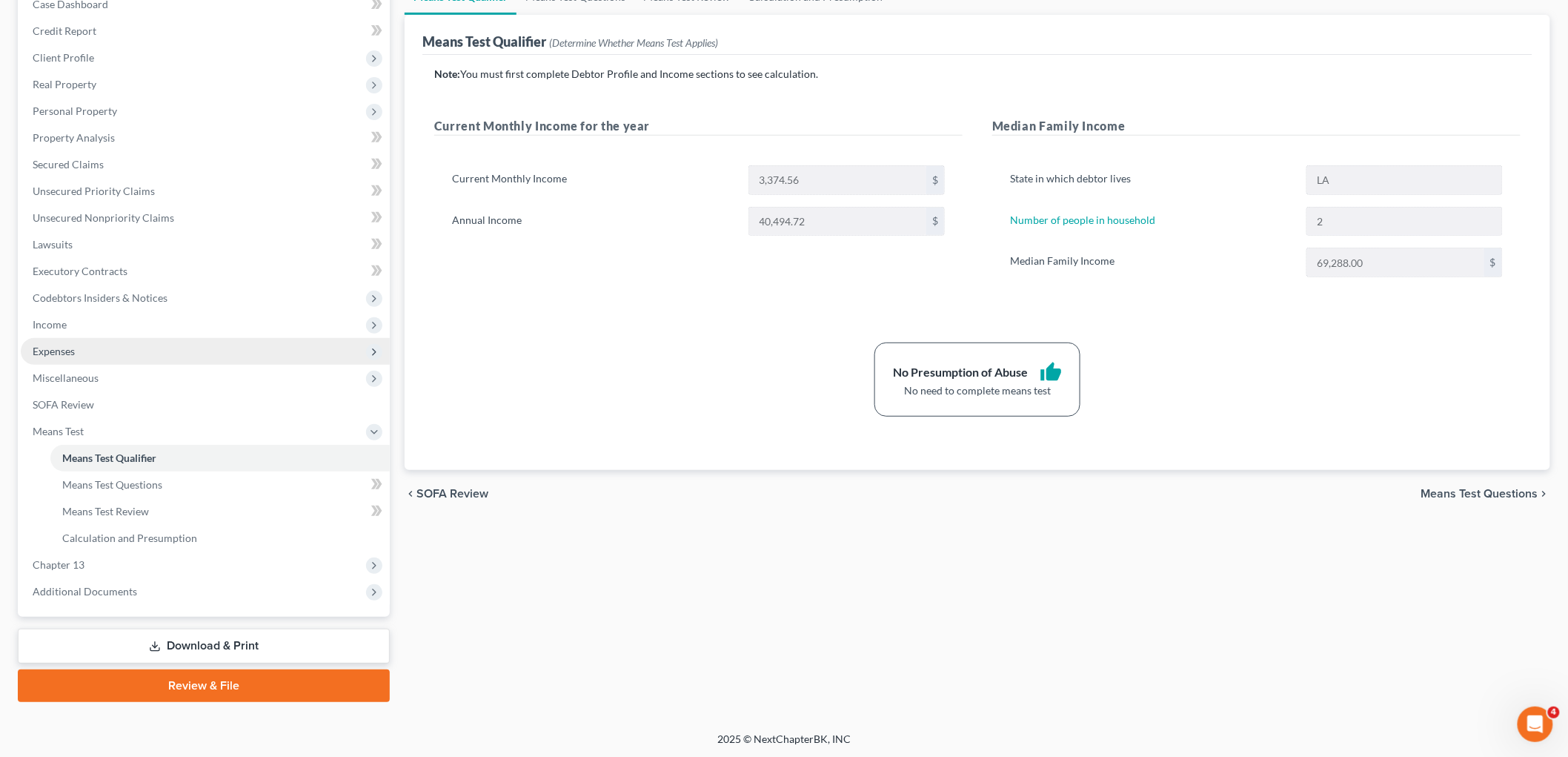
click at [103, 360] on span "Expenses" at bounding box center [205, 351] width 369 height 27
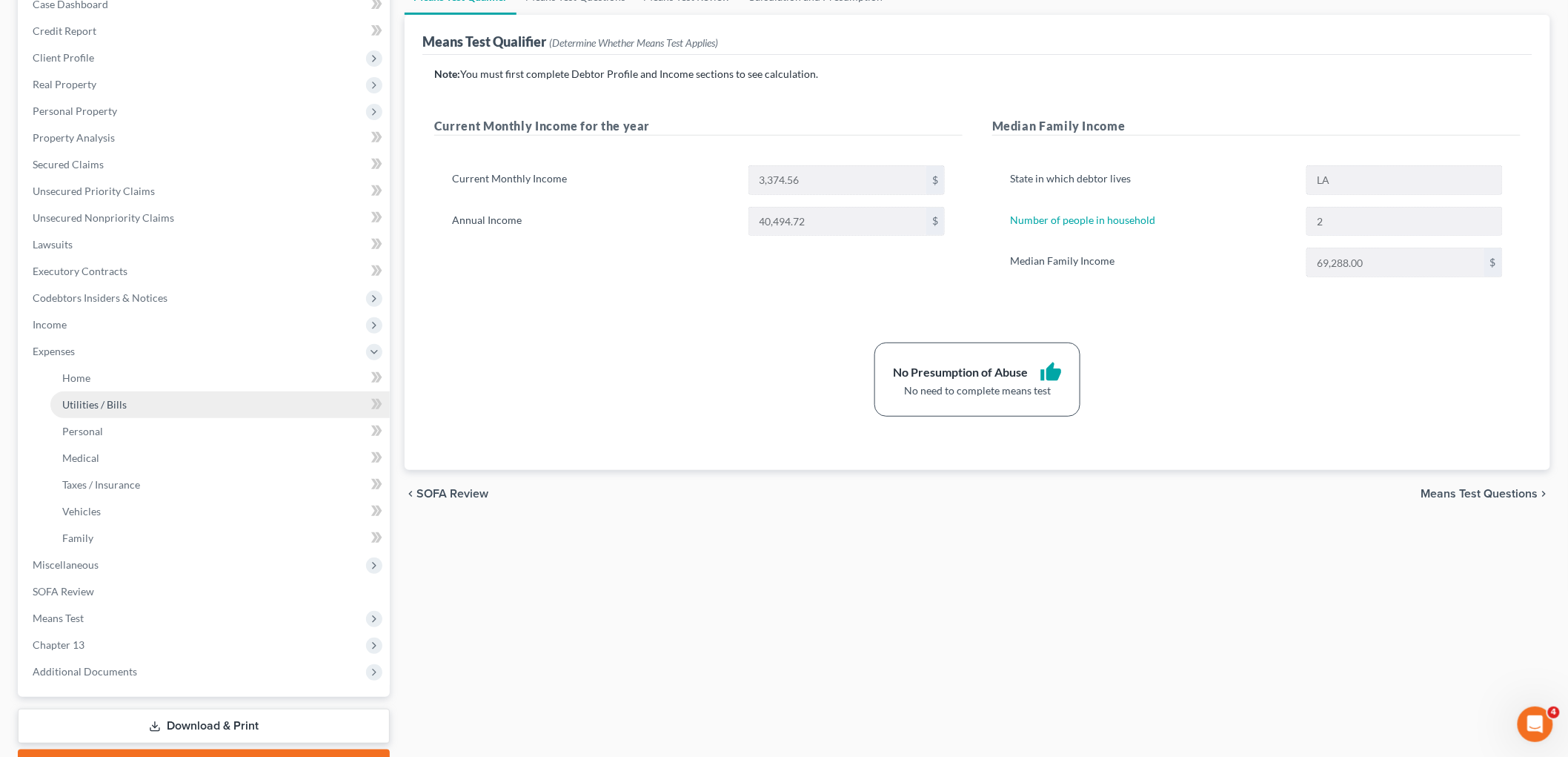
click at [96, 398] on span "Utilities / Bills" at bounding box center [95, 404] width 65 height 13
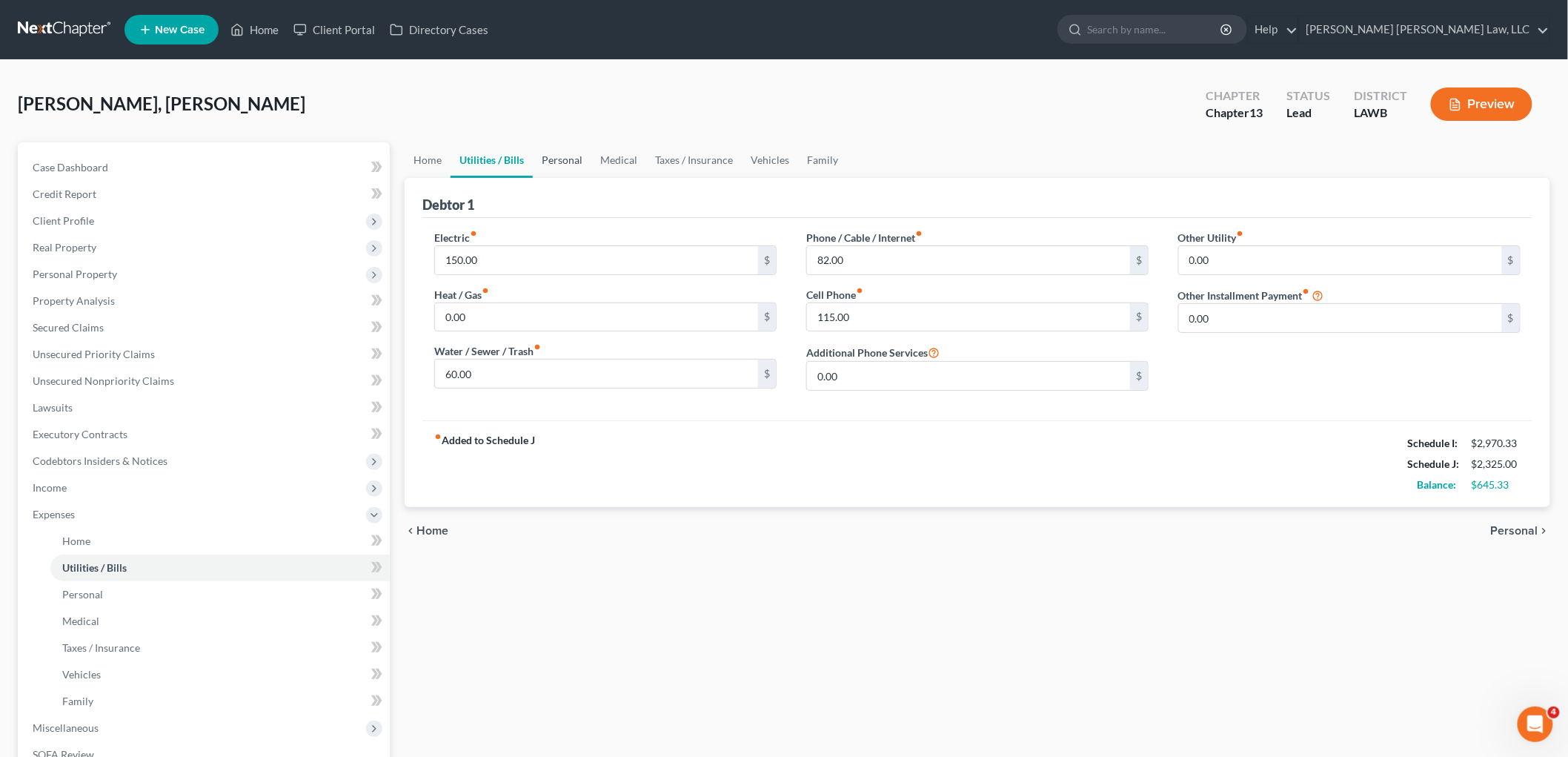
click at [558, 153] on link "Personal" at bounding box center [562, 160] width 58 height 36
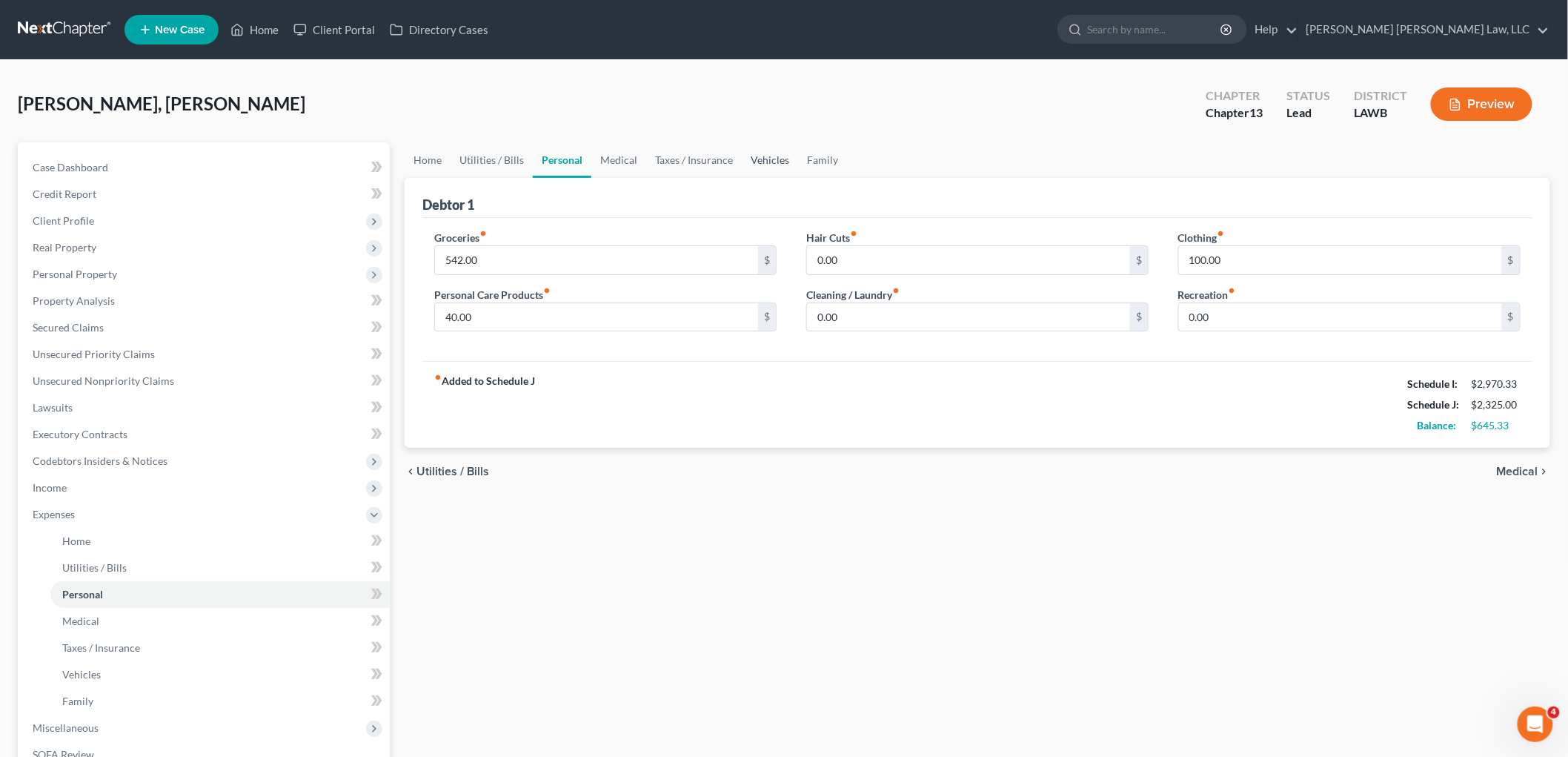
click at [774, 161] on link "Vehicles" at bounding box center [770, 160] width 57 height 36
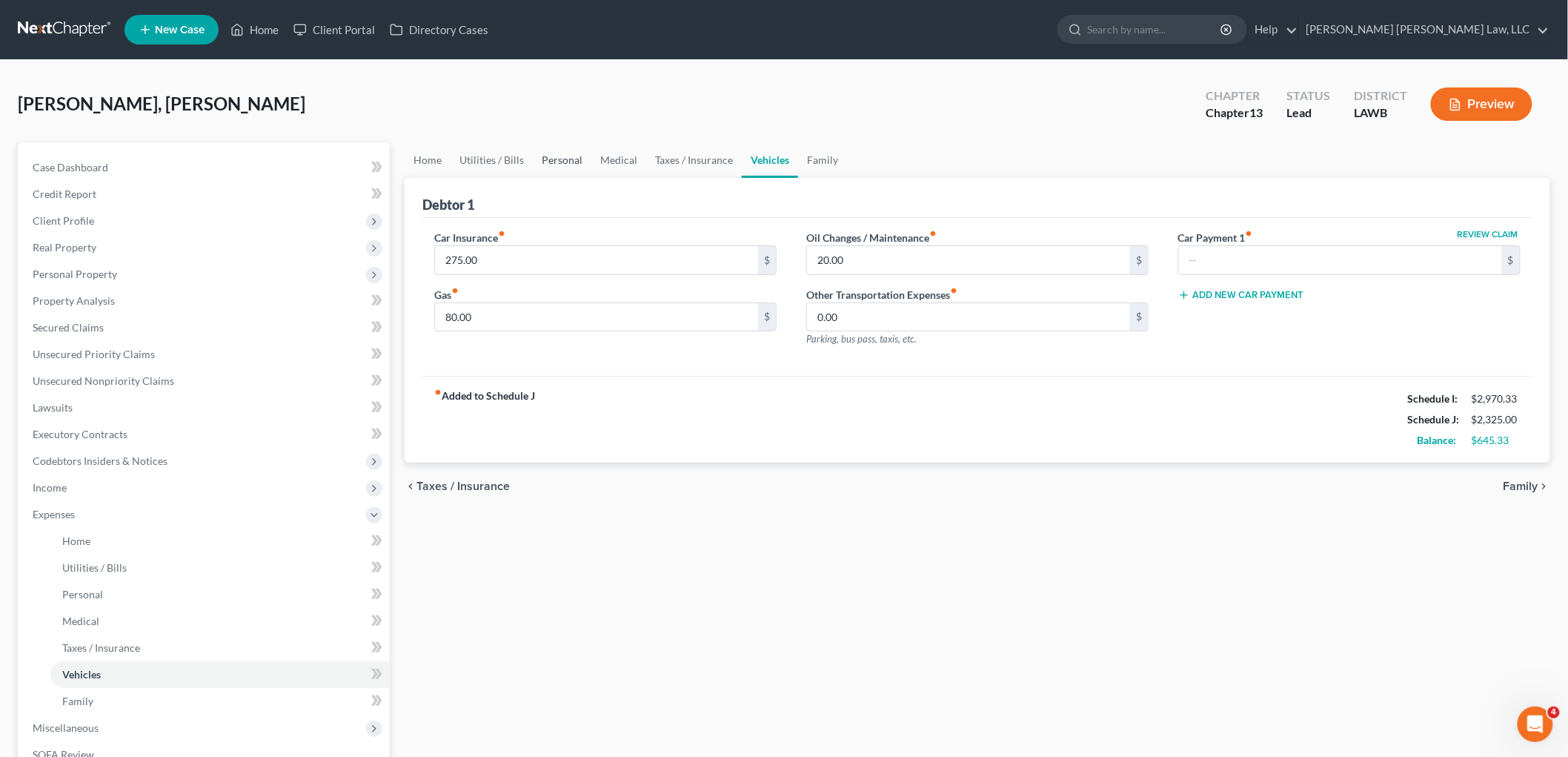
click at [559, 157] on link "Personal" at bounding box center [562, 160] width 58 height 36
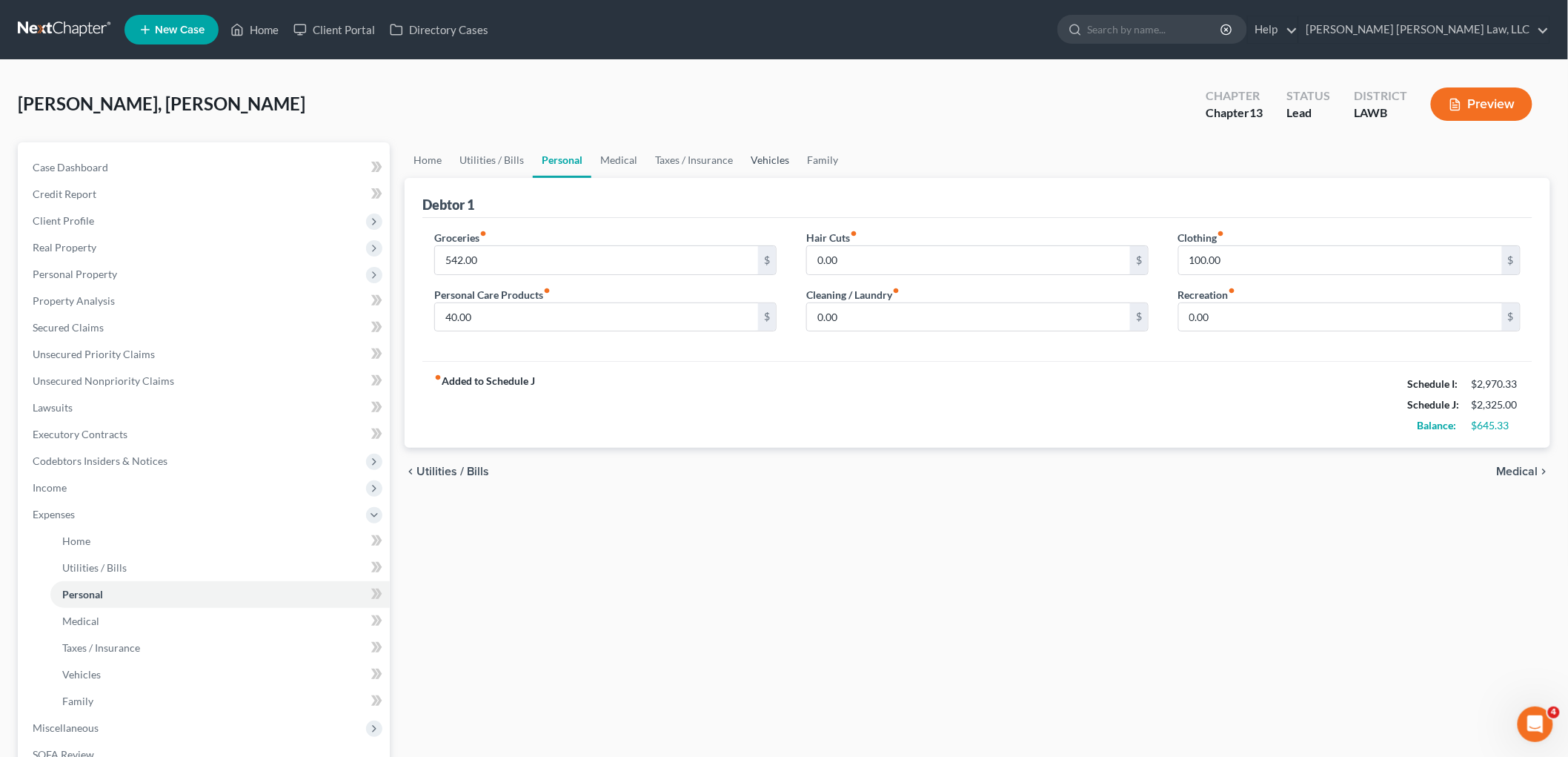
click at [765, 159] on link "Vehicles" at bounding box center [770, 160] width 57 height 36
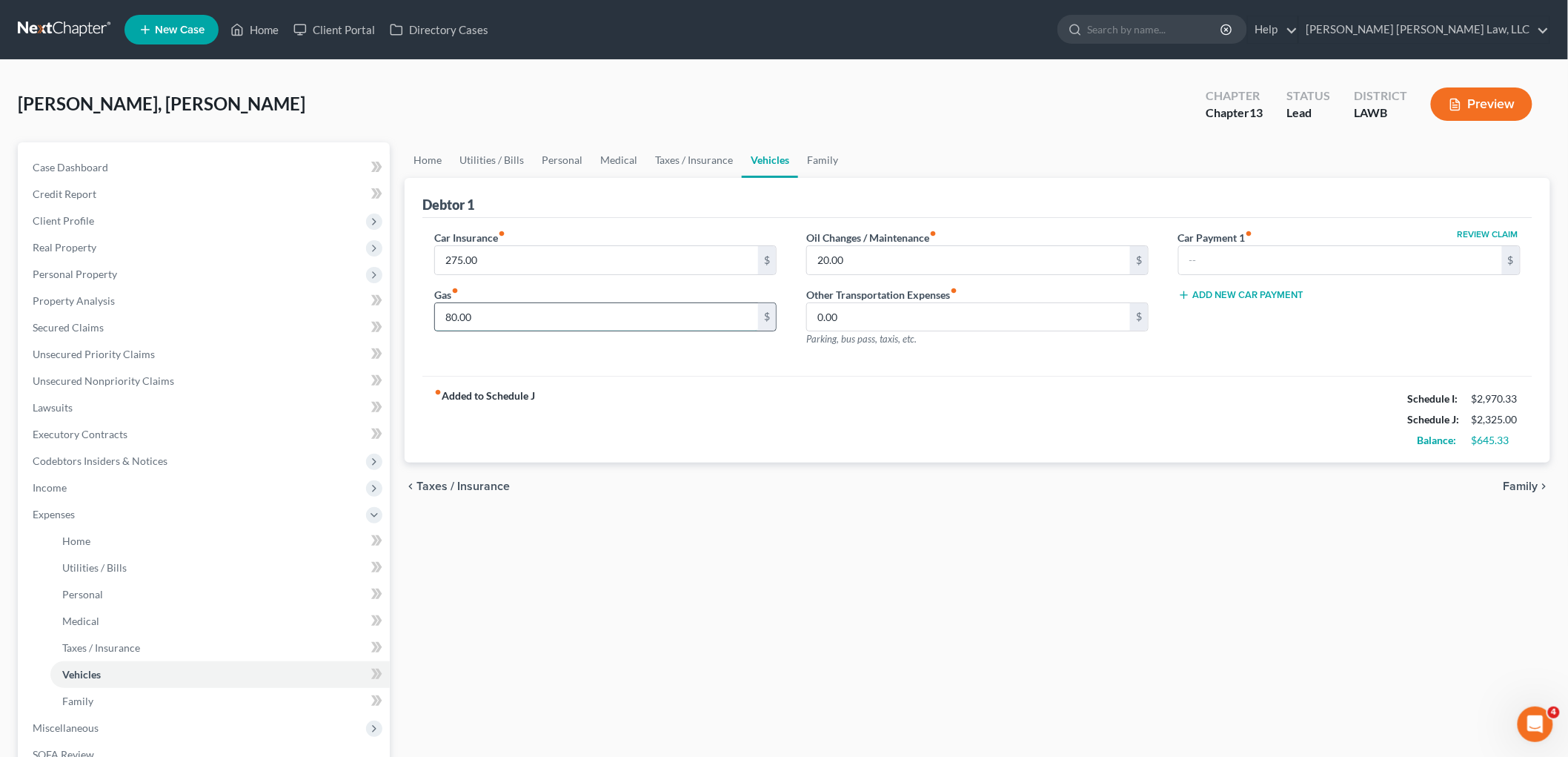
click at [564, 324] on input "80.00" at bounding box center [596, 317] width 323 height 28
drag, startPoint x: 622, startPoint y: 157, endPoint x: 625, endPoint y: 176, distance: 19.2
click at [622, 157] on link "Medical" at bounding box center [619, 160] width 55 height 36
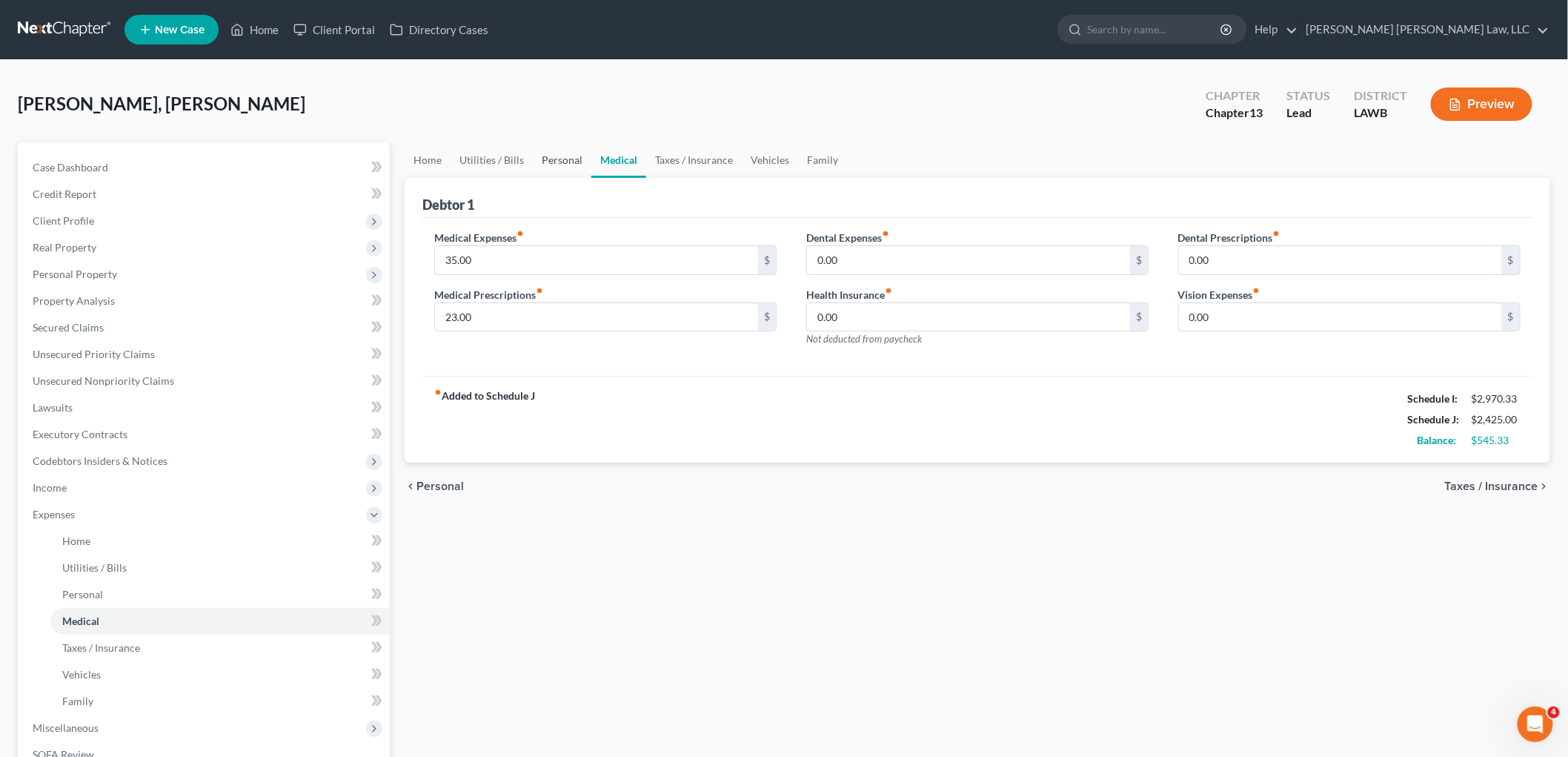
click at [553, 159] on link "Personal" at bounding box center [562, 160] width 58 height 36
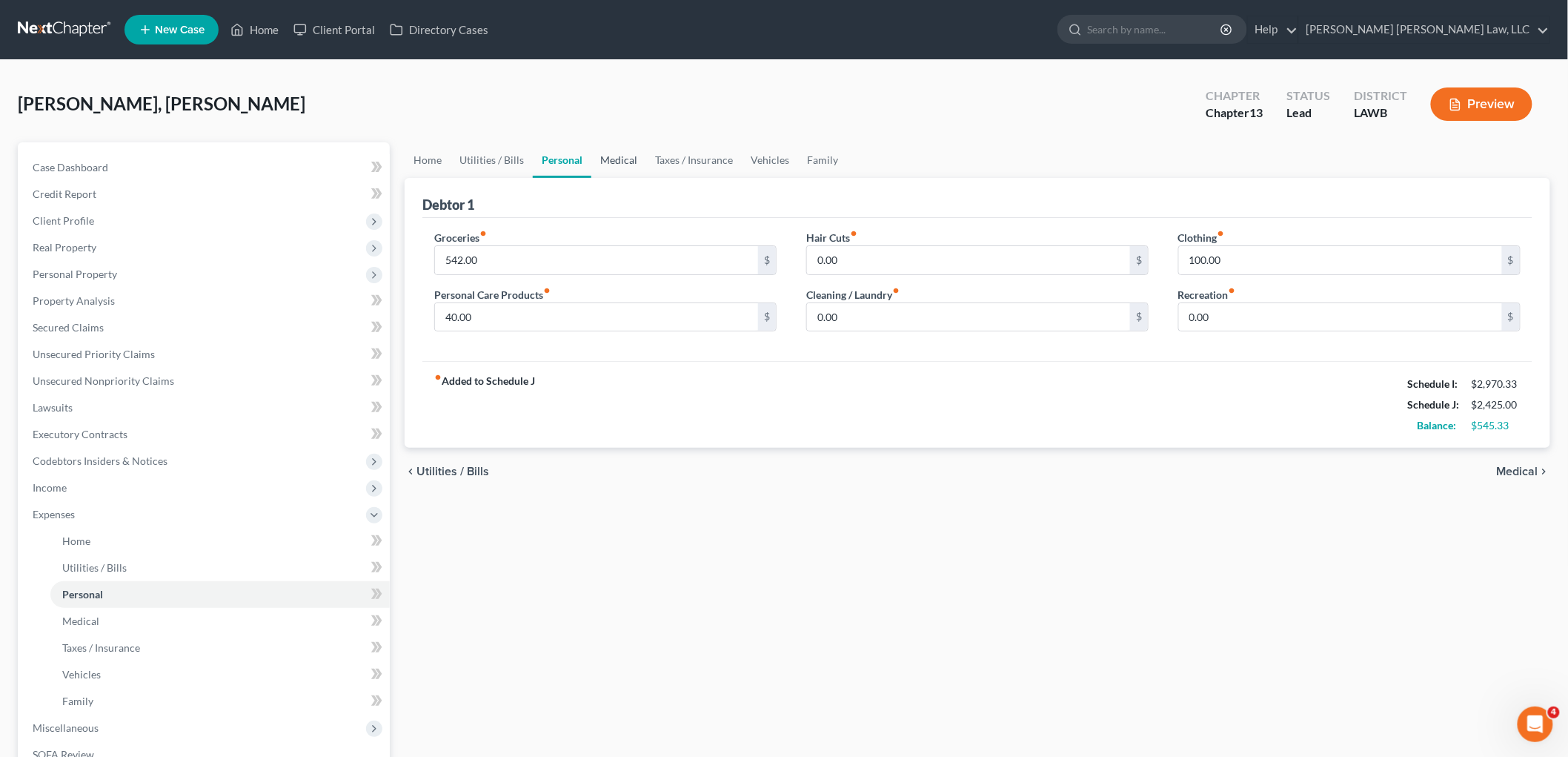
click at [616, 158] on link "Medical" at bounding box center [619, 160] width 55 height 36
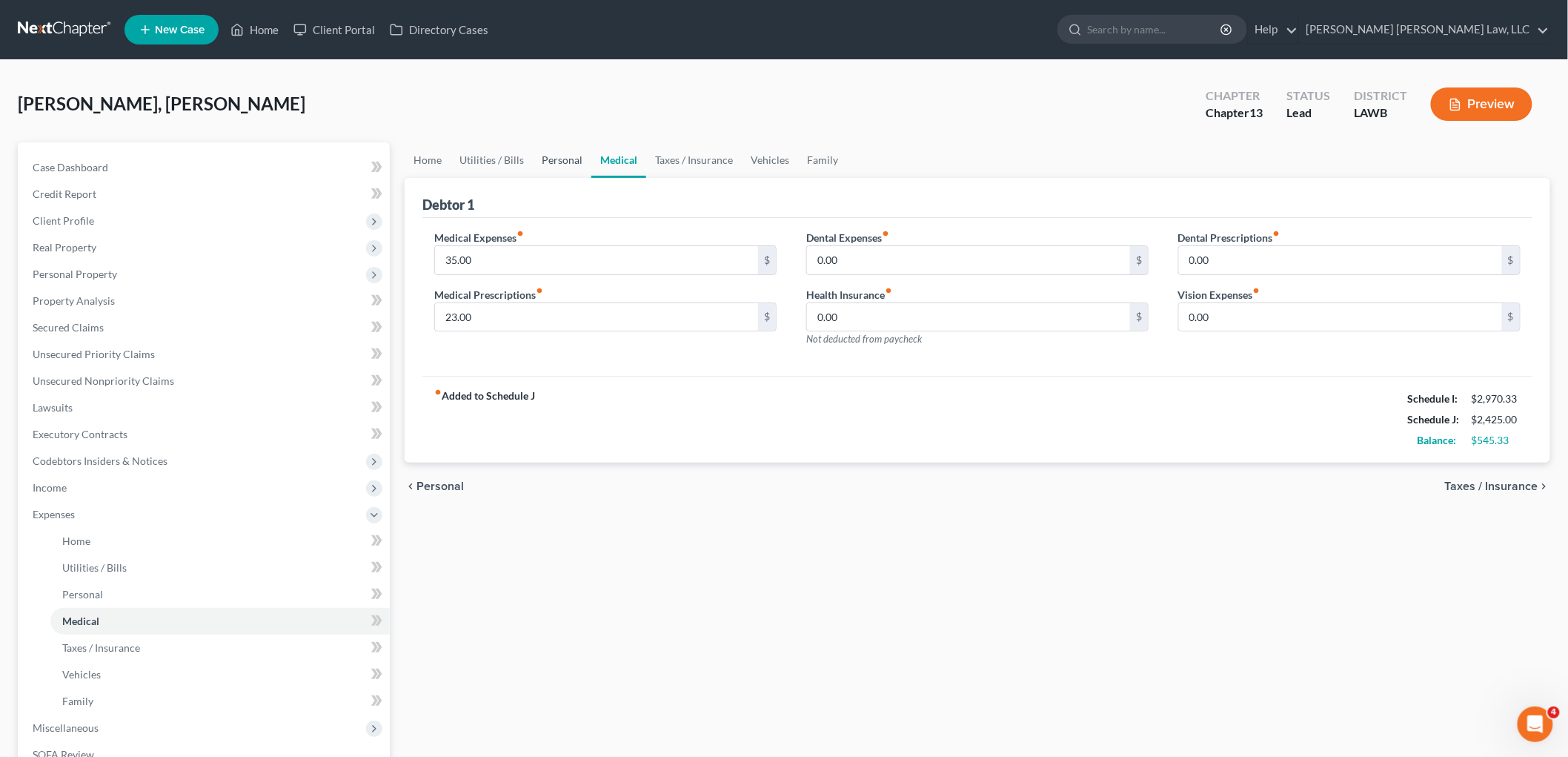
click at [557, 159] on link "Personal" at bounding box center [562, 160] width 58 height 36
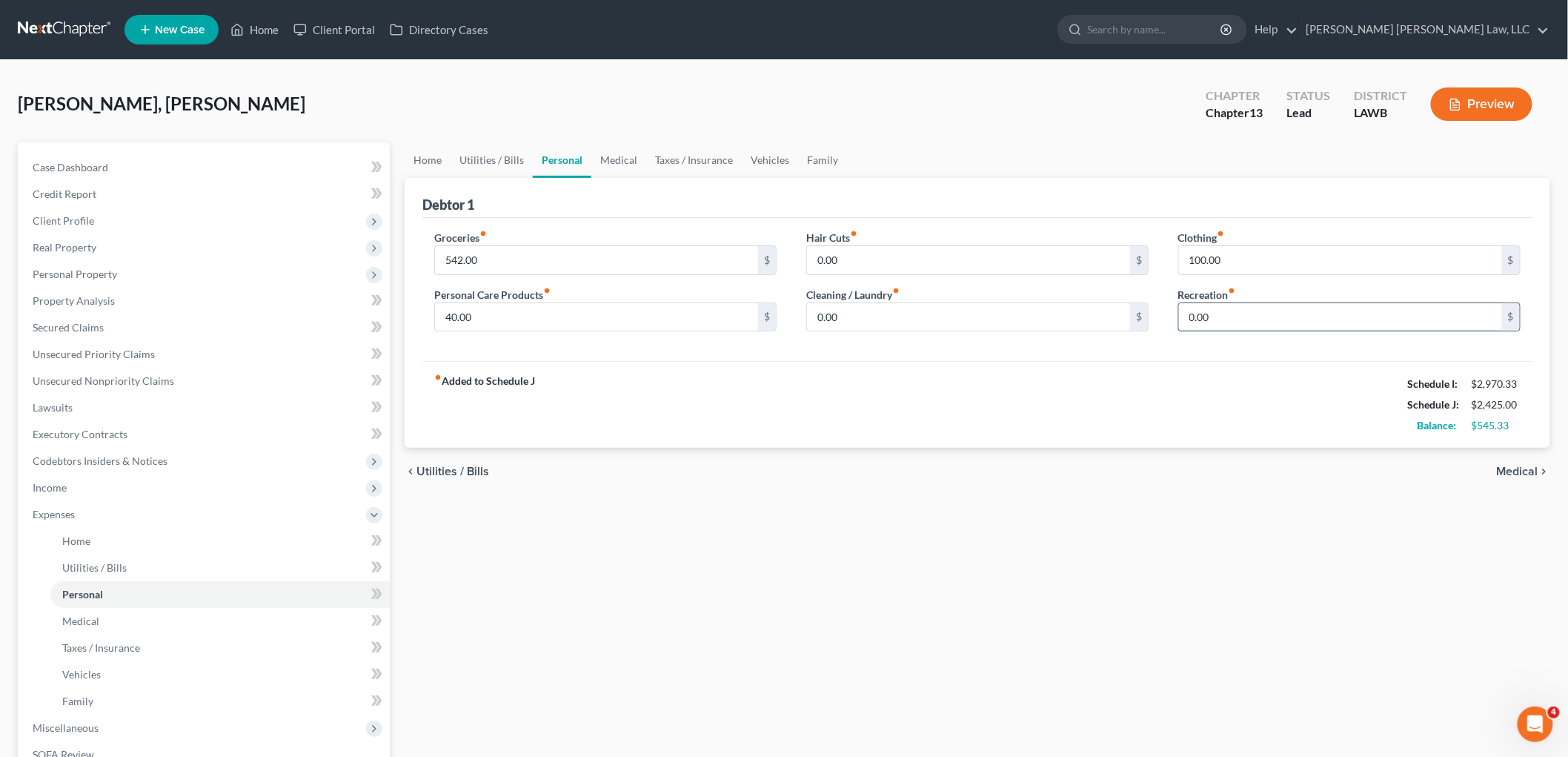
click at [1219, 307] on input "0.00" at bounding box center [1341, 317] width 323 height 28
click at [769, 158] on link "Vehicles" at bounding box center [770, 160] width 57 height 36
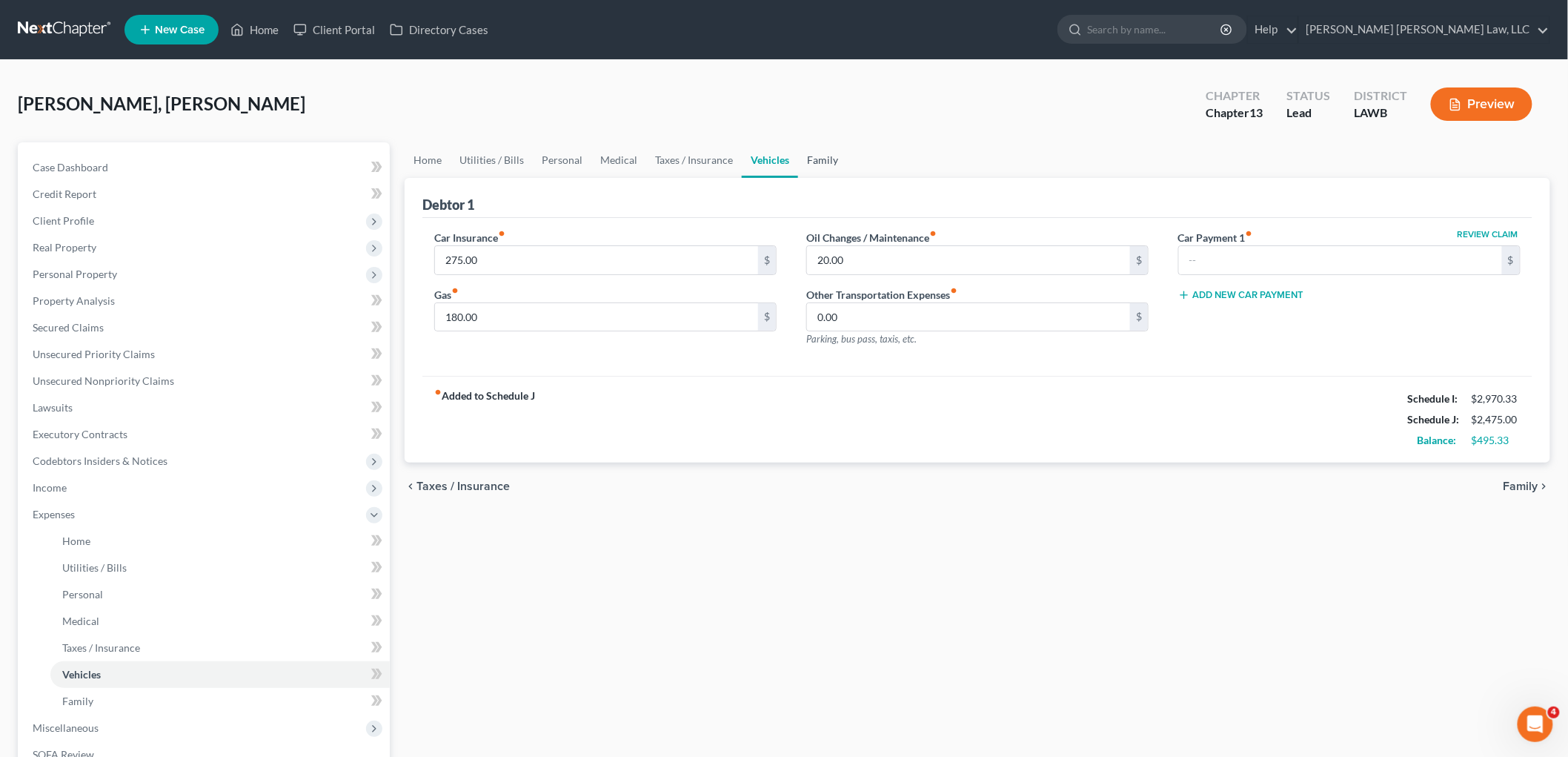
click at [805, 159] on link "Family" at bounding box center [822, 160] width 49 height 36
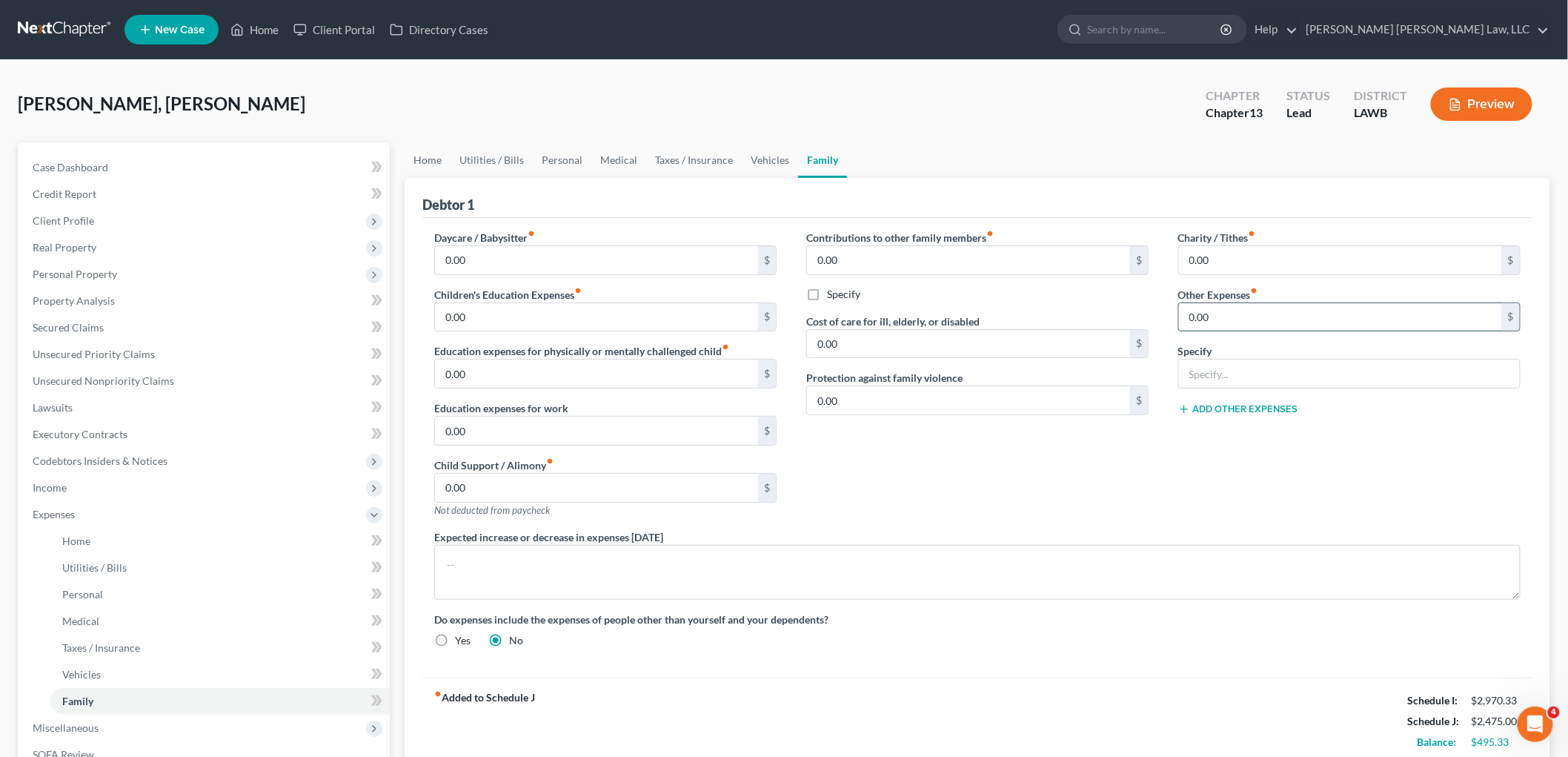
click at [1267, 306] on input "0.00" at bounding box center [1341, 317] width 323 height 28
click at [1241, 368] on input "text" at bounding box center [1350, 374] width 341 height 28
click at [478, 157] on link "Utilities / Bills" at bounding box center [491, 160] width 82 height 36
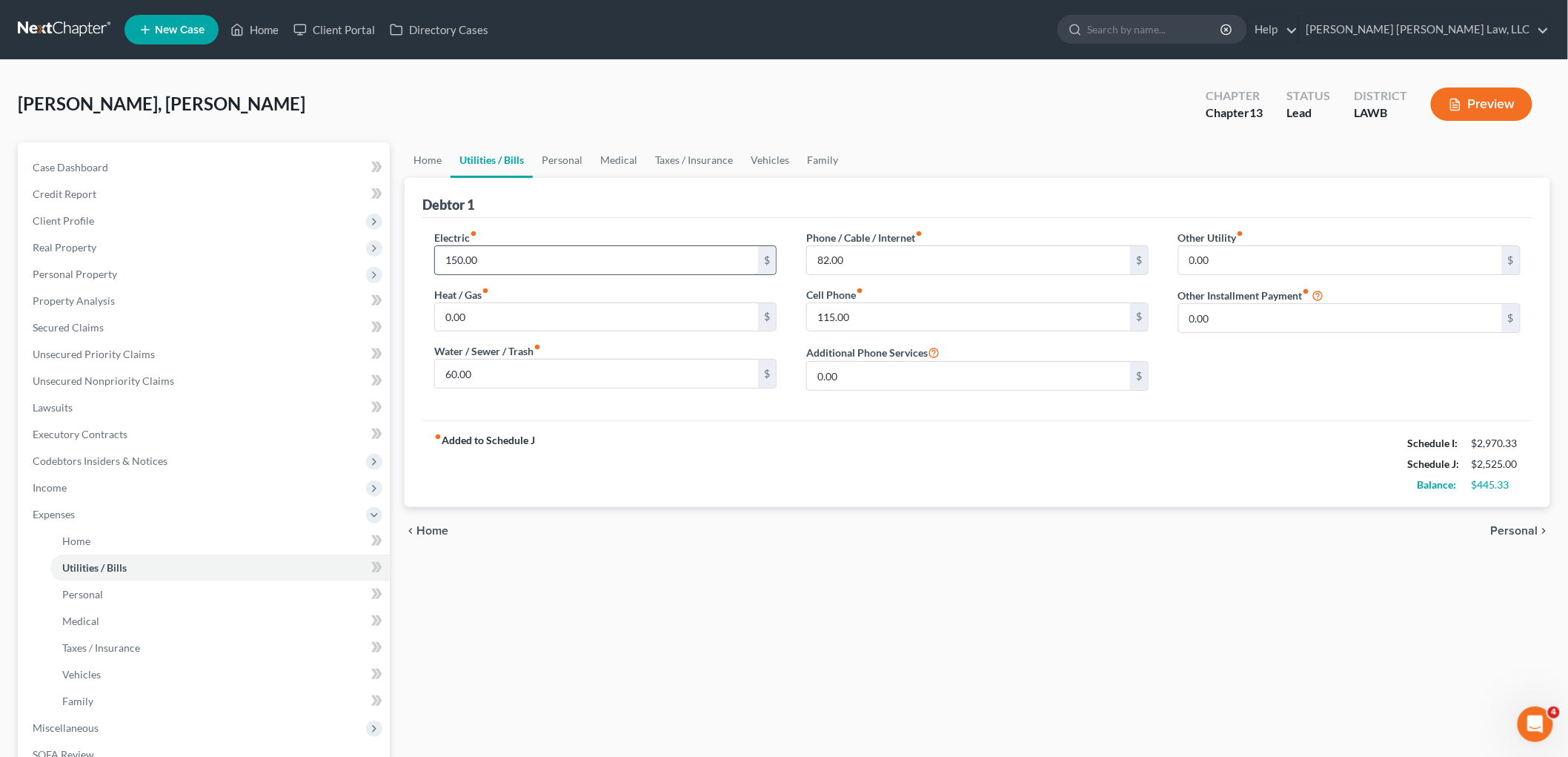
click at [592, 252] on input "150.00" at bounding box center [596, 260] width 323 height 28
click at [628, 443] on div "fiber_manual_record Added to Schedule J Schedule I: $2,970.33 Schedule J: $2,52…" at bounding box center [977, 463] width 1110 height 87
click at [432, 161] on link "Home" at bounding box center [428, 160] width 46 height 36
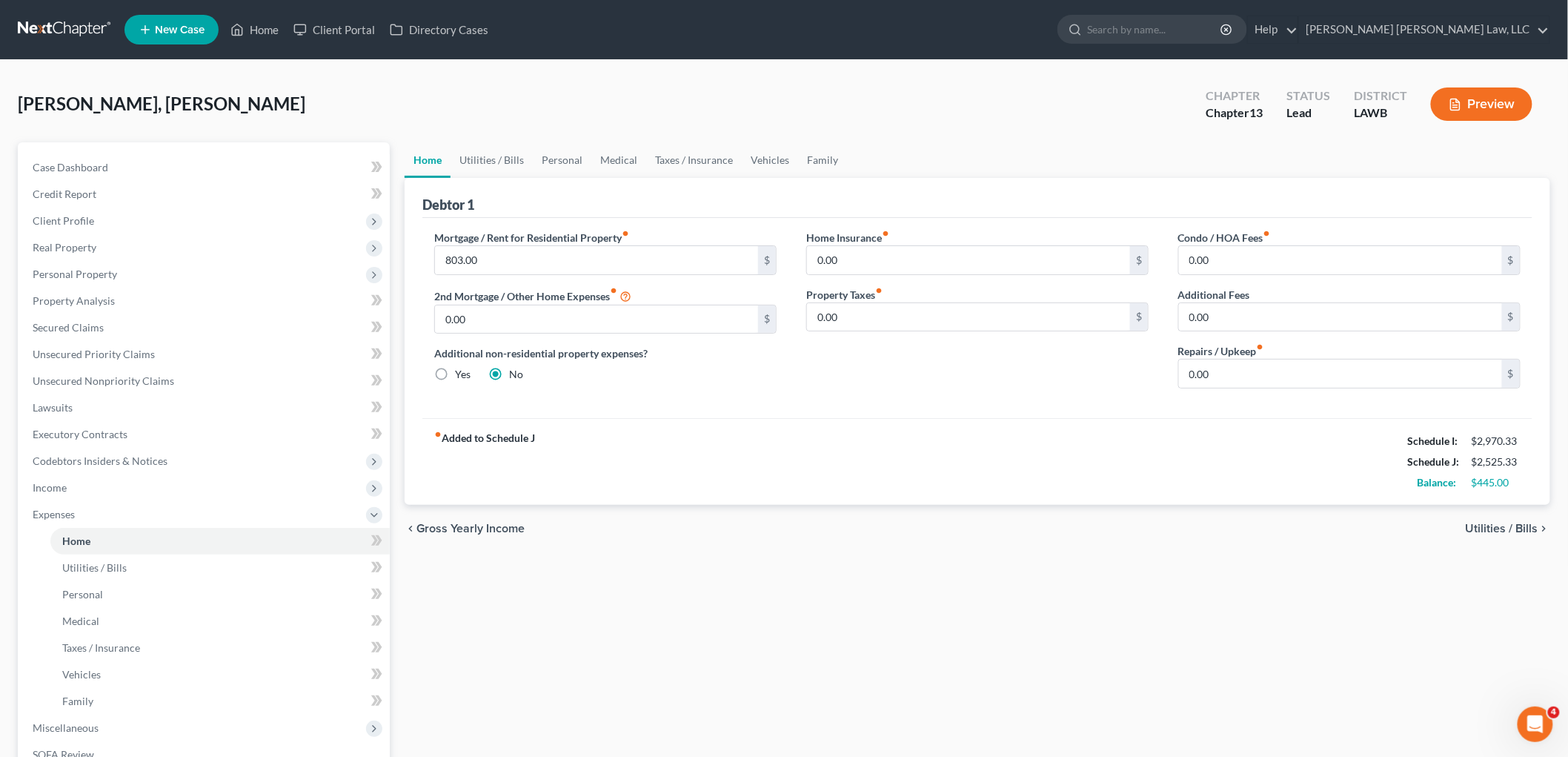
click at [634, 469] on div "fiber_manual_record Added to Schedule J Schedule I: $2,970.33 Schedule J: $2,52…" at bounding box center [977, 461] width 1110 height 87
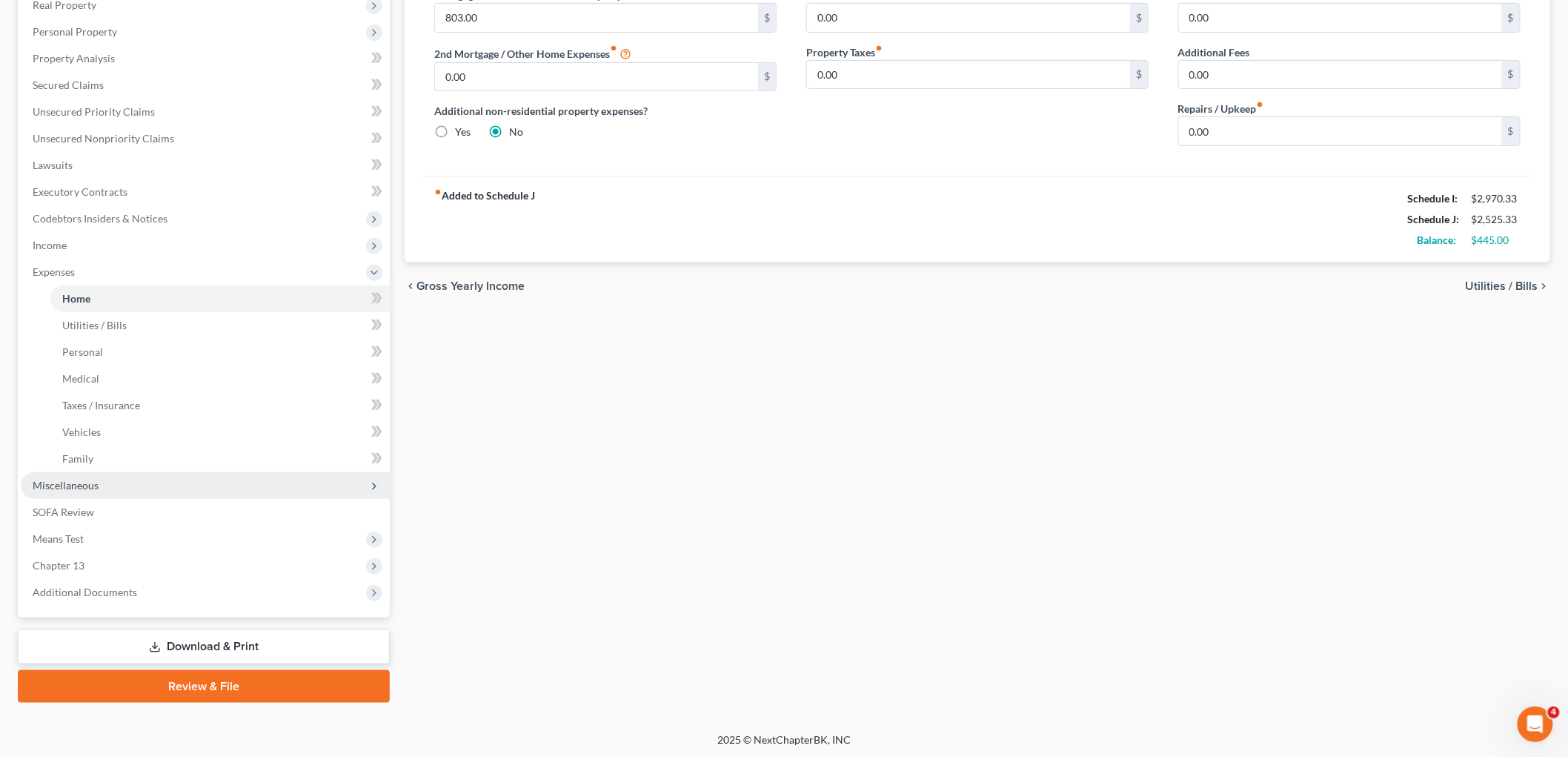
click at [84, 491] on span "Miscellaneous" at bounding box center [205, 485] width 369 height 27
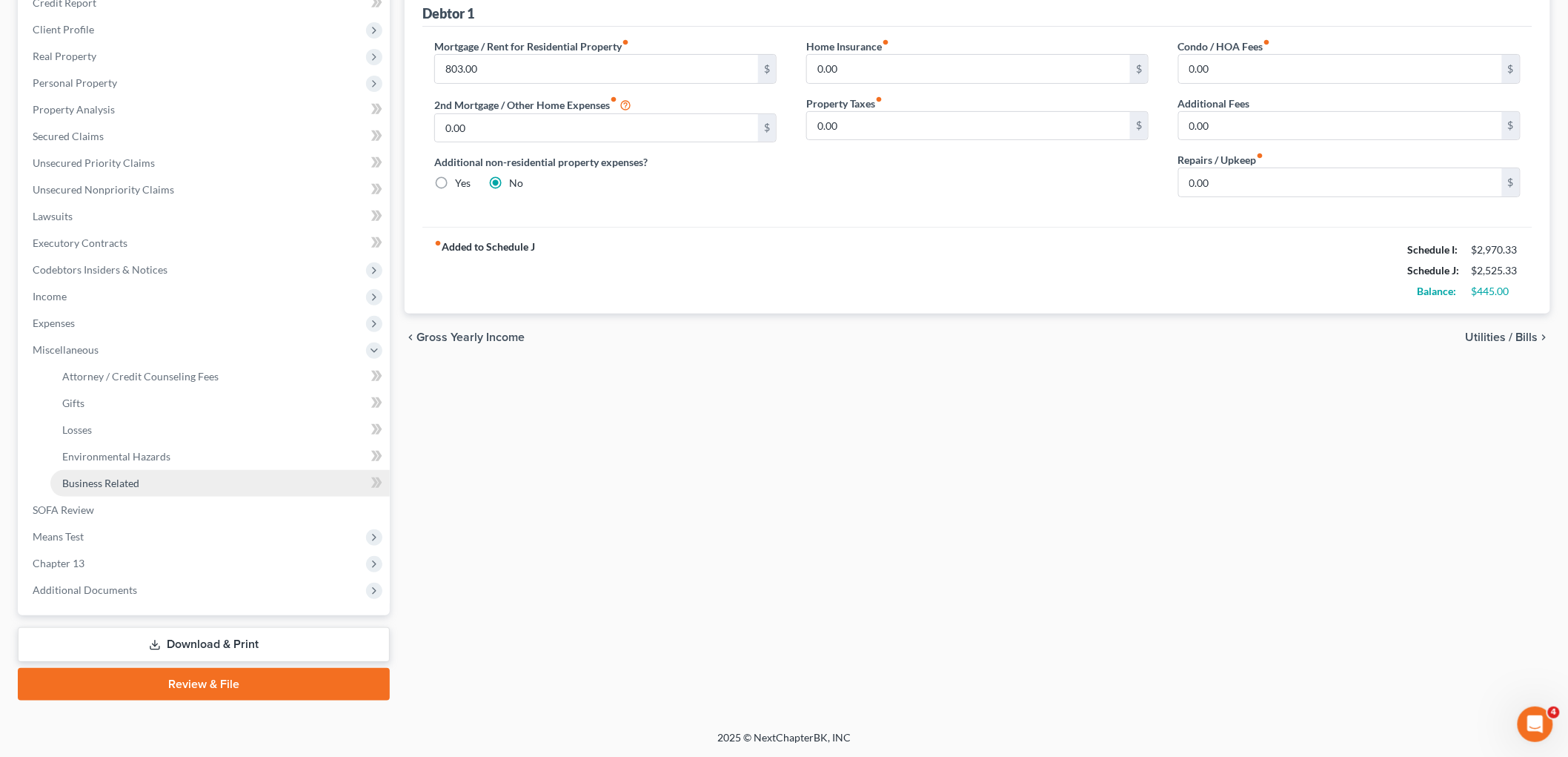
scroll to position [189, 0]
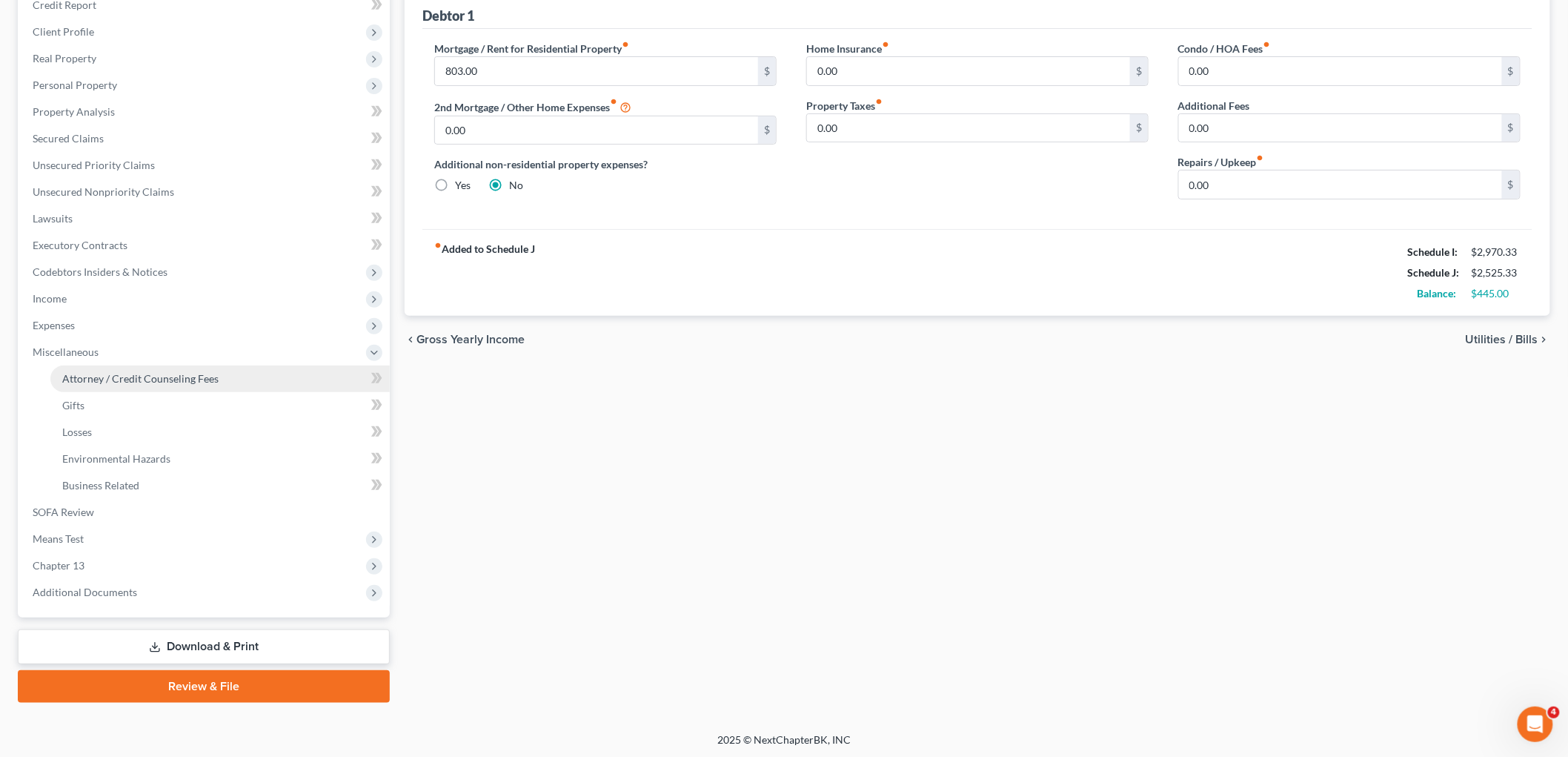
click at [154, 372] on span "Attorney / Credit Counseling Fees" at bounding box center [140, 378] width 156 height 13
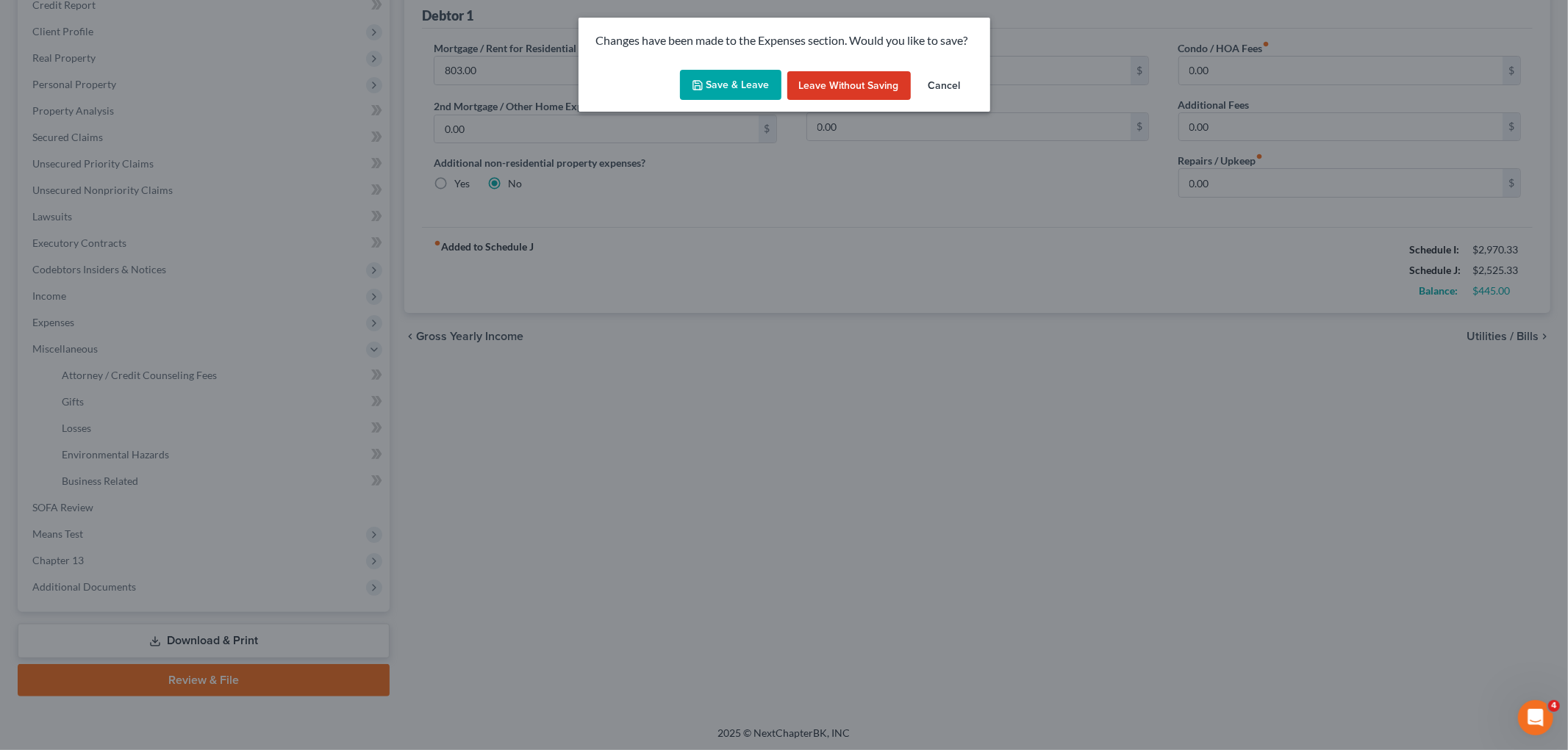
click at [735, 67] on div "Save & Leave Leave without Saving Cancel" at bounding box center [784, 88] width 411 height 49
click at [728, 78] on button "Save & Leave" at bounding box center [730, 85] width 102 height 31
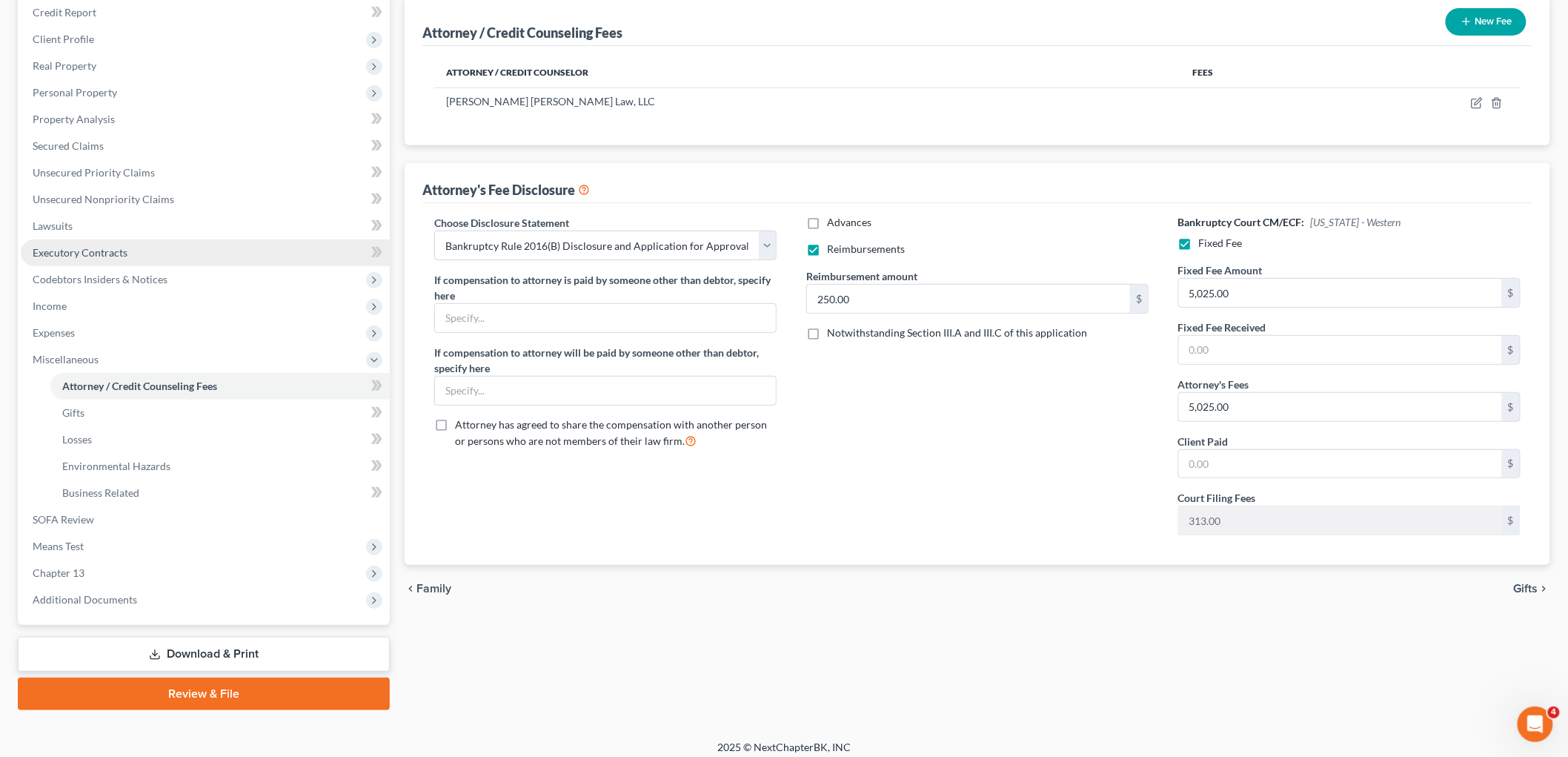
scroll to position [189, 0]
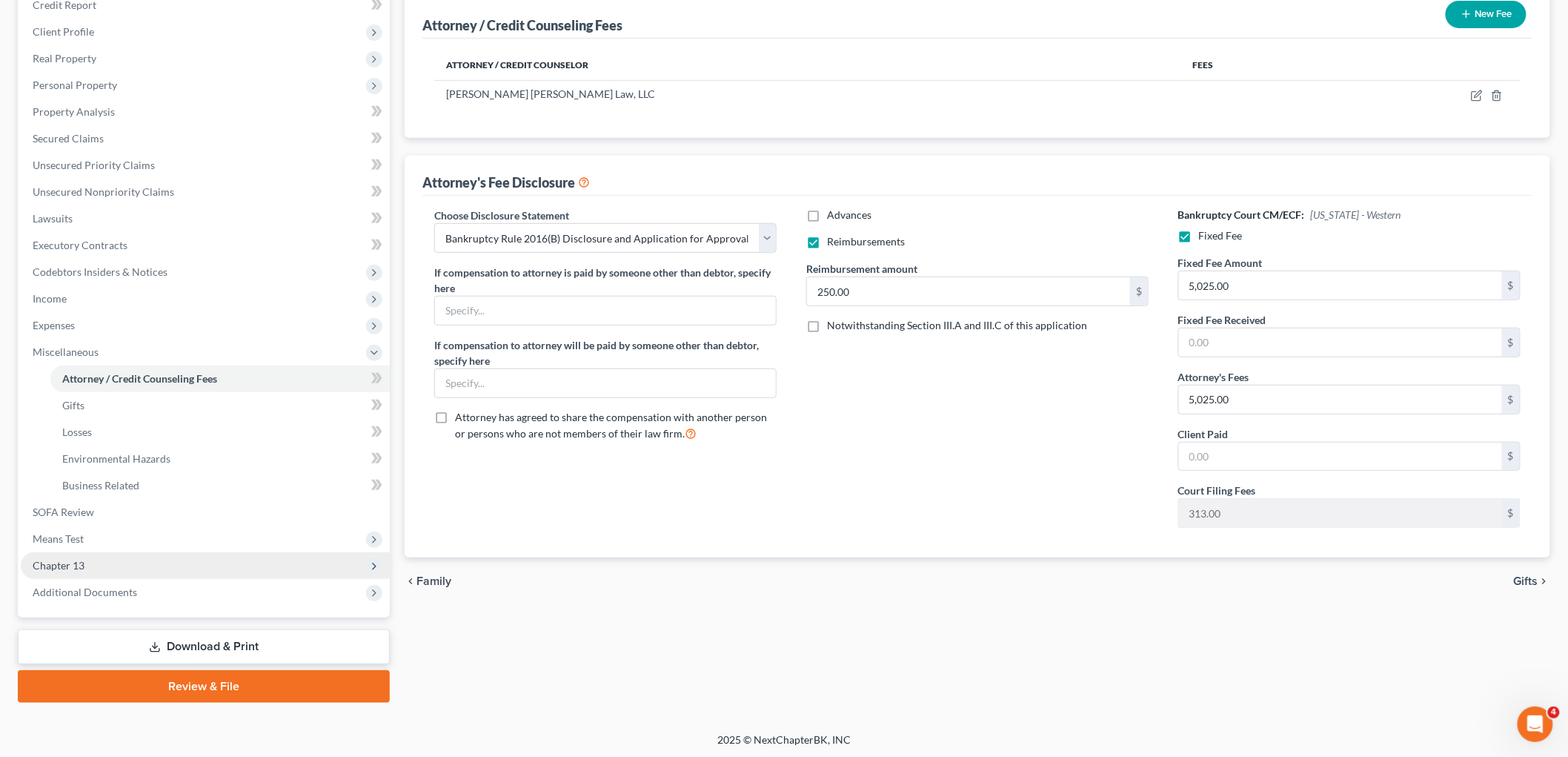
click at [95, 564] on span "Chapter 13" at bounding box center [205, 565] width 369 height 27
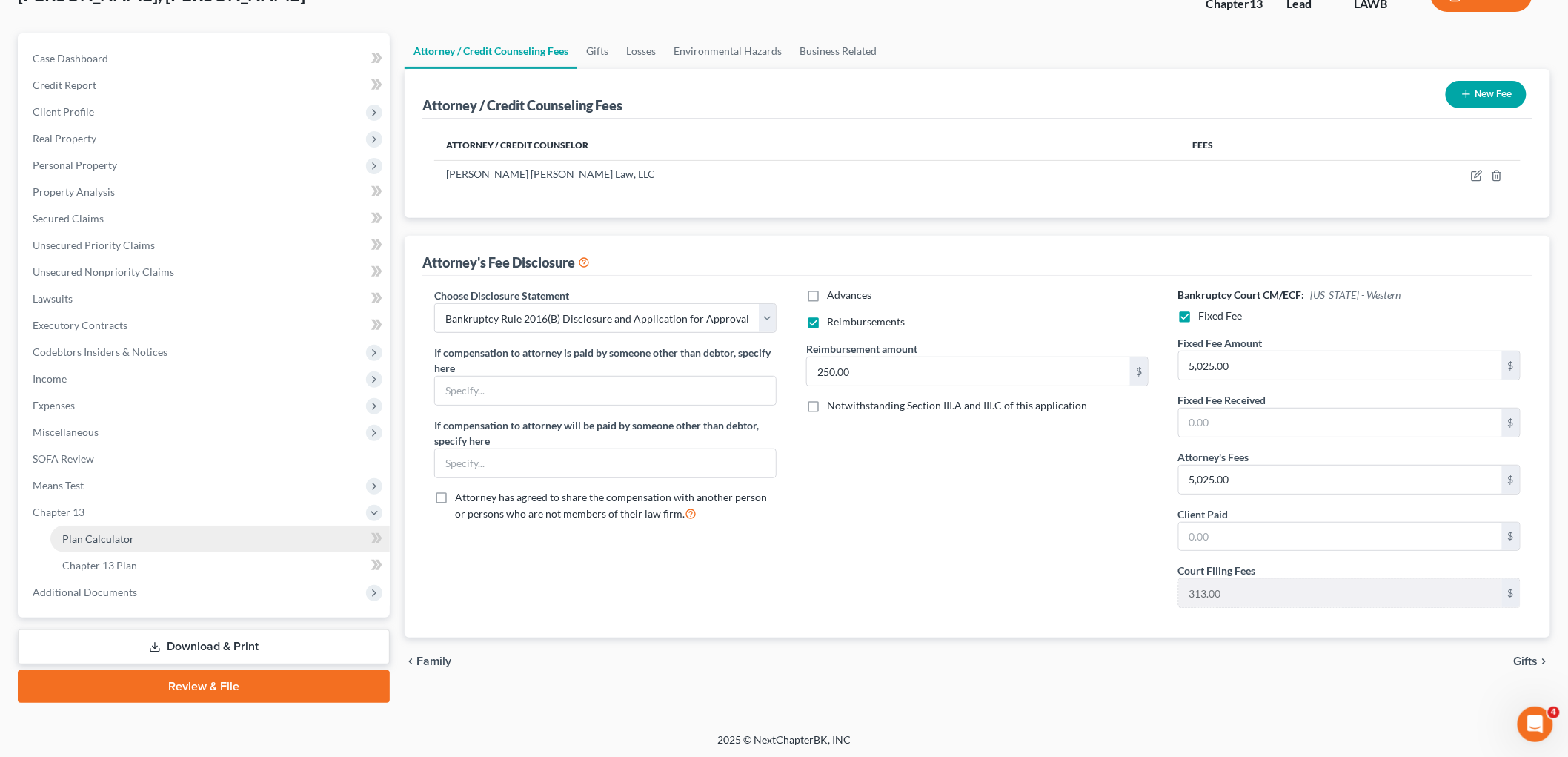
click at [130, 539] on span "Plan Calculator" at bounding box center [98, 539] width 72 height 13
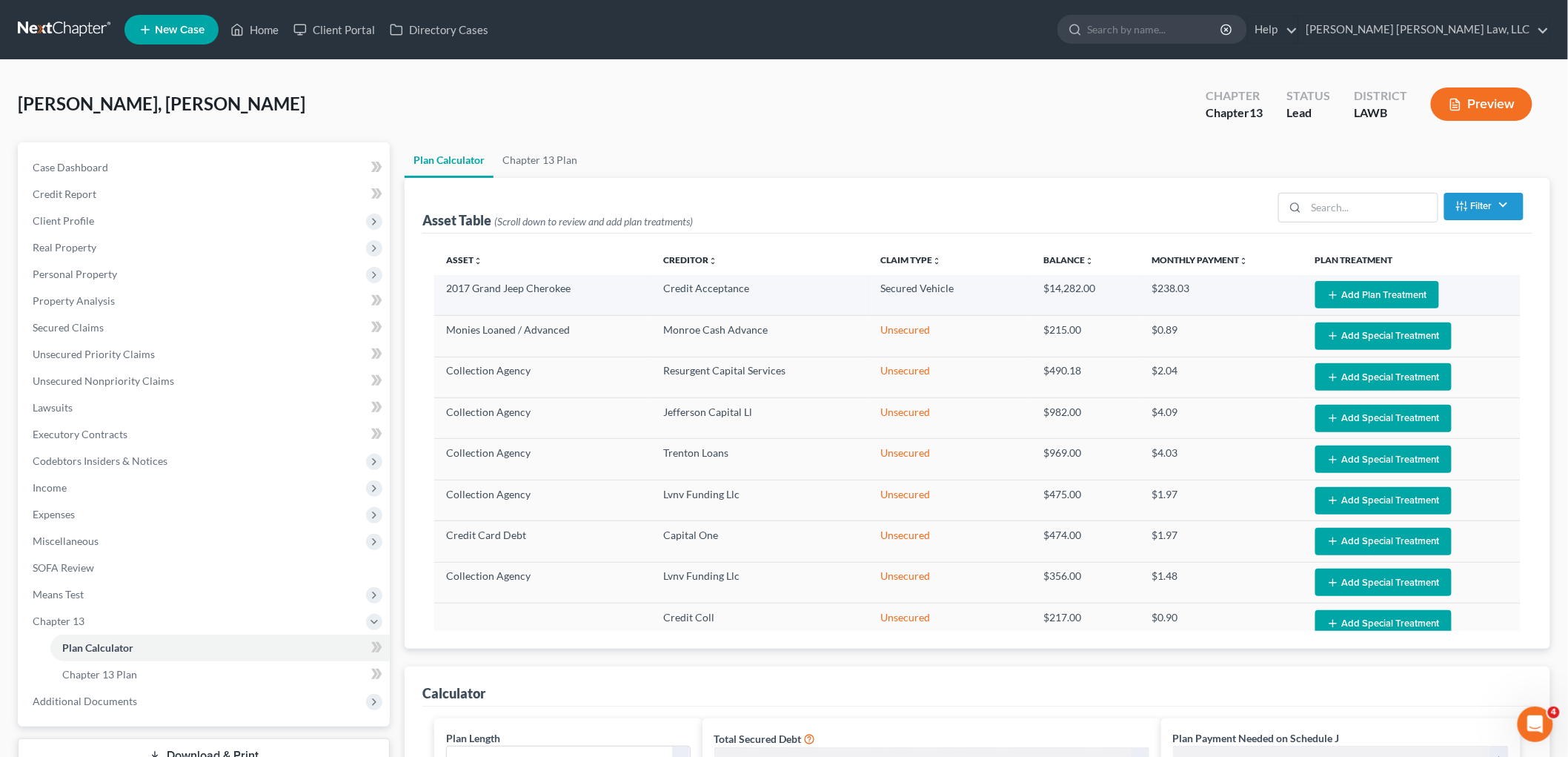
click at [1406, 298] on button "Add Plan Treatment" at bounding box center [1376, 294] width 124 height 27
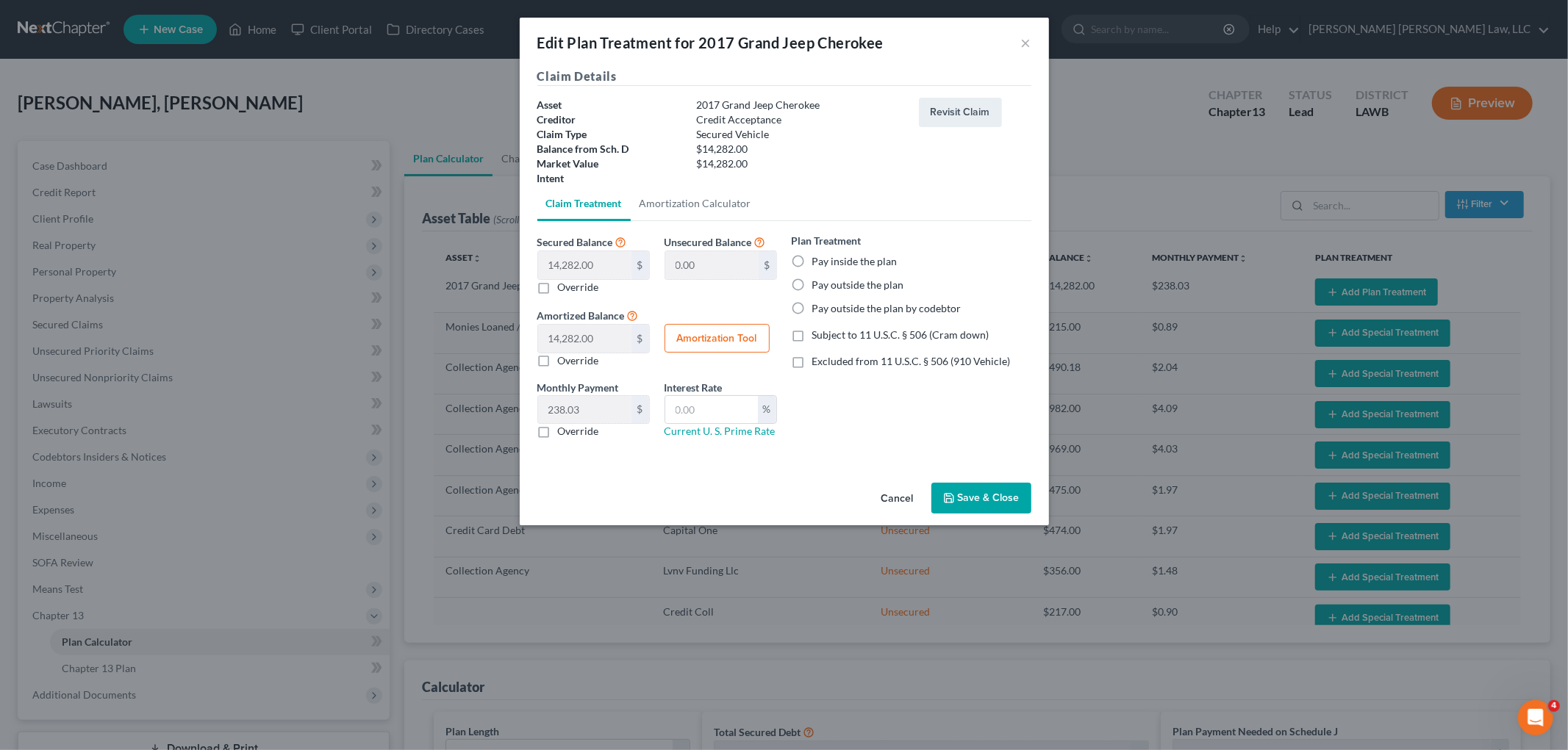
click at [812, 261] on label "Pay inside the plan" at bounding box center [855, 261] width 85 height 14
click at [818, 261] on input "Pay inside the plan" at bounding box center [822, 259] width 10 height 10
click at [812, 364] on label "Excluded from 11 U.S.C. § 506 (910 Vehicle)" at bounding box center [911, 361] width 199 height 14
click at [818, 364] on input "Excluded from 11 U.S.C. § 506 (910 Vehicle)" at bounding box center [822, 359] width 10 height 10
click at [558, 438] on label "Override" at bounding box center [578, 431] width 41 height 14
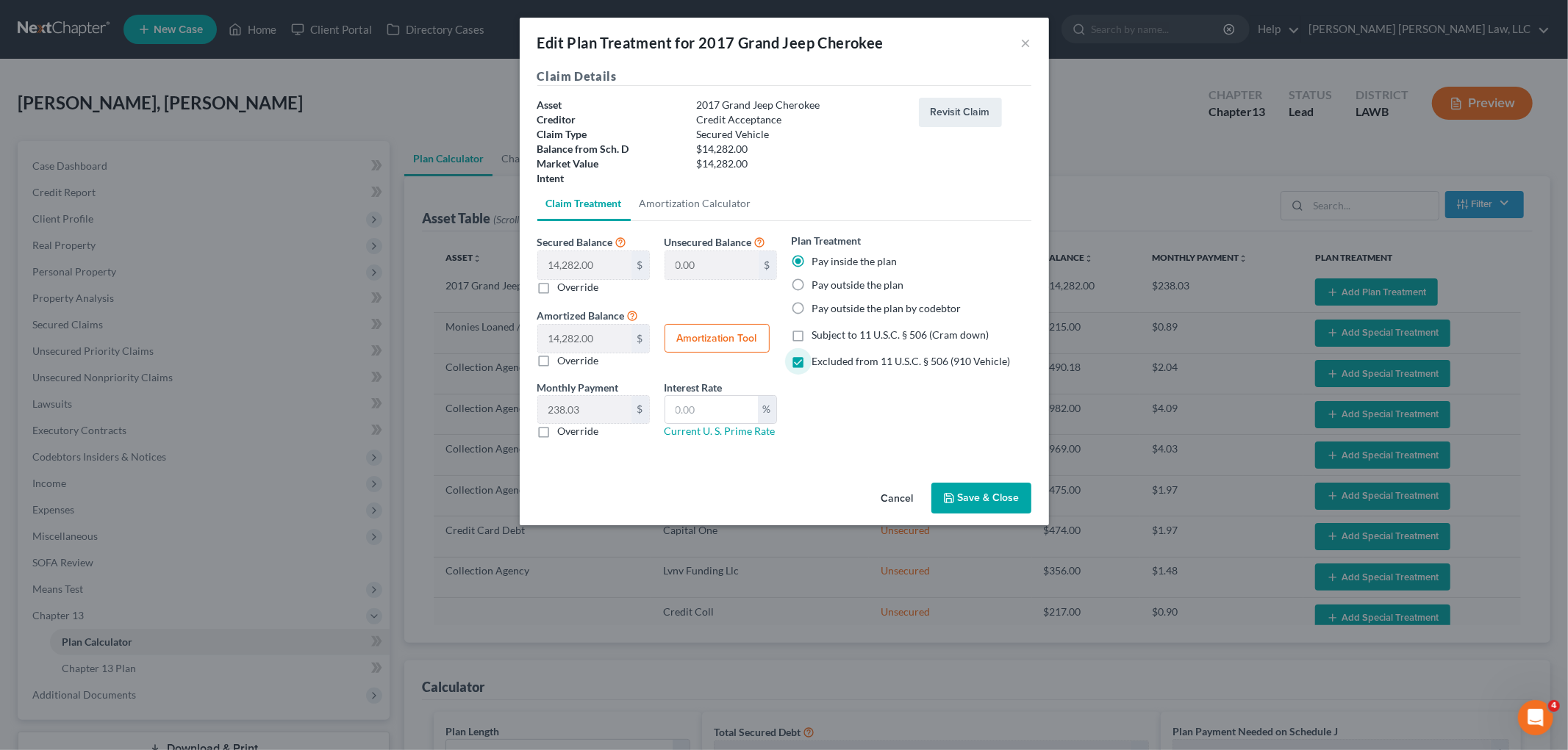
click at [564, 433] on input "Override" at bounding box center [568, 429] width 10 height 10
click at [573, 409] on input "text" at bounding box center [584, 409] width 93 height 28
click at [961, 505] on button "Save & Close" at bounding box center [981, 498] width 100 height 31
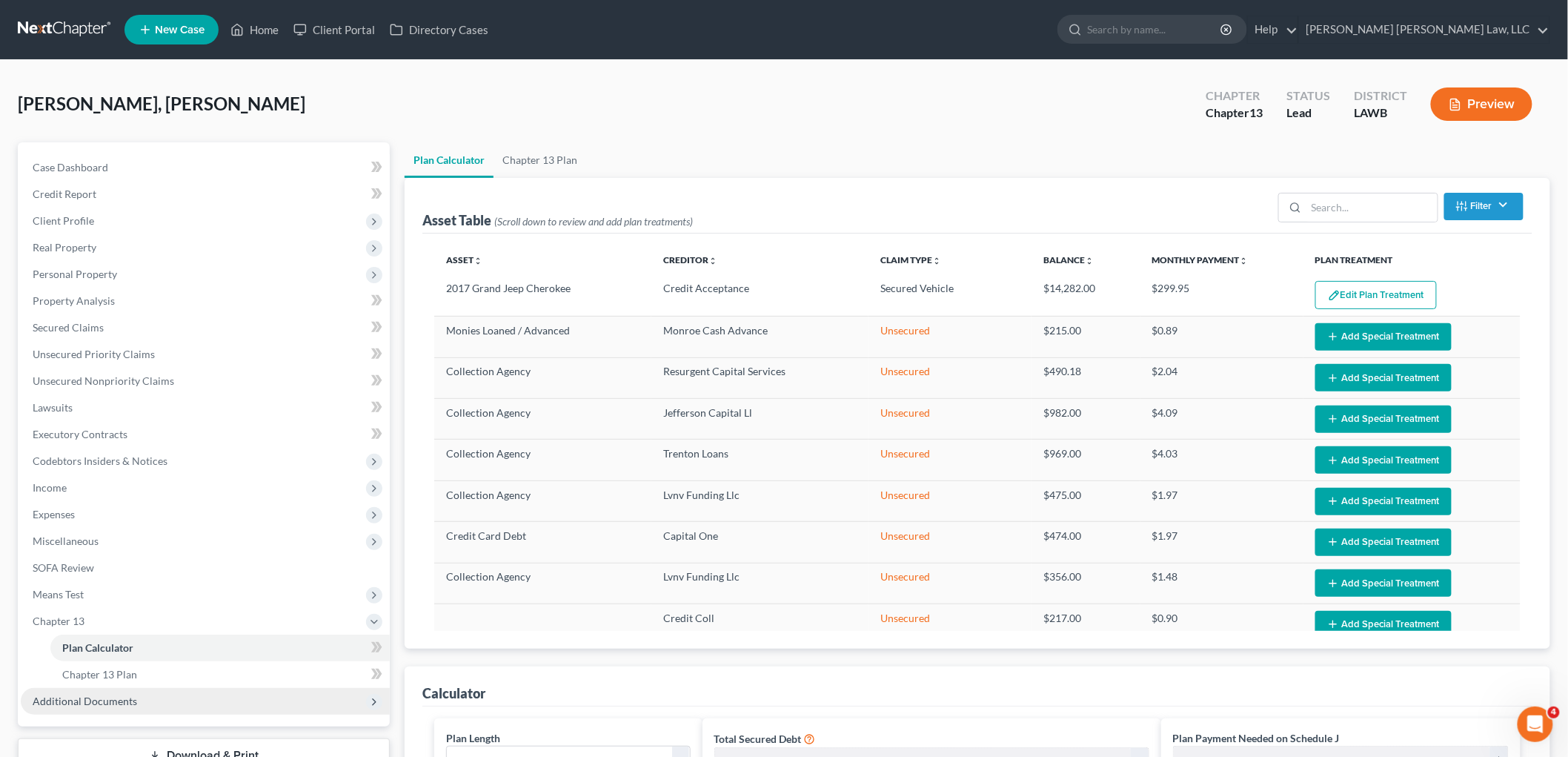
click at [138, 688] on span "Additional Documents" at bounding box center [205, 701] width 369 height 27
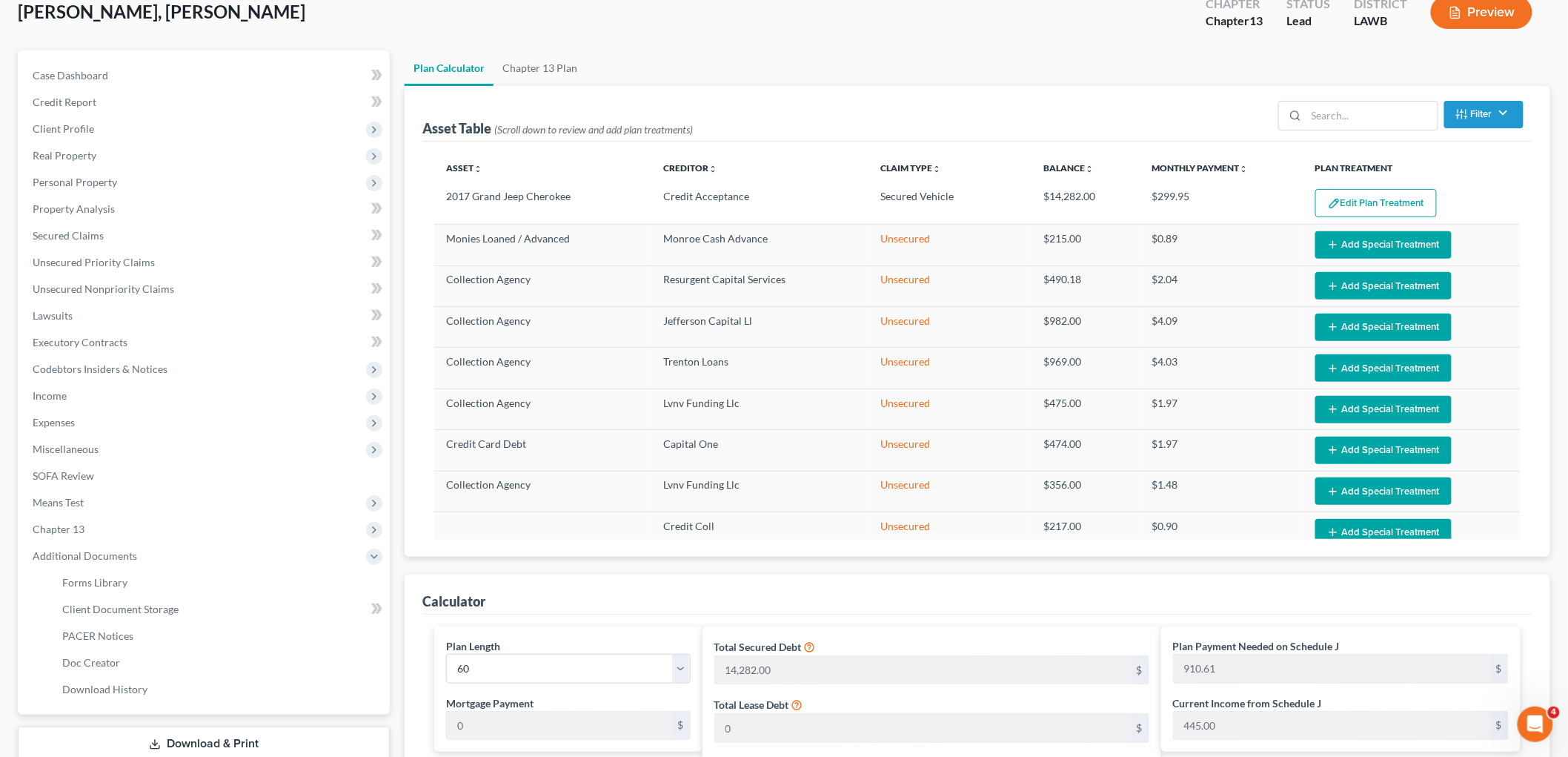
scroll to position [412, 0]
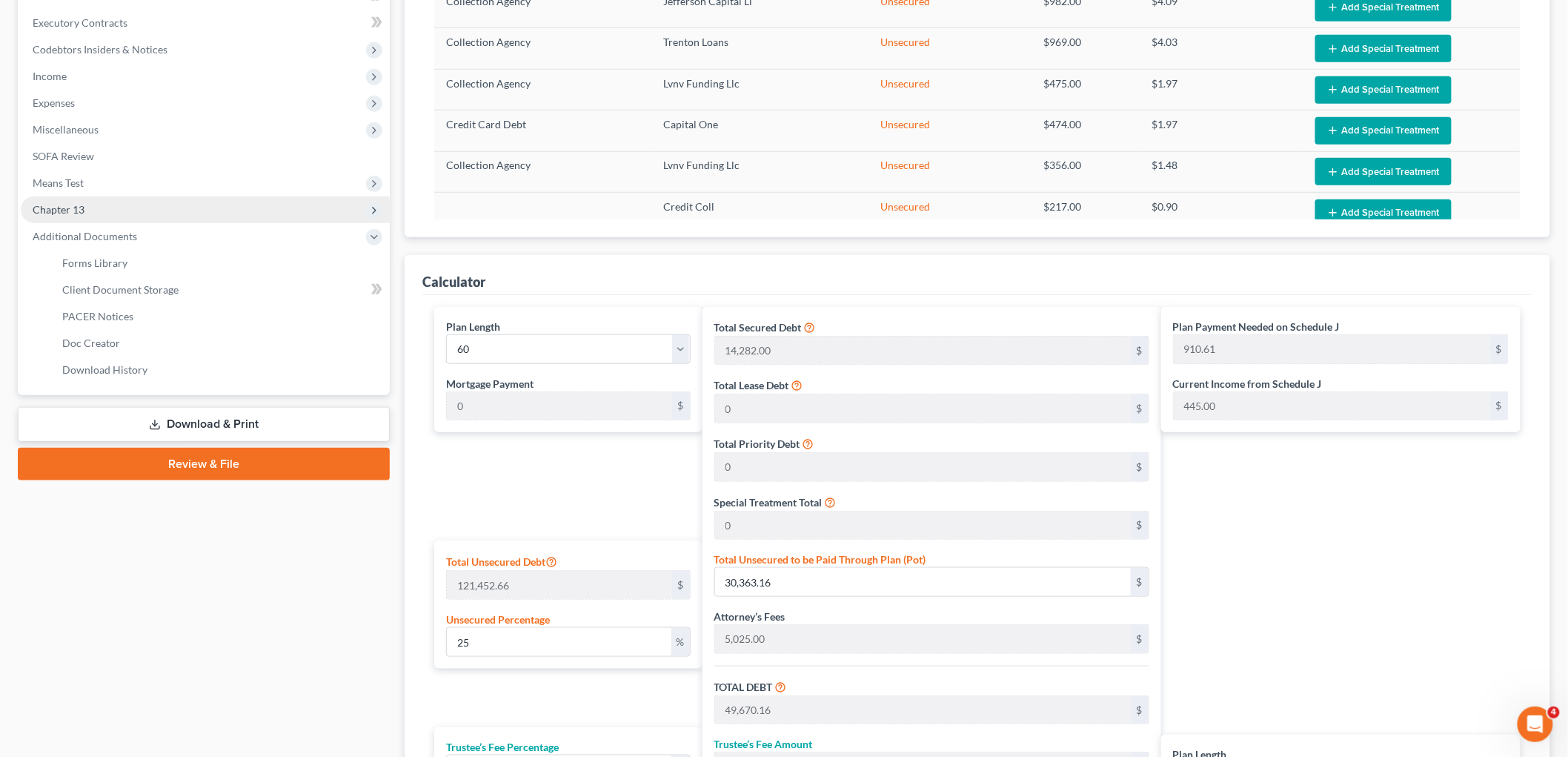
click at [89, 209] on span "Chapter 13" at bounding box center [205, 209] width 369 height 27
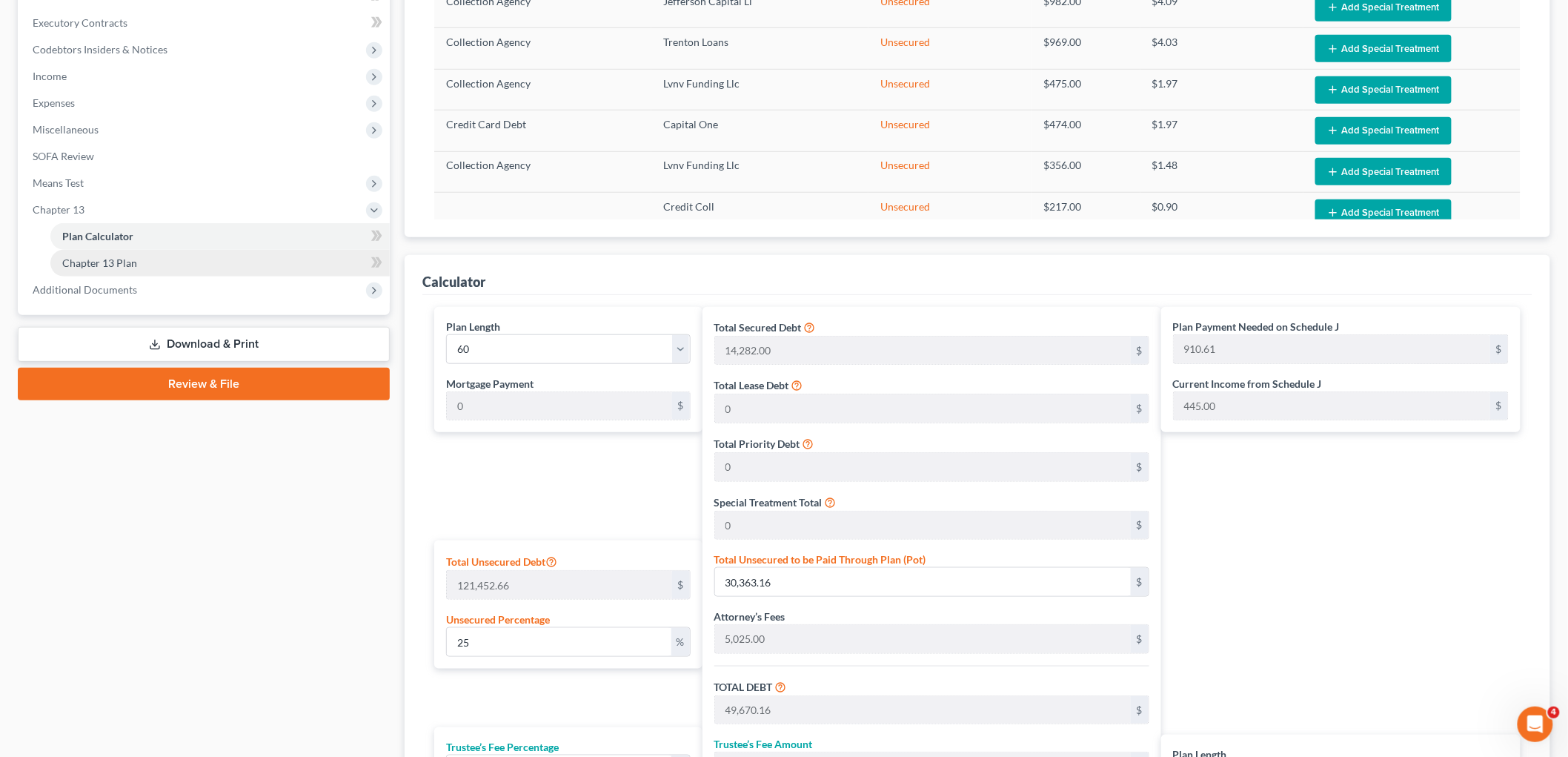
click at [93, 260] on span "Chapter 13 Plan" at bounding box center [99, 263] width 75 height 13
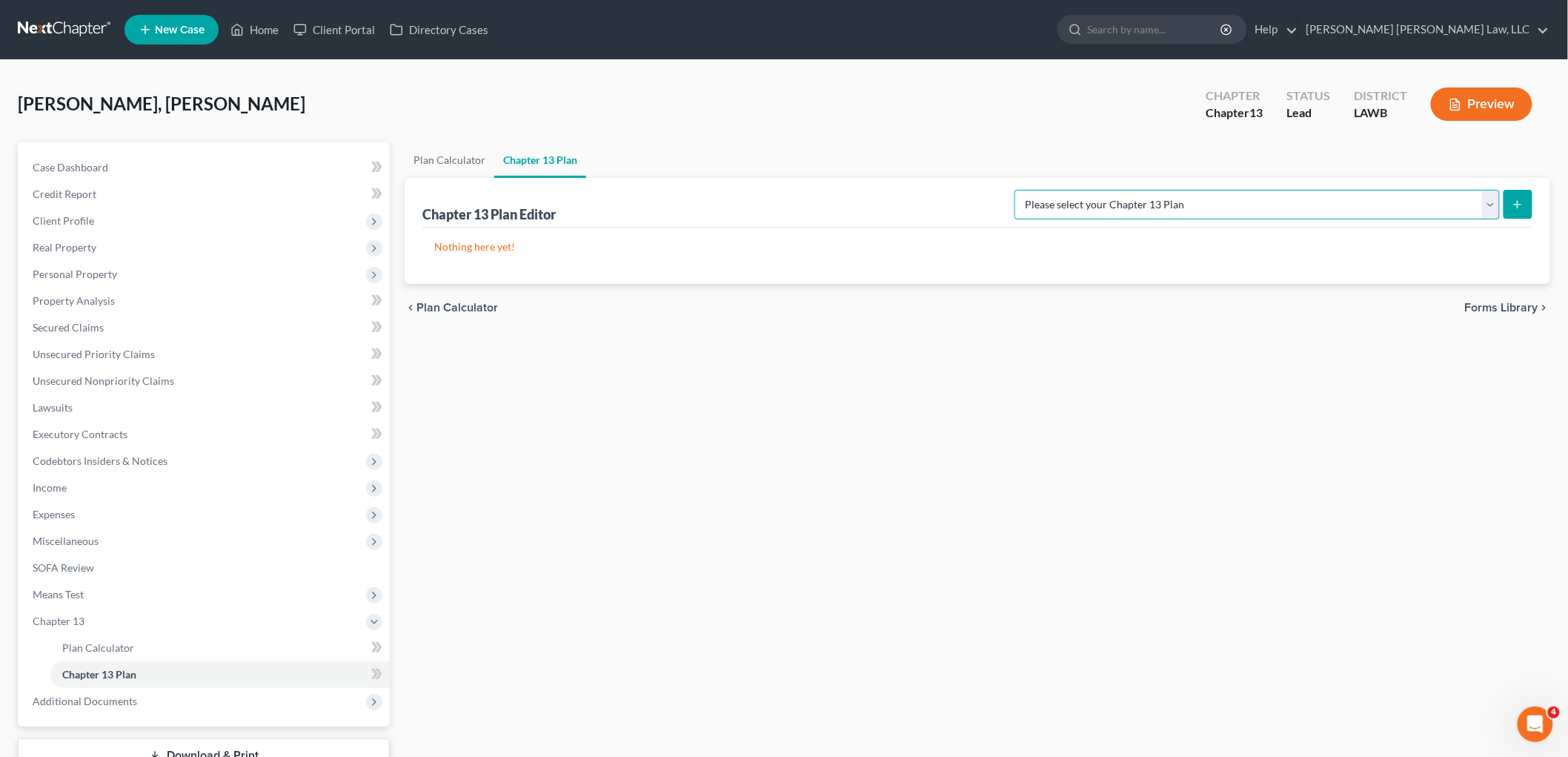
click at [1461, 193] on select "Please select your Chapter 13 Plan E. Orum Custom Plan (Revised 12/1/2021) E. O…" at bounding box center [1257, 205] width 486 height 30
click at [1171, 190] on select "Please select your Chapter 13 Plan E. Orum Custom Plan (Revised 12/1/2021) E. O…" at bounding box center [1257, 205] width 486 height 30
click at [1525, 202] on button "submit" at bounding box center [1518, 205] width 29 height 29
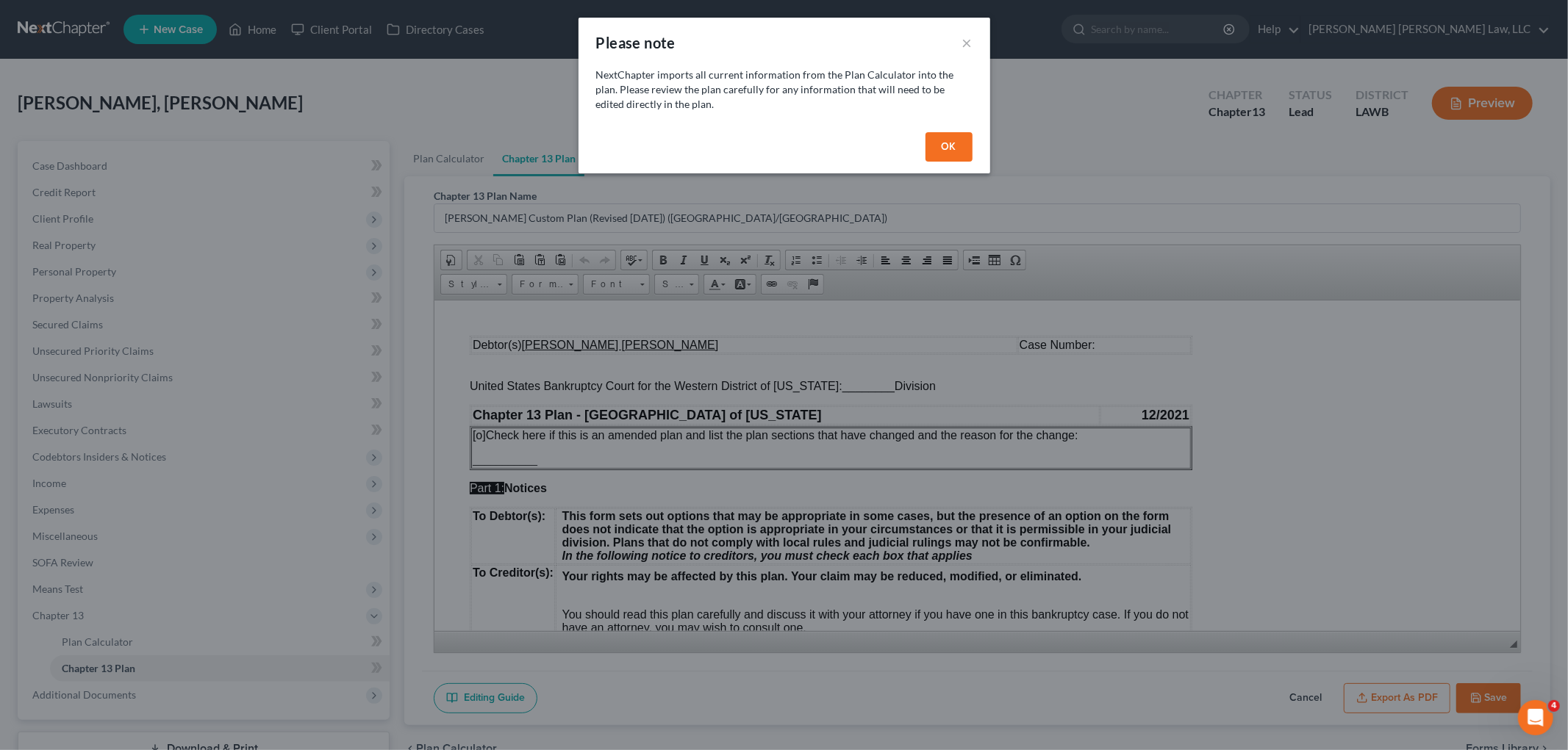
click at [935, 149] on button "OK" at bounding box center [948, 147] width 47 height 30
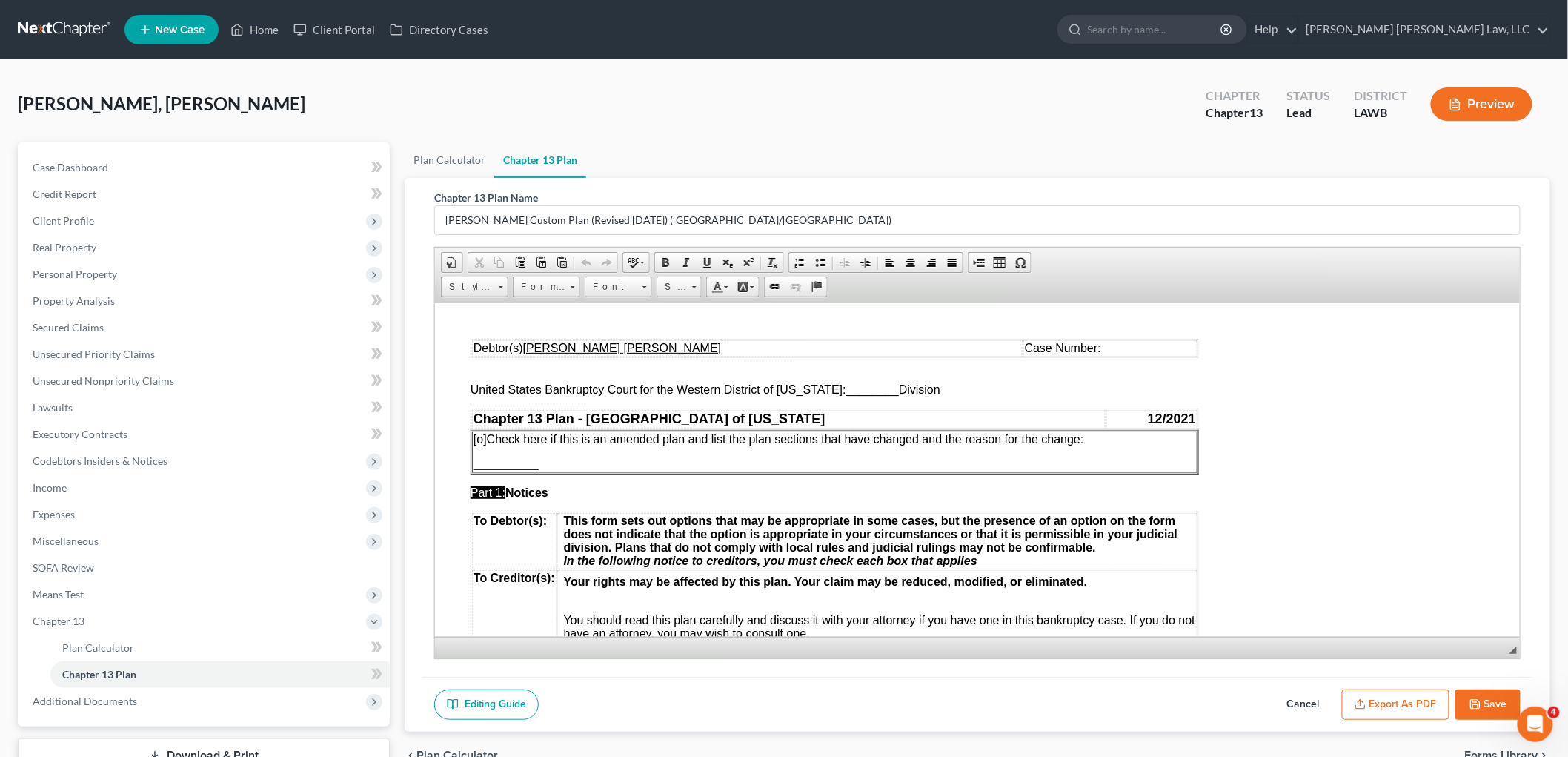
scroll to position [109, 0]
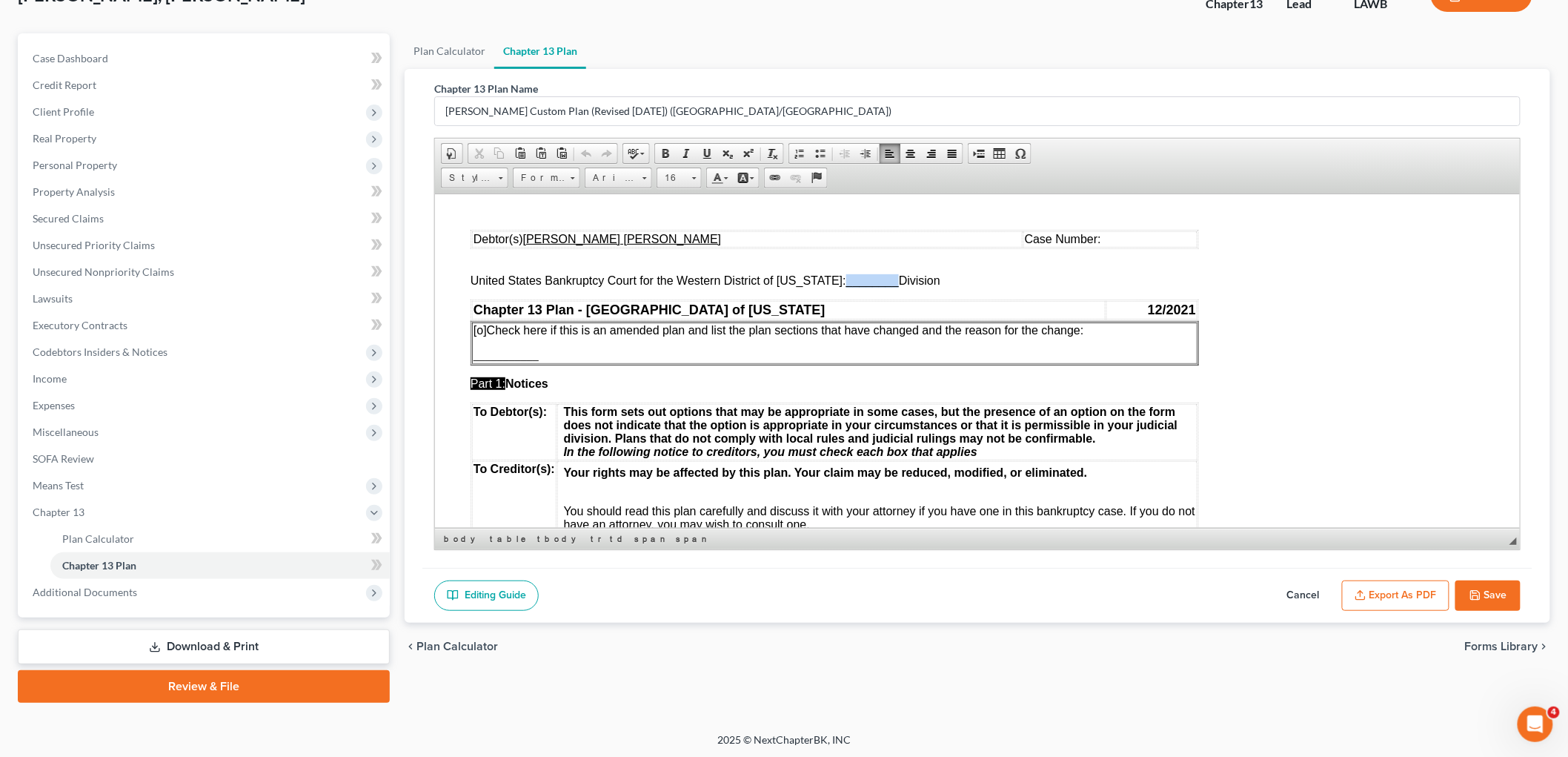
drag, startPoint x: 886, startPoint y: 283, endPoint x: 834, endPoint y: 285, distance: 52.0
click at [834, 285] on span "United States Bankruptcy Court for the Western District of Louisiana: ________ …" at bounding box center [704, 280] width 470 height 13
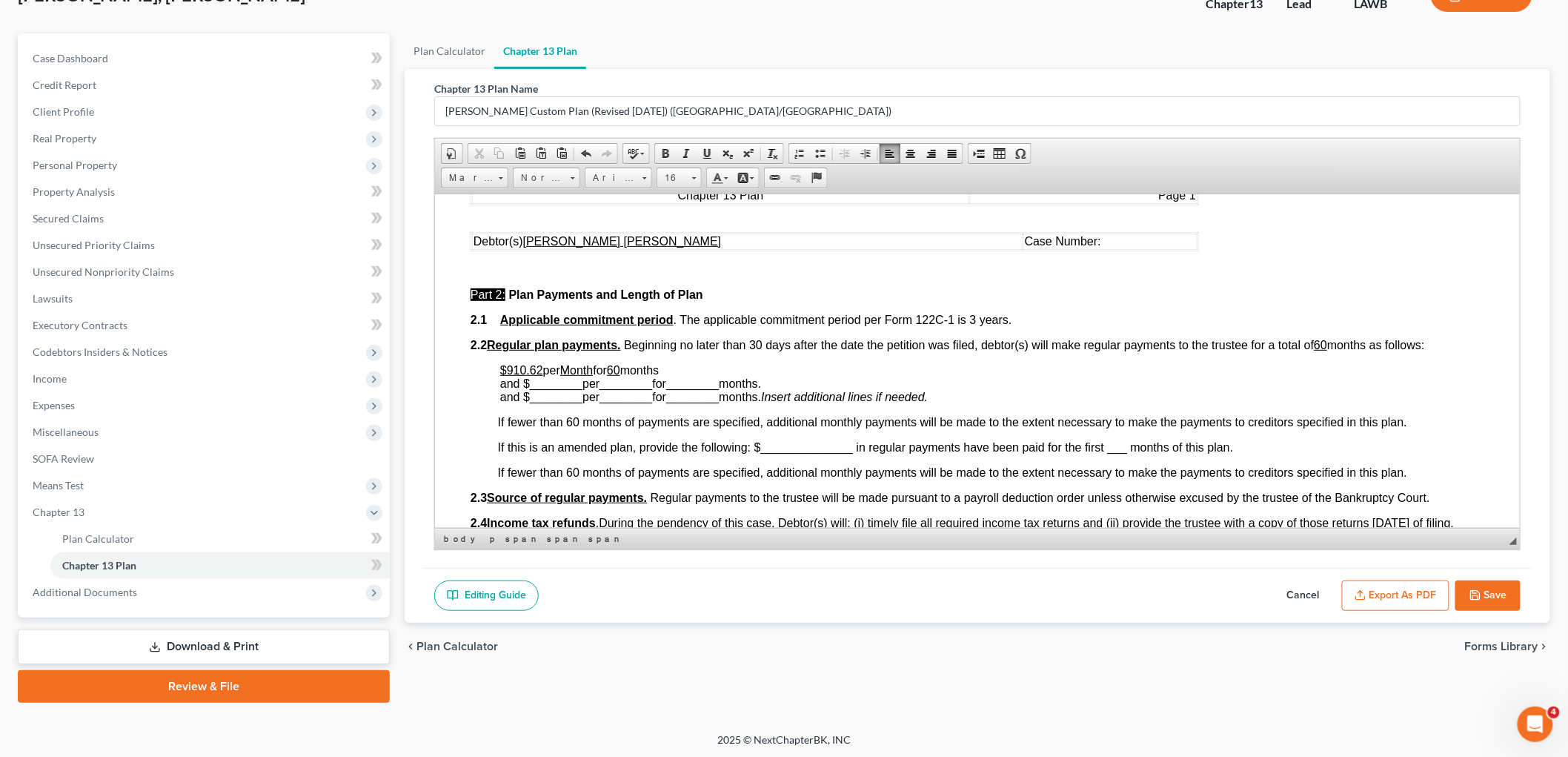
scroll to position [576, 0]
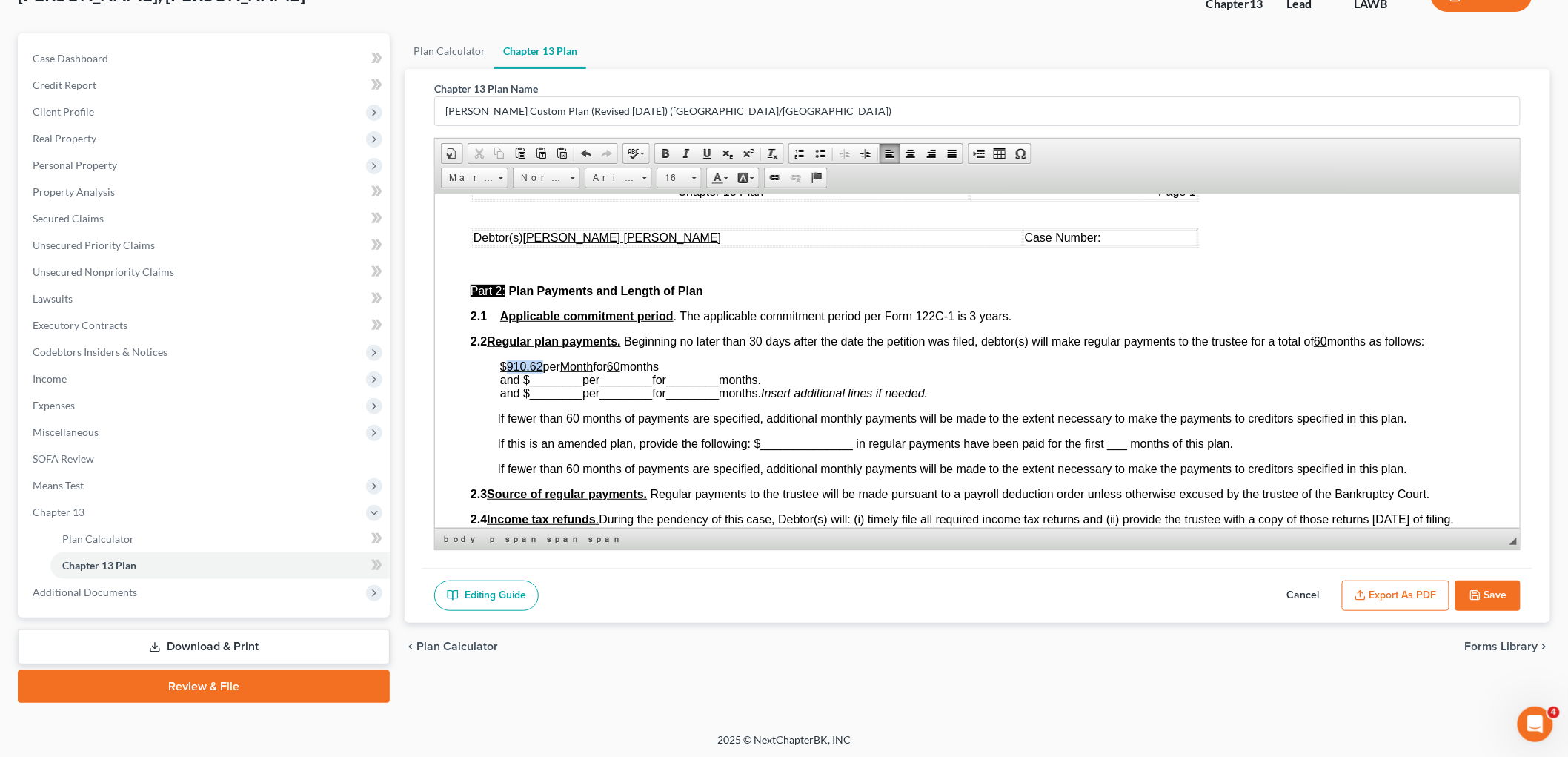
drag, startPoint x: 540, startPoint y: 366, endPoint x: 508, endPoint y: 365, distance: 32.0
click at [508, 365] on u "$910.62" at bounding box center [521, 366] width 43 height 13
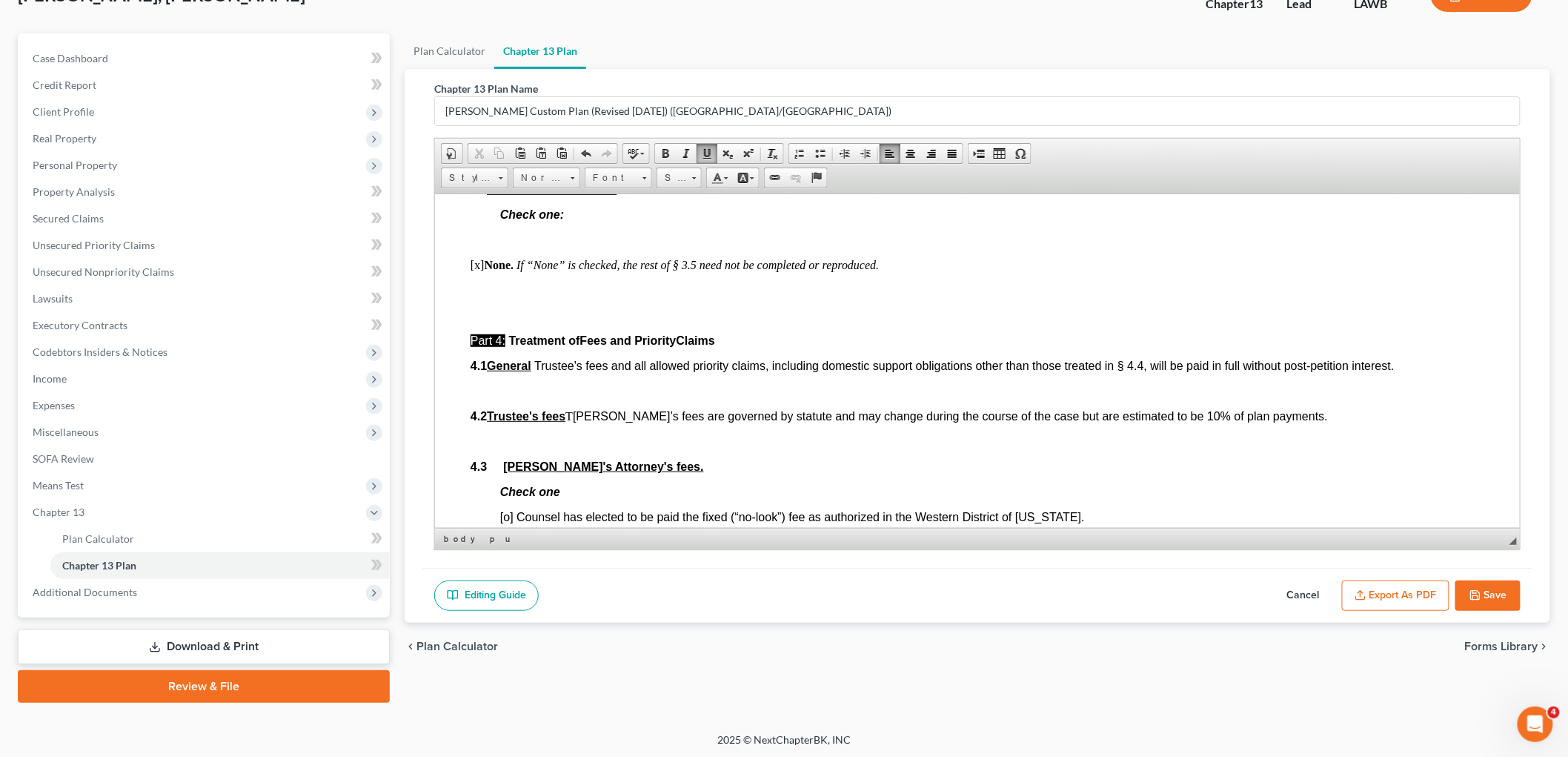
scroll to position [2142, 0]
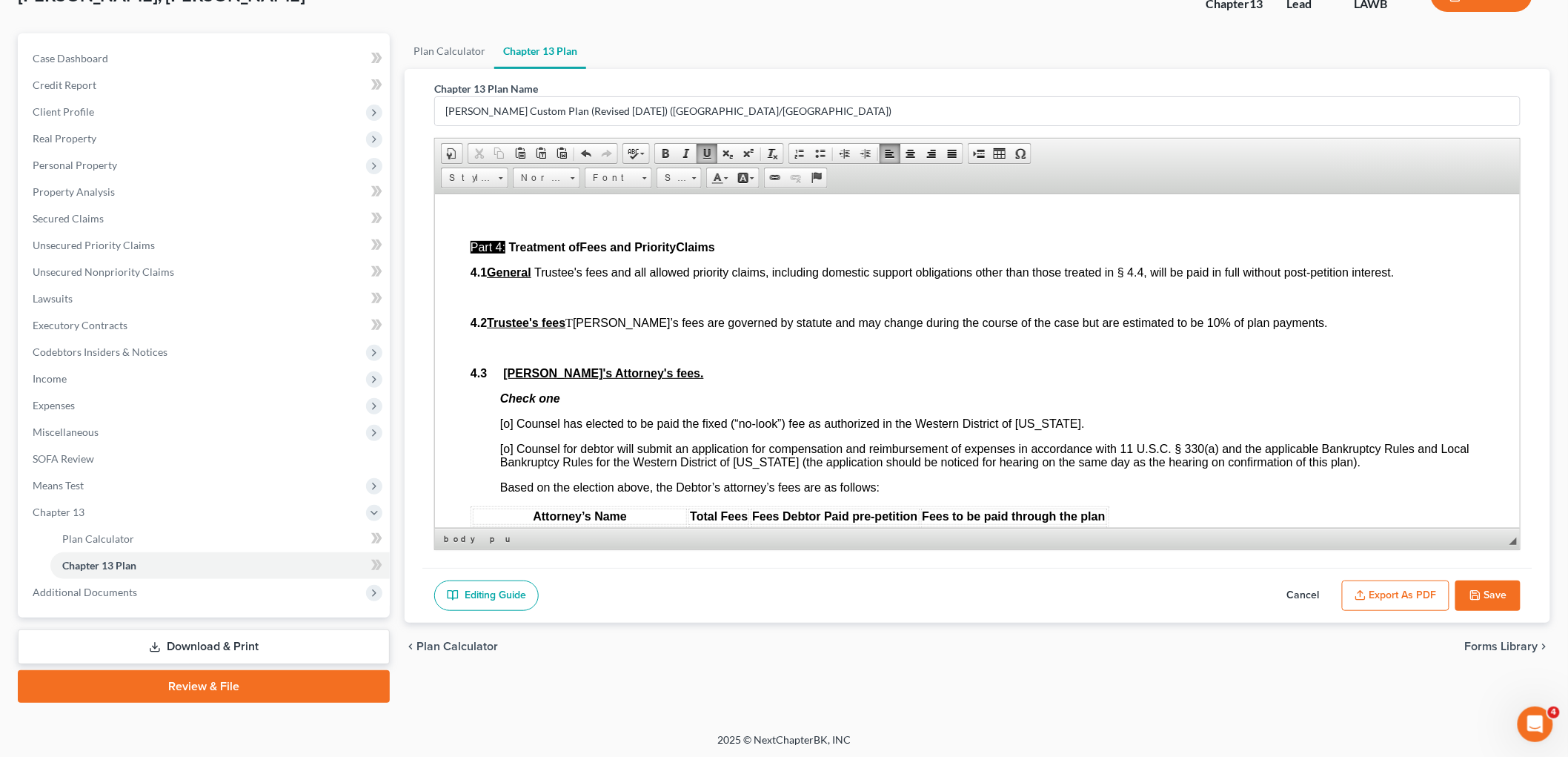
click at [509, 429] on span "[o] Counsel has elected to be paid the fixed (“no-look”) fee as authorized in t…" at bounding box center [791, 423] width 584 height 13
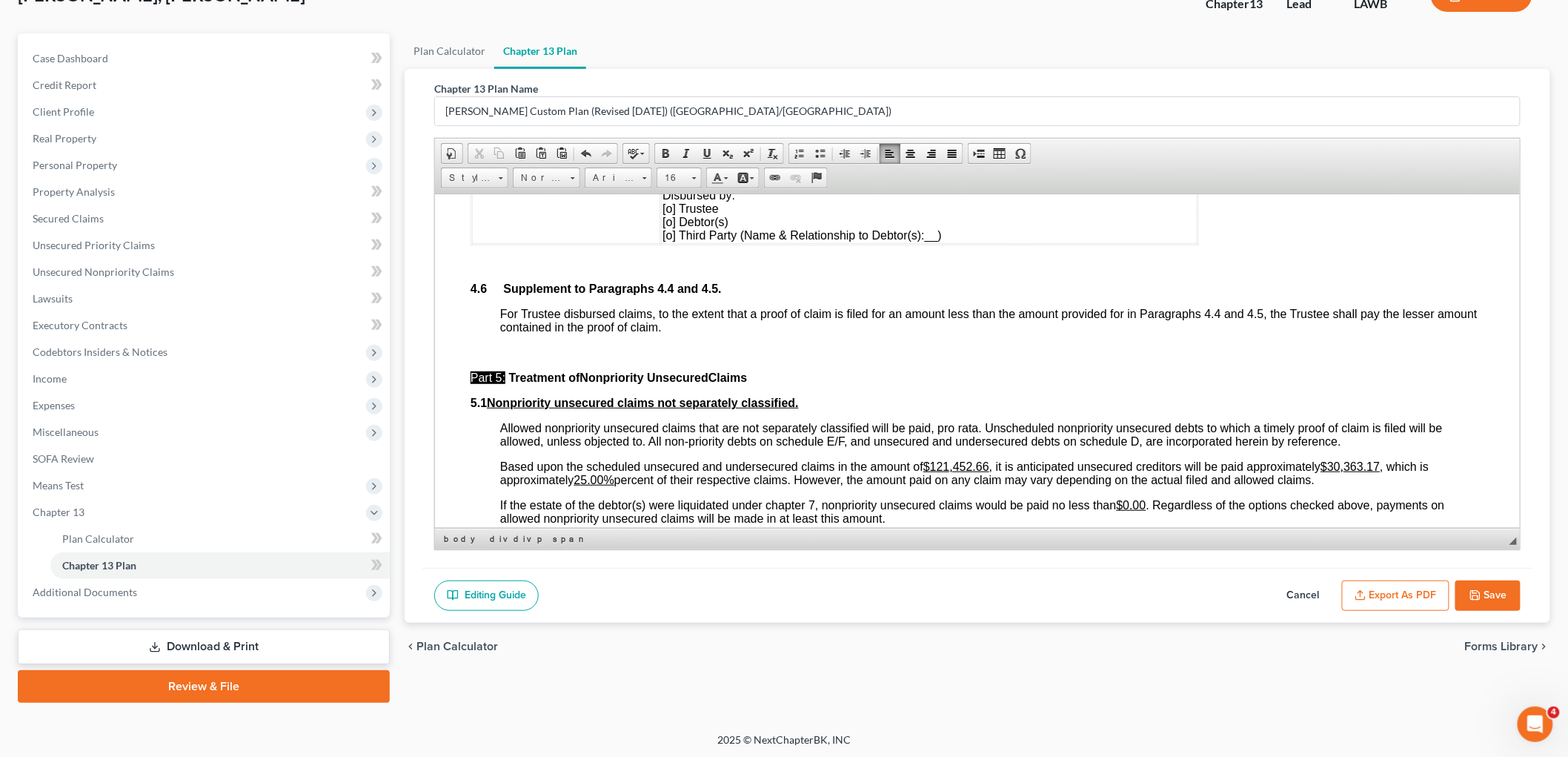
scroll to position [3296, 0]
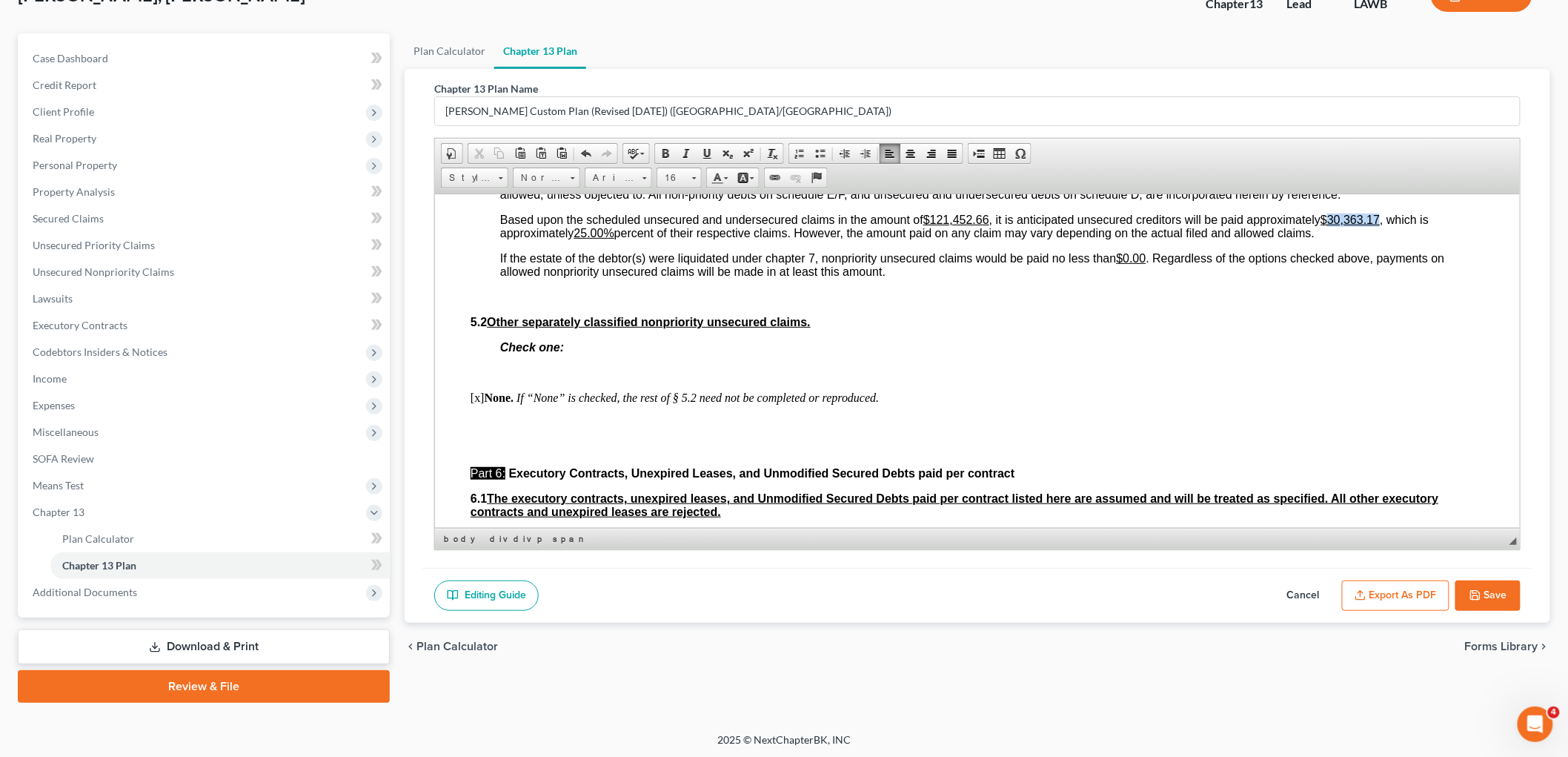
drag, startPoint x: 1384, startPoint y: 230, endPoint x: 1336, endPoint y: 234, distance: 48.2
click at [1336, 226] on u "$30,363.17" at bounding box center [1349, 219] width 59 height 13
drag, startPoint x: 607, startPoint y: 247, endPoint x: 581, endPoint y: 247, distance: 26.0
click at [581, 239] on u "25.00%" at bounding box center [594, 233] width 40 height 13
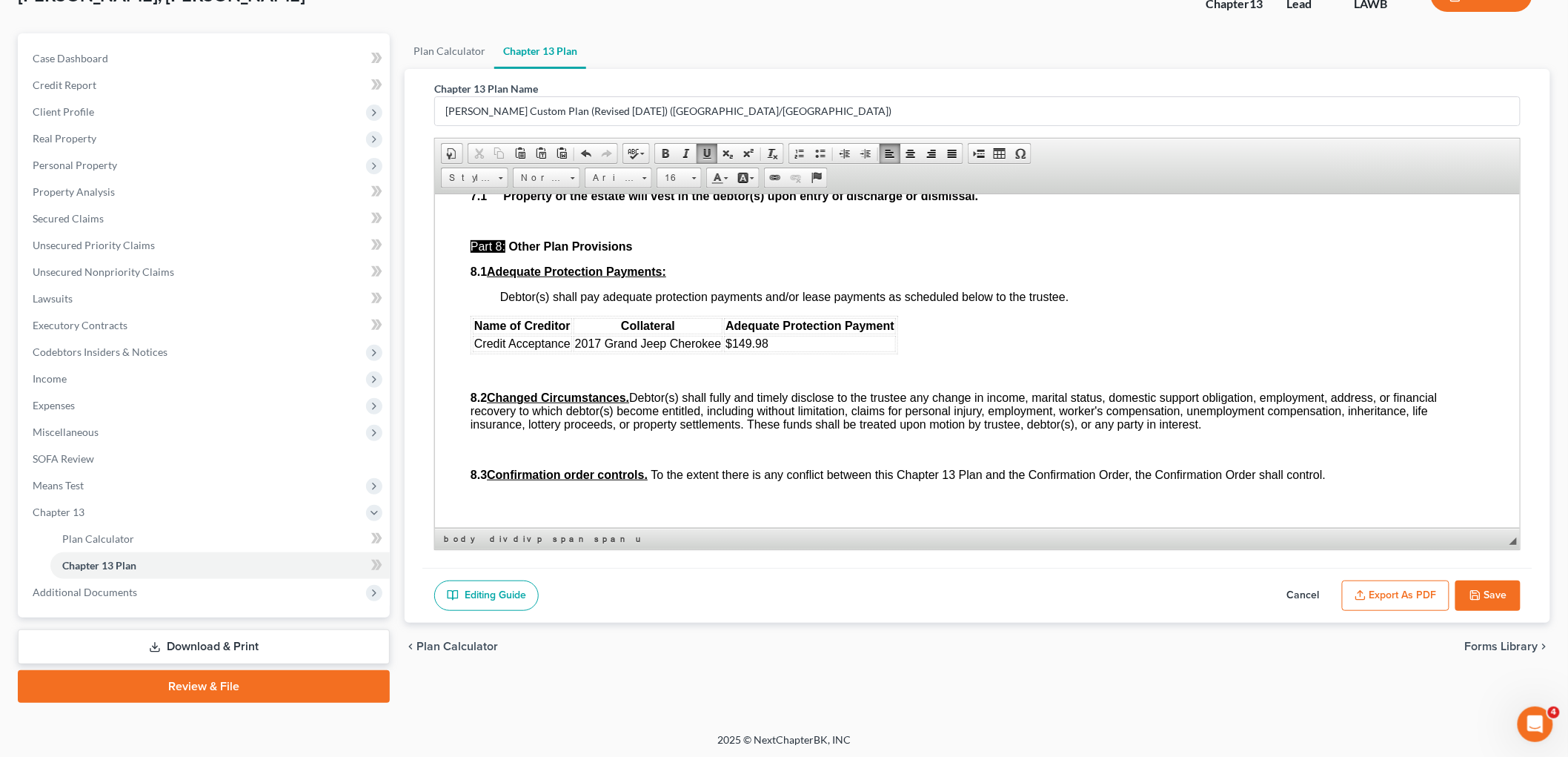
scroll to position [3790, 0]
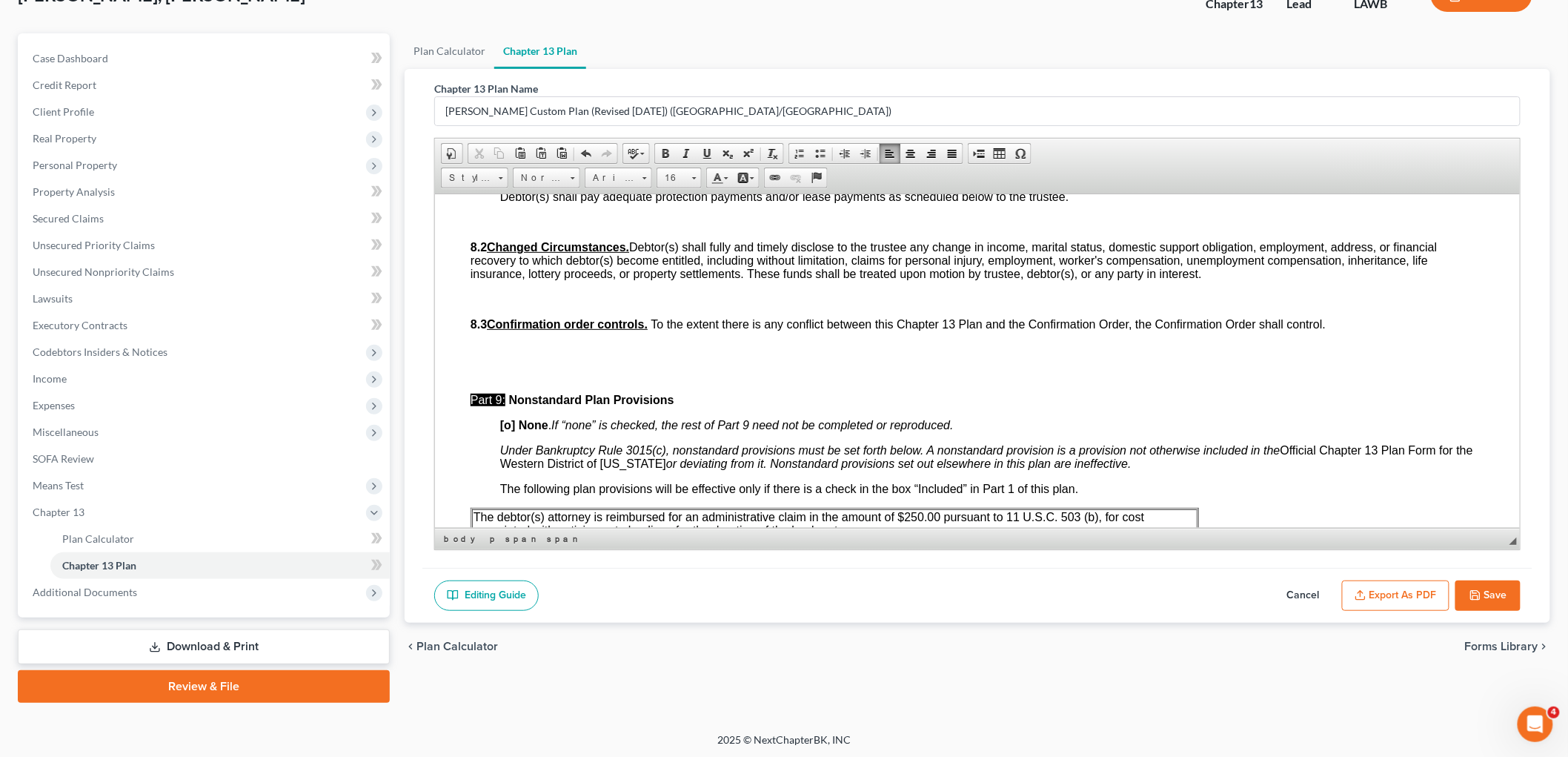
scroll to position [4037, 0]
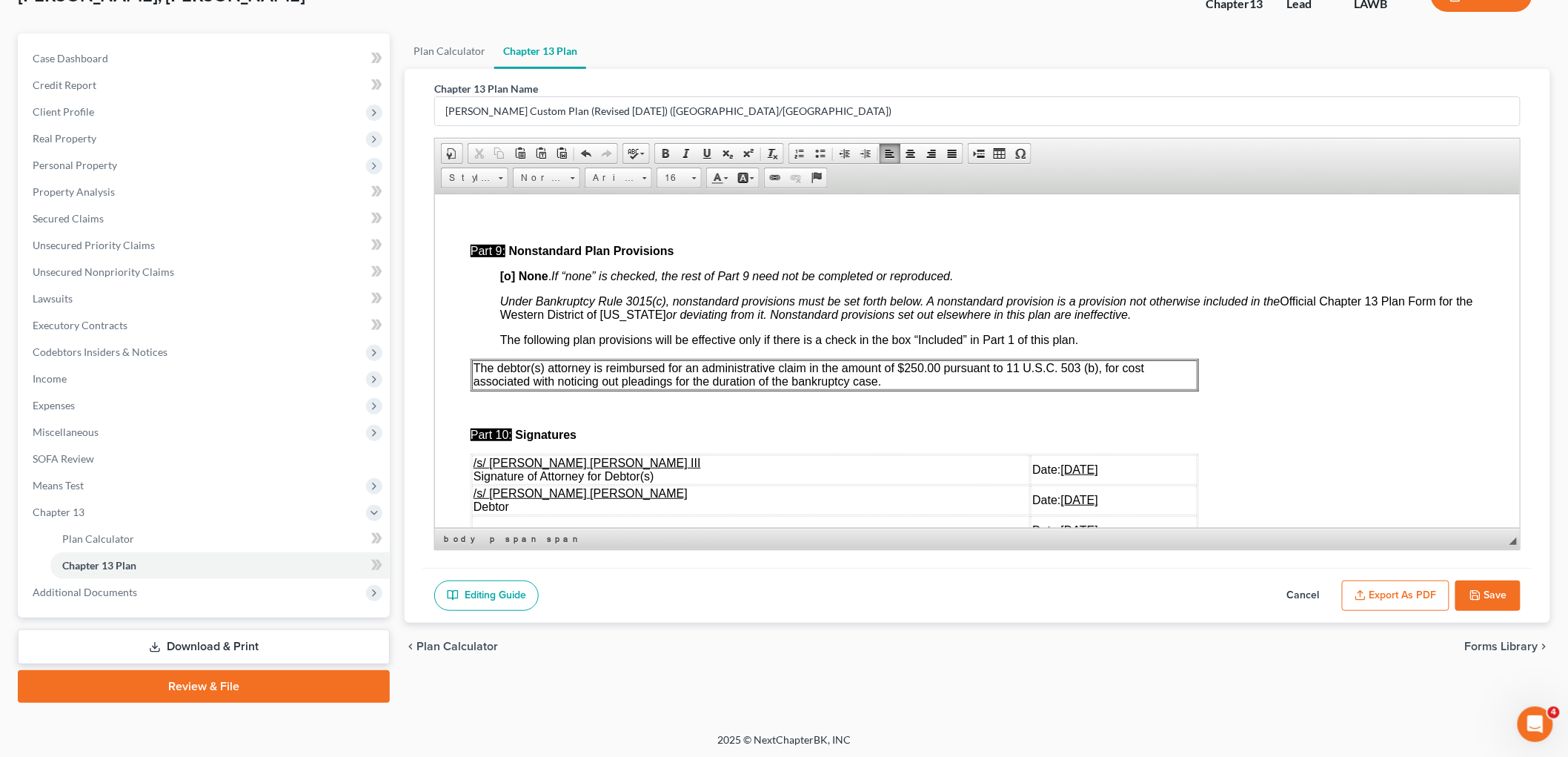
click at [945, 388] on p "The debtor(s) attorney is reimbursed for an administrative claim in the amount …" at bounding box center [834, 374] width 723 height 27
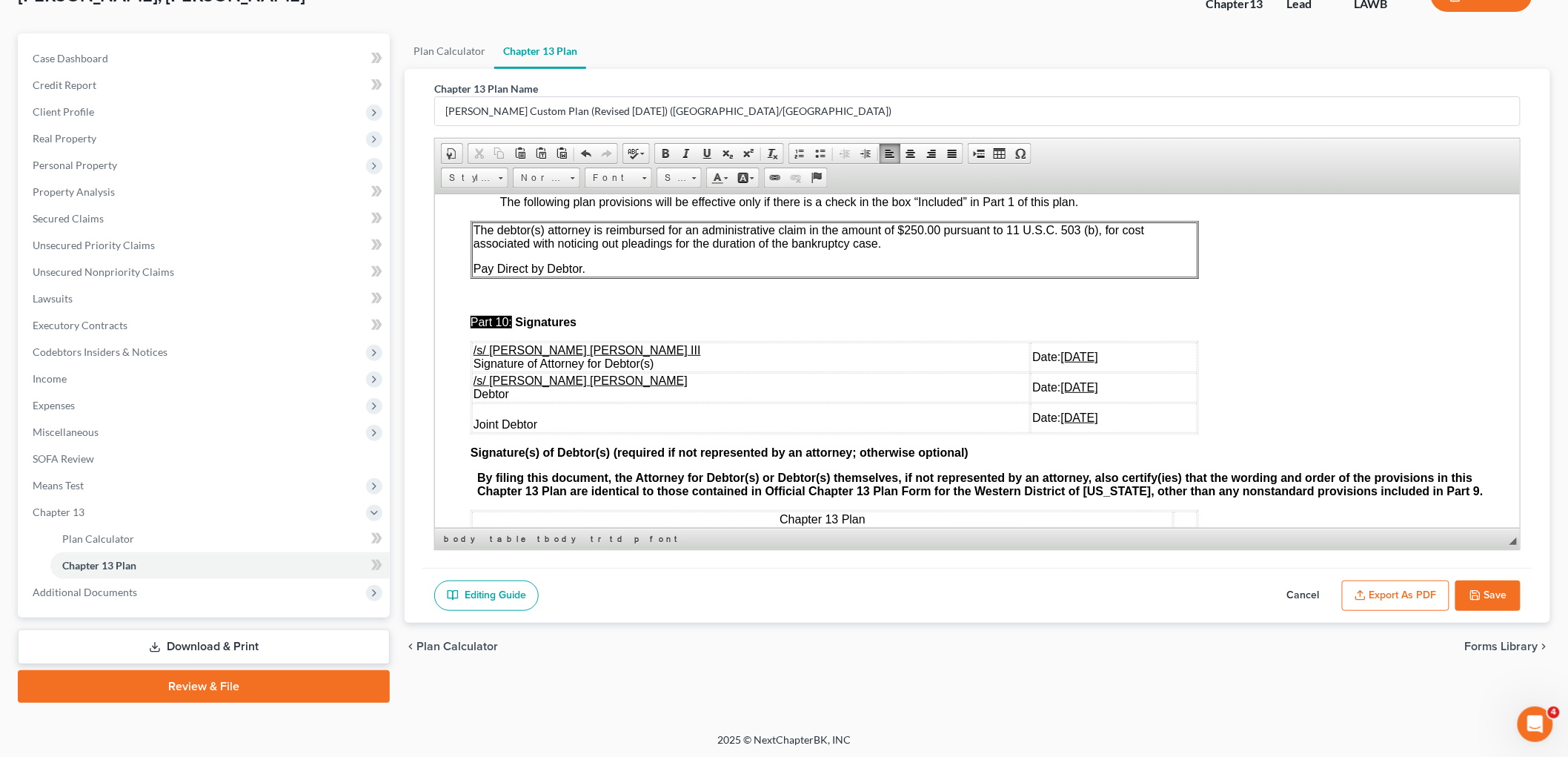
scroll to position [4239, 0]
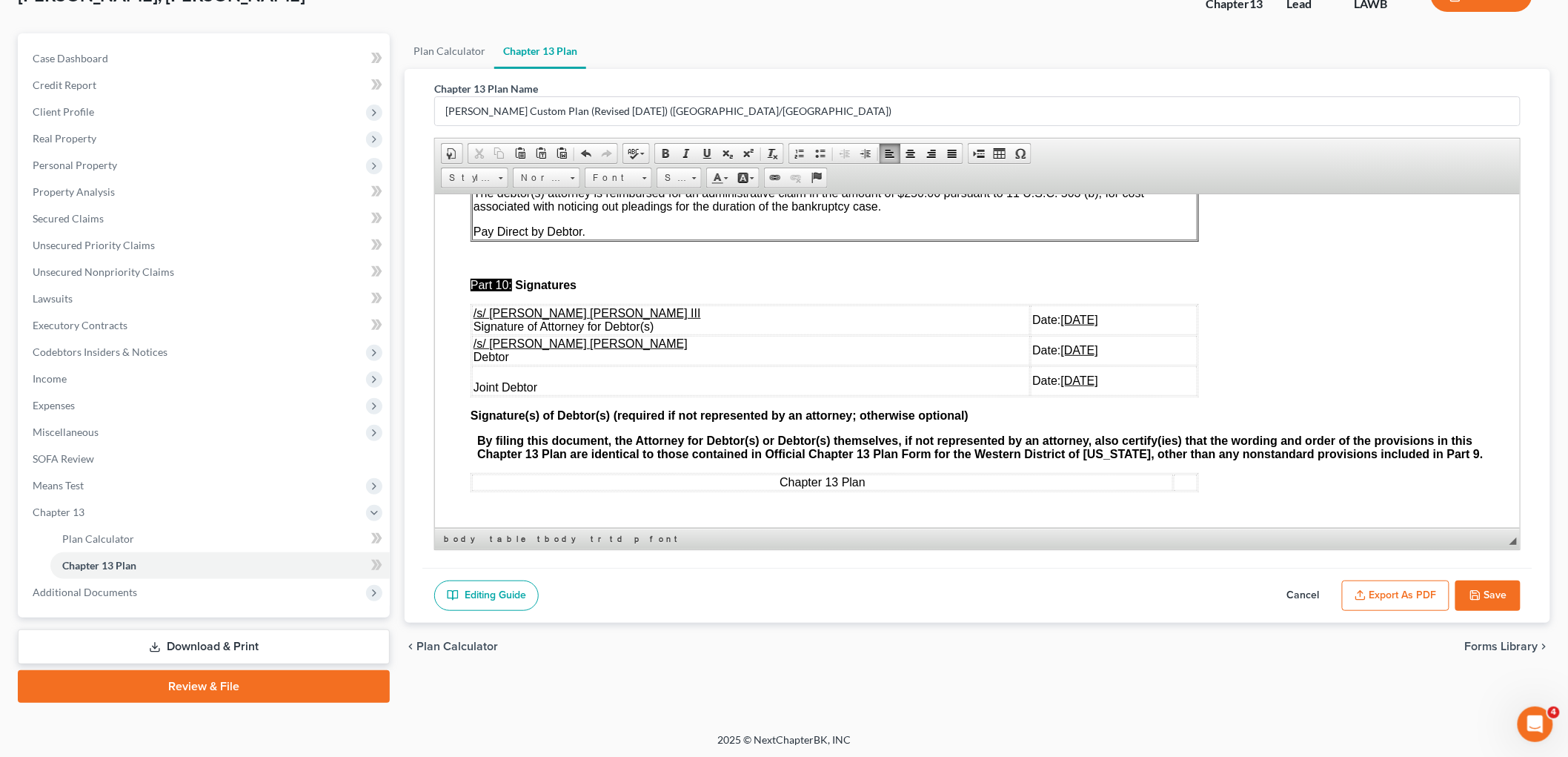
drag, startPoint x: 1051, startPoint y: 366, endPoint x: 471, endPoint y: 332, distance: 581.0
click at [471, 332] on tbody "/s/ E. Orum Young III Signature of Attorney for Debtor(s) Date: 08/14/2025 /s/ …" at bounding box center [834, 350] width 726 height 91
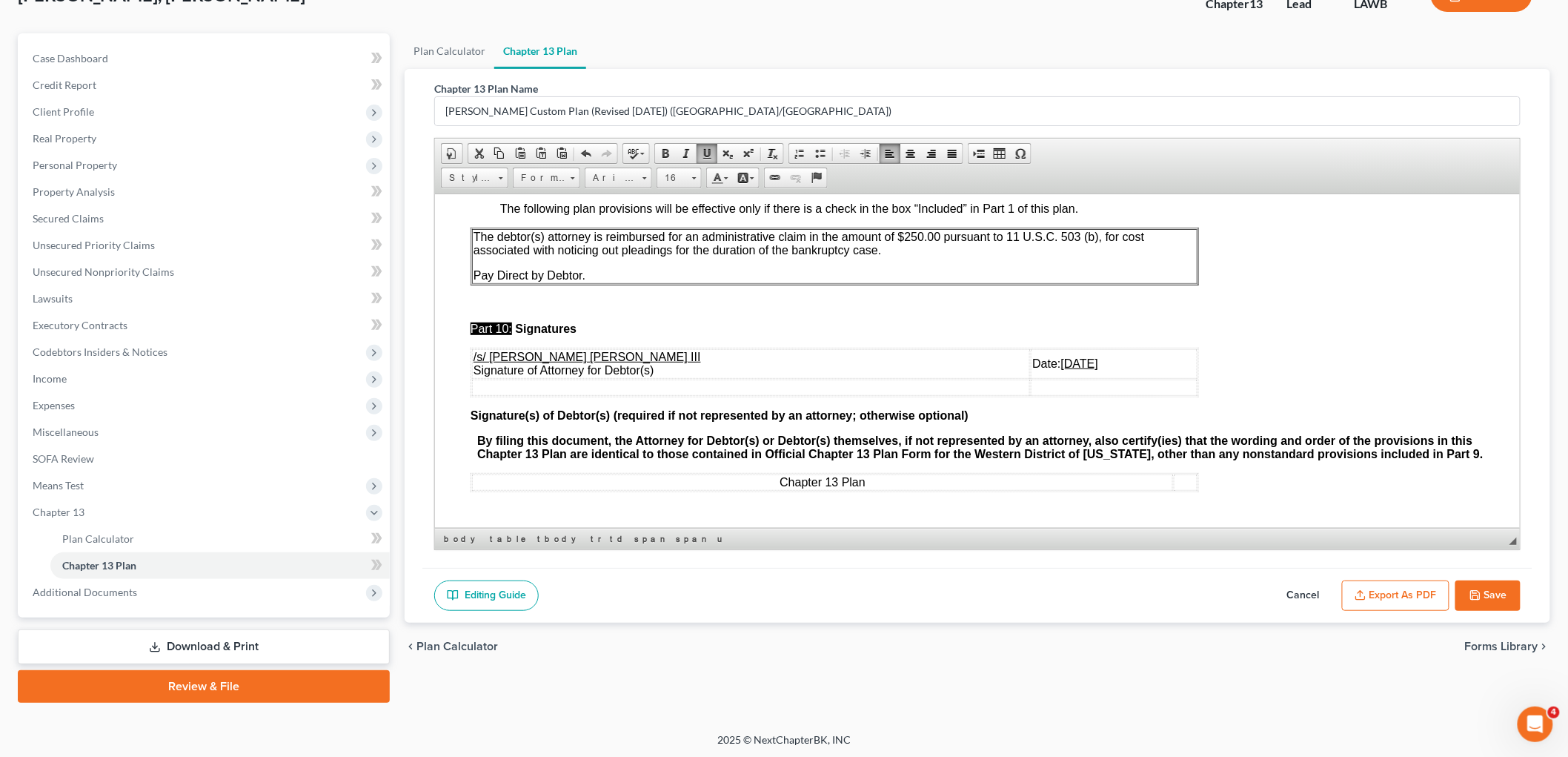
scroll to position [4196, 0]
click at [1479, 590] on icon "button" at bounding box center [1475, 595] width 12 height 12
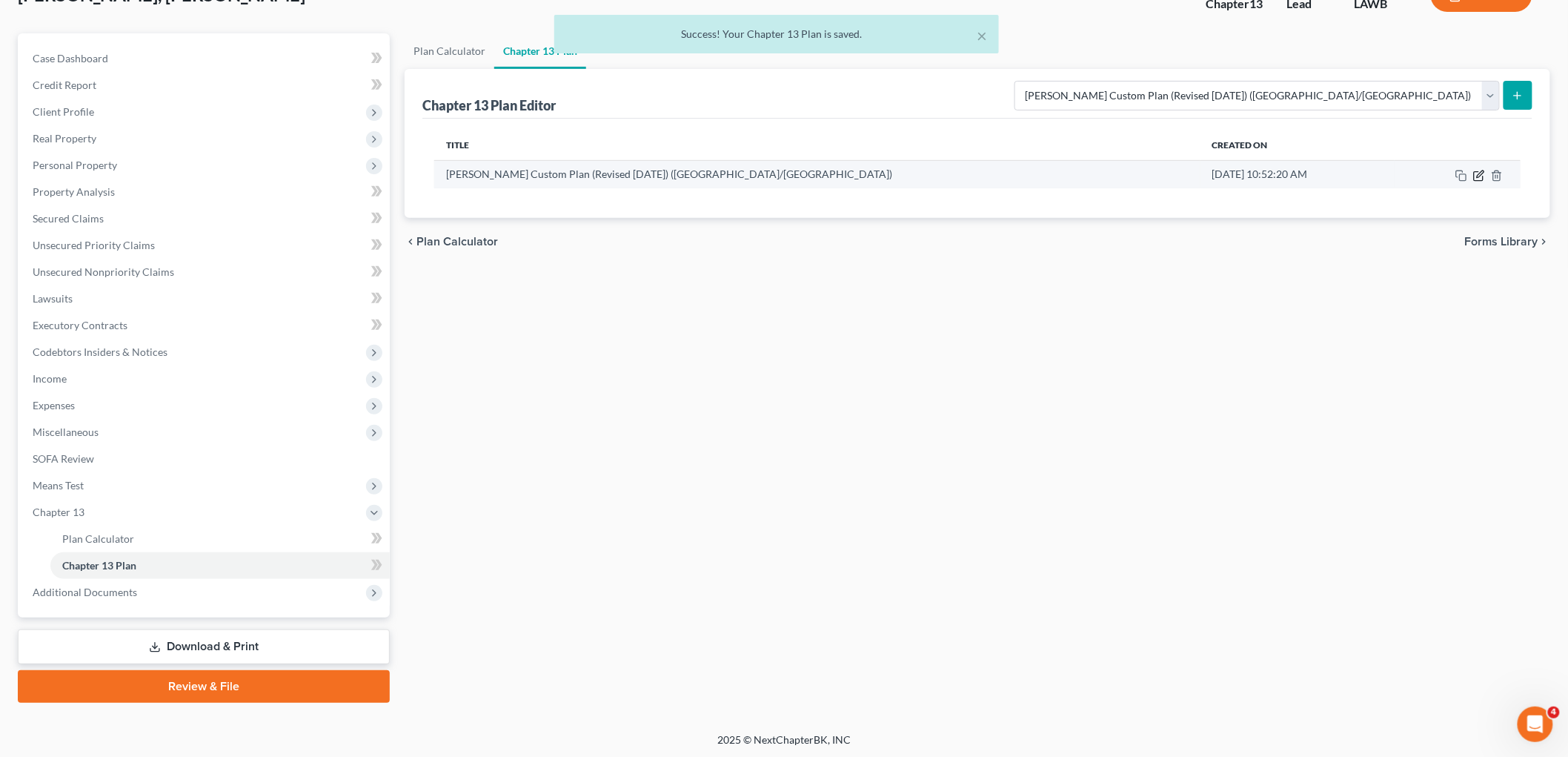
click at [1482, 178] on icon "button" at bounding box center [1479, 176] width 12 height 12
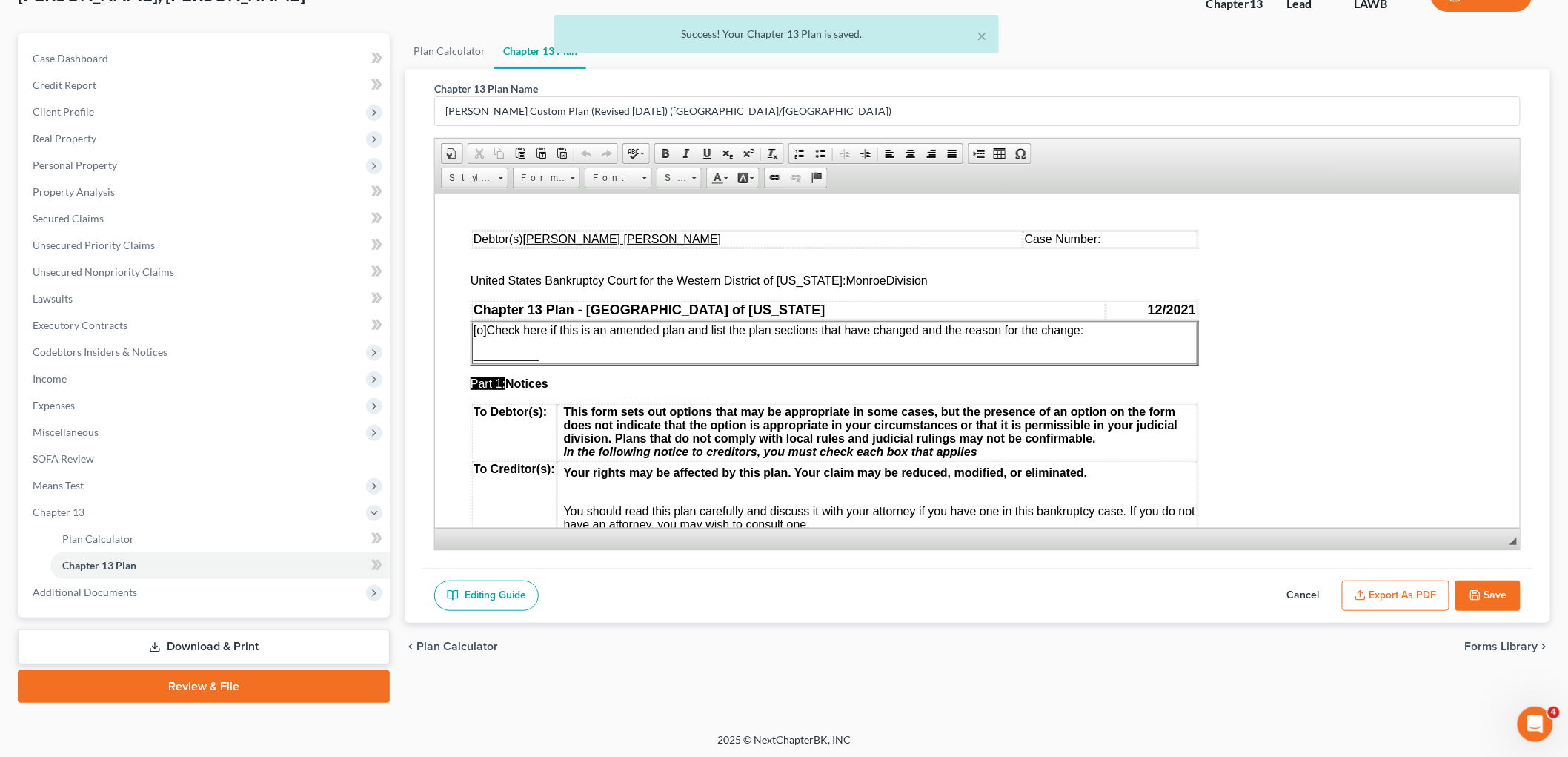
scroll to position [0, 0]
click at [1431, 584] on button "Export as PDF" at bounding box center [1395, 596] width 107 height 32
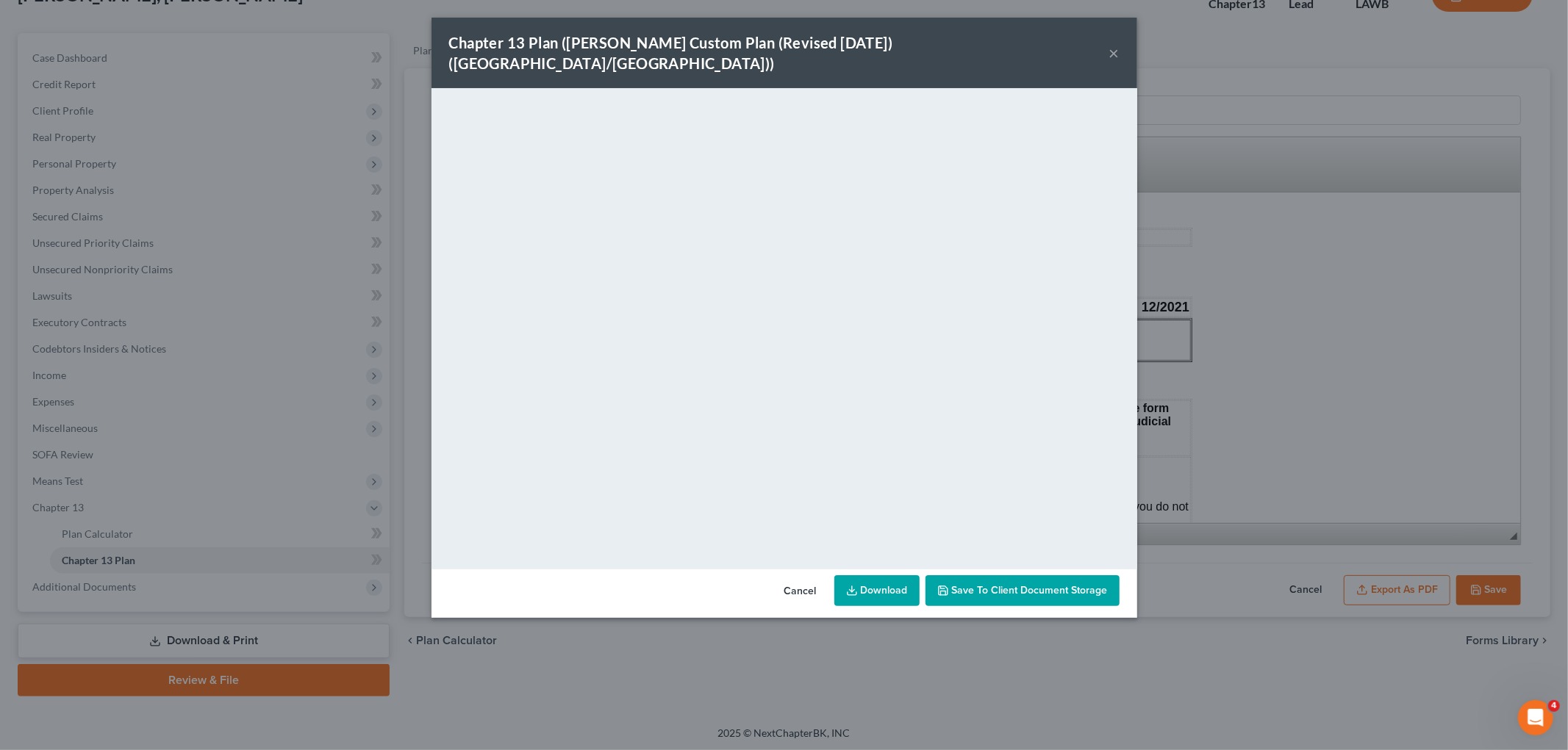
click at [1113, 44] on button "×" at bounding box center [1114, 53] width 10 height 18
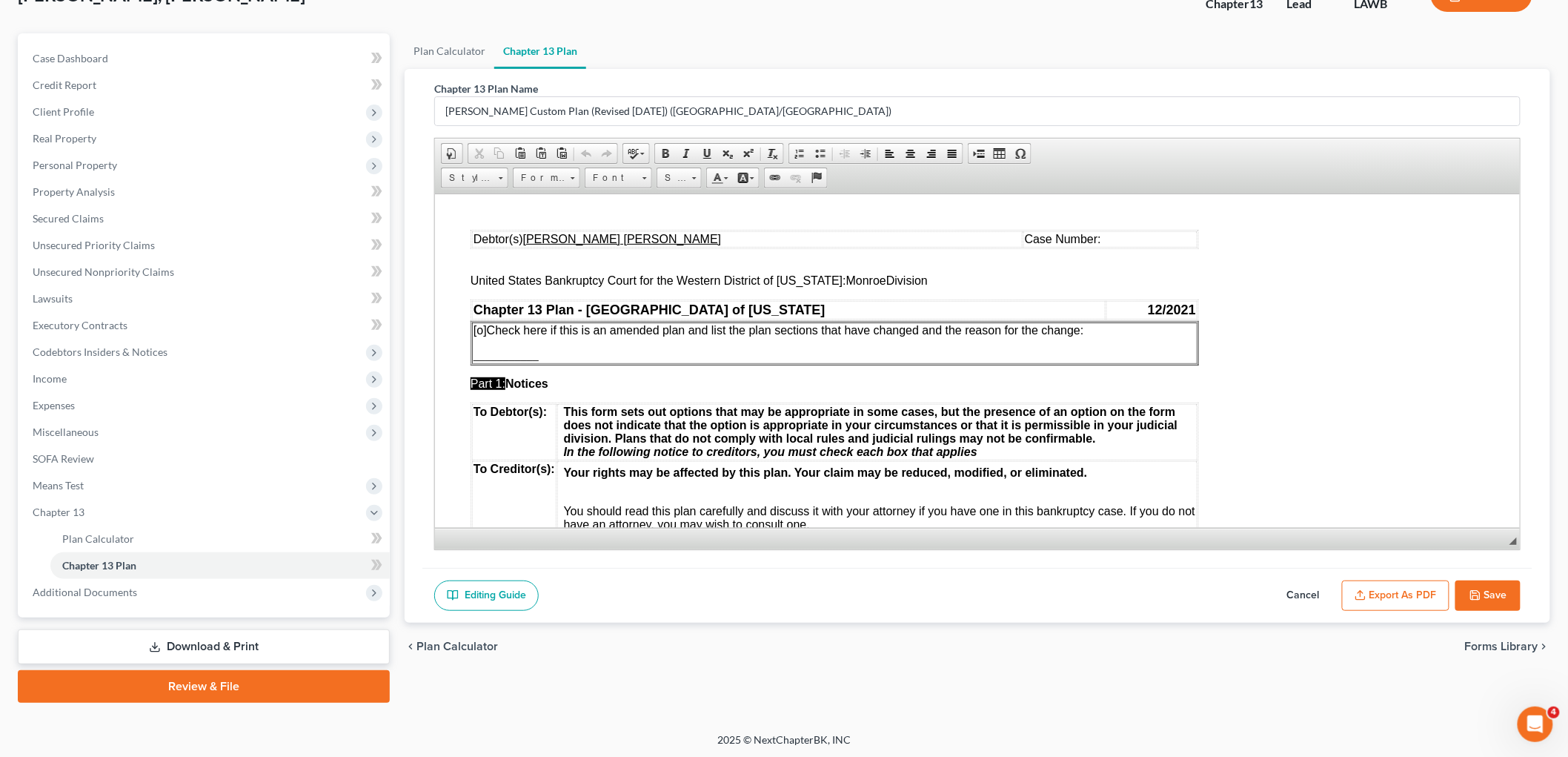
click at [1478, 598] on icon "button" at bounding box center [1475, 595] width 12 height 12
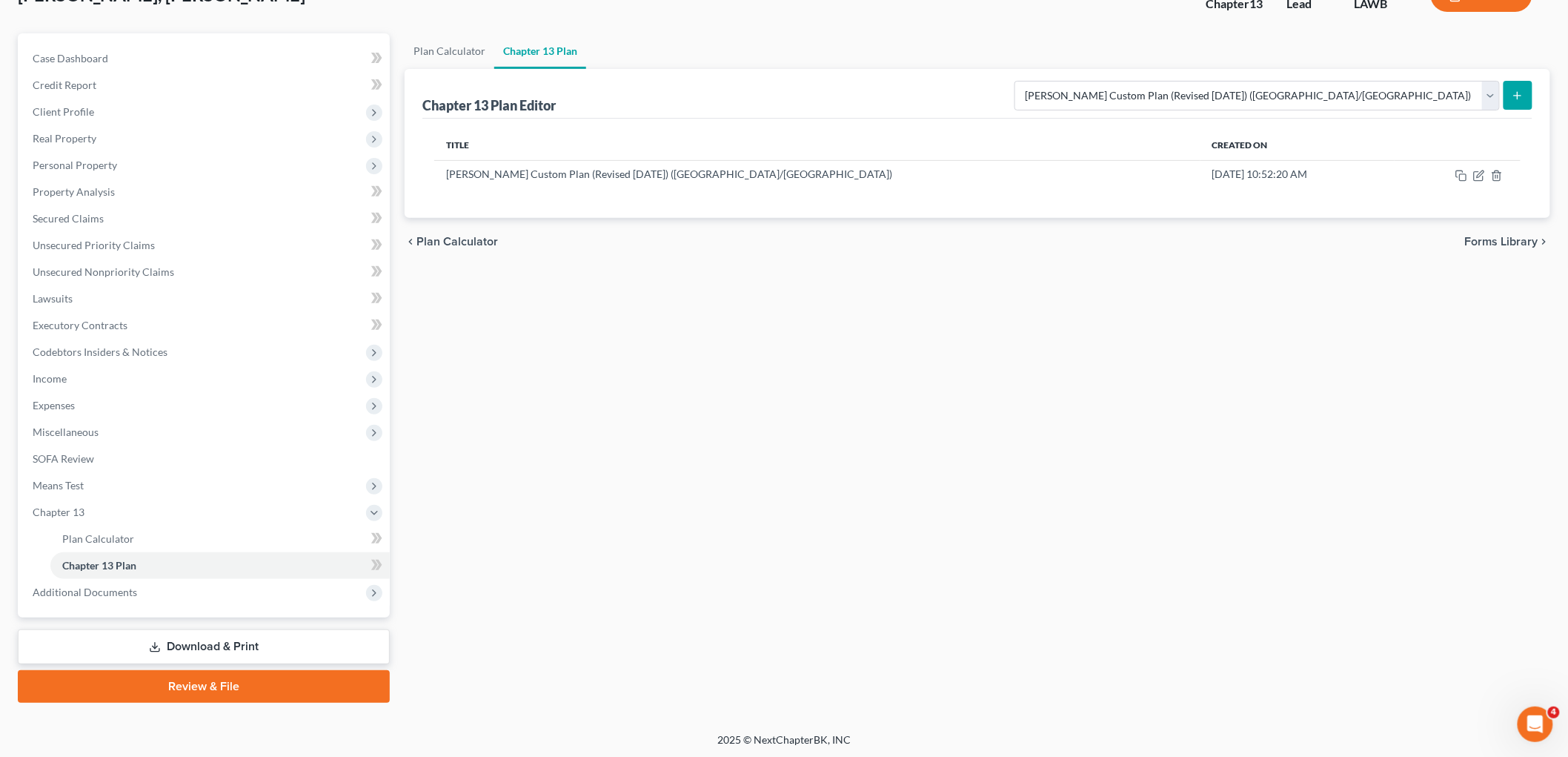
click at [647, 316] on div "Plan Calculator Chapter 13 Plan Chapter 13 Plan Editor Please select your Chapt…" at bounding box center [977, 368] width 1161 height 670
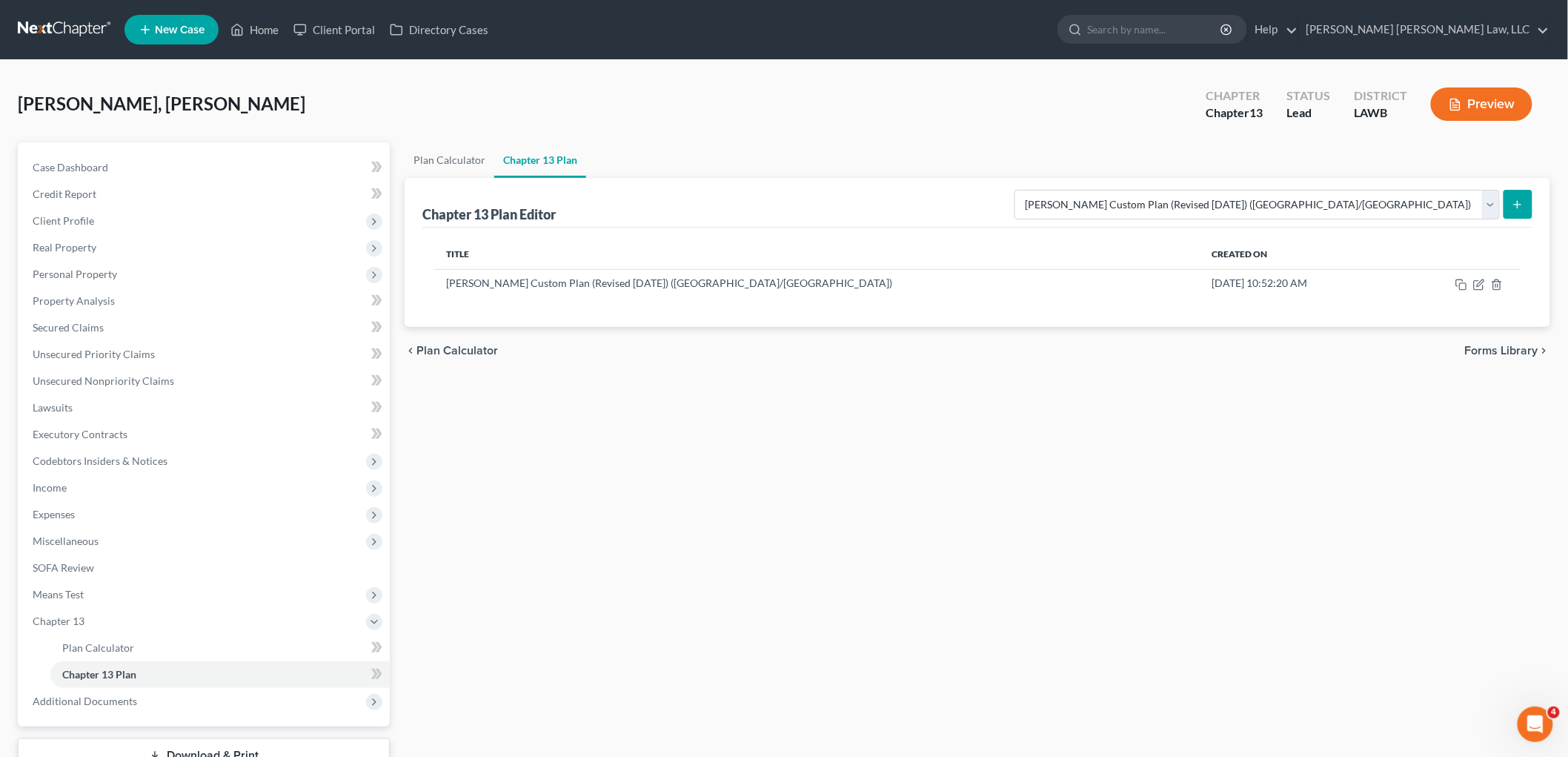
click at [75, 23] on link at bounding box center [65, 29] width 95 height 27
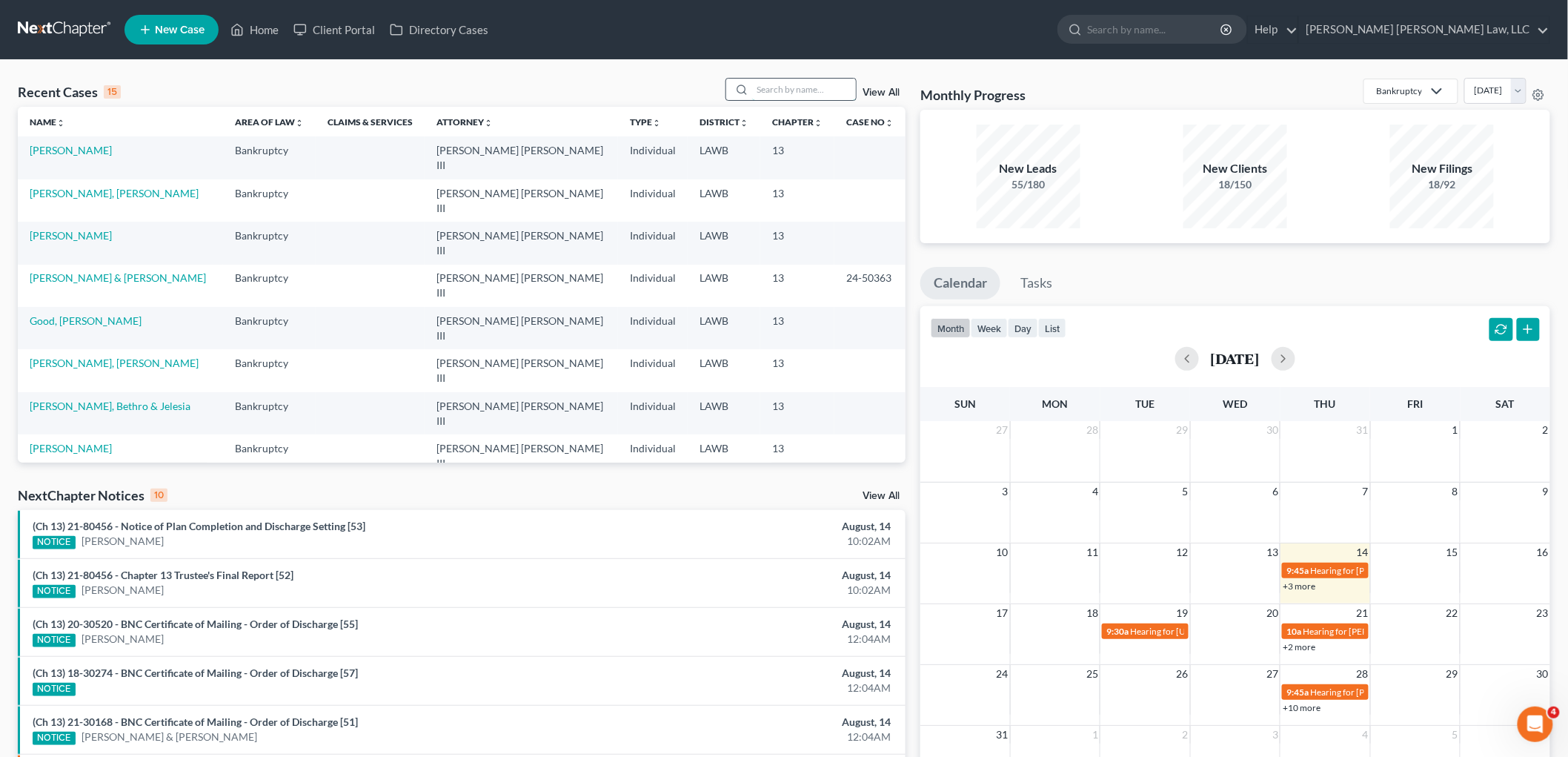
click at [824, 90] on input "search" at bounding box center [804, 89] width 103 height 22
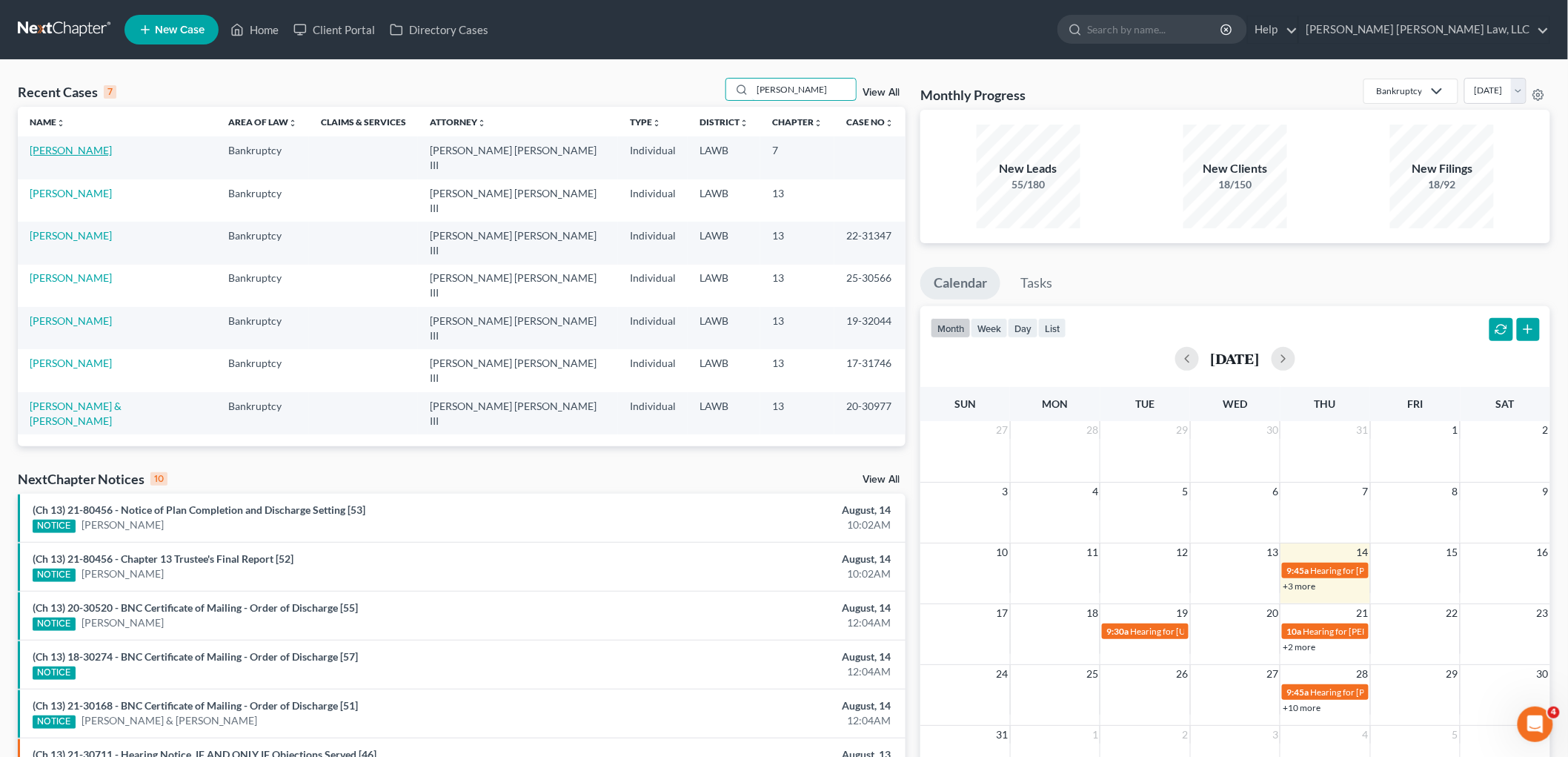
type input "[PERSON_NAME]"
click at [64, 150] on link "[PERSON_NAME]" at bounding box center [71, 150] width 82 height 13
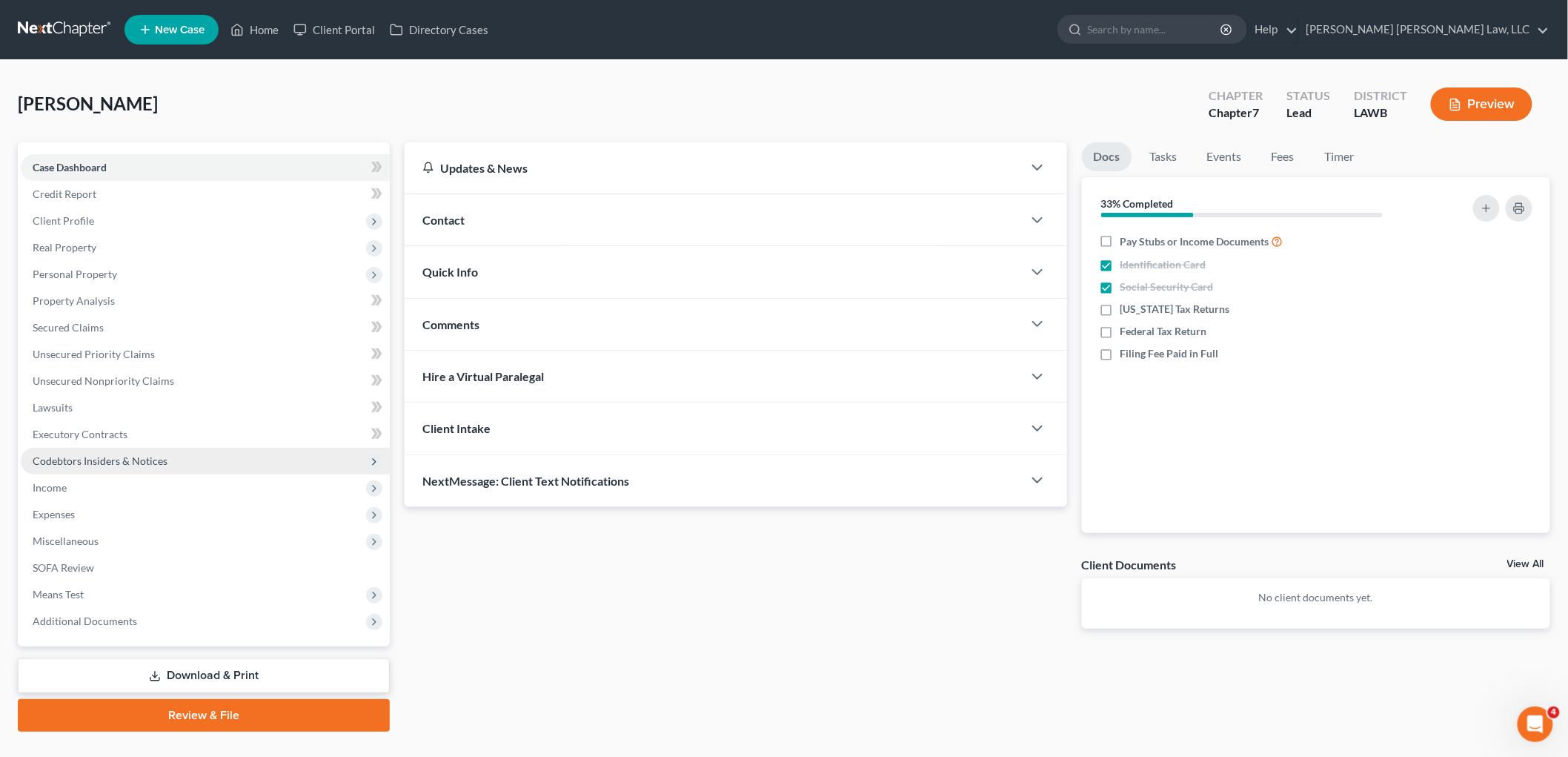
drag, startPoint x: 82, startPoint y: 459, endPoint x: 82, endPoint y: 468, distance: 9.0
click at [82, 459] on span "Codebtors Insiders & Notices" at bounding box center [99, 461] width 135 height 13
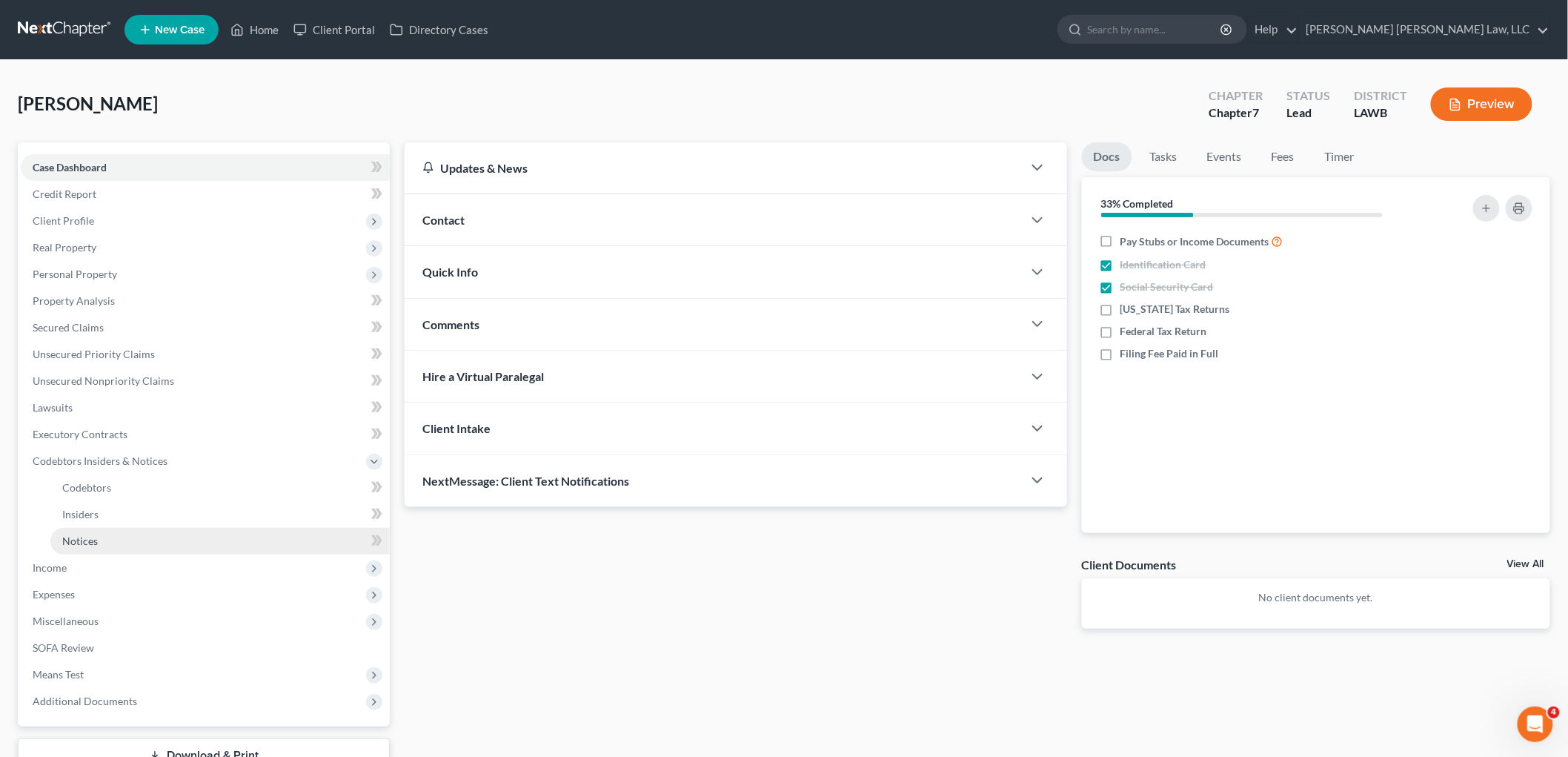
click at [82, 544] on span "Notices" at bounding box center [80, 541] width 36 height 13
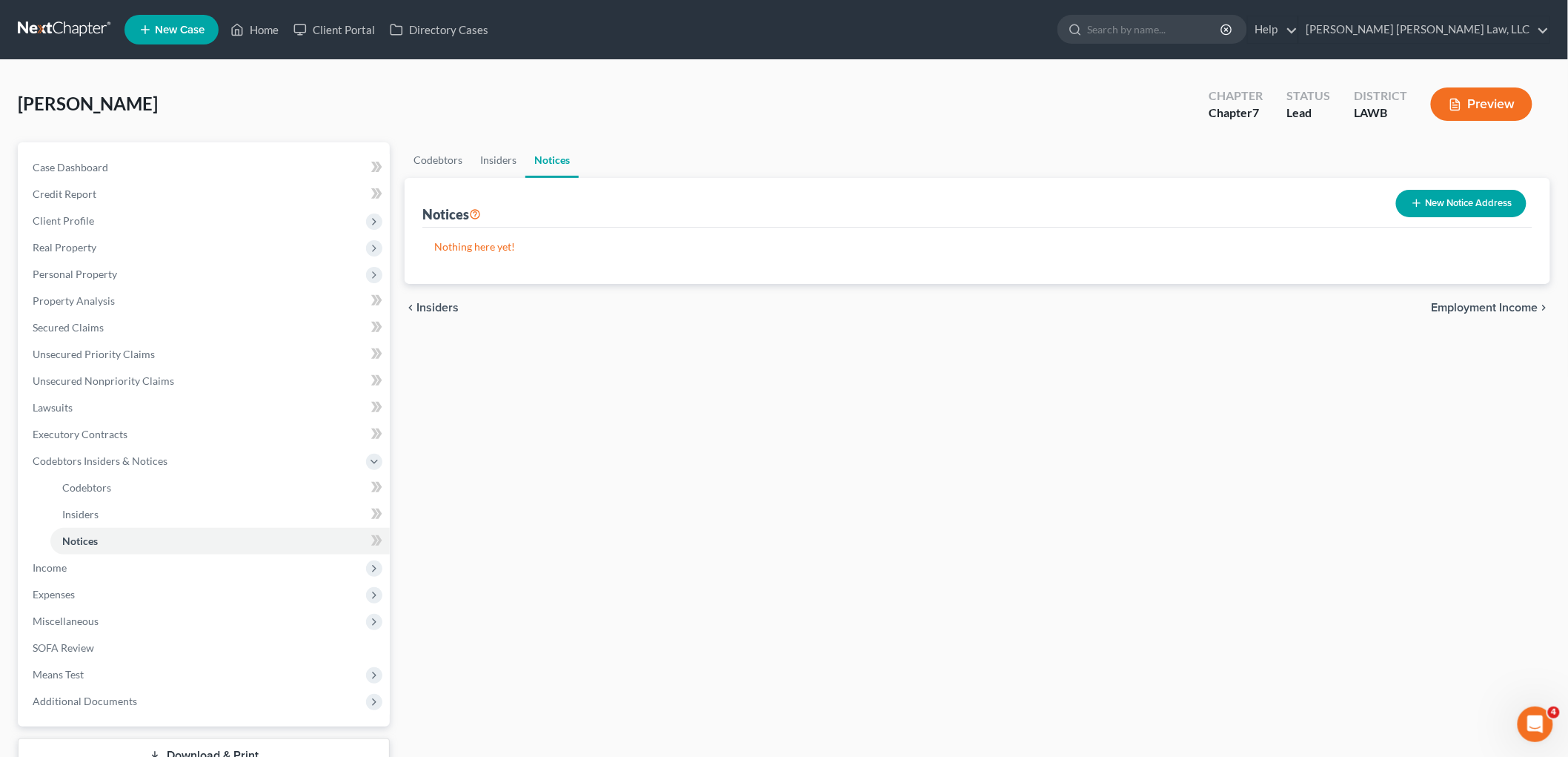
click at [1473, 209] on button "New Notice Address" at bounding box center [1461, 204] width 130 height 27
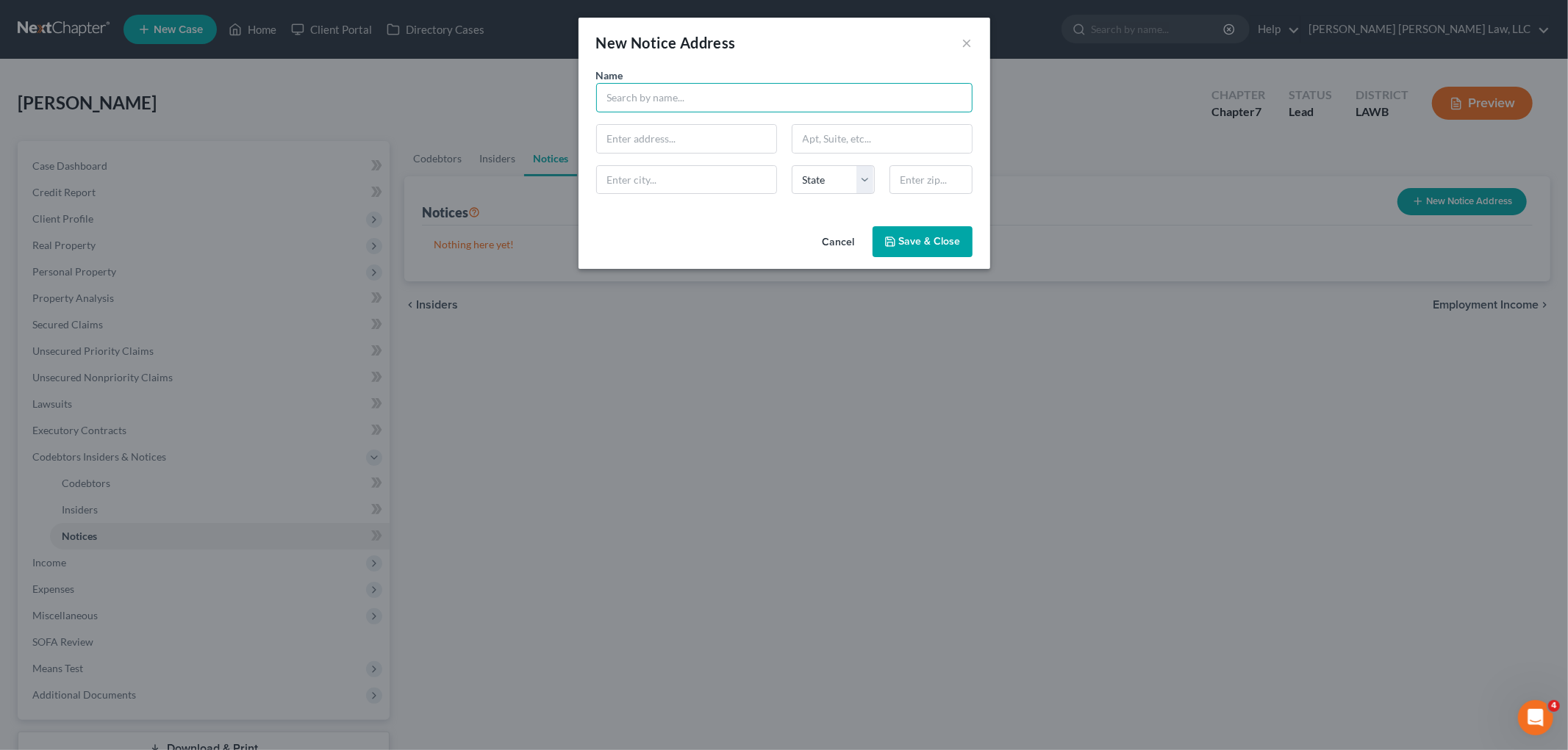
click at [697, 103] on input "text" at bounding box center [784, 98] width 376 height 30
type input "[PERSON_NAME] Sheriff"
click at [919, 239] on span "Save & Close" at bounding box center [929, 241] width 62 height 13
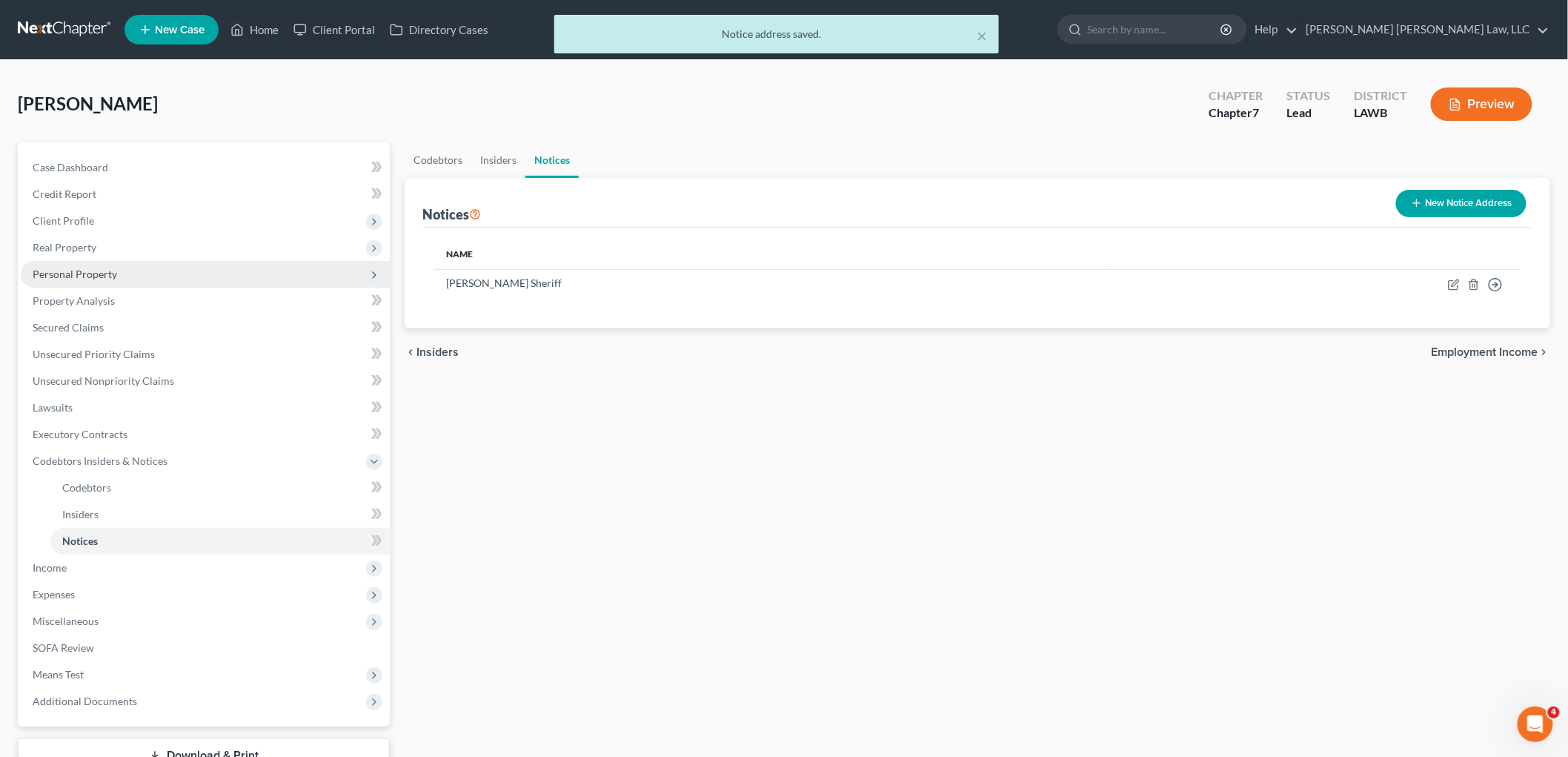
click at [85, 272] on span "Personal Property" at bounding box center [74, 274] width 85 height 13
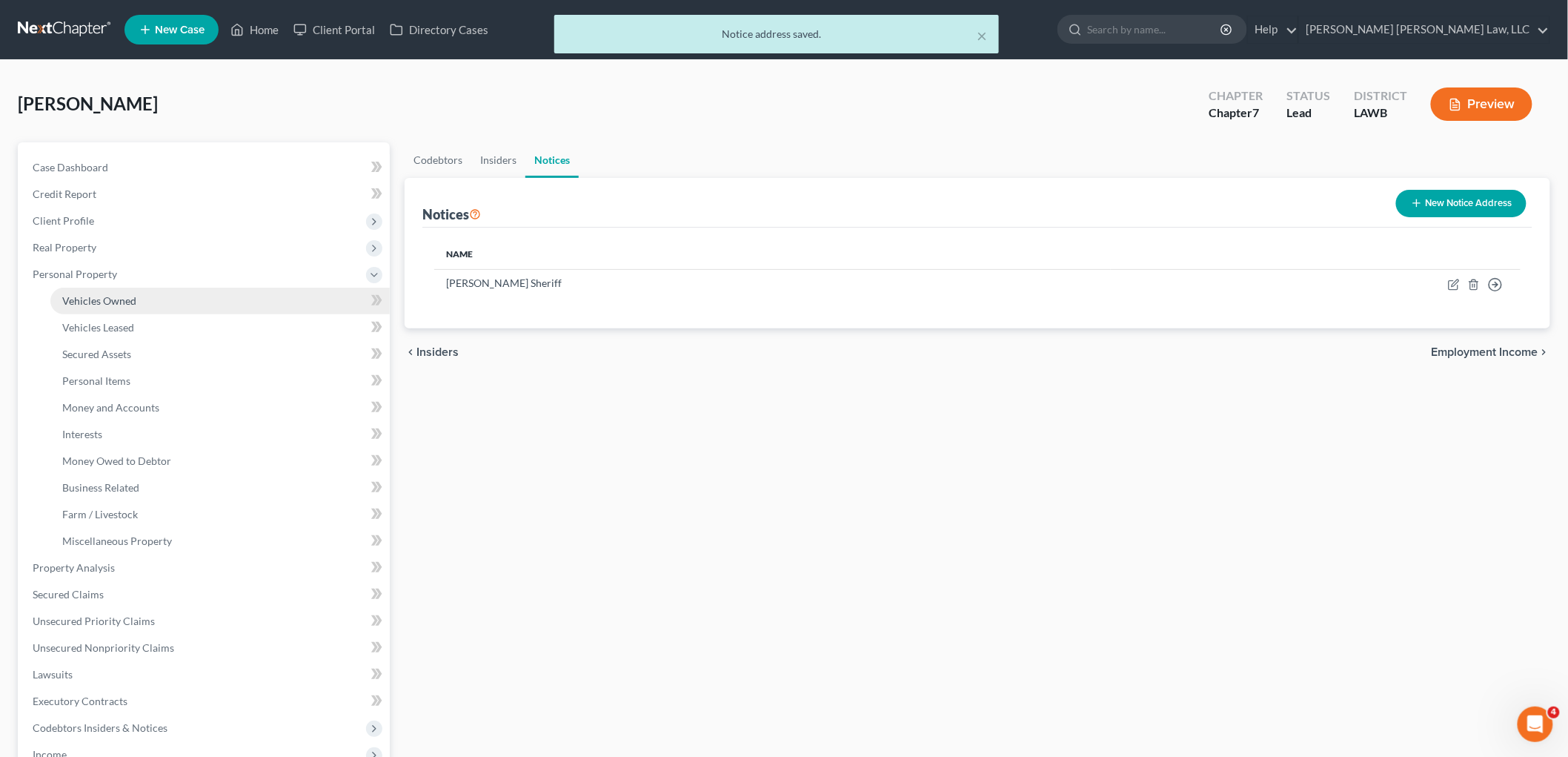
click at [99, 307] on link "Vehicles Owned" at bounding box center [220, 301] width 339 height 27
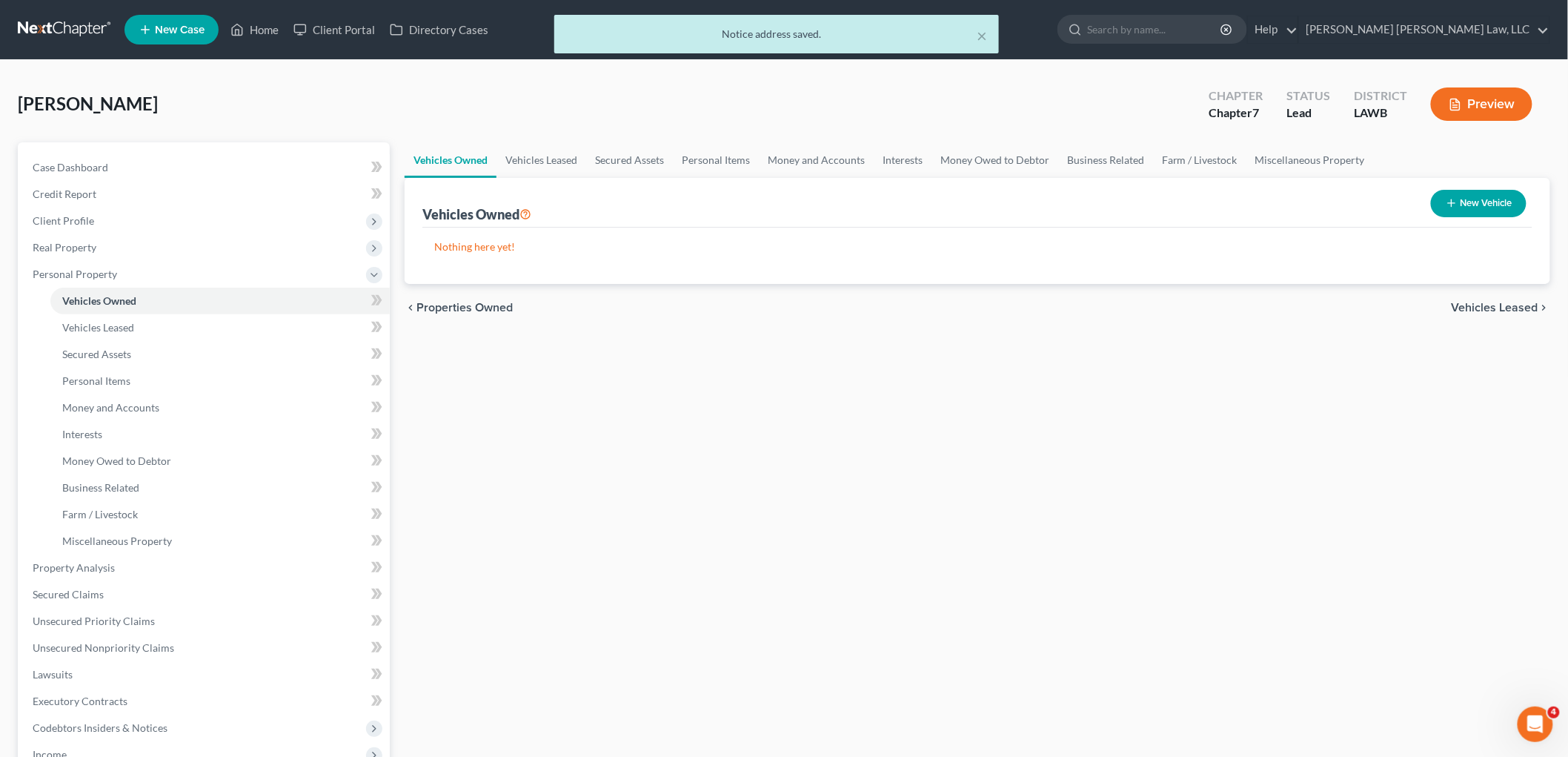
click at [1457, 204] on button "New Vehicle" at bounding box center [1478, 204] width 95 height 27
select select "0"
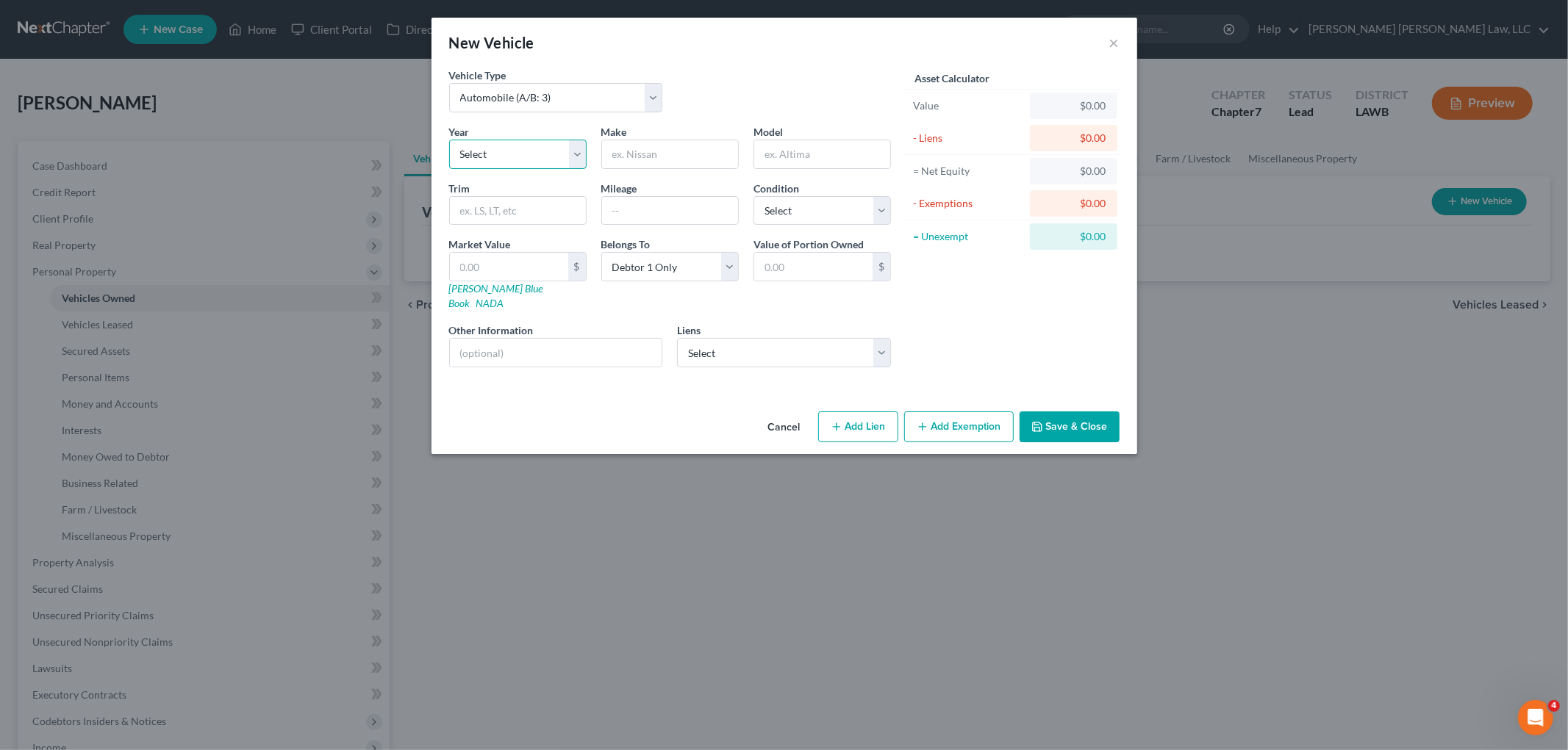
click at [563, 159] on select "Select 2026 2025 2024 2023 2022 2021 2020 2019 2018 2017 2016 2015 2014 2013 20…" at bounding box center [517, 154] width 137 height 30
select select "13"
click at [449, 139] on select "Select 2026 2025 2024 2023 2022 2021 2020 2019 2018 2017 2016 2015 2014 2013 20…" at bounding box center [517, 154] width 137 height 30
click at [674, 143] on input "text" at bounding box center [670, 154] width 136 height 28
type input "Kia"
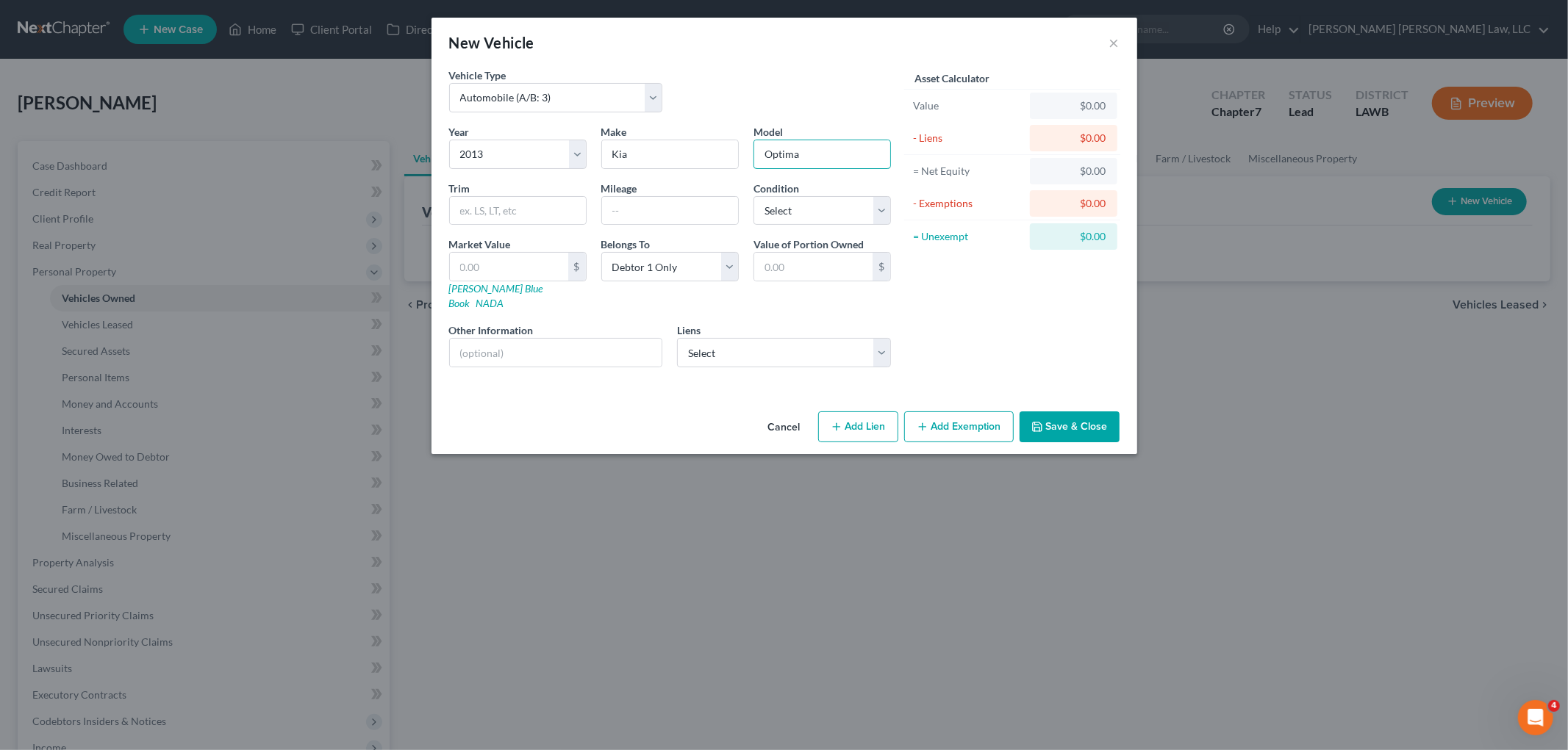
type input "Optima"
click at [940, 411] on button "Add Exemption" at bounding box center [959, 426] width 110 height 31
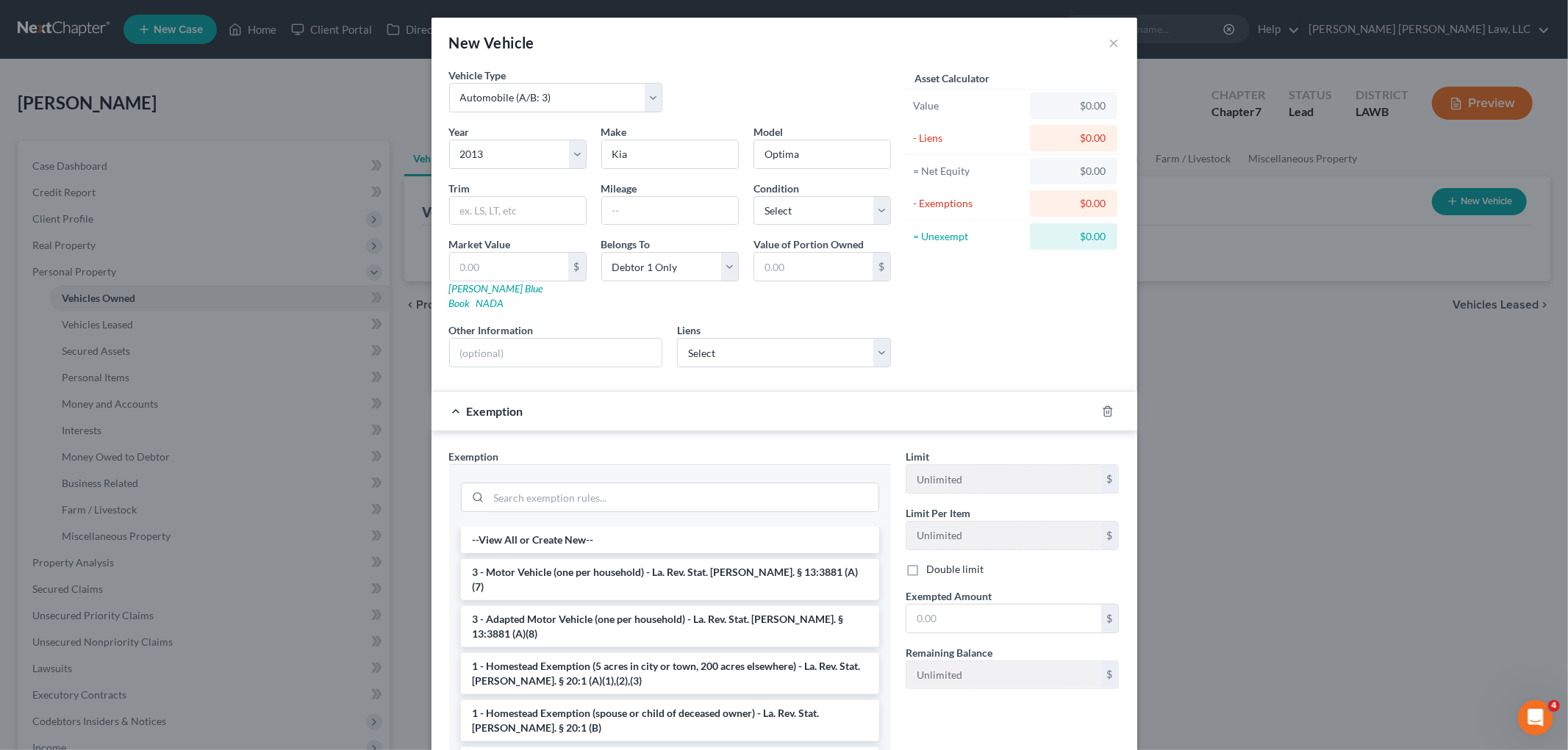
click at [596, 560] on li "3 - Motor Vehicle (one per household) - La. Rev. Stat. Ann. § 13:3881 (A)(7)" at bounding box center [670, 579] width 418 height 41
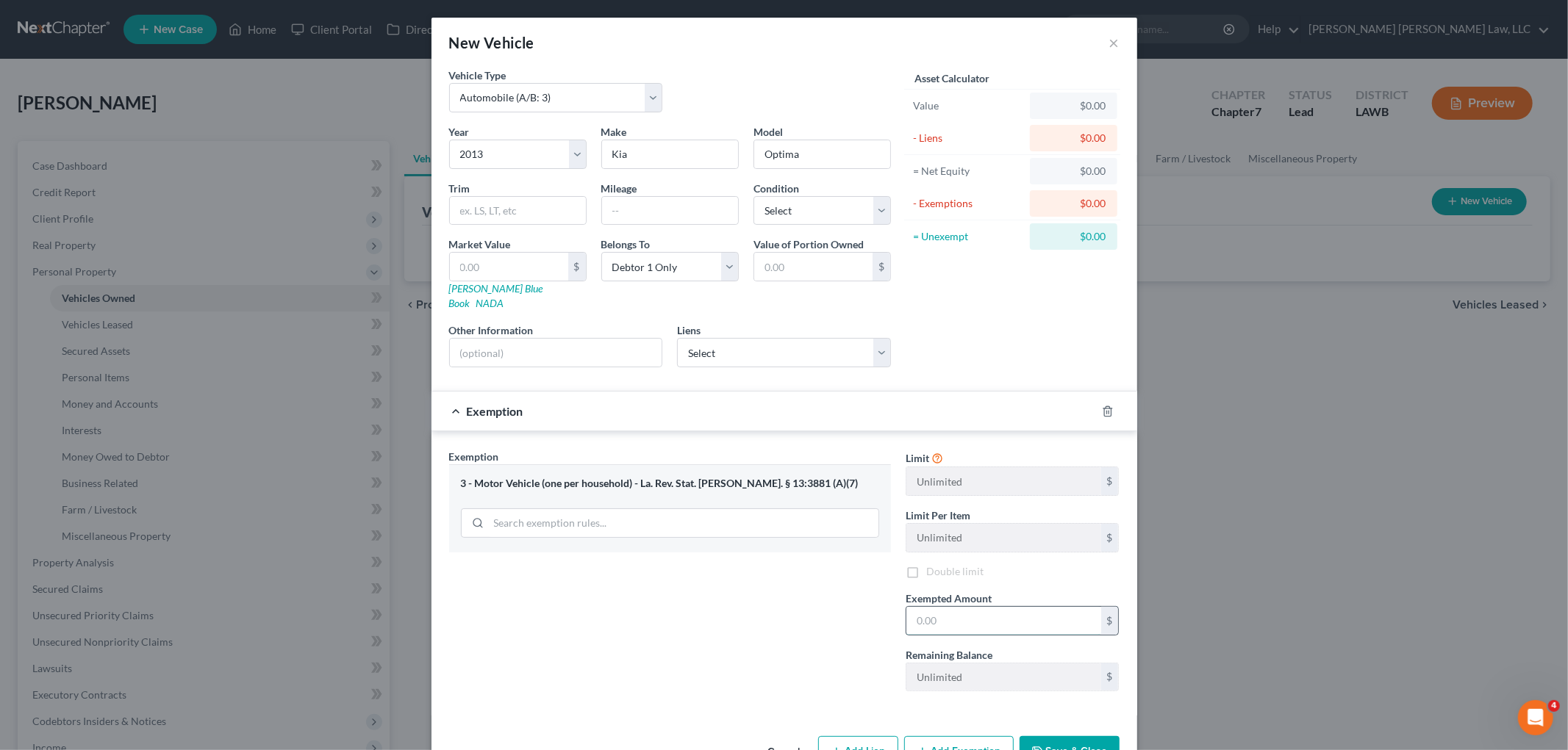
drag, startPoint x: 948, startPoint y: 611, endPoint x: 912, endPoint y: 605, distance: 36.5
click at [948, 611] on input "text" at bounding box center [1003, 620] width 195 height 28
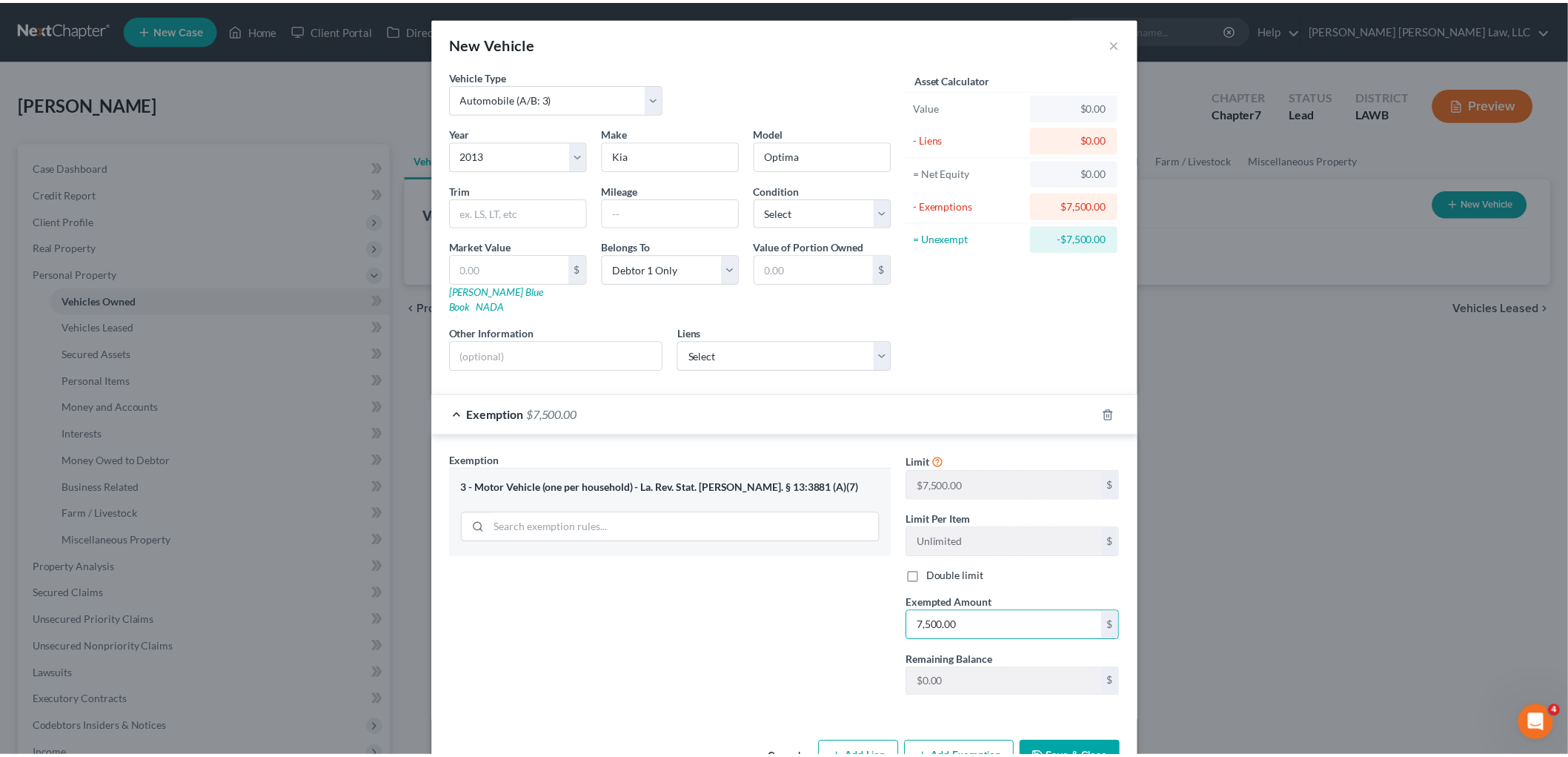
scroll to position [33, 0]
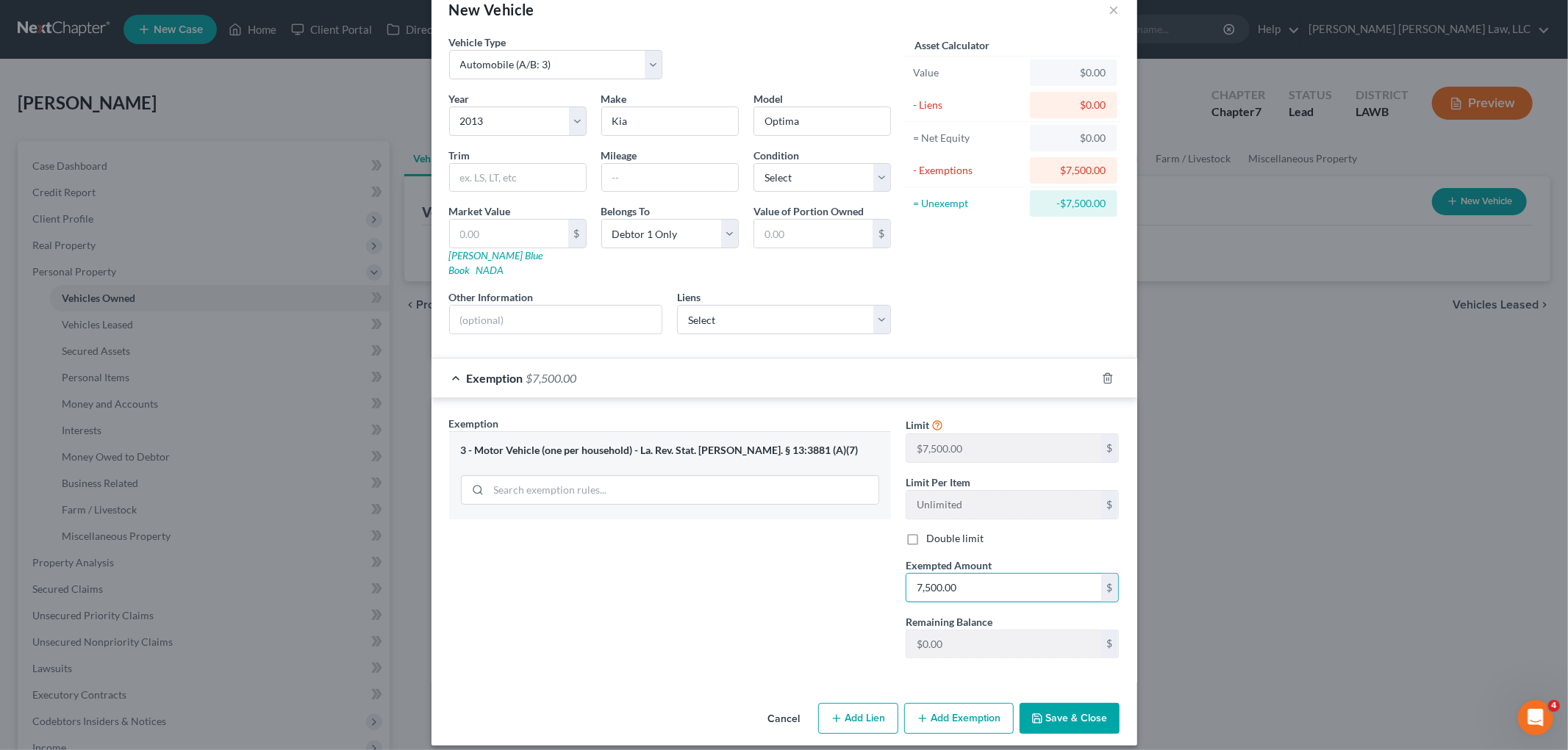
type input "7,500.00"
click at [1040, 711] on button "Save & Close" at bounding box center [1069, 718] width 100 height 31
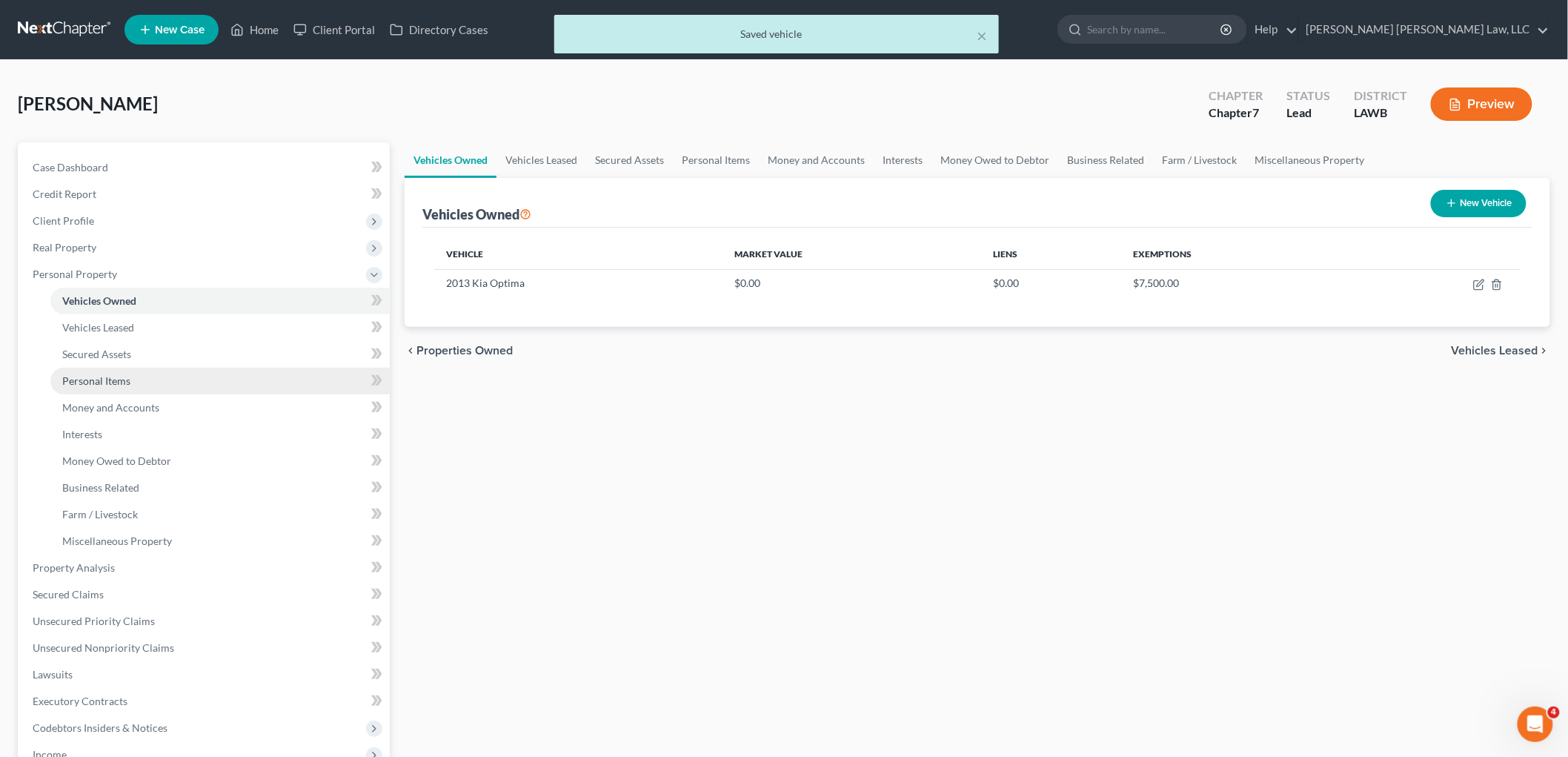
click at [251, 388] on link "Personal Items" at bounding box center [220, 381] width 339 height 27
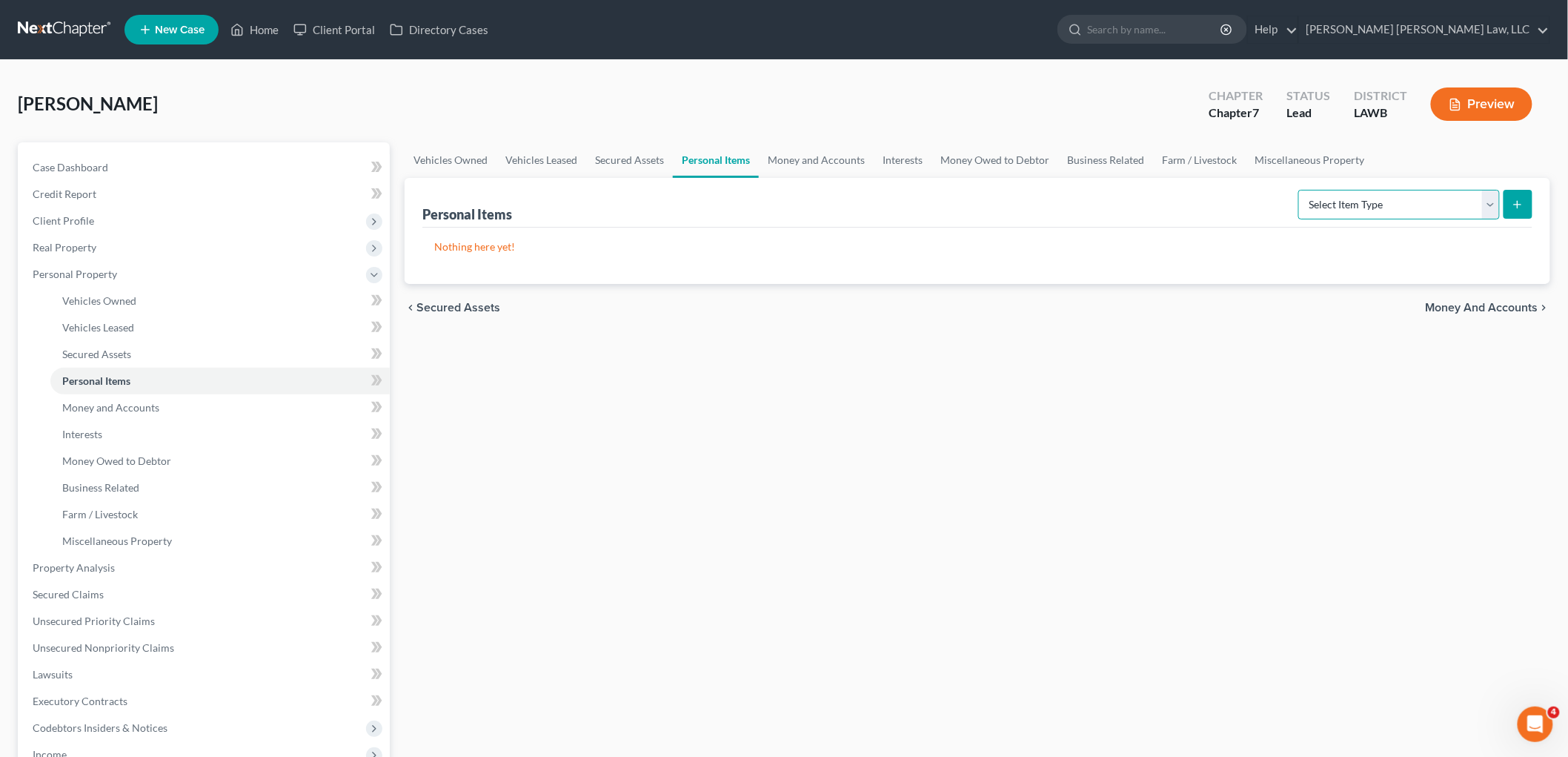
drag, startPoint x: 1402, startPoint y: 209, endPoint x: 1402, endPoint y: 218, distance: 9.0
click at [1402, 209] on select "Select Item Type Clothing (A/B: 11) Collectibles Of Value (A/B: 8) Electronics …" at bounding box center [1398, 205] width 201 height 30
select select "clothing"
click at [1300, 190] on select "Select Item Type Clothing (A/B: 11) Collectibles Of Value (A/B: 8) Electronics …" at bounding box center [1398, 205] width 201 height 30
click at [1515, 206] on icon "submit" at bounding box center [1517, 205] width 12 height 12
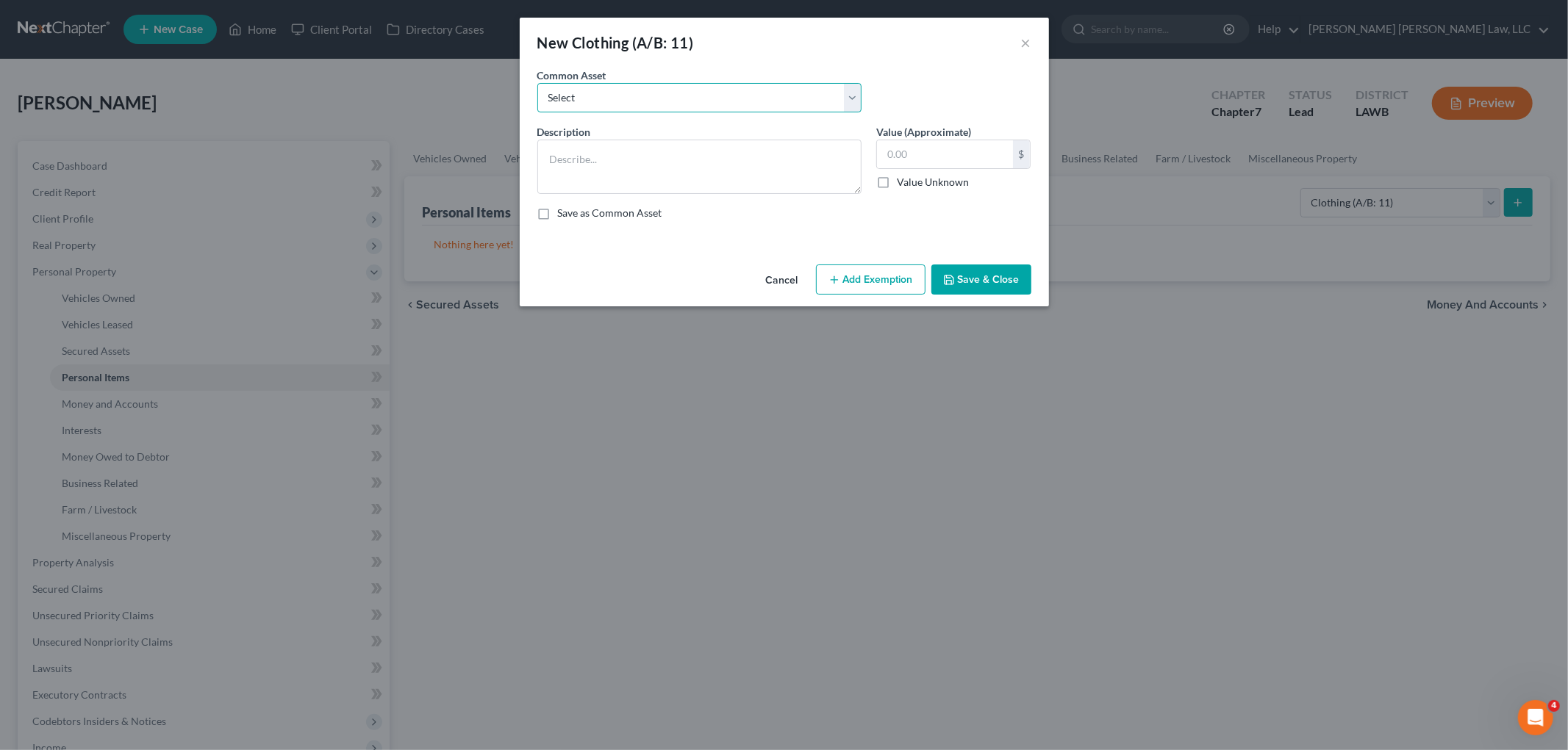
drag, startPoint x: 733, startPoint y: 105, endPoint x: 717, endPoint y: 109, distance: 16.5
click at [733, 105] on select "Select Clothes Clothes" at bounding box center [699, 98] width 324 height 30
select select "0"
click at [537, 83] on select "Select Clothes Clothes" at bounding box center [699, 98] width 324 height 30
type textarea "Clothes"
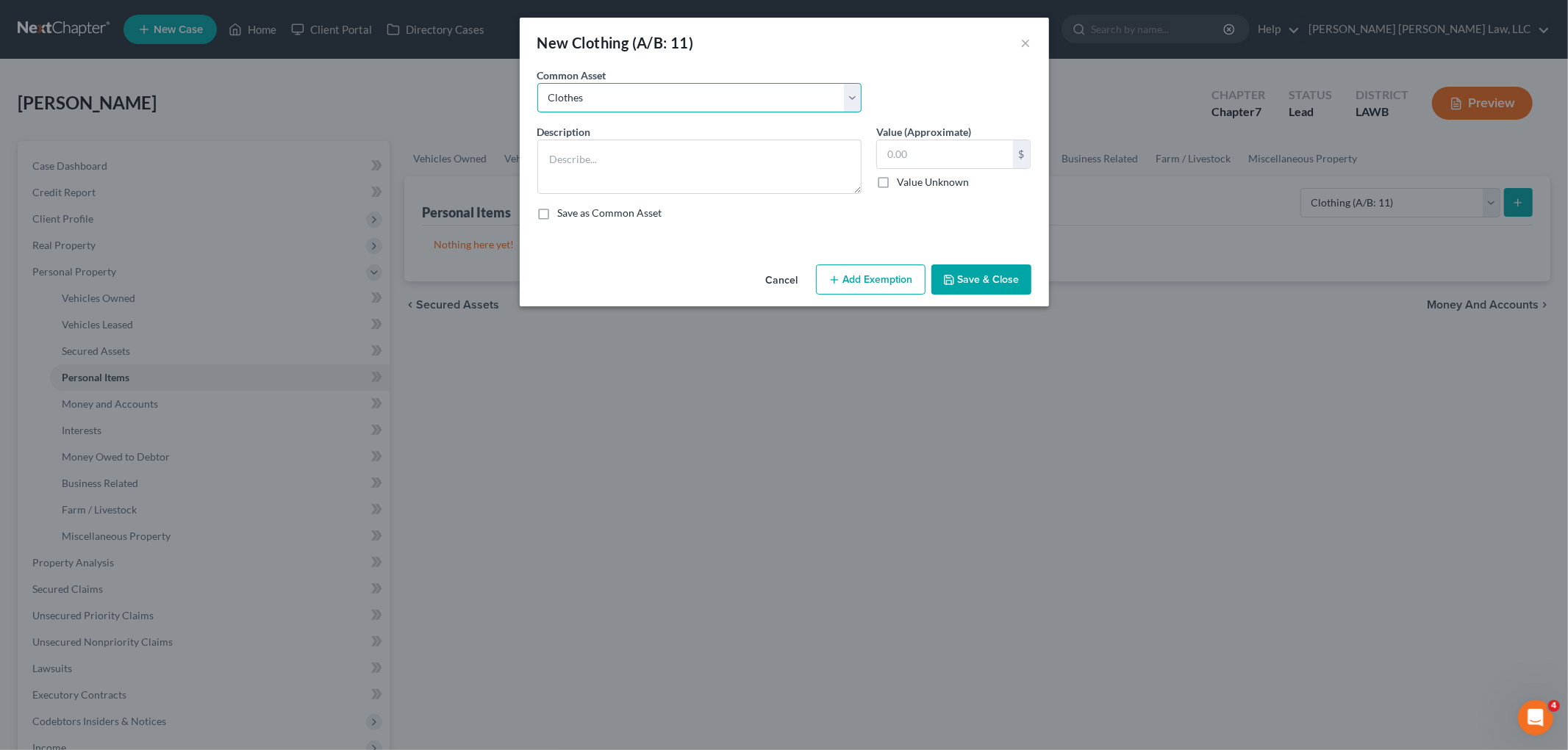
type input "300.00"
click at [872, 285] on button "Add Exemption" at bounding box center [871, 280] width 110 height 31
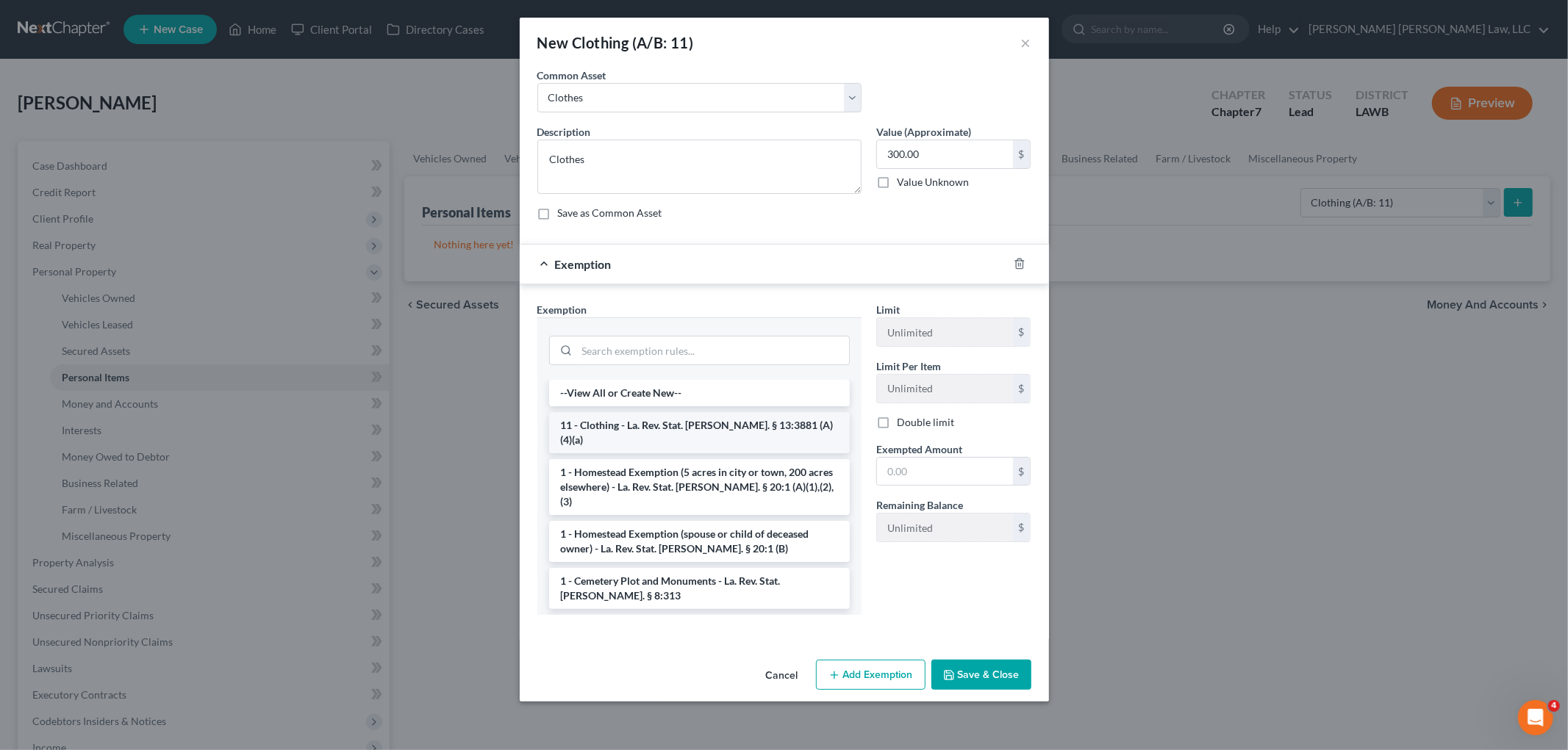
click at [680, 422] on li "11 - Clothing - La. Rev. Stat. Ann. § 13:3881 (A)(4)(a)" at bounding box center [699, 432] width 301 height 41
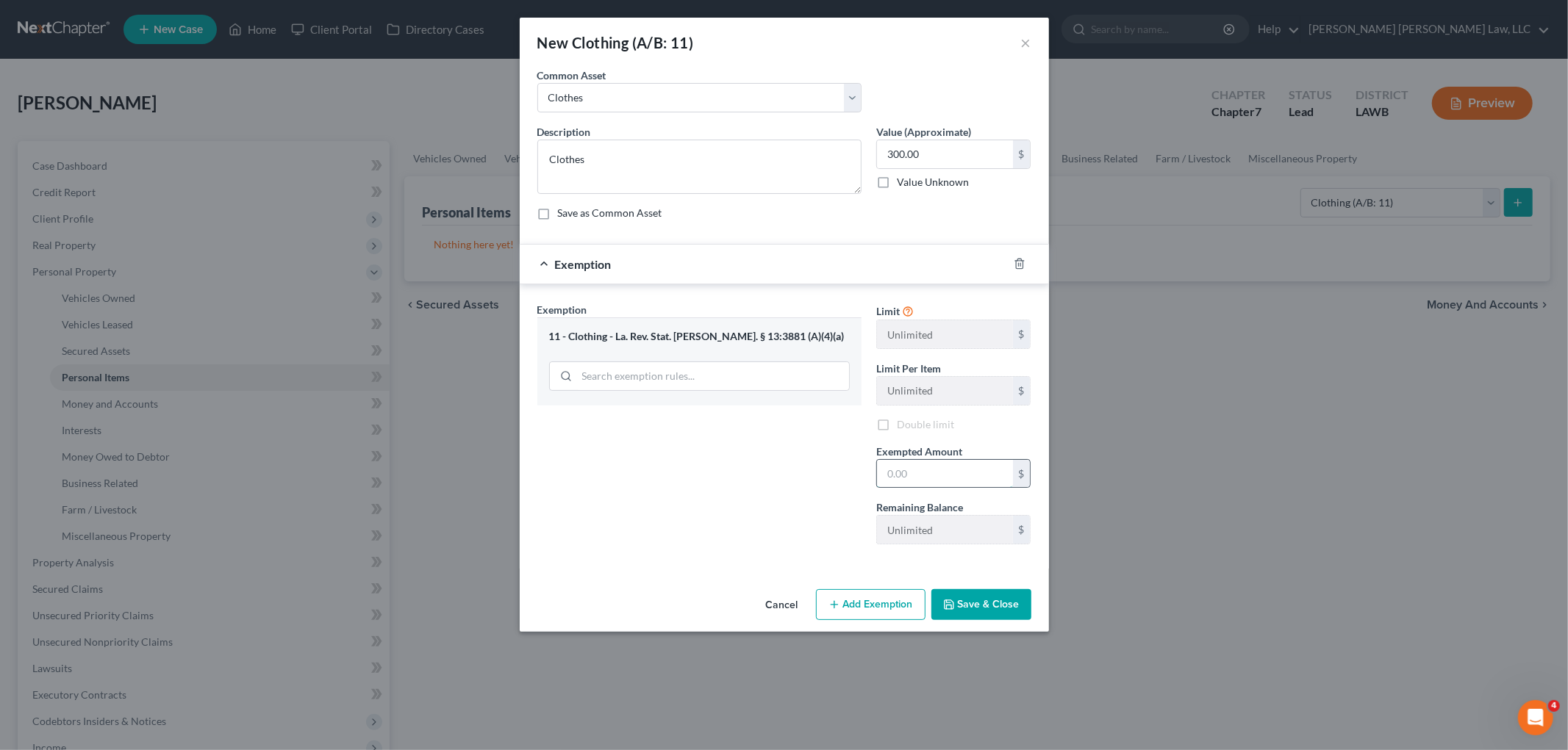
drag, startPoint x: 992, startPoint y: 467, endPoint x: 986, endPoint y: 461, distance: 8.5
click at [992, 467] on input "text" at bounding box center [945, 474] width 136 height 28
type input "300.00"
click at [996, 608] on button "Save & Close" at bounding box center [981, 604] width 100 height 31
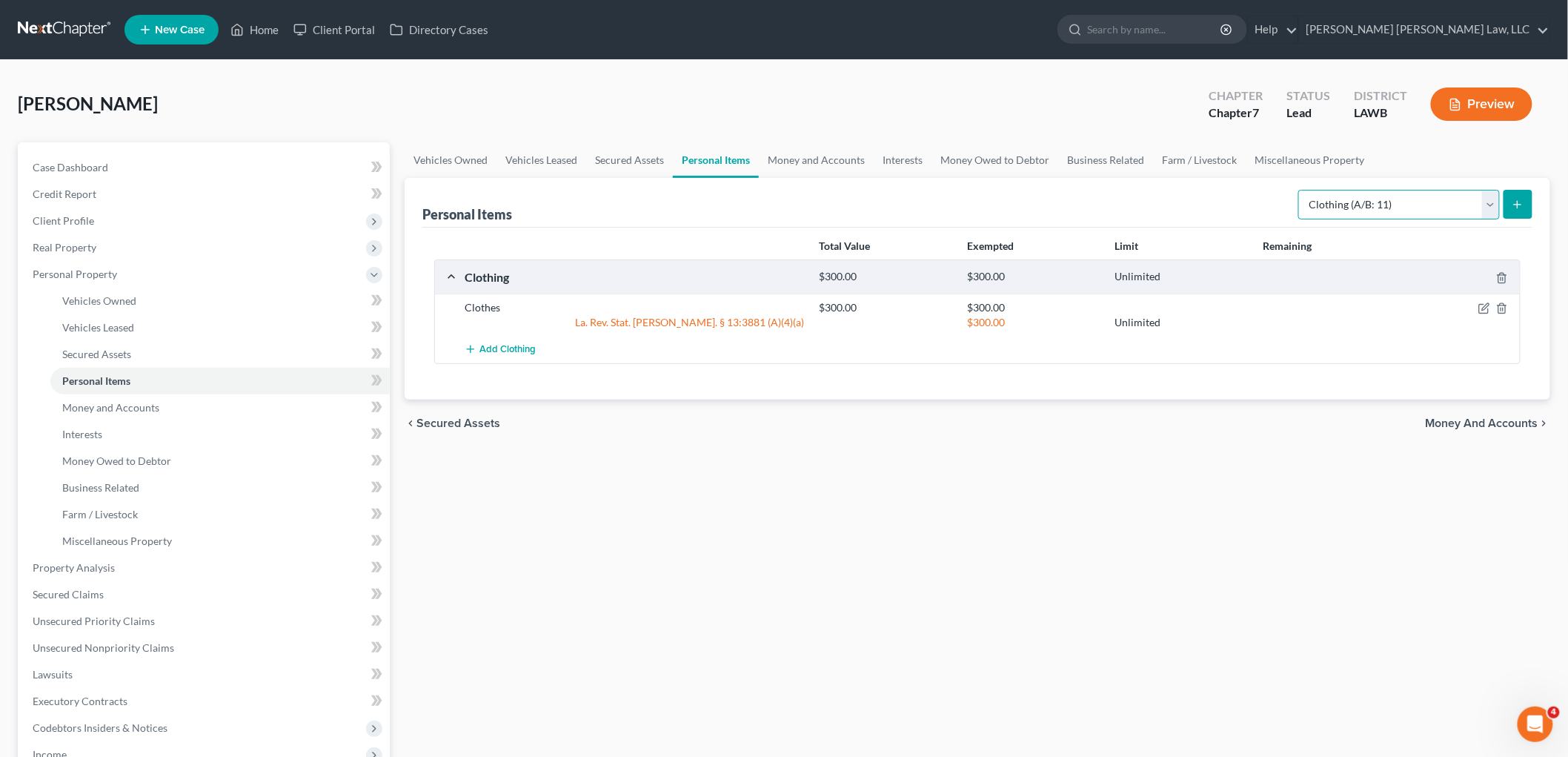
click at [1469, 194] on select "Select Item Type Clothing (A/B: 11) Collectibles Of Value (A/B: 8) Electronics …" at bounding box center [1398, 205] width 201 height 30
select select "household_goods"
click at [1300, 190] on select "Select Item Type Clothing (A/B: 11) Collectibles Of Value (A/B: 8) Electronics …" at bounding box center [1398, 205] width 201 height 30
click at [1530, 206] on button "submit" at bounding box center [1518, 205] width 29 height 29
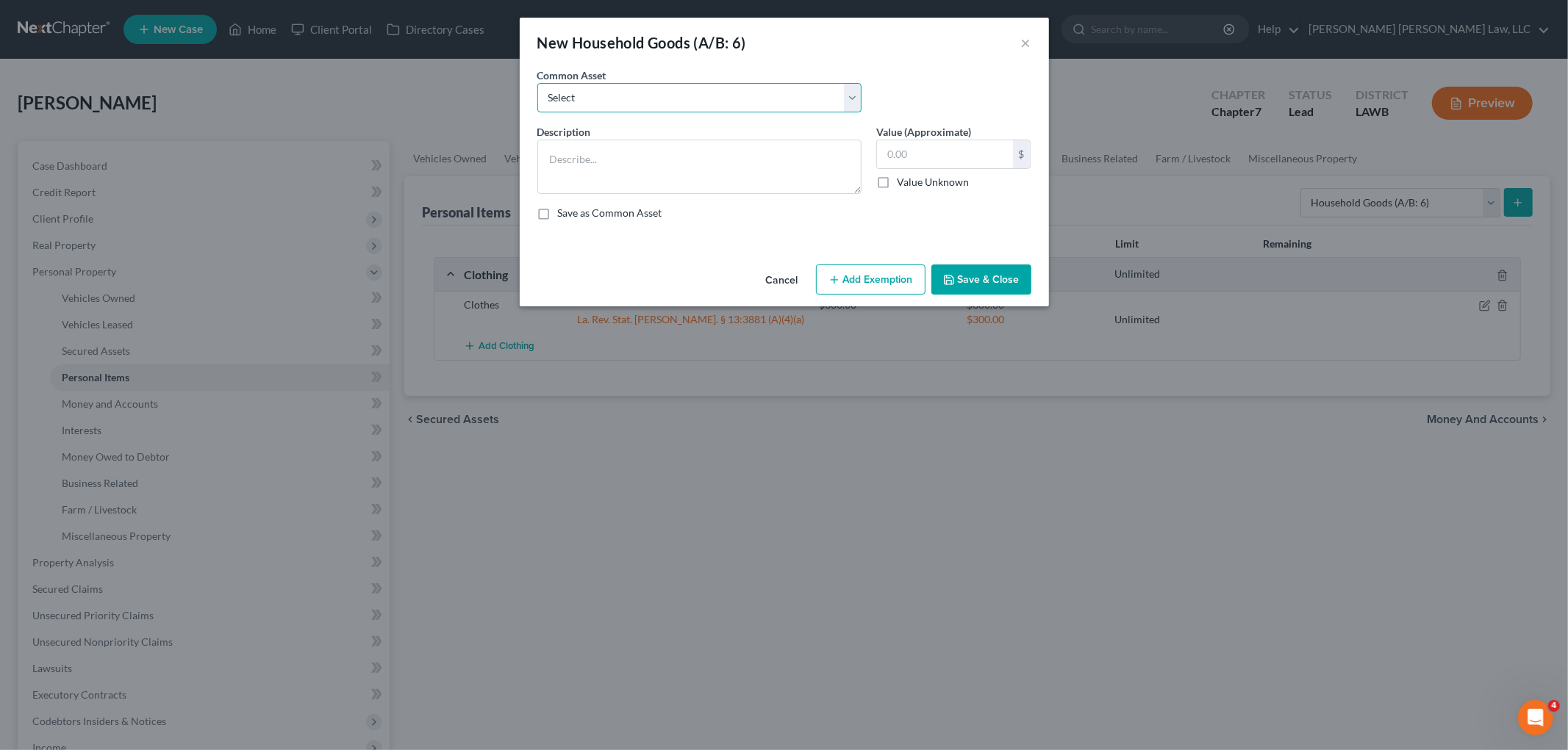
click at [742, 107] on select "Select Furniture Movables 2002 Chevy Tahoe 231,000 miles Movables Movables Mova…" at bounding box center [699, 98] width 324 height 30
select select "0"
click at [537, 83] on select "Select Furniture Movables 2002 Chevy Tahoe 231,000 miles Movables Movables Mova…" at bounding box center [699, 98] width 324 height 30
type textarea "Furniture"
type input "1,200.00"
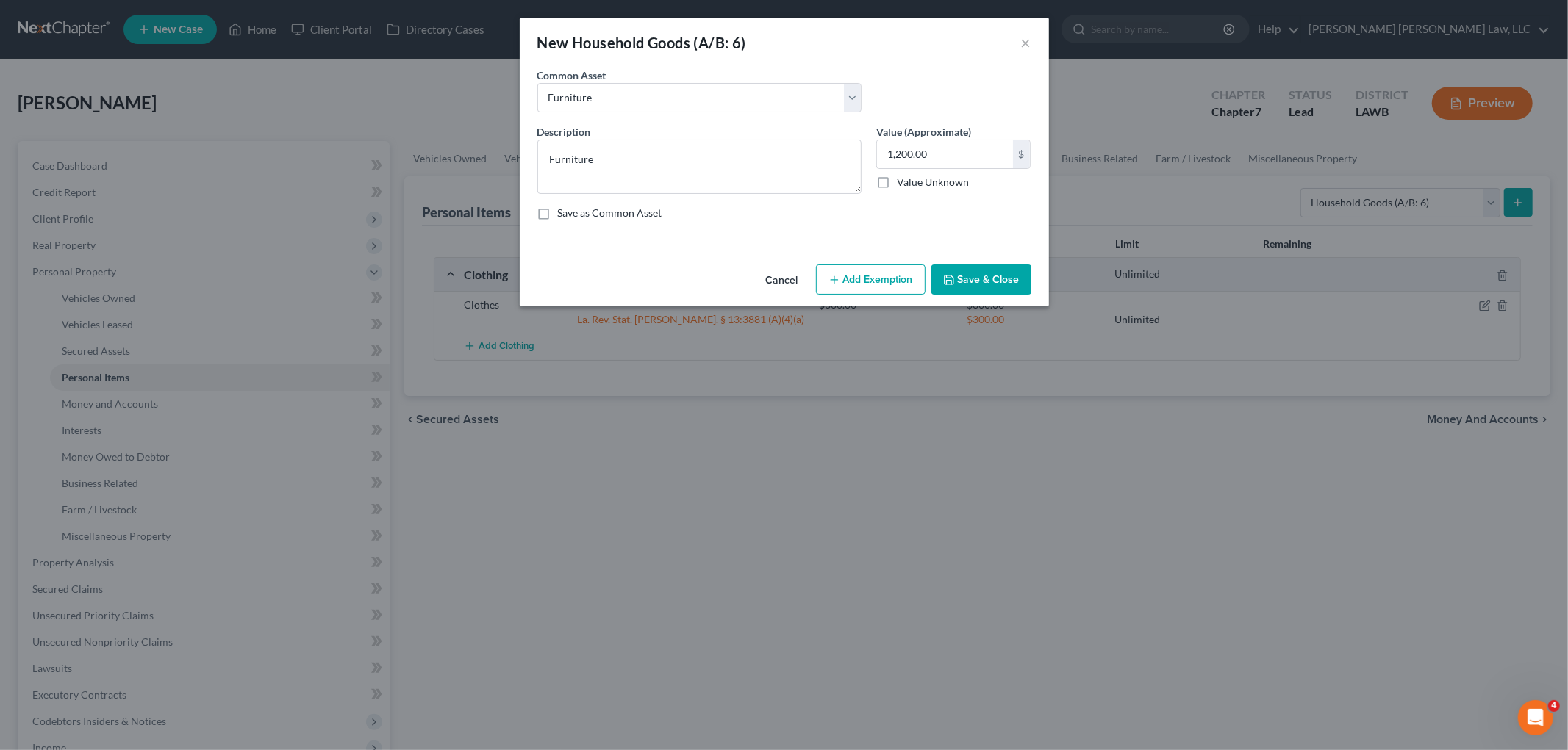
click at [843, 283] on button "Add Exemption" at bounding box center [871, 280] width 110 height 31
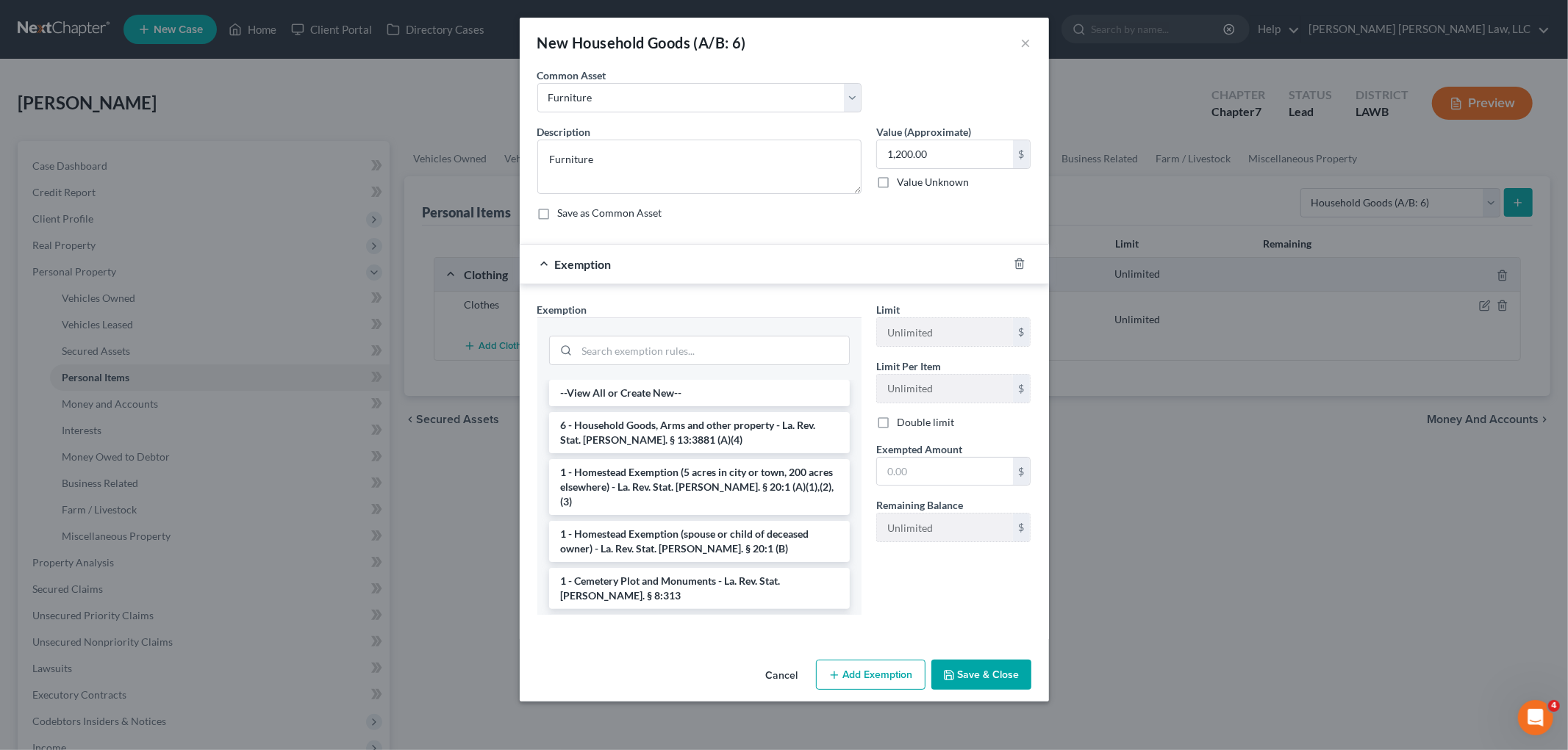
drag, startPoint x: 579, startPoint y: 430, endPoint x: 657, endPoint y: 442, distance: 78.9
click at [581, 431] on li "6 - Household Goods, Arms and other property - La. Rev. Stat. Ann. § 13:3881 (A…" at bounding box center [699, 432] width 301 height 41
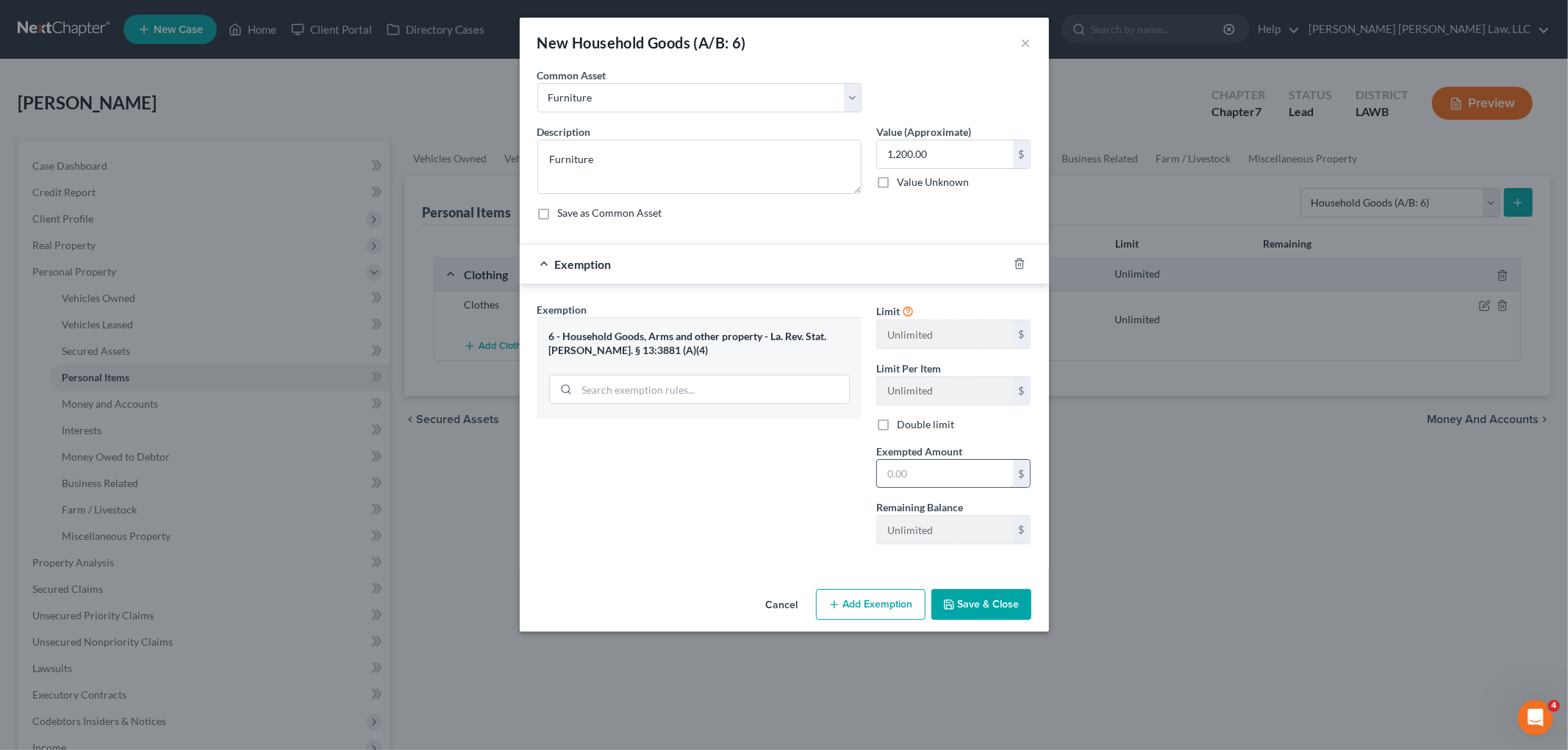
drag, startPoint x: 929, startPoint y: 478, endPoint x: 910, endPoint y: 460, distance: 26.2
click at [929, 478] on input "text" at bounding box center [945, 474] width 136 height 28
type input "1,200.00"
click at [958, 601] on button "Save & Close" at bounding box center [981, 604] width 100 height 31
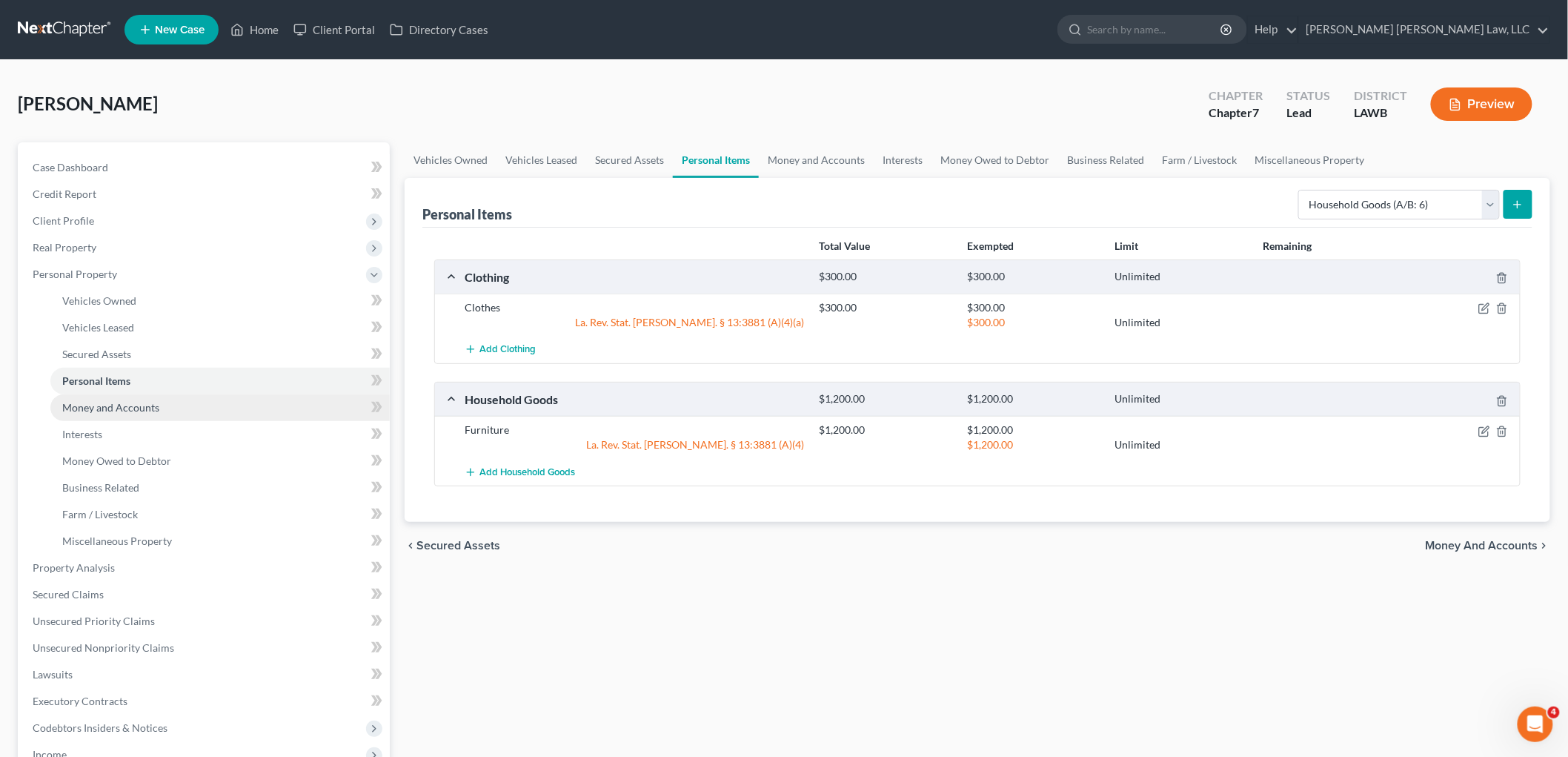
click at [131, 408] on span "Money and Accounts" at bounding box center [111, 408] width 97 height 13
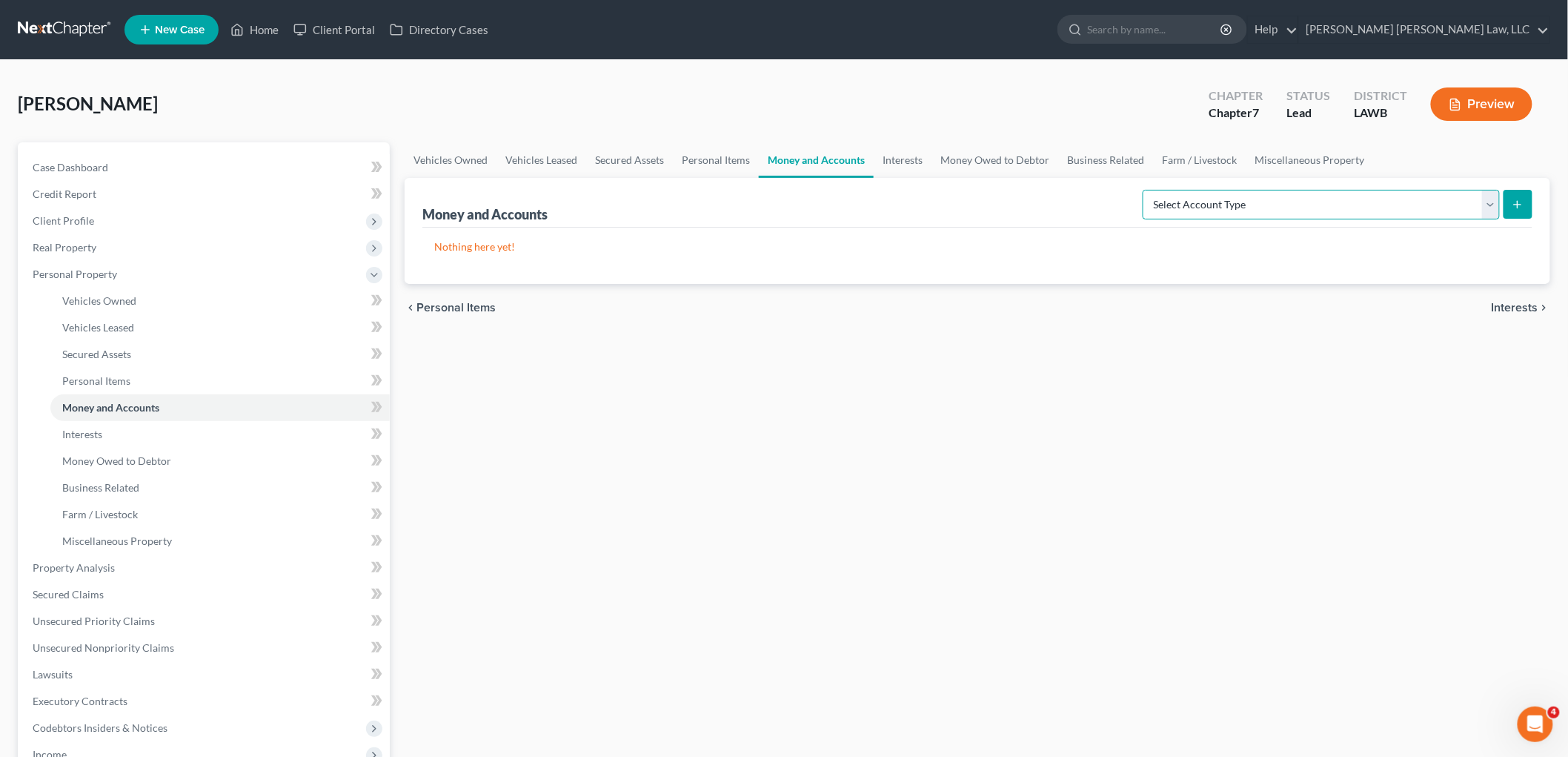
drag, startPoint x: 1439, startPoint y: 210, endPoint x: 1426, endPoint y: 214, distance: 13.6
click at [1439, 210] on select "Select Account Type Brokerage (A/B: 18, SOFA: 20) Cash on Hand (A/B: 16) Certif…" at bounding box center [1321, 205] width 357 height 30
select select "checking"
click at [1146, 190] on select "Select Account Type Brokerage (A/B: 18, SOFA: 20) Cash on Hand (A/B: 16) Certif…" at bounding box center [1321, 205] width 357 height 30
click at [1523, 208] on icon "submit" at bounding box center [1517, 205] width 12 height 12
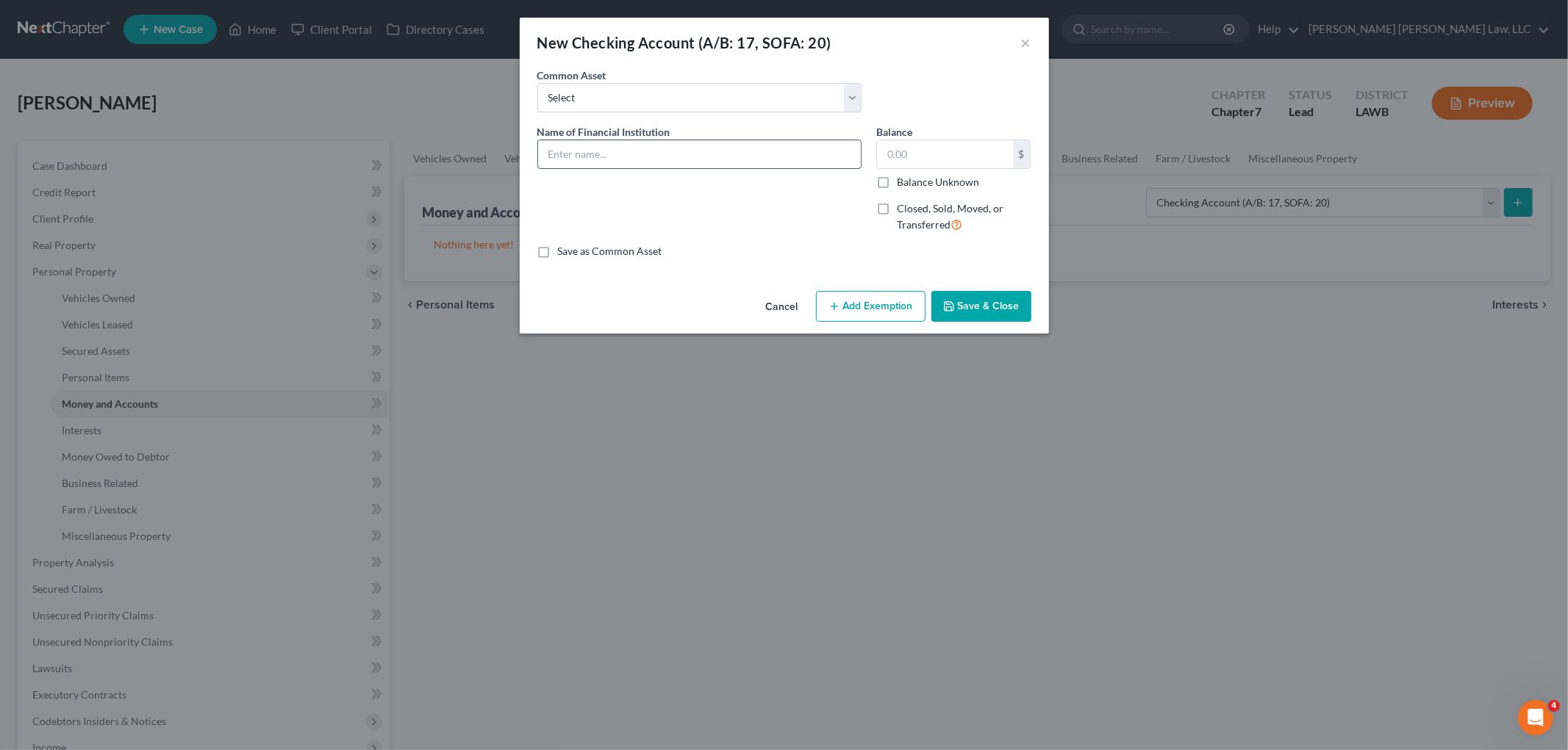
click at [596, 155] on input "text" at bounding box center [699, 154] width 323 height 28
type input "Franklin State Bank"
click at [980, 311] on button "Save & Close" at bounding box center [981, 306] width 100 height 31
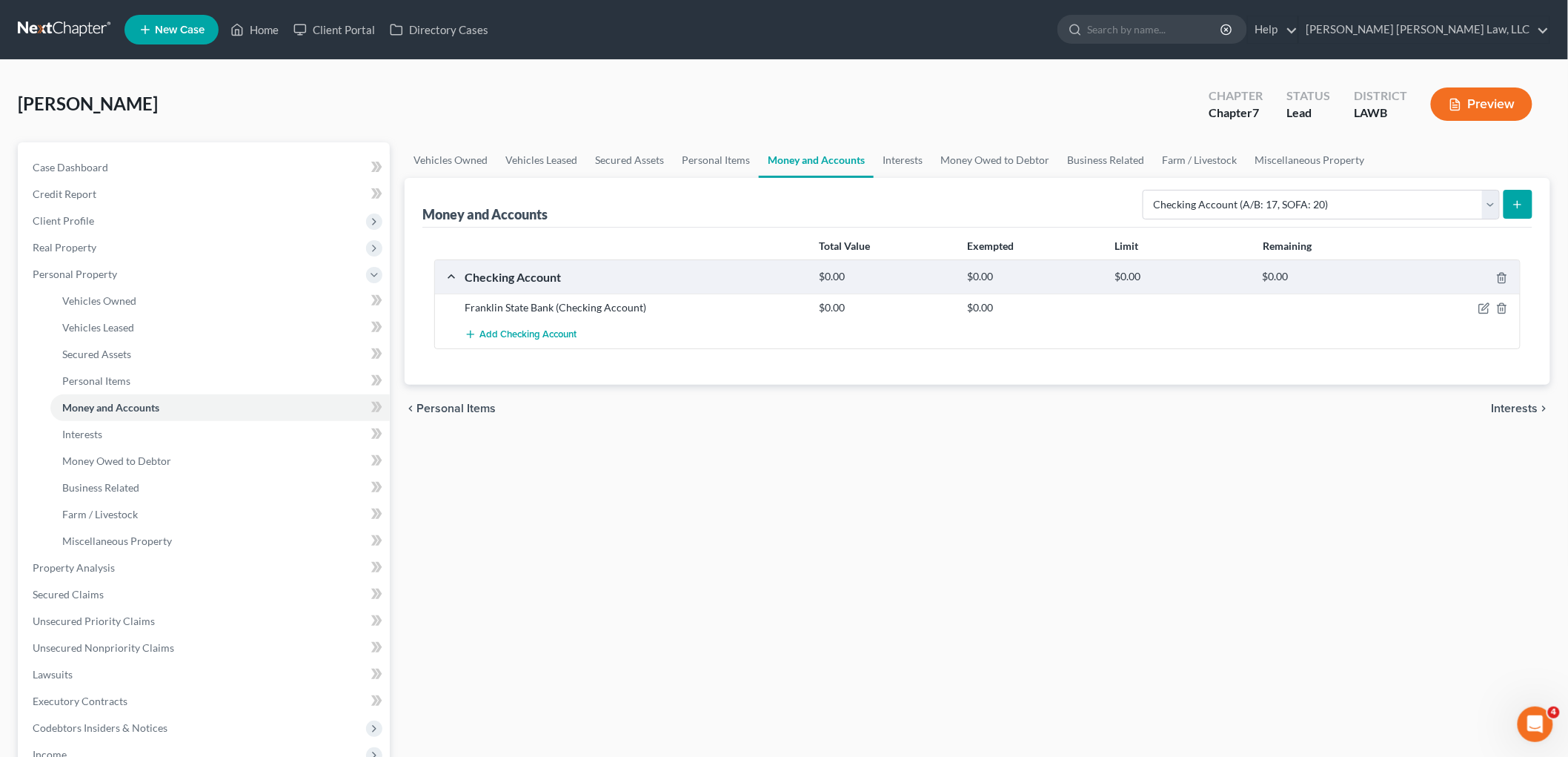
click at [1525, 206] on button "submit" at bounding box center [1518, 205] width 29 height 29
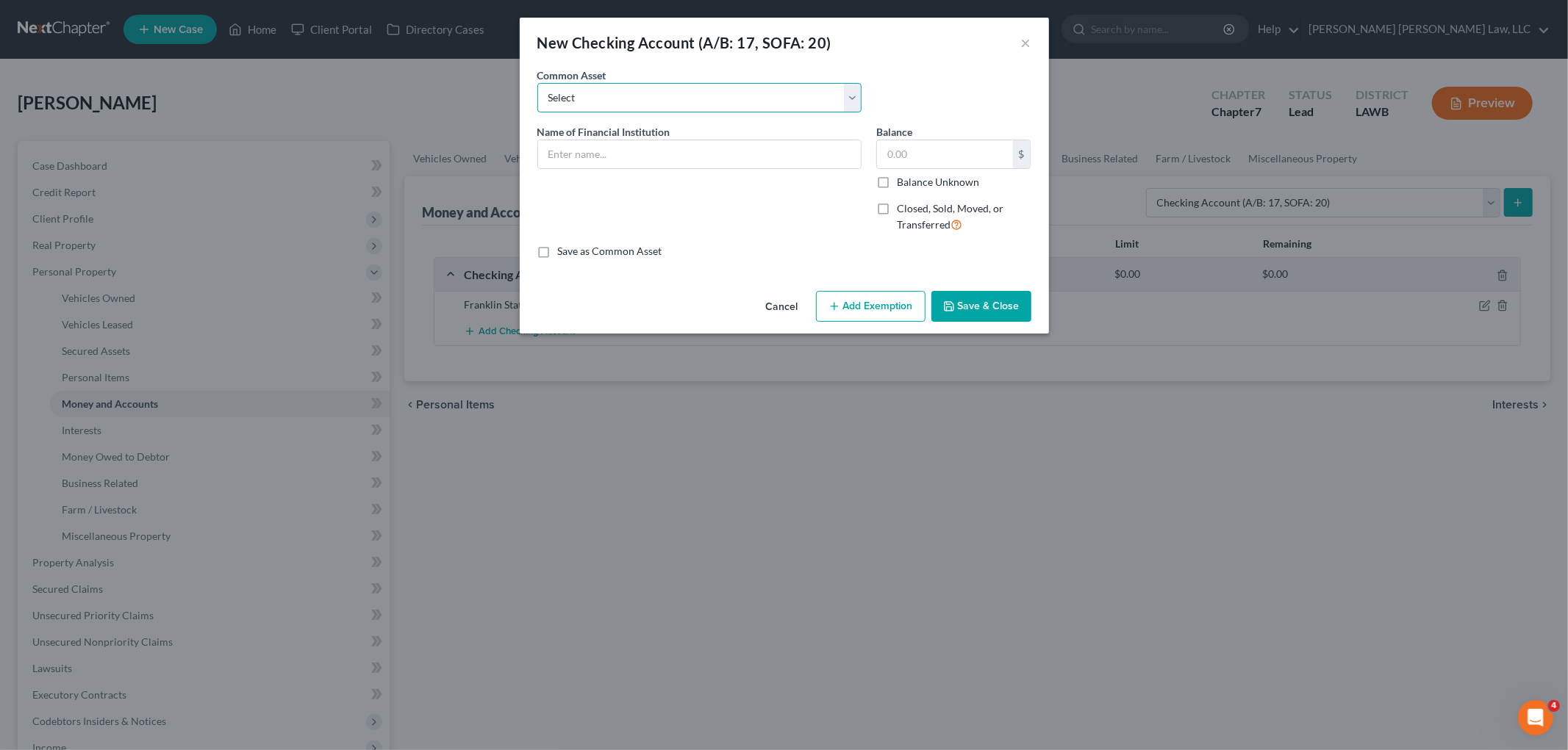
click at [637, 95] on select "Select Current Bank Sevenfold Credit Union Apple Cash First Horizon Bank Centri…" at bounding box center [699, 98] width 324 height 30
select select "9"
click at [537, 83] on select "Select Current Bank Sevenfold Credit Union Apple Cash First Horizon Bank Centri…" at bounding box center [699, 98] width 324 height 30
type input "Ouachita Valley Federal Credit Union"
type input "100.00"
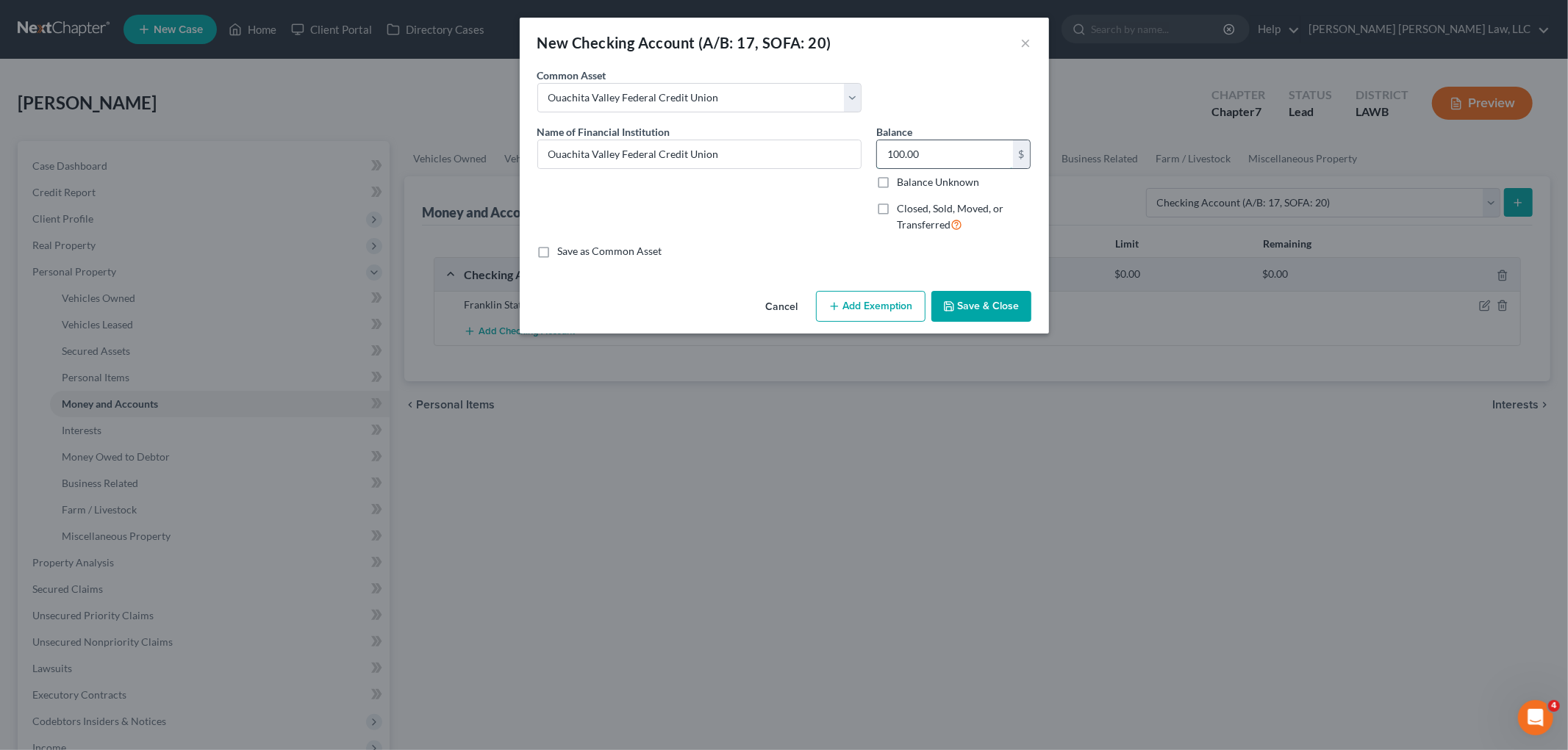
click at [948, 152] on input "100.00" at bounding box center [945, 154] width 136 height 28
click at [983, 304] on button "Save & Close" at bounding box center [981, 306] width 100 height 31
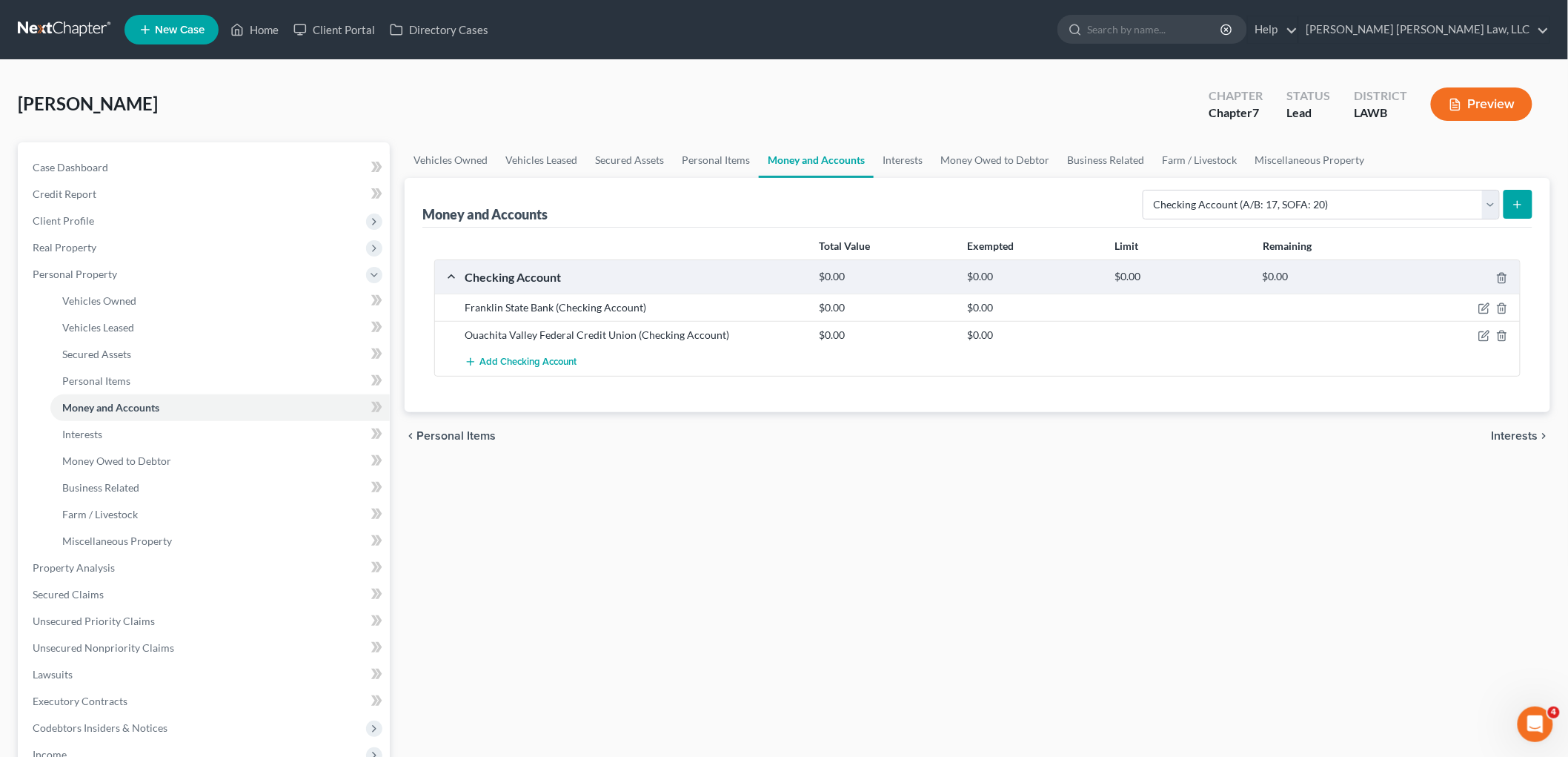
click at [1518, 202] on line "submit" at bounding box center [1518, 204] width 0 height 6
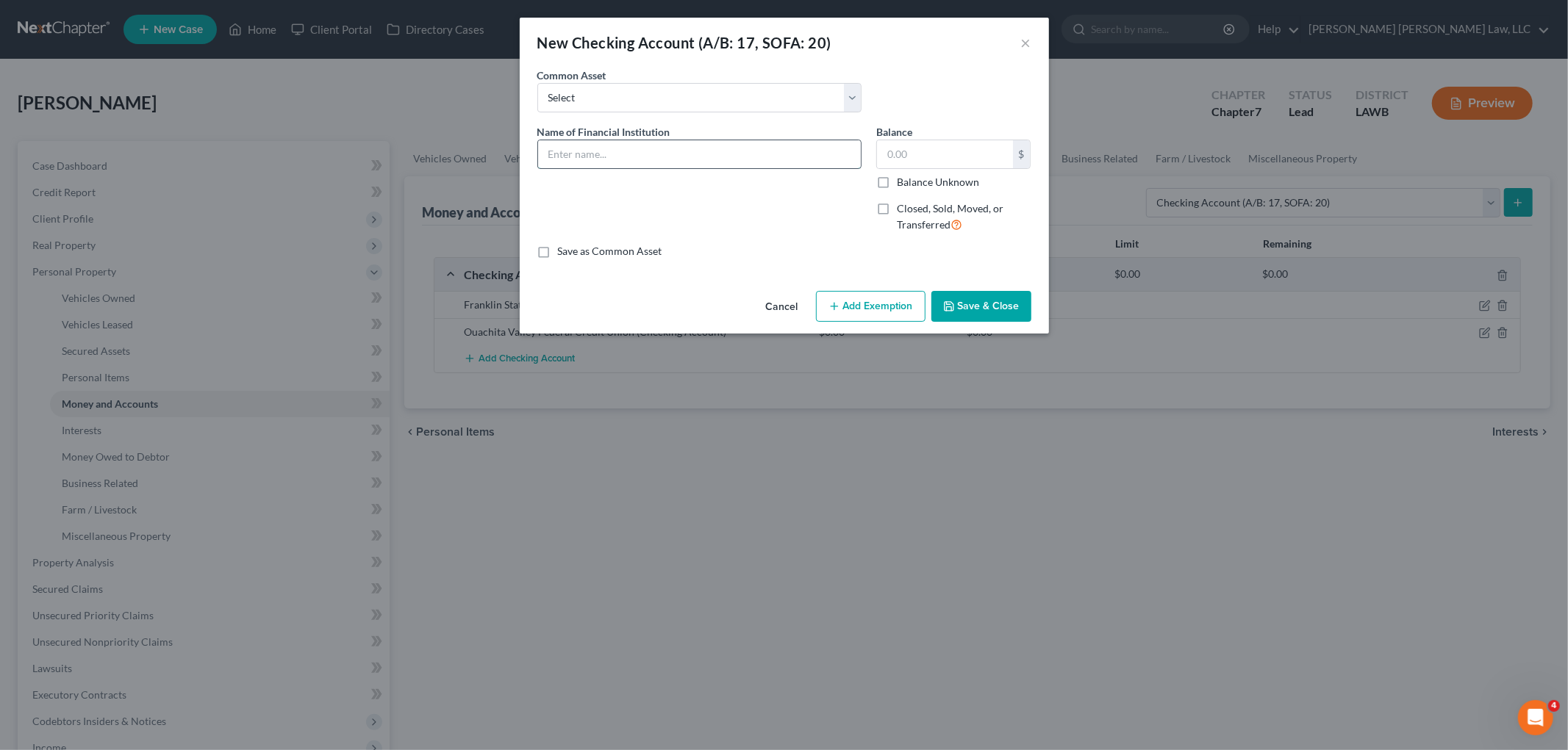
click at [658, 156] on input "text" at bounding box center [699, 154] width 323 height 28
type input "CashApp"
click at [993, 314] on button "Save & Close" at bounding box center [981, 306] width 100 height 31
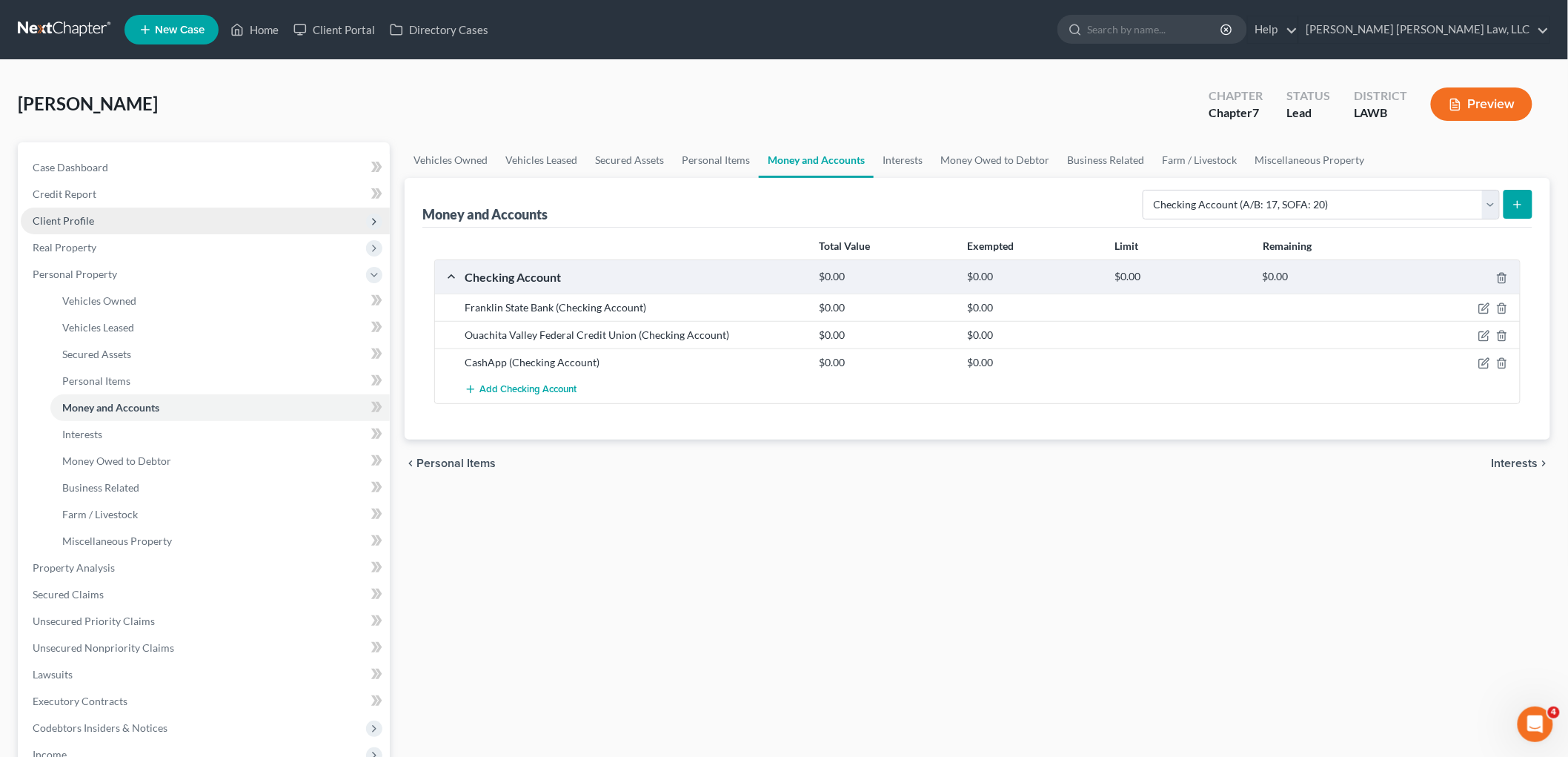
click at [129, 210] on span "Client Profile" at bounding box center [205, 221] width 369 height 27
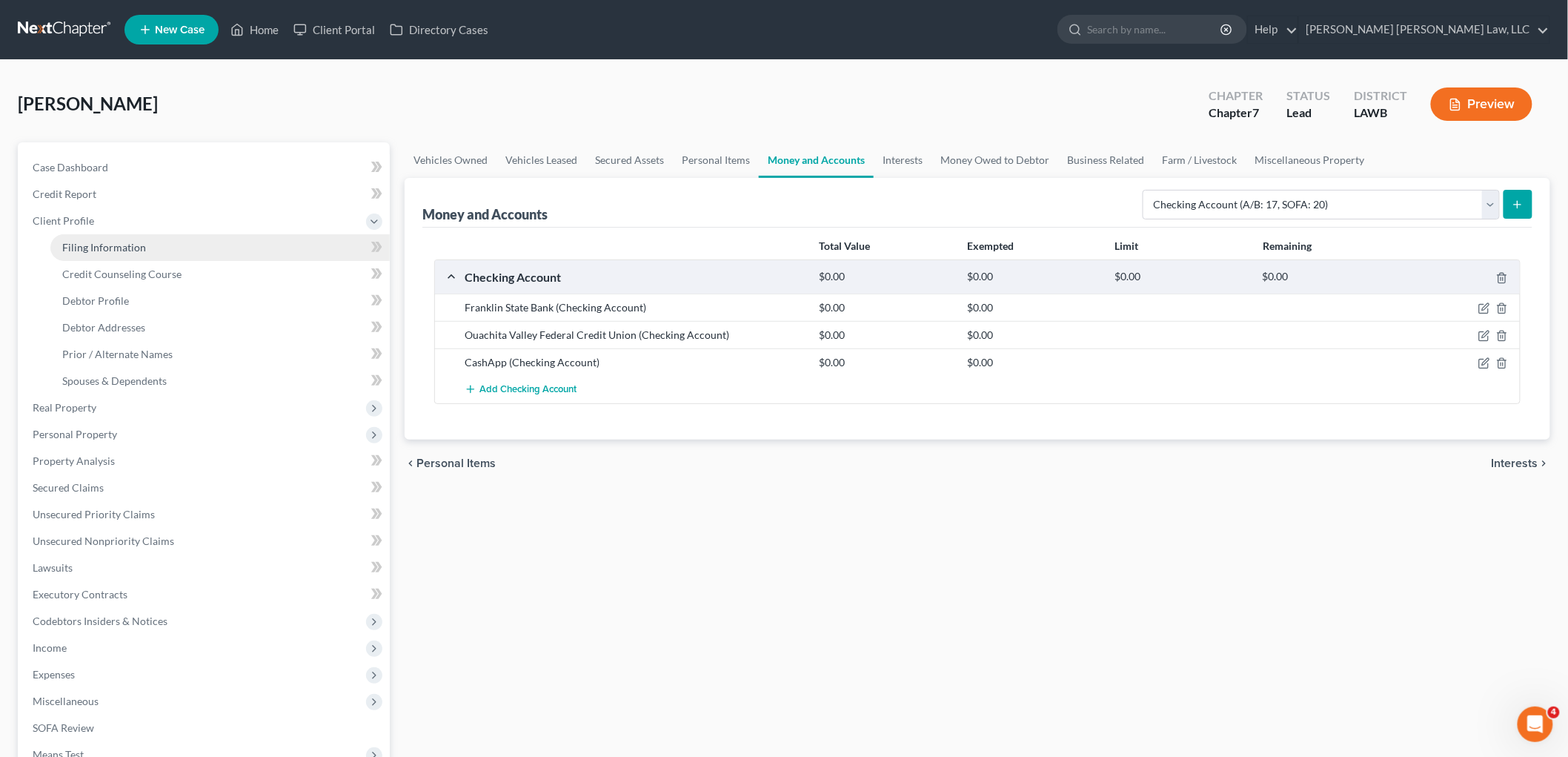
click at [134, 242] on span "Filing Information" at bounding box center [104, 247] width 84 height 13
select select "1"
select select "0"
select select "19"
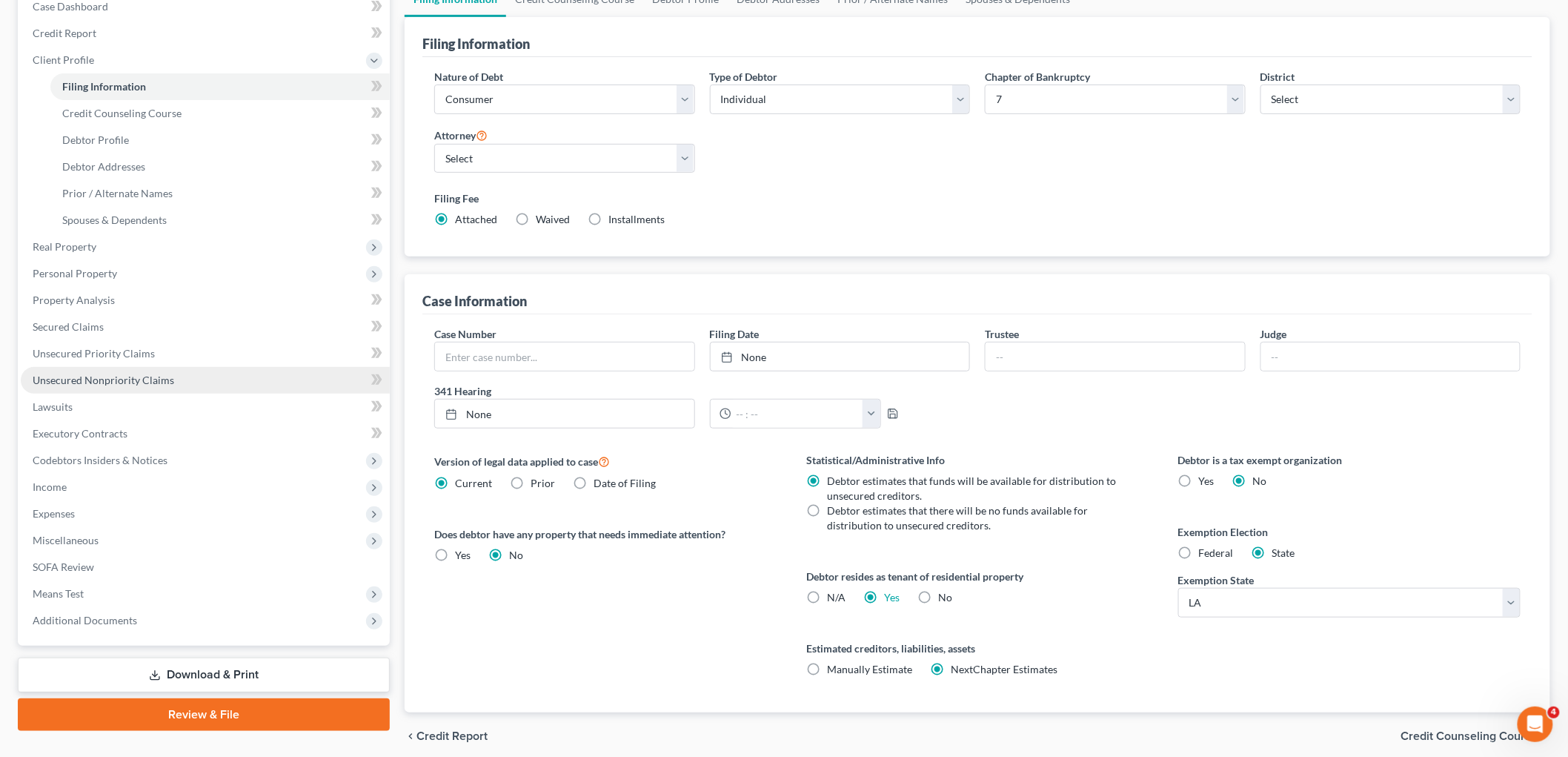
scroll to position [165, 0]
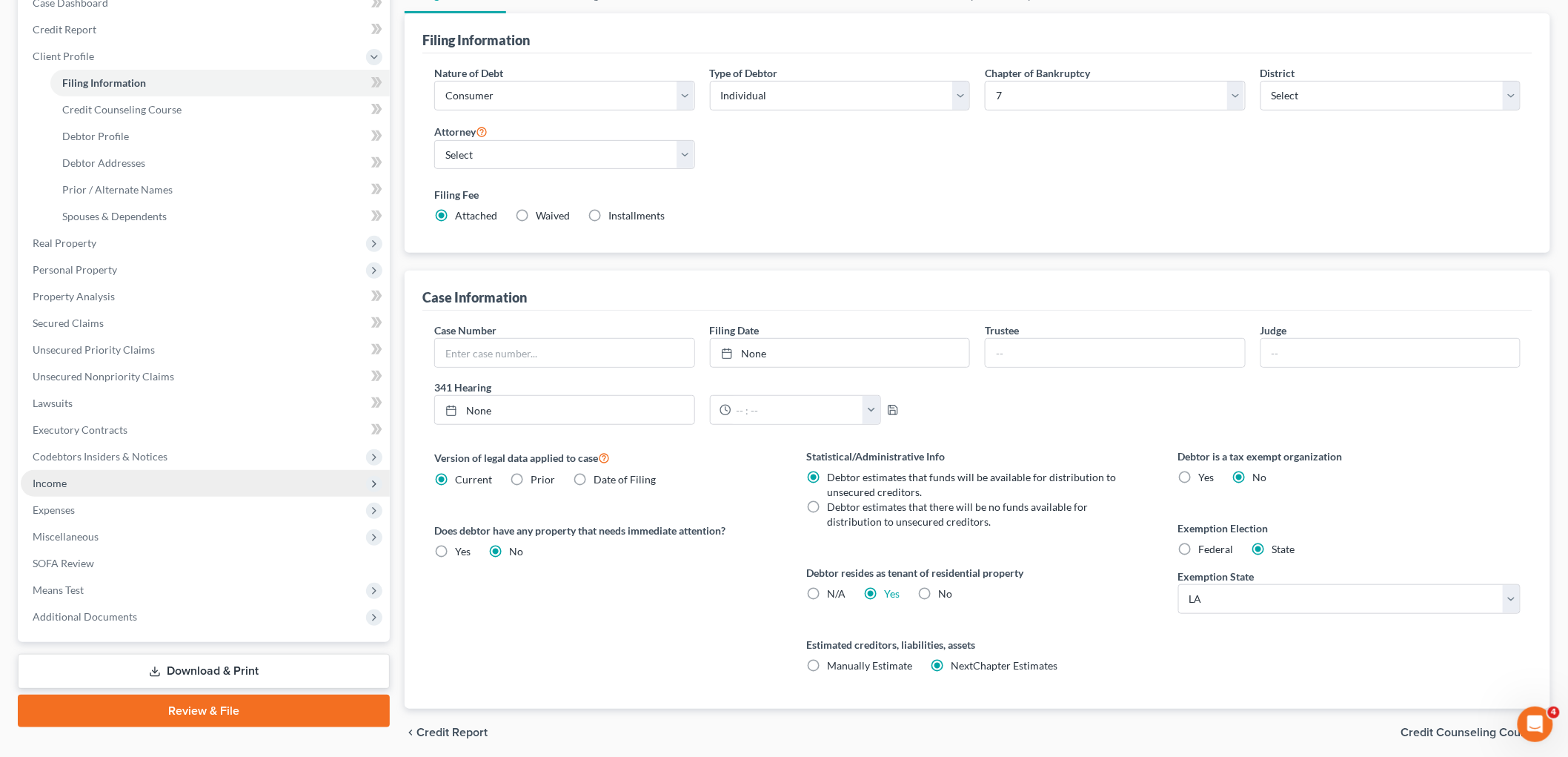
click at [73, 479] on span "Income" at bounding box center [205, 483] width 369 height 27
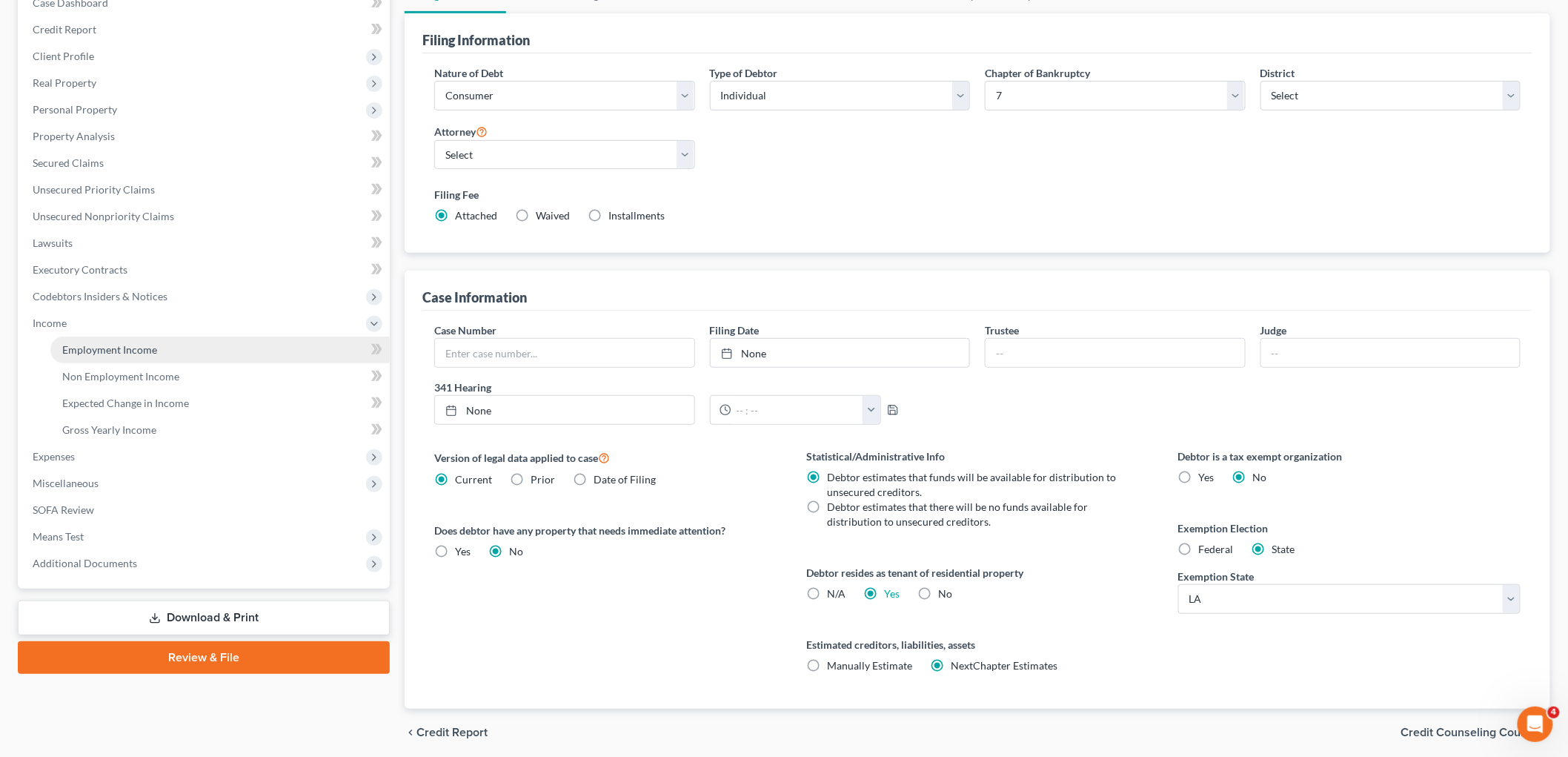
click at [162, 349] on link "Employment Income" at bounding box center [220, 349] width 339 height 27
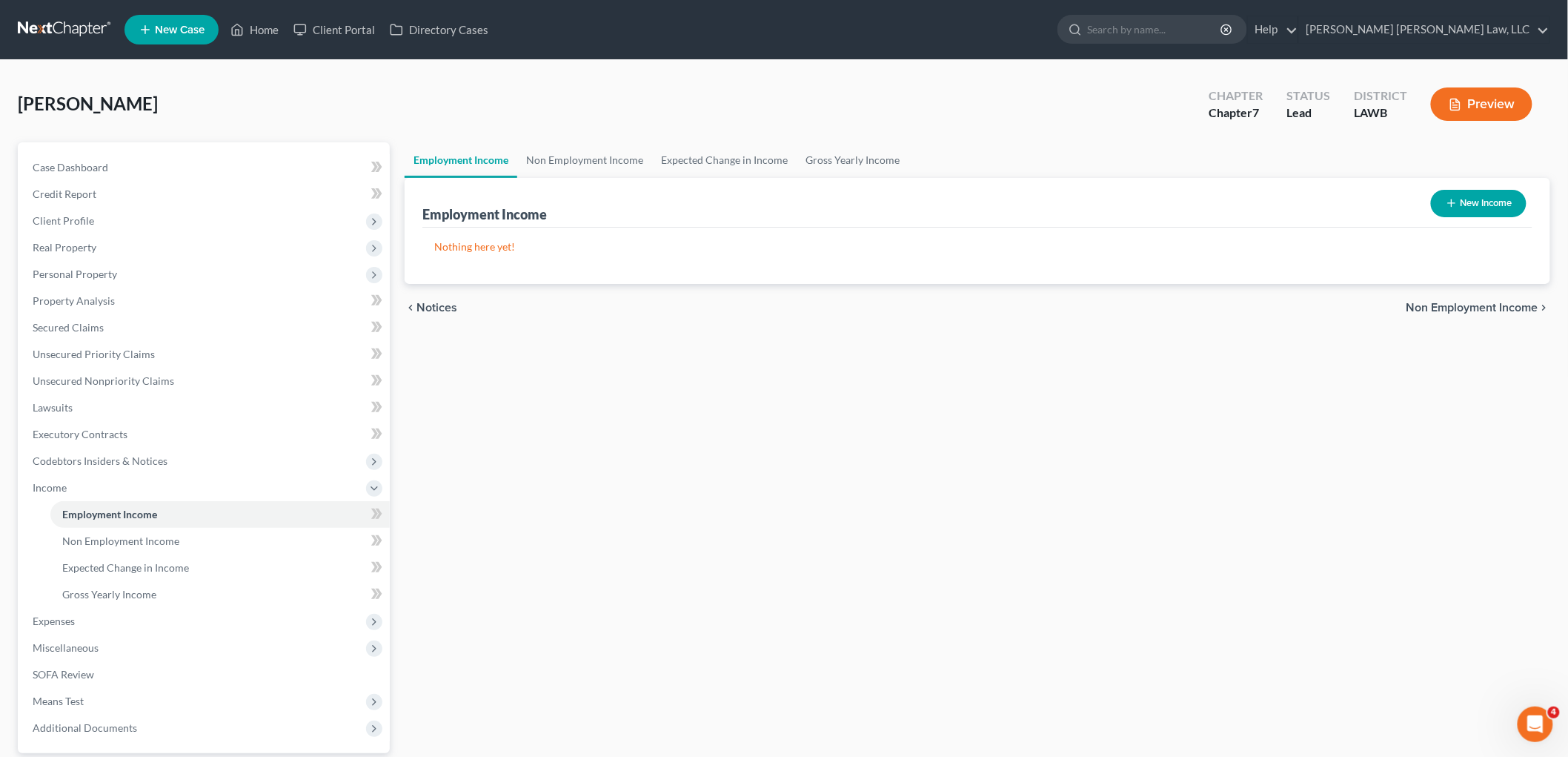
click at [1464, 205] on button "New Income" at bounding box center [1478, 204] width 95 height 27
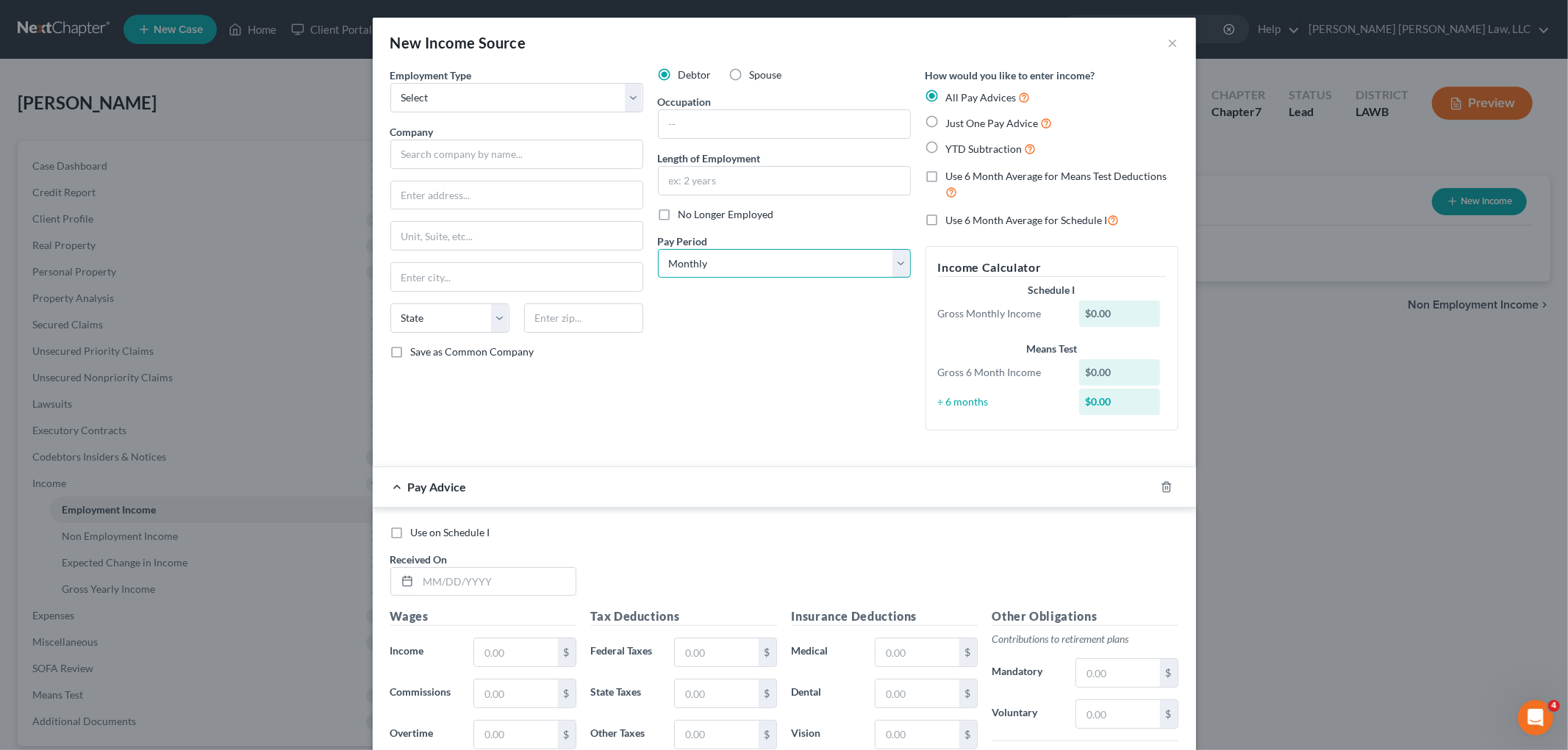
click at [703, 263] on select "Select Monthly Twice Monthly Every Other Week Weekly" at bounding box center [784, 264] width 253 height 30
select select "2"
click at [658, 249] on select "Select Monthly Twice Monthly Every Other Week Weekly" at bounding box center [784, 264] width 253 height 30
drag, startPoint x: 729, startPoint y: 179, endPoint x: 740, endPoint y: 174, distance: 12.1
click at [729, 179] on input "text" at bounding box center [785, 180] width 252 height 28
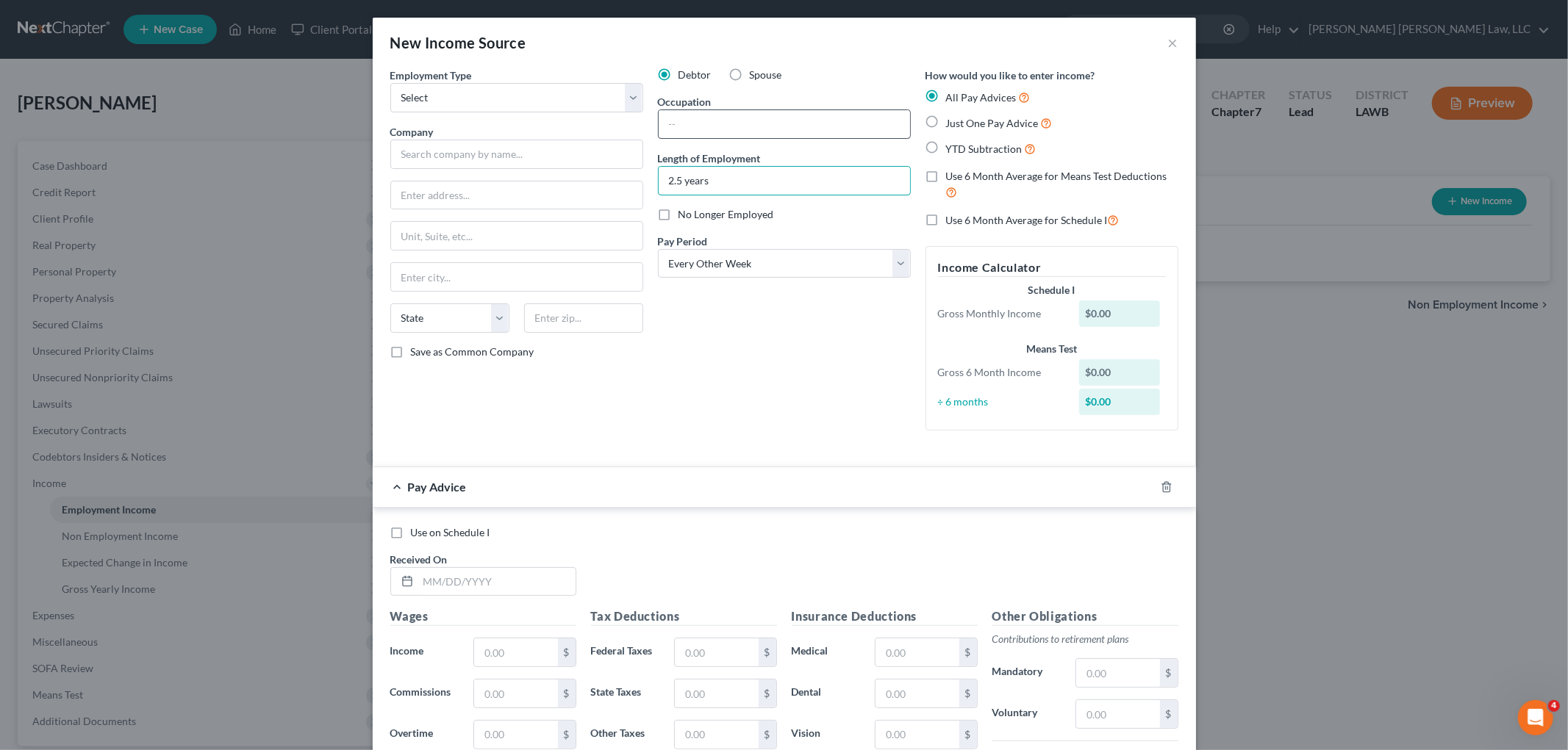
type input "2.5 years"
click at [746, 115] on input "text" at bounding box center [785, 124] width 252 height 28
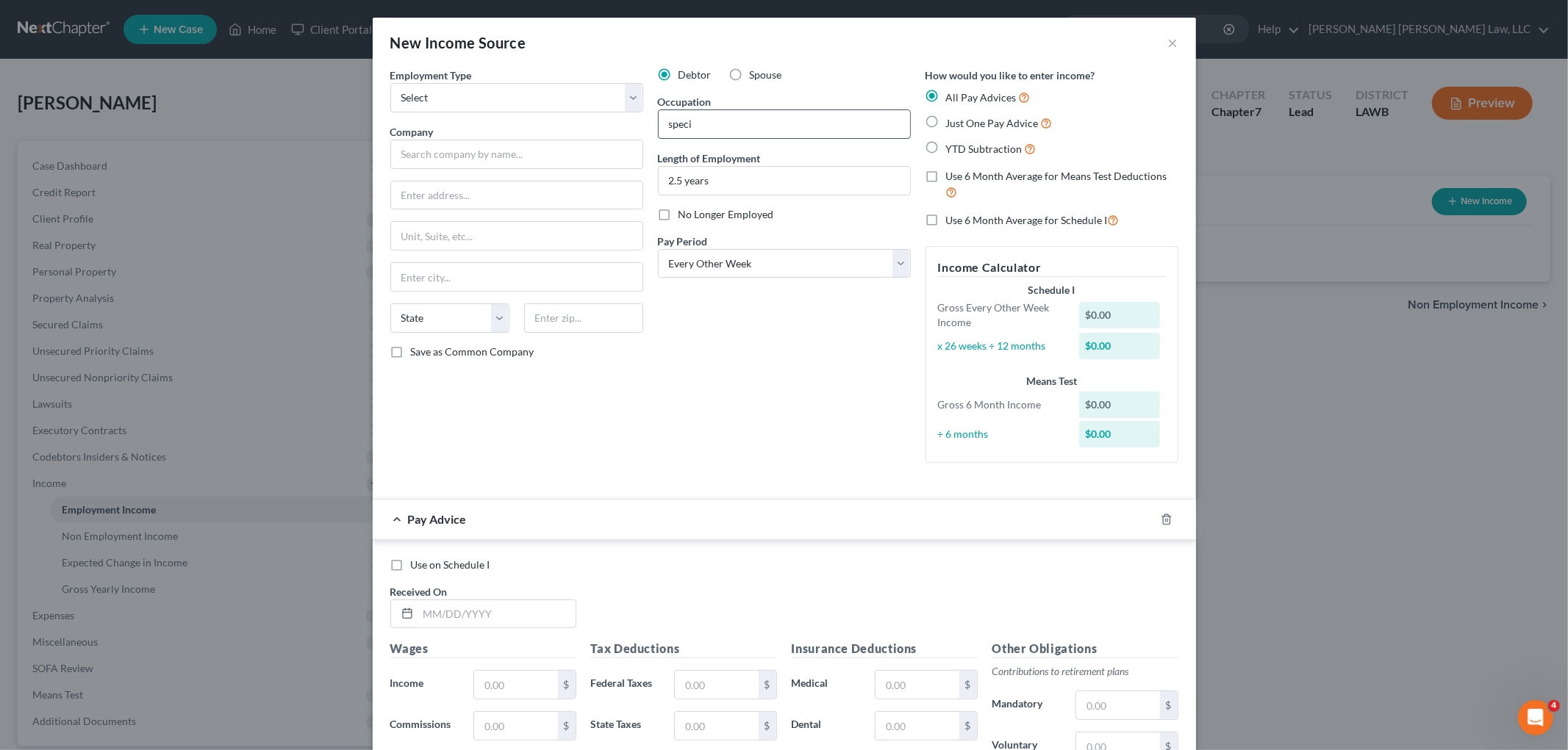
type input "specialist"
click at [519, 104] on select "Select Full or Part Time Employment Self Employment" at bounding box center [516, 98] width 253 height 30
select select "0"
click at [390, 83] on select "Select Full or Part Time Employment Self Employment" at bounding box center [516, 98] width 253 height 30
click at [493, 153] on input "text" at bounding box center [516, 154] width 253 height 30
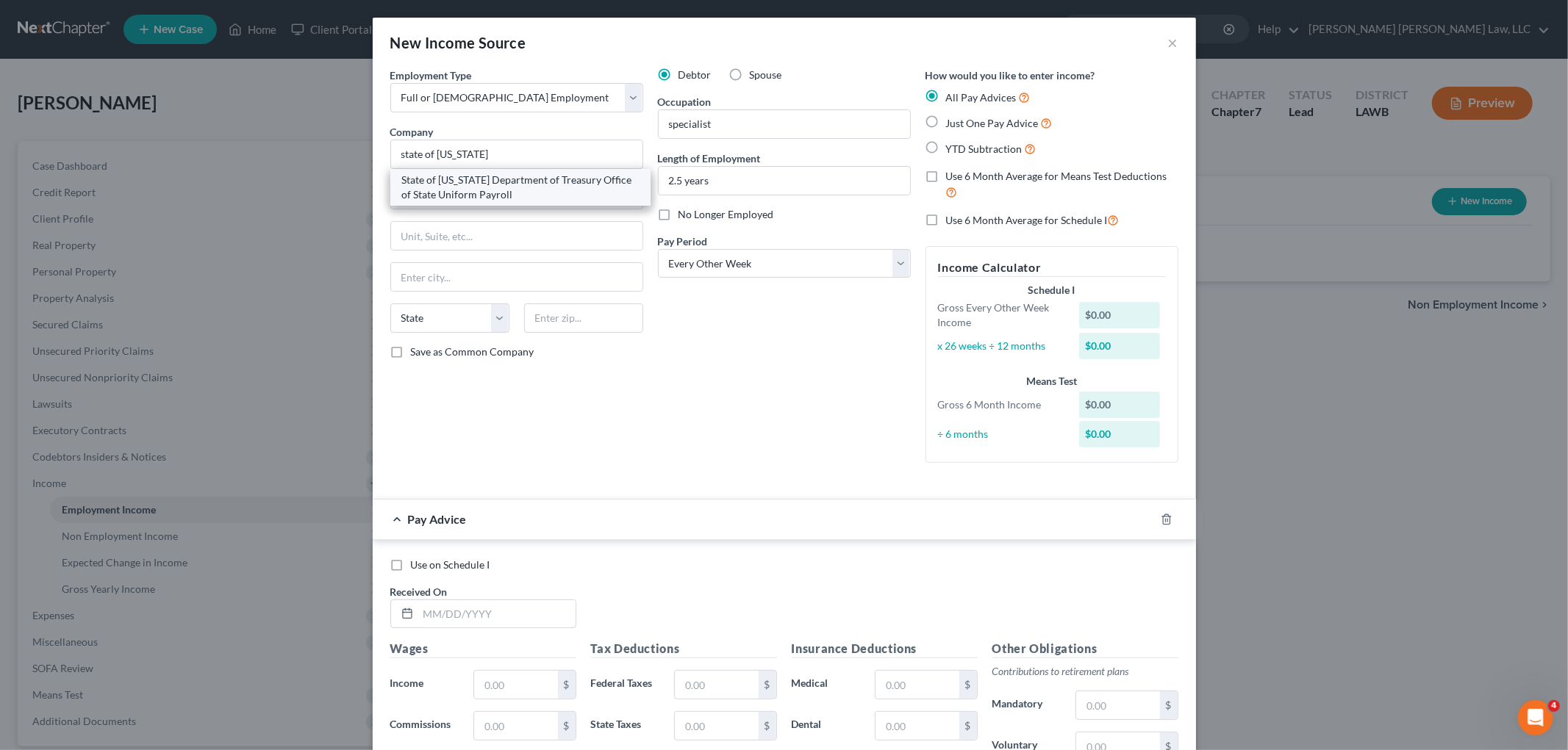
click at [488, 184] on div "State of Louisiana Department of Treasury Office of State Uniform Payroll" at bounding box center [520, 187] width 236 height 30
type input "State of Louisiana Department of Treasury Office of State Uniform Payroll"
type input "1201 N. Third St., Suite 3-210"
type input "Baton Rouge"
select select "19"
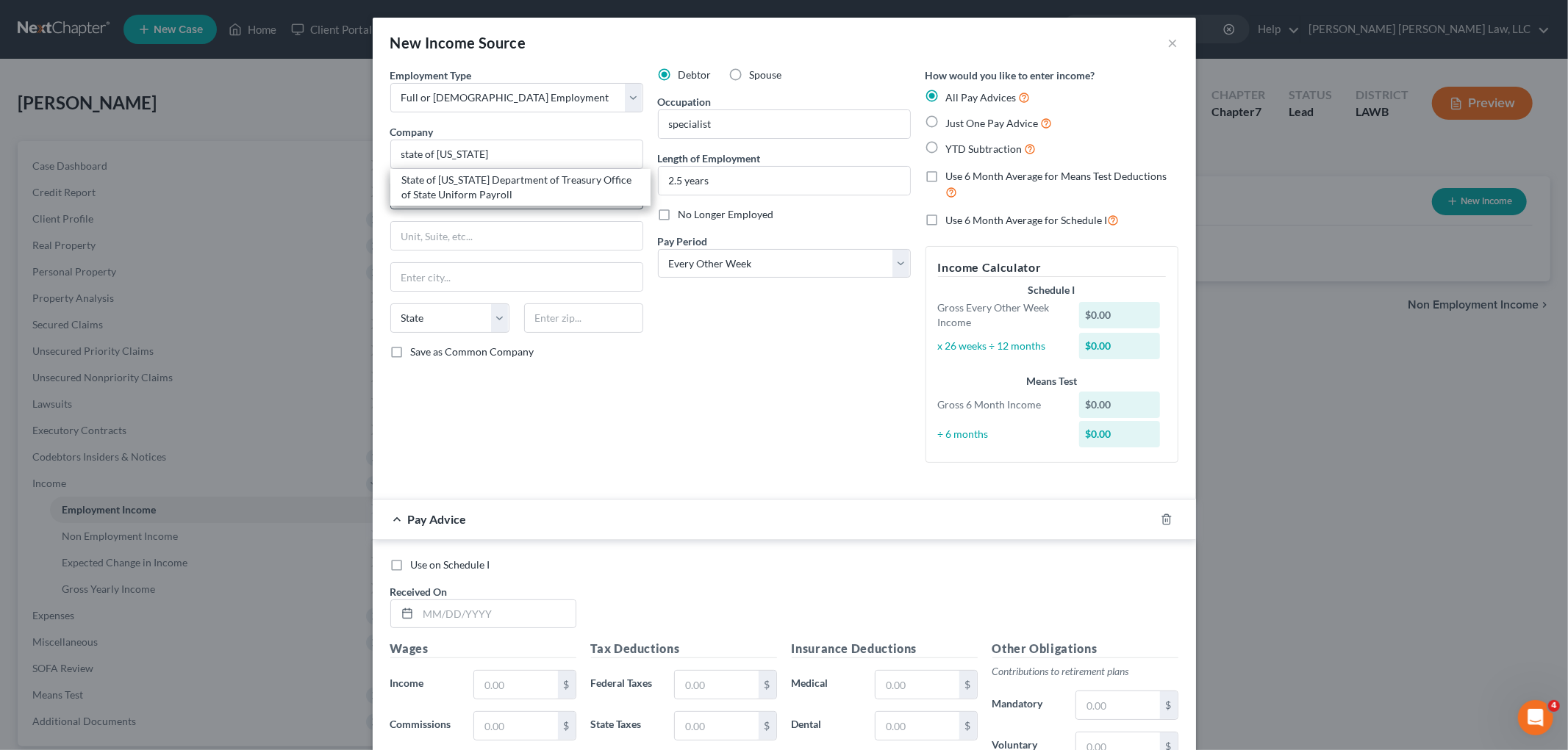
type input "70802"
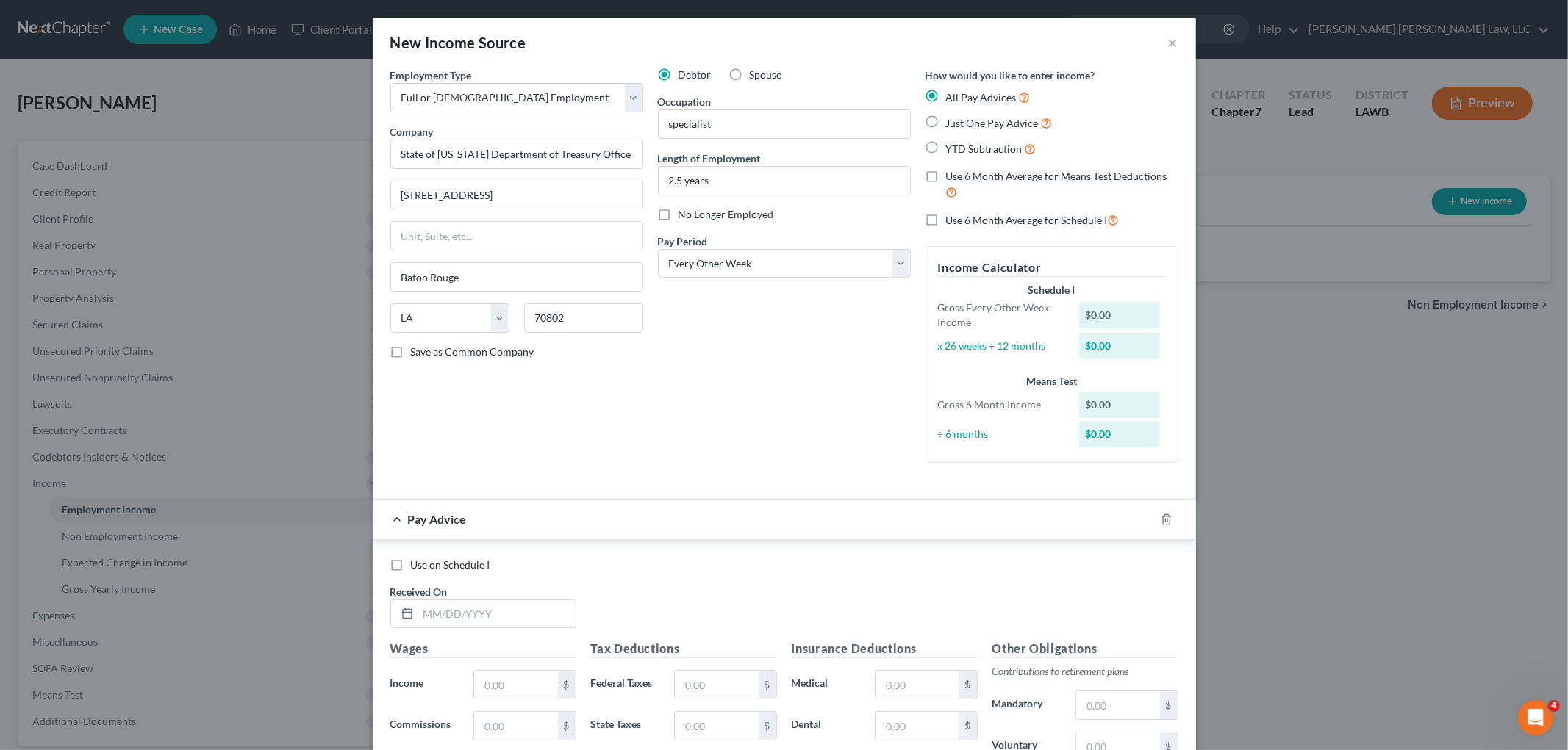
click at [738, 422] on div "Debtor Spouse Occupation specialist Length of Employment 2.5 years No Longer Em…" at bounding box center [784, 271] width 268 height 407
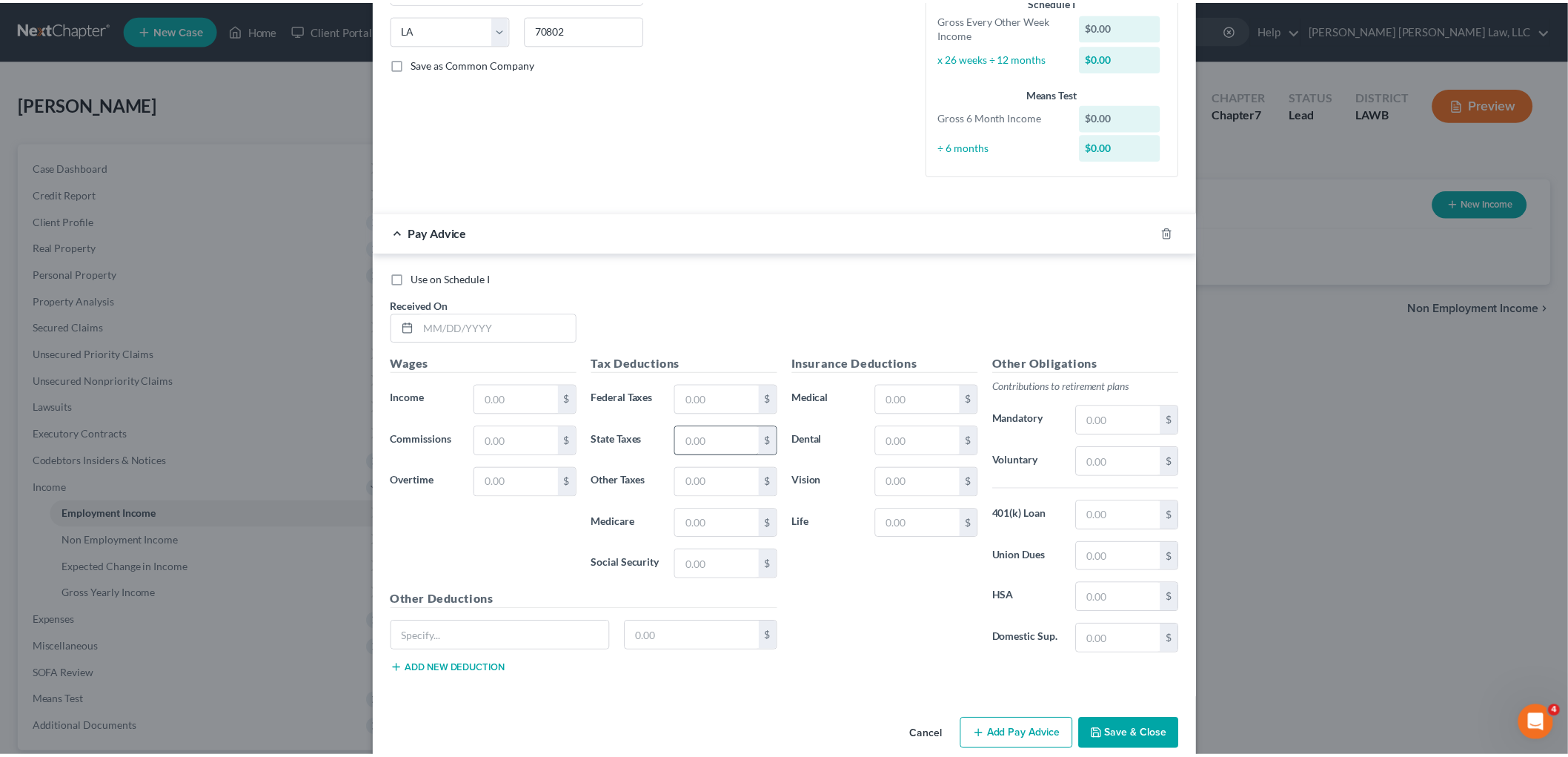
scroll to position [316, 0]
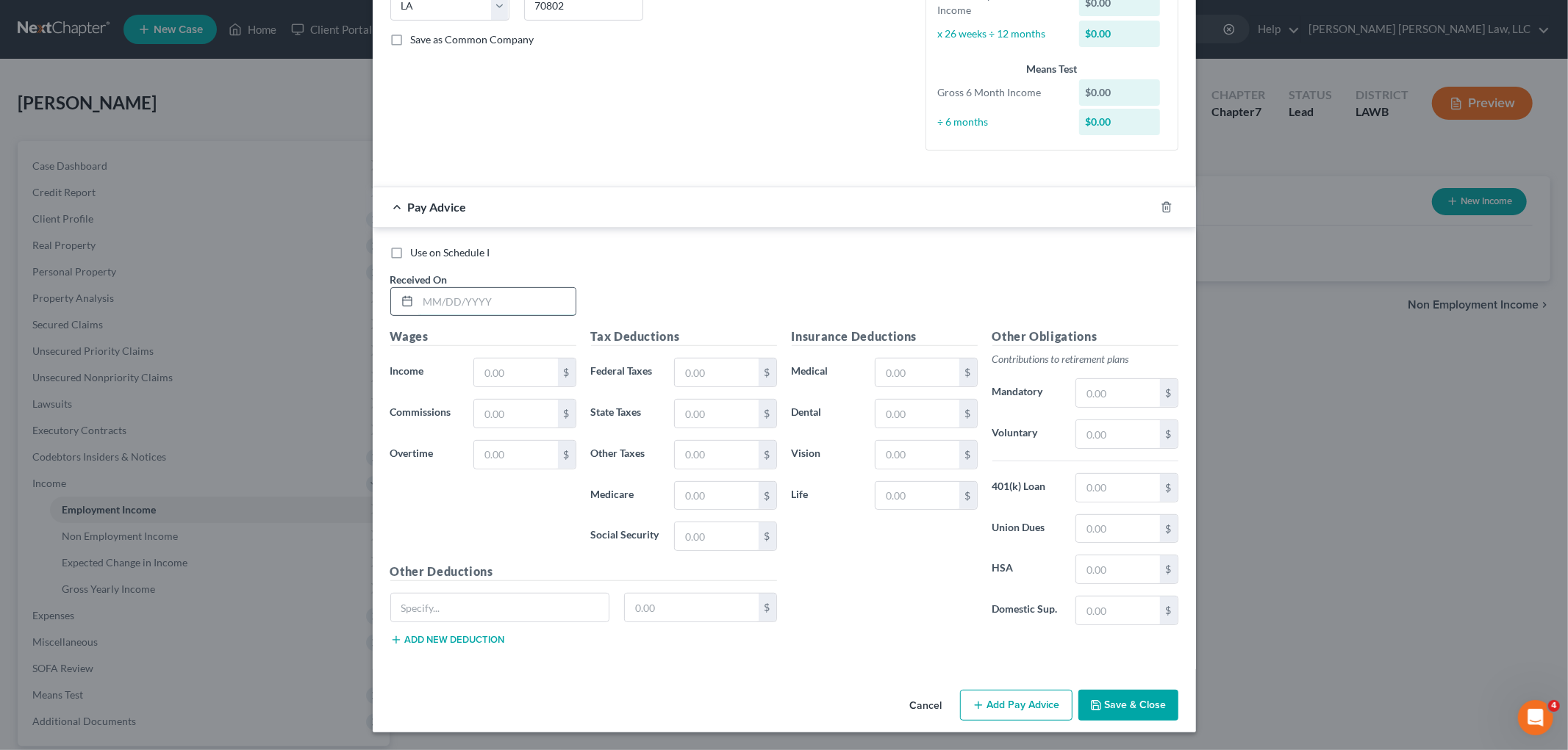
click at [508, 291] on input "text" at bounding box center [497, 301] width 157 height 28
type input "05/16/2025"
drag, startPoint x: 518, startPoint y: 367, endPoint x: 534, endPoint y: 353, distance: 21.3
click at [518, 367] on input "text" at bounding box center [515, 372] width 83 height 28
type input "1,683.80"
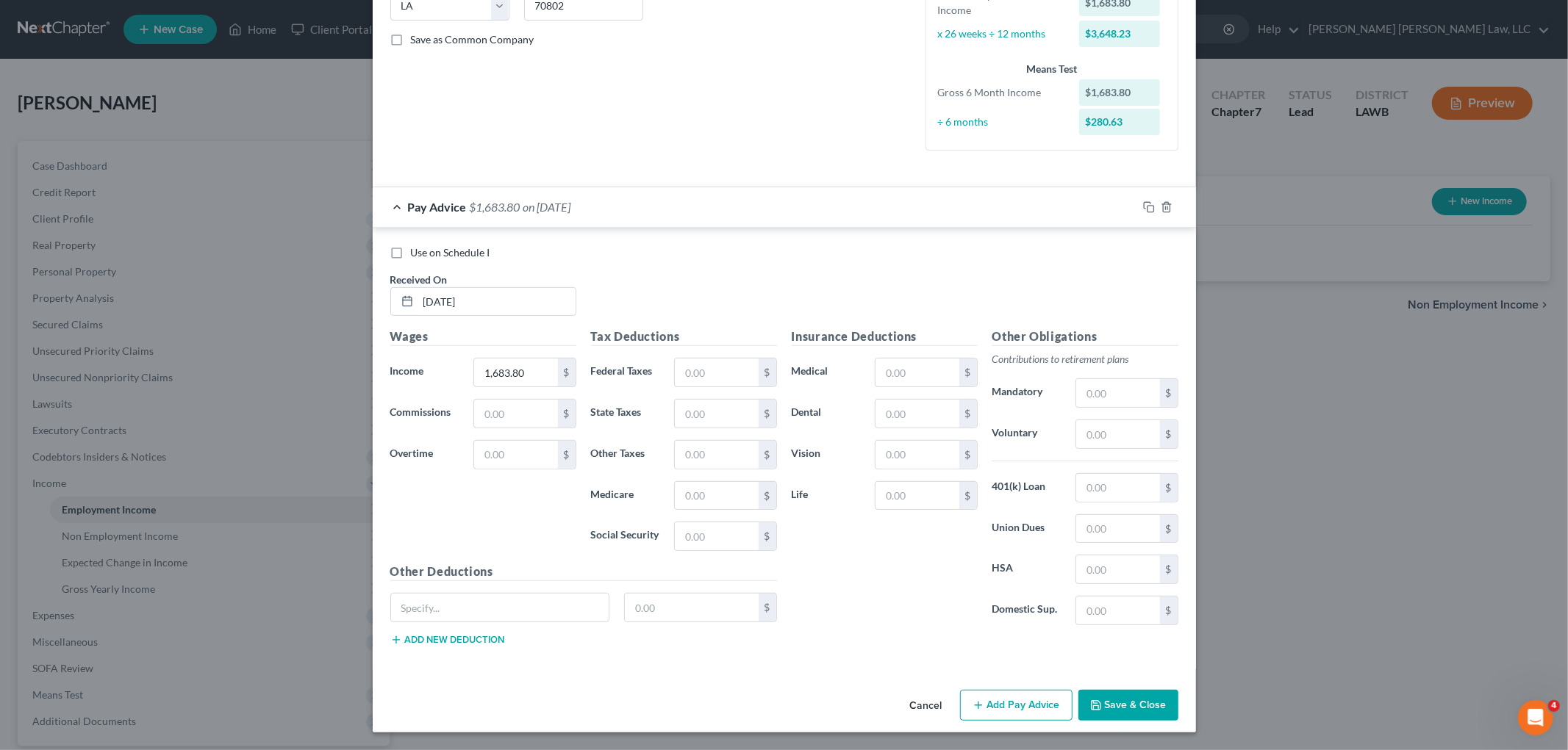
click at [1101, 698] on button "Save & Close" at bounding box center [1128, 705] width 100 height 31
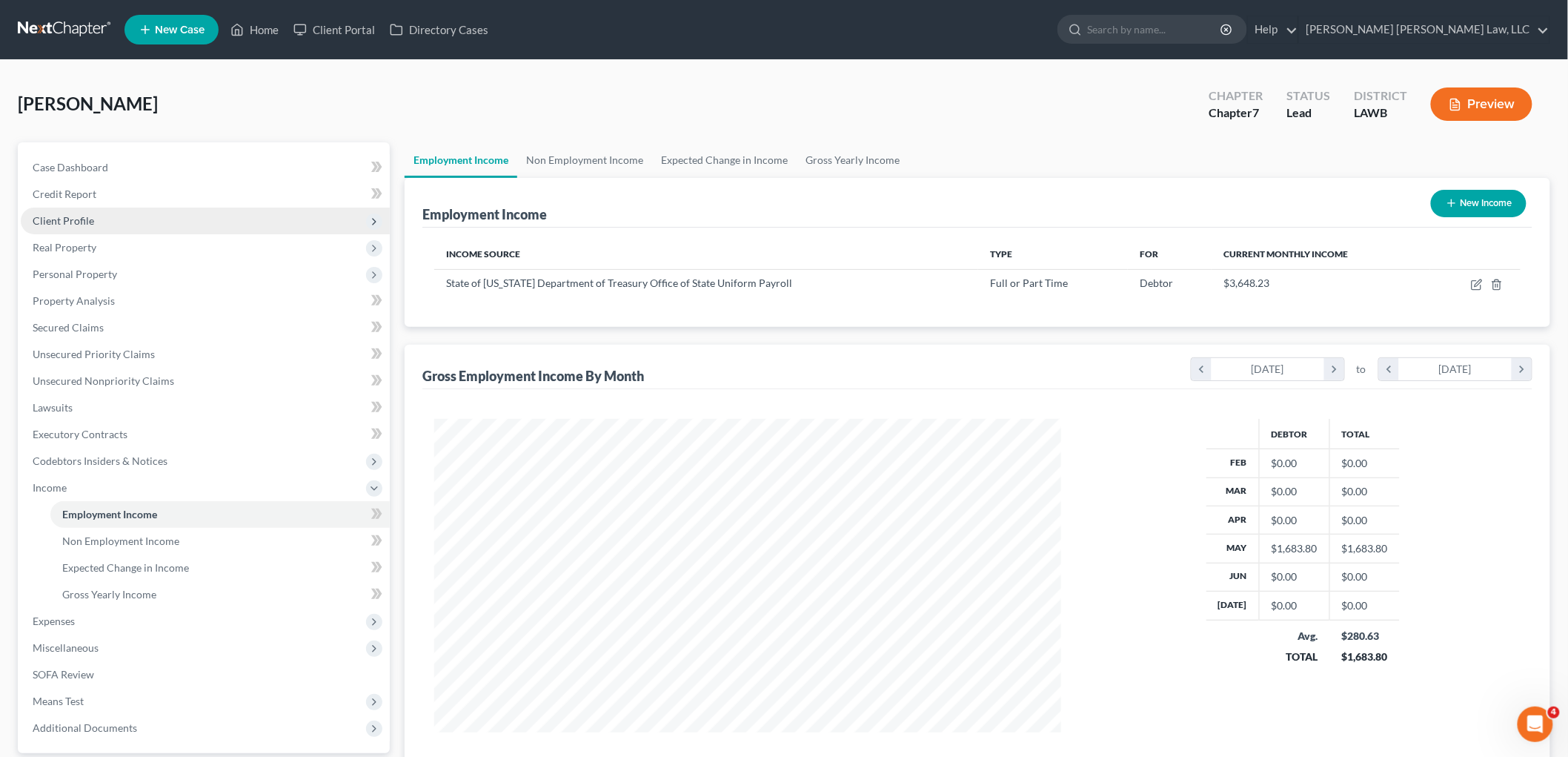
scroll to position [741207, 740396]
click at [83, 25] on link at bounding box center [65, 29] width 95 height 27
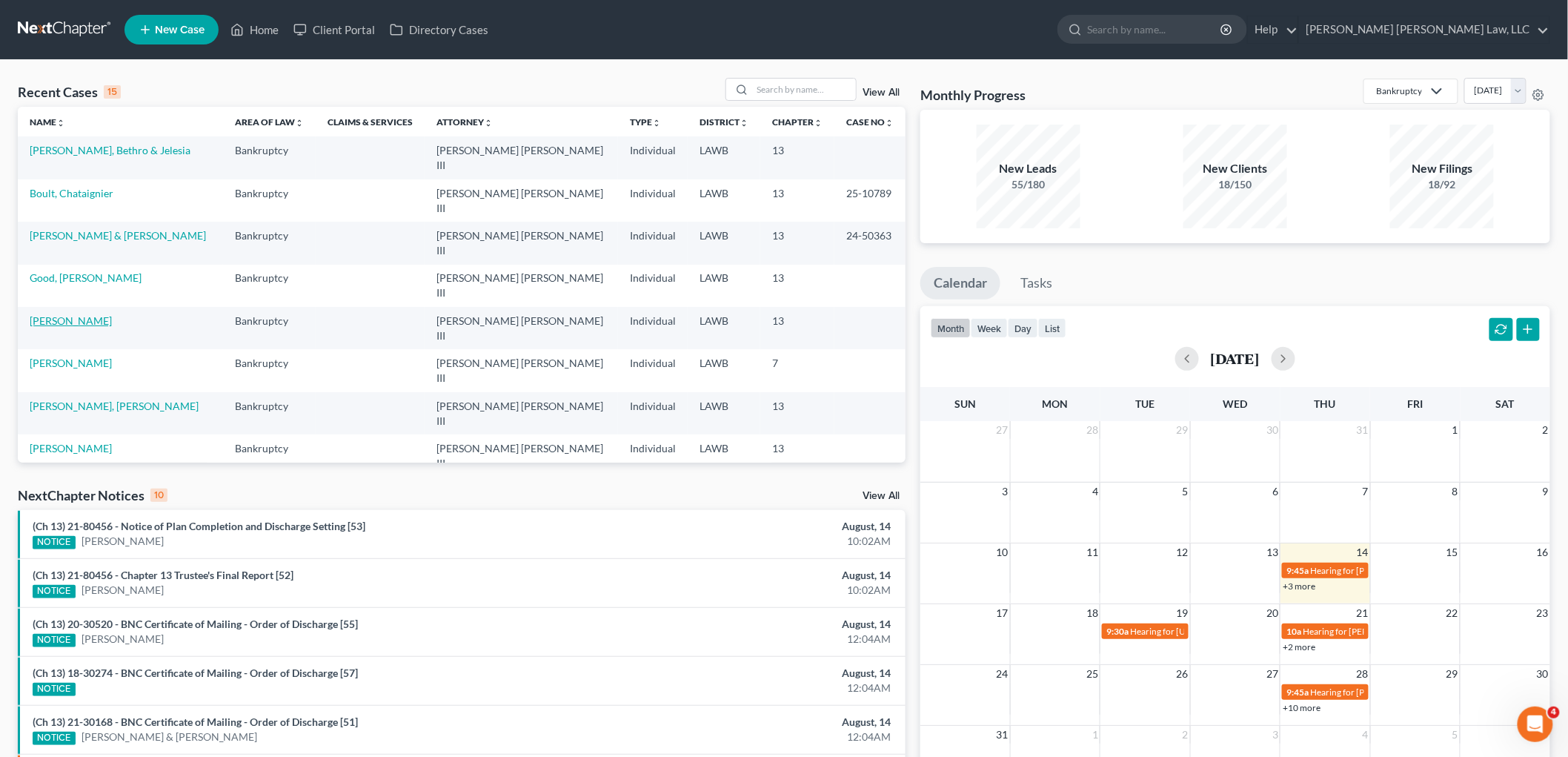
click at [63, 315] on link "[PERSON_NAME]" at bounding box center [71, 321] width 82 height 13
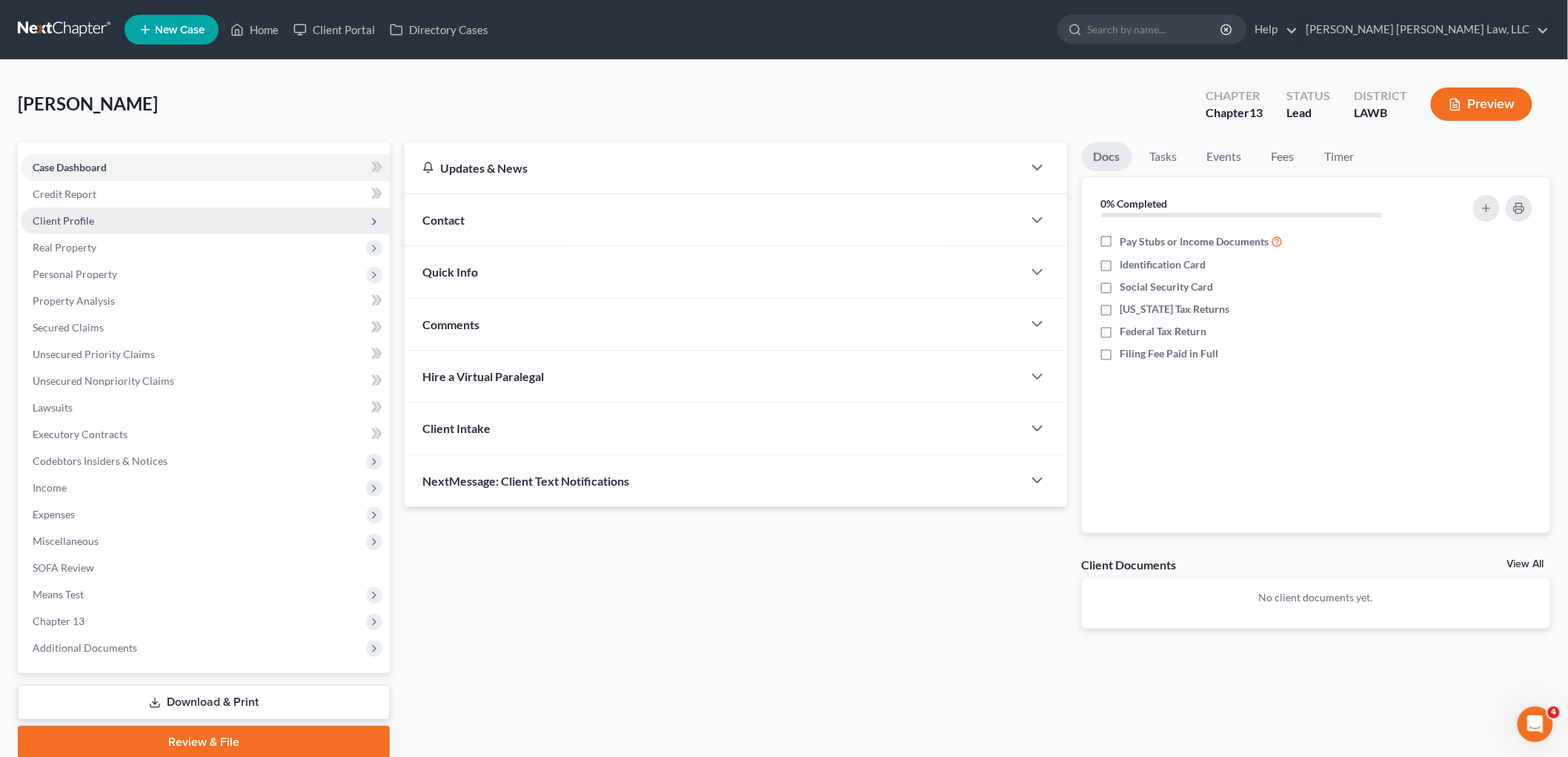
drag, startPoint x: 94, startPoint y: 216, endPoint x: 105, endPoint y: 219, distance: 11.4
click at [95, 216] on span "Client Profile" at bounding box center [205, 221] width 369 height 27
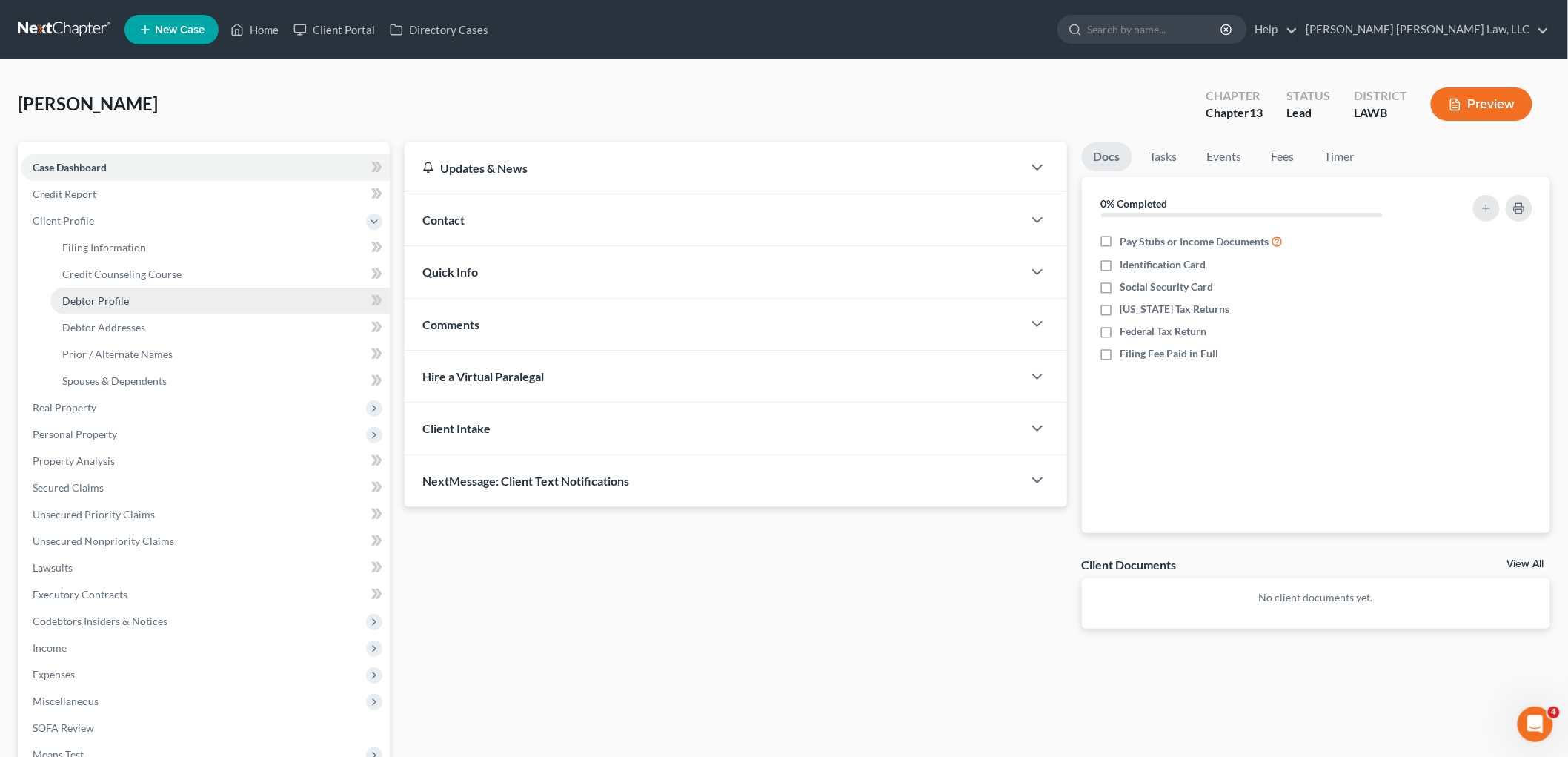
click at [129, 312] on link "Debtor Profile" at bounding box center [220, 301] width 339 height 27
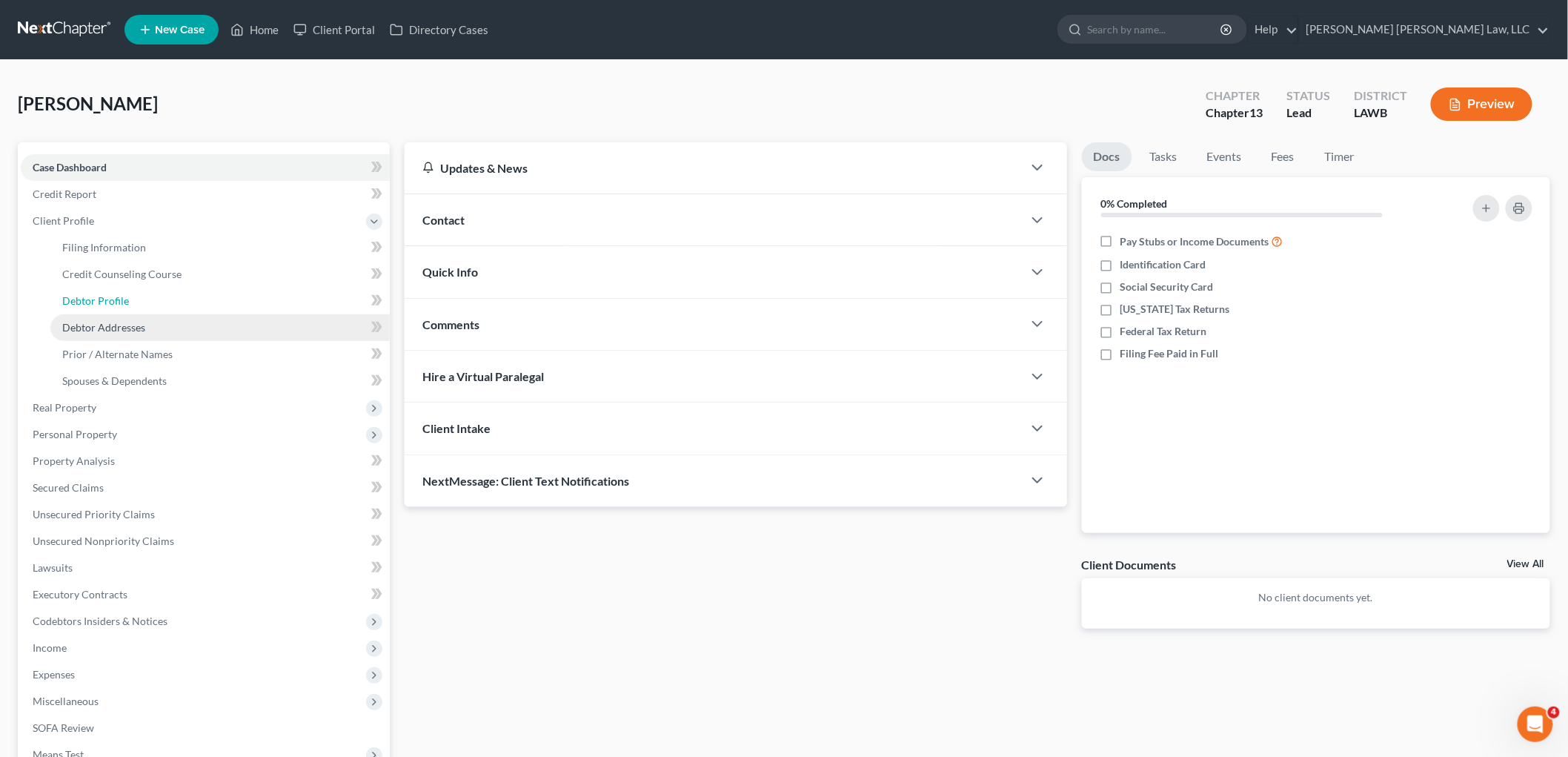
select select "0"
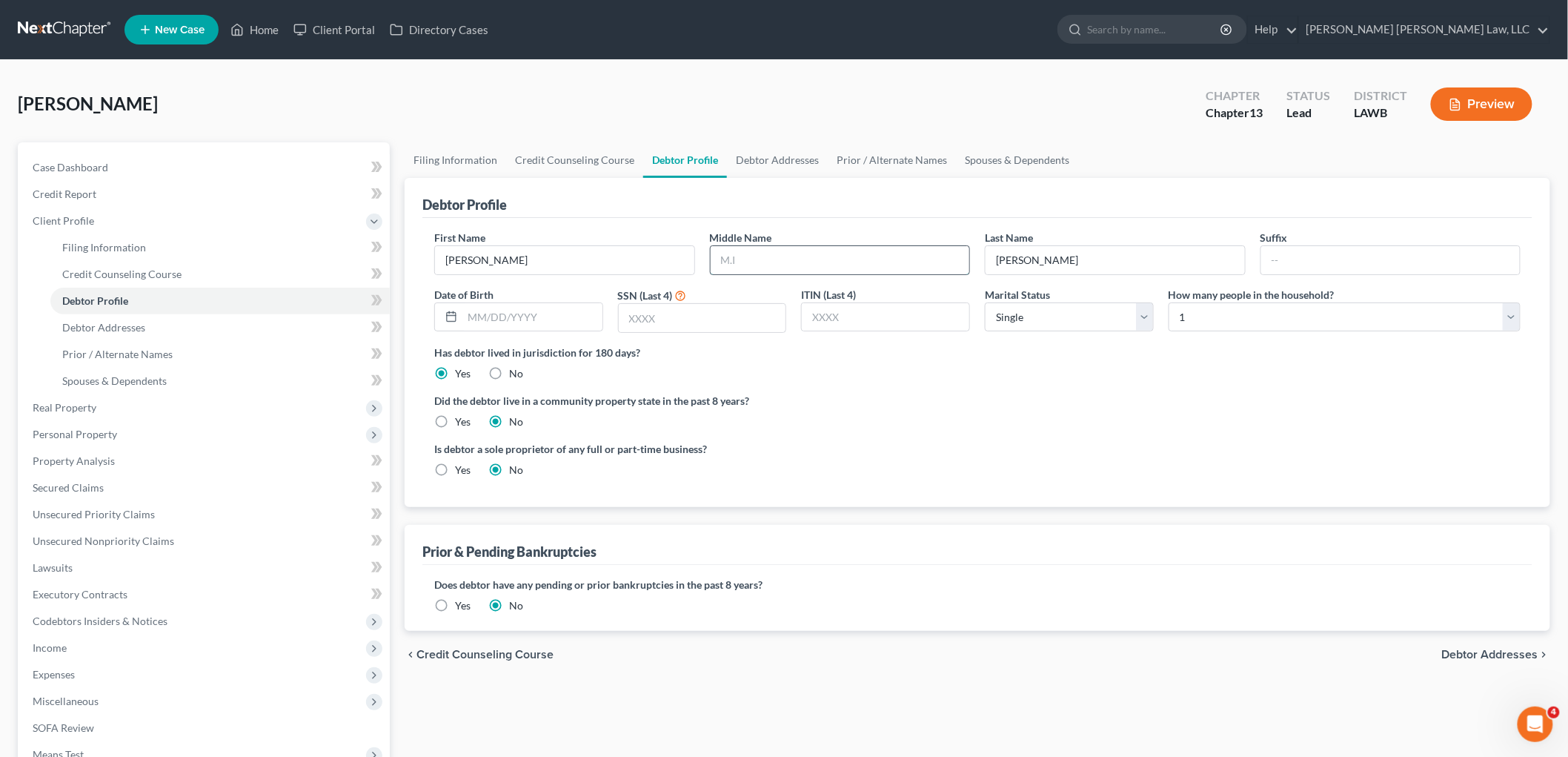
click at [736, 257] on input "text" at bounding box center [840, 260] width 259 height 28
type input "G."
type input "10/19/1943"
click at [689, 319] on input "text" at bounding box center [702, 318] width 167 height 28
type input "6222"
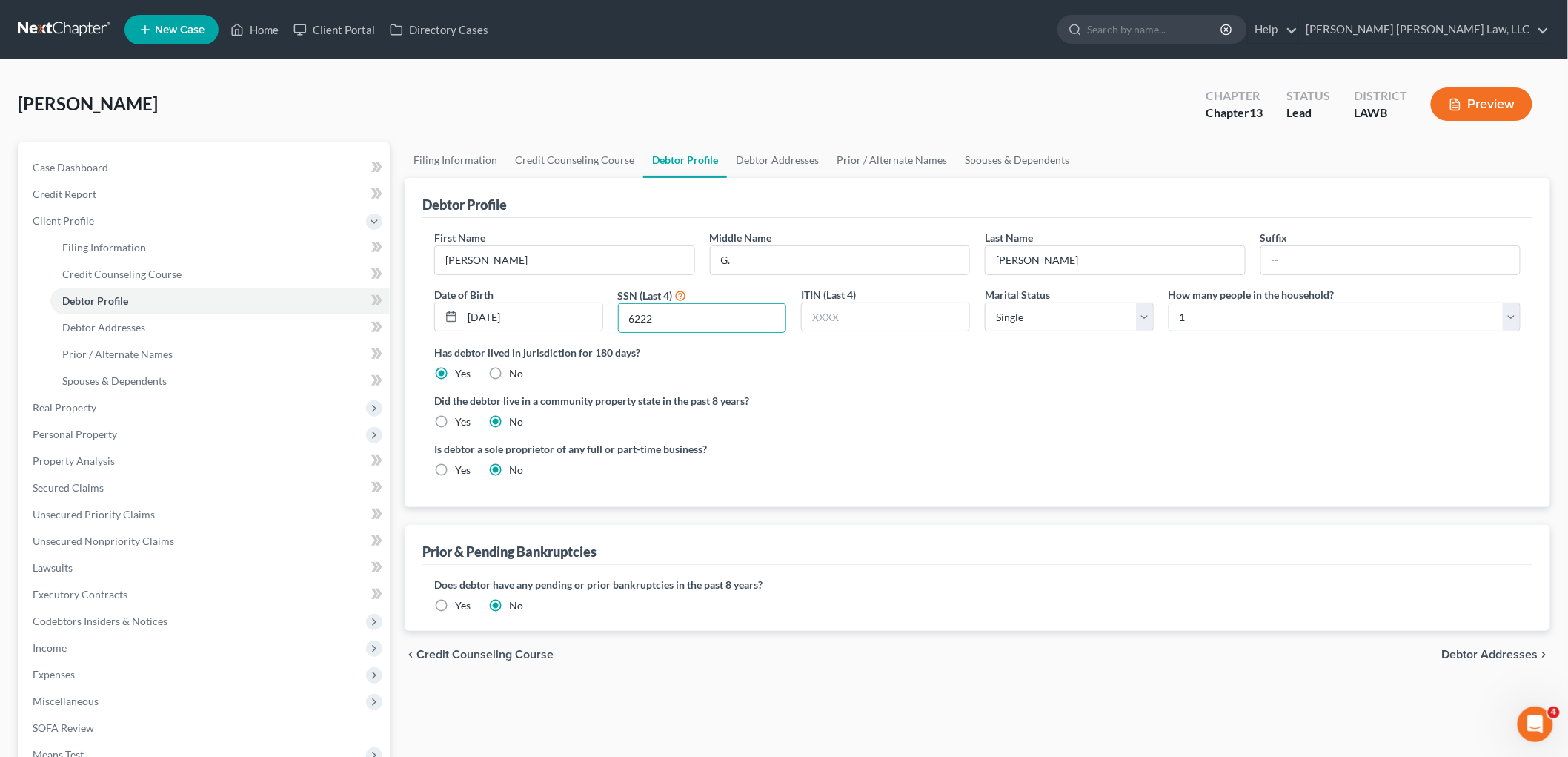
click at [455, 420] on label "Yes" at bounding box center [462, 422] width 15 height 15
click at [461, 420] on input "Yes" at bounding box center [466, 420] width 10 height 10
radio input "true"
radio input "false"
click at [220, 329] on link "Debtor Addresses" at bounding box center [220, 328] width 339 height 27
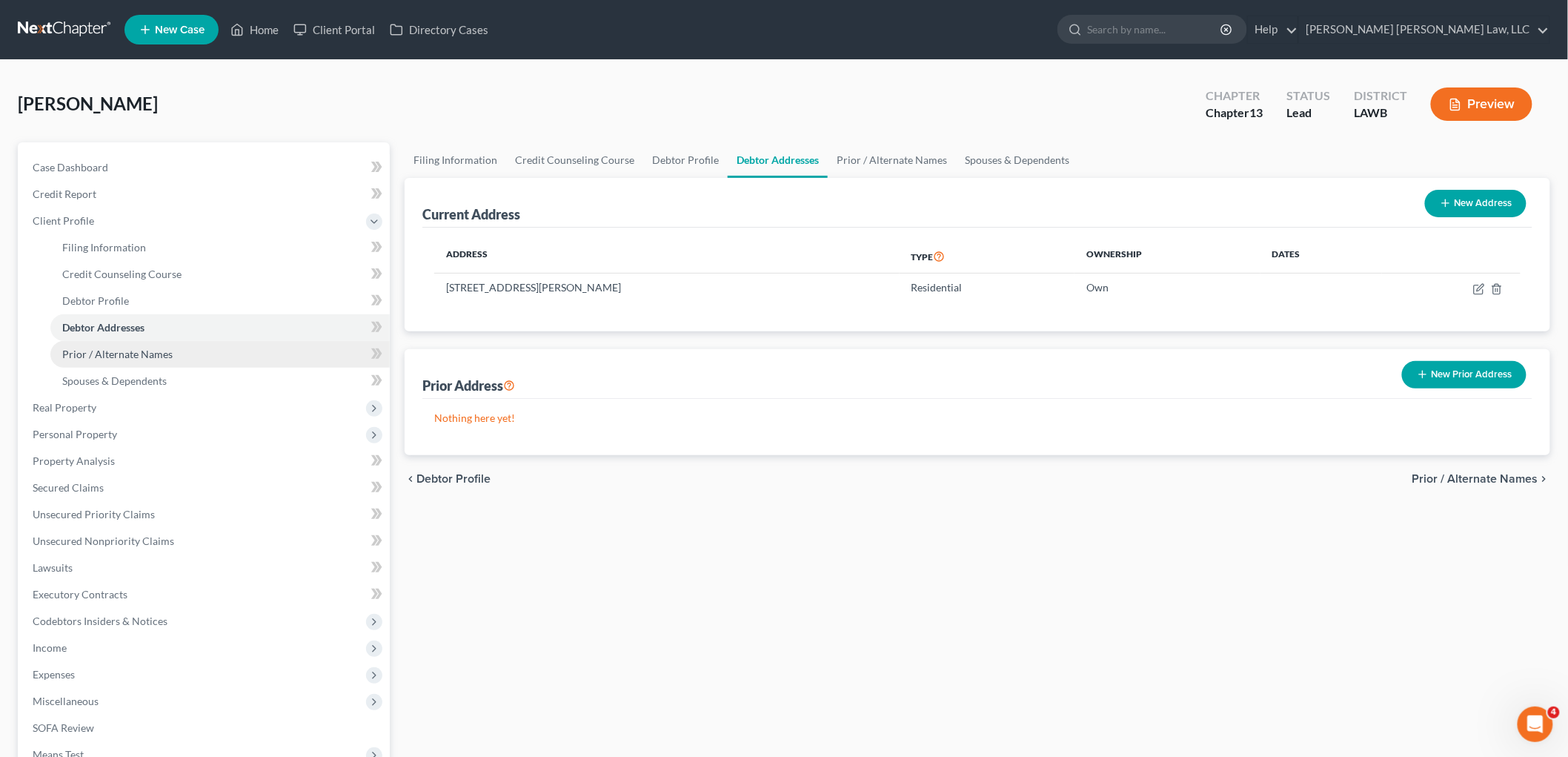
click at [205, 353] on link "Prior / Alternate Names" at bounding box center [220, 354] width 339 height 27
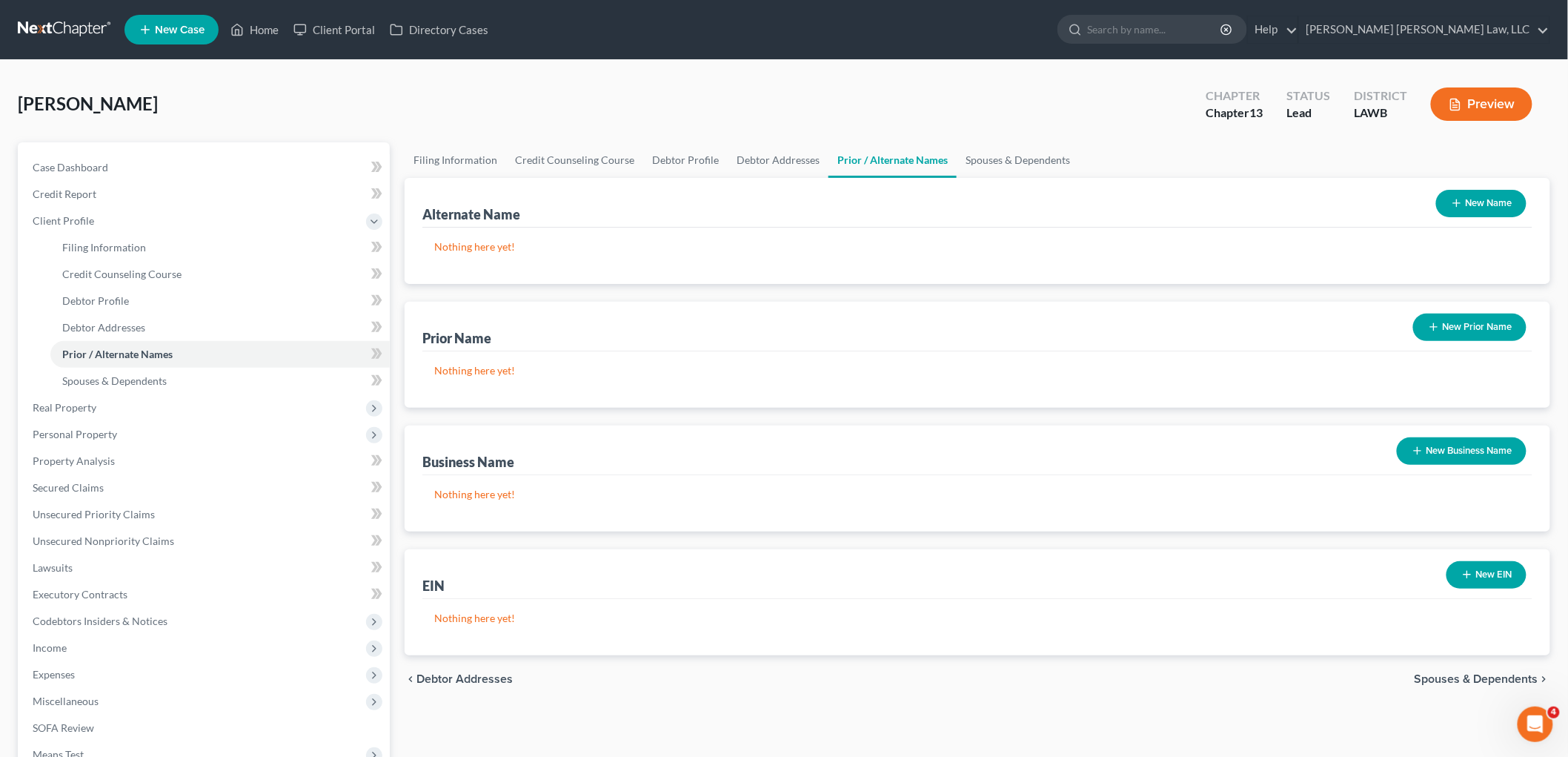
click at [1477, 201] on button "New Name" at bounding box center [1482, 204] width 91 height 27
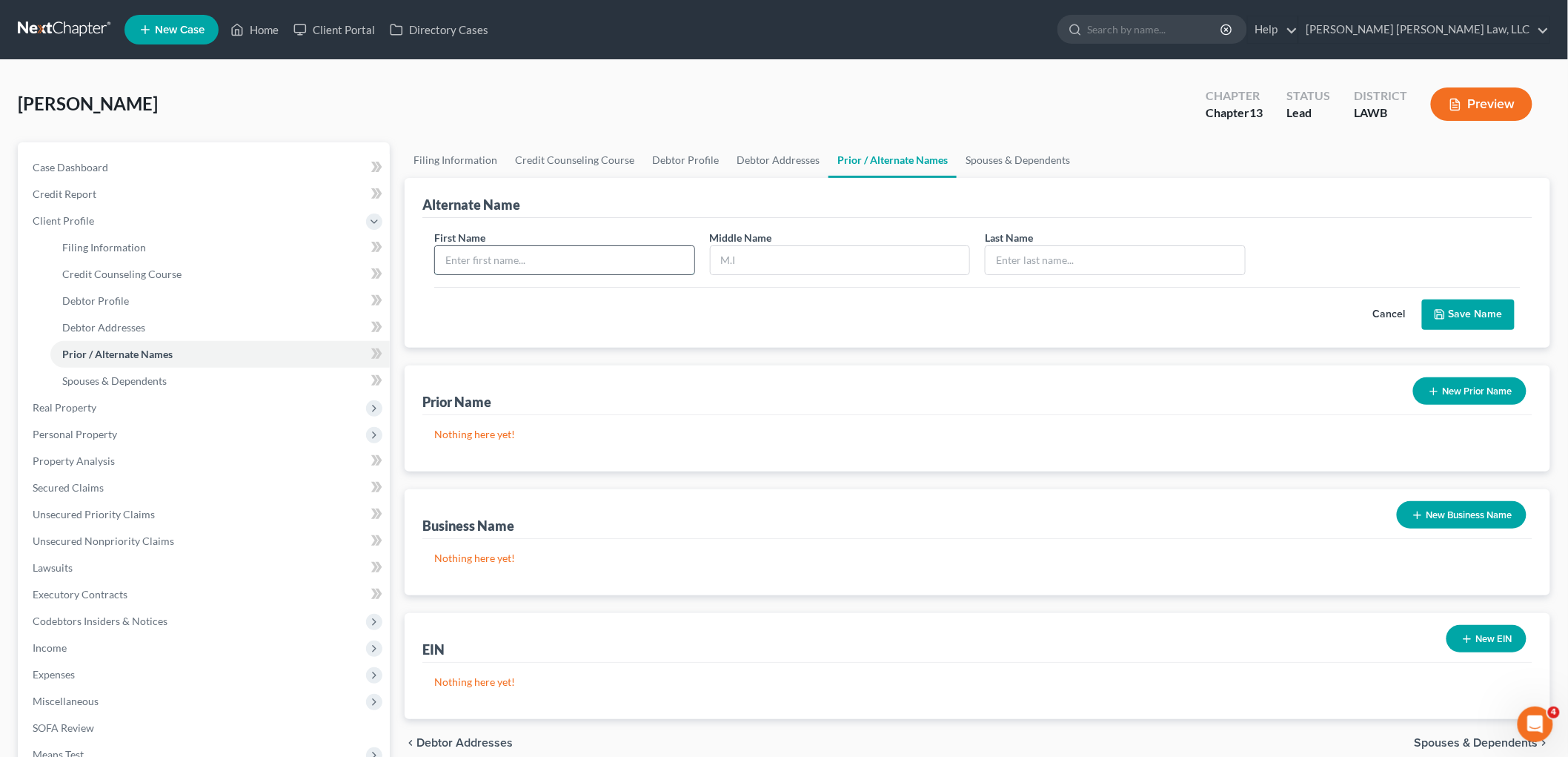
click at [631, 256] on input "text" at bounding box center [564, 260] width 259 height 28
type input "Betty"
type input "Hardy"
click at [1493, 315] on button "Save Name" at bounding box center [1468, 315] width 93 height 32
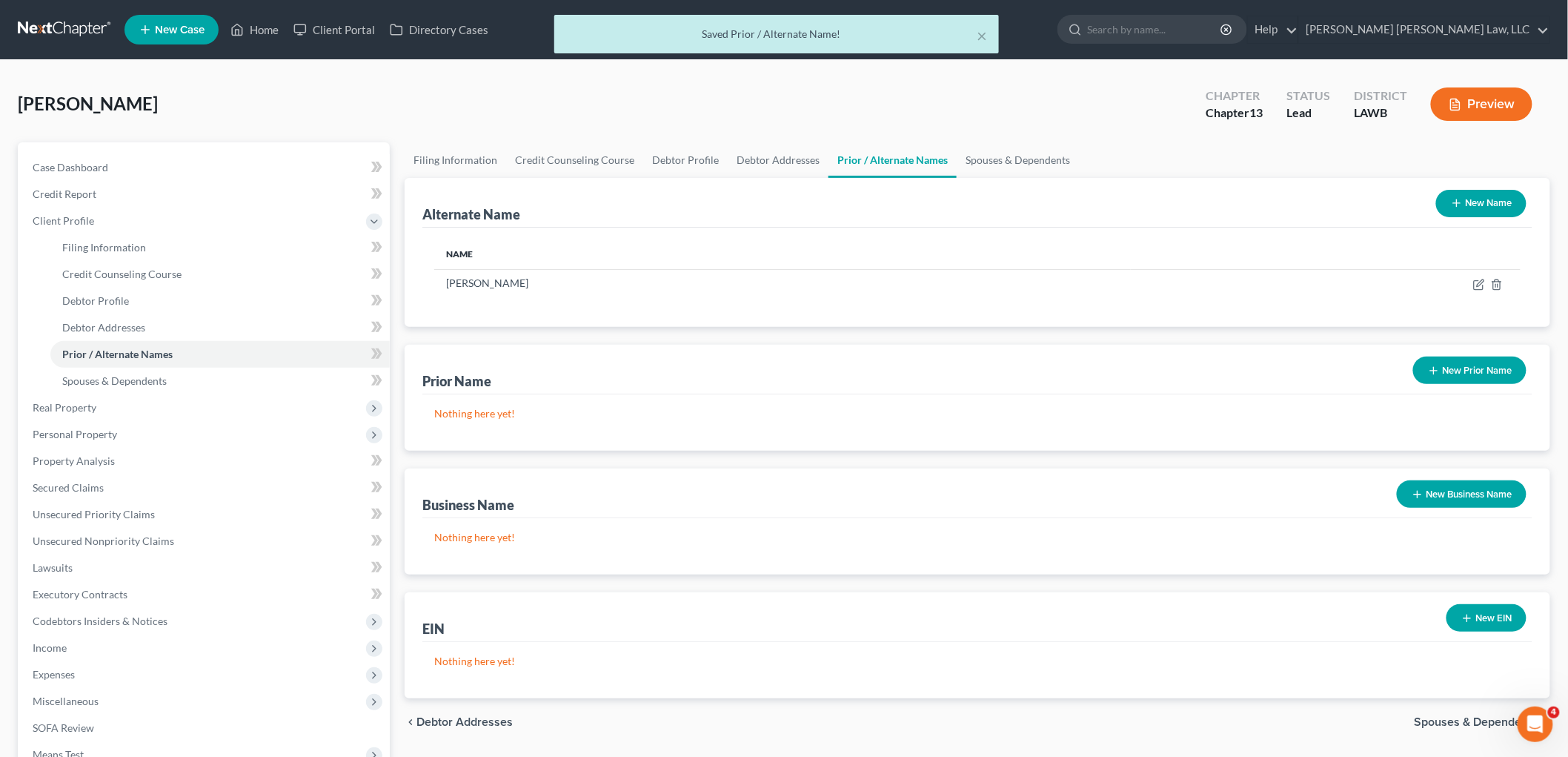
click at [1463, 203] on button "New Name" at bounding box center [1482, 204] width 91 height 27
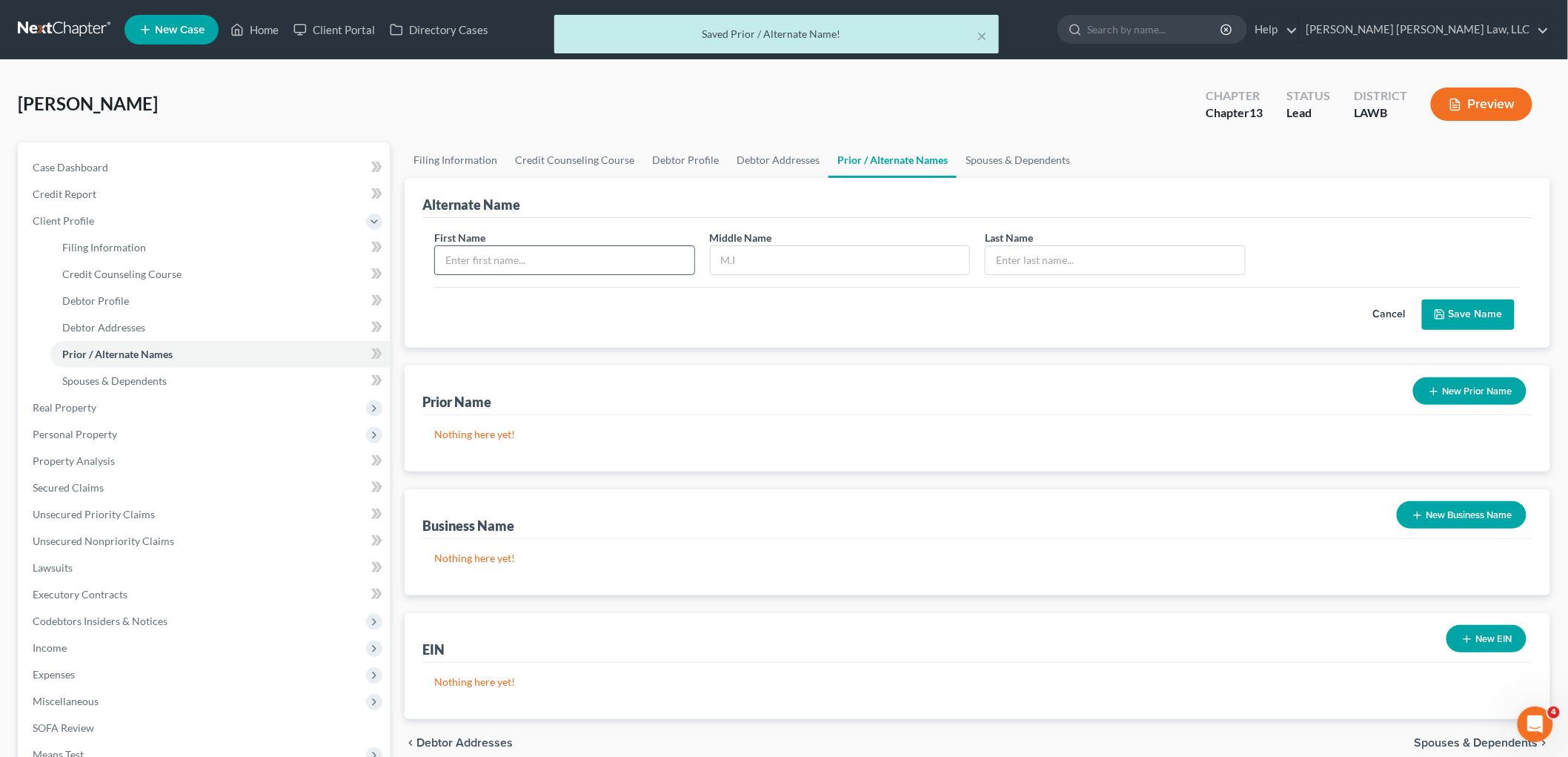
click at [642, 258] on input "text" at bounding box center [564, 260] width 259 height 28
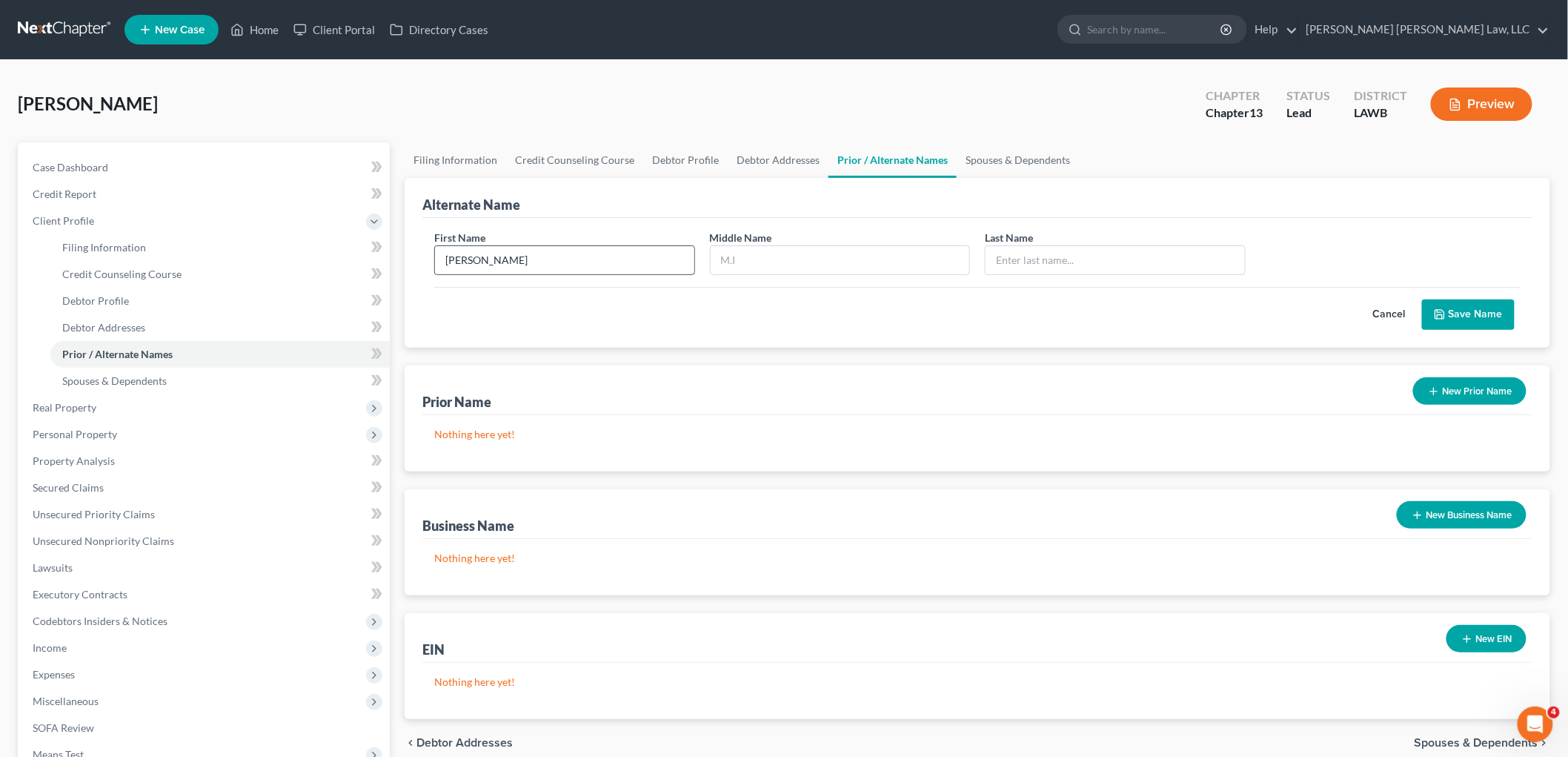
type input "Betty"
type input "Jean"
type input "Hardy"
click at [1502, 316] on button "Save Name" at bounding box center [1468, 315] width 93 height 32
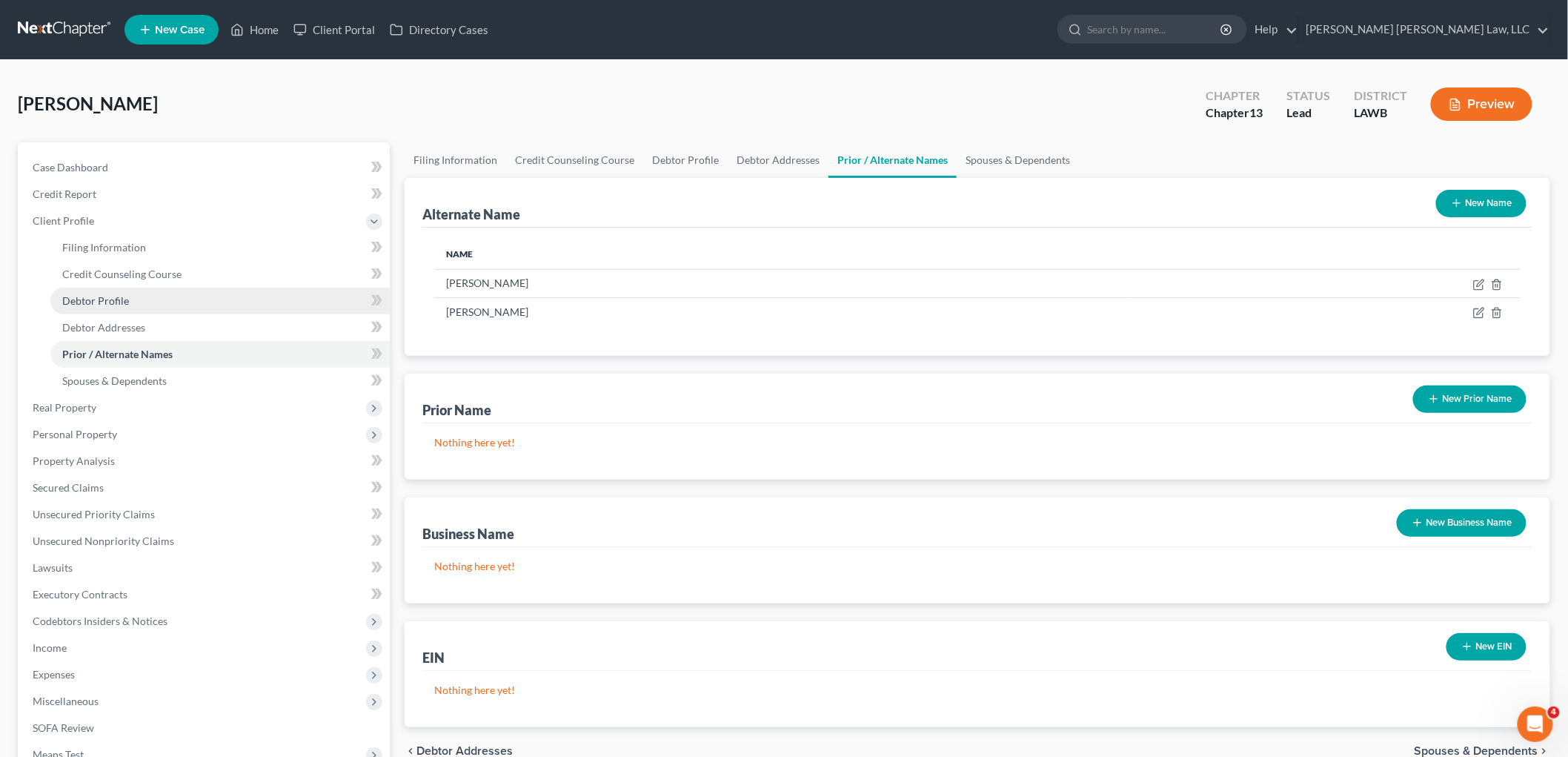
click at [87, 299] on span "Debtor Profile" at bounding box center [95, 301] width 67 height 13
select select "0"
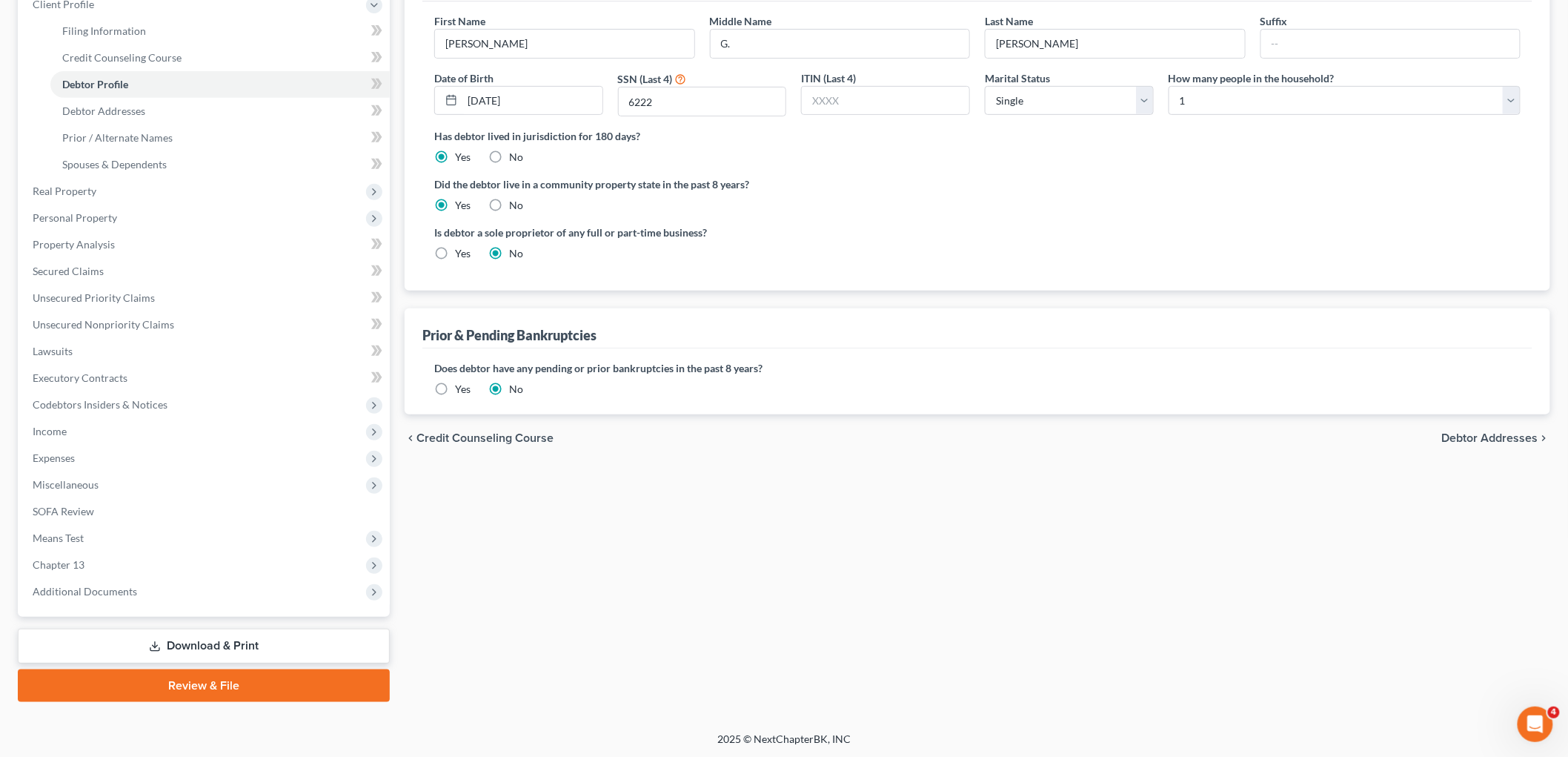
click at [176, 637] on link "Download & Print" at bounding box center [204, 645] width 372 height 35
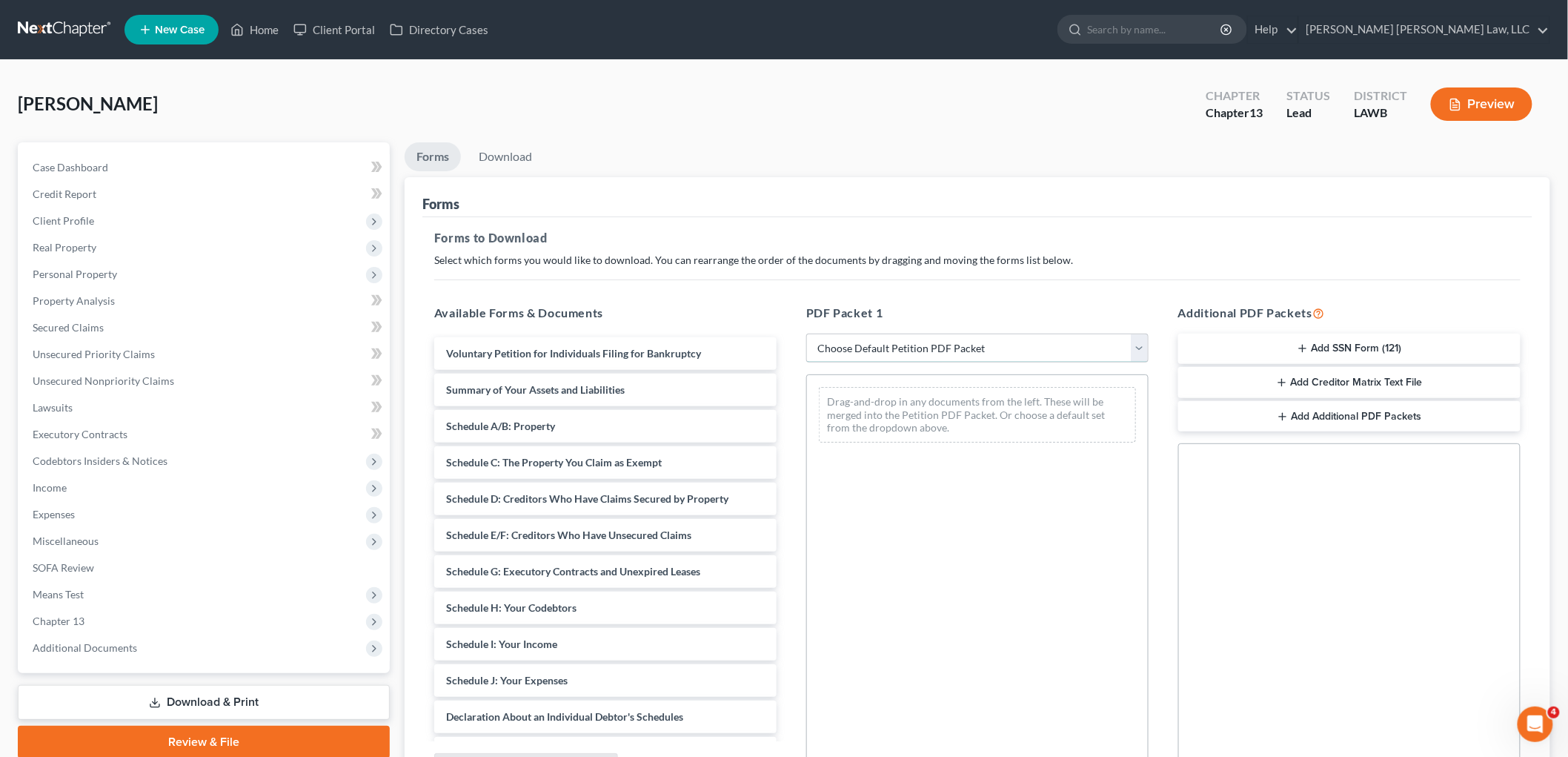
click at [945, 354] on select "Choose Default Petition PDF Packet Complete Bankruptcy Petition (all forms and …" at bounding box center [978, 349] width 343 height 30
select select "3"
click at [807, 334] on select "Choose Default Petition PDF Packet Complete Bankruptcy Petition (all forms and …" at bounding box center [978, 349] width 343 height 30
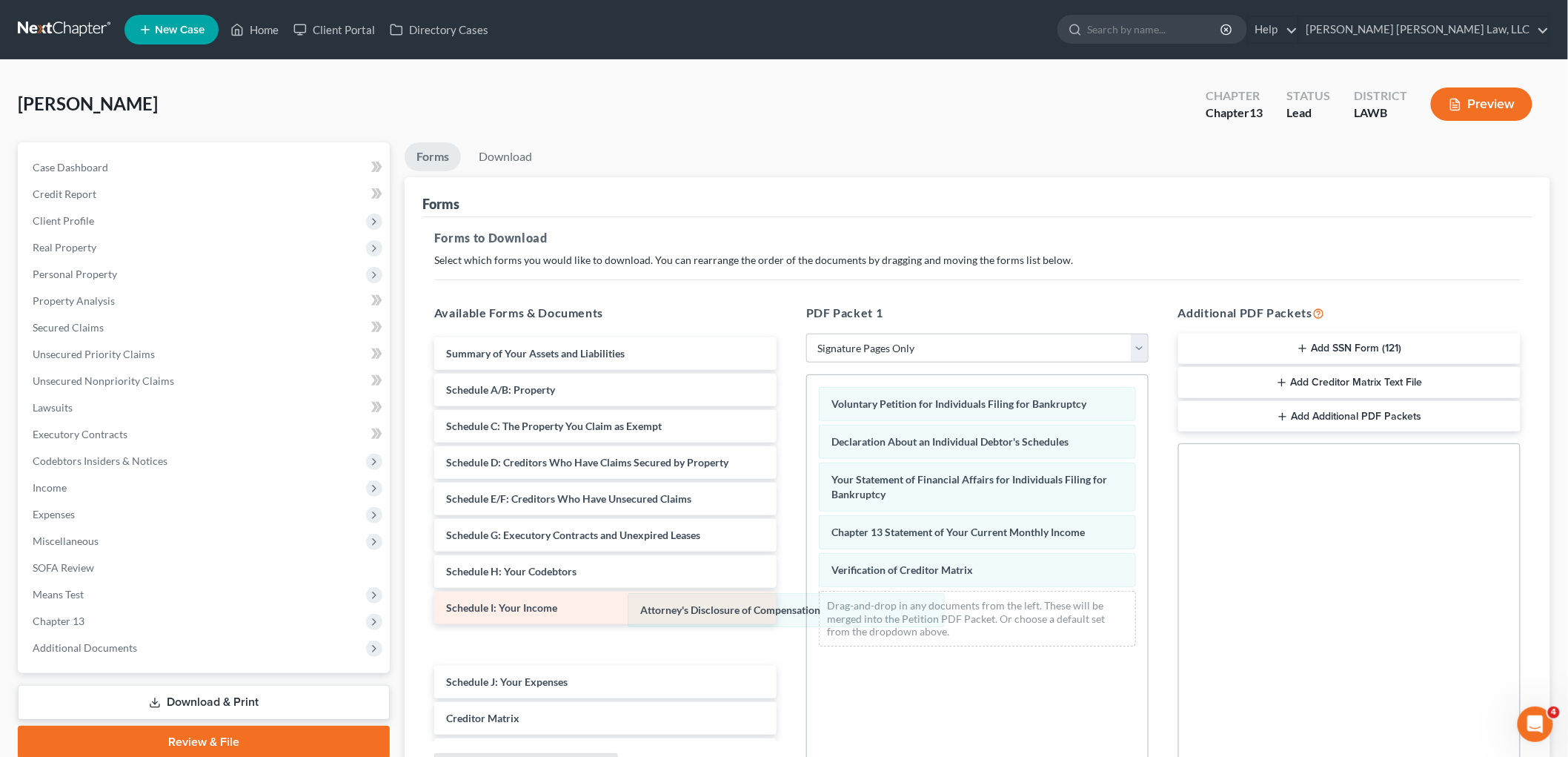
drag, startPoint x: 857, startPoint y: 611, endPoint x: 551, endPoint y: 593, distance: 306.5
click at [807, 612] on div "Attorney's Disclosure of Compensation Voluntary Petition for Individuals Filing…" at bounding box center [977, 517] width 341 height 283
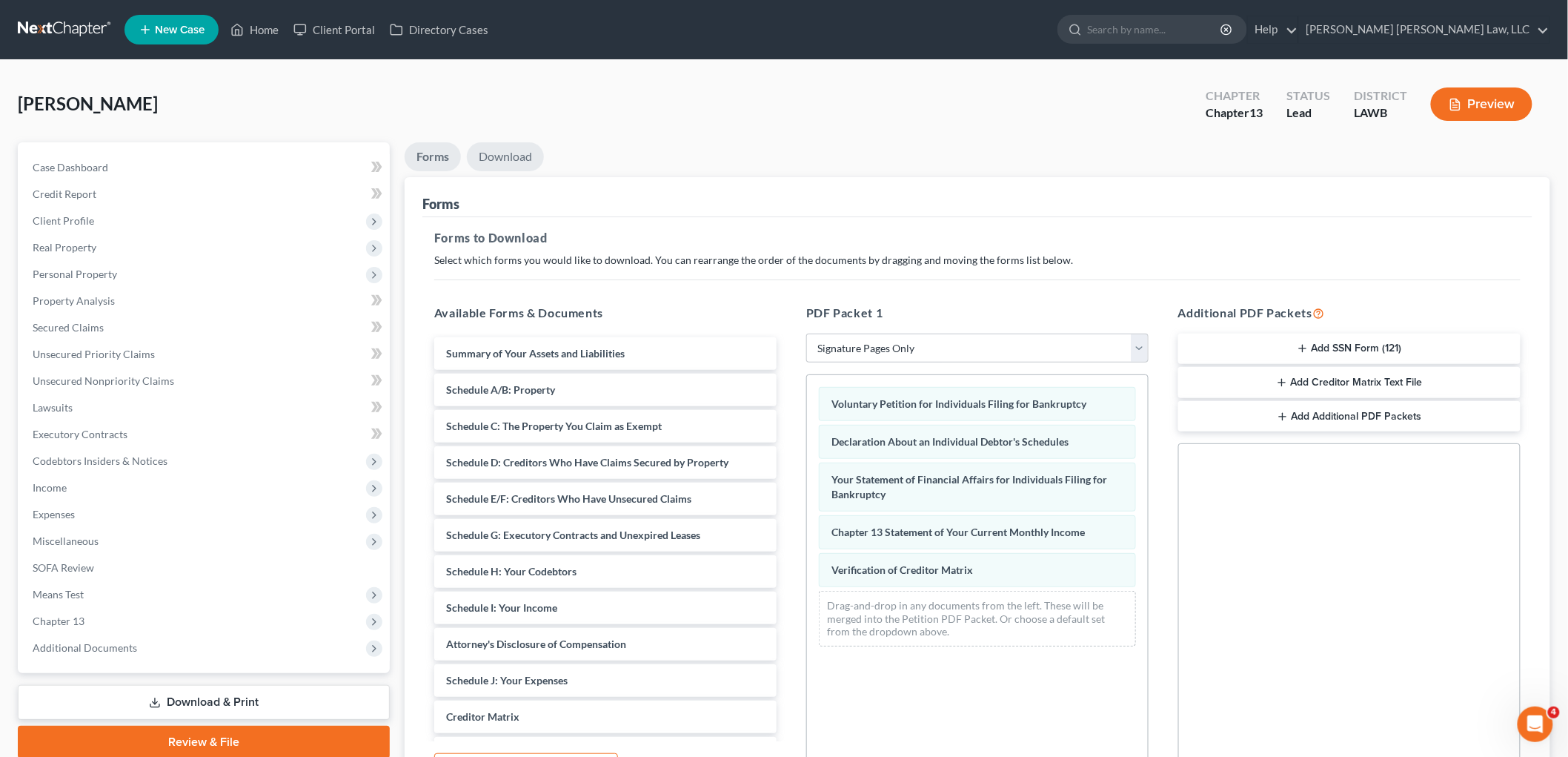
click at [510, 168] on link "Download" at bounding box center [505, 157] width 77 height 29
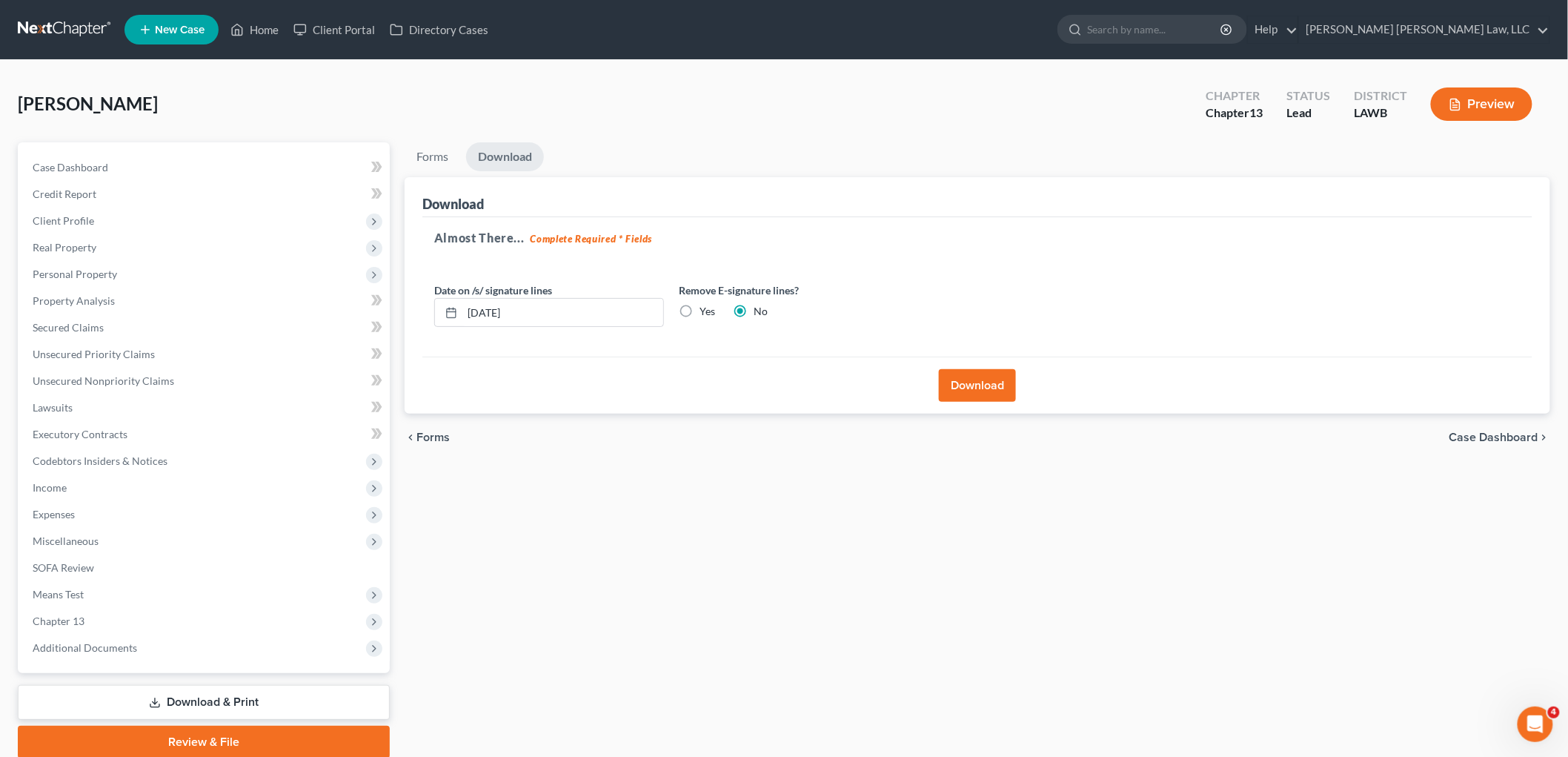
click at [988, 396] on button "Download" at bounding box center [977, 386] width 77 height 32
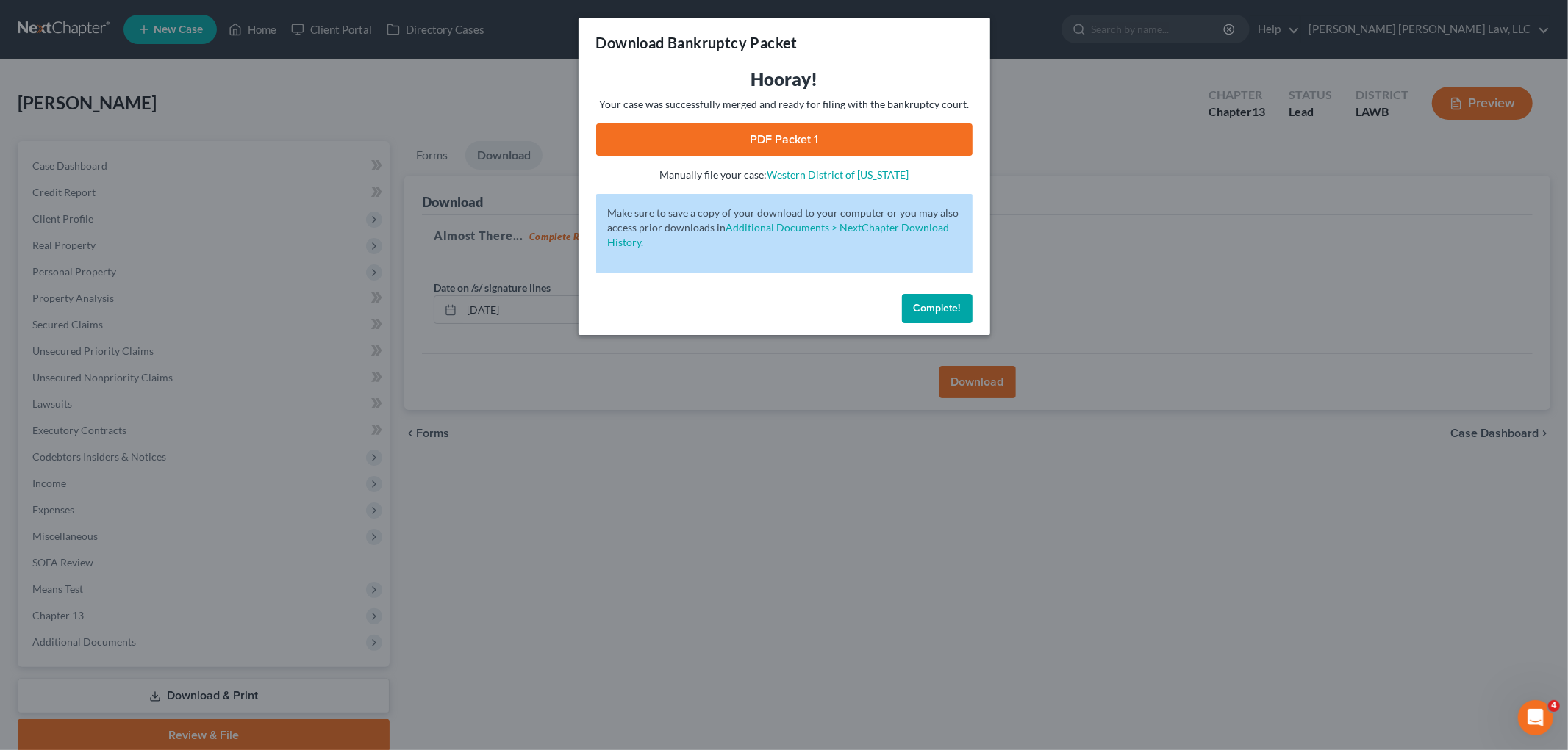
click at [807, 137] on link "PDF Packet 1" at bounding box center [784, 139] width 376 height 32
click at [956, 304] on span "Complete!" at bounding box center [937, 308] width 47 height 13
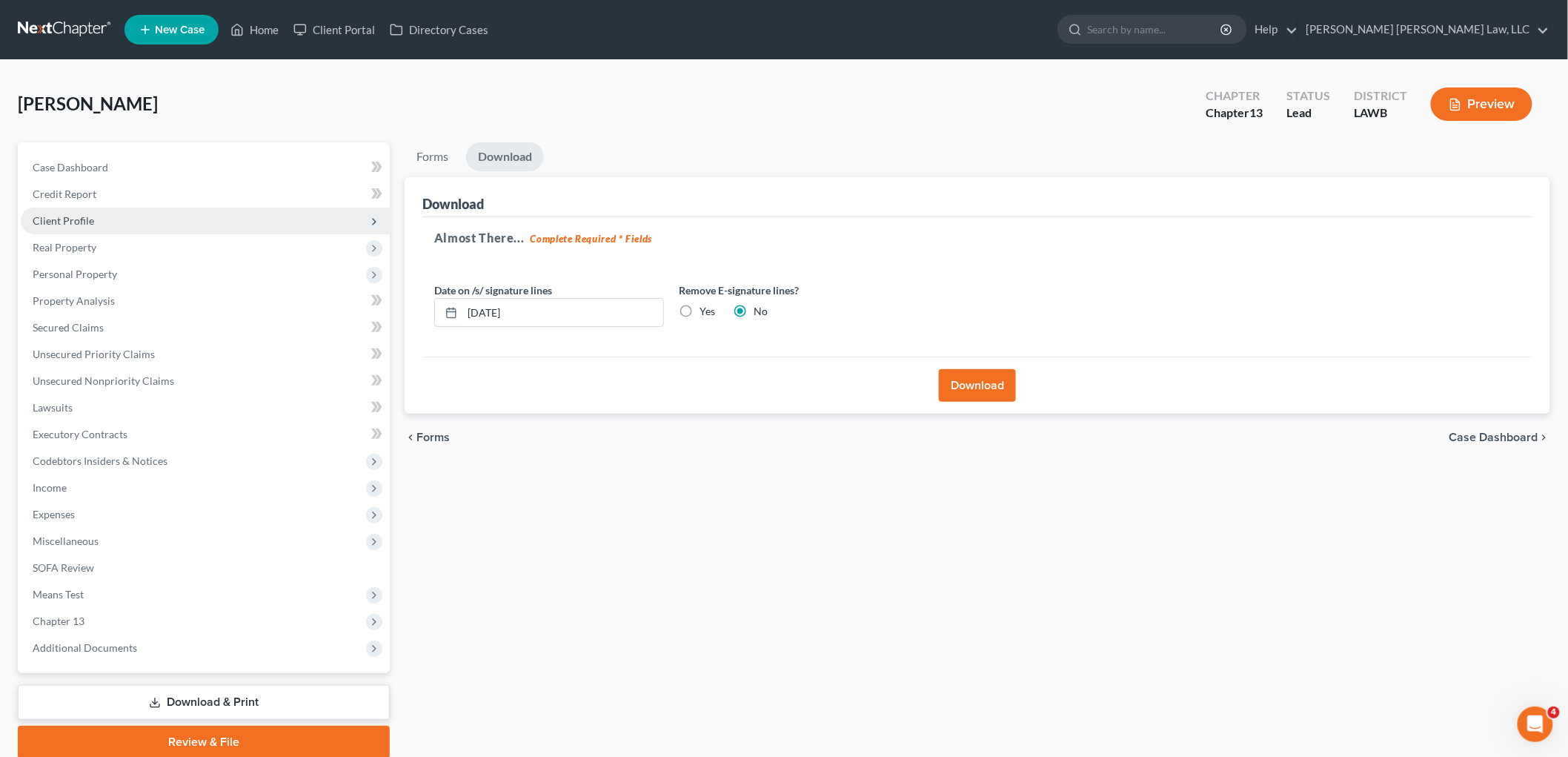
click at [87, 218] on span "Client Profile" at bounding box center [63, 221] width 61 height 13
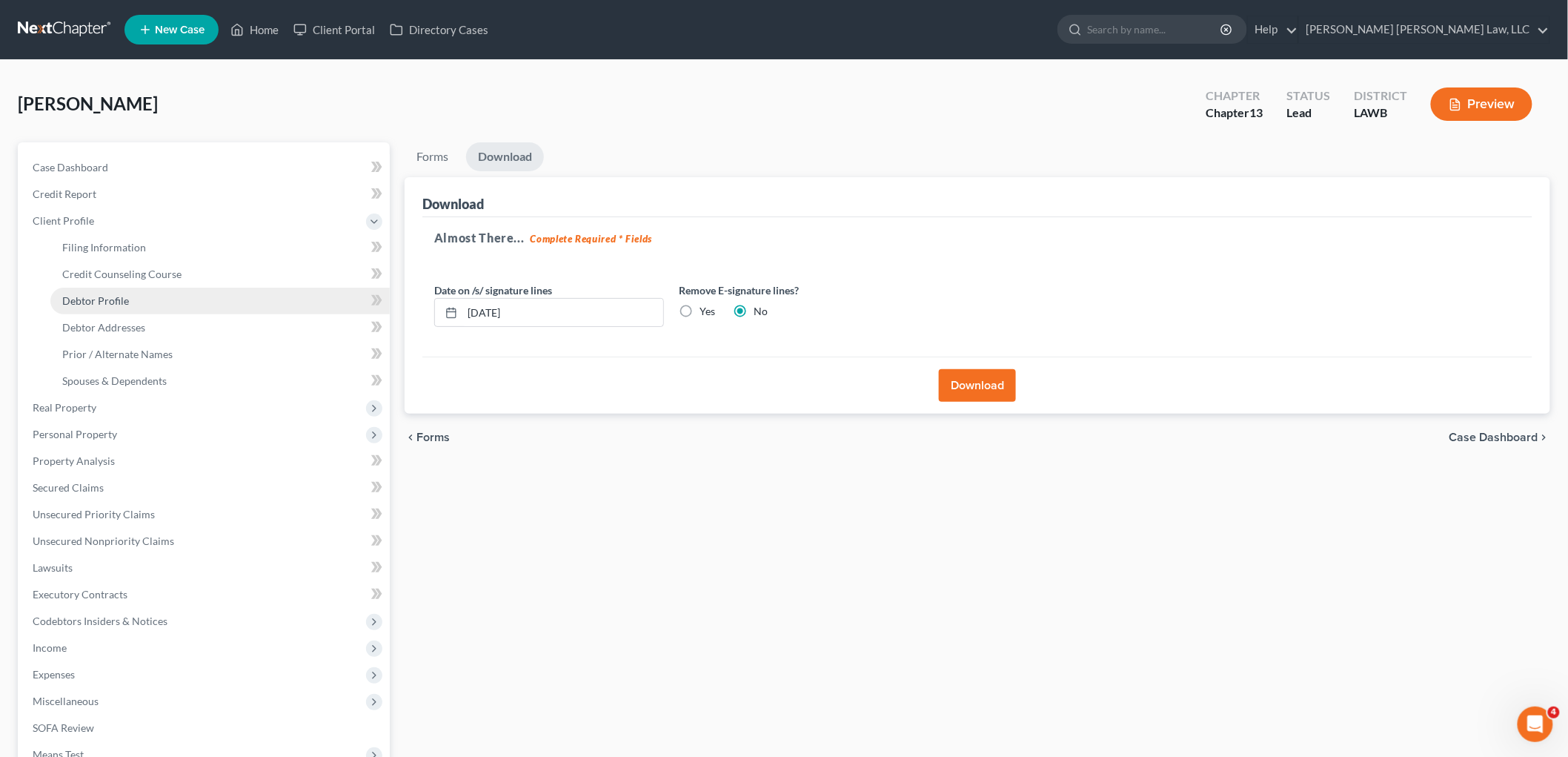
click at [94, 294] on span "Debtor Profile" at bounding box center [95, 301] width 67 height 13
select select "0"
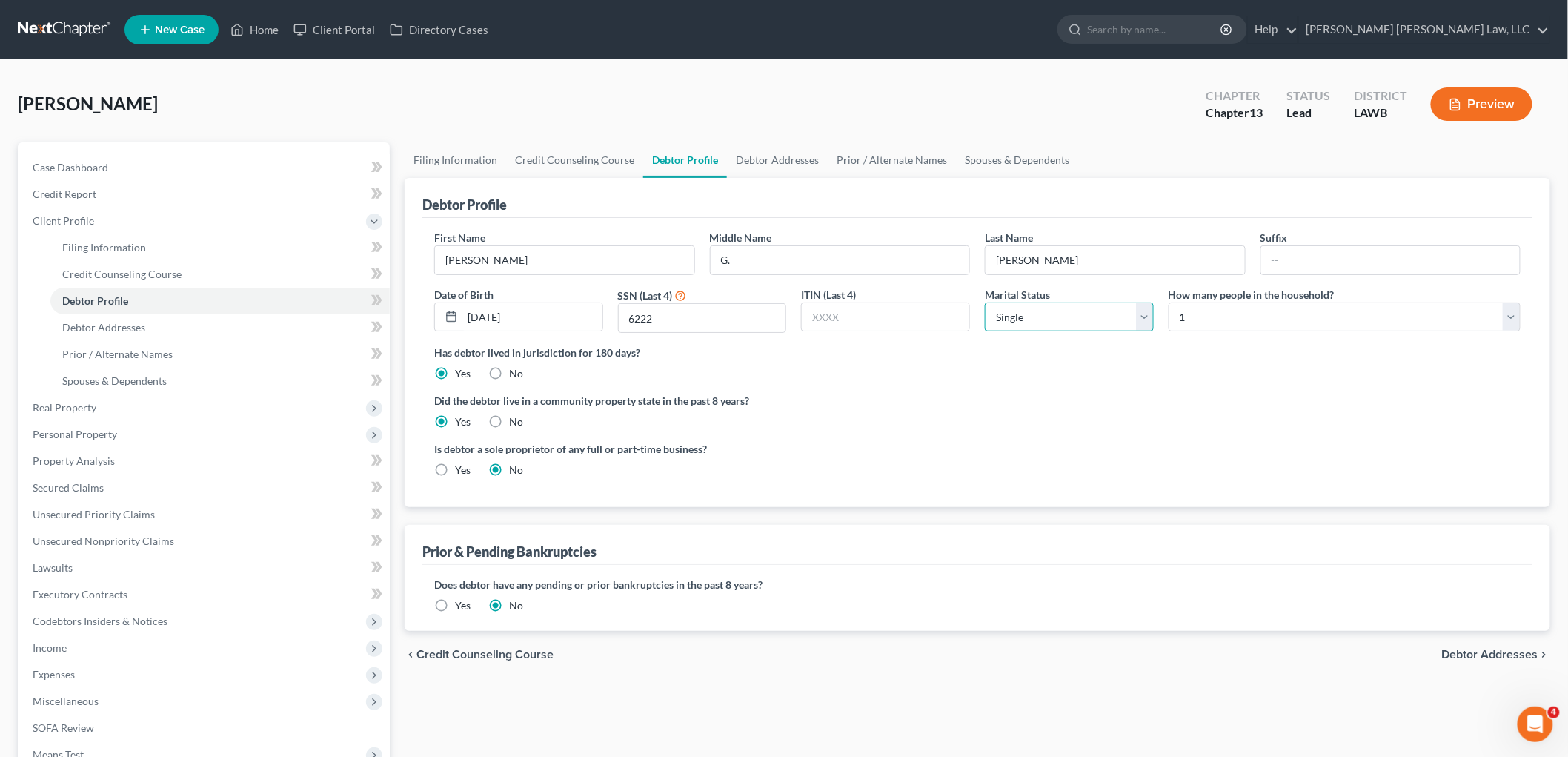
click at [1051, 328] on select "Select Single Married Separated Divorced Widowed" at bounding box center [1069, 317] width 169 height 30
select select "4"
click at [985, 302] on select "Select Single Married Separated Divorced Widowed" at bounding box center [1069, 317] width 169 height 30
click at [1013, 435] on ng-include "First Name Betty Middle Name G. Last Name Hardy Suffix Date of Birth 10/19/1943…" at bounding box center [977, 359] width 1086 height 260
drag, startPoint x: 764, startPoint y: 159, endPoint x: 472, endPoint y: 19, distance: 323.8
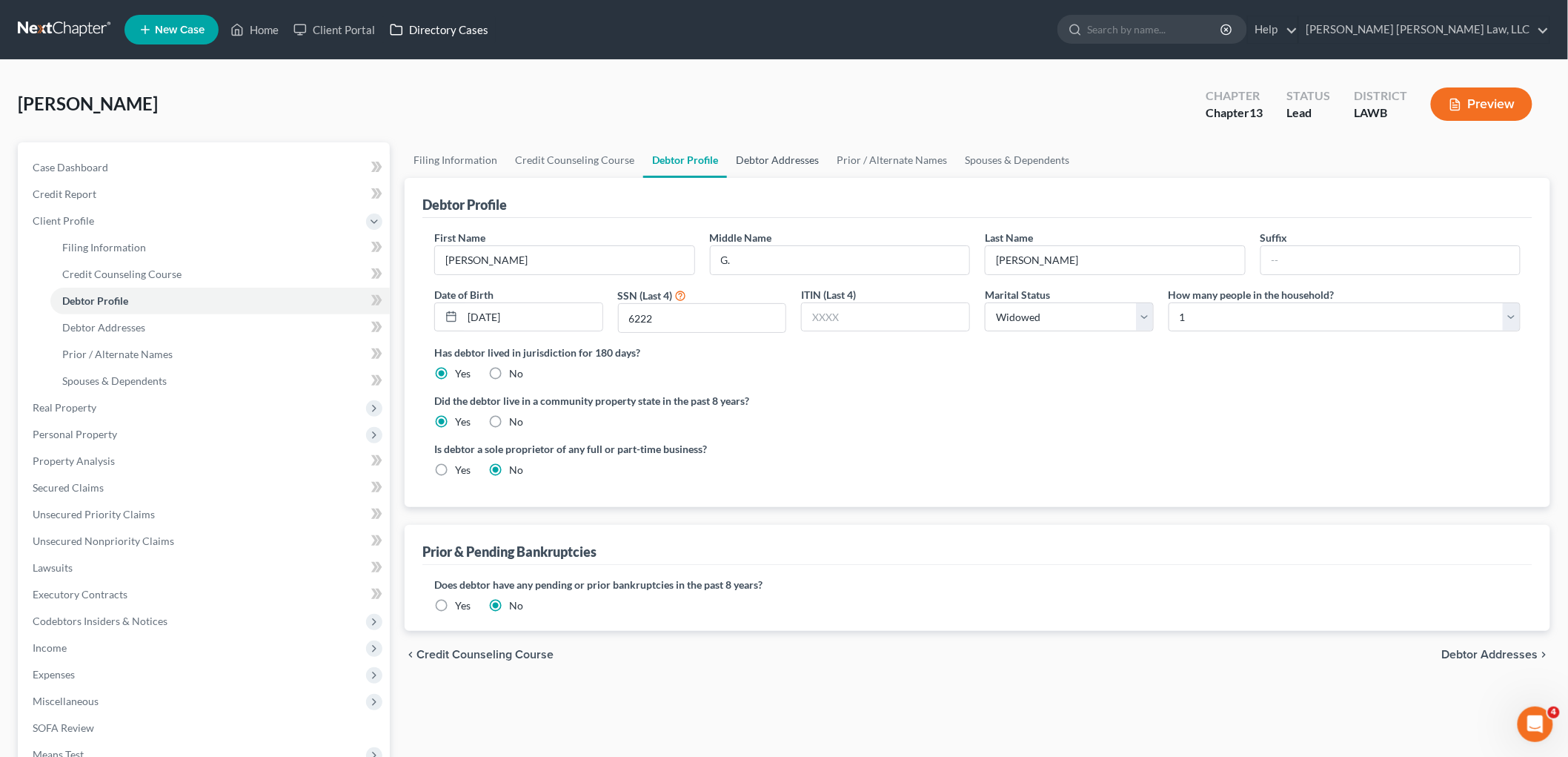
click at [764, 159] on link "Debtor Addresses" at bounding box center [777, 160] width 101 height 36
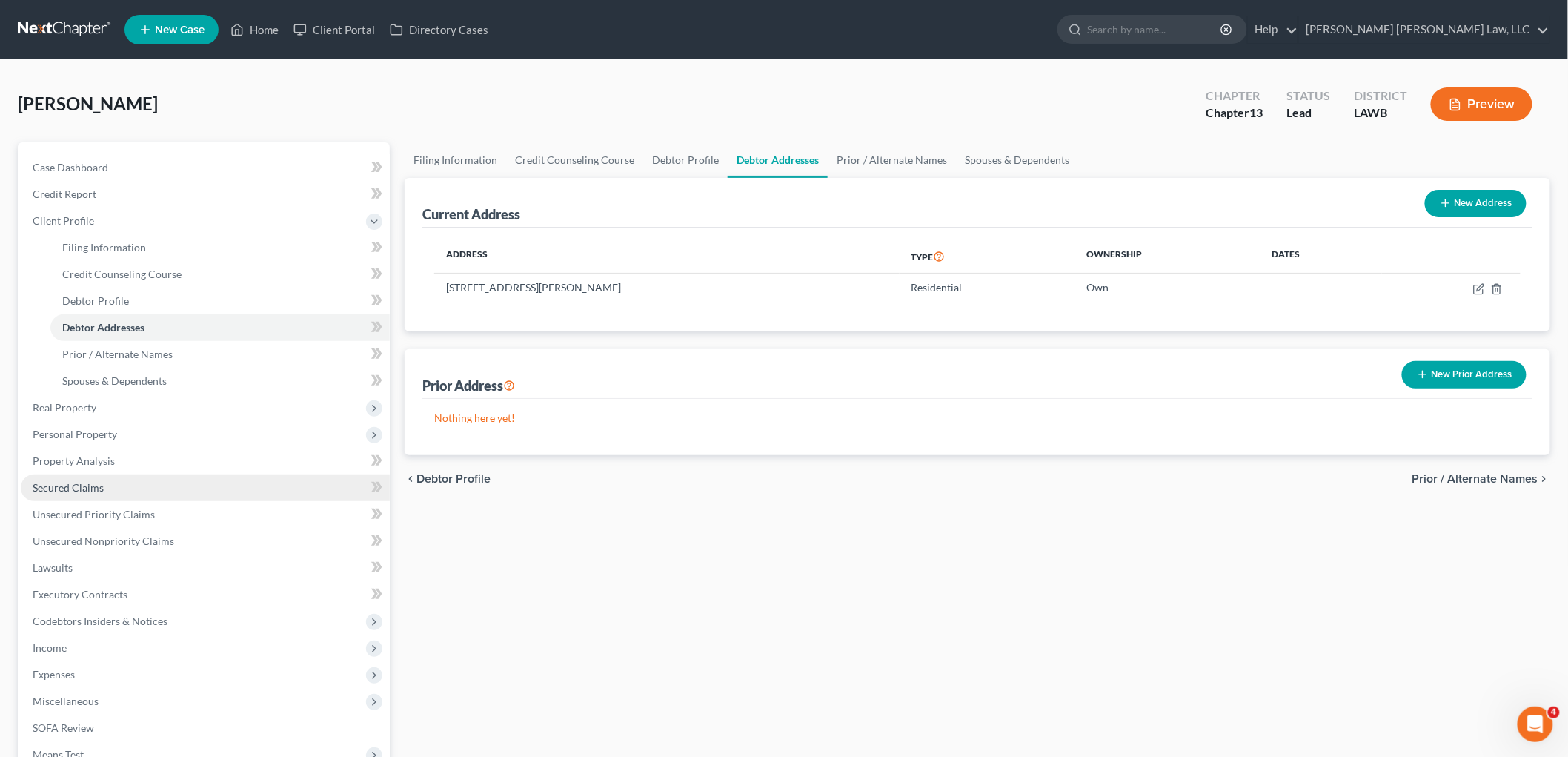
click at [95, 486] on span "Secured Claims" at bounding box center [68, 488] width 71 height 13
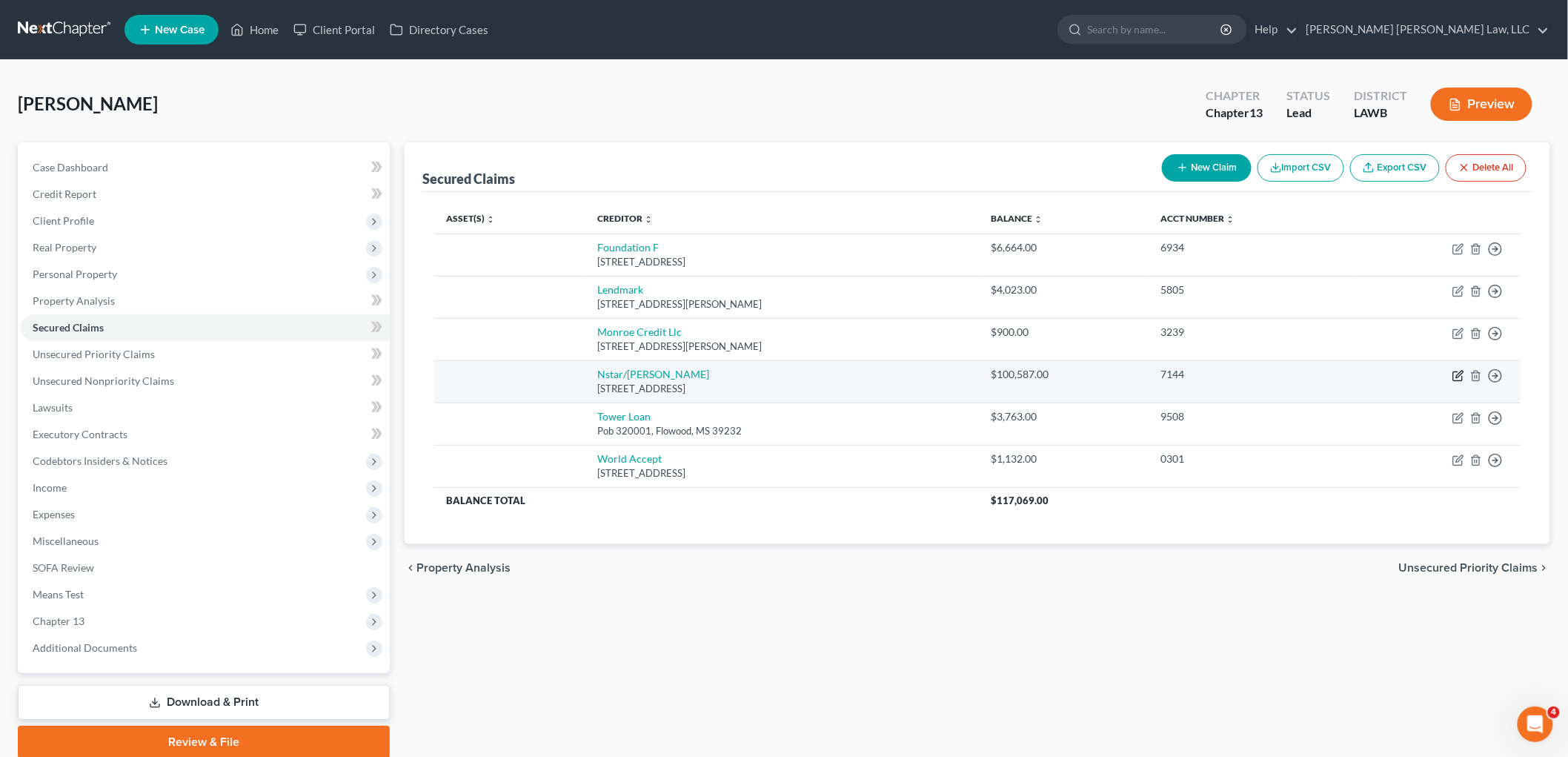
click at [1457, 377] on icon "button" at bounding box center [1460, 374] width 6 height 6
select select "45"
select select "0"
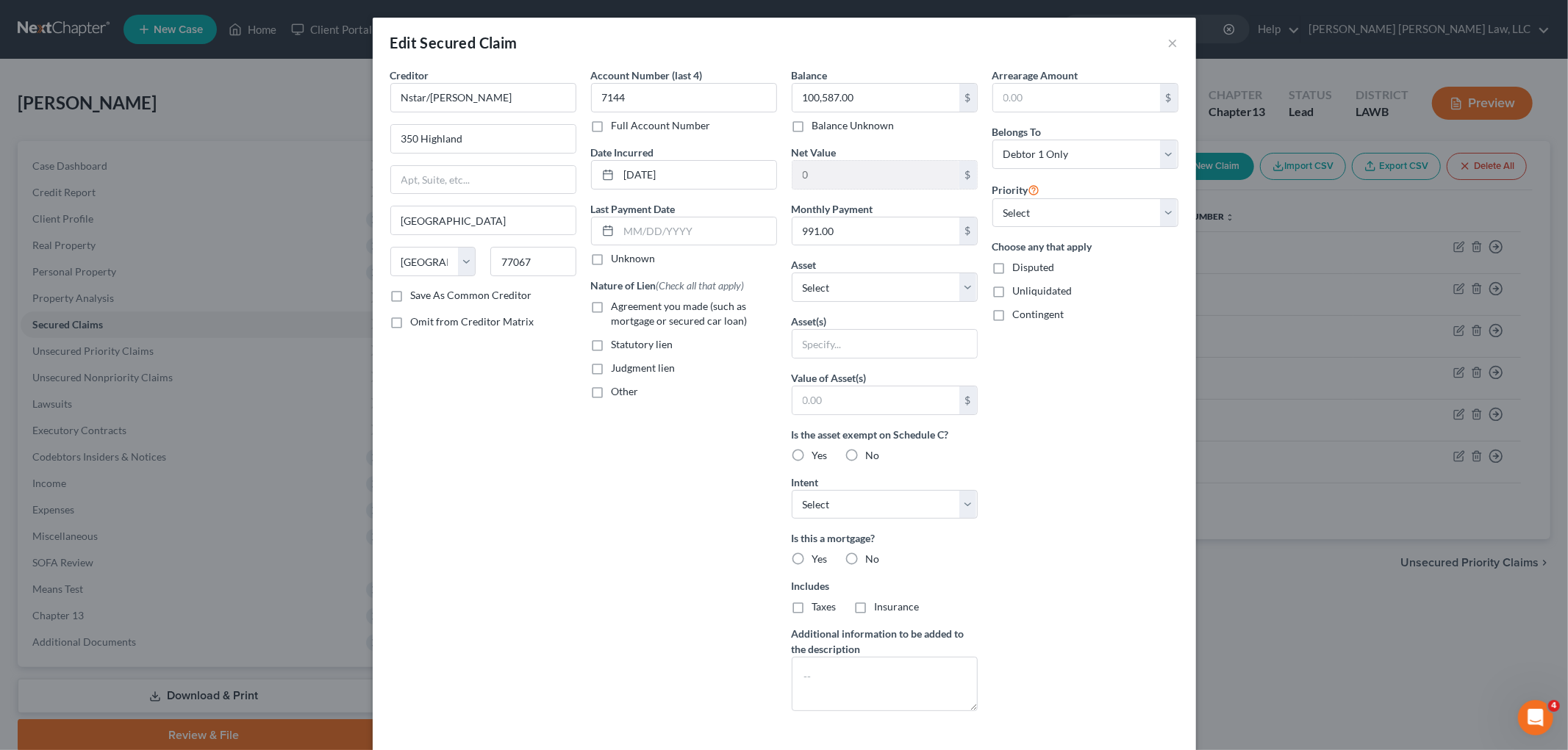
click at [612, 304] on label "Agreement you made (such as mortgage or secured car loan)" at bounding box center [694, 313] width 165 height 30
click at [617, 304] on input "Agreement you made (such as mortgage or secured car loan)" at bounding box center [622, 304] width 10 height 10
checkbox input "true"
click at [812, 557] on label "Yes" at bounding box center [819, 559] width 15 height 14
click at [818, 557] on input "Yes" at bounding box center [822, 557] width 10 height 10
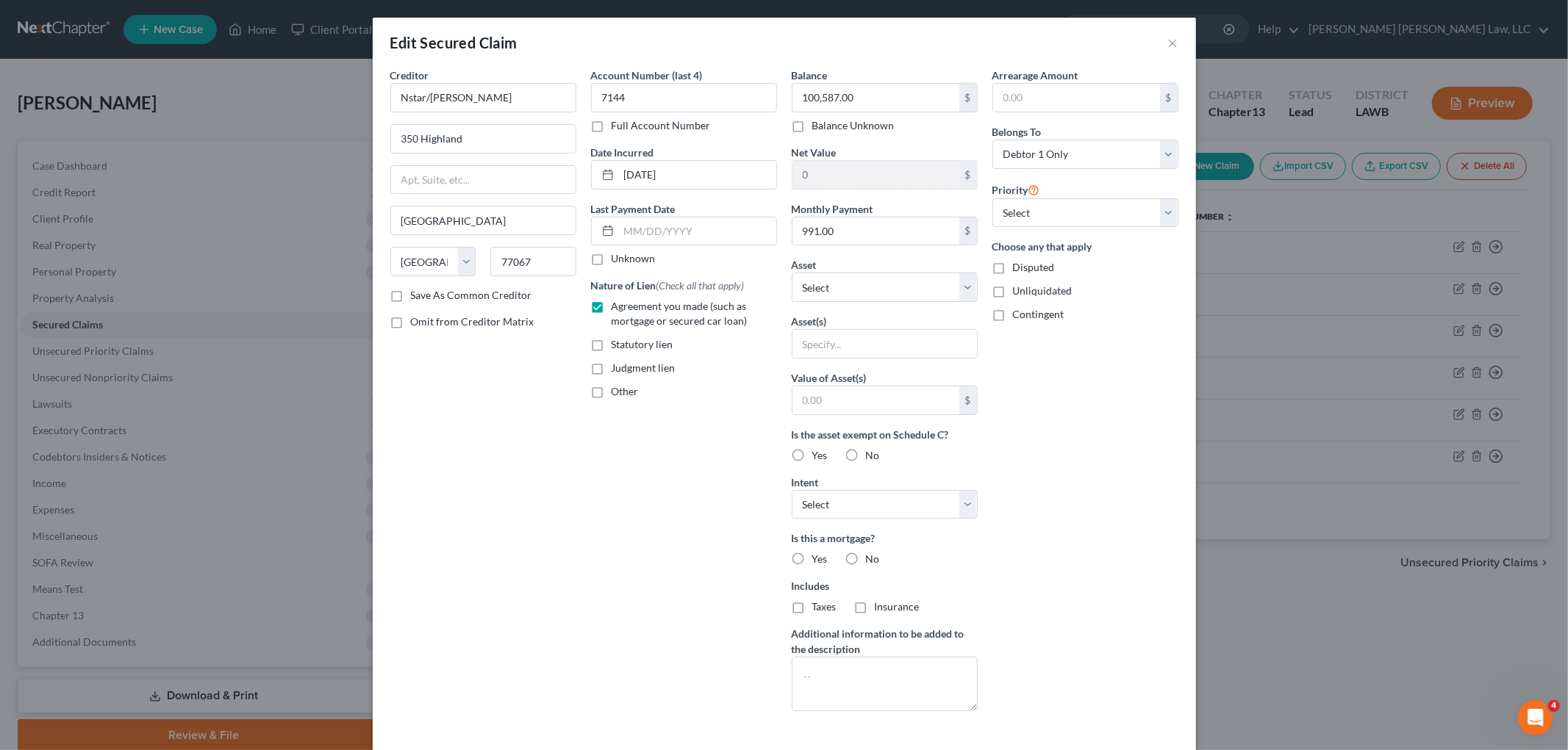
radio input "true"
click at [812, 607] on label "Taxes" at bounding box center [824, 607] width 24 height 14
click at [818, 607] on input "Taxes" at bounding box center [822, 604] width 10 height 10
checkbox input "true"
click at [875, 610] on label "Insurance" at bounding box center [897, 607] width 45 height 14
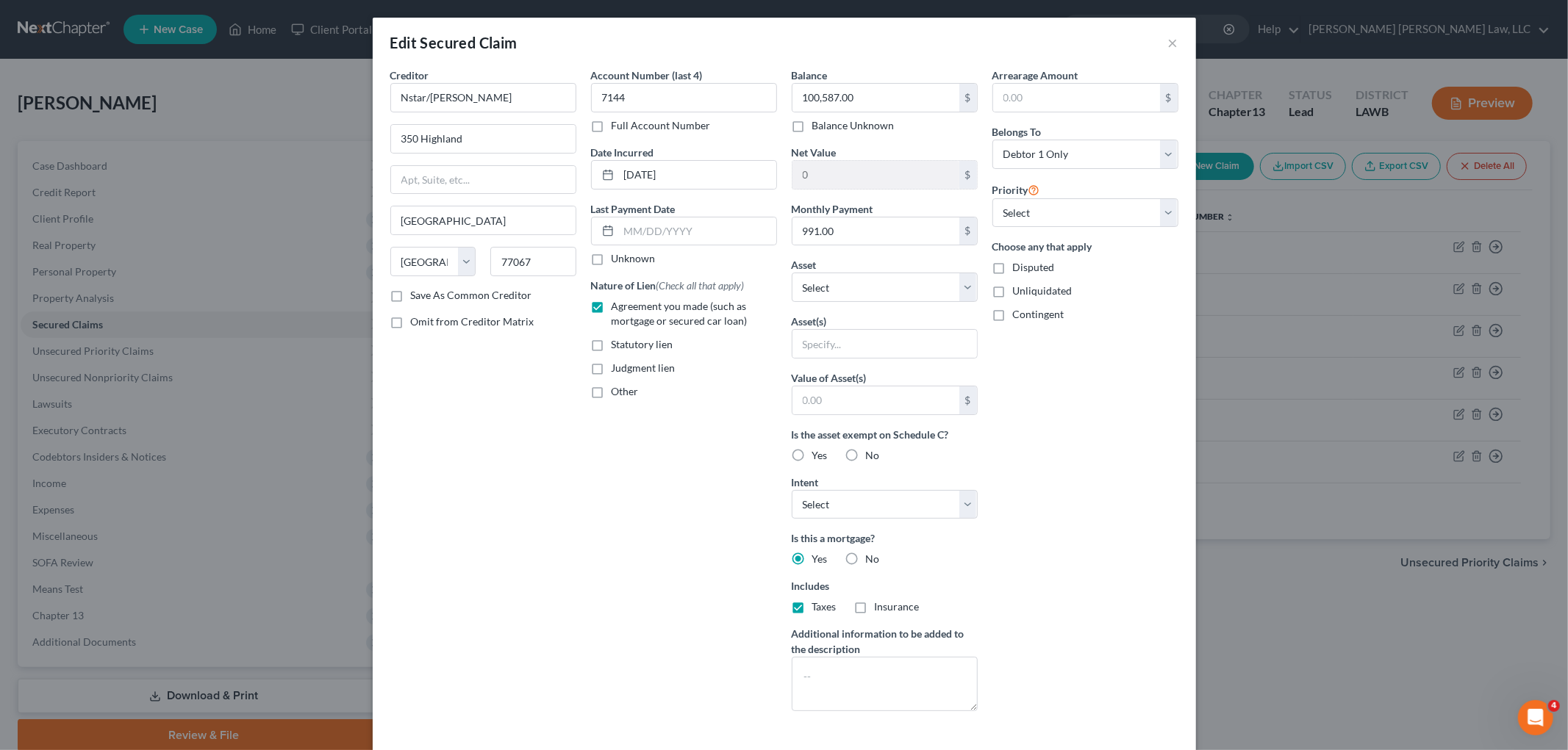
click at [880, 609] on input "Insurance" at bounding box center [885, 604] width 10 height 10
checkbox input "true"
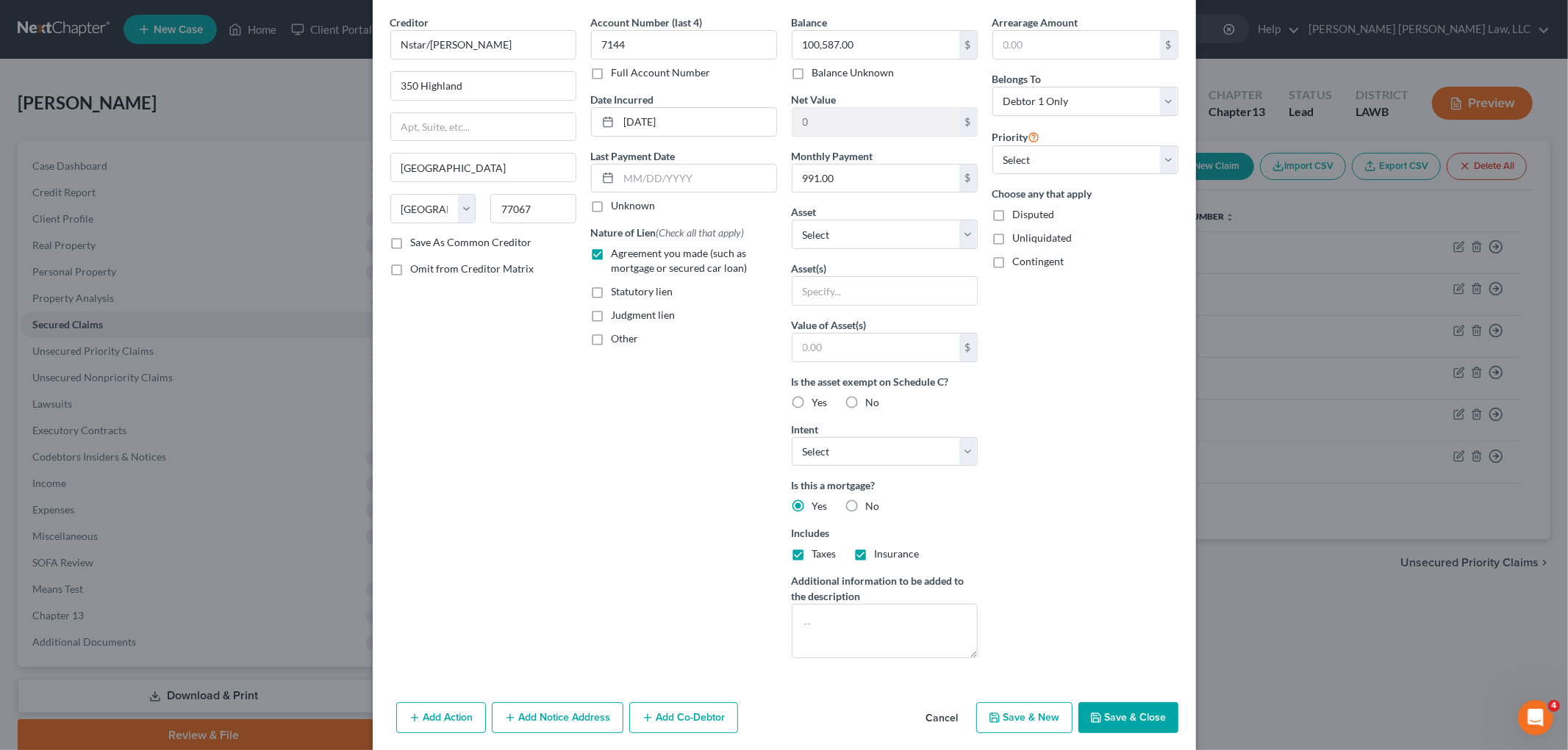
scroll to position [108, 0]
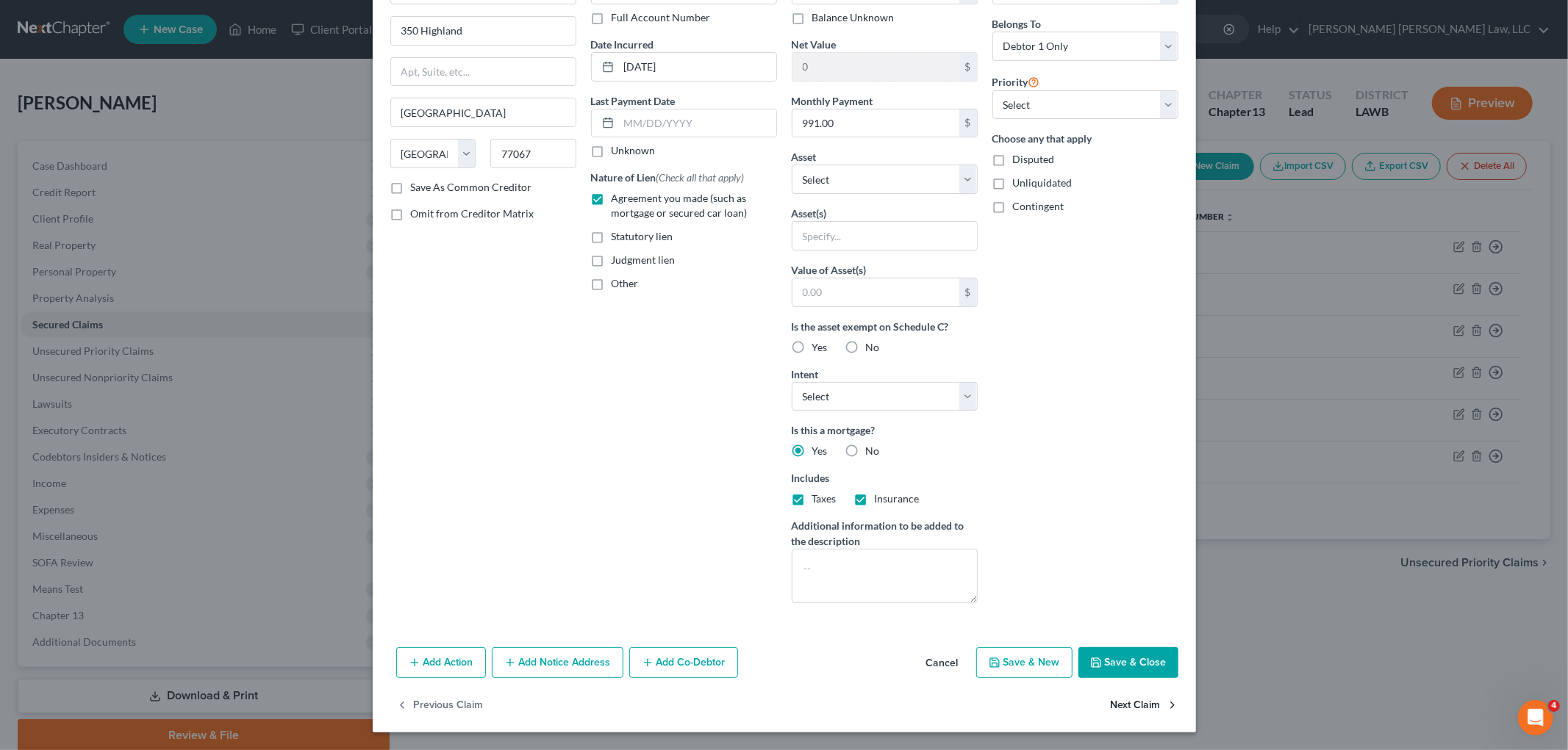
click at [1122, 663] on button "Save & Close" at bounding box center [1128, 663] width 100 height 31
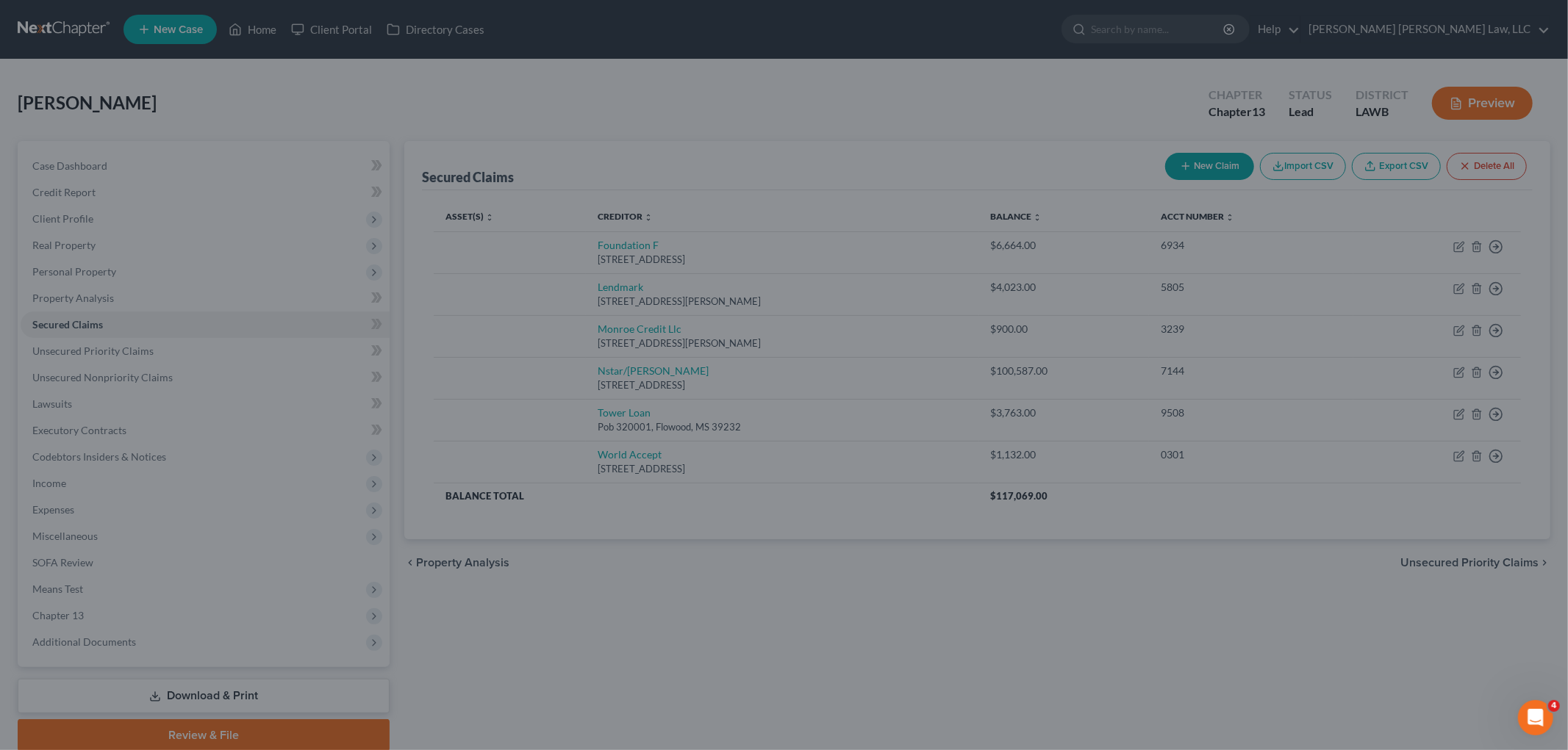
scroll to position [0, 0]
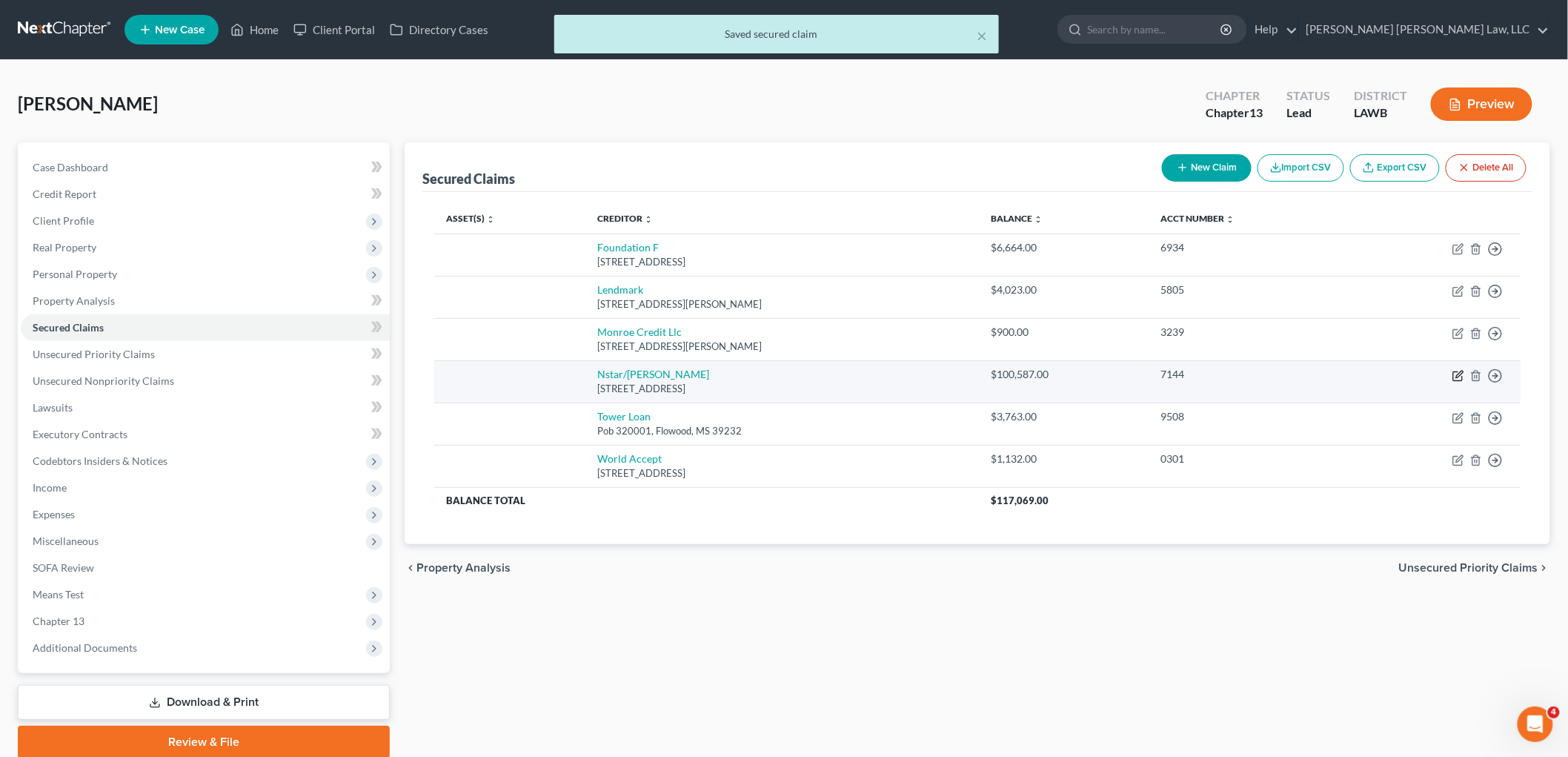
click at [1457, 371] on icon "button" at bounding box center [1457, 375] width 9 height 9
select select "45"
select select "0"
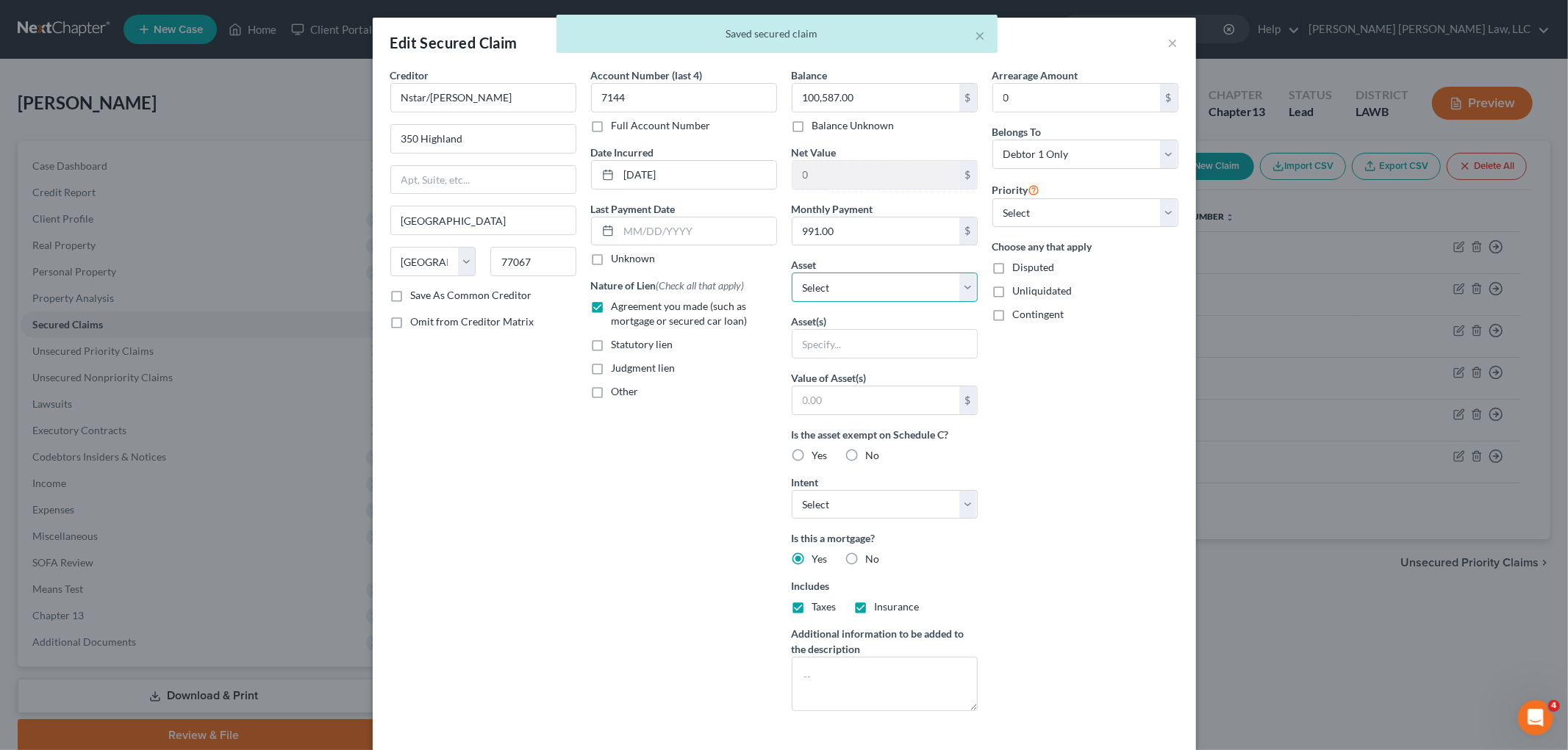
click at [871, 294] on select "Select Other Multiple Assets 213 Davis Drive - $0.0" at bounding box center [884, 287] width 186 height 30
select select "2"
click at [791, 272] on select "Select Other Multiple Assets 213 Davis Drive - $0.0" at bounding box center [884, 287] width 186 height 30
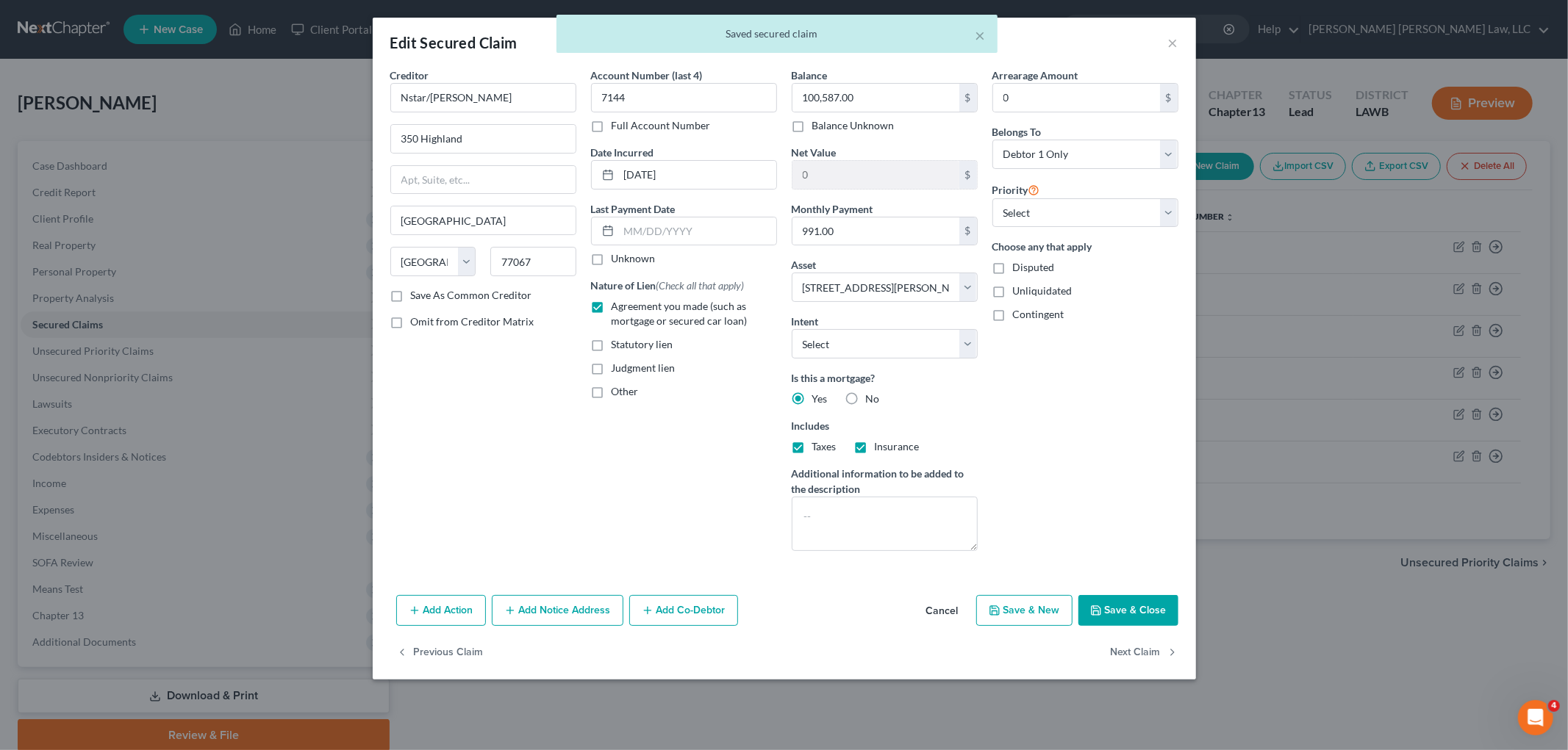
click at [1077, 398] on div "Arrearage Amount 0 $ Belongs To * Select Debtor 1 Only Debtor 2 Only Debtor 1 A…" at bounding box center [1085, 315] width 200 height 495
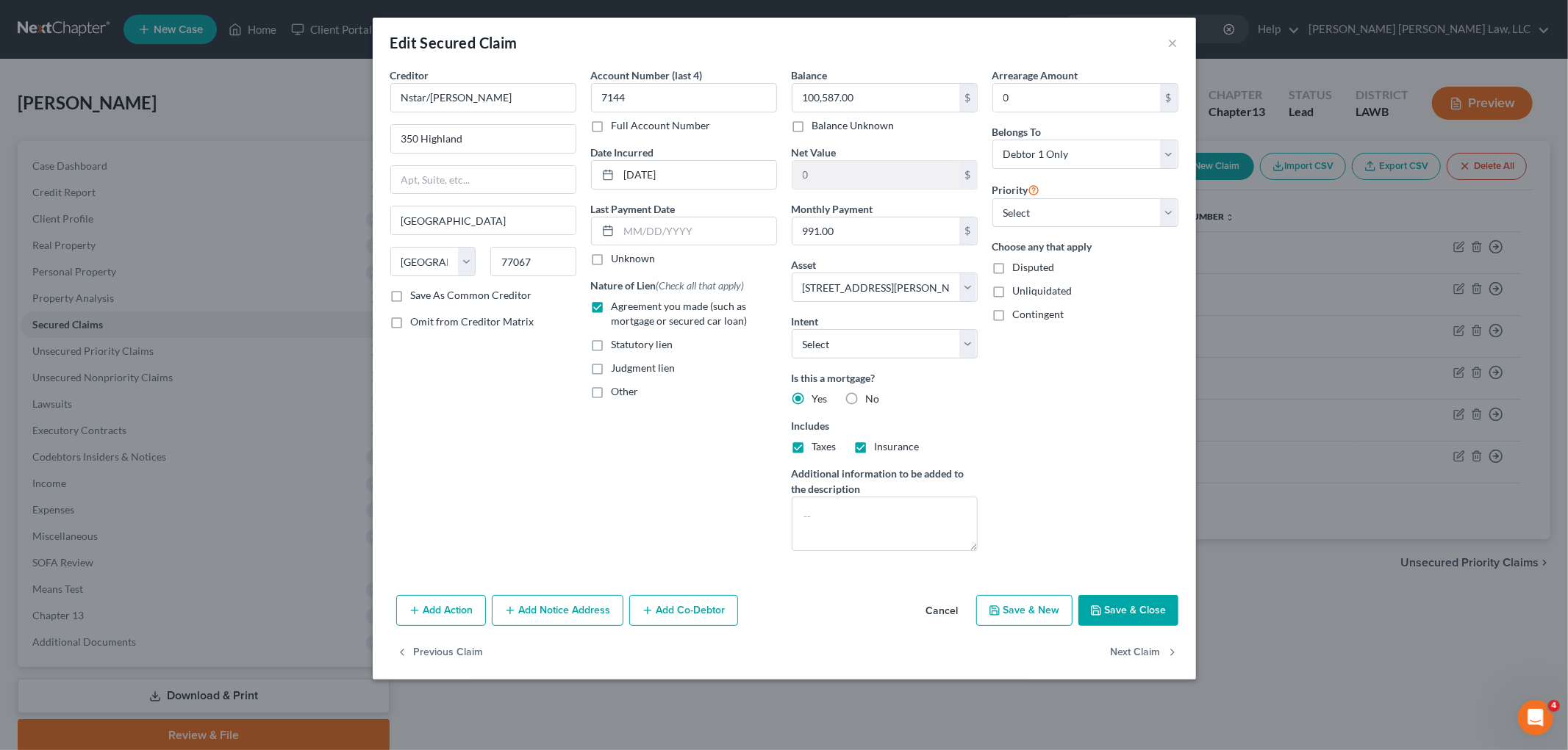
click at [1128, 610] on button "Save & Close" at bounding box center [1128, 611] width 100 height 31
select select
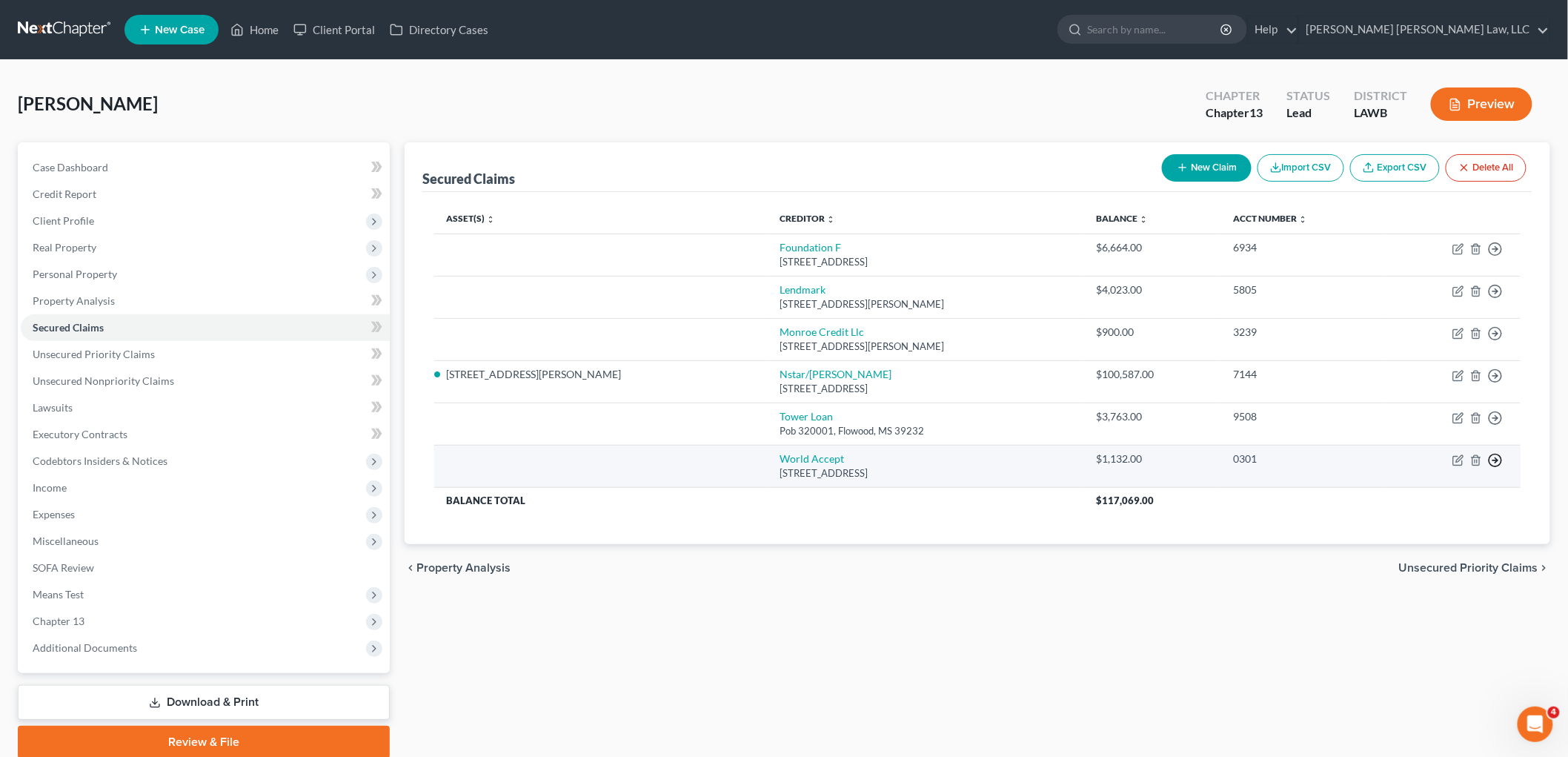
click at [1494, 256] on circle "button" at bounding box center [1496, 250] width 13 height 13
click at [1425, 497] on link "Move to F" at bounding box center [1427, 496] width 124 height 25
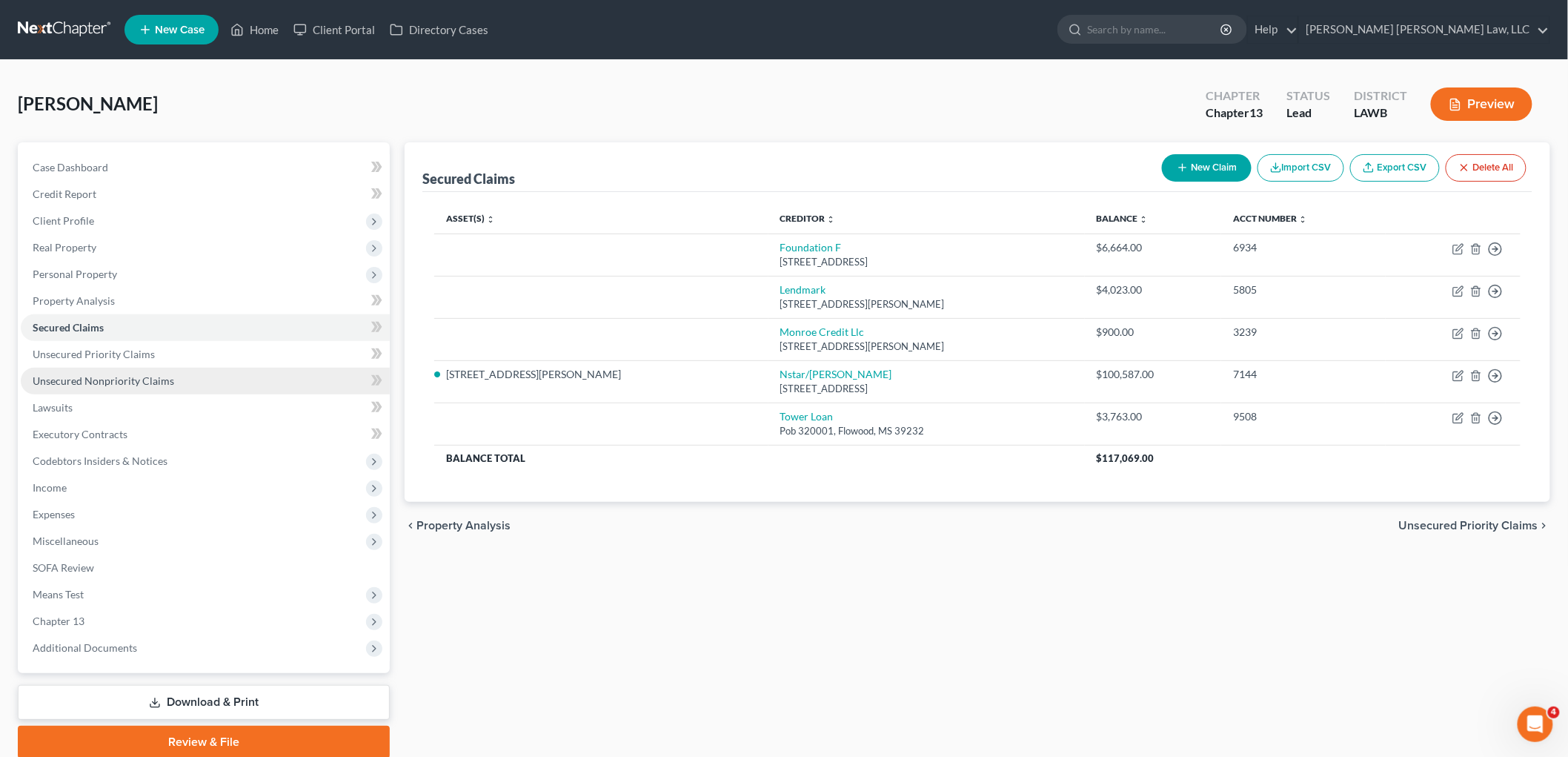
click at [188, 387] on link "Unsecured Nonpriority Claims" at bounding box center [205, 381] width 369 height 27
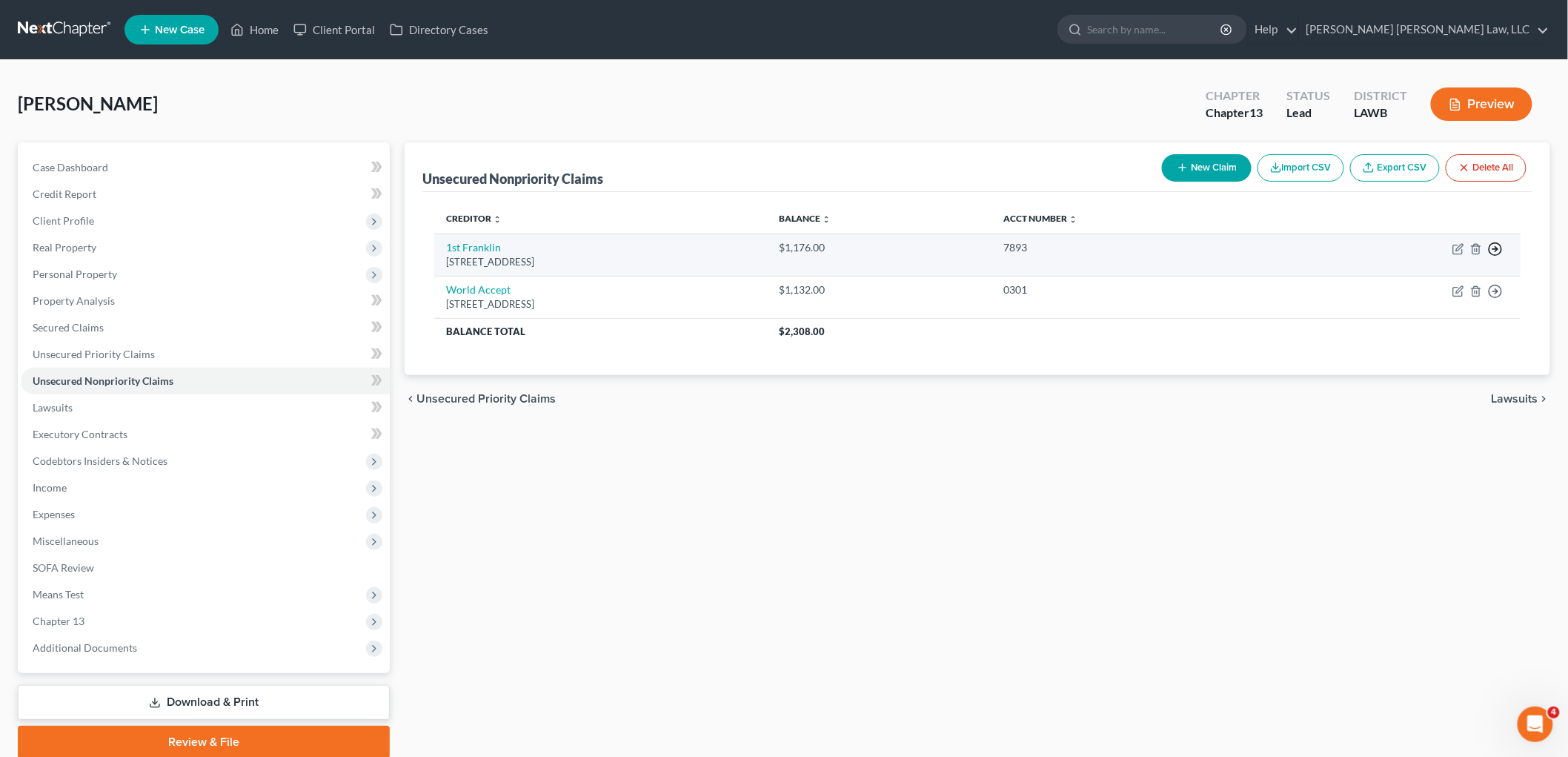
click at [1500, 250] on icon "button" at bounding box center [1495, 249] width 15 height 15
click at [1438, 264] on link "Move to D" at bounding box center [1427, 259] width 124 height 25
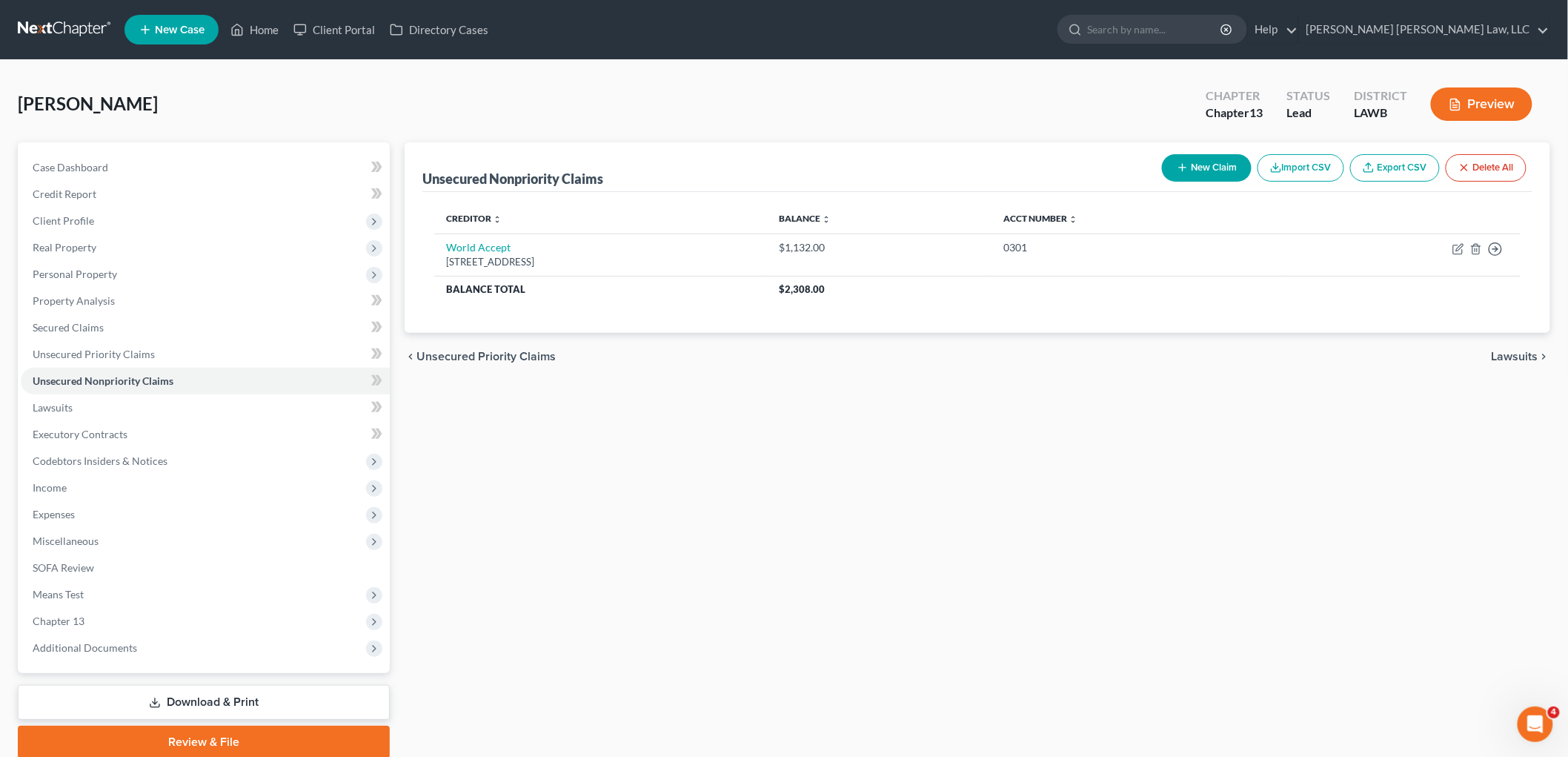
click at [1184, 167] on icon "button" at bounding box center [1182, 167] width 12 height 12
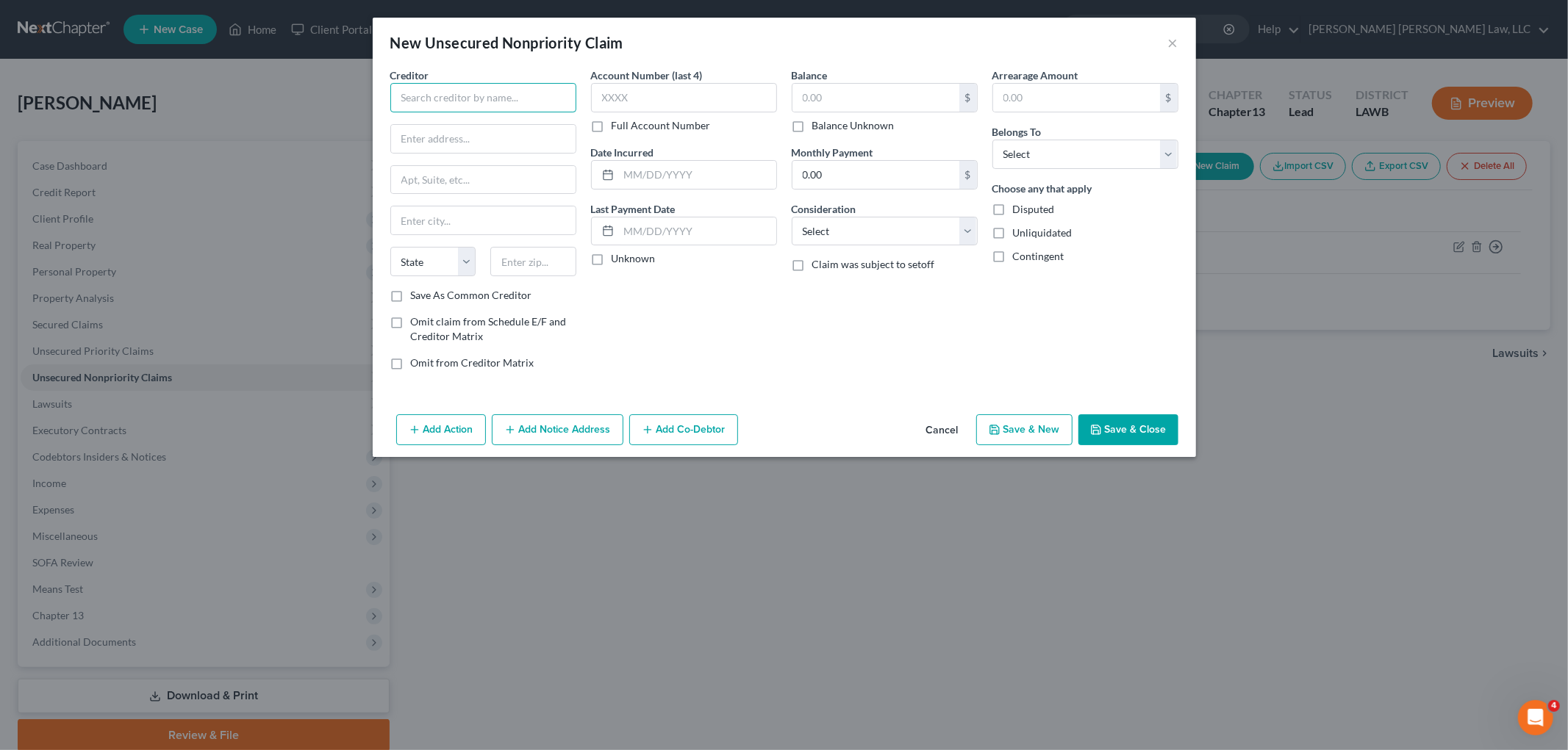
click at [526, 100] on input "text" at bounding box center [483, 98] width 186 height 30
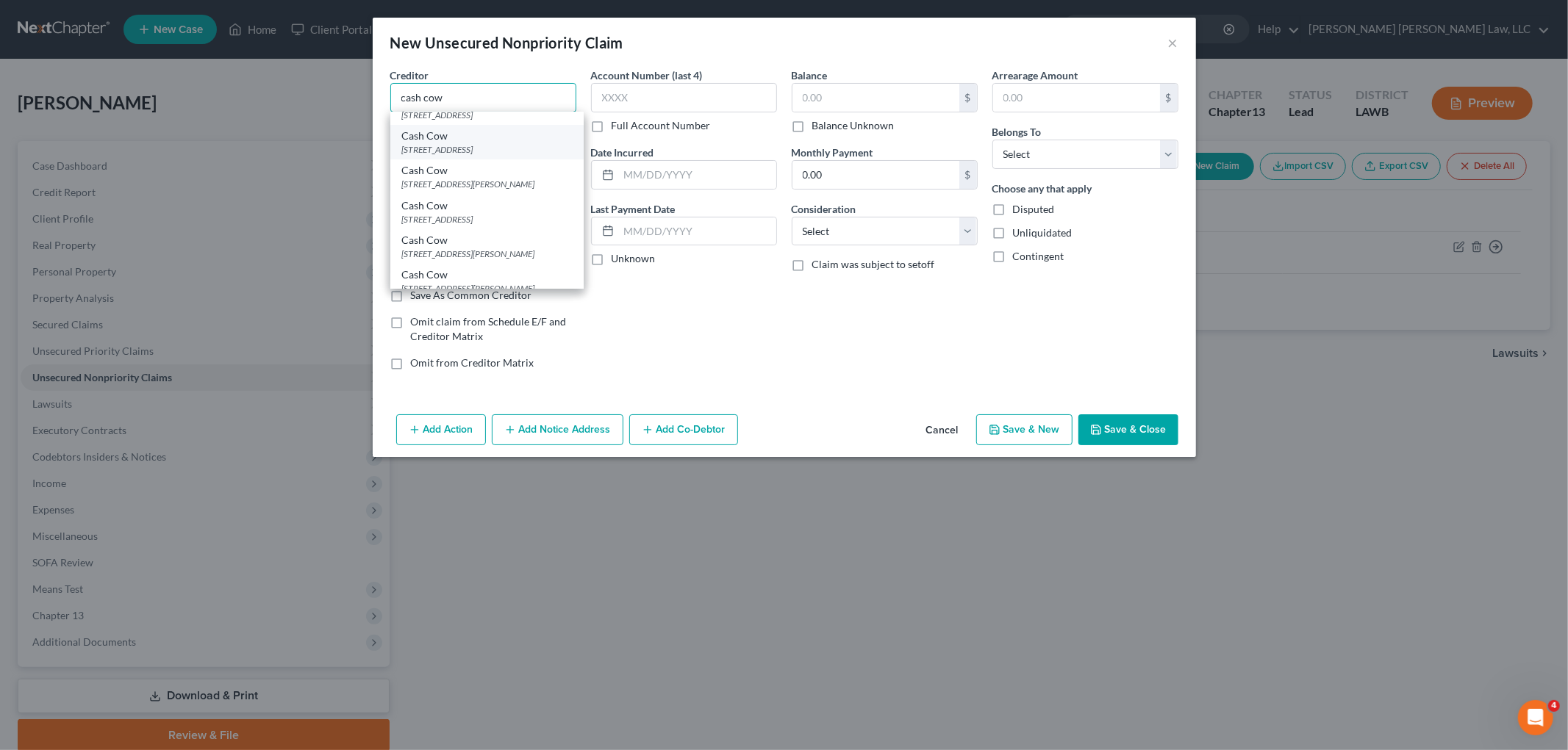
scroll to position [163, 0]
click at [459, 277] on div "Cash Cow" at bounding box center [487, 284] width 170 height 14
type input "Cash Cow"
type input "8601 Dunwoody Place, Ste 406"
type input "Atlanta"
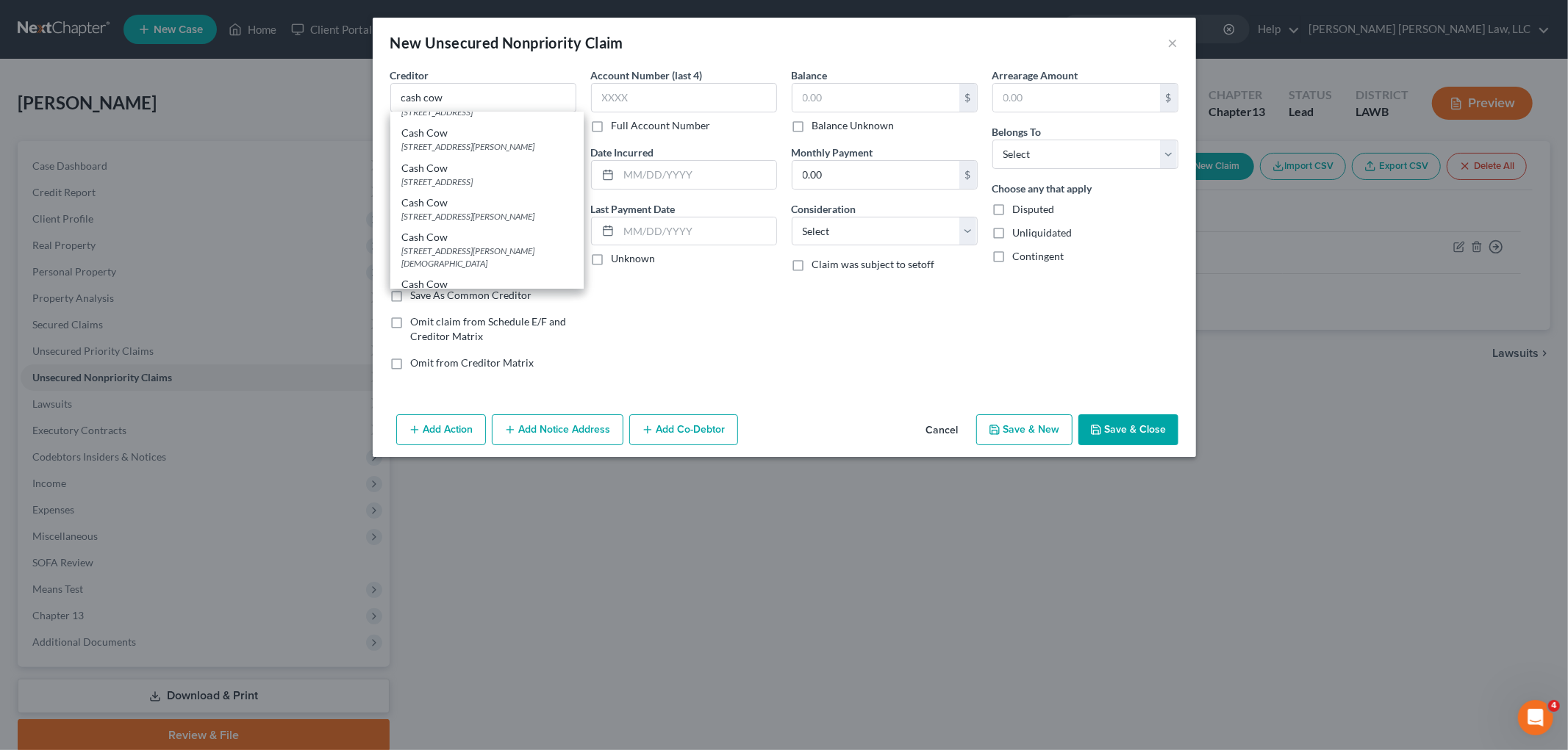
select select "10"
type input "30350"
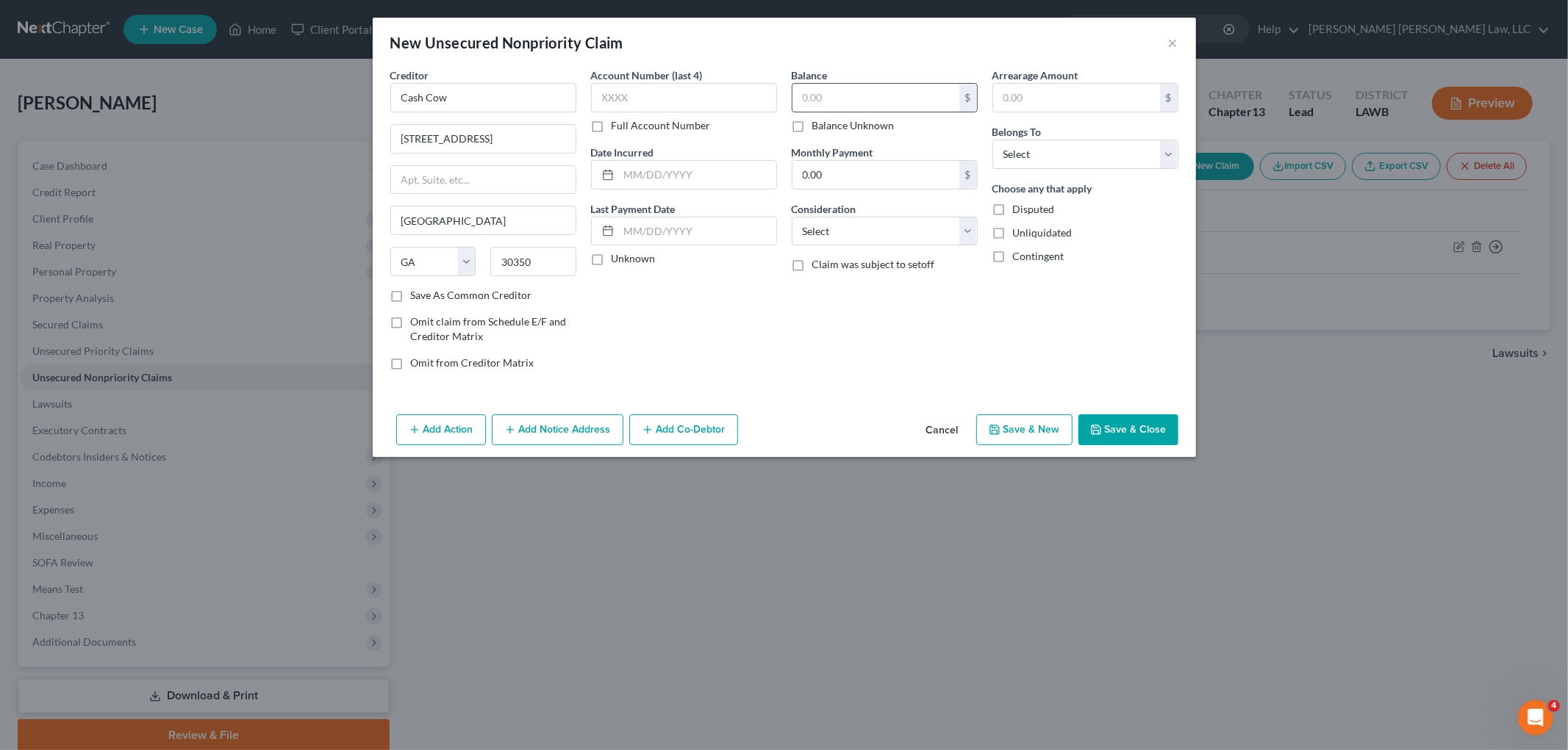
click at [823, 106] on input "text" at bounding box center [875, 98] width 167 height 28
type input "300.00"
click at [1040, 158] on select "Select Debtor 1 Only Debtor 2 Only Debtor 1 And Debtor 2 Only At Least One Of T…" at bounding box center [1085, 154] width 186 height 30
select select "0"
click at [992, 139] on select "Select Debtor 1 Only Debtor 2 Only Debtor 1 And Debtor 2 Only At Least One Of T…" at bounding box center [1085, 154] width 186 height 30
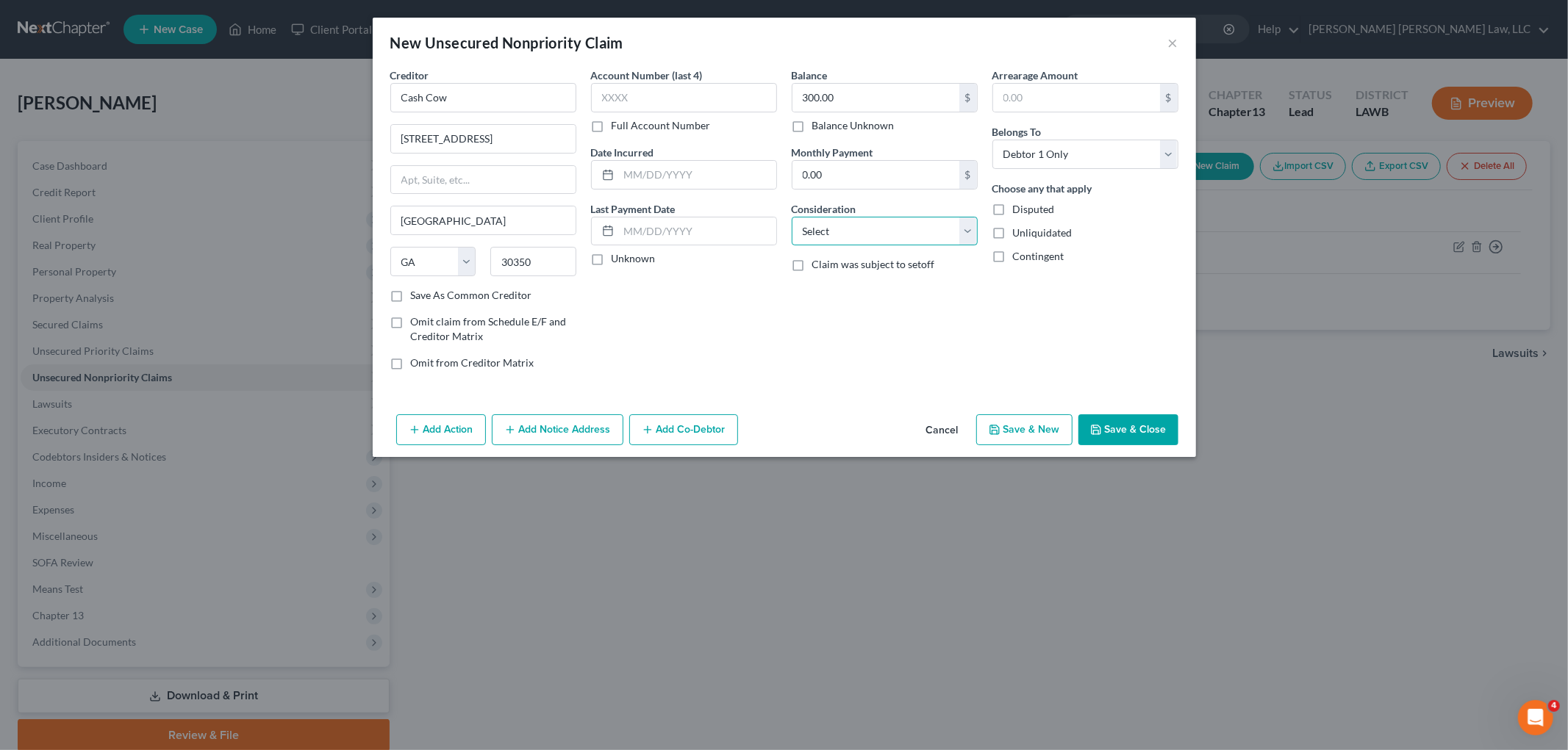
click at [824, 236] on select "Select Cable / Satellite Services Collection Agency Credit Card Debt Debt Couns…" at bounding box center [884, 231] width 186 height 30
select select "10"
click at [791, 216] on select "Select Cable / Satellite Services Collection Agency Credit Card Debt Debt Couns…" at bounding box center [884, 231] width 186 height 30
click at [1058, 429] on button "Save & New" at bounding box center [1024, 429] width 96 height 31
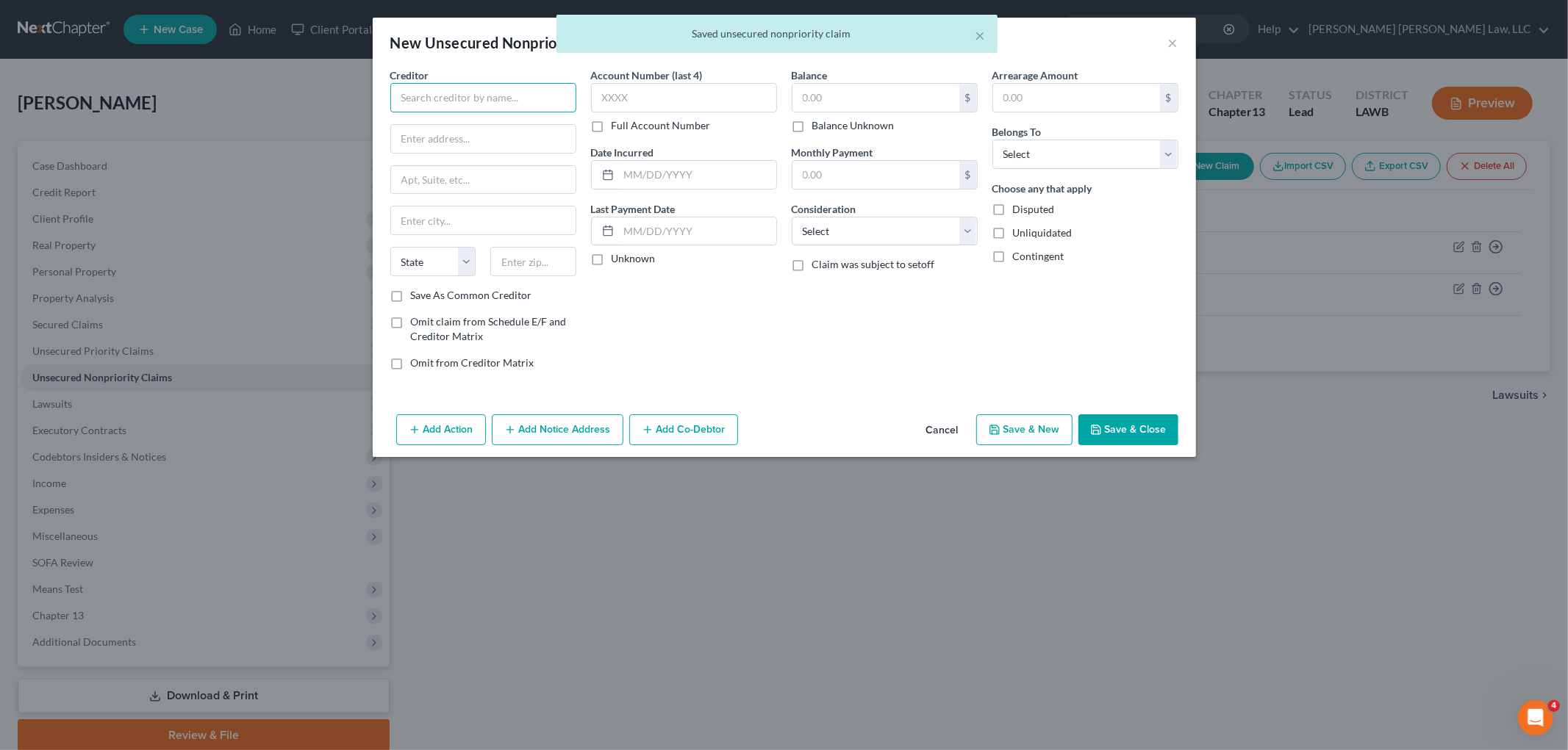
click at [550, 97] on input "text" at bounding box center [483, 98] width 186 height 30
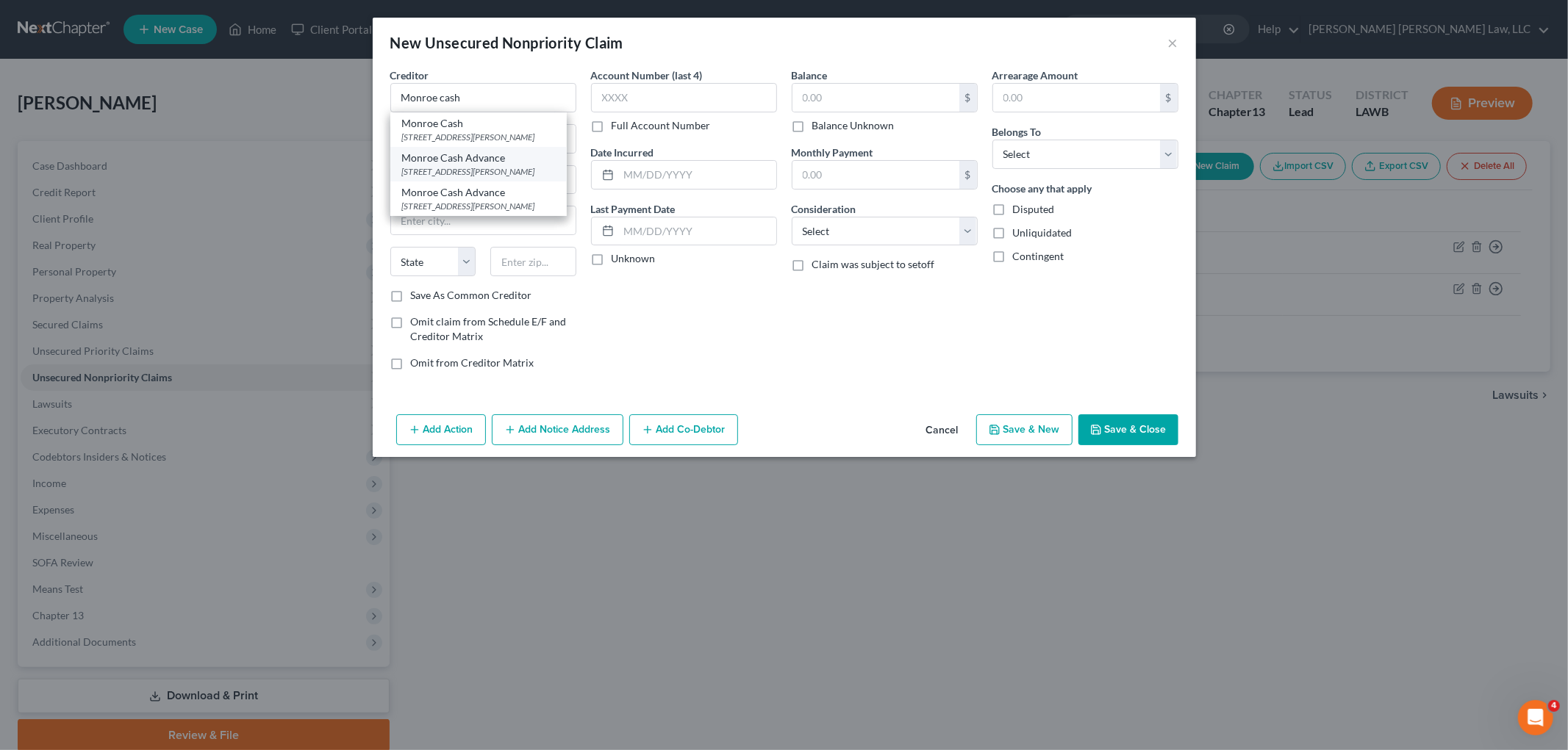
click at [502, 167] on div "1007 Sterlington Rd., Monroe, LA 71203" at bounding box center [479, 171] width 153 height 13
type input "Monroe Cash Advance"
type input "1007 Sterlington Rd."
type input "Monroe"
select select "19"
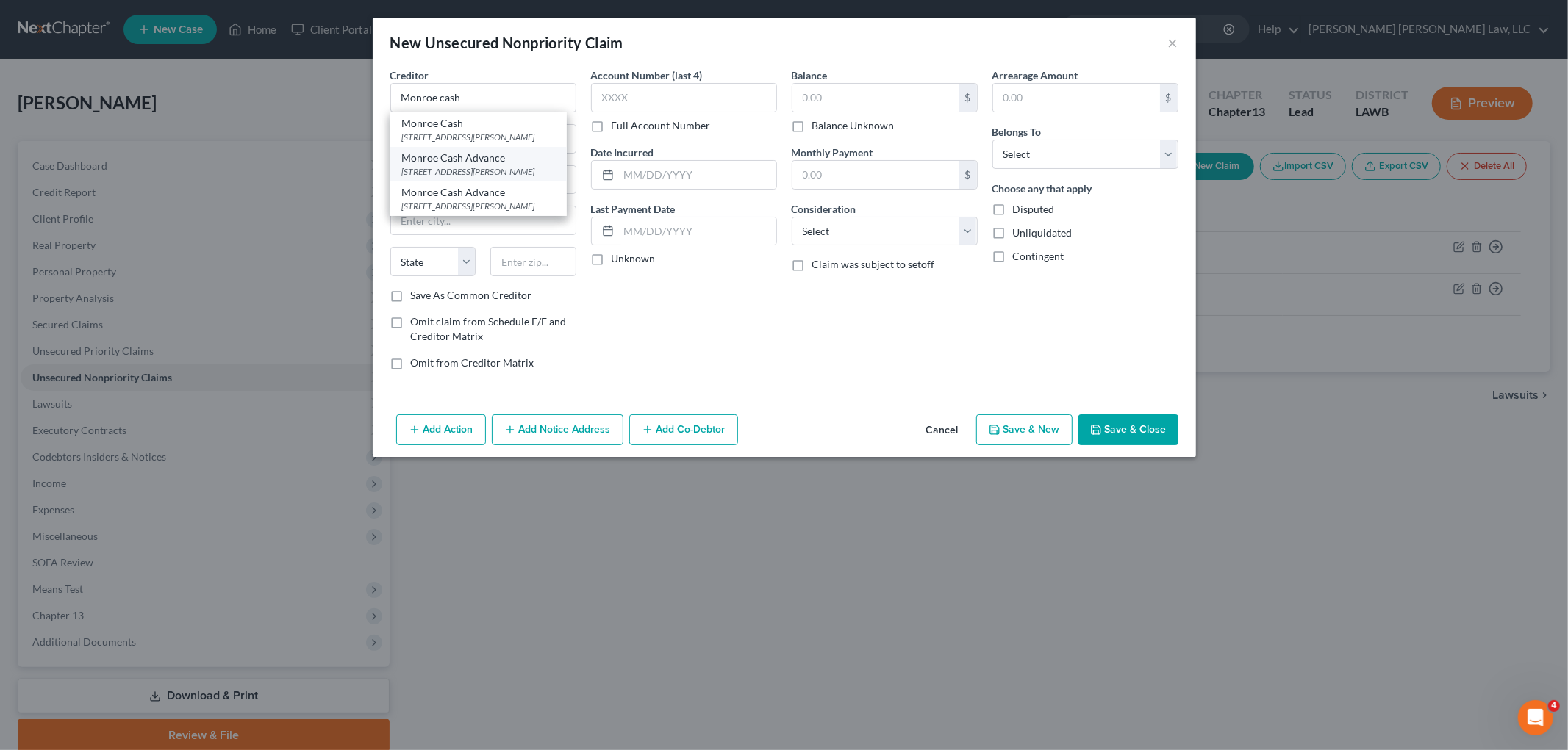
type input "71203"
click at [842, 96] on input "text" at bounding box center [875, 98] width 167 height 28
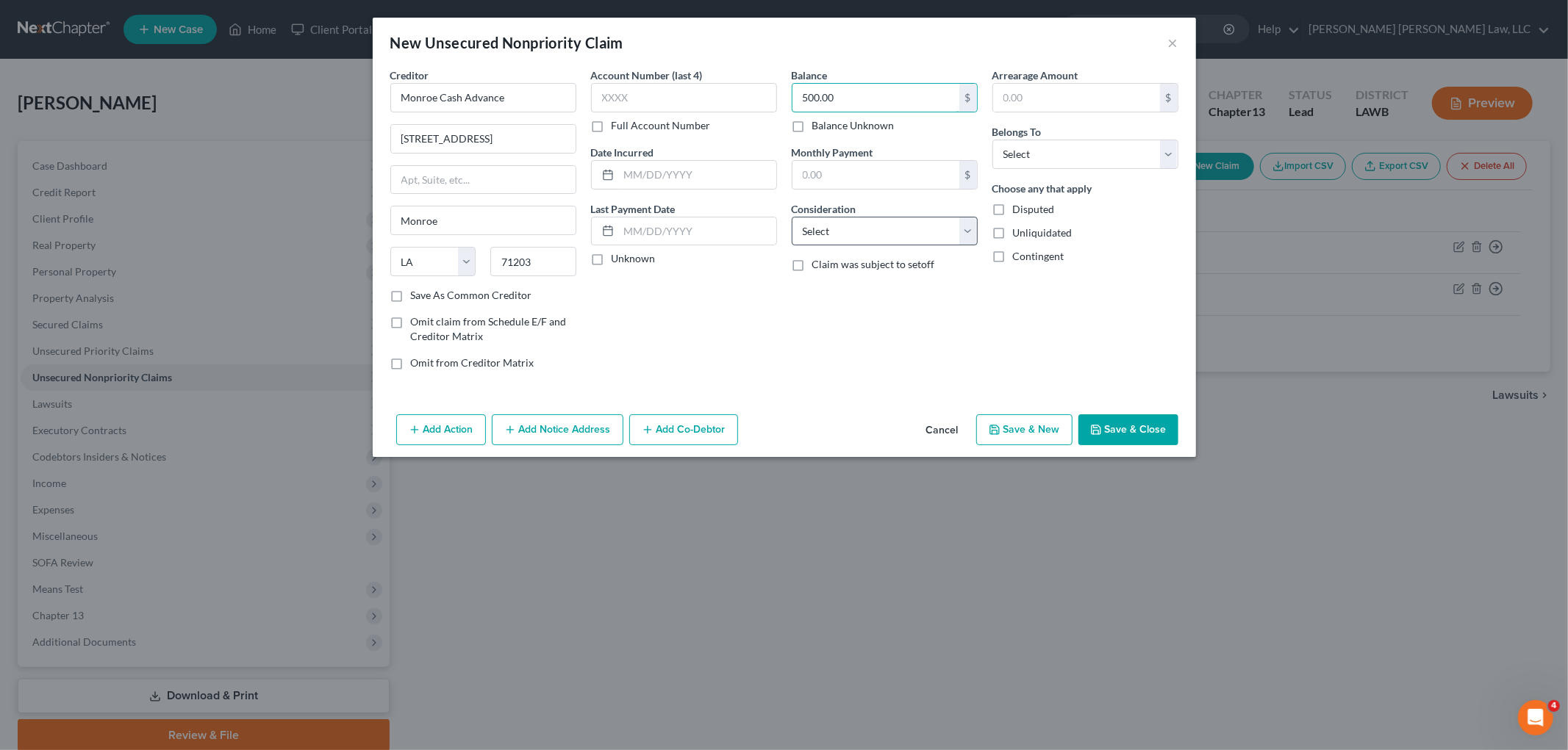
type input "500.00"
drag, startPoint x: 849, startPoint y: 226, endPoint x: 849, endPoint y: 244, distance: 18.0
click at [849, 228] on select "Select Cable / Satellite Services Collection Agency Credit Card Debt Debt Couns…" at bounding box center [884, 231] width 186 height 30
select select "10"
click at [791, 216] on select "Select Cable / Satellite Services Collection Agency Credit Card Debt Debt Couns…" at bounding box center [884, 231] width 186 height 30
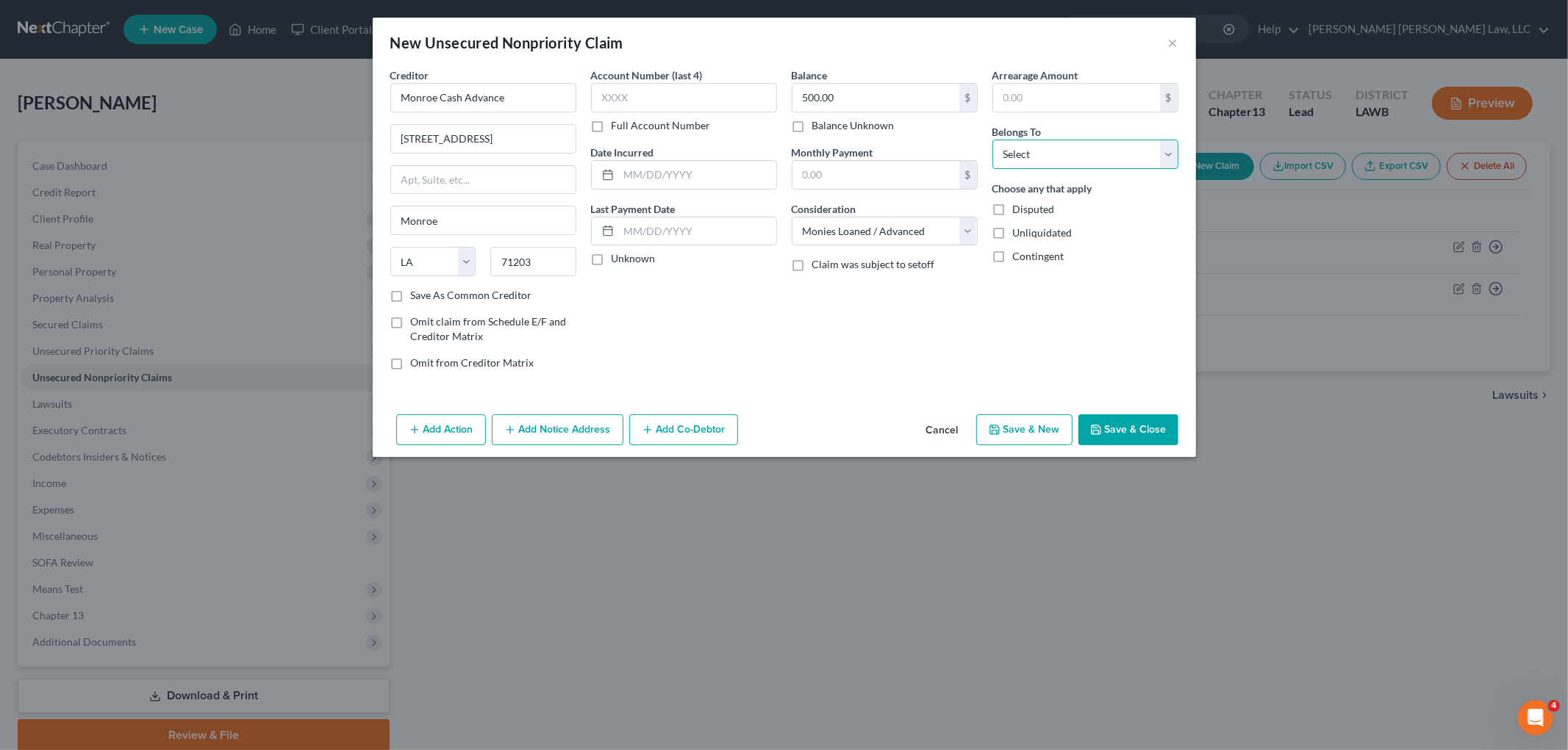
drag, startPoint x: 1132, startPoint y: 156, endPoint x: 1125, endPoint y: 167, distance: 13.0
click at [1132, 156] on select "Select Debtor 1 Only Debtor 2 Only Debtor 1 And Debtor 2 Only At Least One Of T…" at bounding box center [1085, 154] width 186 height 30
select select "0"
click at [992, 139] on select "Select Debtor 1 Only Debtor 2 Only Debtor 1 And Debtor 2 Only At Least One Of T…" at bounding box center [1085, 154] width 186 height 30
click at [1047, 424] on button "Save & New" at bounding box center [1024, 429] width 96 height 31
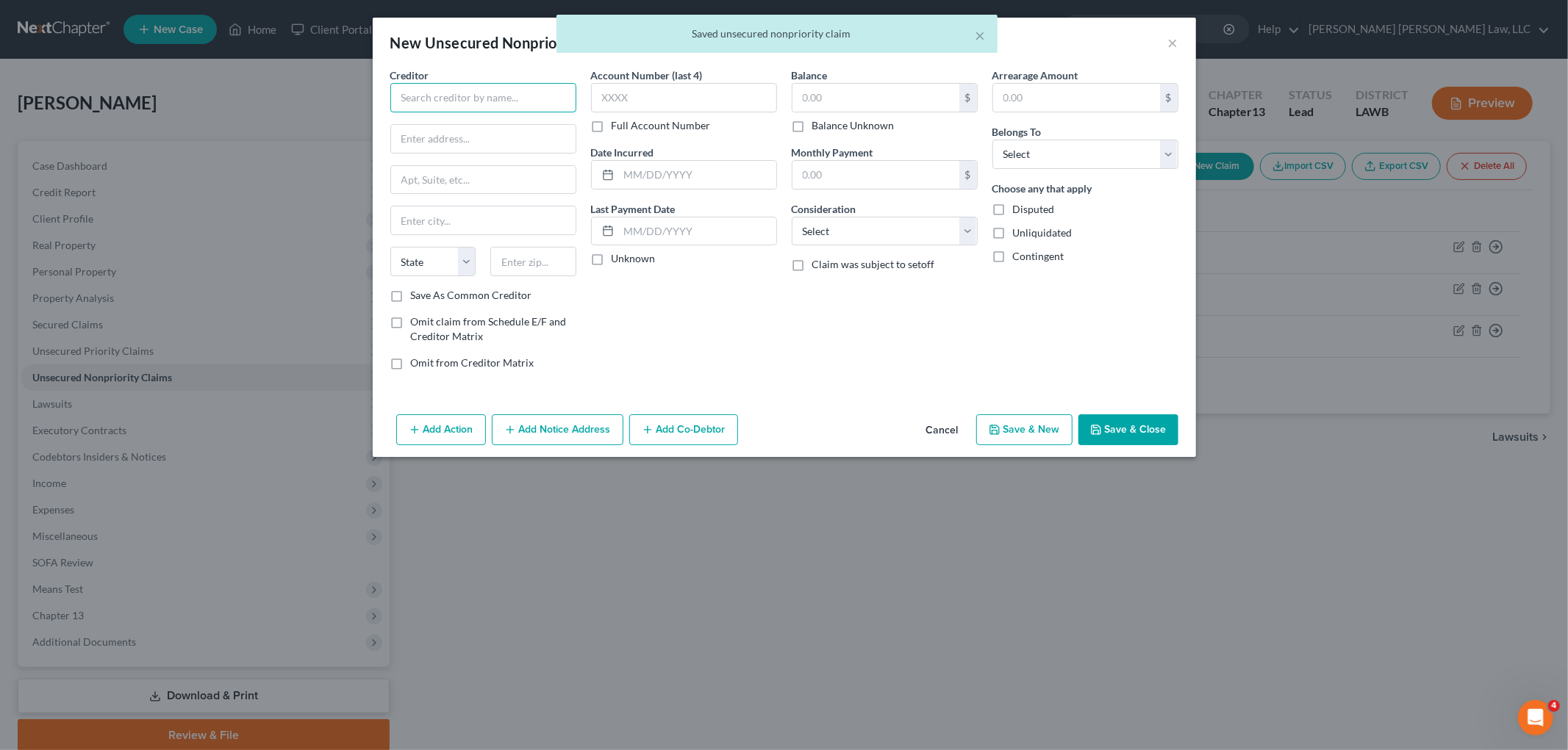
click at [505, 92] on input "text" at bounding box center [483, 98] width 186 height 30
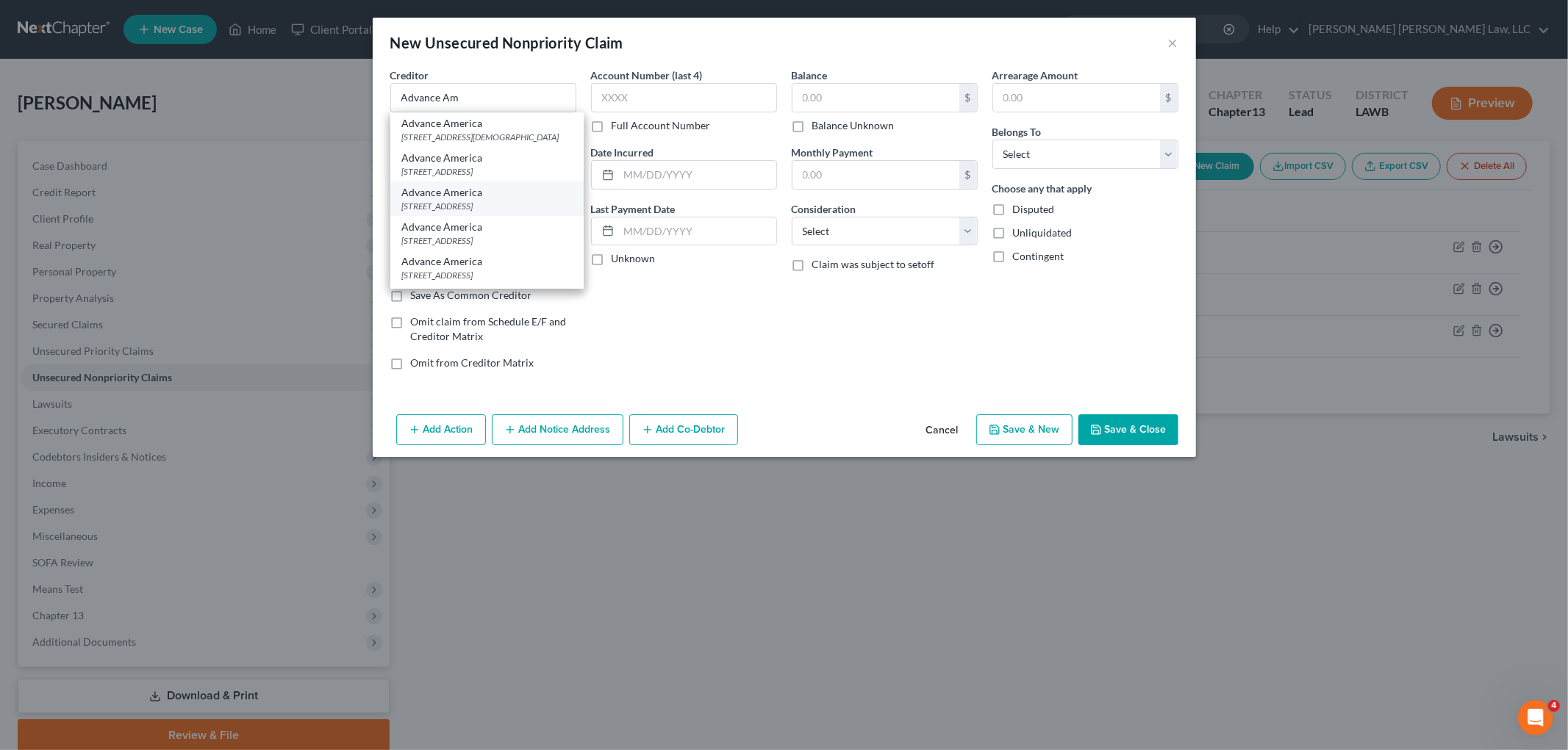
click at [492, 200] on div "Advance America" at bounding box center [487, 192] width 170 height 14
type input "Advance America"
type input "3112 Louisville Ave"
type input "Monroe"
select select "19"
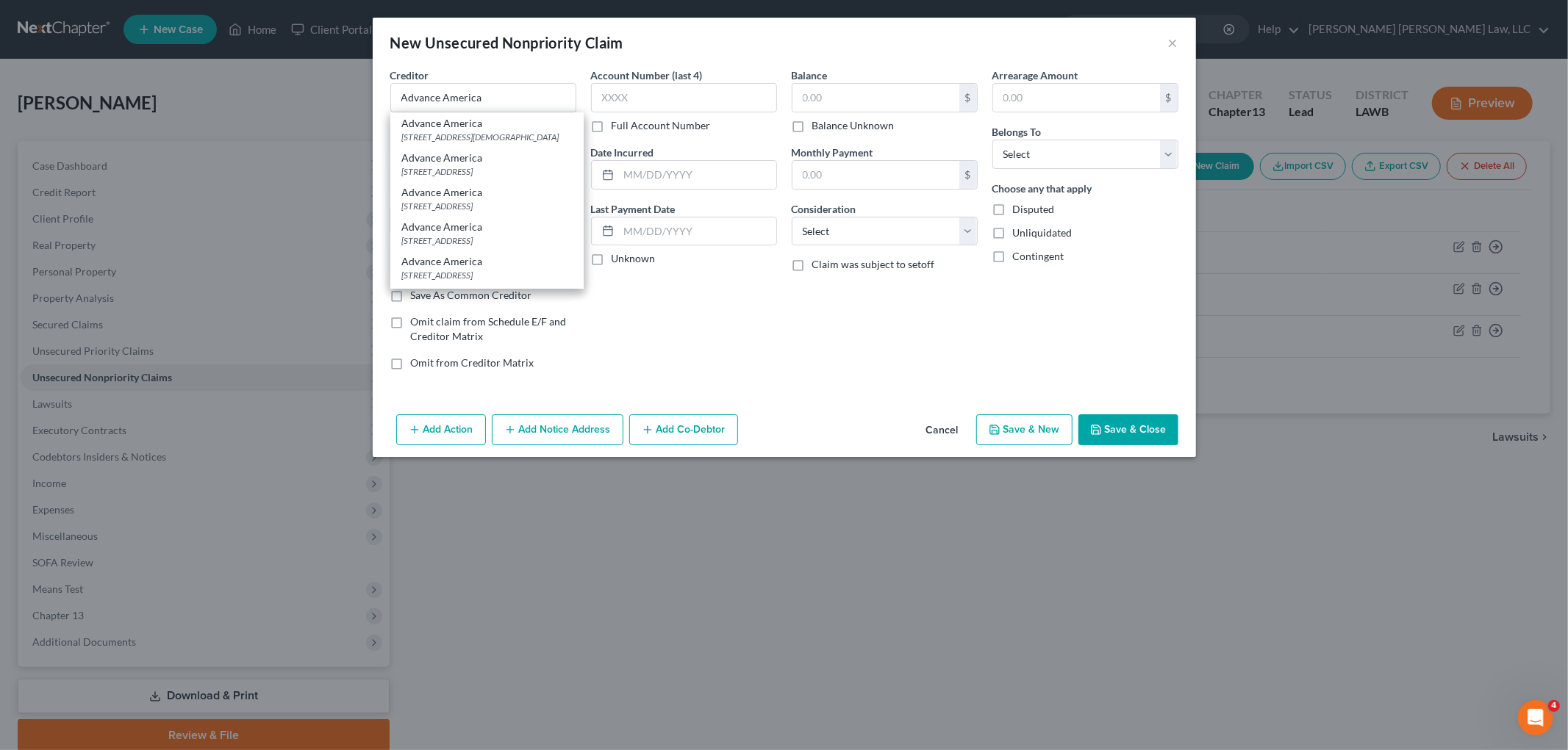
type input "71201"
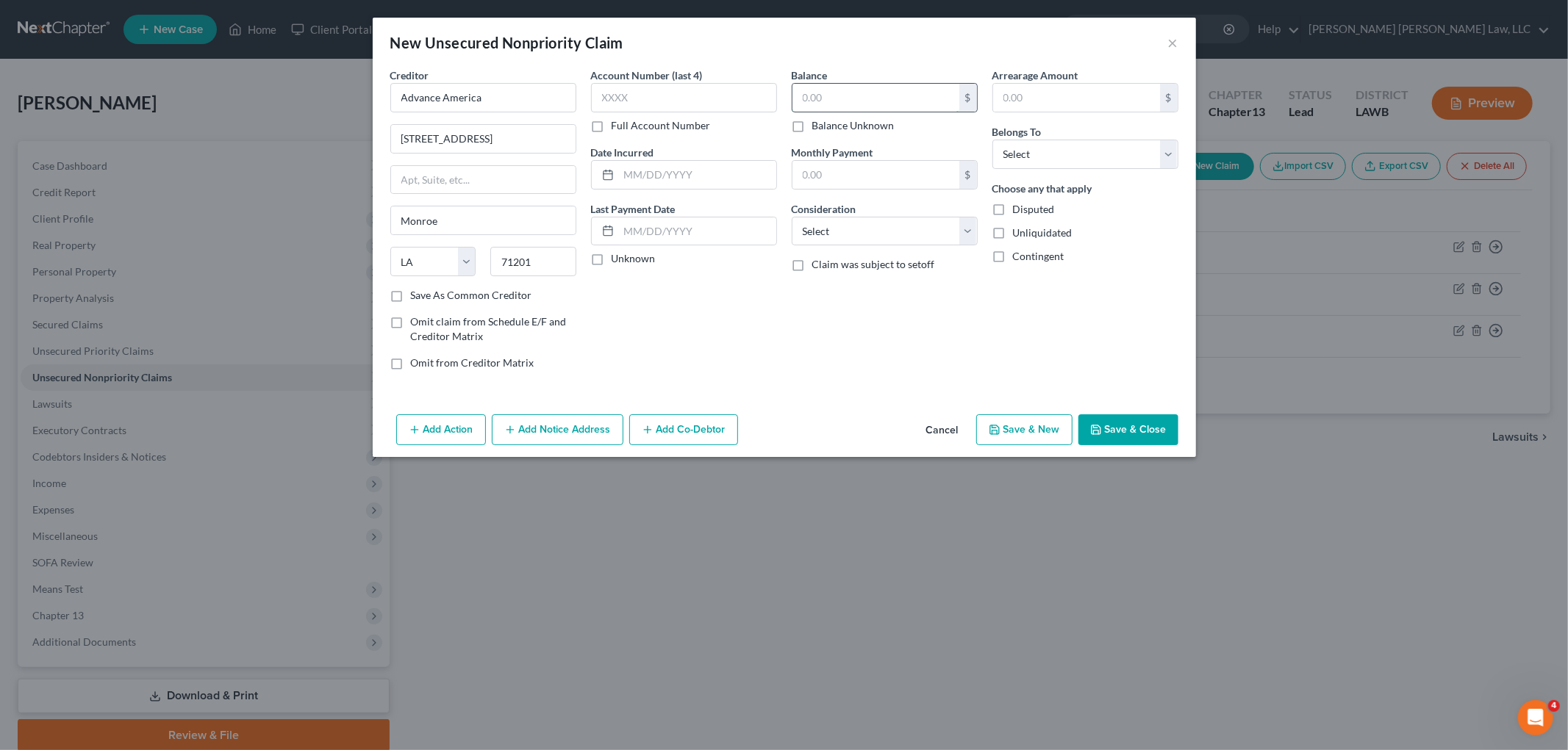
click at [908, 89] on input "text" at bounding box center [875, 98] width 167 height 28
type input "500.00"
click at [1033, 160] on select "Select Debtor 1 Only Debtor 2 Only Debtor 1 And Debtor 2 Only At Least One Of T…" at bounding box center [1085, 154] width 186 height 30
select select "0"
click at [992, 139] on select "Select Debtor 1 Only Debtor 2 Only Debtor 1 And Debtor 2 Only At Least One Of T…" at bounding box center [1085, 154] width 186 height 30
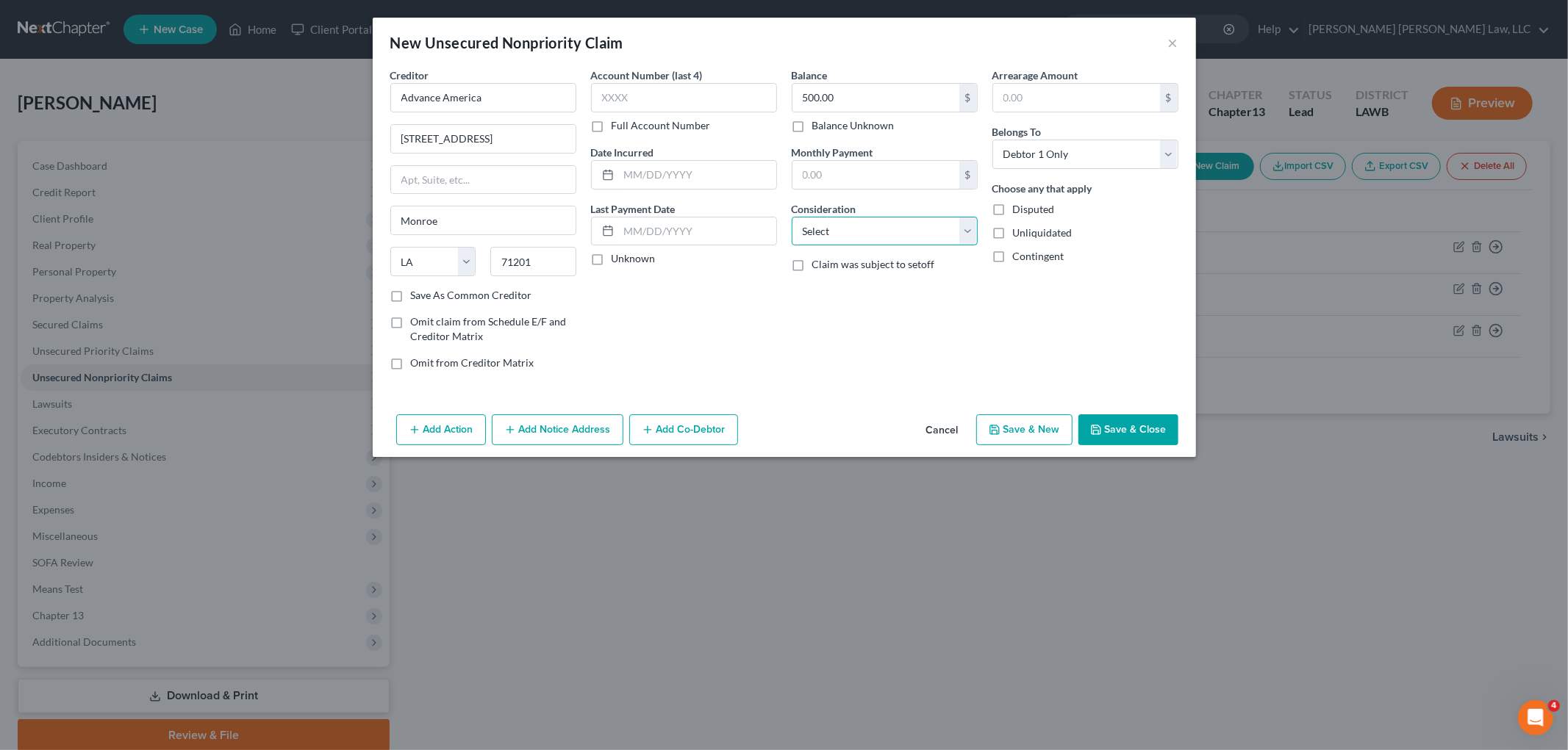
click at [945, 228] on select "Select Cable / Satellite Services Collection Agency Credit Card Debt Debt Couns…" at bounding box center [884, 231] width 186 height 30
select select "10"
click at [791, 216] on select "Select Cable / Satellite Services Collection Agency Credit Card Debt Debt Couns…" at bounding box center [884, 231] width 186 height 30
click at [1111, 437] on button "Save & Close" at bounding box center [1128, 429] width 100 height 31
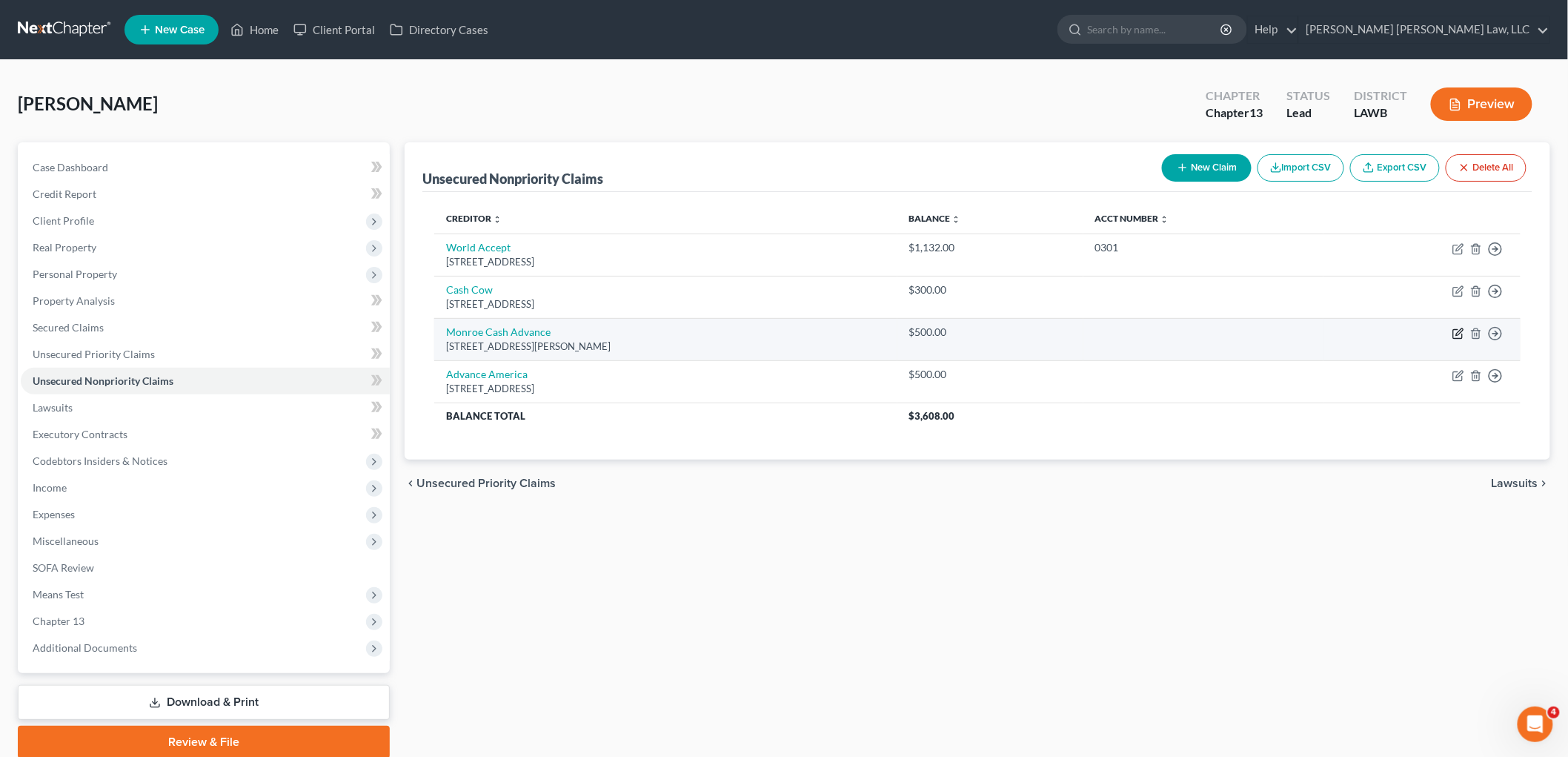
click at [1454, 334] on icon "button" at bounding box center [1457, 334] width 9 height 9
select select "19"
select select "10"
select select "0"
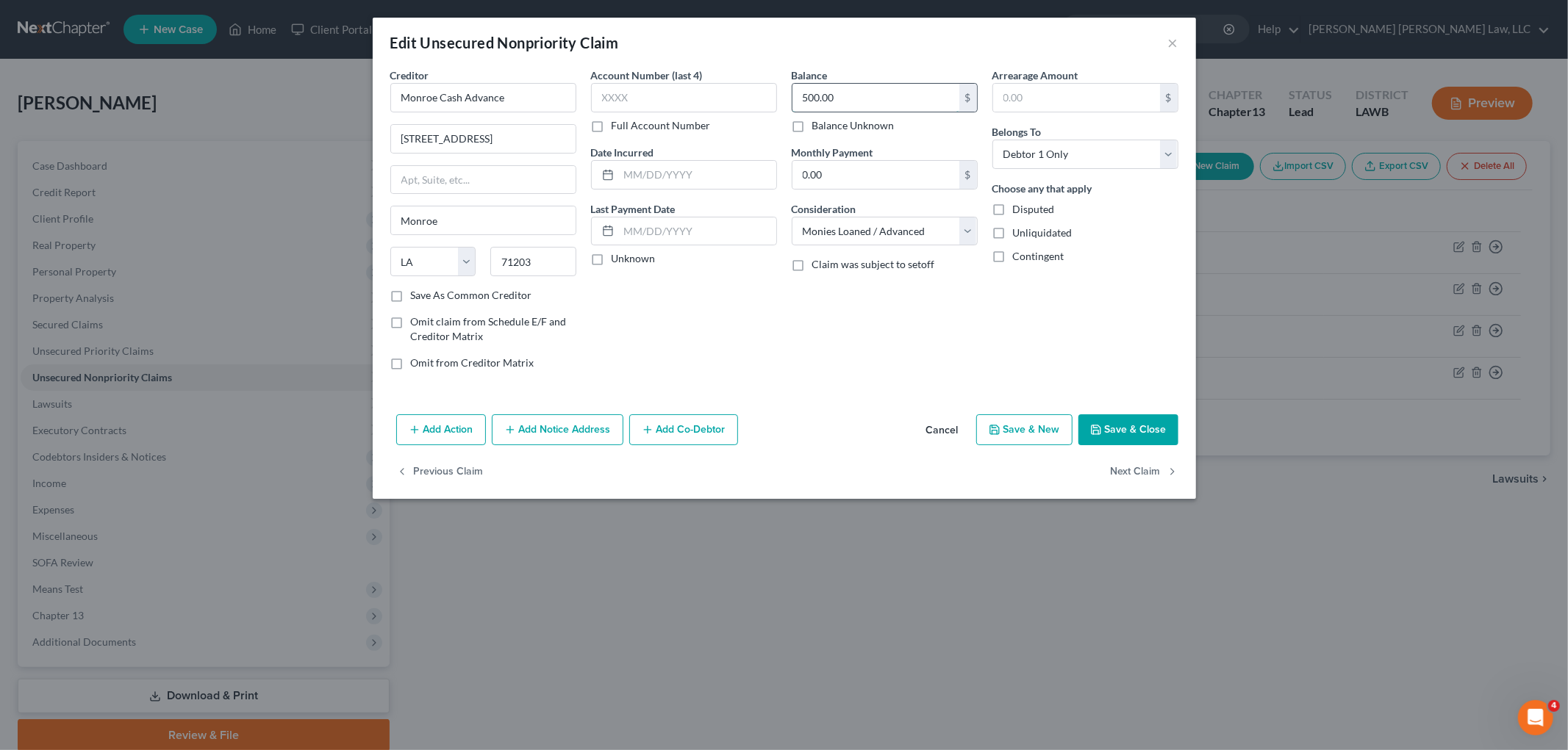
click at [884, 91] on input "500.00" at bounding box center [875, 98] width 167 height 28
type input "350.00"
click at [1142, 429] on button "Save & Close" at bounding box center [1128, 429] width 100 height 31
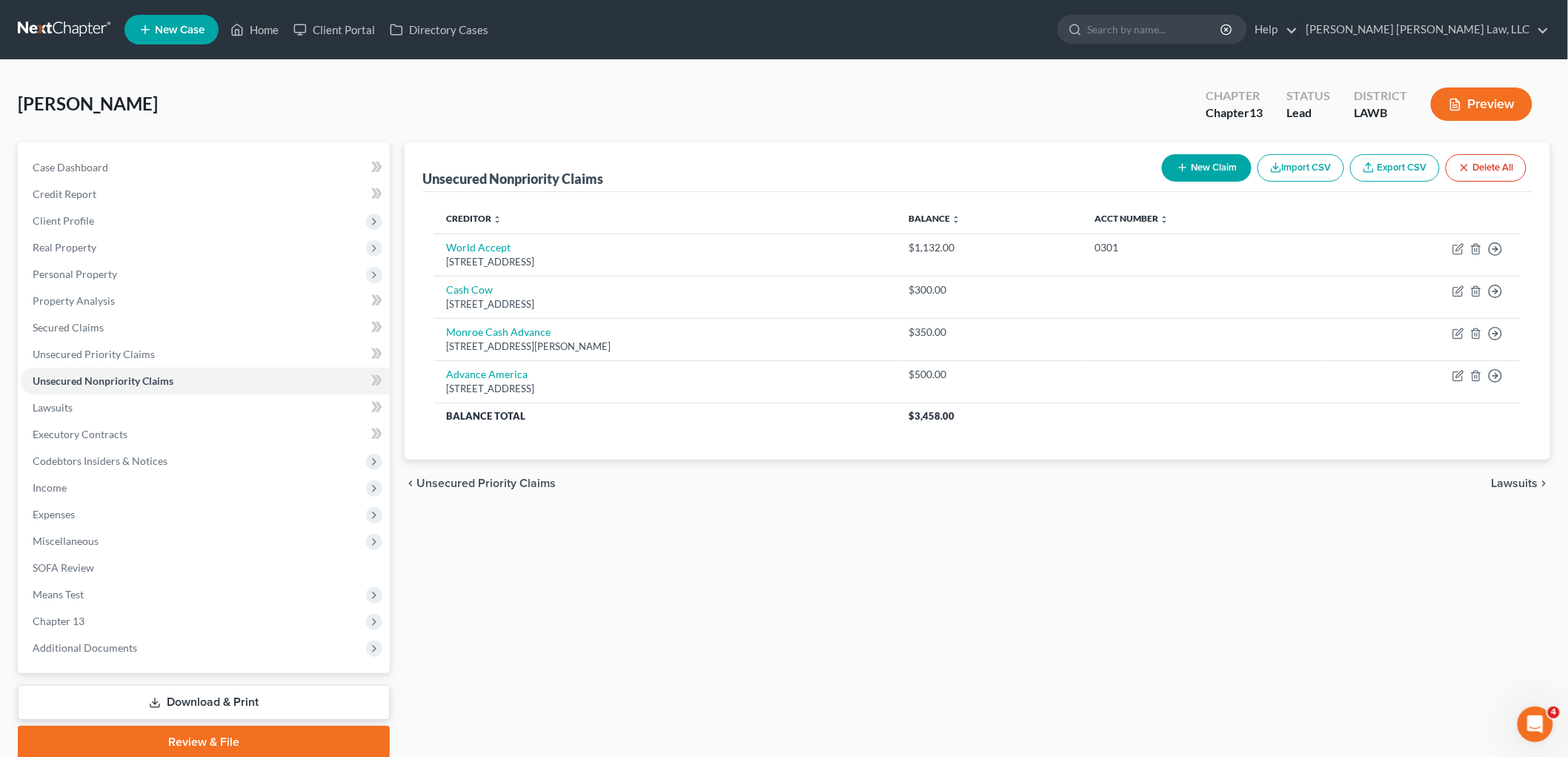
click at [1224, 156] on button "New Claim" at bounding box center [1207, 168] width 90 height 27
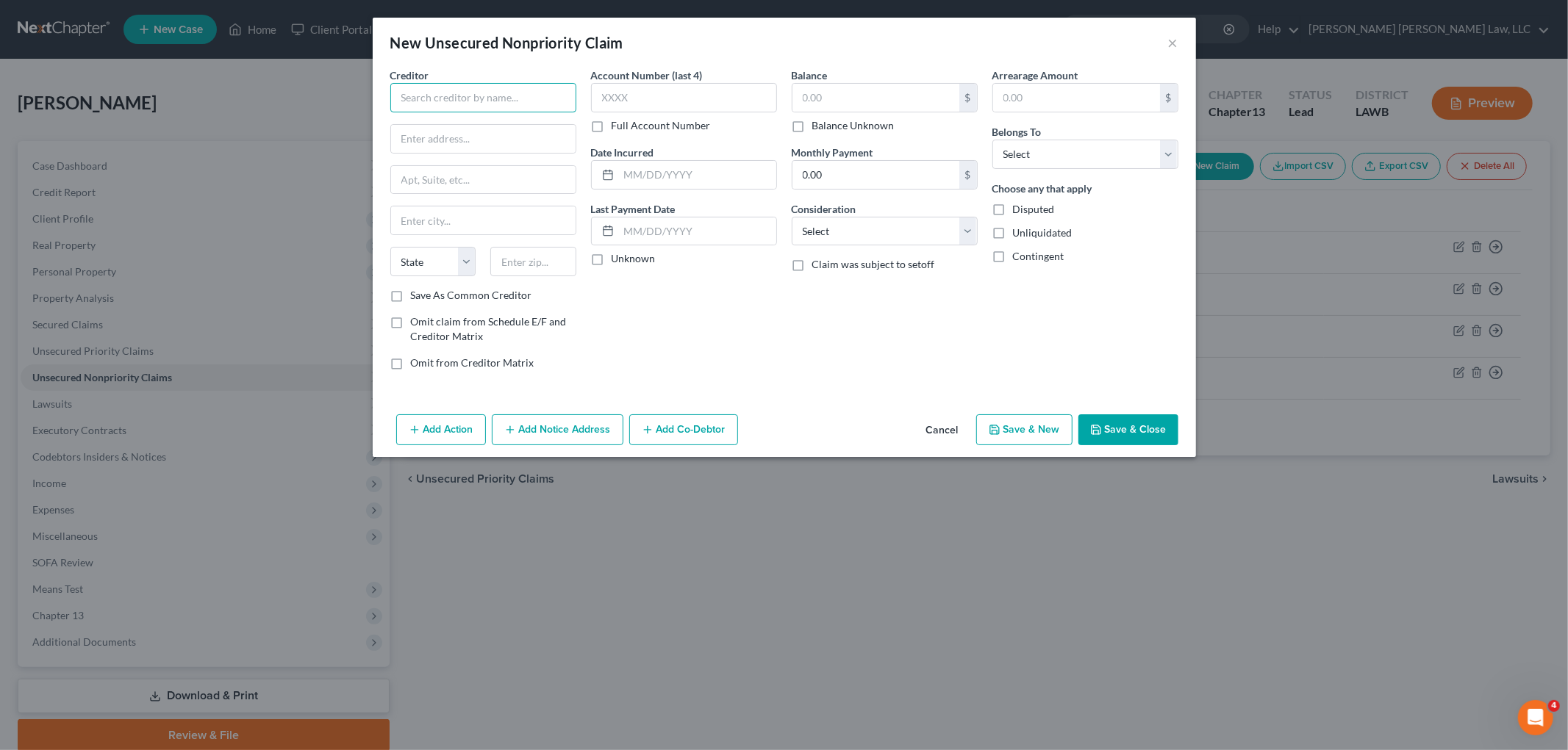
click at [540, 97] on input "text" at bounding box center [483, 98] width 186 height 30
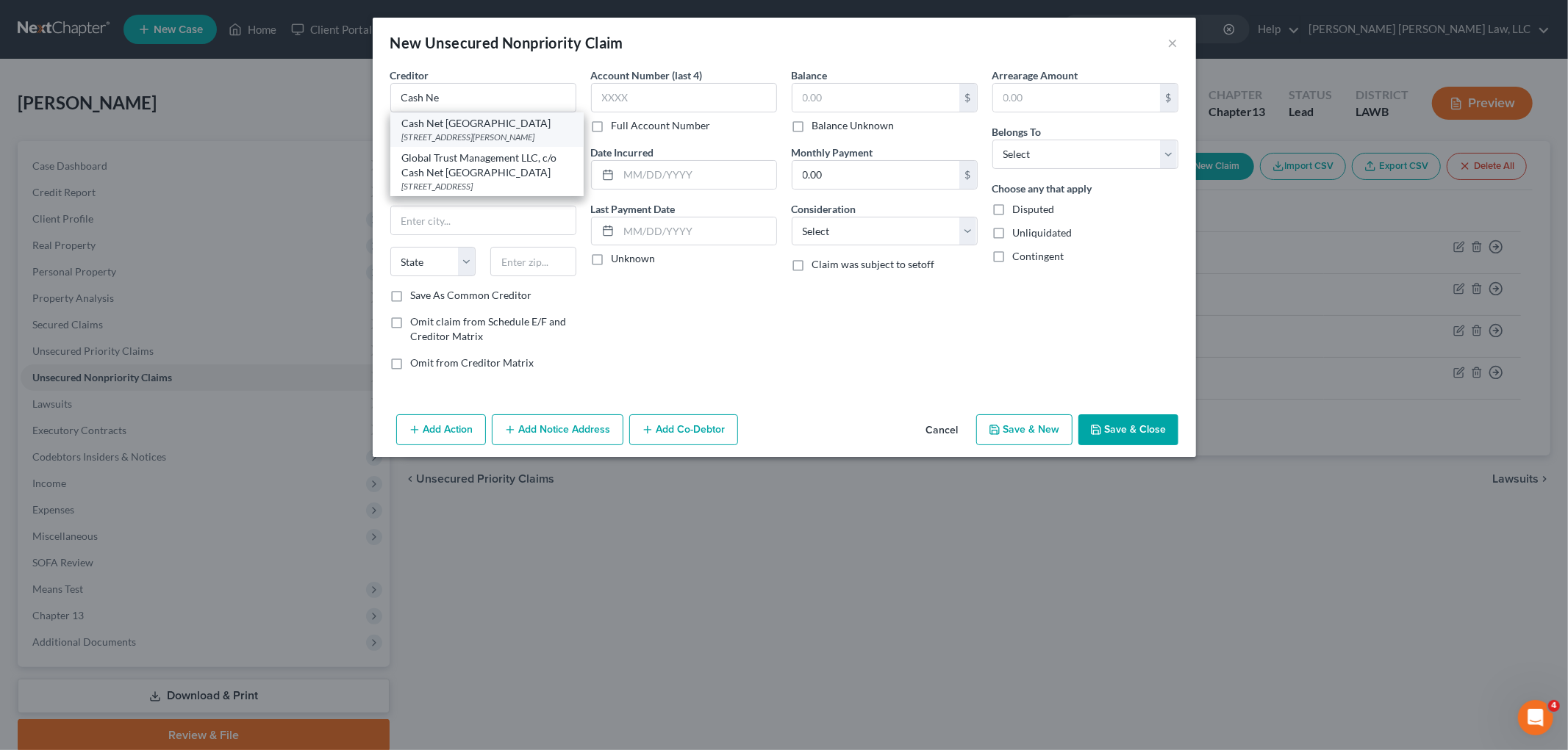
click at [487, 136] on div "175 W. Jackson Blvd., Ste 1000, Chicago, IL 60604" at bounding box center [487, 137] width 170 height 13
type input "Cash Net USA"
type input "175 W. Jackson Blvd., Ste 1000"
type input "Chicago"
select select "14"
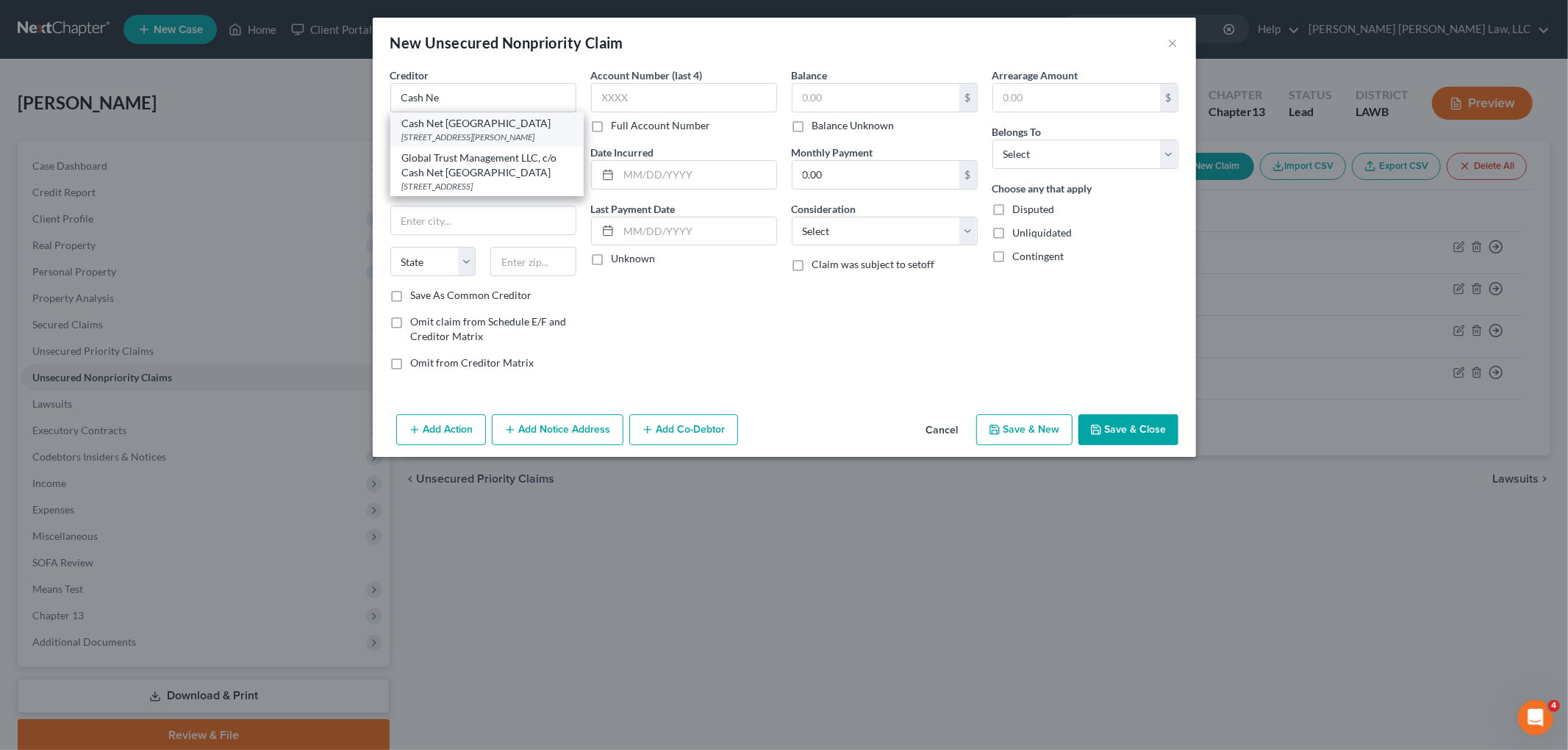
type input "60604"
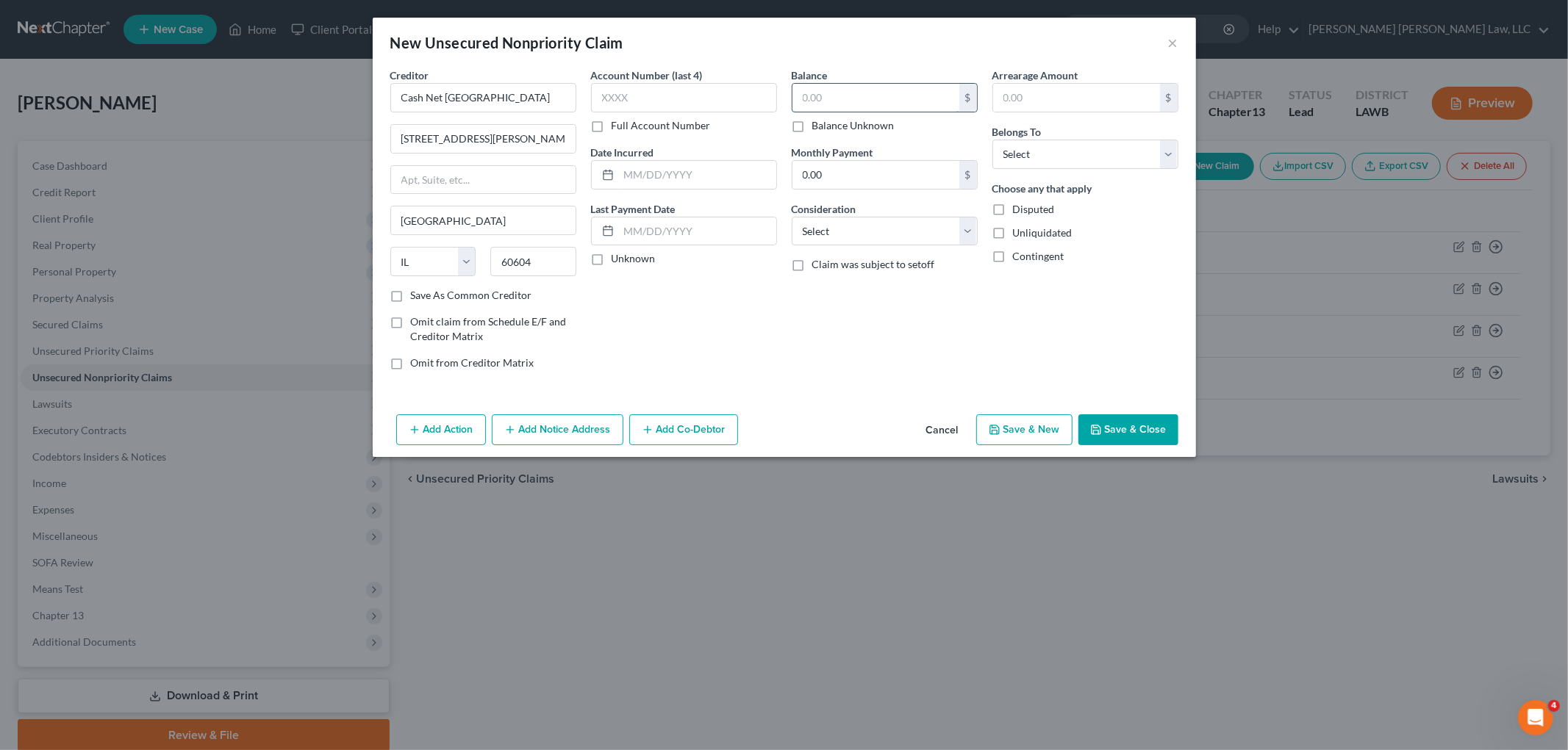
click at [886, 99] on input "text" at bounding box center [875, 98] width 167 height 28
type input "2,000.00"
drag, startPoint x: 1033, startPoint y: 143, endPoint x: 1045, endPoint y: 164, distance: 24.2
click at [1033, 143] on select "Select Debtor 1 Only Debtor 2 Only Debtor 1 And Debtor 2 Only At Least One Of T…" at bounding box center [1085, 154] width 186 height 30
select select "0"
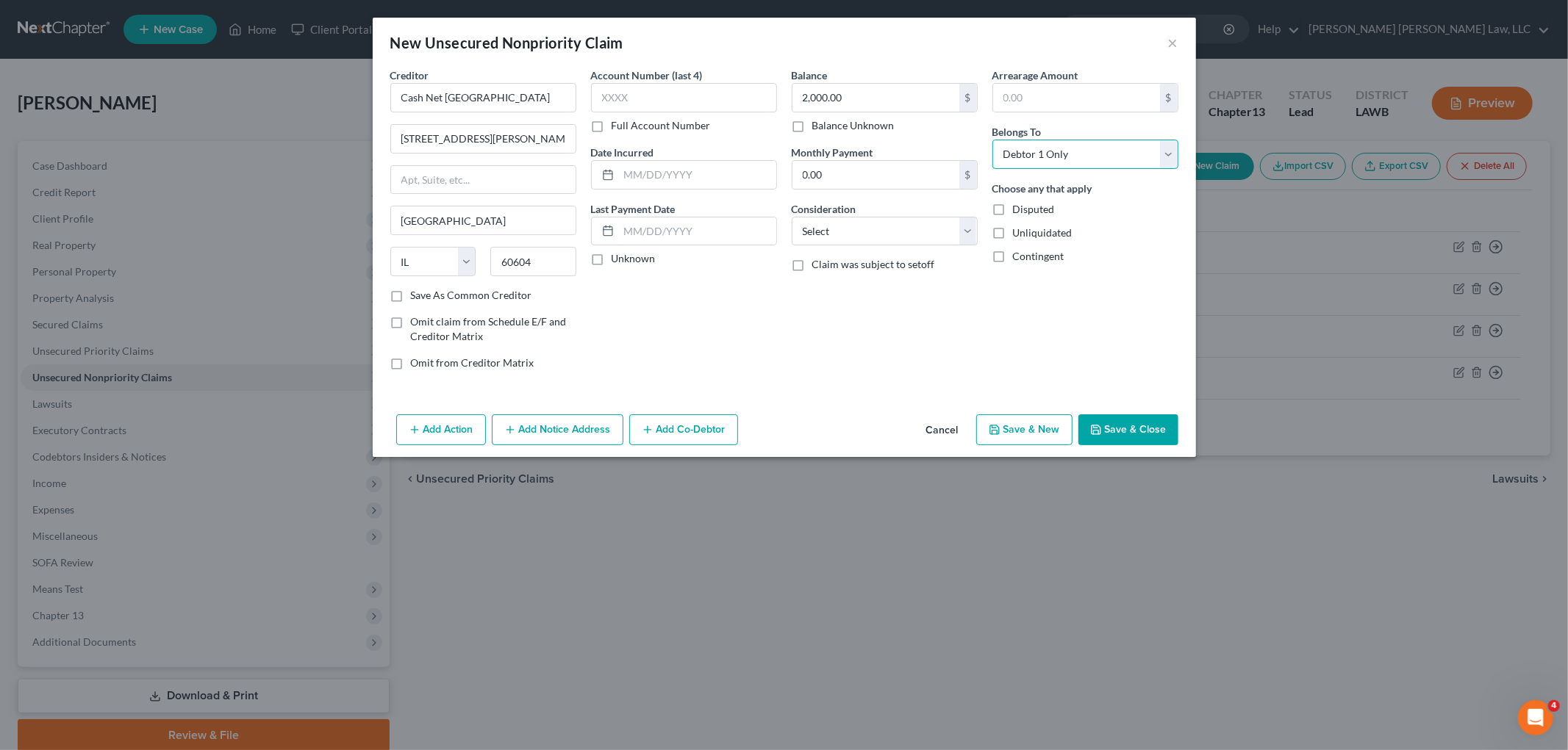
click at [992, 139] on select "Select Debtor 1 Only Debtor 2 Only Debtor 1 And Debtor 2 Only At Least One Of T…" at bounding box center [1085, 154] width 186 height 30
drag, startPoint x: 943, startPoint y: 238, endPoint x: 936, endPoint y: 244, distance: 9.2
click at [941, 238] on select "Select Cable / Satellite Services Collection Agency Credit Card Debt Debt Couns…" at bounding box center [884, 231] width 186 height 30
select select "10"
click at [791, 216] on select "Select Cable / Satellite Services Collection Agency Credit Card Debt Debt Couns…" at bounding box center [884, 231] width 186 height 30
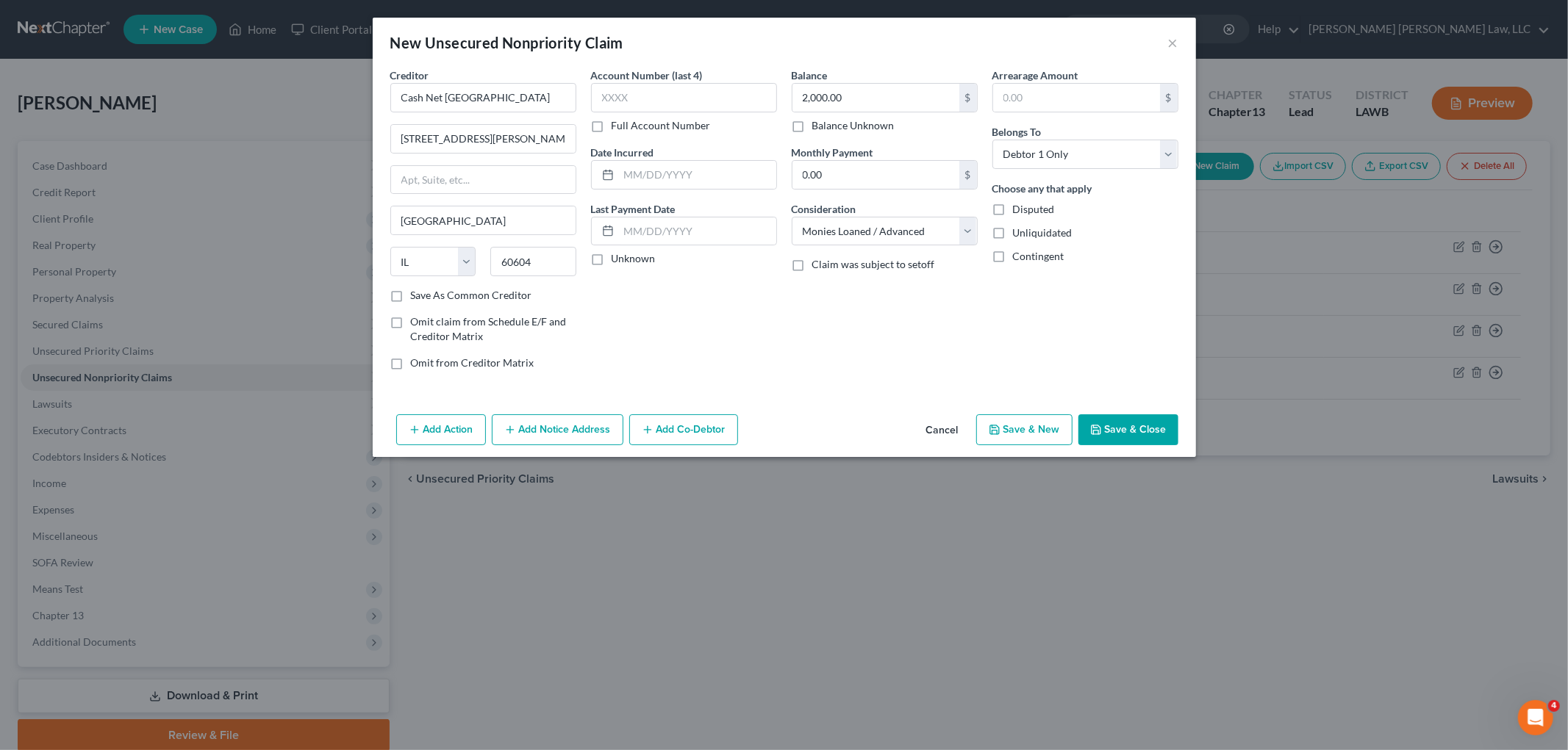
drag, startPoint x: 1102, startPoint y: 442, endPoint x: 1085, endPoint y: 438, distance: 17.5
click at [1101, 438] on button "Save & Close" at bounding box center [1128, 429] width 100 height 31
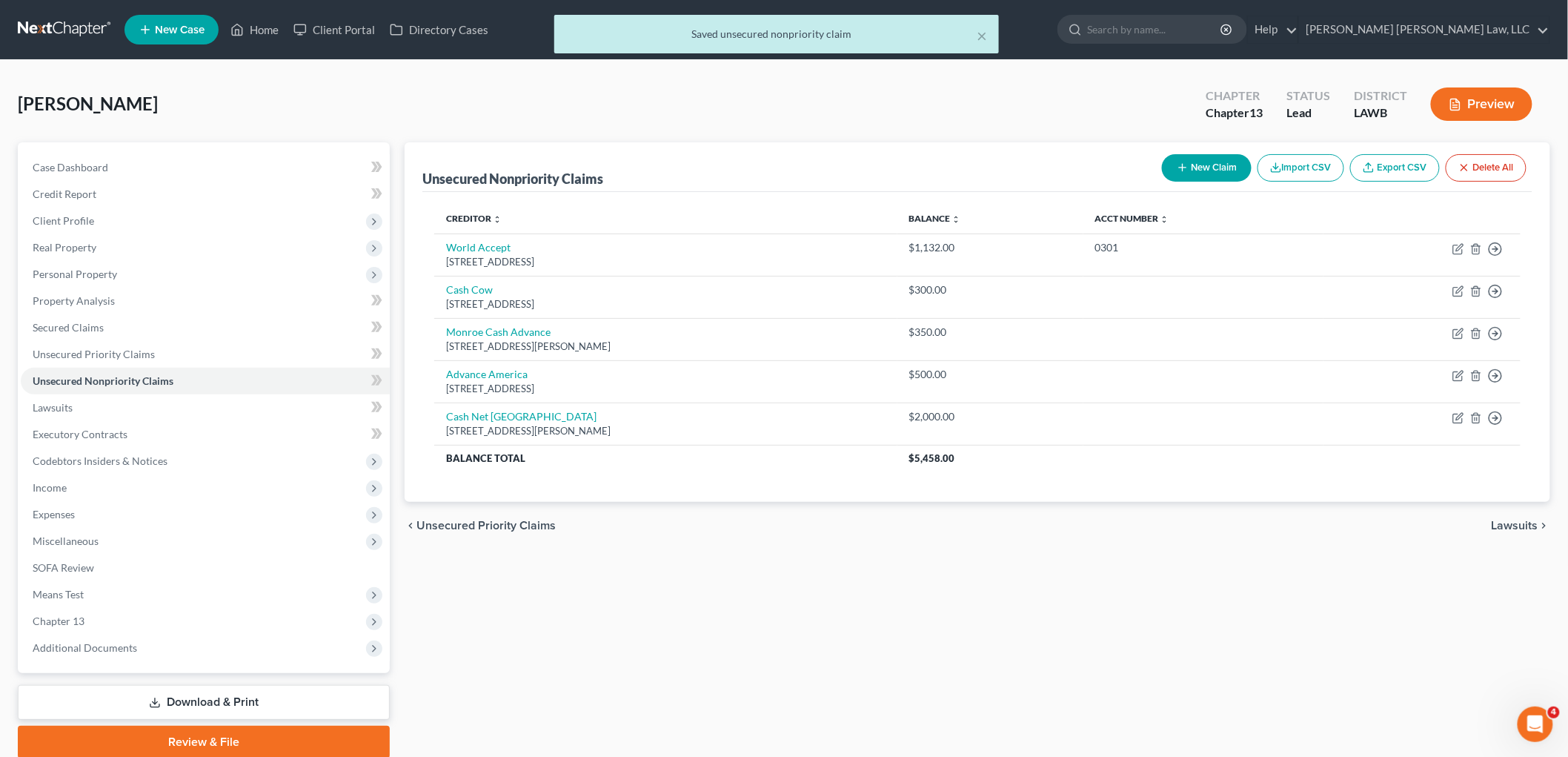
click at [1226, 171] on button "New Claim" at bounding box center [1207, 168] width 90 height 27
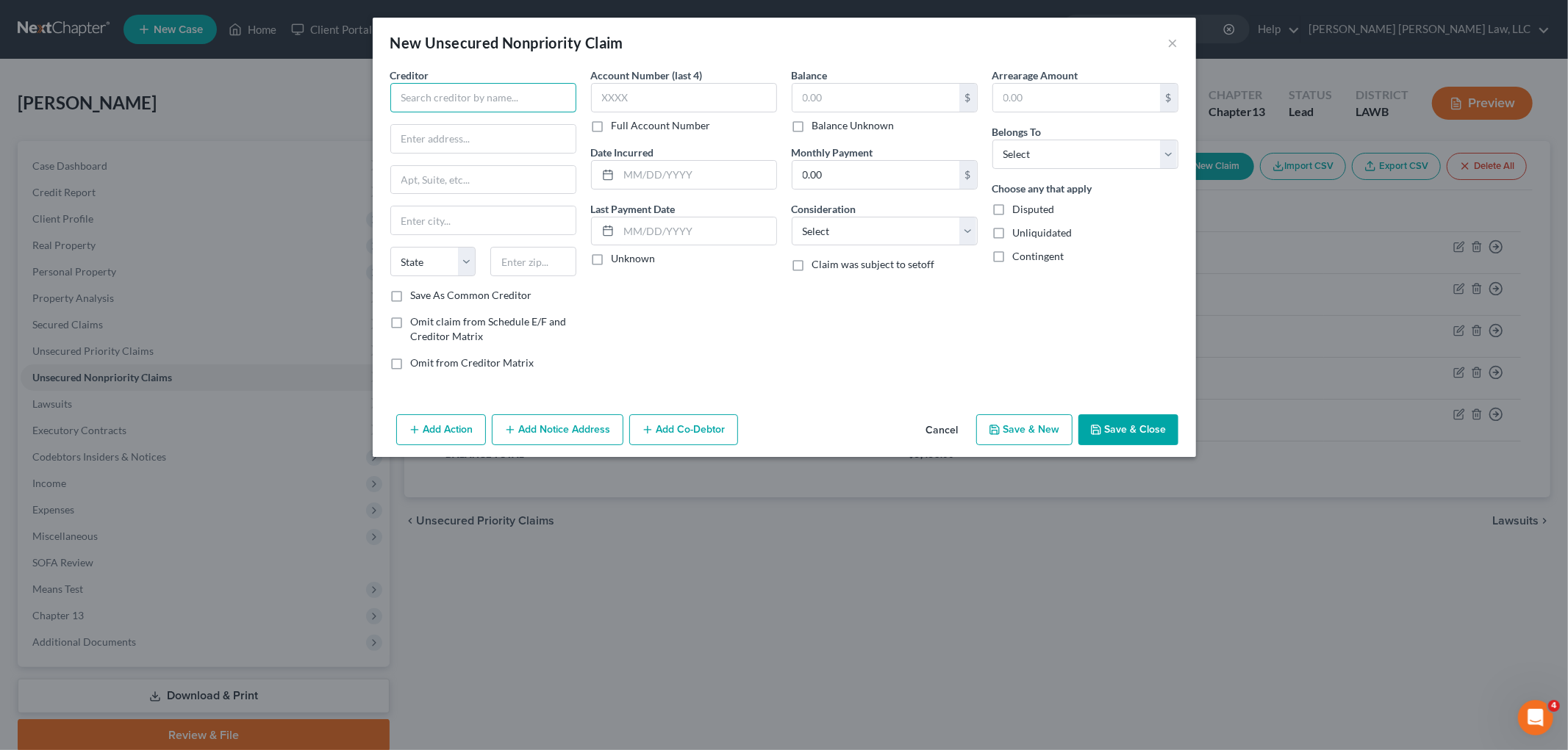
click at [533, 102] on input "text" at bounding box center [483, 98] width 186 height 30
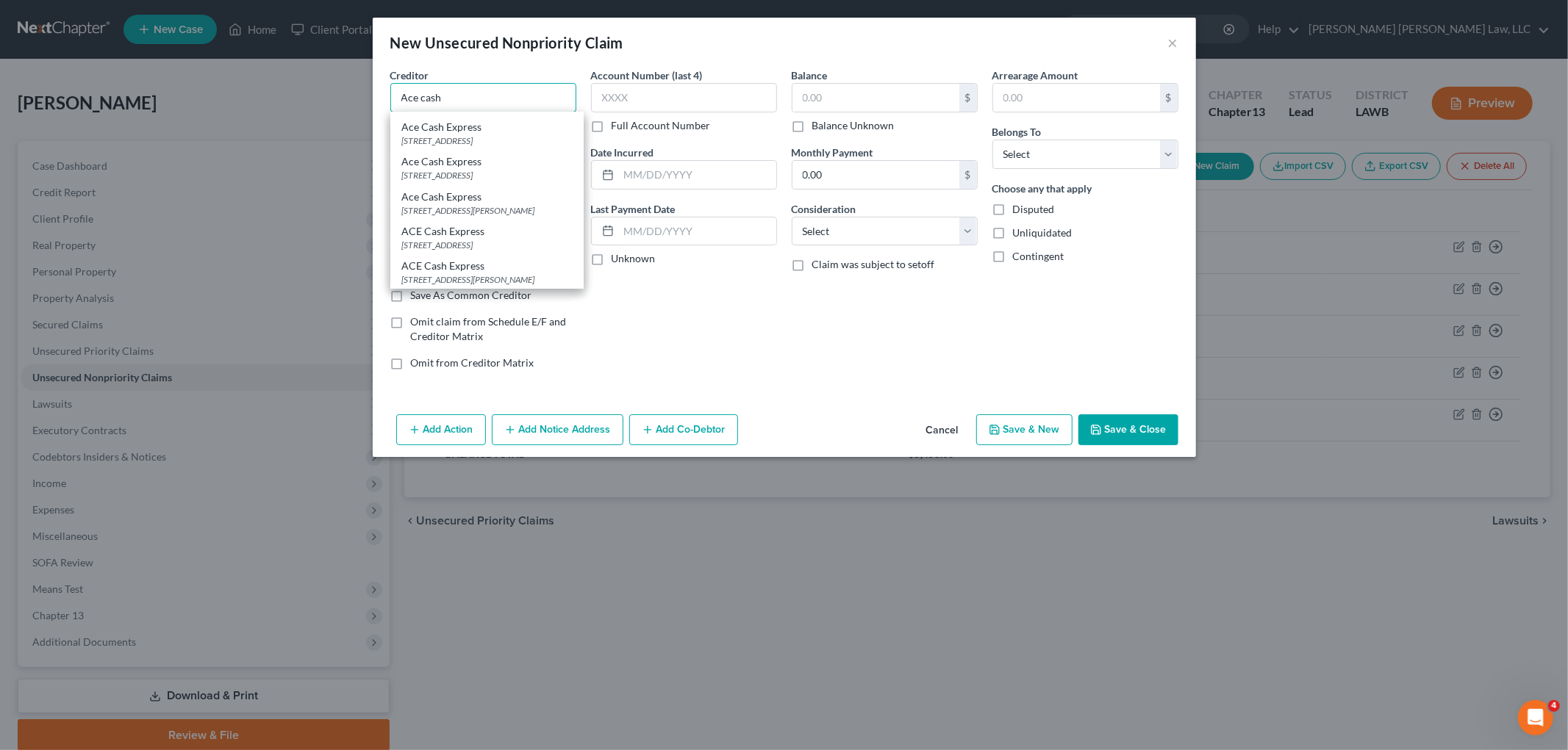
scroll to position [163, 0]
click at [502, 223] on div "1417 Winnsboro Road, Monroe, LA 71202" at bounding box center [487, 216] width 170 height 13
type input "ACE Cash Express"
type input "1417 Winnsboro Road"
type input "Monroe"
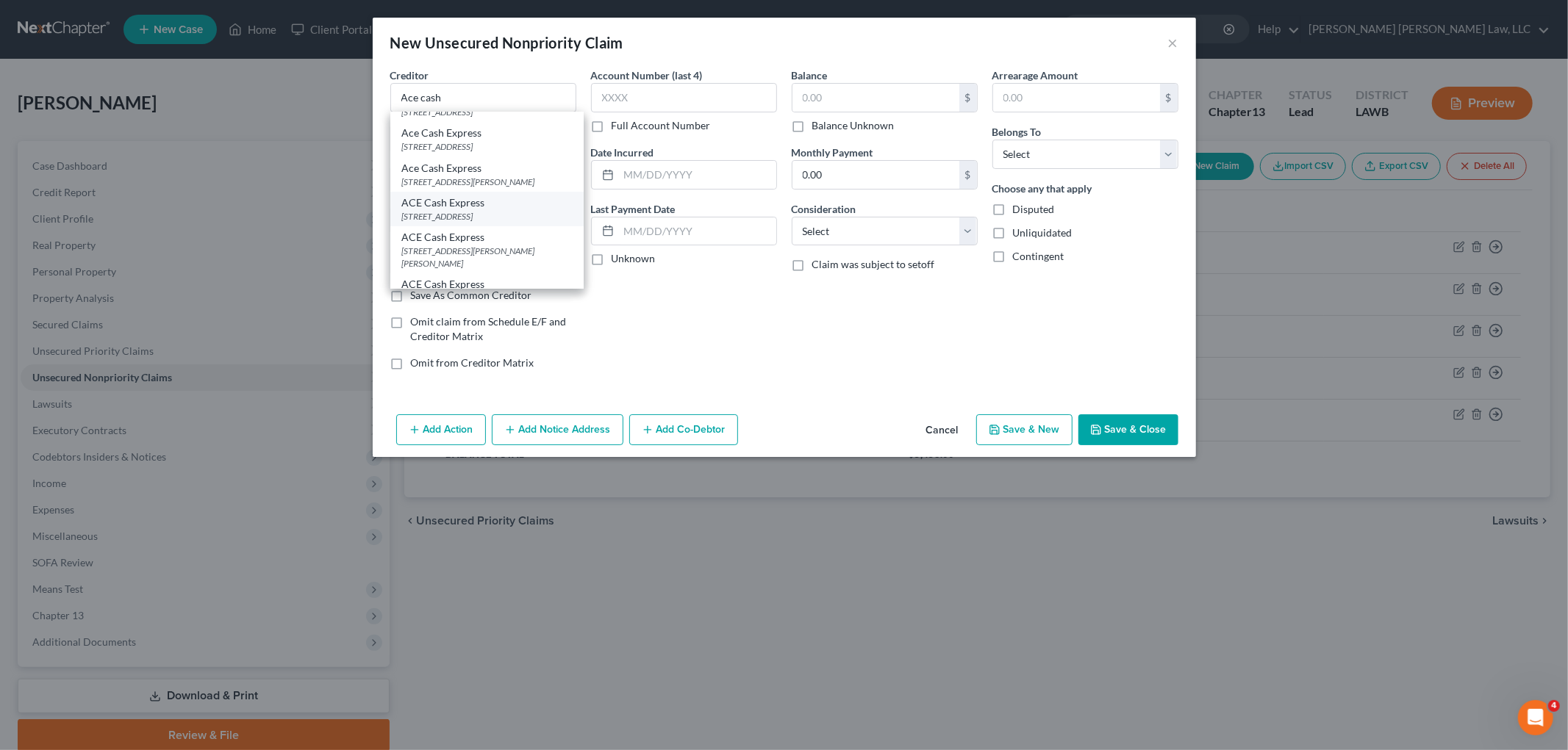
select select "19"
type input "71202"
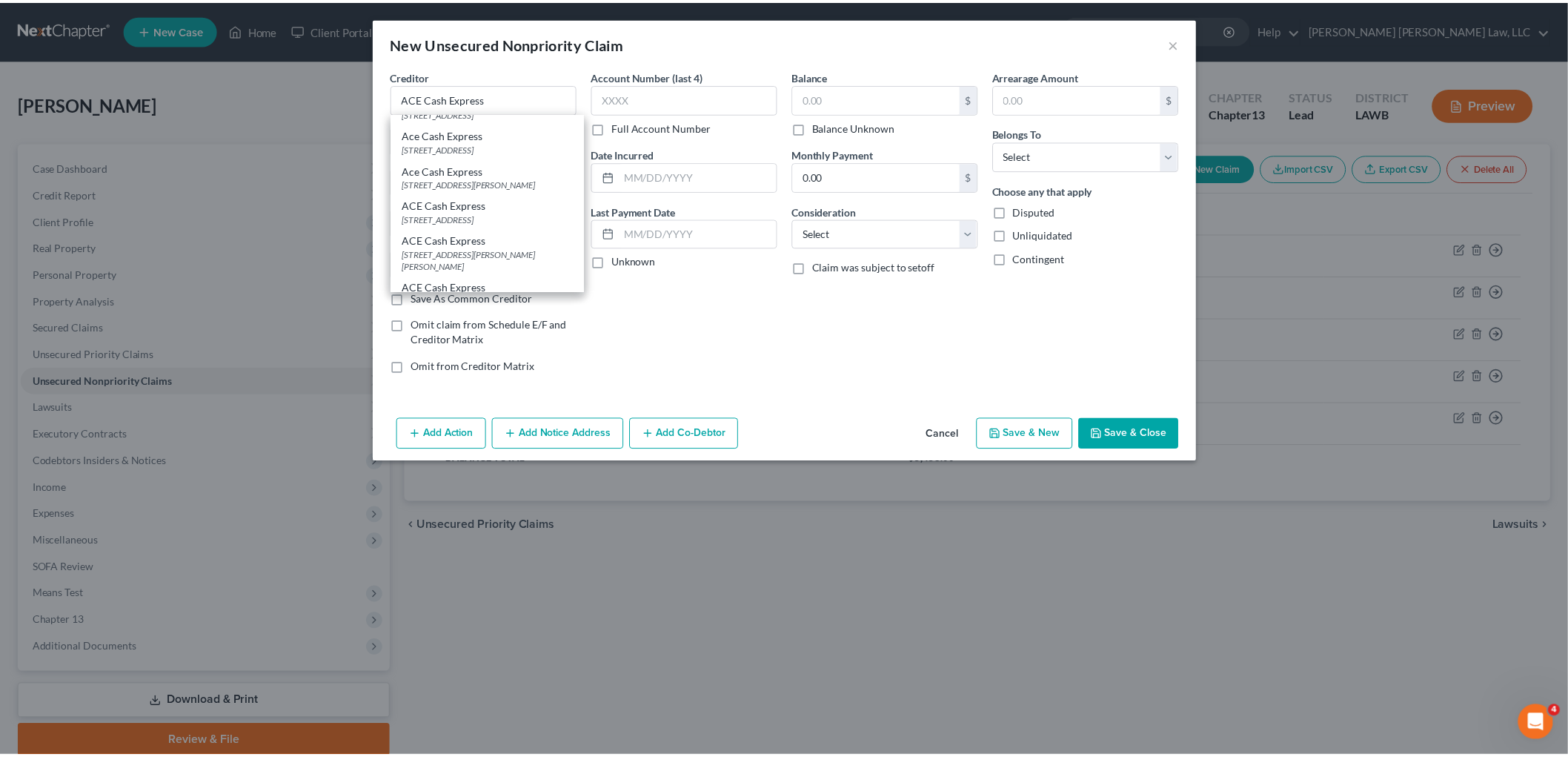
scroll to position [0, 0]
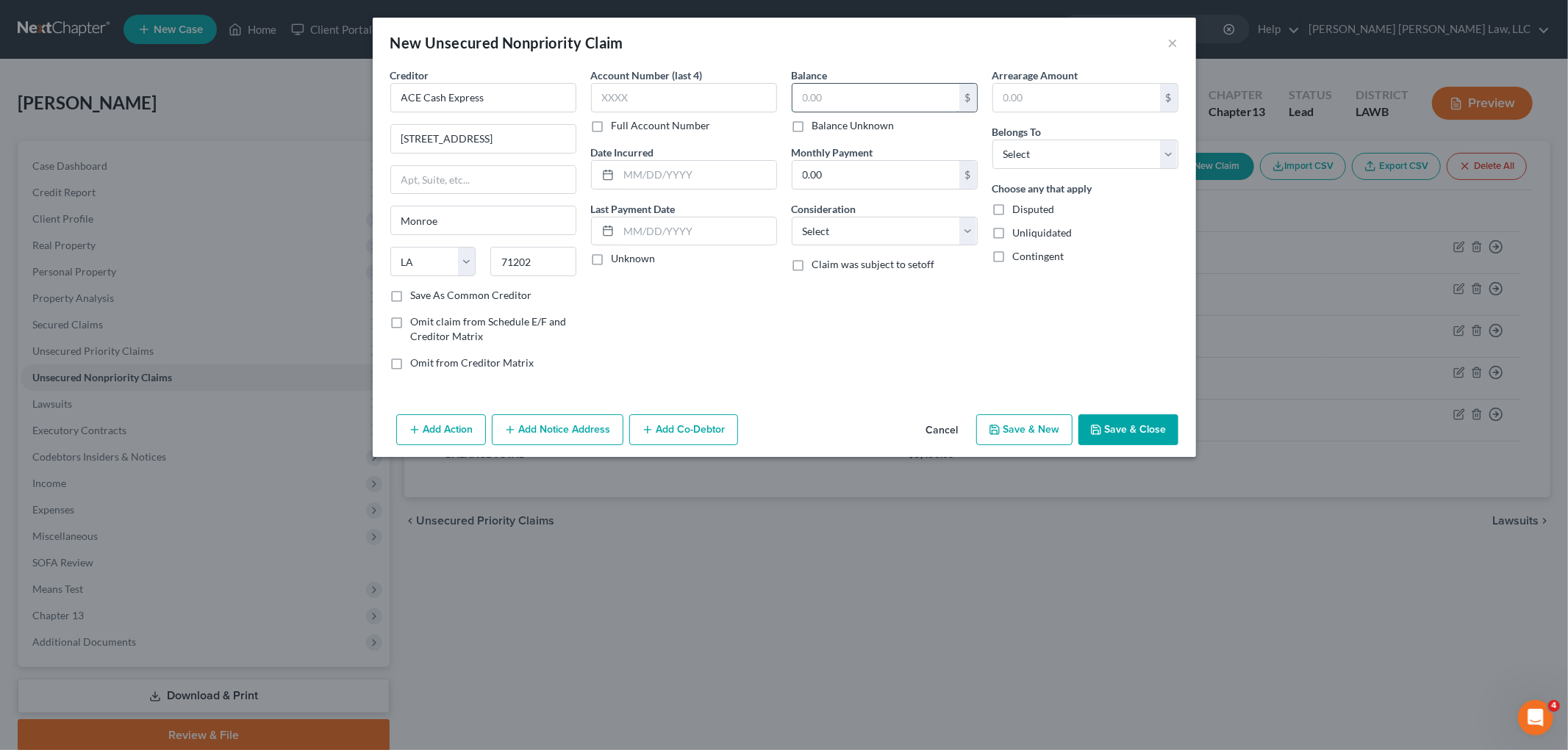
click at [846, 94] on input "text" at bounding box center [875, 98] width 167 height 28
type input "500.00"
click at [1092, 159] on select "Select Debtor 1 Only Debtor 2 Only Debtor 1 And Debtor 2 Only At Least One Of T…" at bounding box center [1085, 154] width 186 height 30
select select "0"
click at [992, 139] on select "Select Debtor 1 Only Debtor 2 Only Debtor 1 And Debtor 2 Only At Least One Of T…" at bounding box center [1085, 154] width 186 height 30
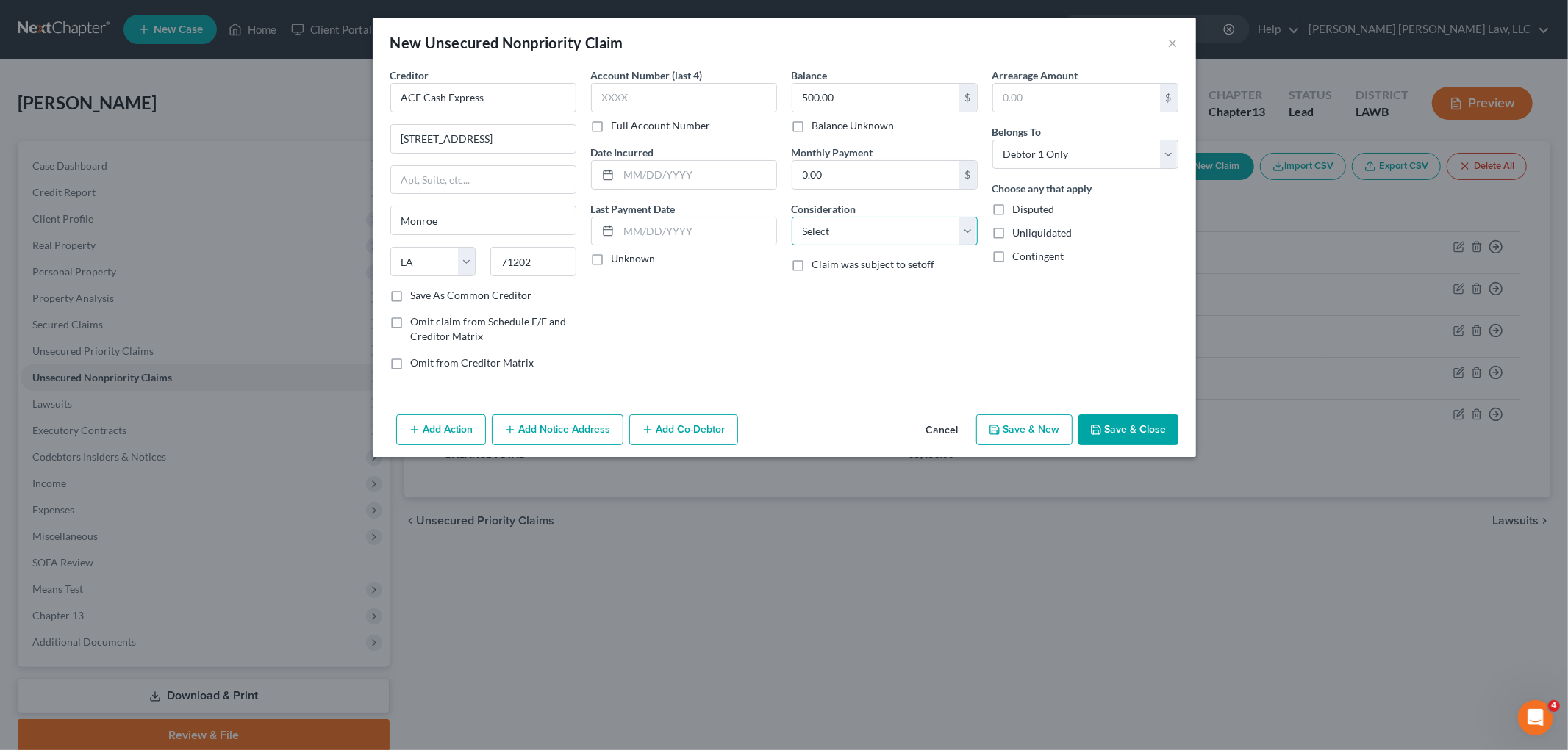
click at [903, 226] on select "Select Cable / Satellite Services Collection Agency Credit Card Debt Debt Couns…" at bounding box center [884, 231] width 186 height 30
select select "10"
click at [791, 216] on select "Select Cable / Satellite Services Collection Agency Credit Card Debt Debt Couns…" at bounding box center [884, 231] width 186 height 30
click at [1109, 428] on button "Save & Close" at bounding box center [1128, 429] width 100 height 31
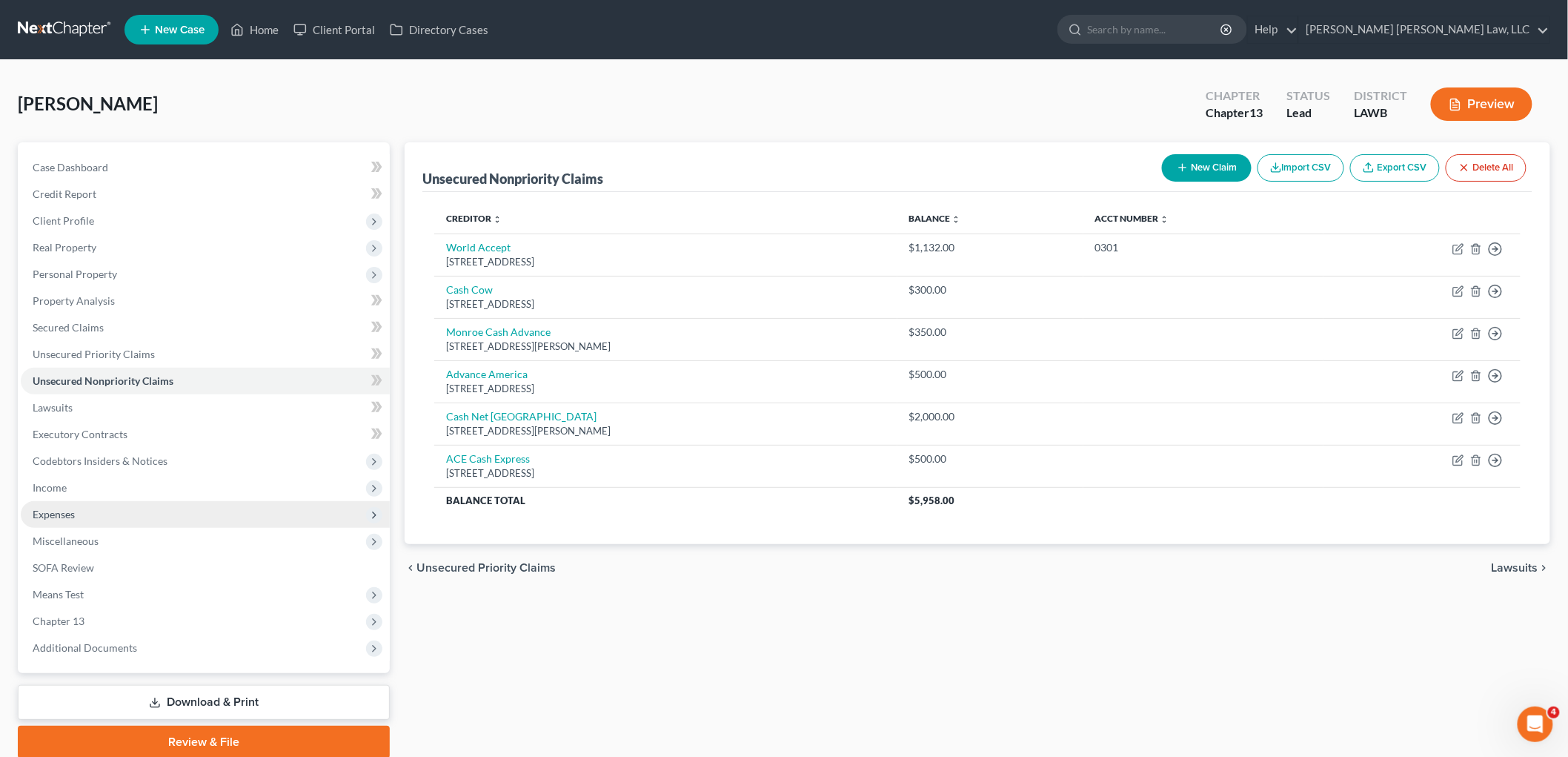
click at [78, 509] on span "Expenses" at bounding box center [205, 514] width 369 height 27
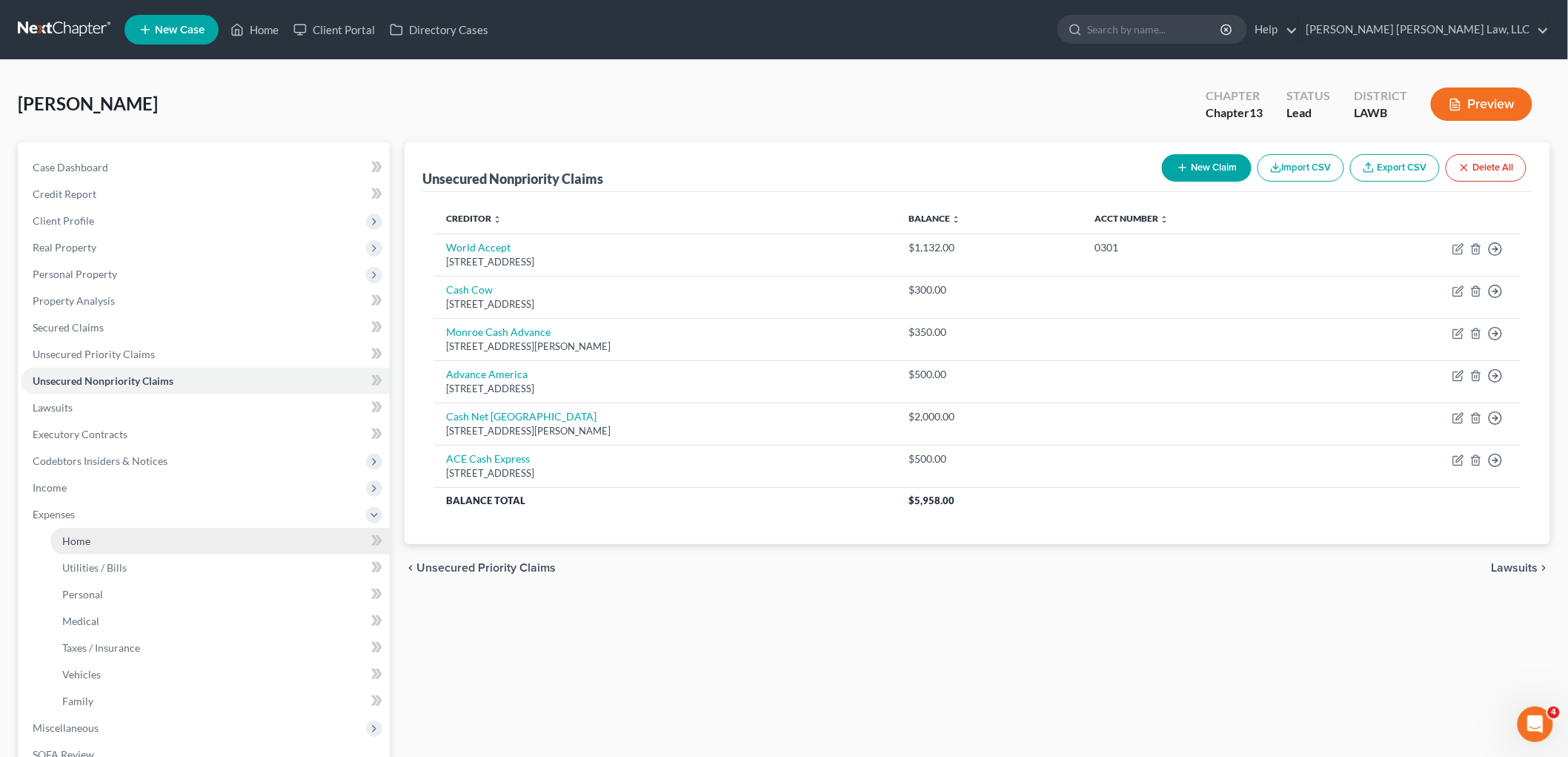
click at [98, 536] on link "Home" at bounding box center [220, 541] width 339 height 27
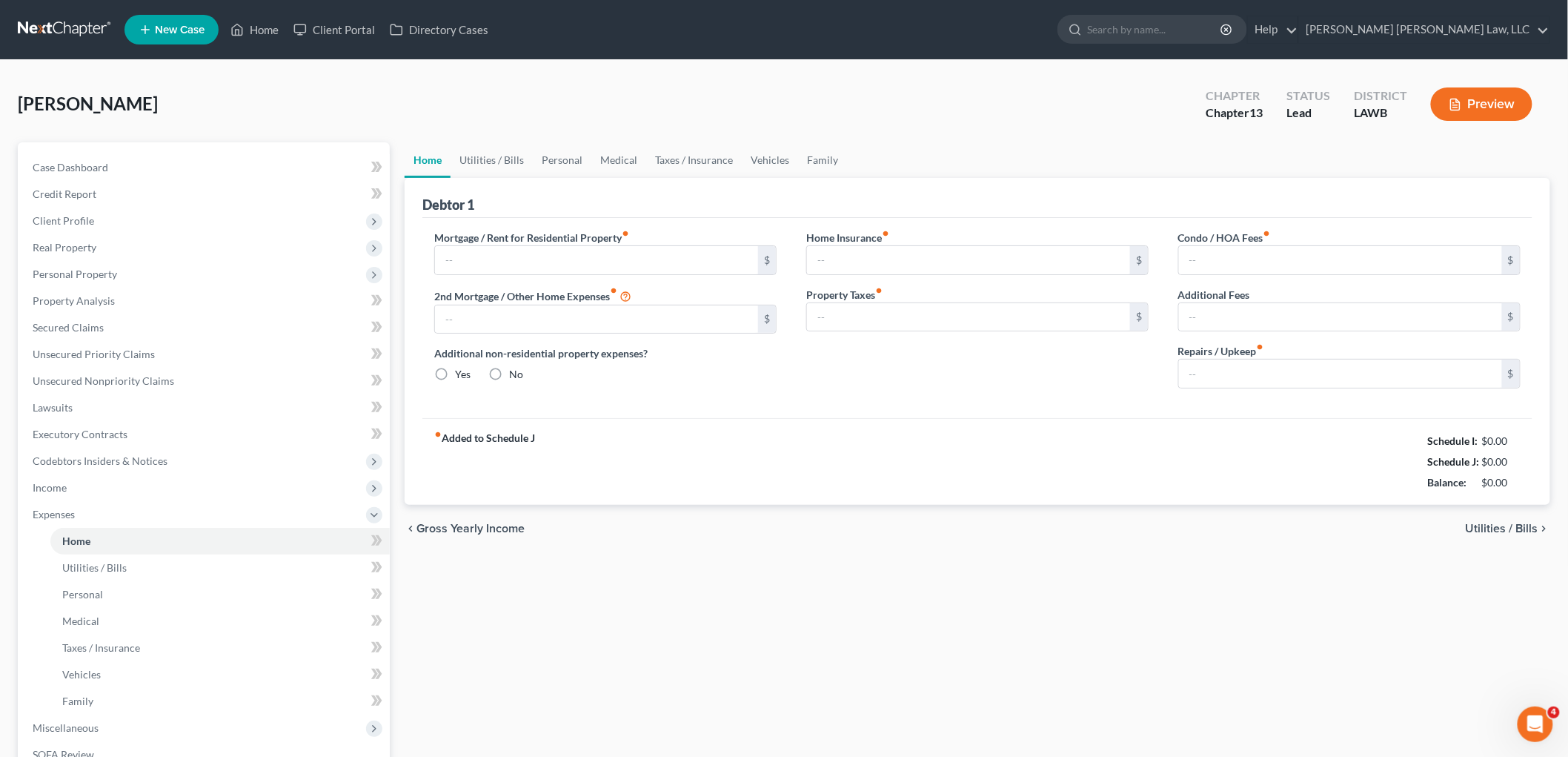
type input "0.00"
radio input "true"
type input "0.00"
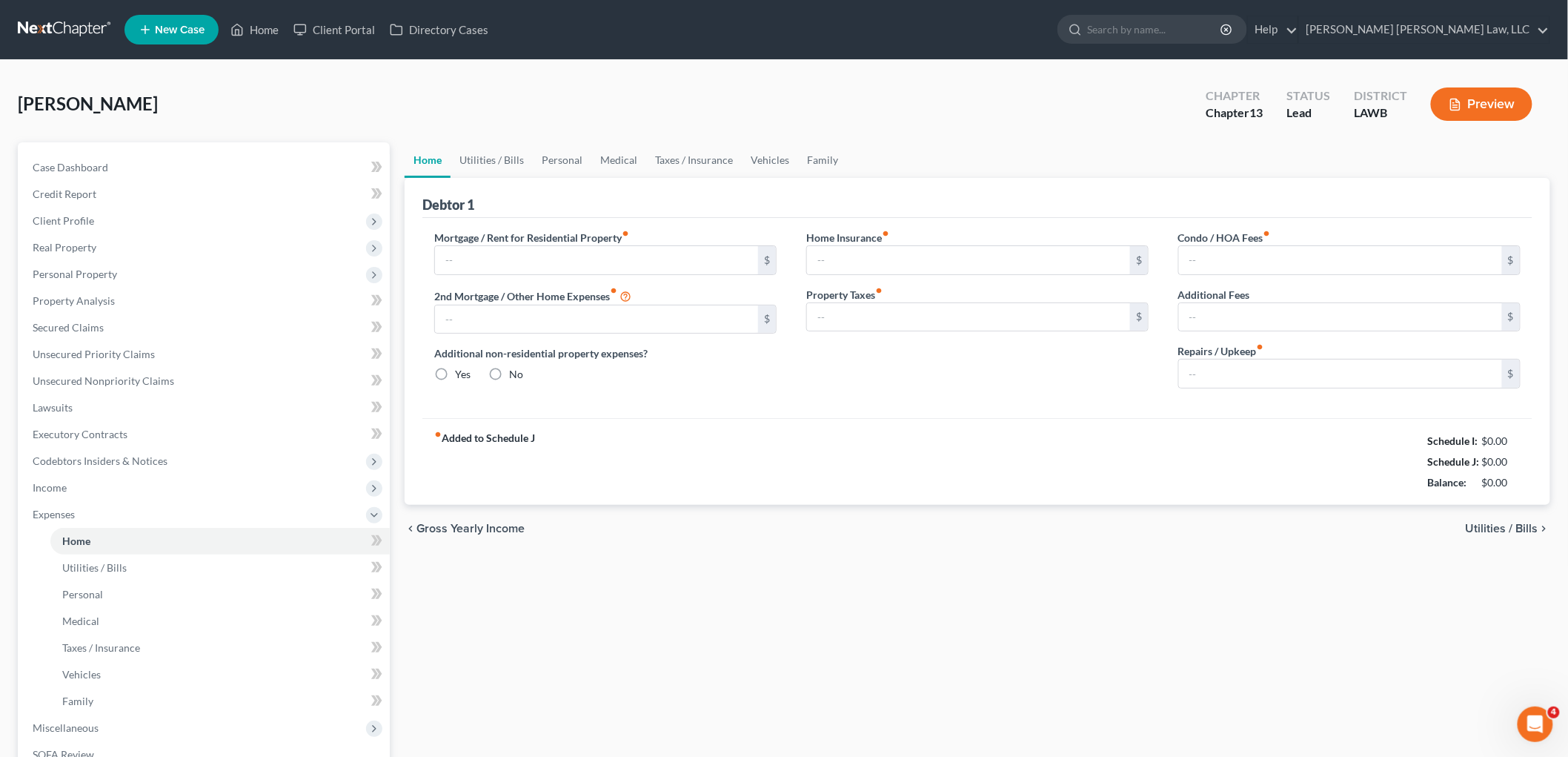
type input "0.00"
click at [504, 249] on input "text" at bounding box center [596, 260] width 323 height 28
type input "991.00"
click at [492, 154] on link "Utilities / Bills" at bounding box center [491, 160] width 82 height 36
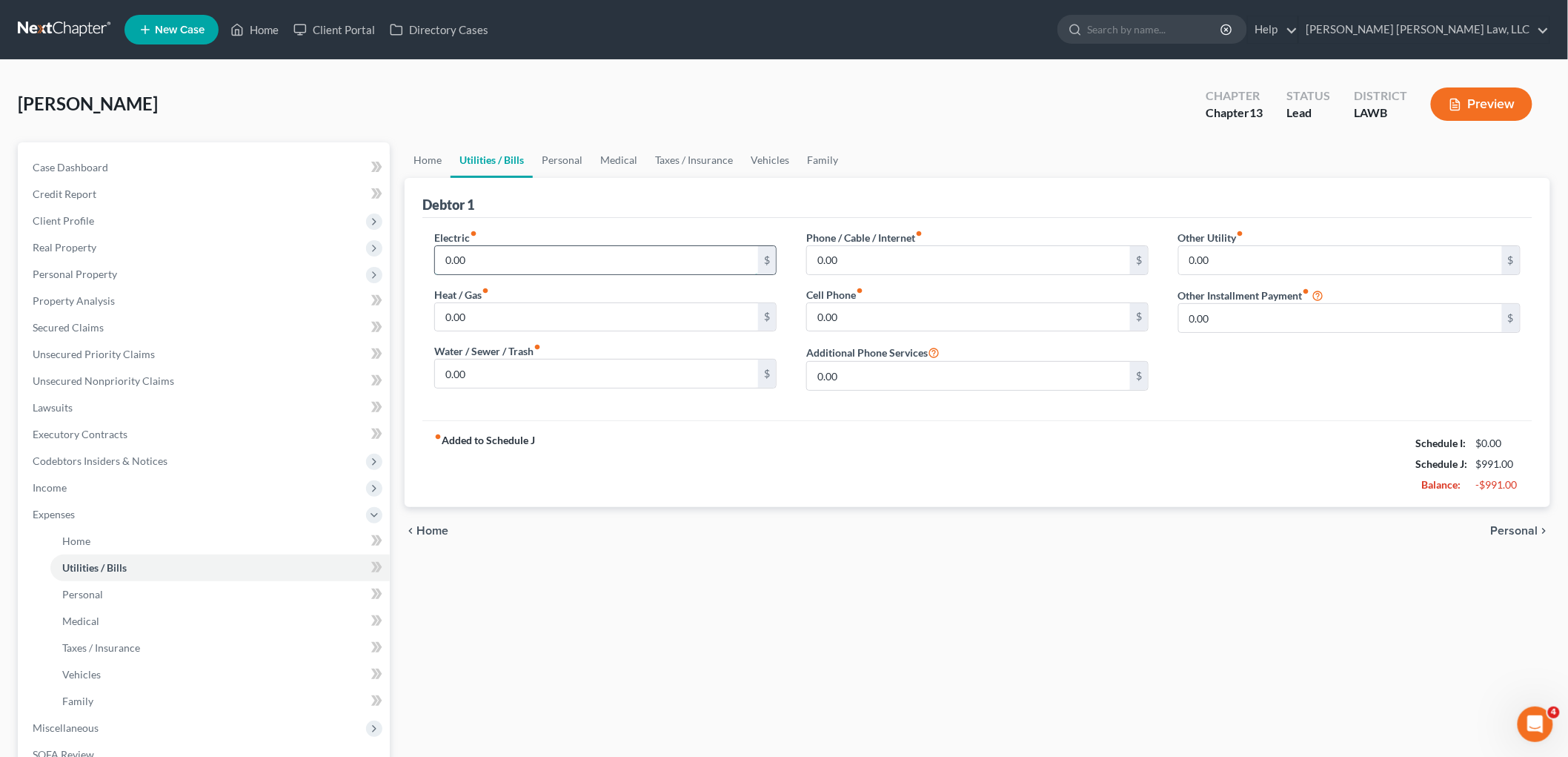
click at [508, 264] on input "0.00" at bounding box center [596, 260] width 323 height 28
type input "200.00"
click at [480, 373] on input "0.00" at bounding box center [596, 374] width 323 height 28
type input "50.00"
click at [499, 316] on input "0.00" at bounding box center [596, 317] width 323 height 28
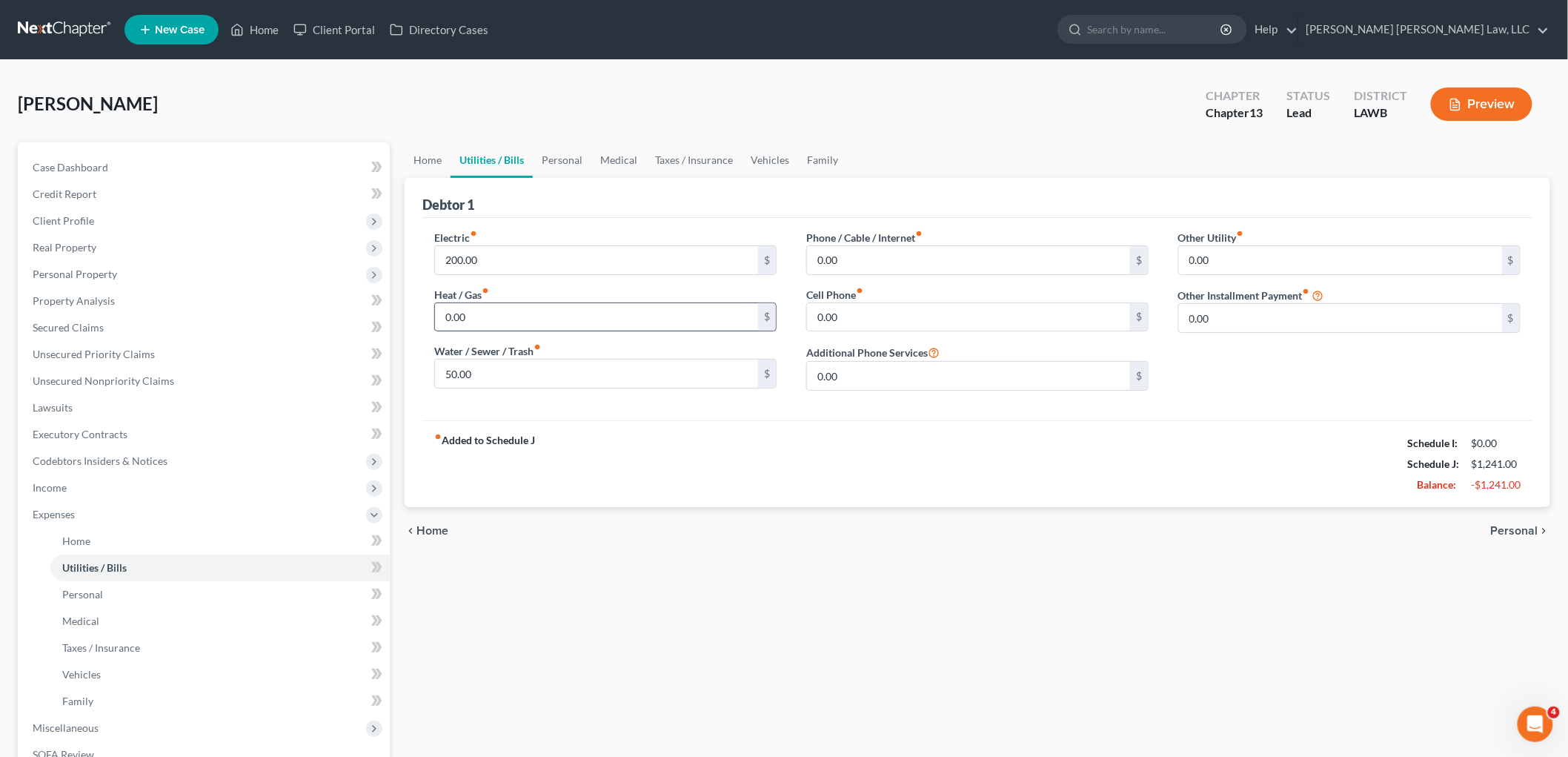
click at [499, 316] on input "0.00" at bounding box center [596, 317] width 323 height 28
click at [852, 322] on input "0.00" at bounding box center [968, 317] width 323 height 28
type input "70.00"
click at [863, 264] on input "0.00" at bounding box center [968, 260] width 323 height 28
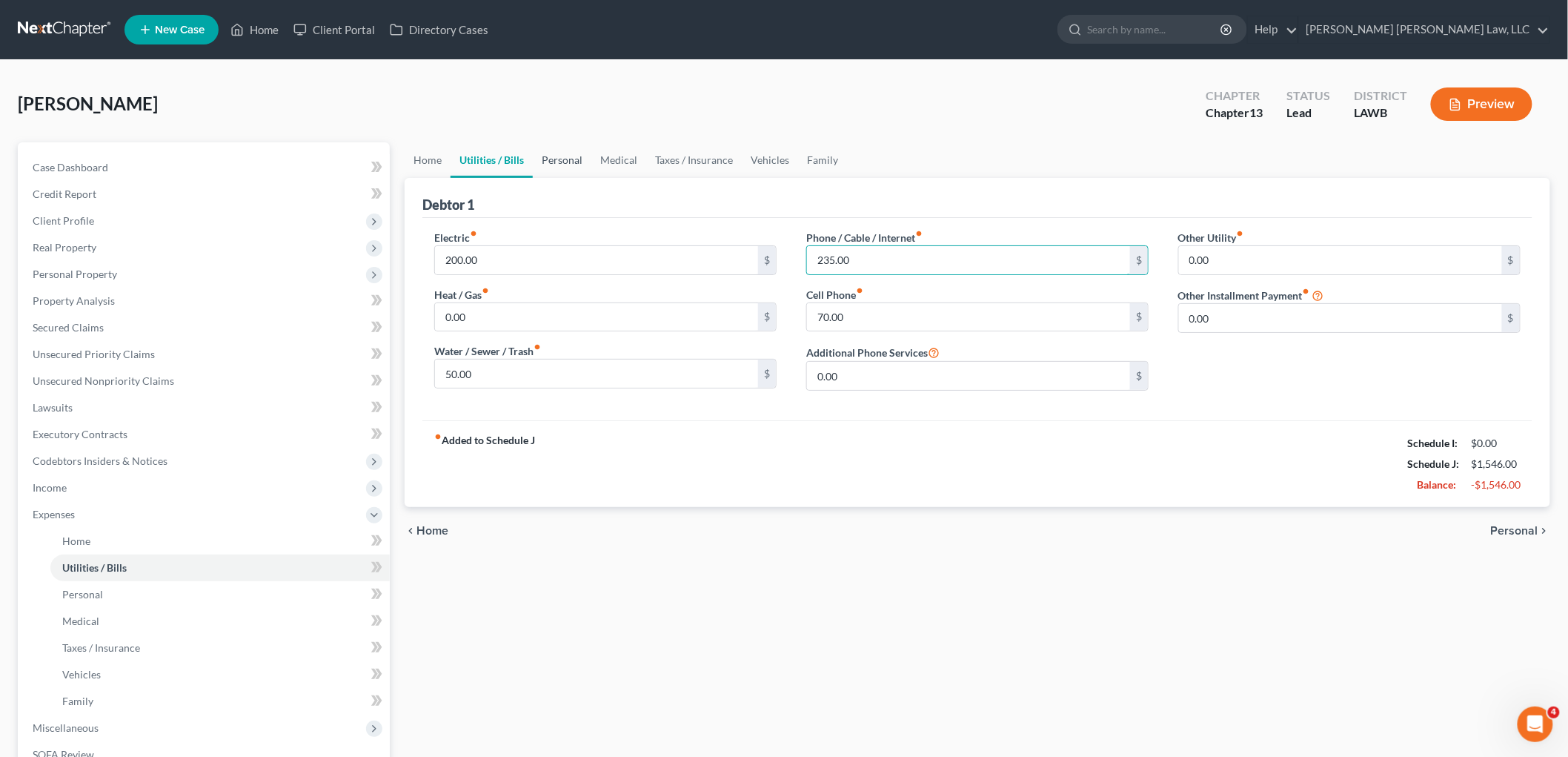
type input "235.00"
click at [546, 157] on link "Personal" at bounding box center [562, 160] width 58 height 36
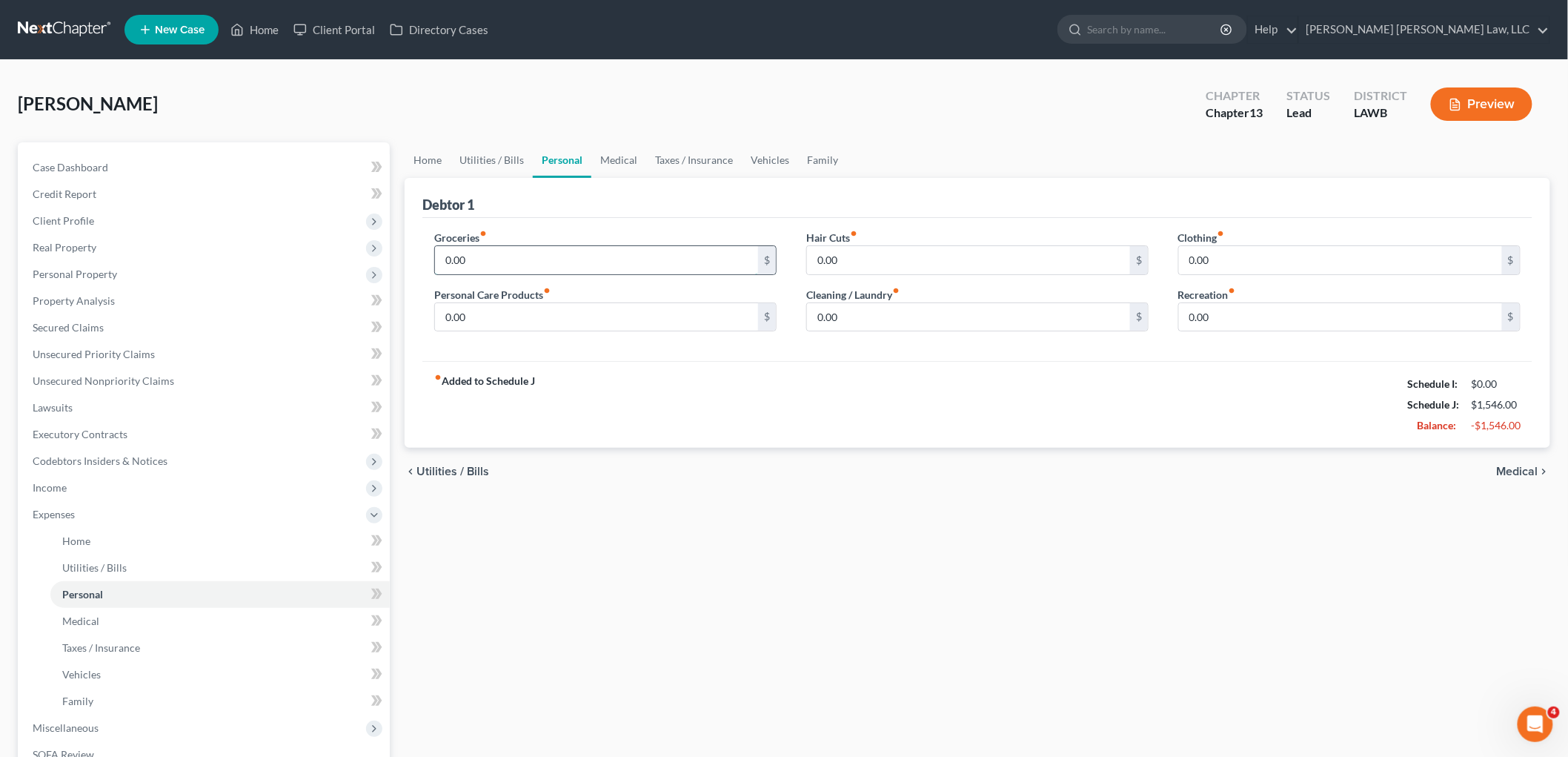
click at [541, 258] on input "0.00" at bounding box center [596, 260] width 323 height 28
type input "250.00"
click at [516, 327] on input "0.00" at bounding box center [596, 317] width 323 height 28
click at [1217, 257] on input "0.00" at bounding box center [1341, 260] width 323 height 28
click at [499, 311] on input "150.00" at bounding box center [596, 317] width 323 height 28
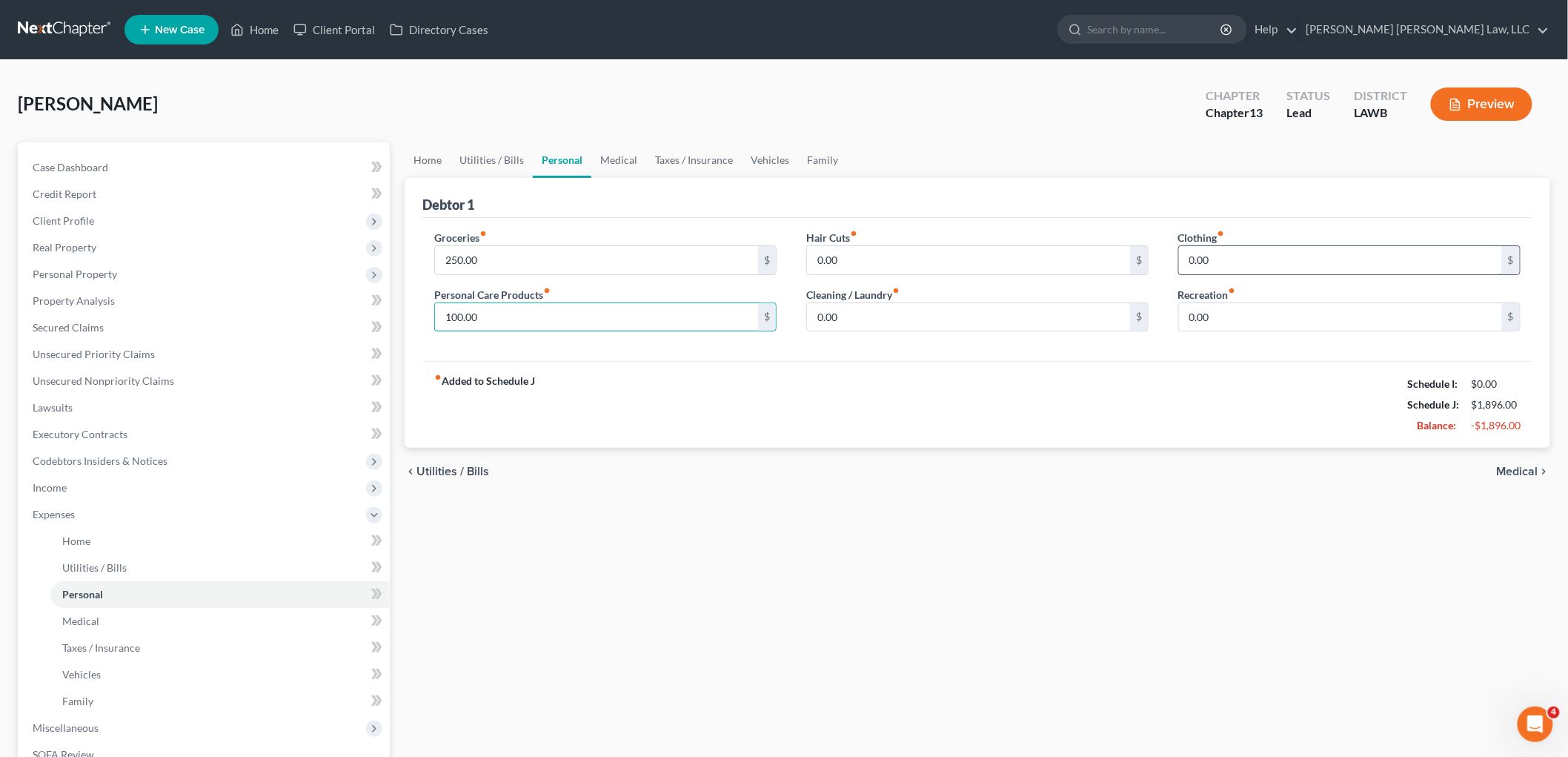
type input "100.00"
click at [1194, 256] on input "0.00" at bounding box center [1341, 260] width 323 height 28
type input "50.00"
click at [634, 166] on link "Medical" at bounding box center [619, 160] width 55 height 36
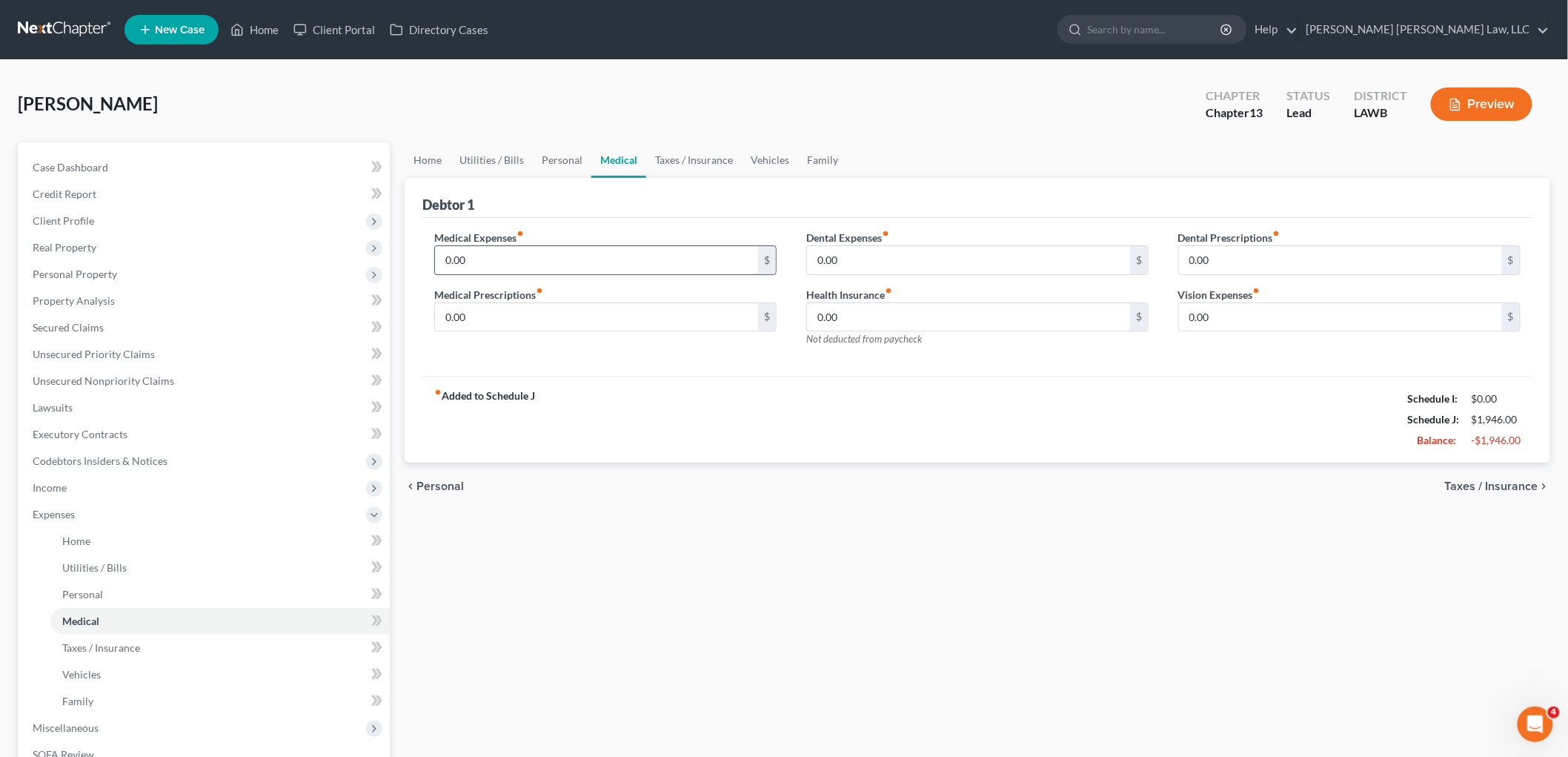
click at [521, 256] on input "0.00" at bounding box center [596, 260] width 323 height 28
click at [773, 161] on link "Vehicles" at bounding box center [770, 160] width 57 height 36
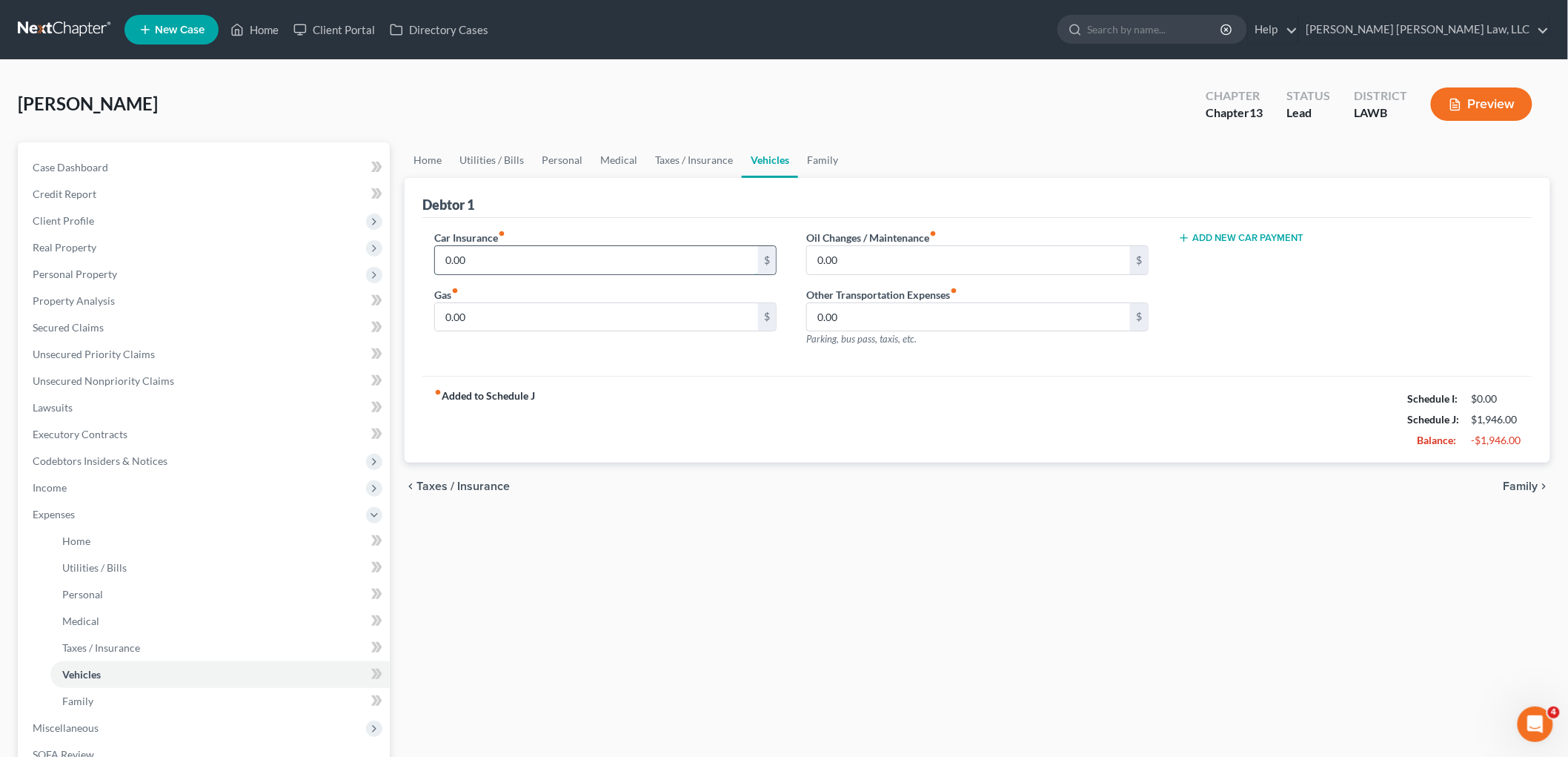
click at [508, 269] on input "0.00" at bounding box center [596, 260] width 323 height 28
type input "300.00"
click at [608, 159] on link "Medical" at bounding box center [619, 160] width 55 height 36
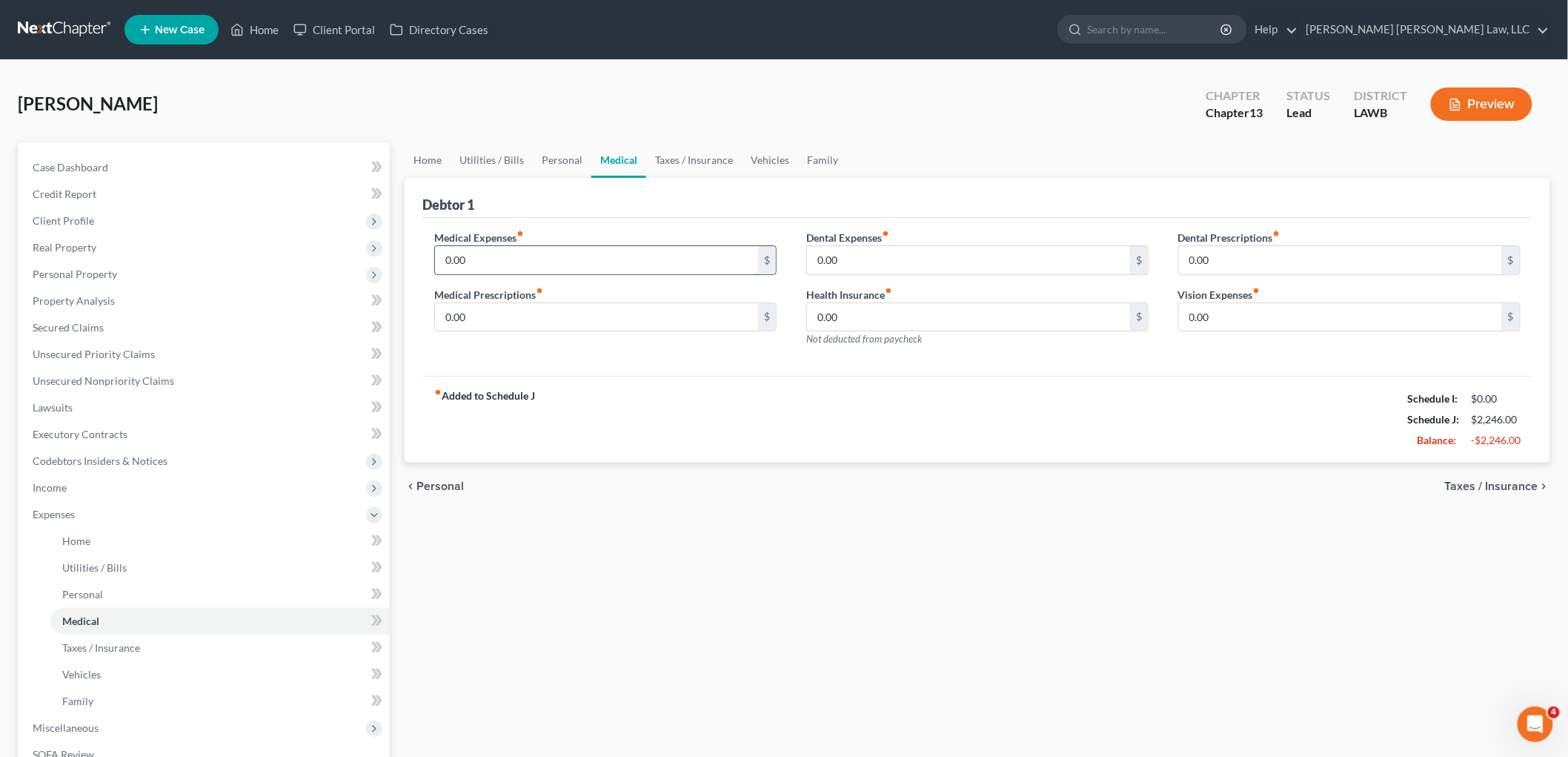
click at [576, 253] on input "0.00" at bounding box center [596, 260] width 323 height 28
type input "5"
click at [611, 321] on input "0.00" at bounding box center [596, 317] width 323 height 28
click at [610, 267] on input "text" at bounding box center [596, 260] width 323 height 28
type input "35.00"
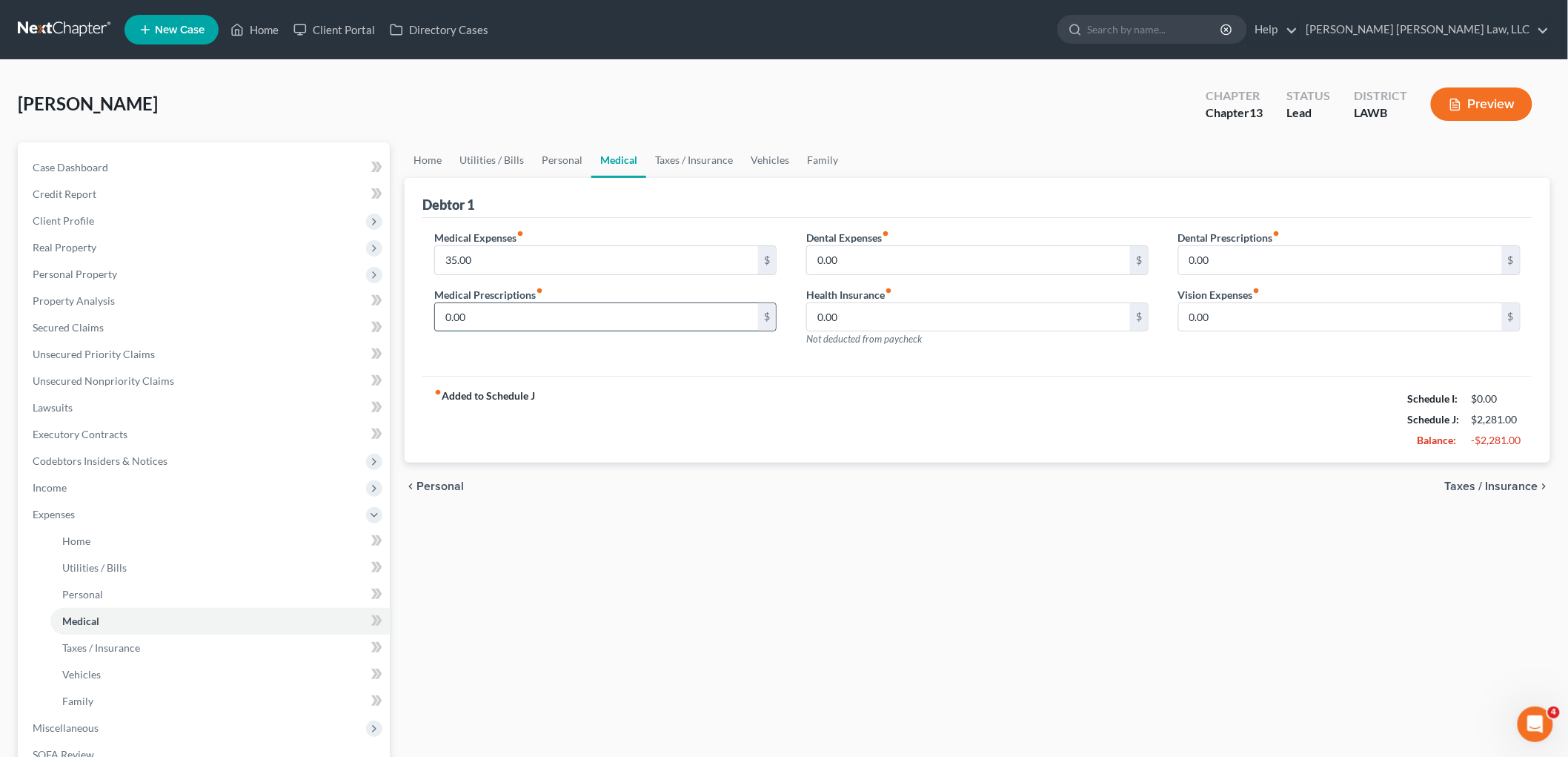
click at [548, 317] on input "0.00" at bounding box center [596, 317] width 323 height 28
type input "50.00"
click at [798, 149] on link "Family" at bounding box center [822, 160] width 49 height 36
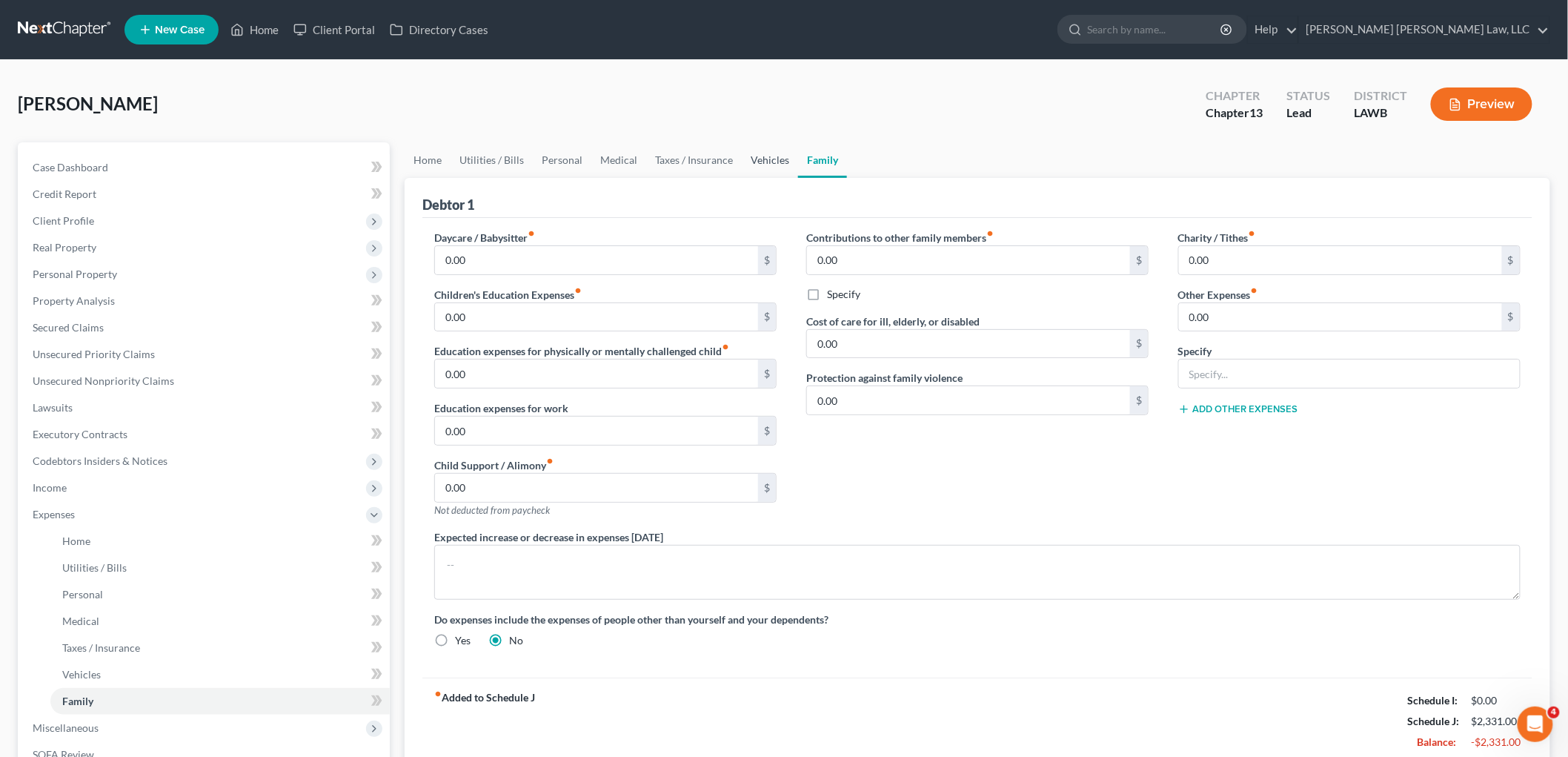
click at [771, 154] on link "Vehicles" at bounding box center [770, 160] width 57 height 36
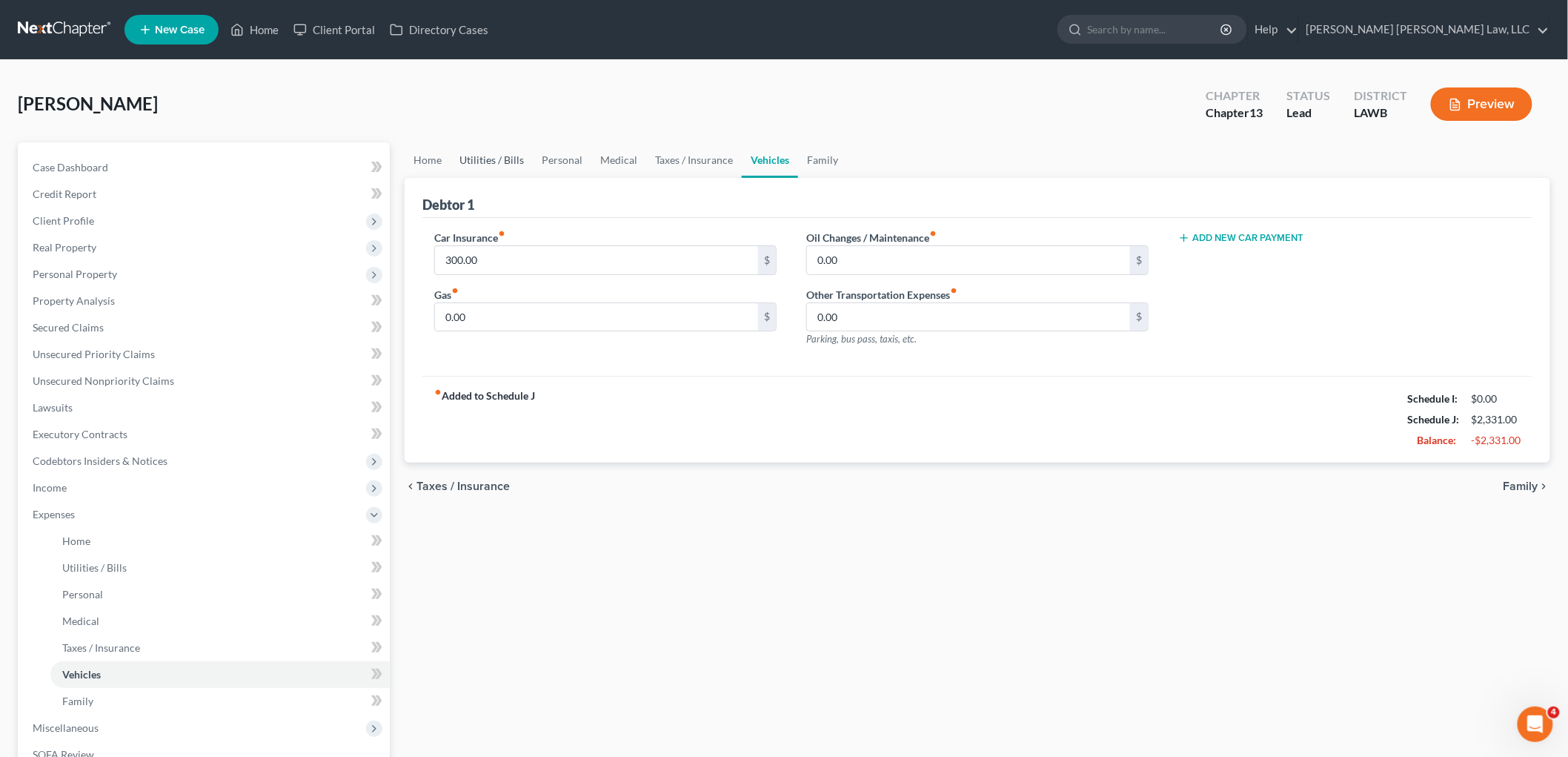
click at [486, 144] on link "Utilities / Bills" at bounding box center [491, 160] width 82 height 36
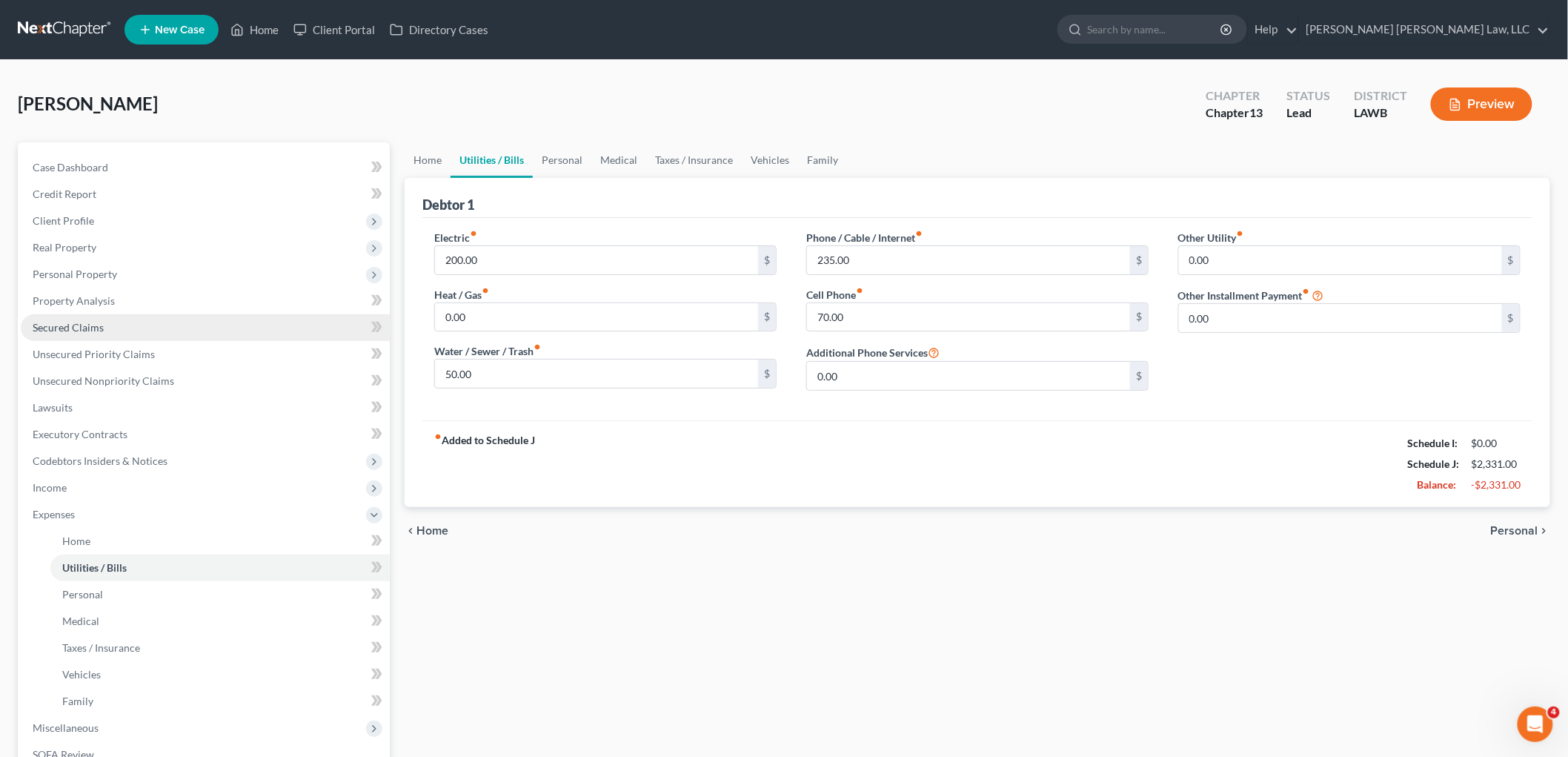
click at [137, 321] on link "Secured Claims" at bounding box center [205, 328] width 369 height 27
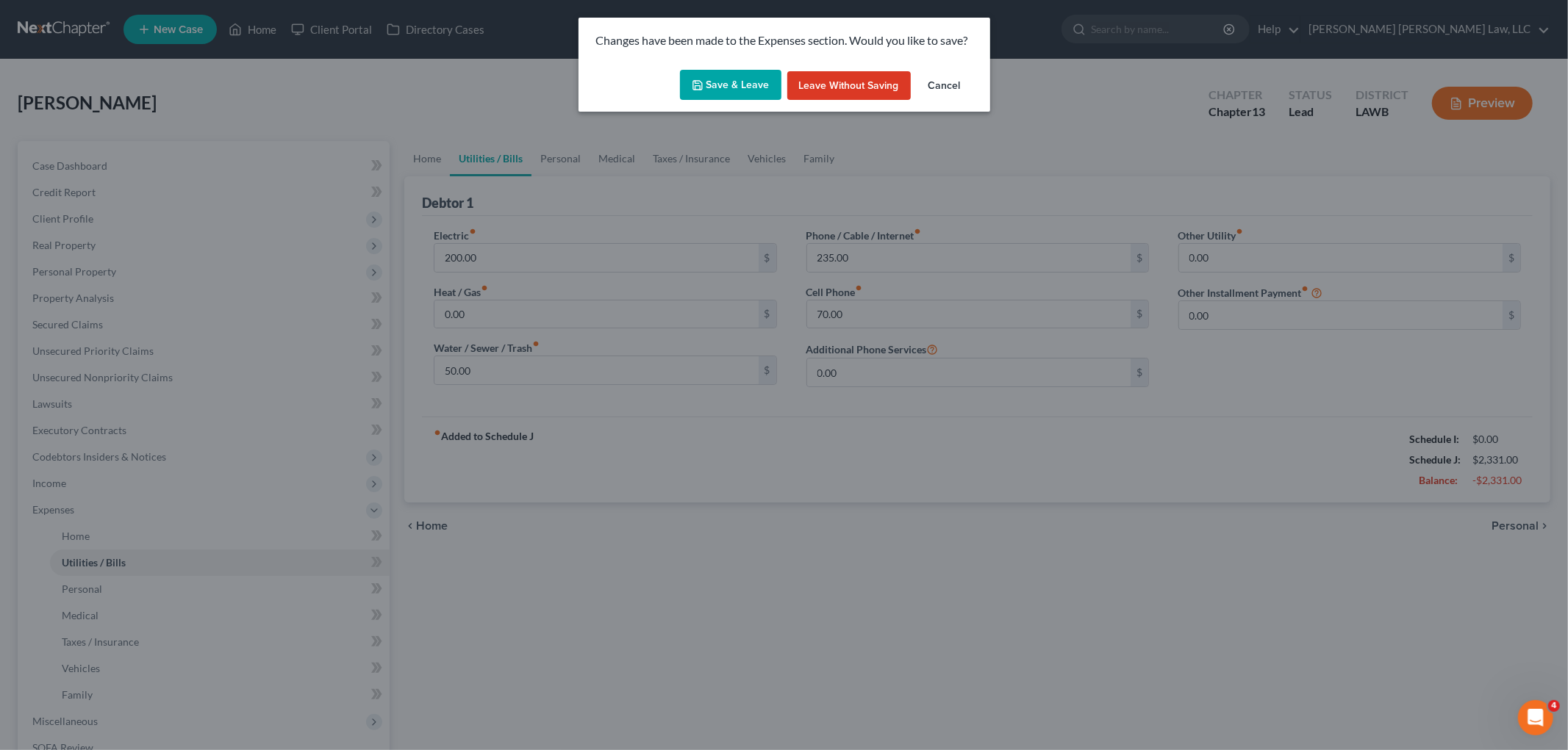
click at [728, 67] on div "Save & Leave Leave without Saving Cancel" at bounding box center [784, 88] width 411 height 49
click at [728, 79] on button "Save & Leave" at bounding box center [730, 85] width 102 height 31
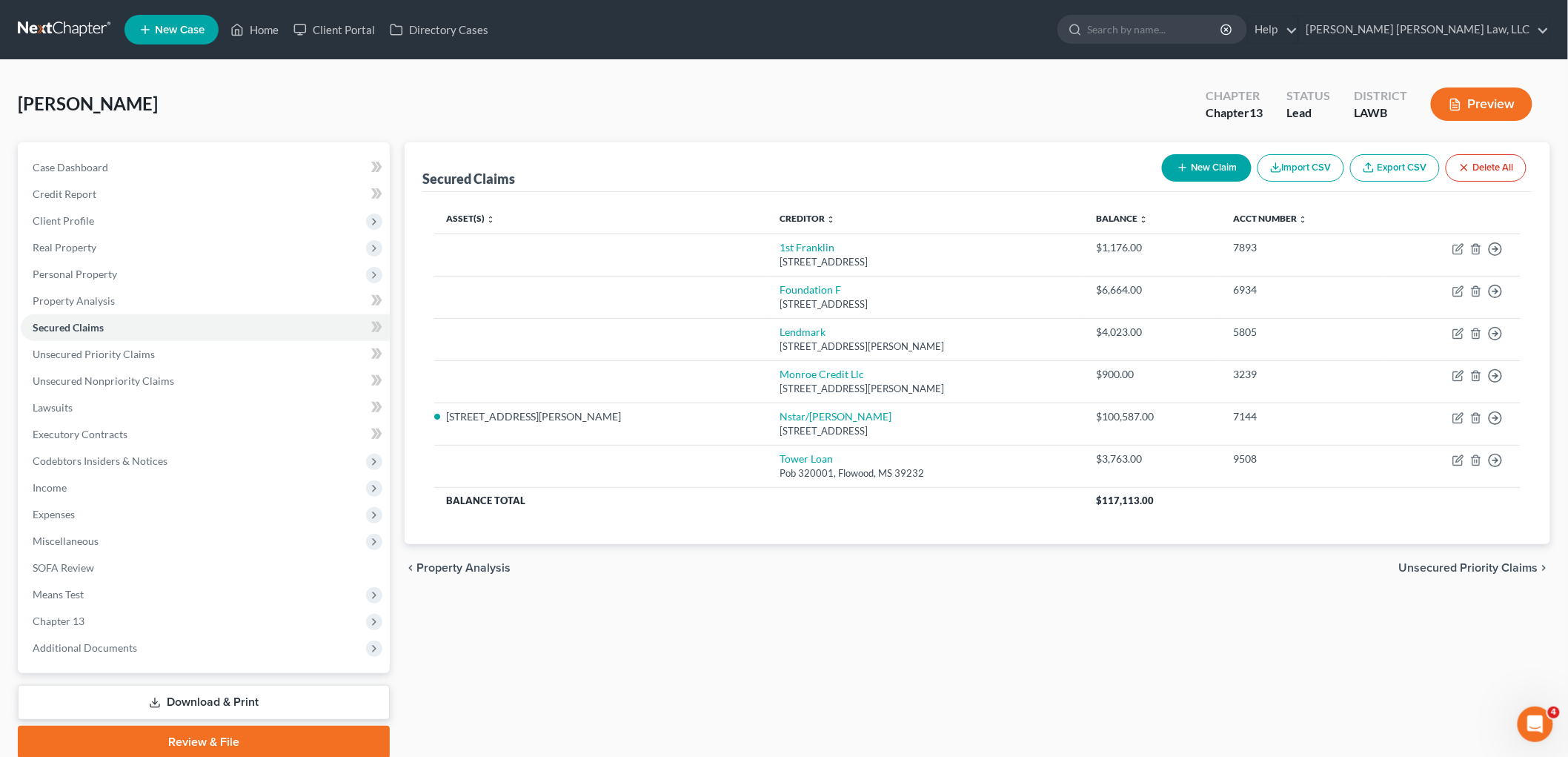
click at [934, 144] on div "Secured Claims New Claim Import CSV Export CSV Delete All" at bounding box center [977, 167] width 1110 height 49
